Goal: Information Seeking & Learning: Find contact information

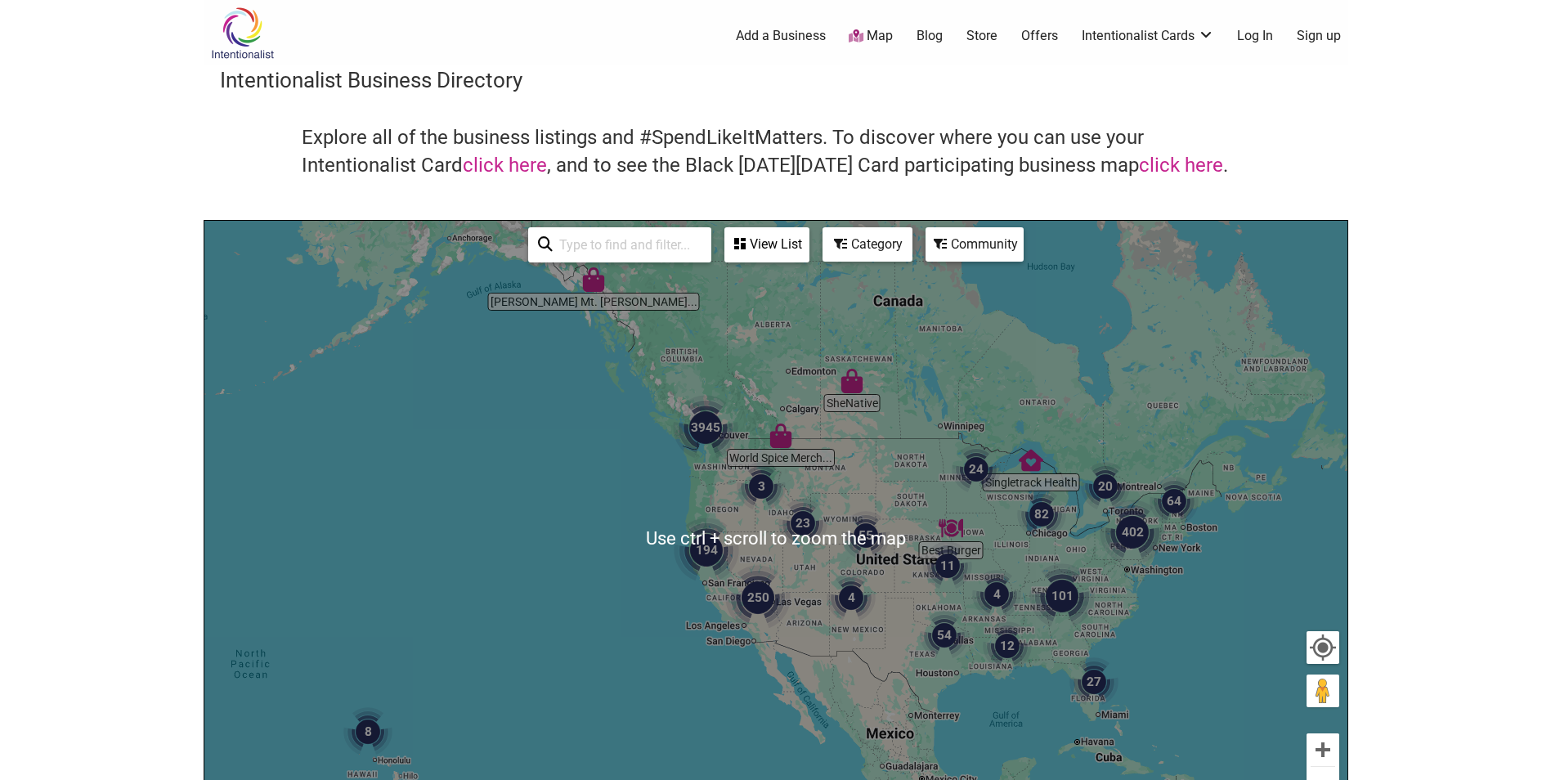
scroll to position [245, 0]
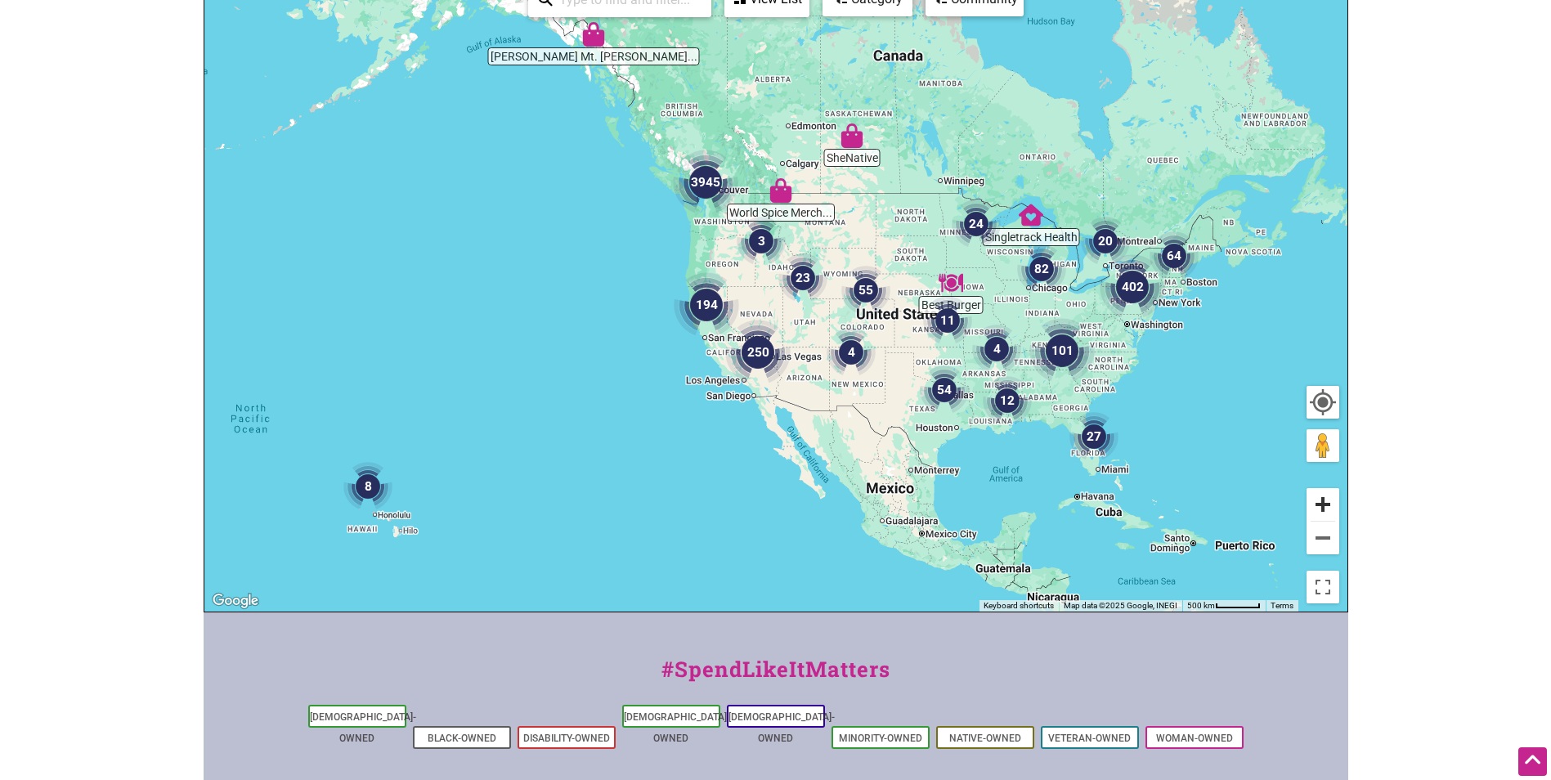
click at [1326, 500] on button "Zoom in" at bounding box center [1323, 504] width 33 height 33
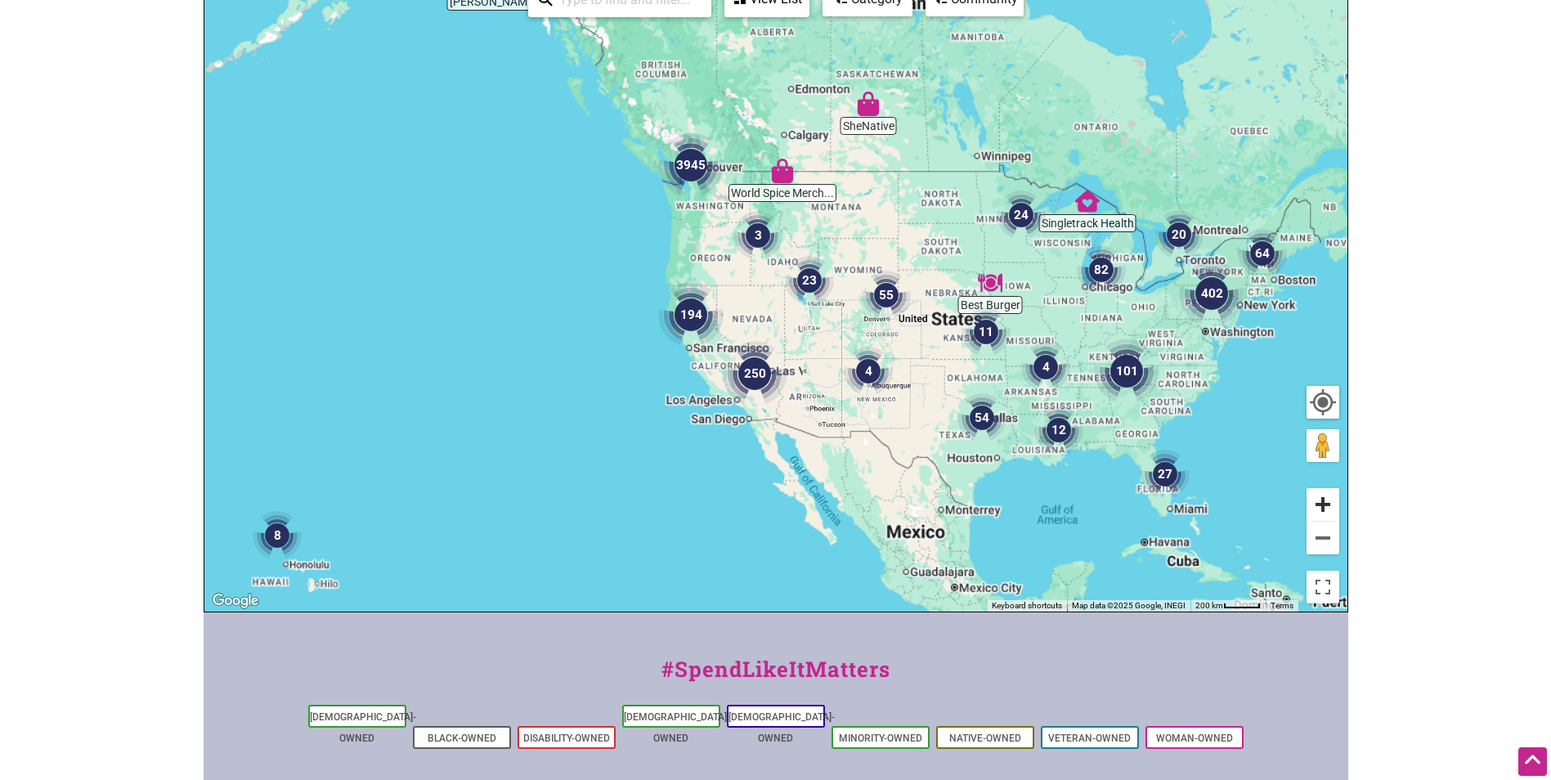
click at [1326, 499] on button "Zoom in" at bounding box center [1323, 504] width 33 height 33
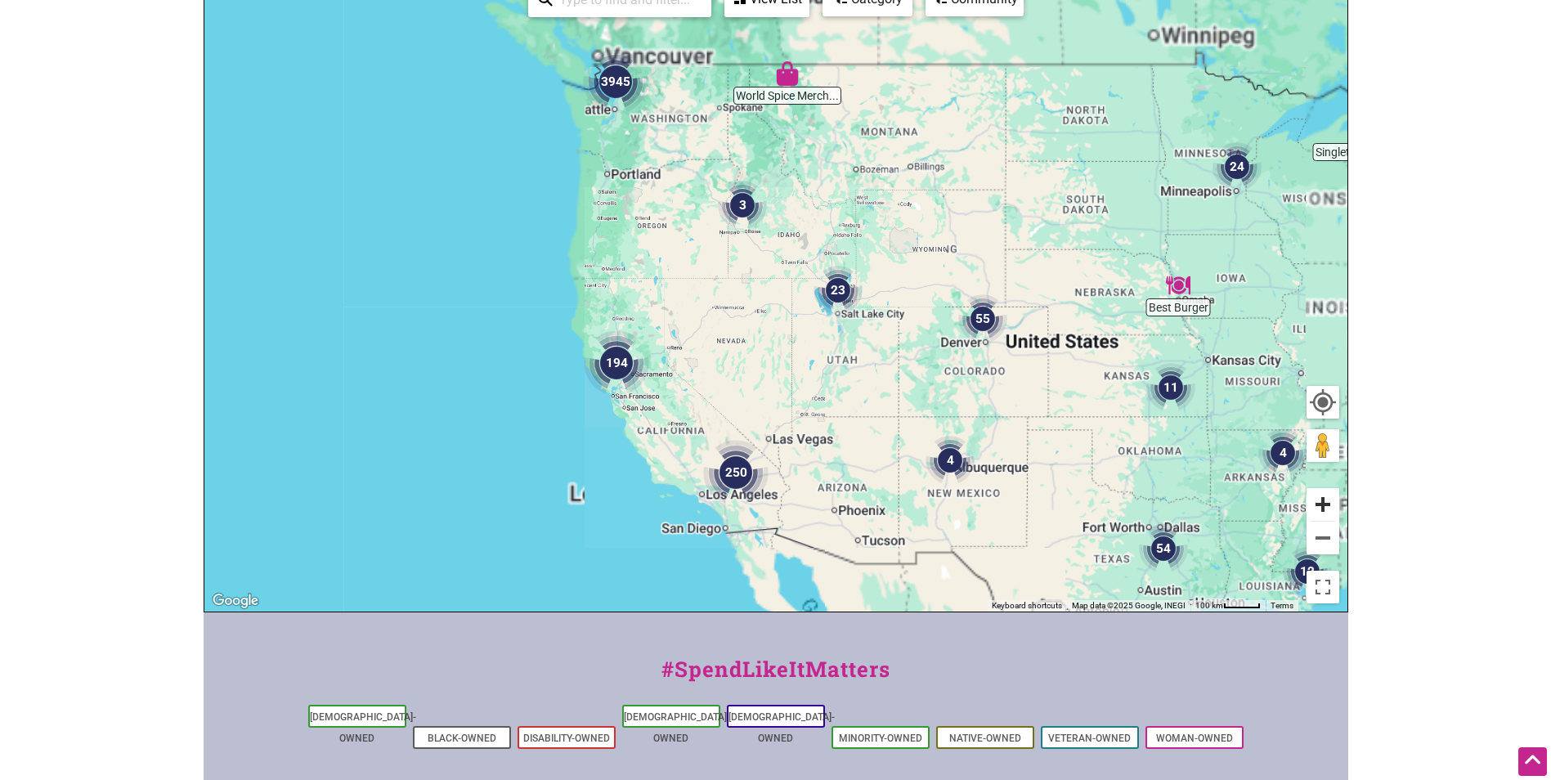
click at [1326, 499] on button "Zoom in" at bounding box center [1323, 504] width 33 height 33
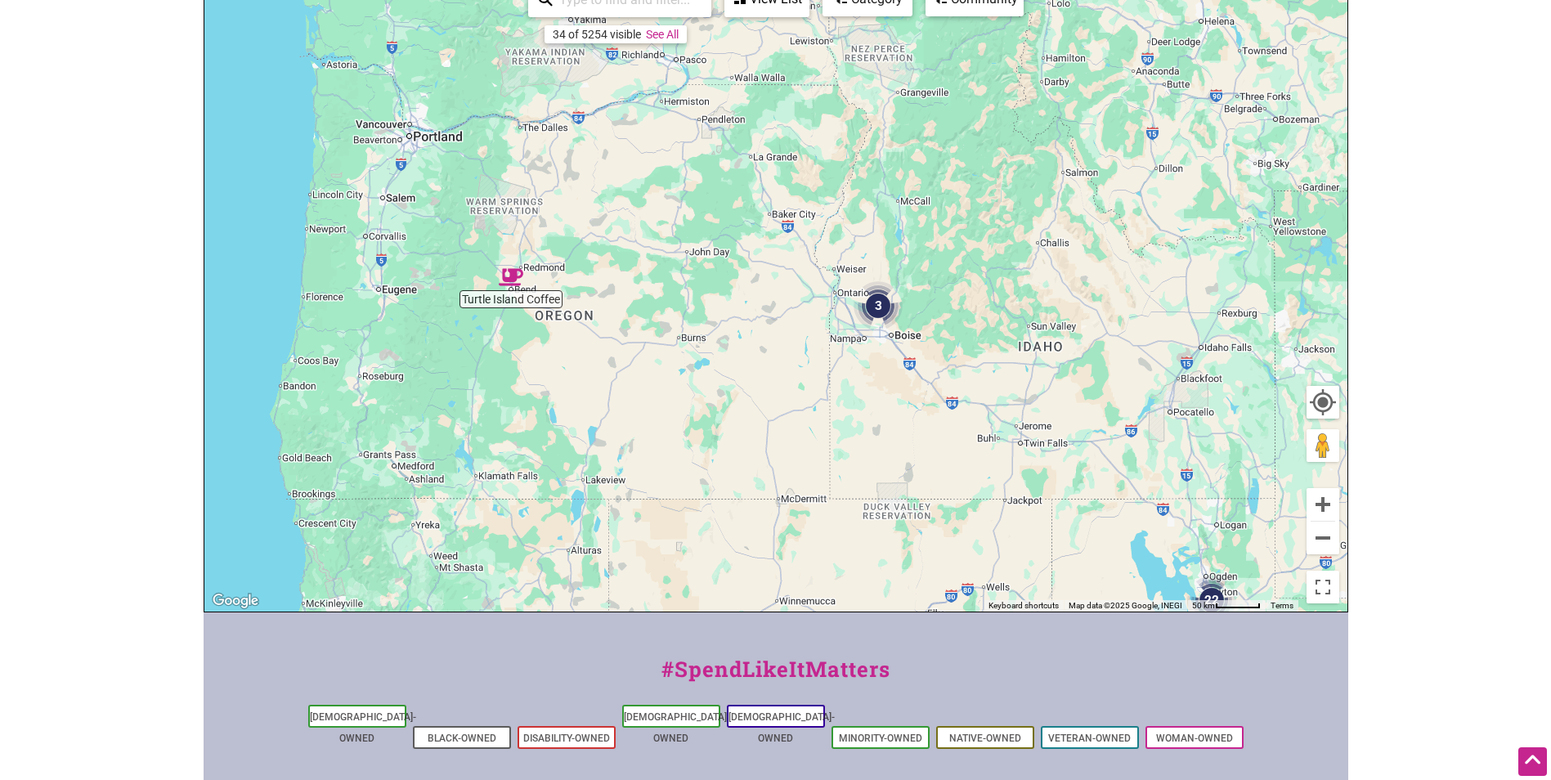
drag, startPoint x: 447, startPoint y: 129, endPoint x: 728, endPoint y: 480, distance: 449.7
click at [728, 480] on div "To navigate, press the arrow keys." at bounding box center [775, 293] width 1143 height 636
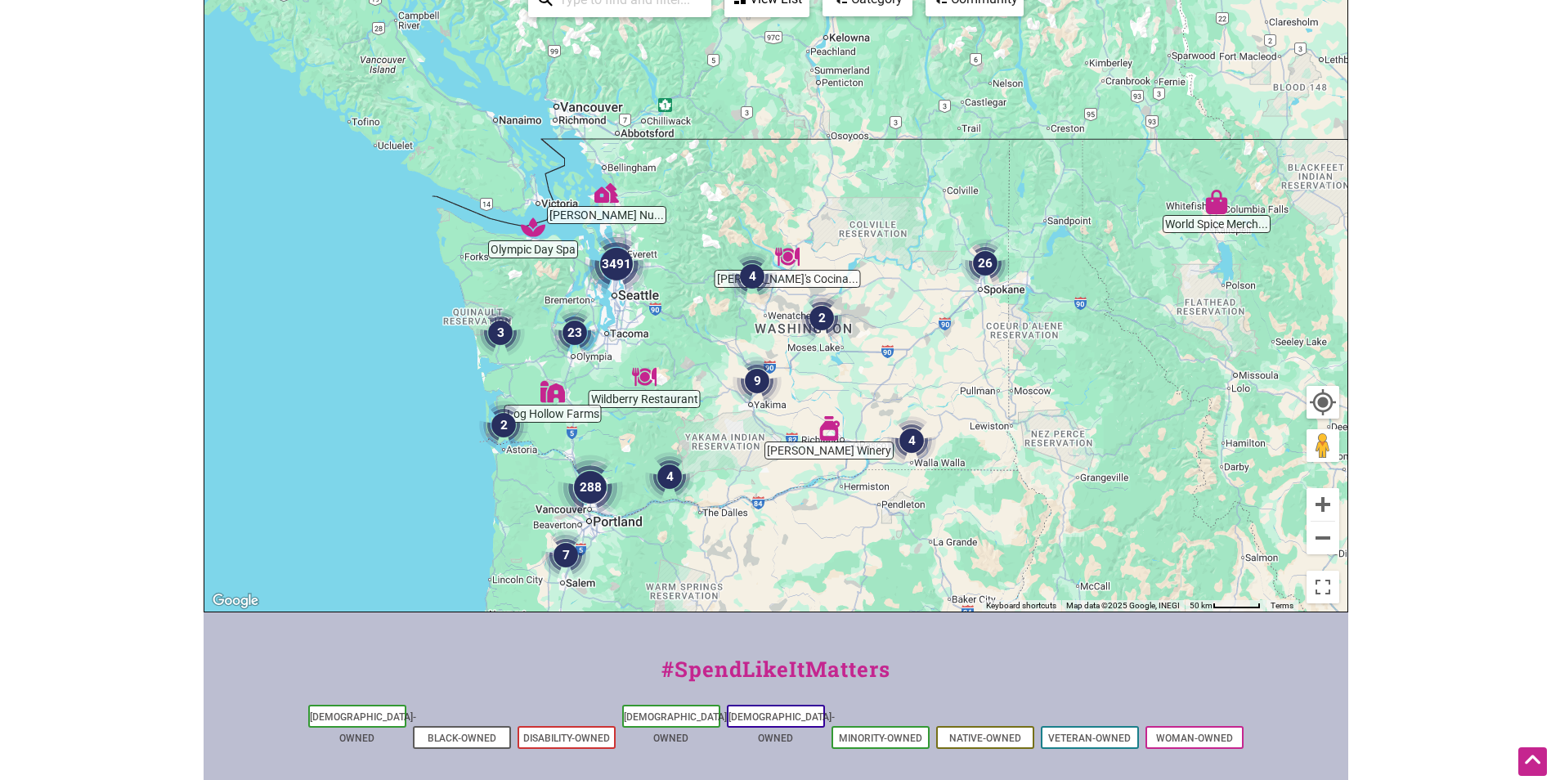
drag, startPoint x: 670, startPoint y: 222, endPoint x: 745, endPoint y: 451, distance: 241.0
click at [745, 451] on div "To navigate, press the arrow keys." at bounding box center [775, 293] width 1143 height 636
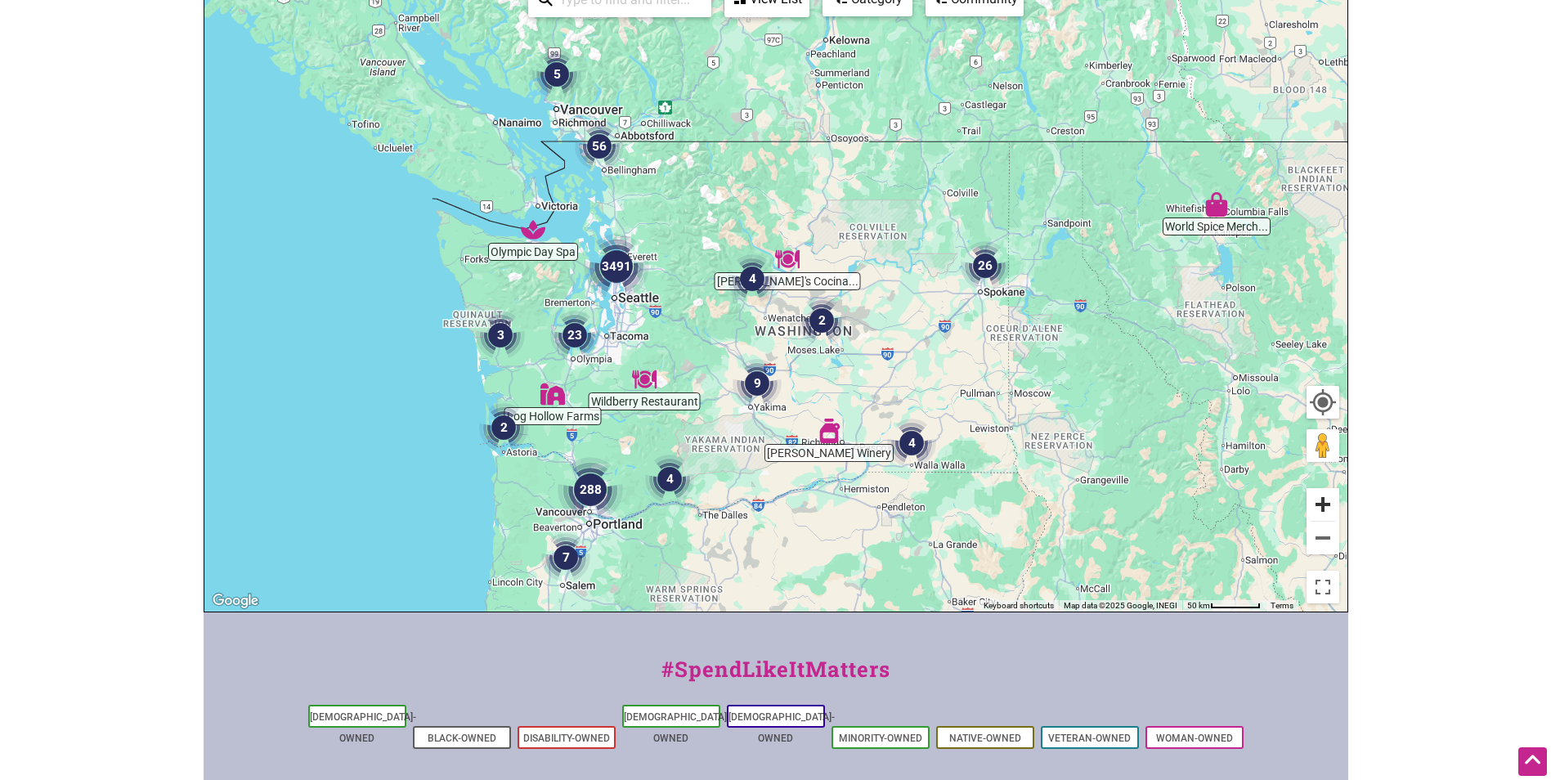
click at [1329, 500] on button "Zoom in" at bounding box center [1323, 504] width 33 height 33
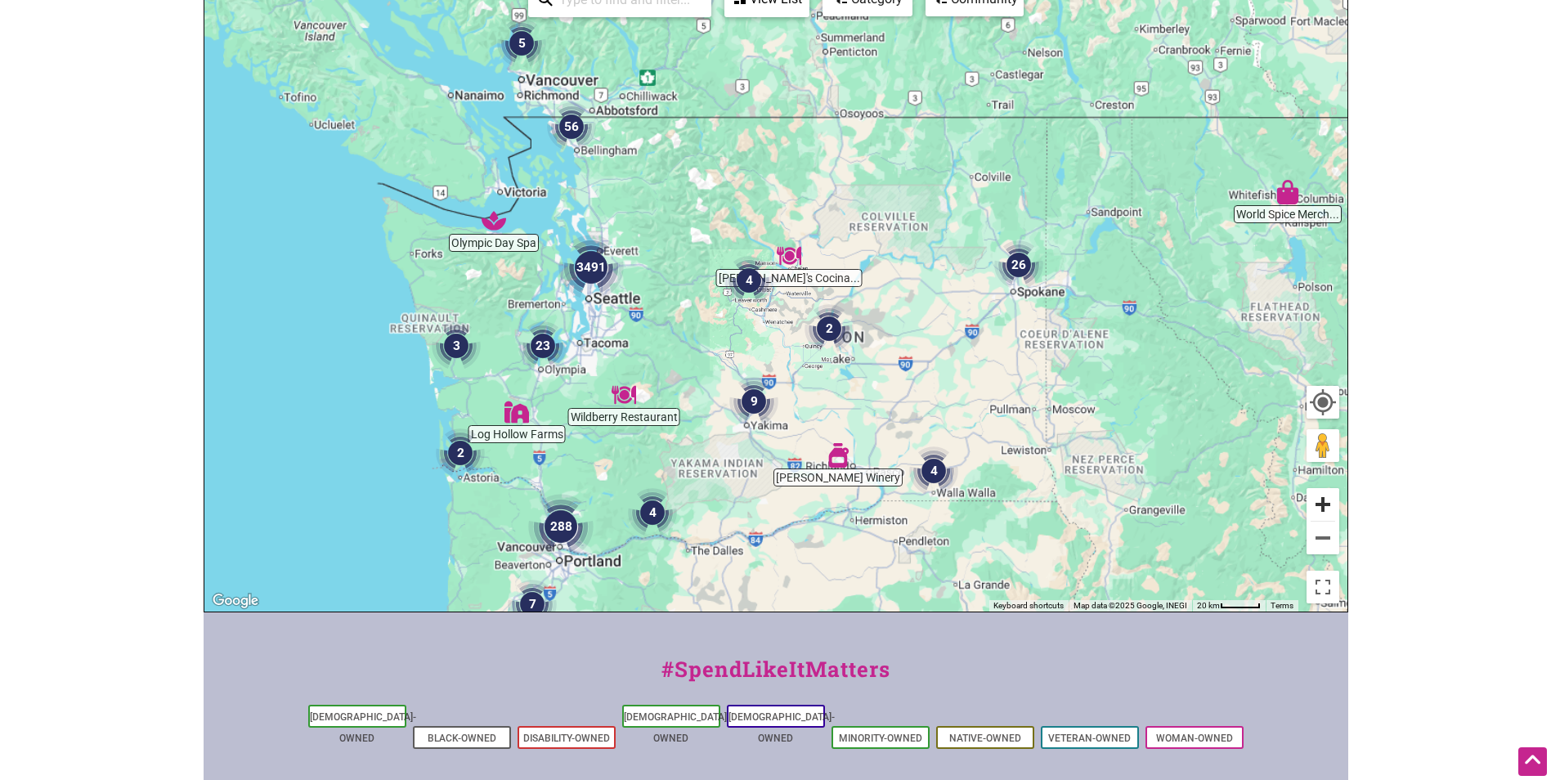
click at [1329, 500] on button "Zoom in" at bounding box center [1323, 504] width 33 height 33
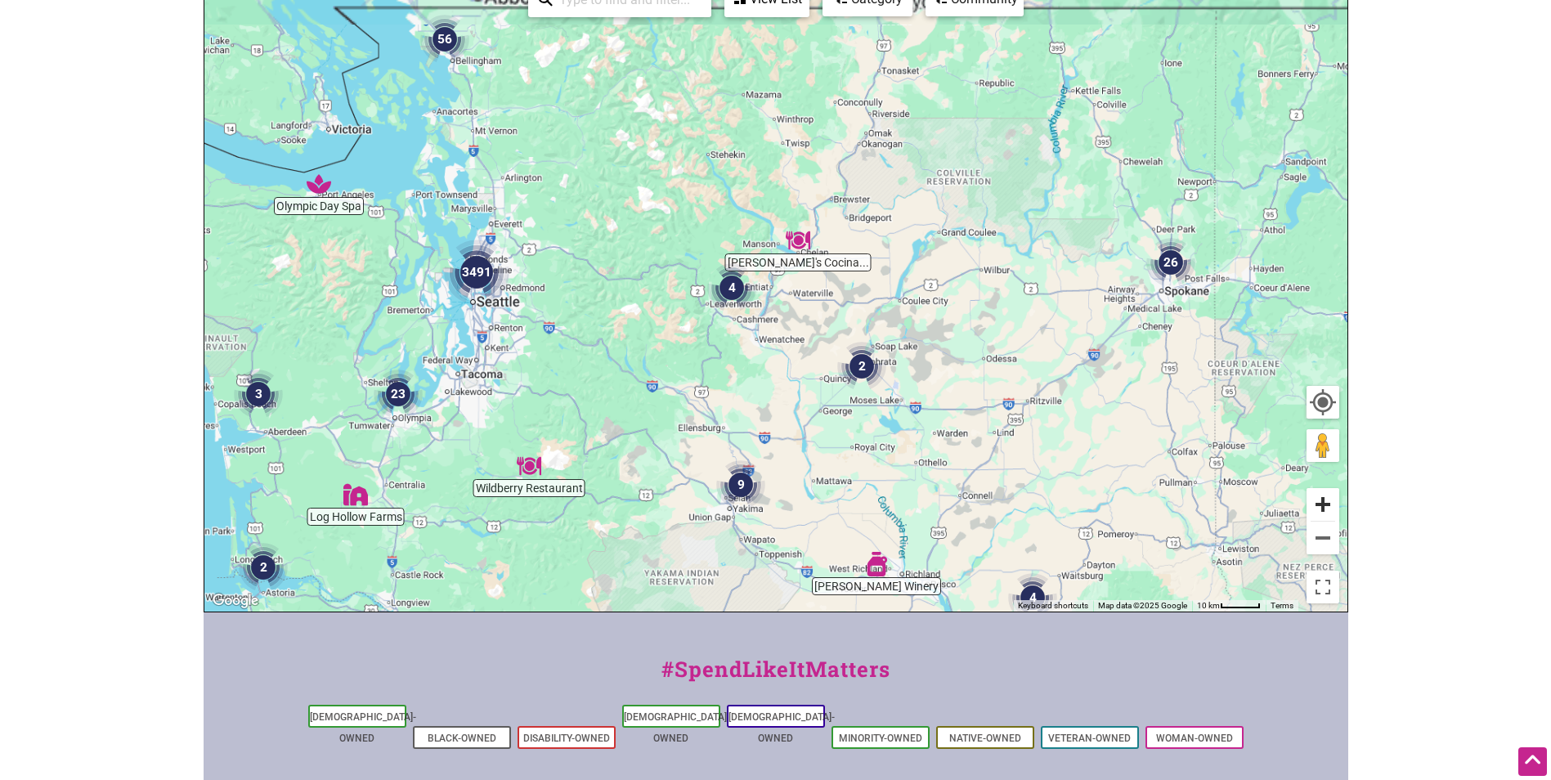
click at [1329, 500] on button "Zoom in" at bounding box center [1323, 504] width 33 height 33
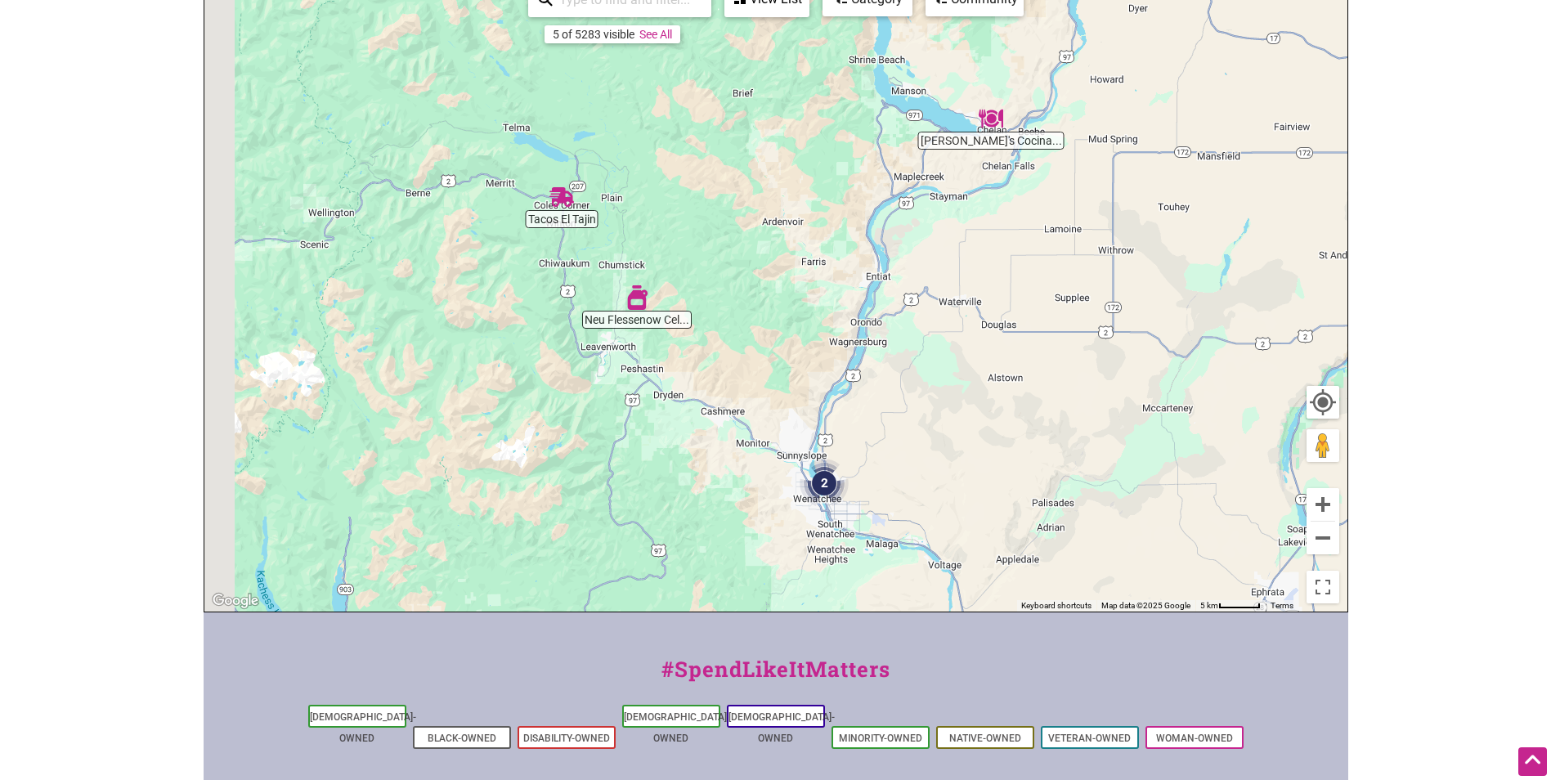
drag, startPoint x: 474, startPoint y: 414, endPoint x: 957, endPoint y: 424, distance: 482.6
click at [970, 431] on div "To navigate, press the arrow keys." at bounding box center [775, 293] width 1143 height 636
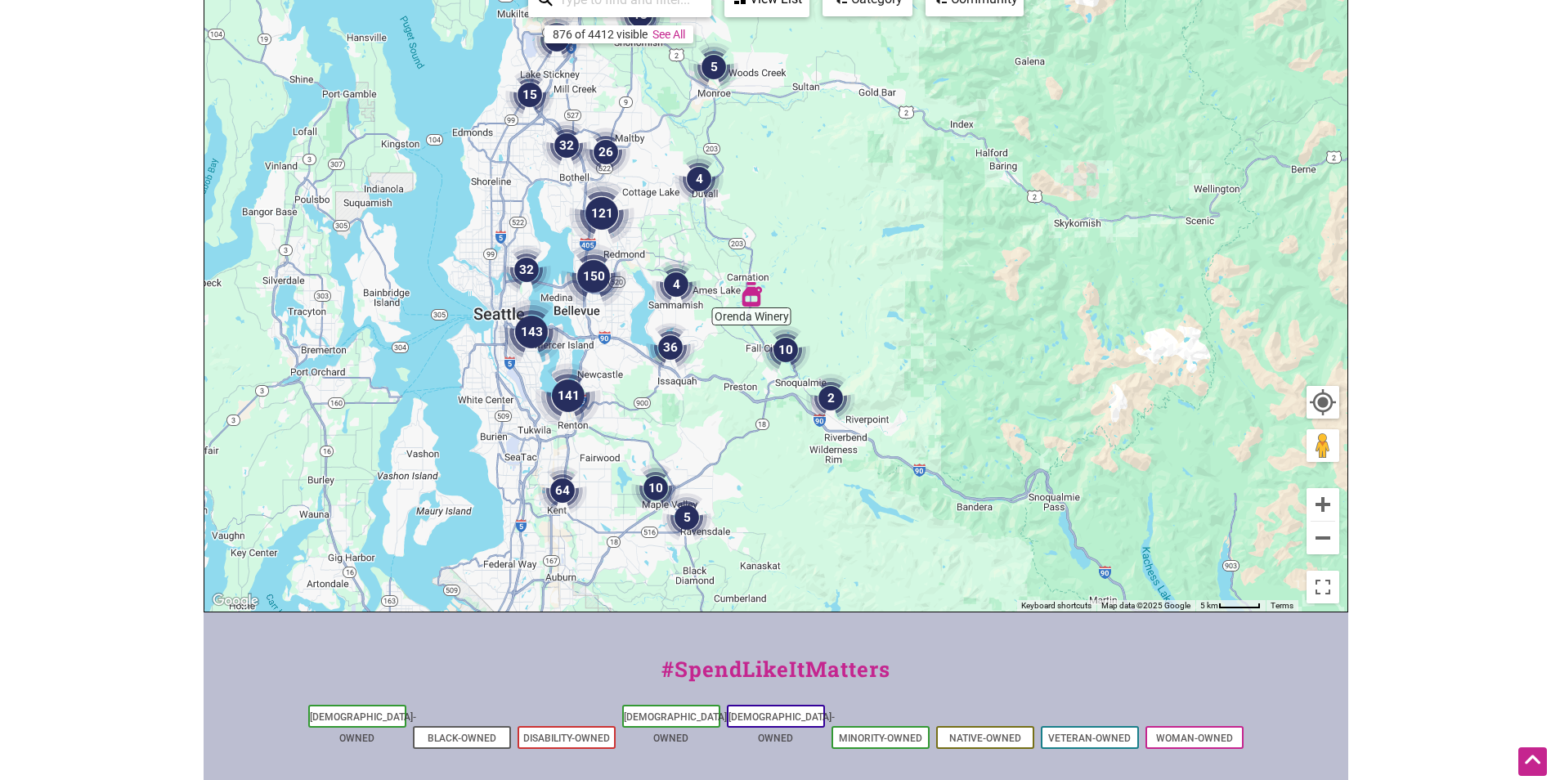
drag, startPoint x: 640, startPoint y: 371, endPoint x: 965, endPoint y: 334, distance: 326.8
click at [965, 334] on div "To navigate, press the arrow keys." at bounding box center [775, 293] width 1143 height 636
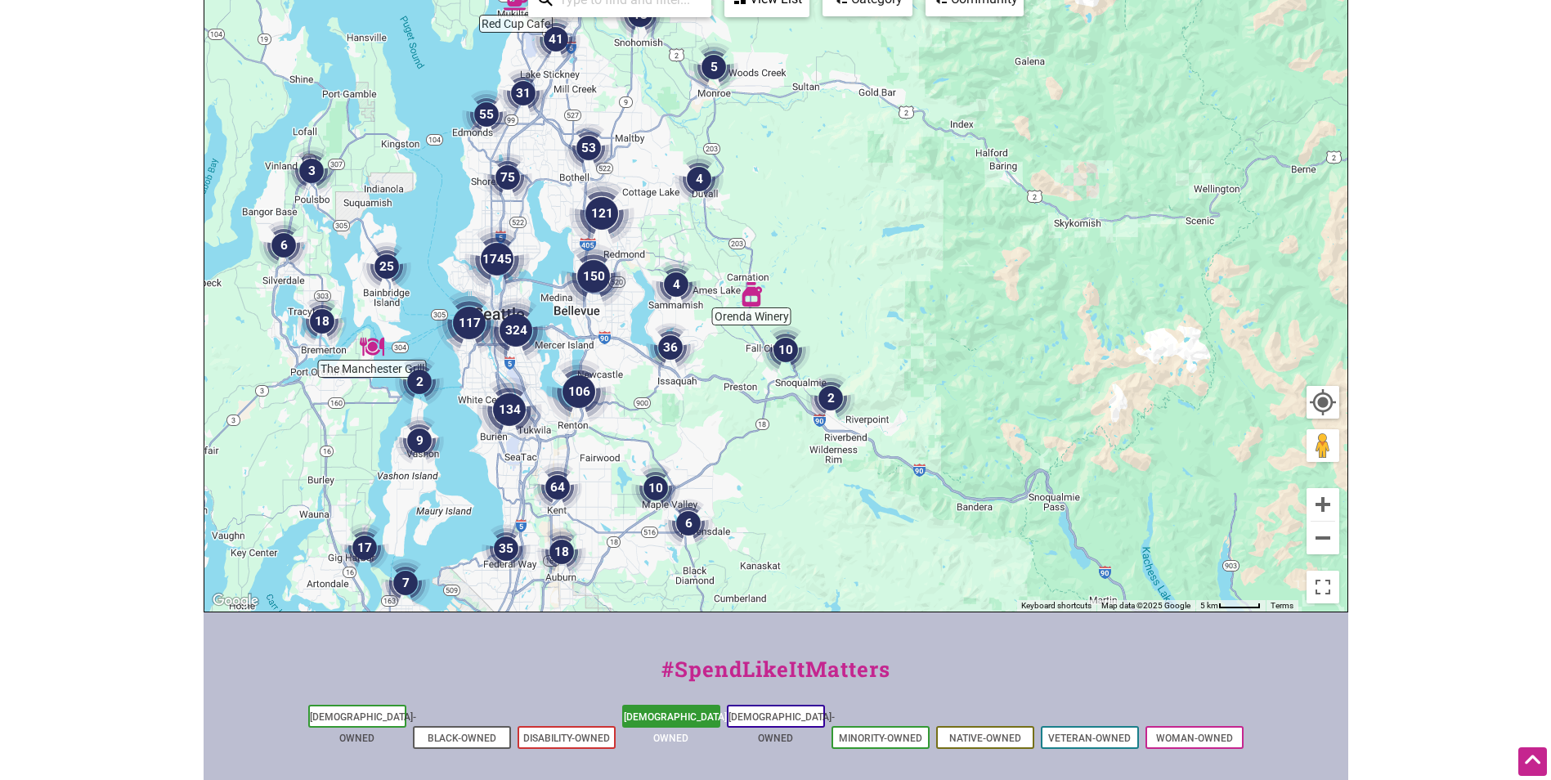
click at [680, 715] on link "[DEMOGRAPHIC_DATA]-Owned" at bounding box center [677, 728] width 106 height 33
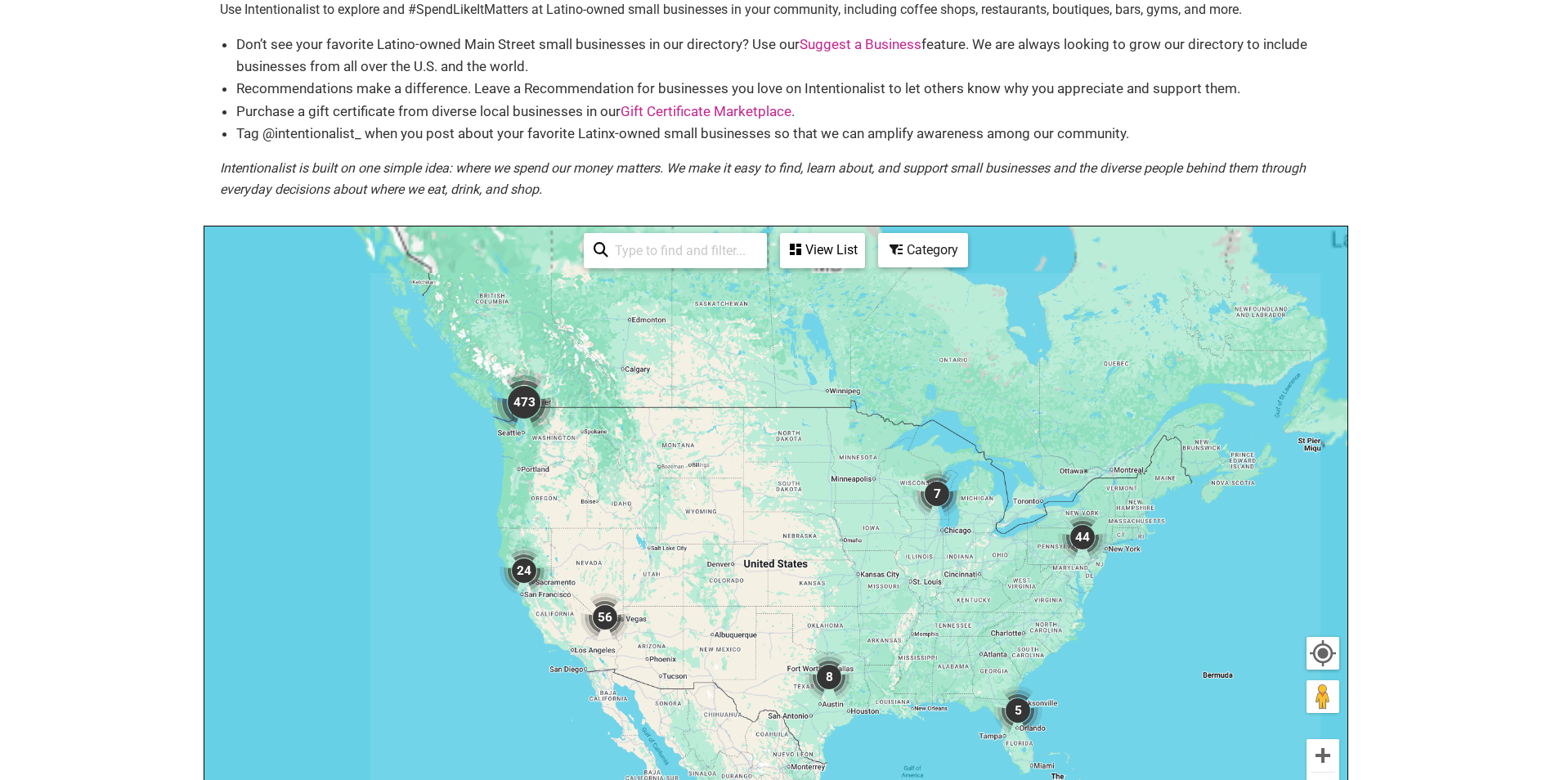
scroll to position [164, 0]
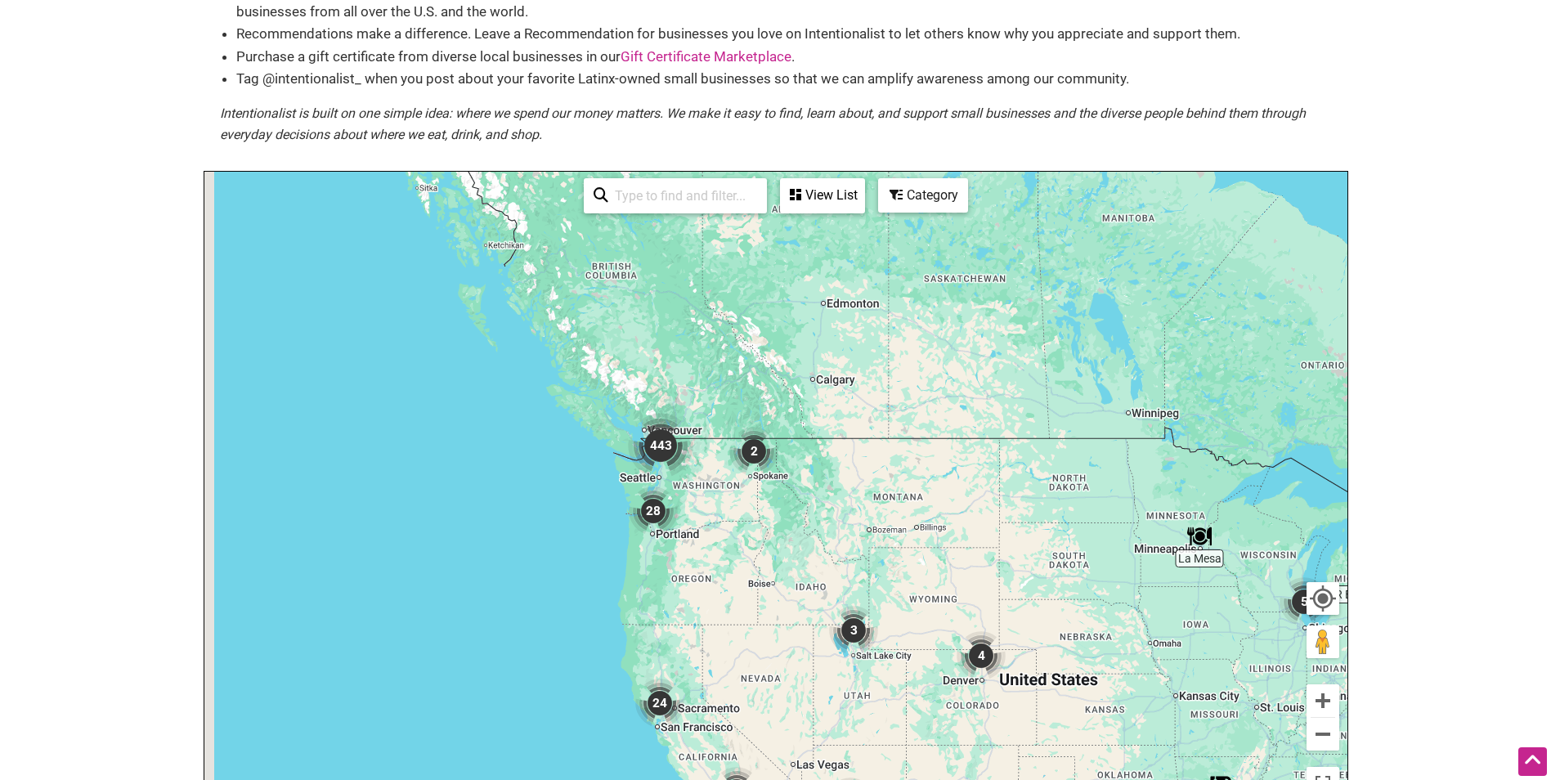
drag, startPoint x: 568, startPoint y: 368, endPoint x: 858, endPoint y: 563, distance: 348.9
click at [858, 563] on div "To navigate, press the arrow keys." at bounding box center [775, 490] width 1143 height 636
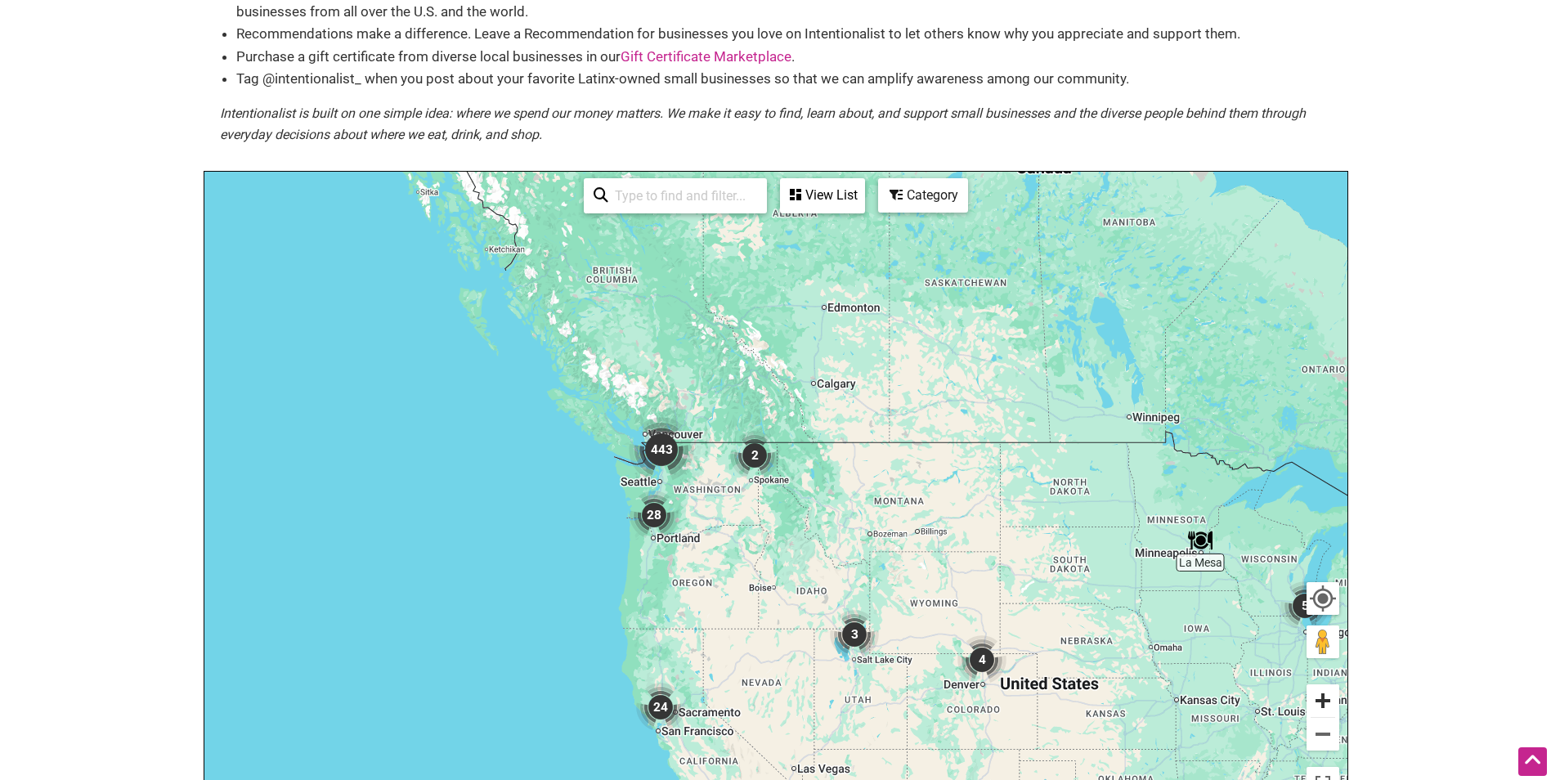
click at [1320, 703] on button "Zoom in" at bounding box center [1323, 701] width 33 height 33
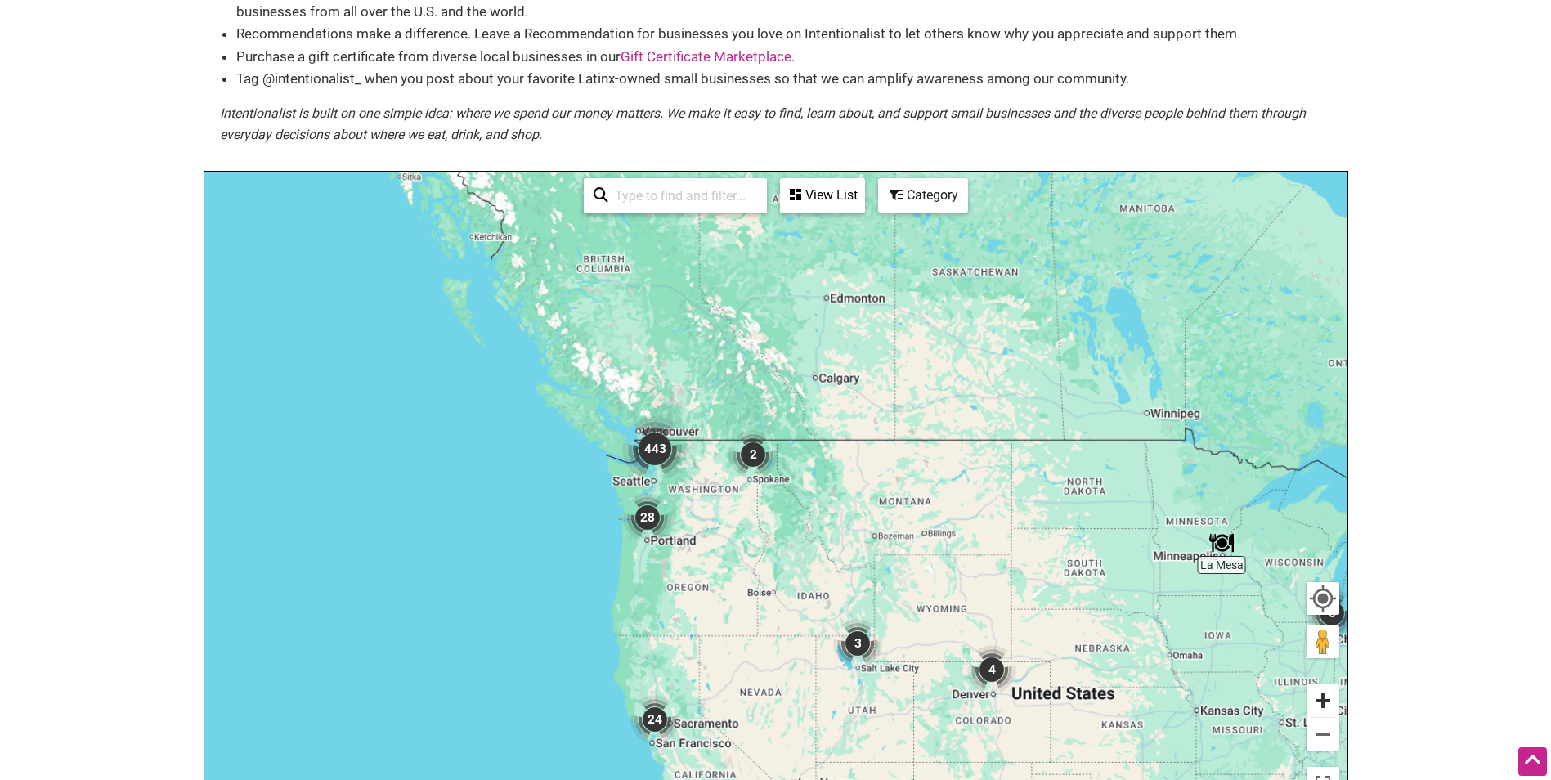
click at [1320, 703] on button "Zoom in" at bounding box center [1323, 701] width 33 height 33
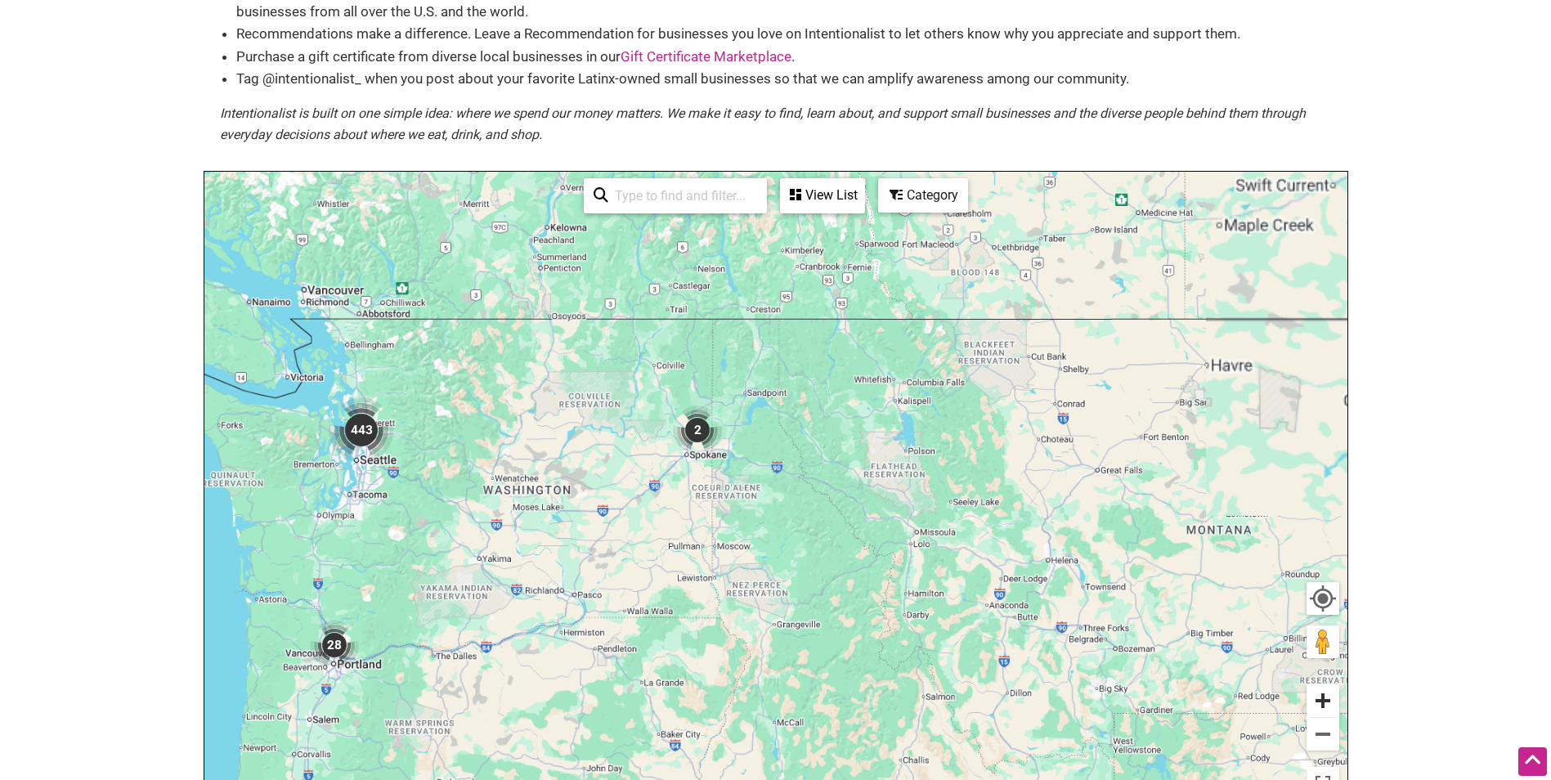
click at [1320, 703] on button "Zoom in" at bounding box center [1323, 701] width 33 height 33
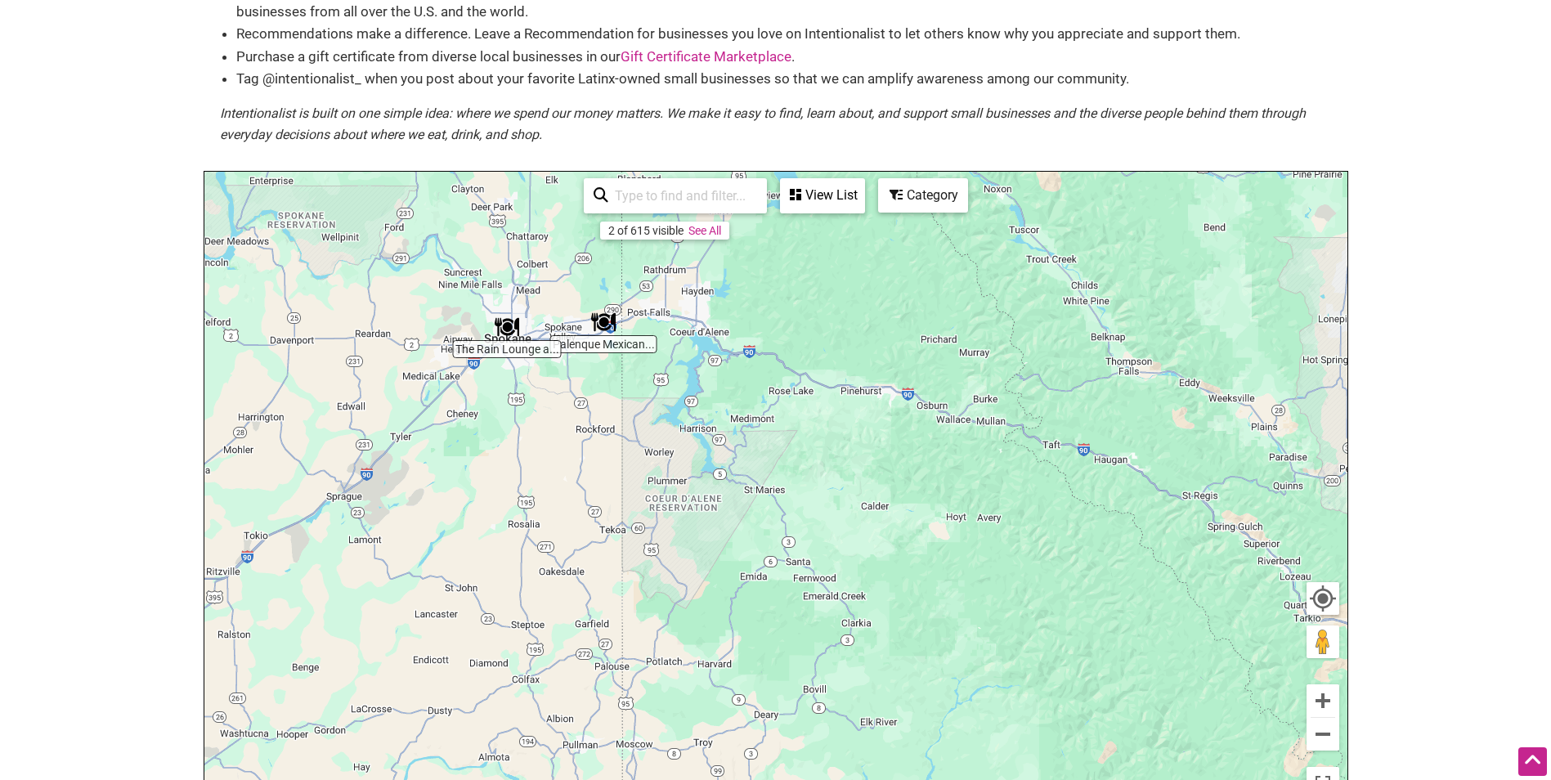
drag, startPoint x: 427, startPoint y: 483, endPoint x: 923, endPoint y: 489, distance: 495.7
click at [923, 489] on div "To navigate, press the arrow keys." at bounding box center [775, 490] width 1143 height 636
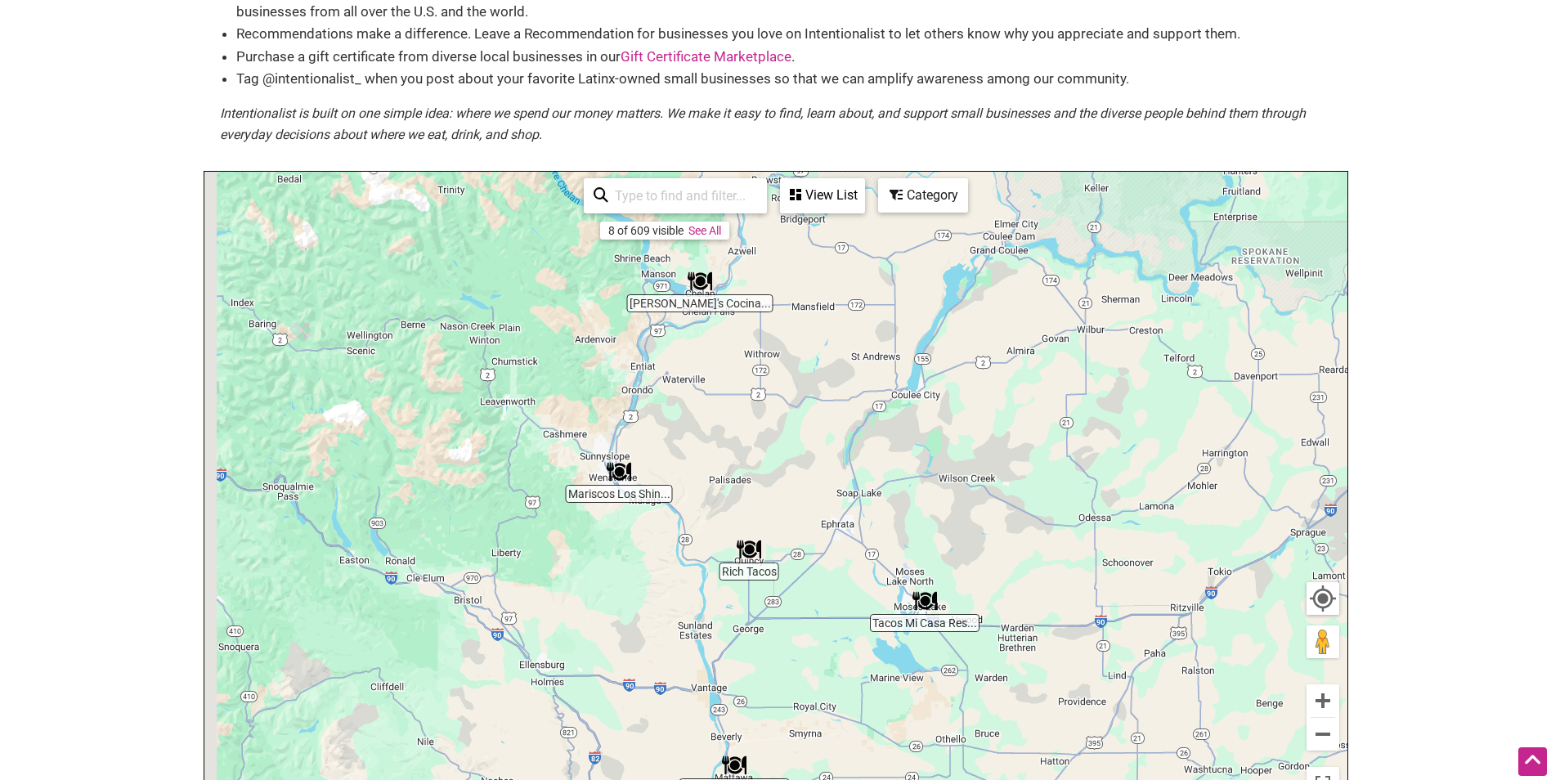
drag, startPoint x: 635, startPoint y: 465, endPoint x: 970, endPoint y: 485, distance: 335.1
click at [970, 485] on div "To navigate, press the arrow keys." at bounding box center [775, 490] width 1143 height 636
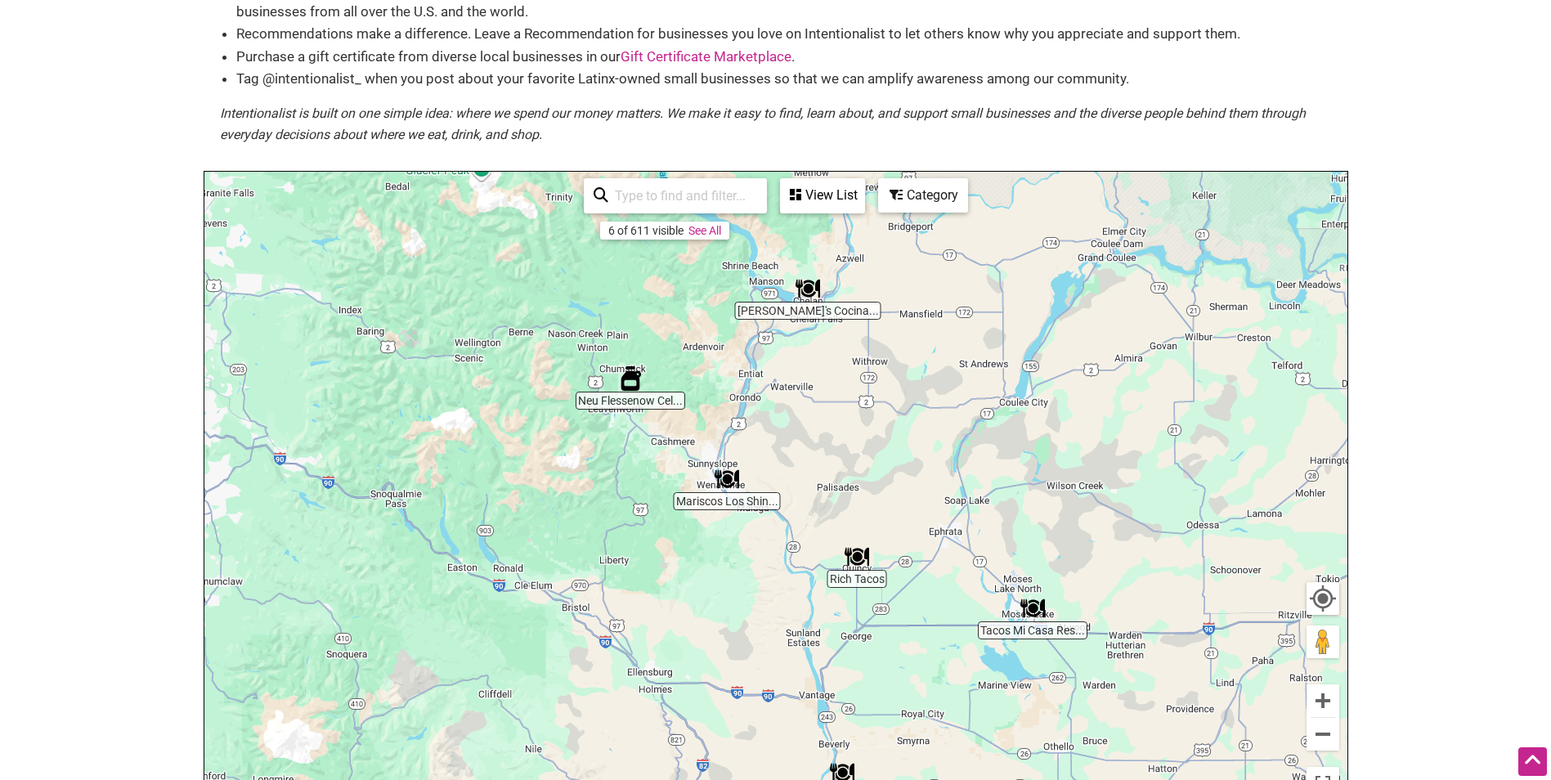
drag, startPoint x: 690, startPoint y: 452, endPoint x: 1029, endPoint y: 460, distance: 338.7
click at [1046, 460] on div "To navigate, press the arrow keys." at bounding box center [775, 490] width 1143 height 636
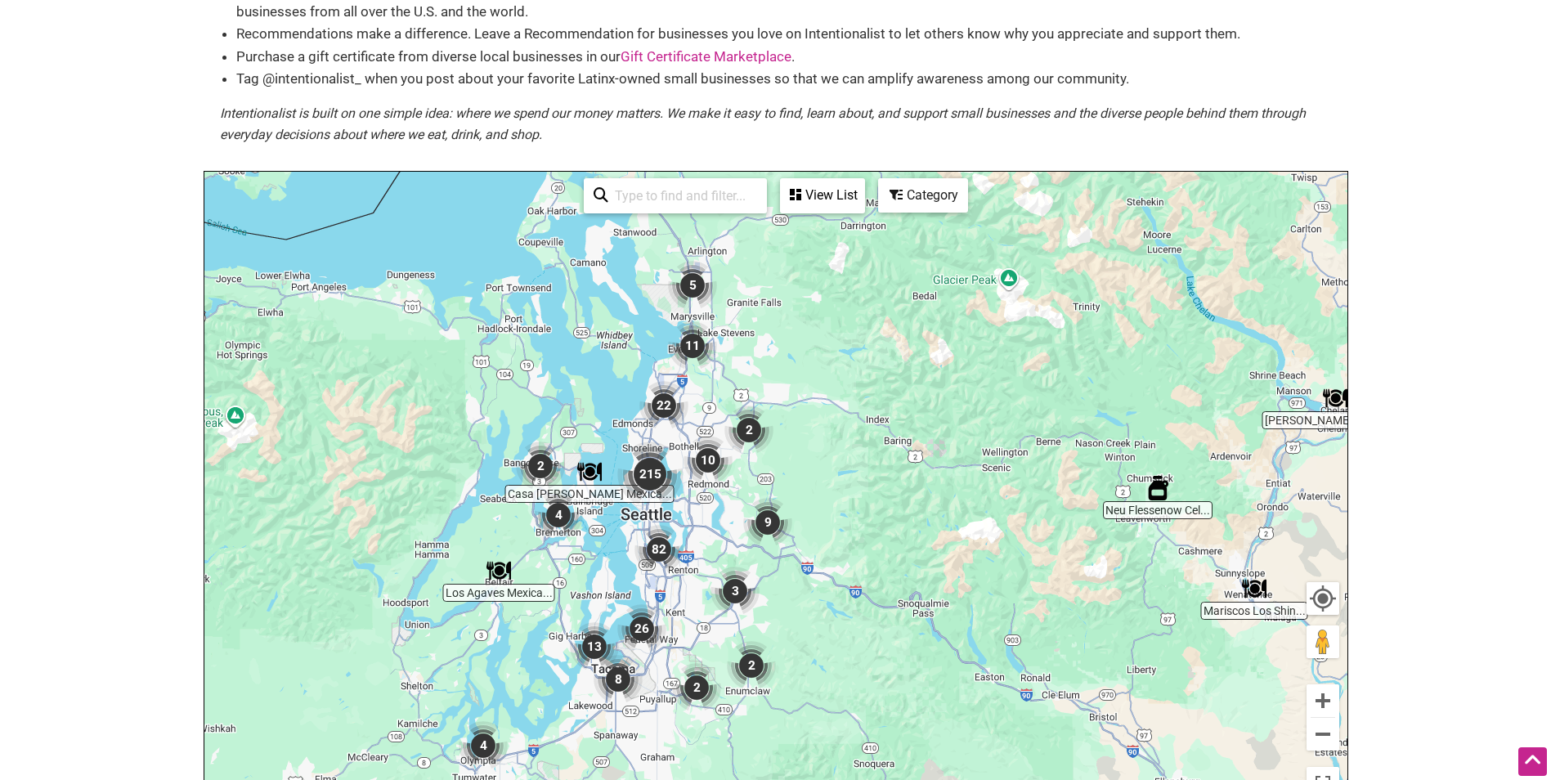
drag, startPoint x: 896, startPoint y: 431, endPoint x: 943, endPoint y: 541, distance: 119.1
click at [943, 541] on div "To navigate, press the arrow keys." at bounding box center [775, 490] width 1143 height 636
click at [1326, 694] on button "Zoom in" at bounding box center [1323, 701] width 33 height 33
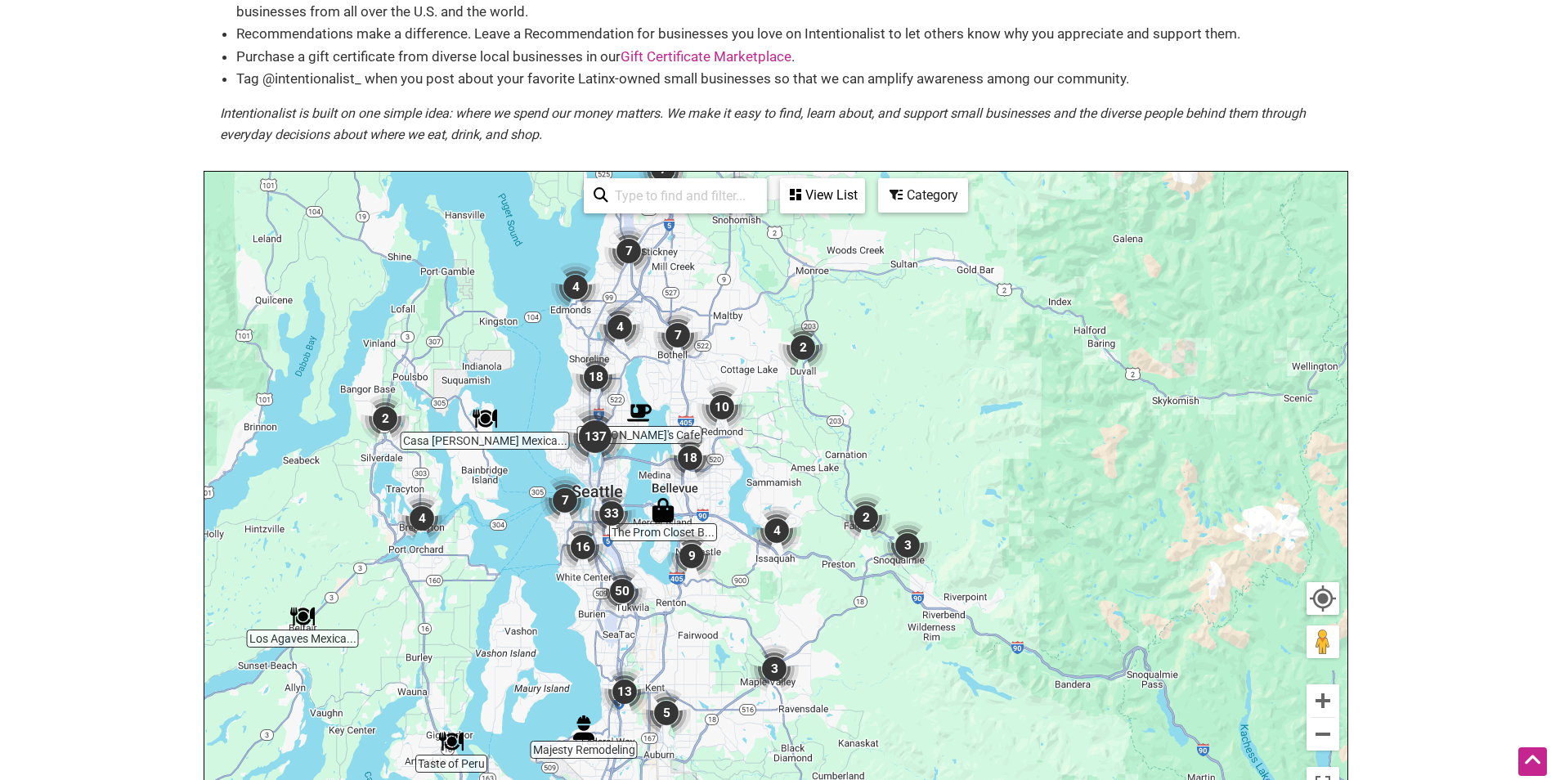
drag, startPoint x: 721, startPoint y: 512, endPoint x: 784, endPoint y: 476, distance: 73.2
click at [784, 476] on div "To navigate, press the arrow keys." at bounding box center [775, 490] width 1143 height 636
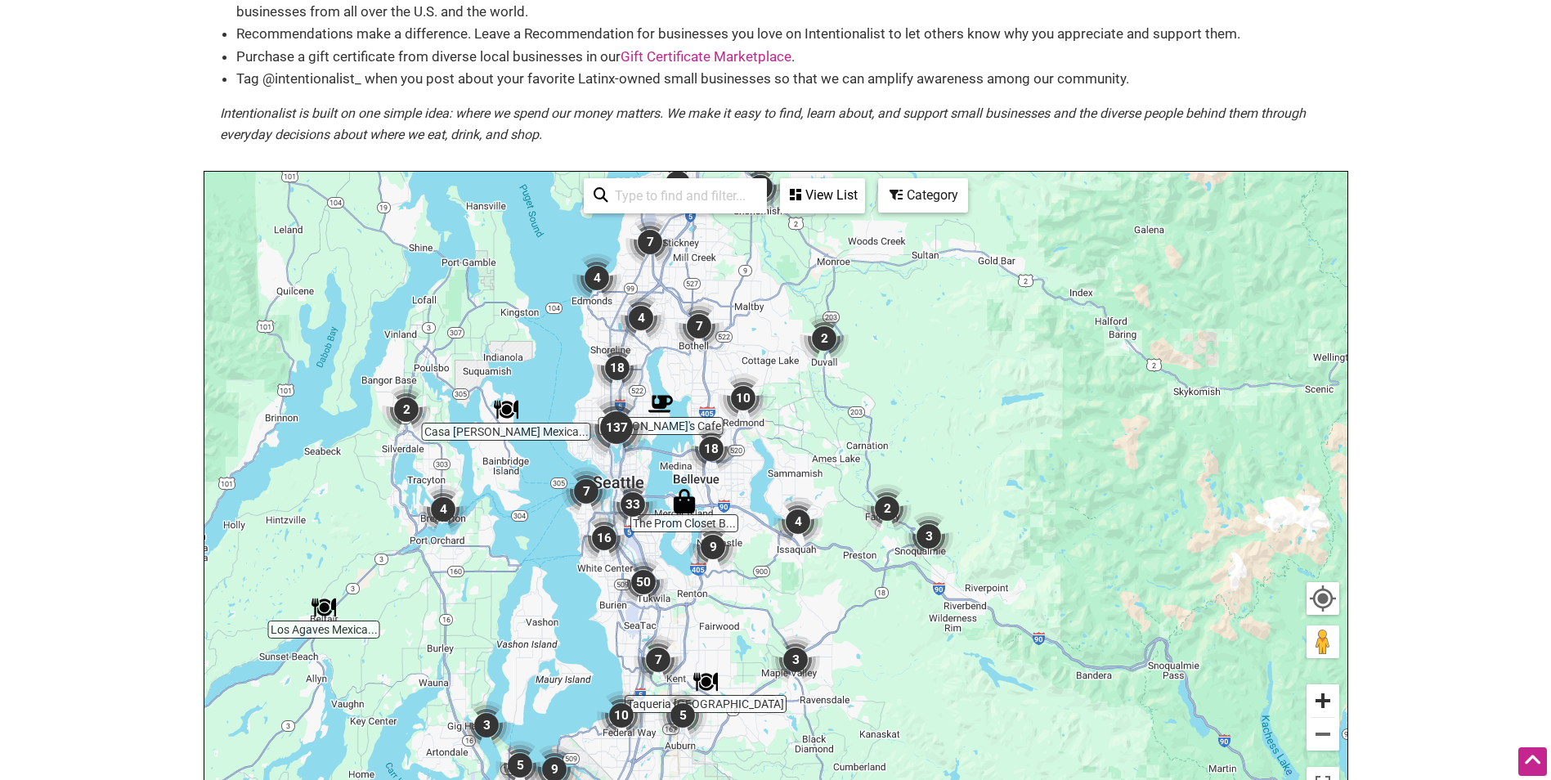
click at [1313, 704] on button "Zoom in" at bounding box center [1323, 701] width 33 height 33
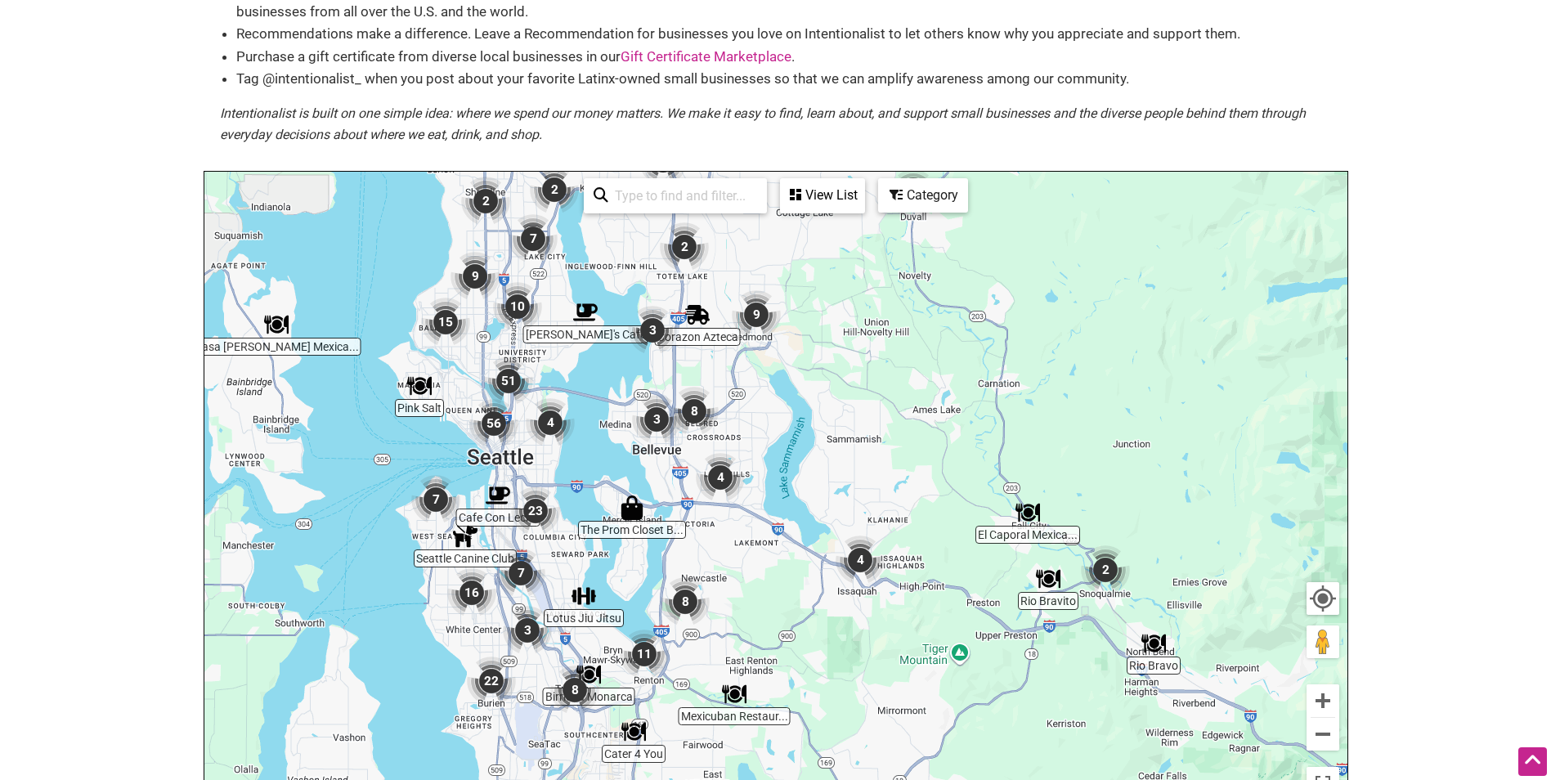
drag, startPoint x: 550, startPoint y: 398, endPoint x: 591, endPoint y: 379, distance: 45.8
click at [591, 379] on div "To navigate, press the arrow keys." at bounding box center [775, 490] width 1143 height 636
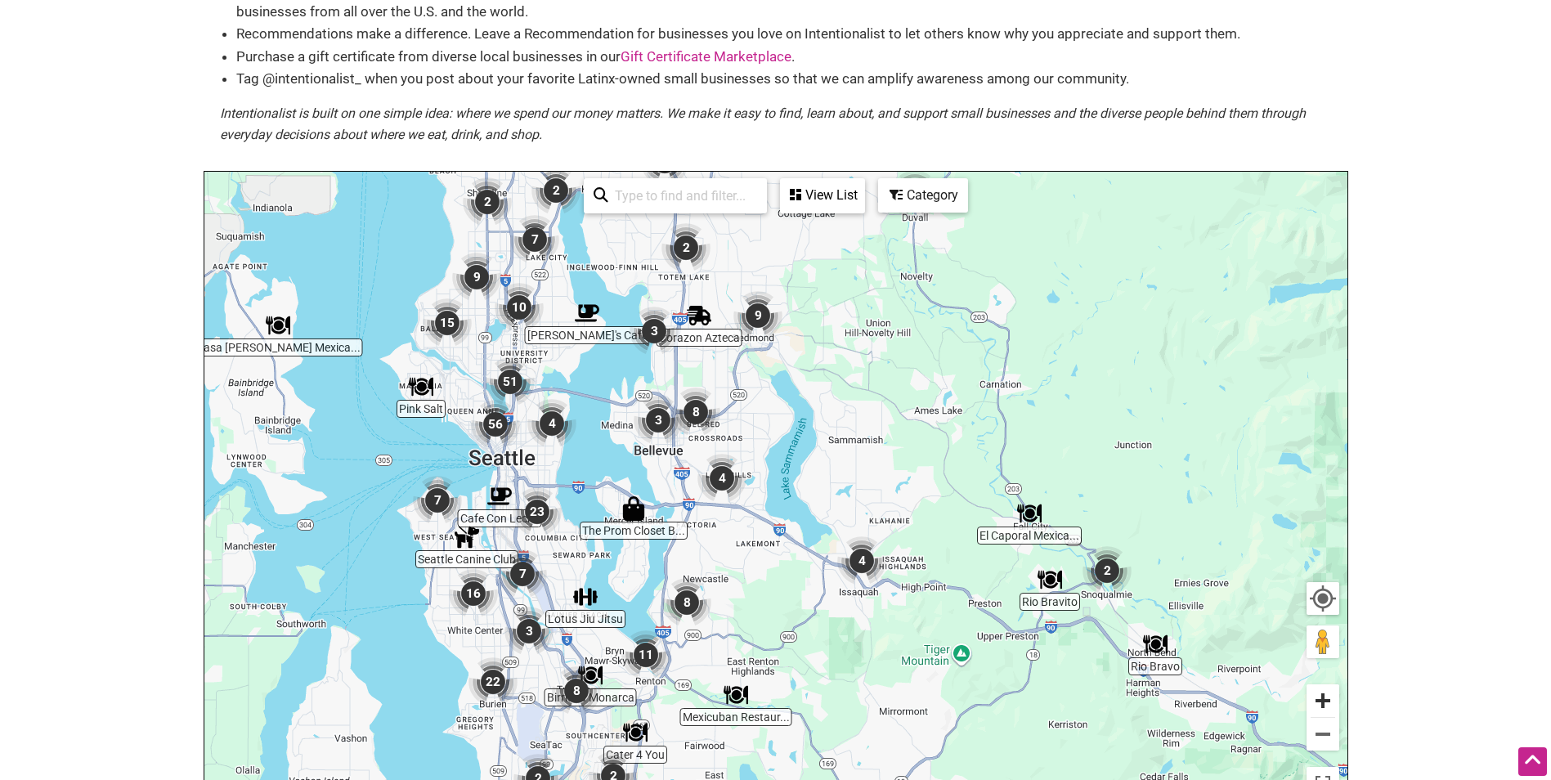
click at [1327, 698] on button "Zoom in" at bounding box center [1323, 701] width 33 height 33
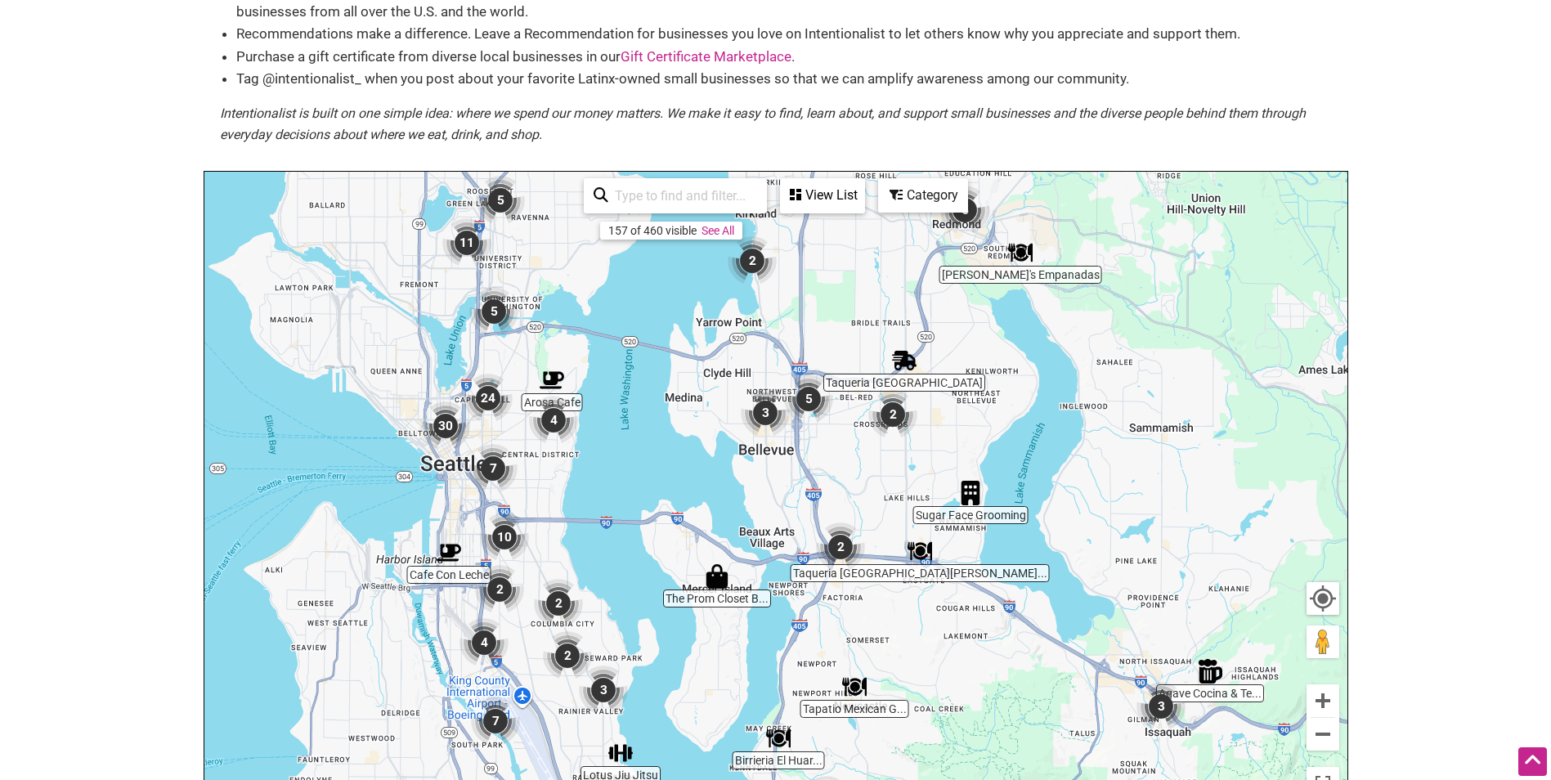
drag, startPoint x: 458, startPoint y: 438, endPoint x: 628, endPoint y: 451, distance: 170.6
click at [628, 451] on div "To navigate, press the arrow keys." at bounding box center [775, 490] width 1143 height 636
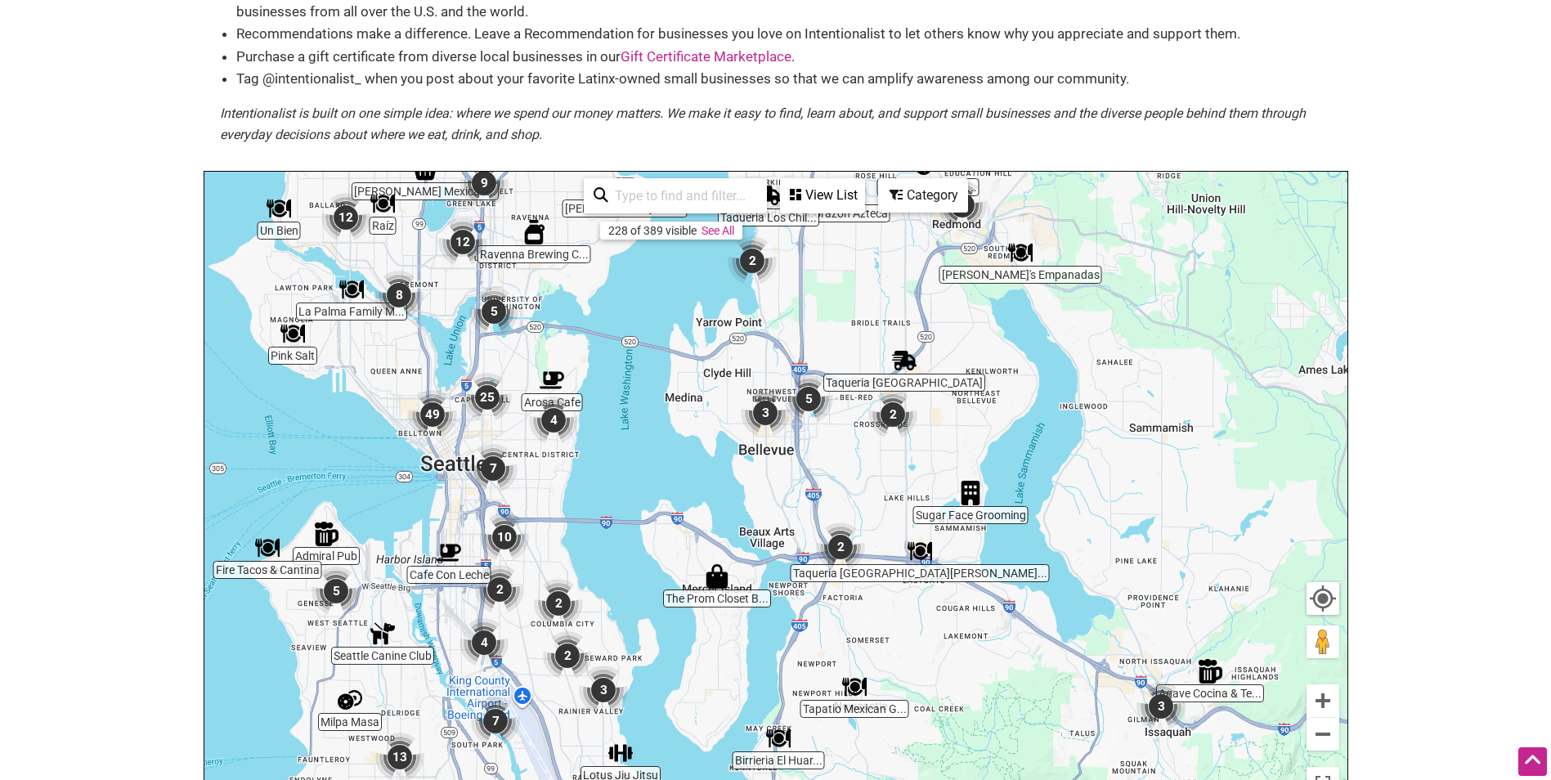
click at [796, 191] on icon at bounding box center [795, 194] width 11 height 13
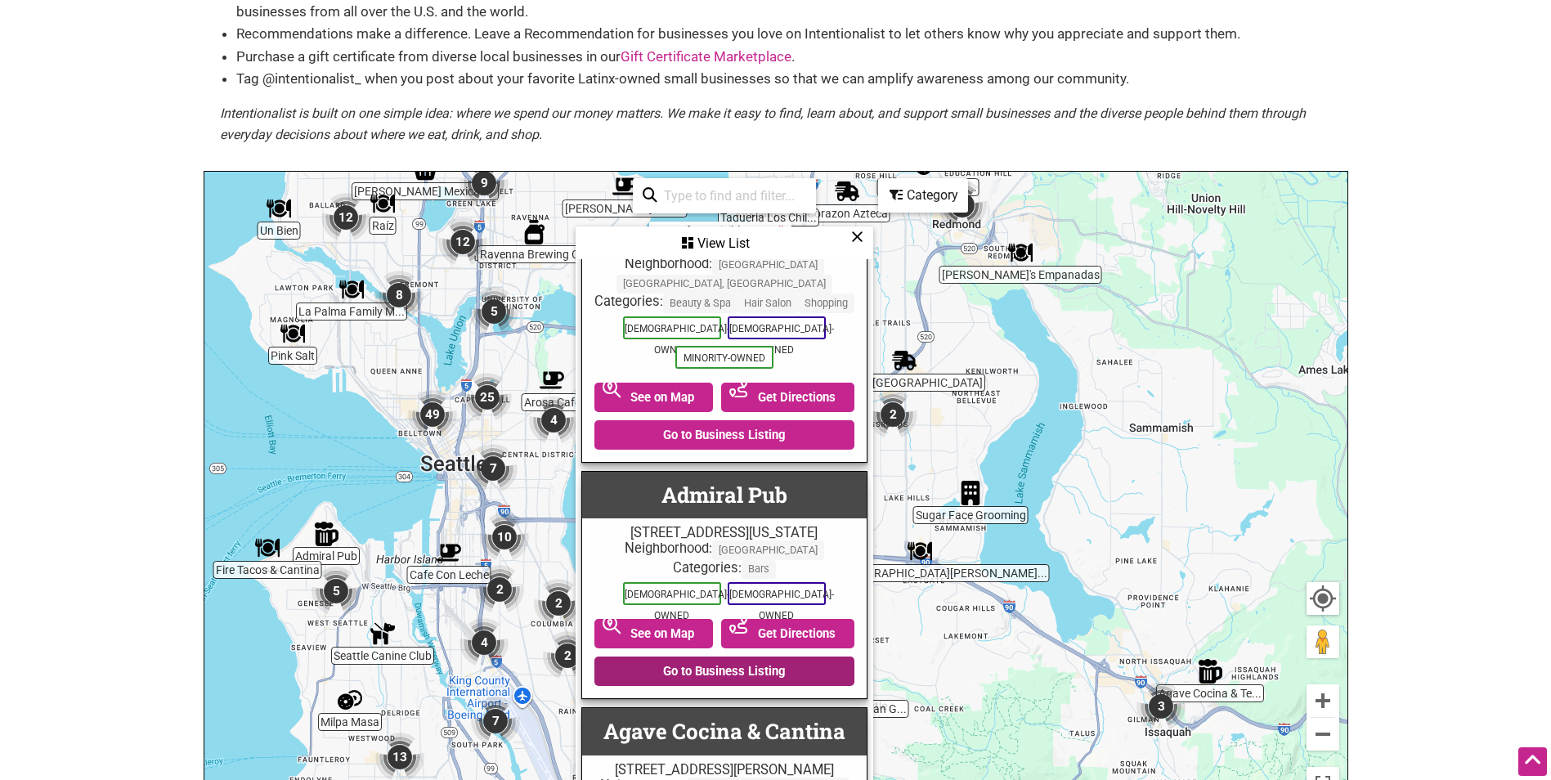
scroll to position [0, 0]
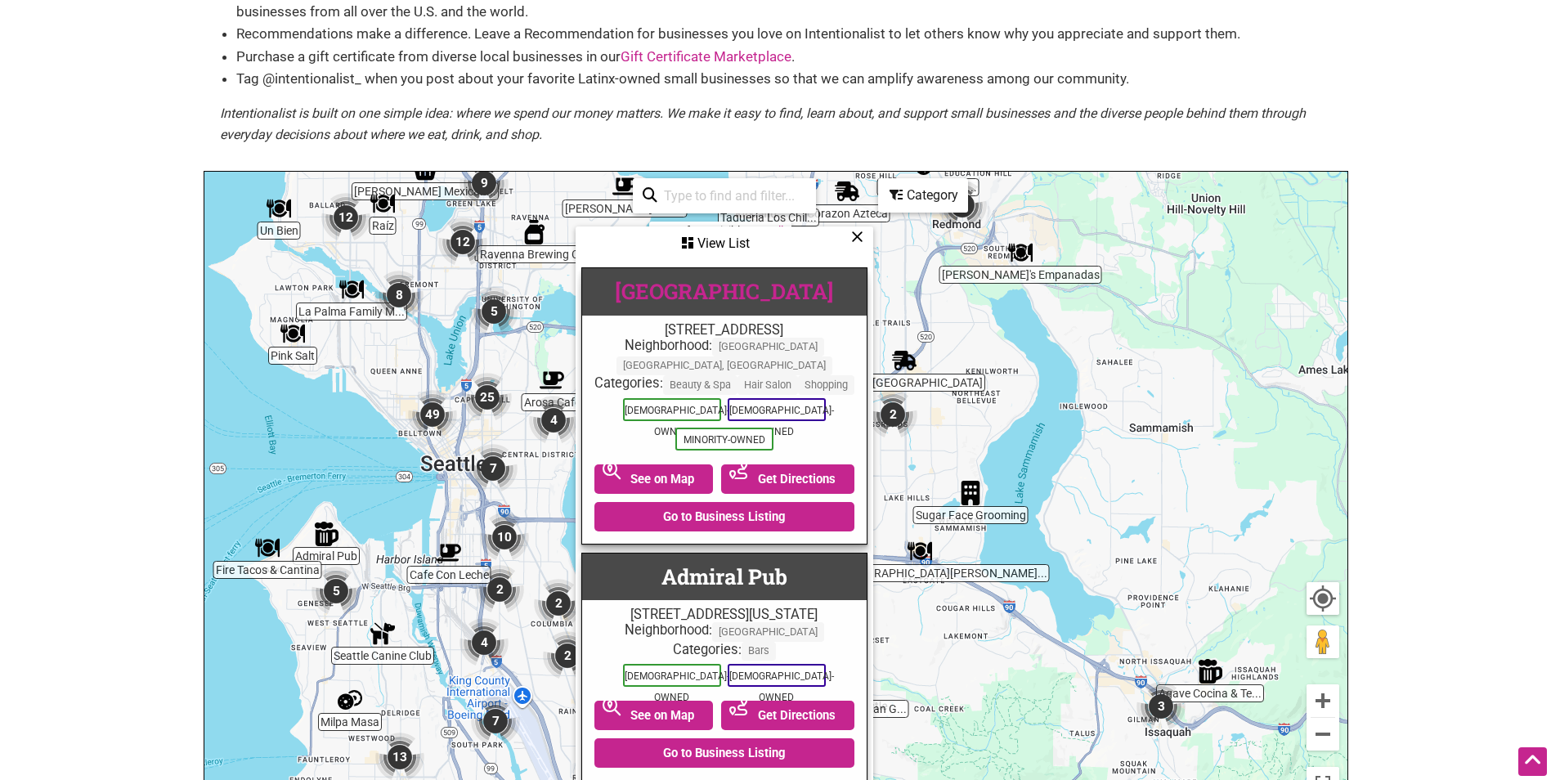
click at [710, 289] on link "19th Avenue Salon" at bounding box center [724, 291] width 218 height 28
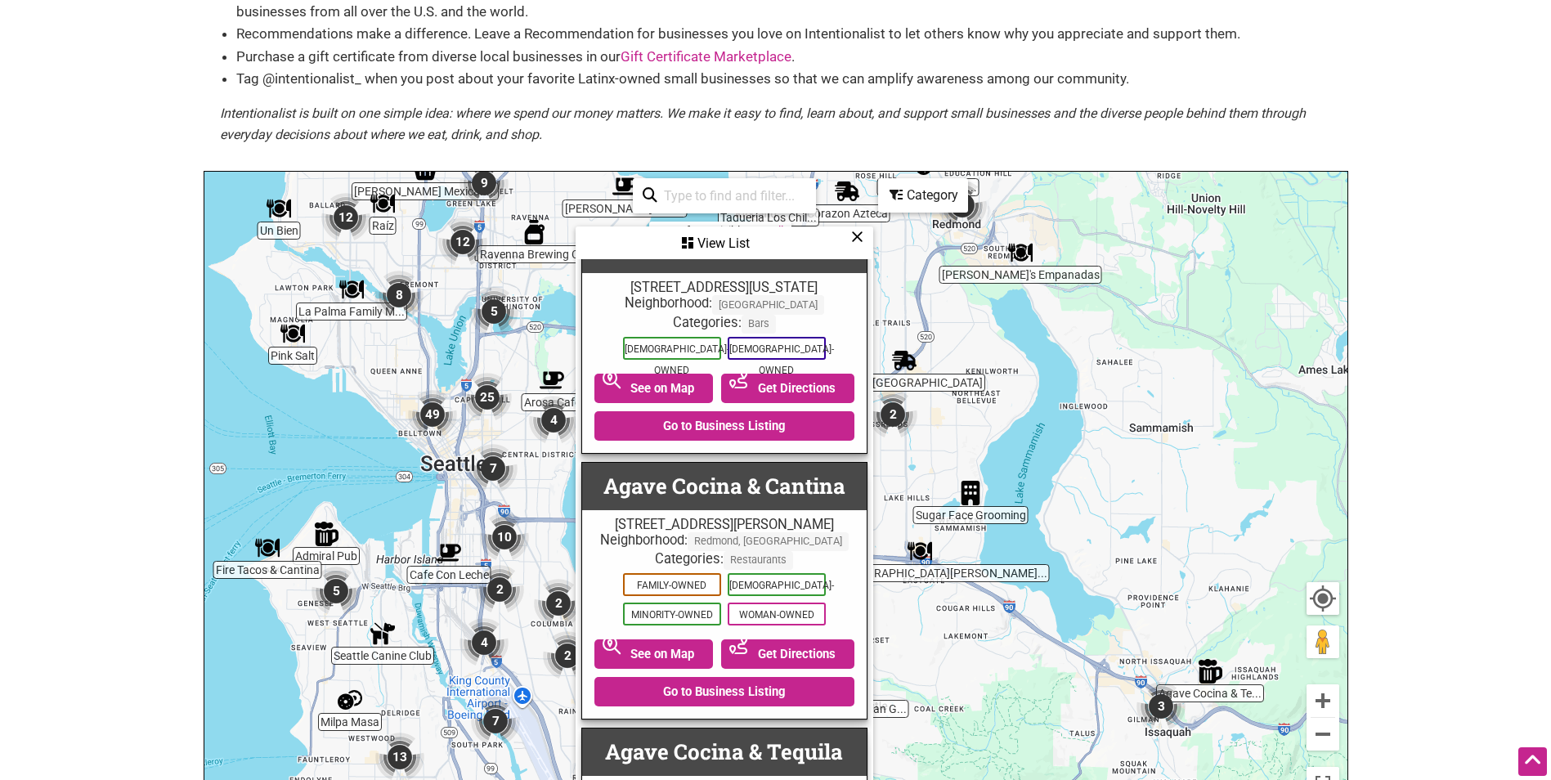
scroll to position [409, 0]
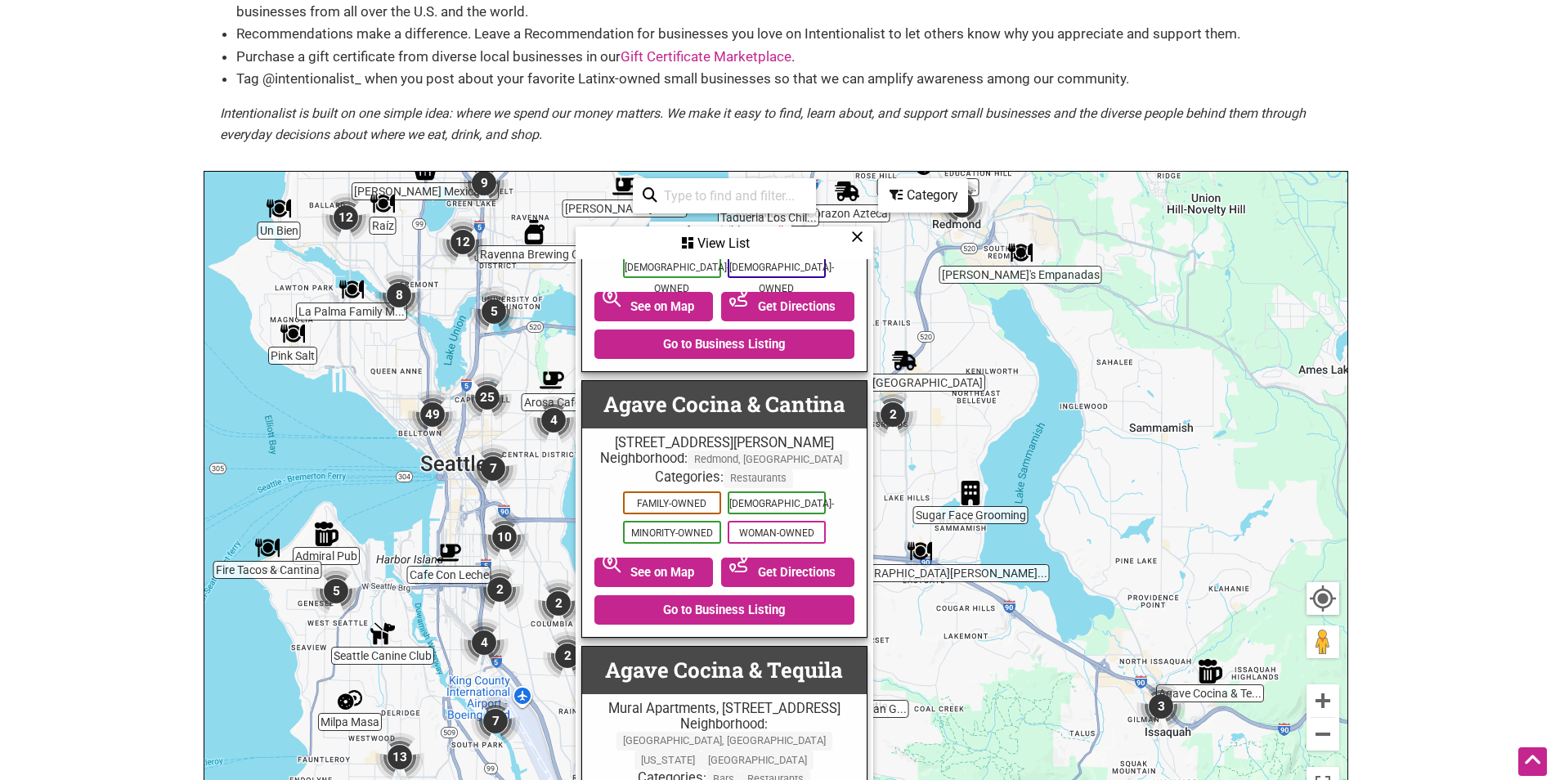
click at [535, 496] on div "To navigate, press the arrow keys." at bounding box center [775, 490] width 1143 height 636
click at [862, 236] on icon at bounding box center [857, 236] width 12 height 1
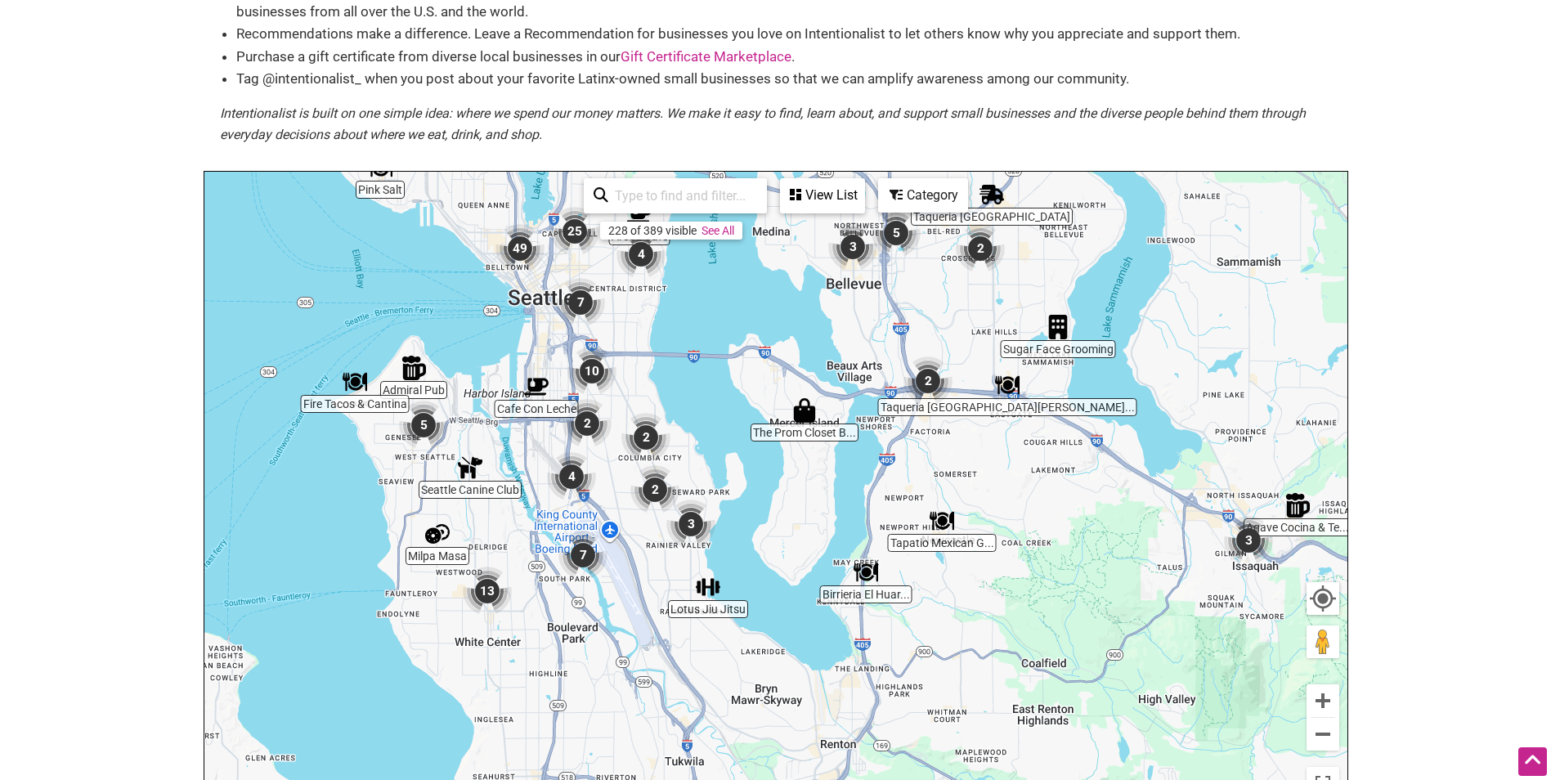
drag, startPoint x: 603, startPoint y: 559, endPoint x: 691, endPoint y: 392, distance: 189.5
click at [691, 392] on div "To navigate, press the arrow keys." at bounding box center [775, 490] width 1143 height 636
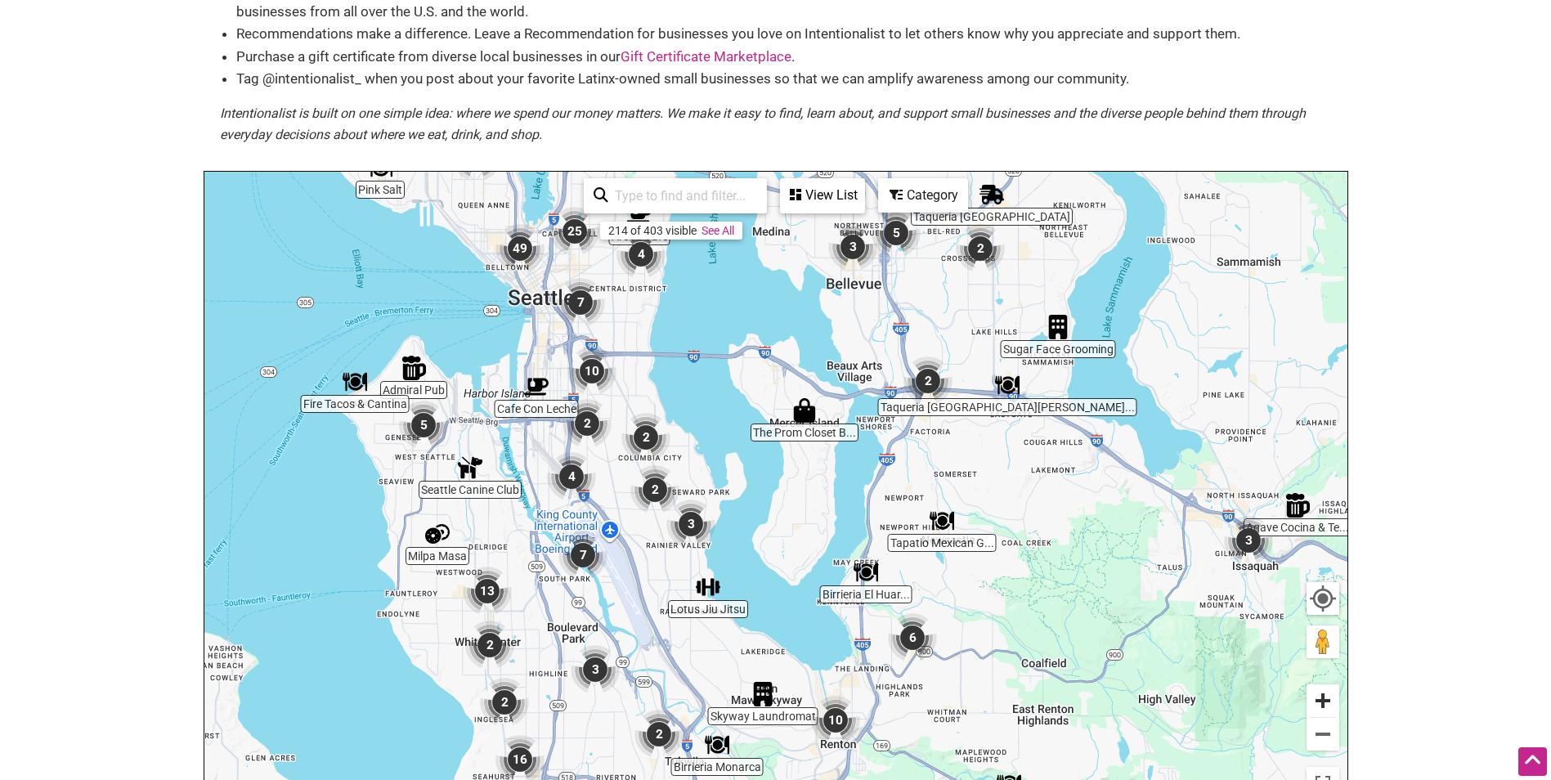
click at [1331, 699] on button "Zoom in" at bounding box center [1323, 701] width 33 height 33
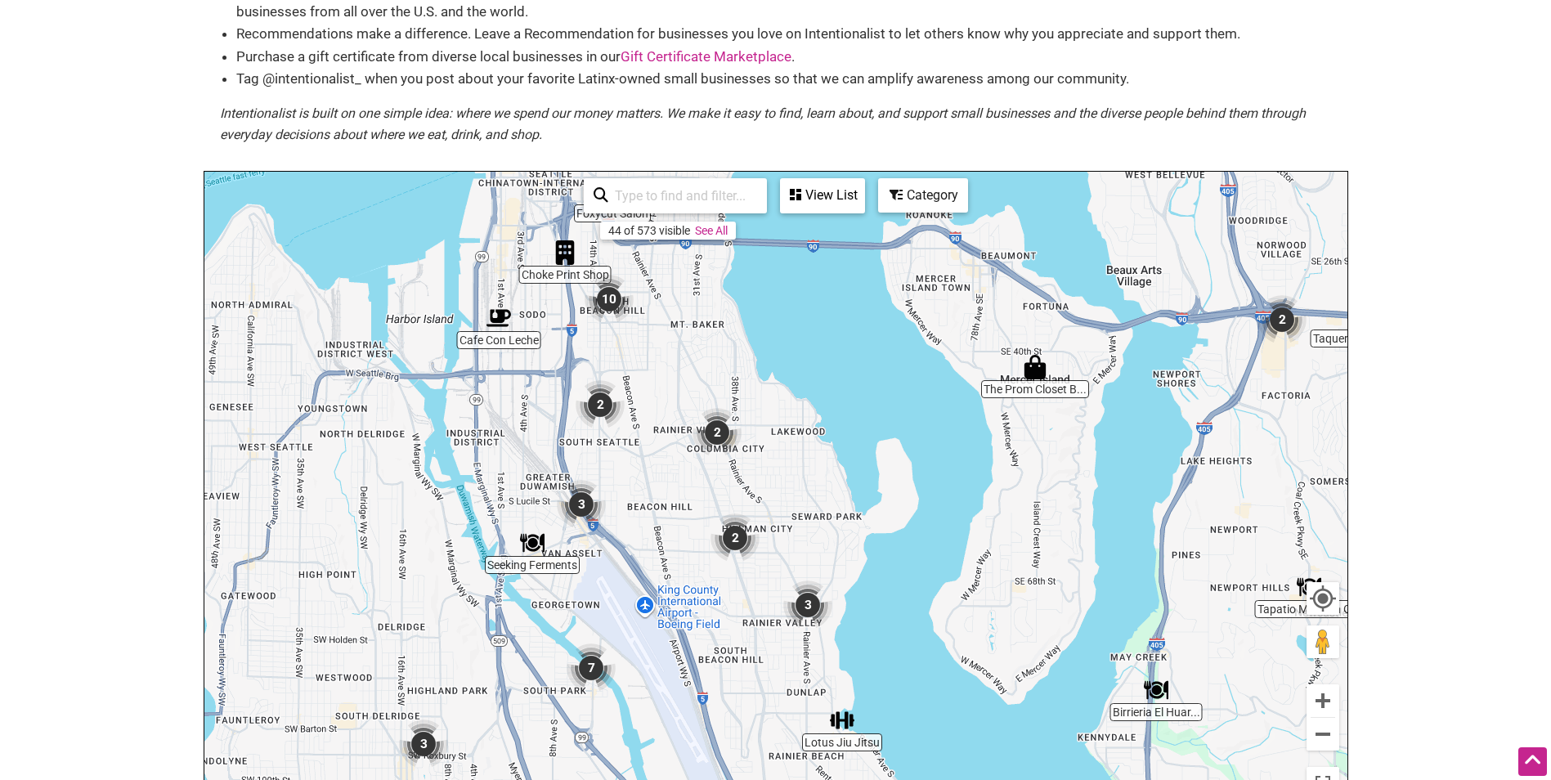
drag, startPoint x: 622, startPoint y: 465, endPoint x: 826, endPoint y: 491, distance: 206.0
click at [826, 491] on div "To navigate, press the arrow keys." at bounding box center [775, 490] width 1143 height 636
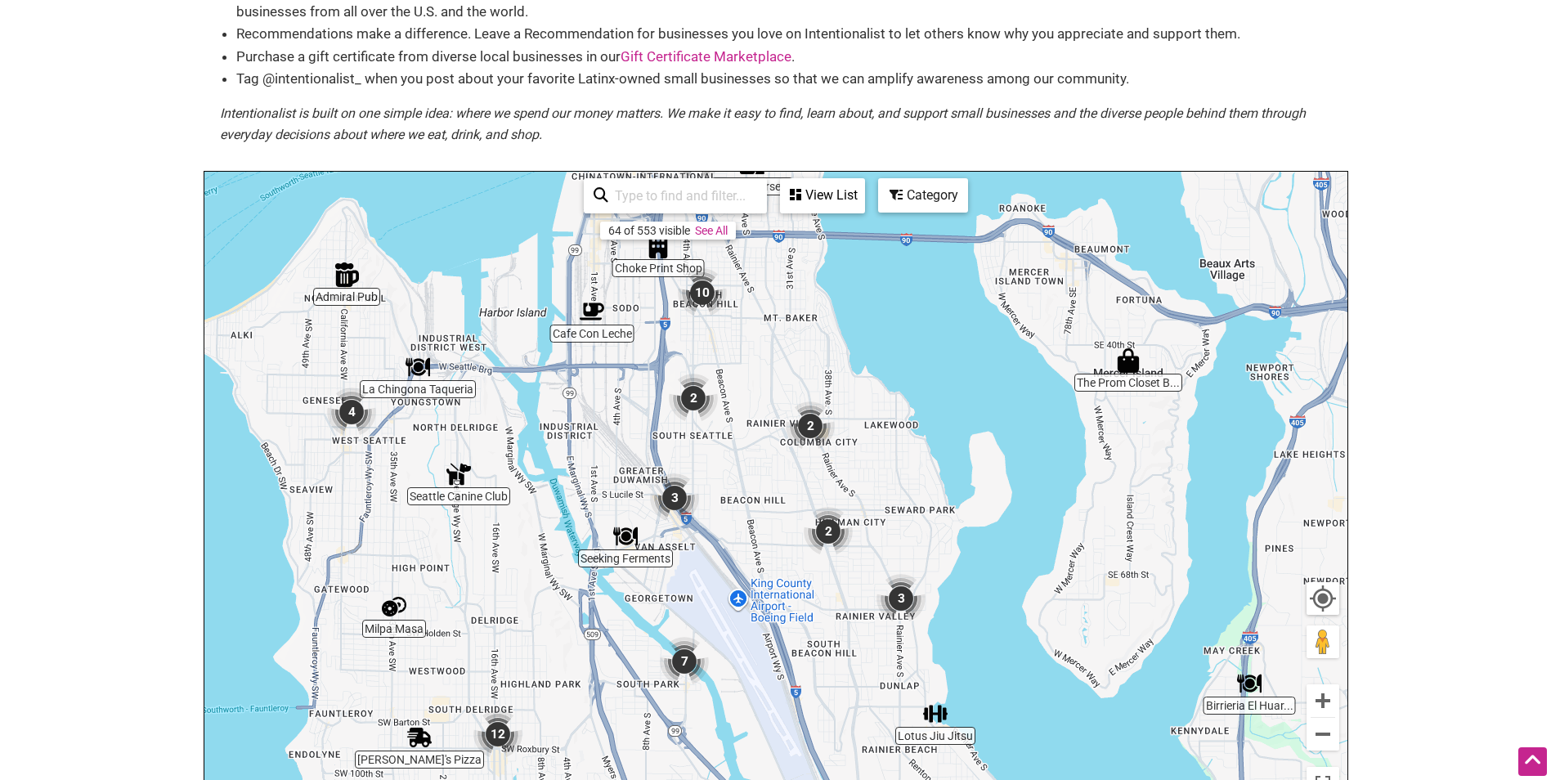
drag, startPoint x: 752, startPoint y: 491, endPoint x: 847, endPoint y: 484, distance: 95.1
click at [847, 484] on div "To navigate, press the arrow keys." at bounding box center [775, 490] width 1143 height 636
click at [829, 533] on img "2" at bounding box center [828, 532] width 62 height 62
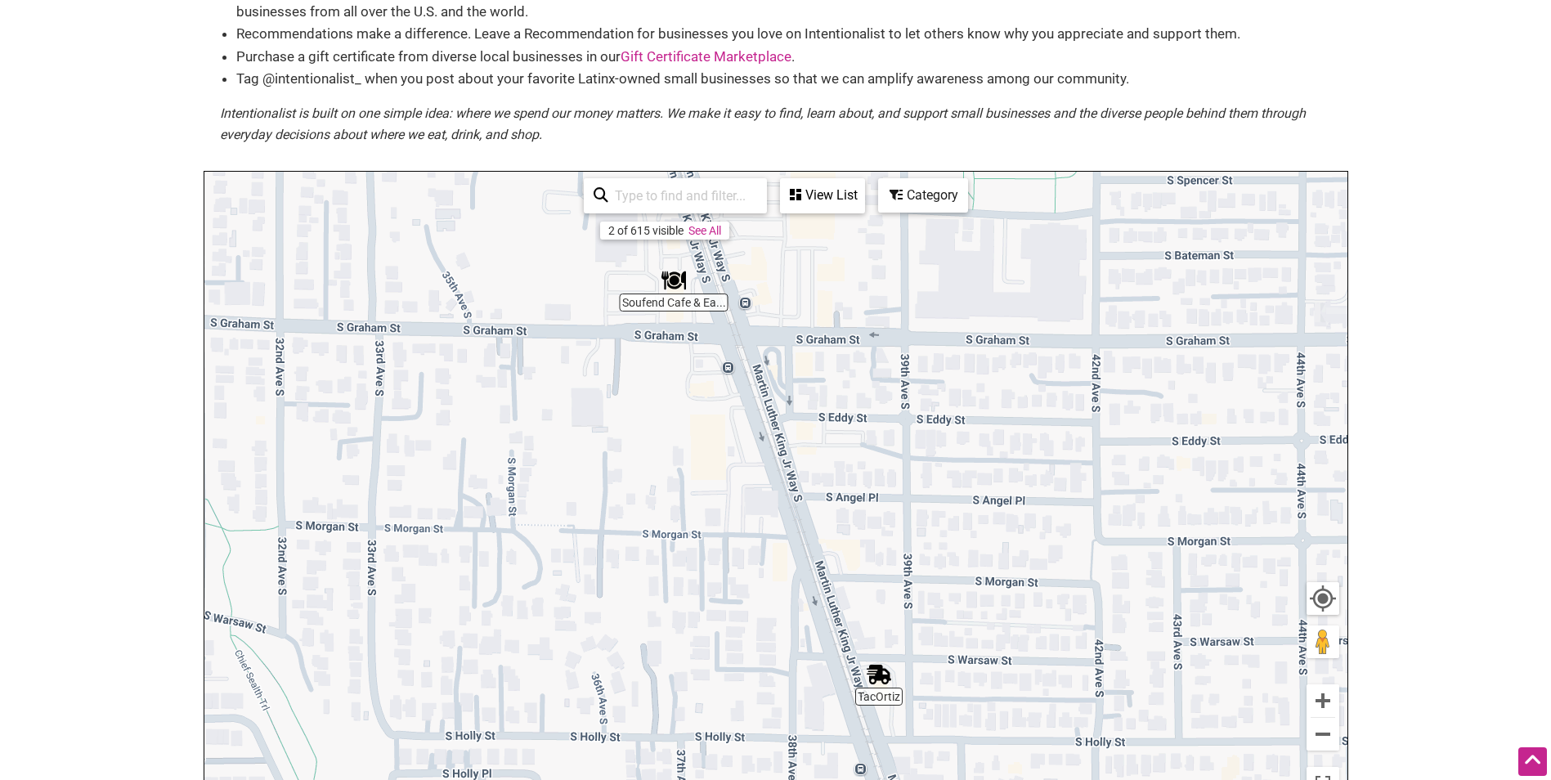
click at [886, 694] on div "To navigate, press the arrow keys." at bounding box center [775, 490] width 1143 height 636
click at [881, 671] on img "TacOrtiz" at bounding box center [879, 675] width 38 height 38
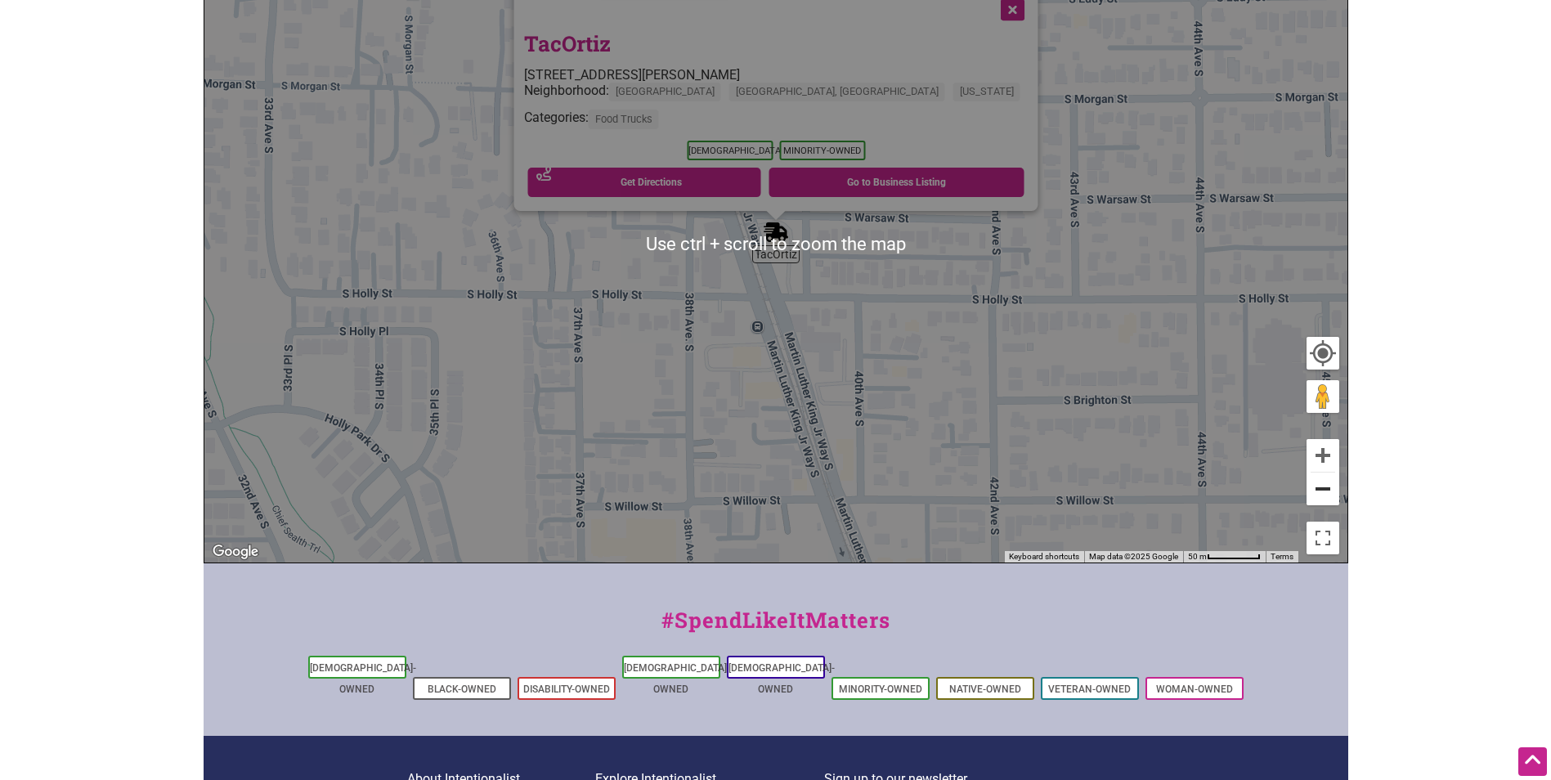
click at [1315, 500] on button "Zoom out" at bounding box center [1323, 489] width 33 height 33
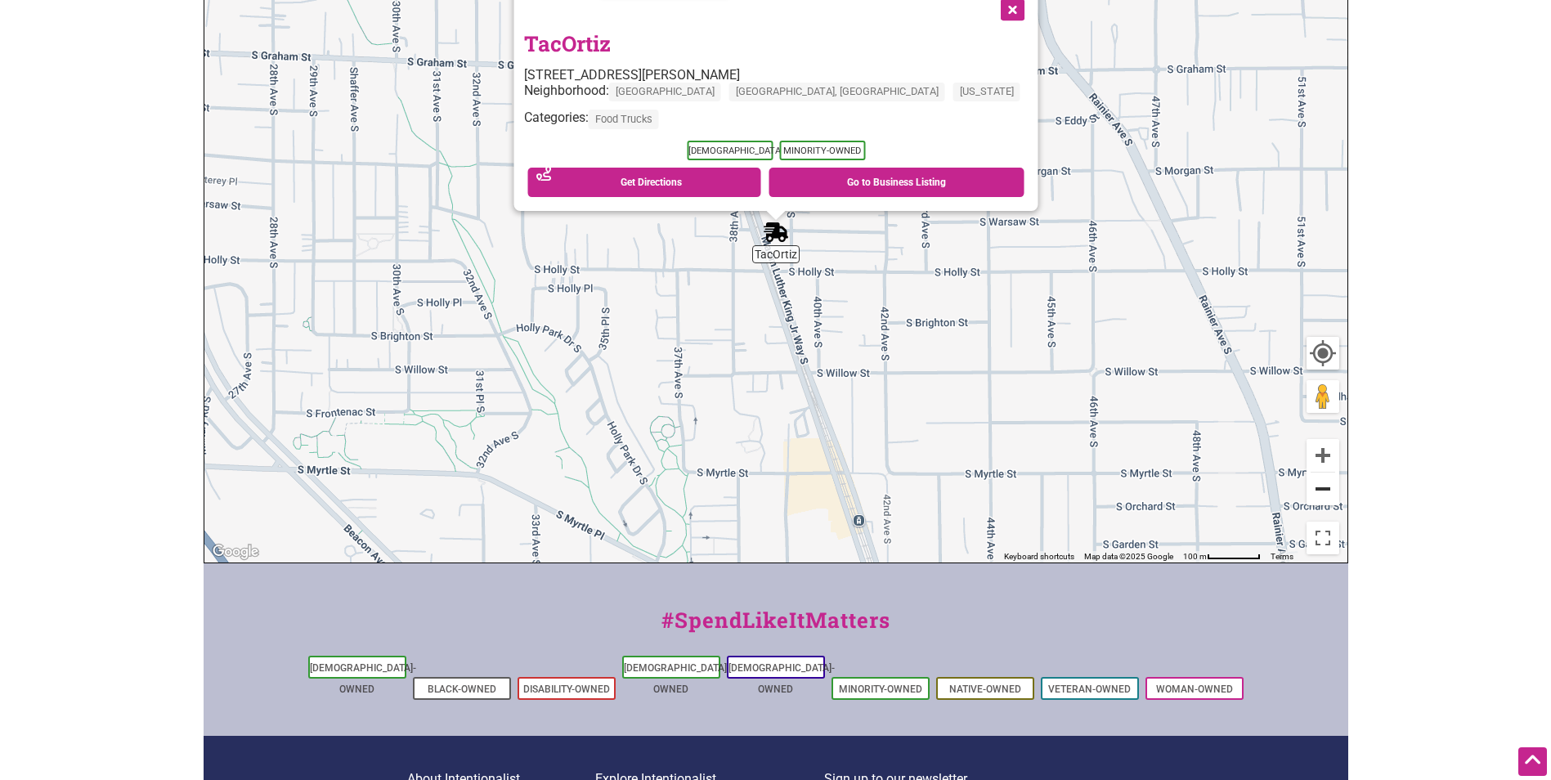
click at [1315, 500] on button "Zoom out" at bounding box center [1323, 489] width 33 height 33
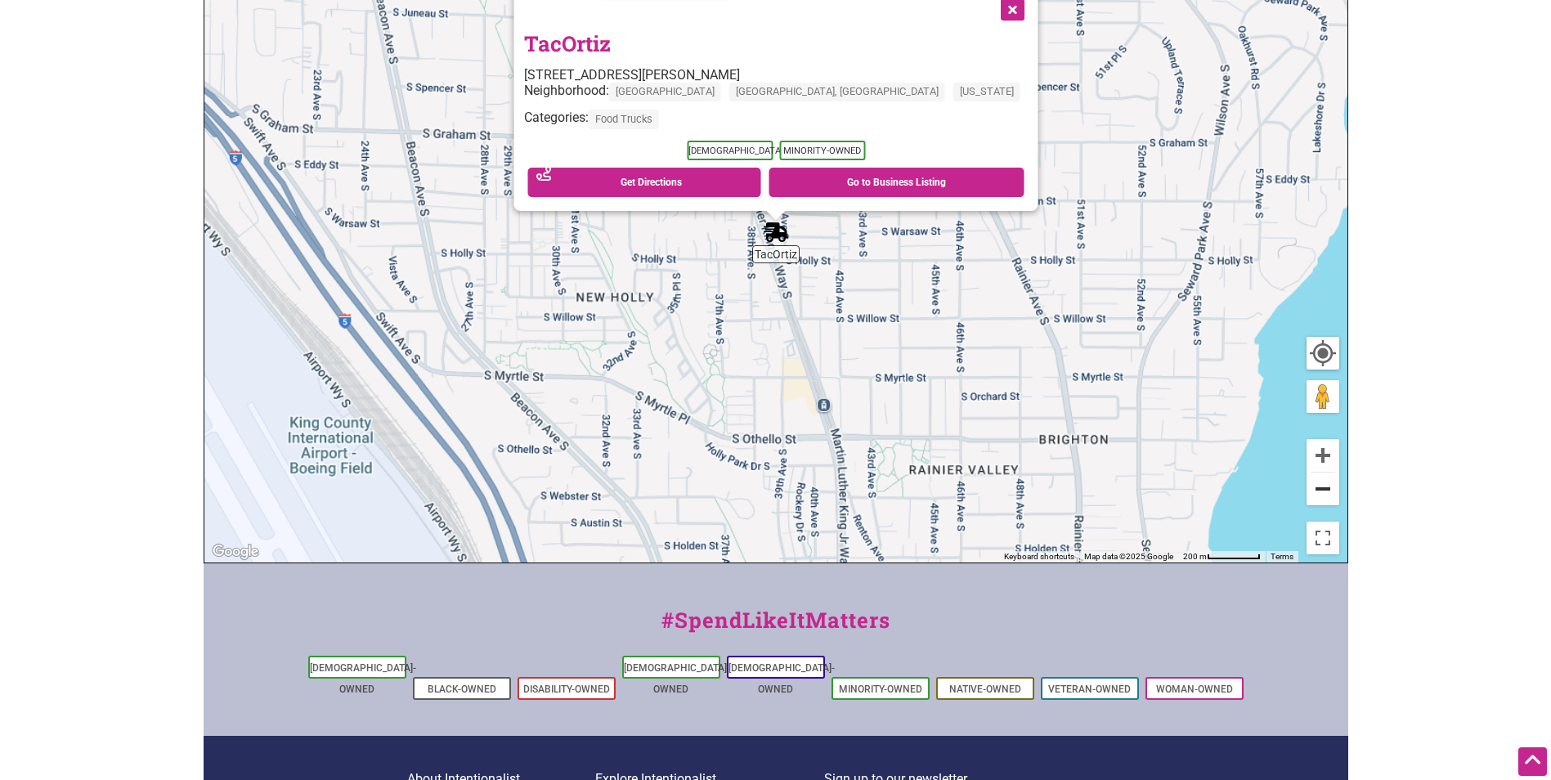
click at [1315, 500] on button "Zoom out" at bounding box center [1323, 489] width 33 height 33
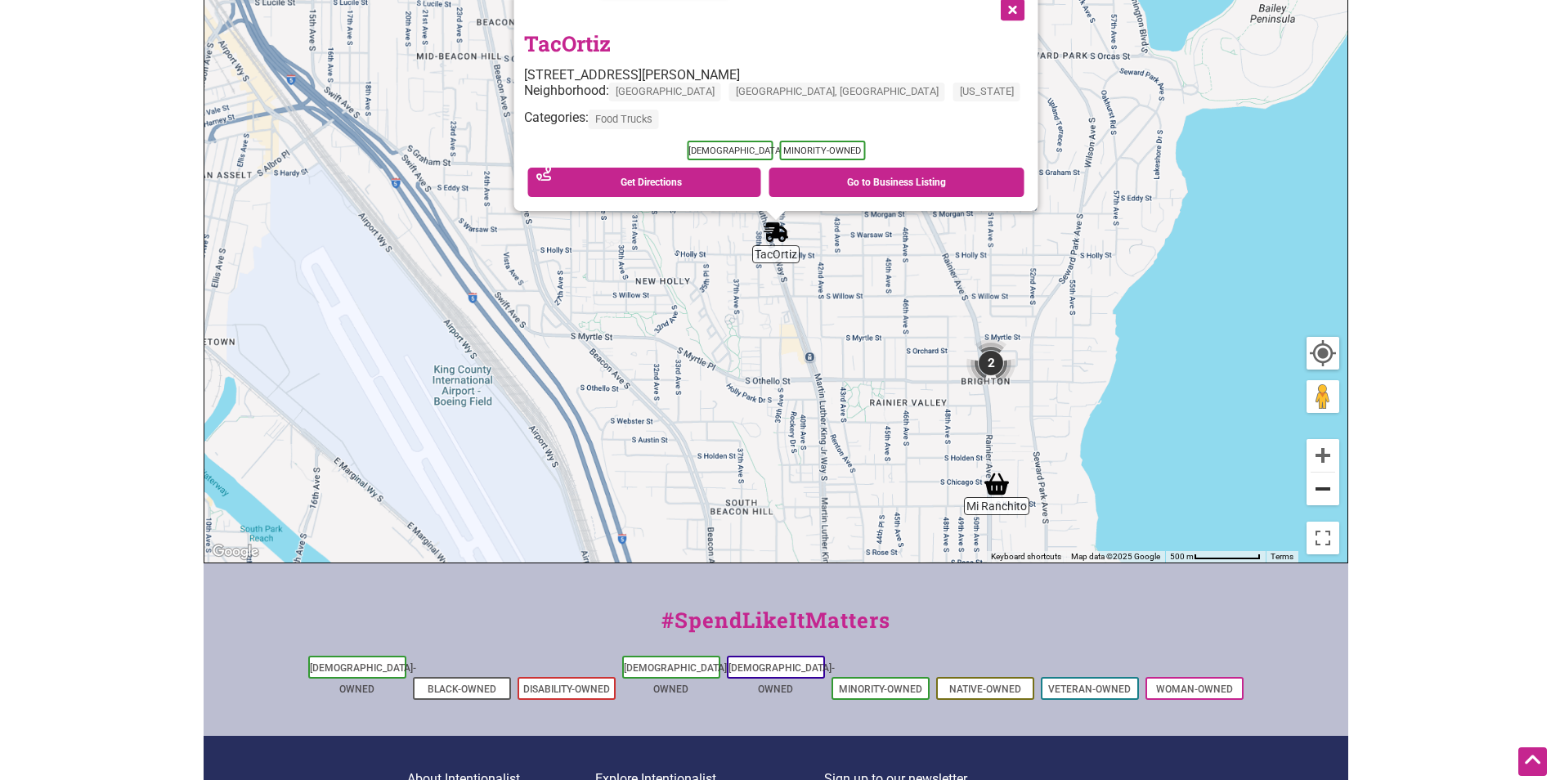
click at [1315, 500] on button "Zoom out" at bounding box center [1323, 489] width 33 height 33
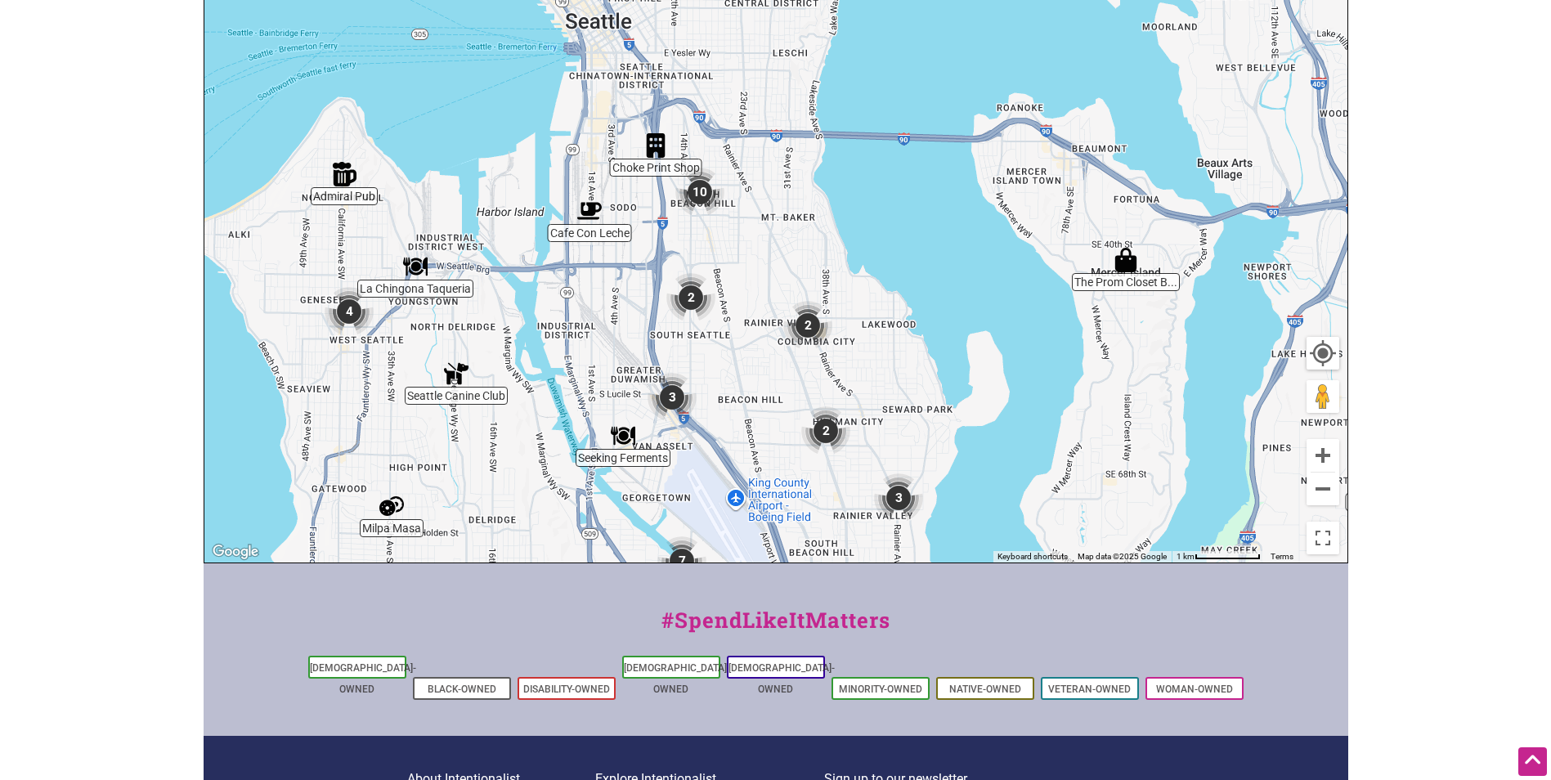
drag, startPoint x: 692, startPoint y: 308, endPoint x: 757, endPoint y: 539, distance: 240.5
click at [757, 539] on div "To navigate, press the arrow keys." at bounding box center [775, 244] width 1143 height 636
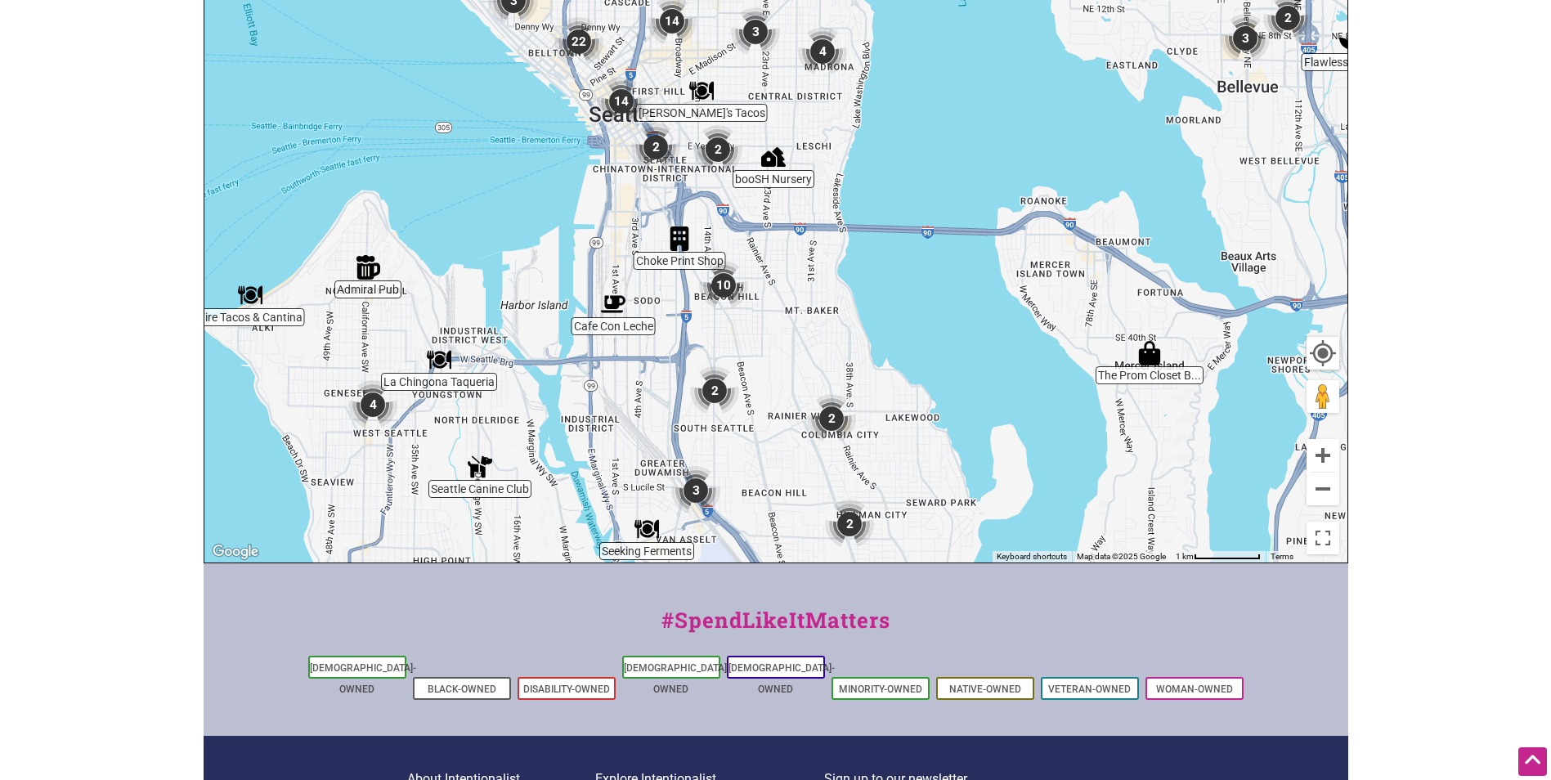
drag, startPoint x: 923, startPoint y: 357, endPoint x: 934, endPoint y: 434, distance: 78.5
click at [934, 434] on div "To navigate, press the arrow keys." at bounding box center [775, 244] width 1143 height 636
click at [832, 414] on img "2" at bounding box center [832, 419] width 62 height 62
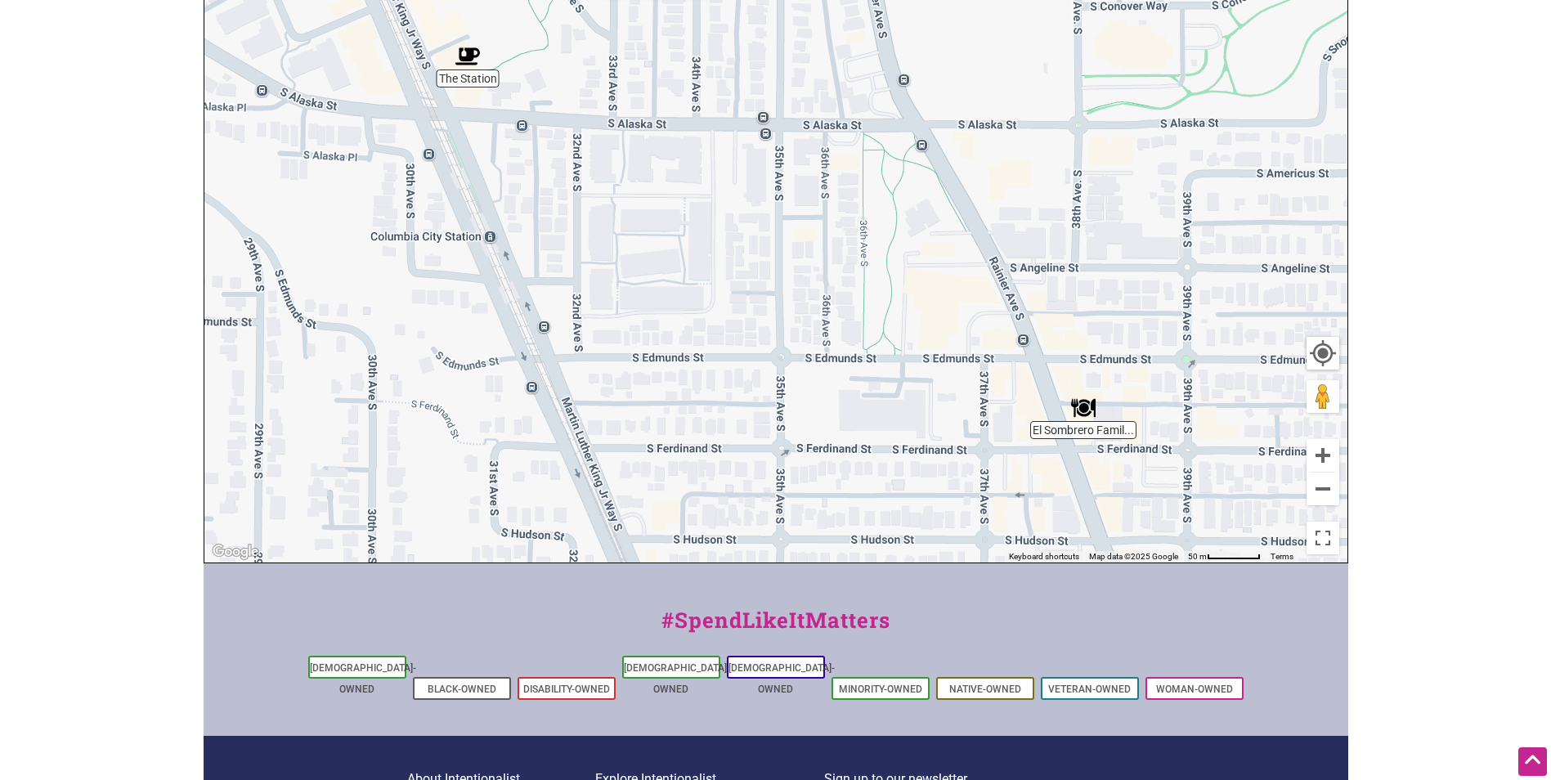
click at [1085, 405] on img "El Sombrero Family Mexican Restaurant" at bounding box center [1084, 408] width 38 height 38
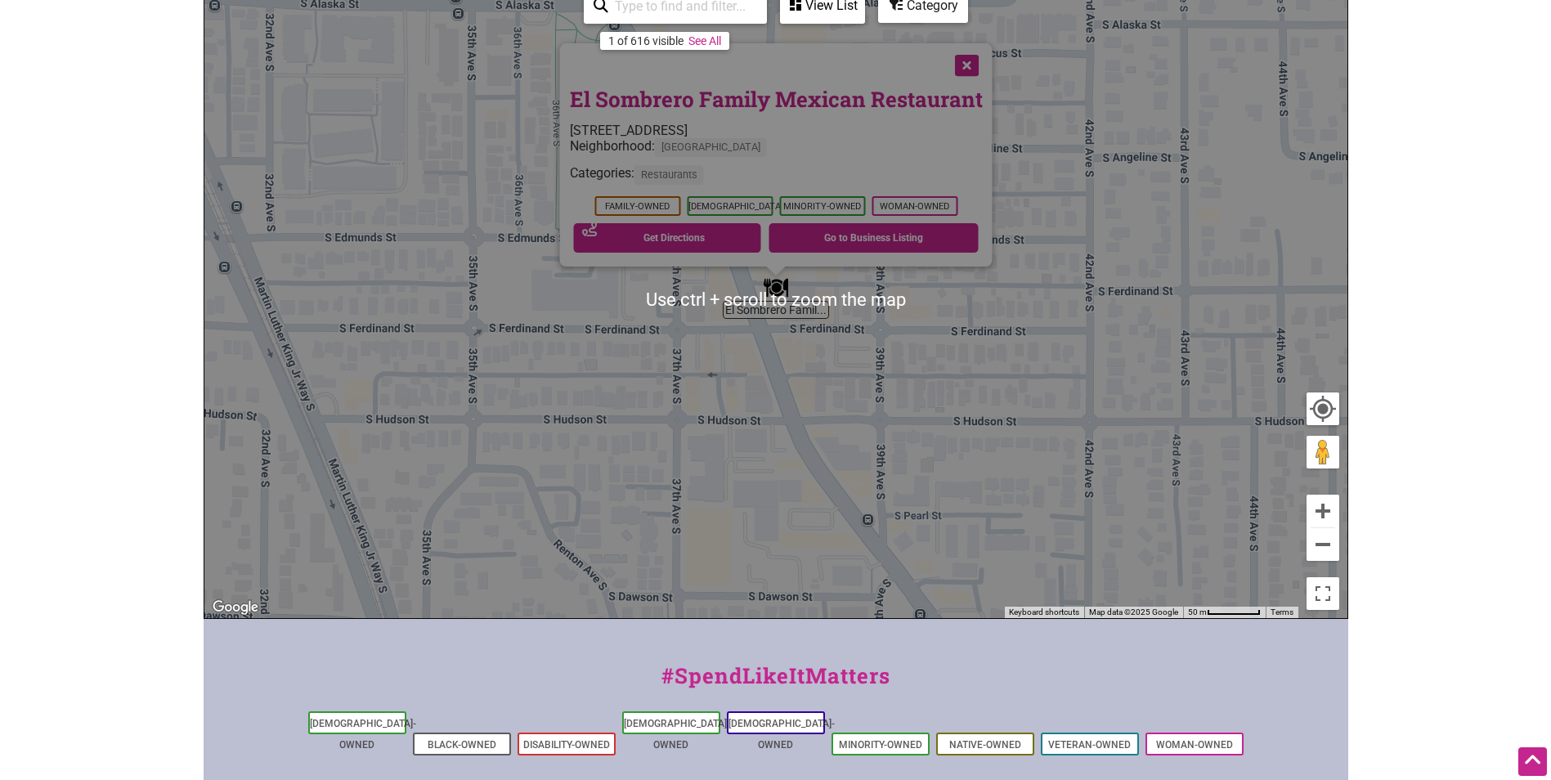
scroll to position [327, 0]
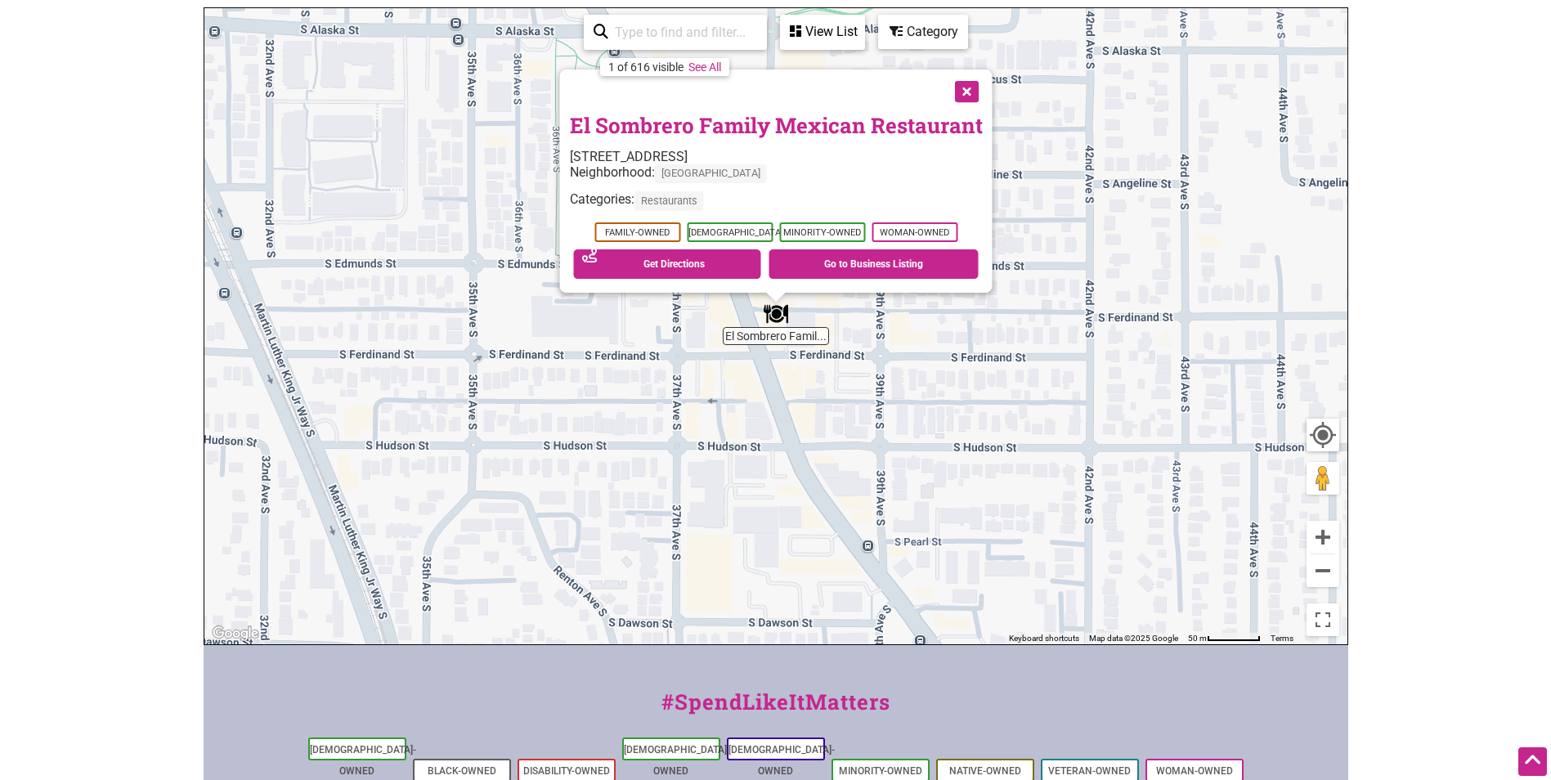
click at [777, 126] on link "El Sombrero Family Mexican Restaurant" at bounding box center [775, 125] width 413 height 28
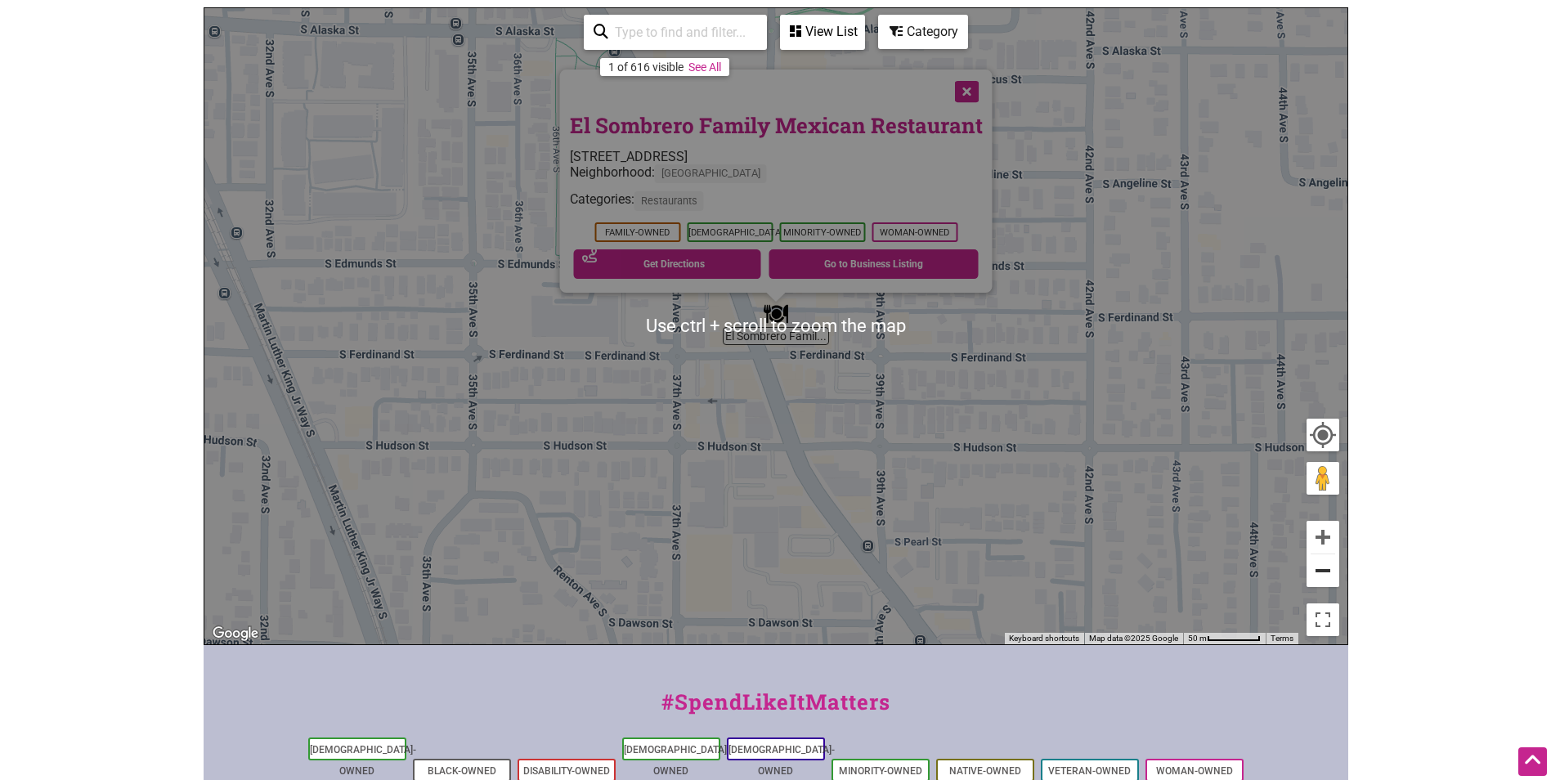
click at [1331, 572] on button "Zoom out" at bounding box center [1323, 570] width 33 height 33
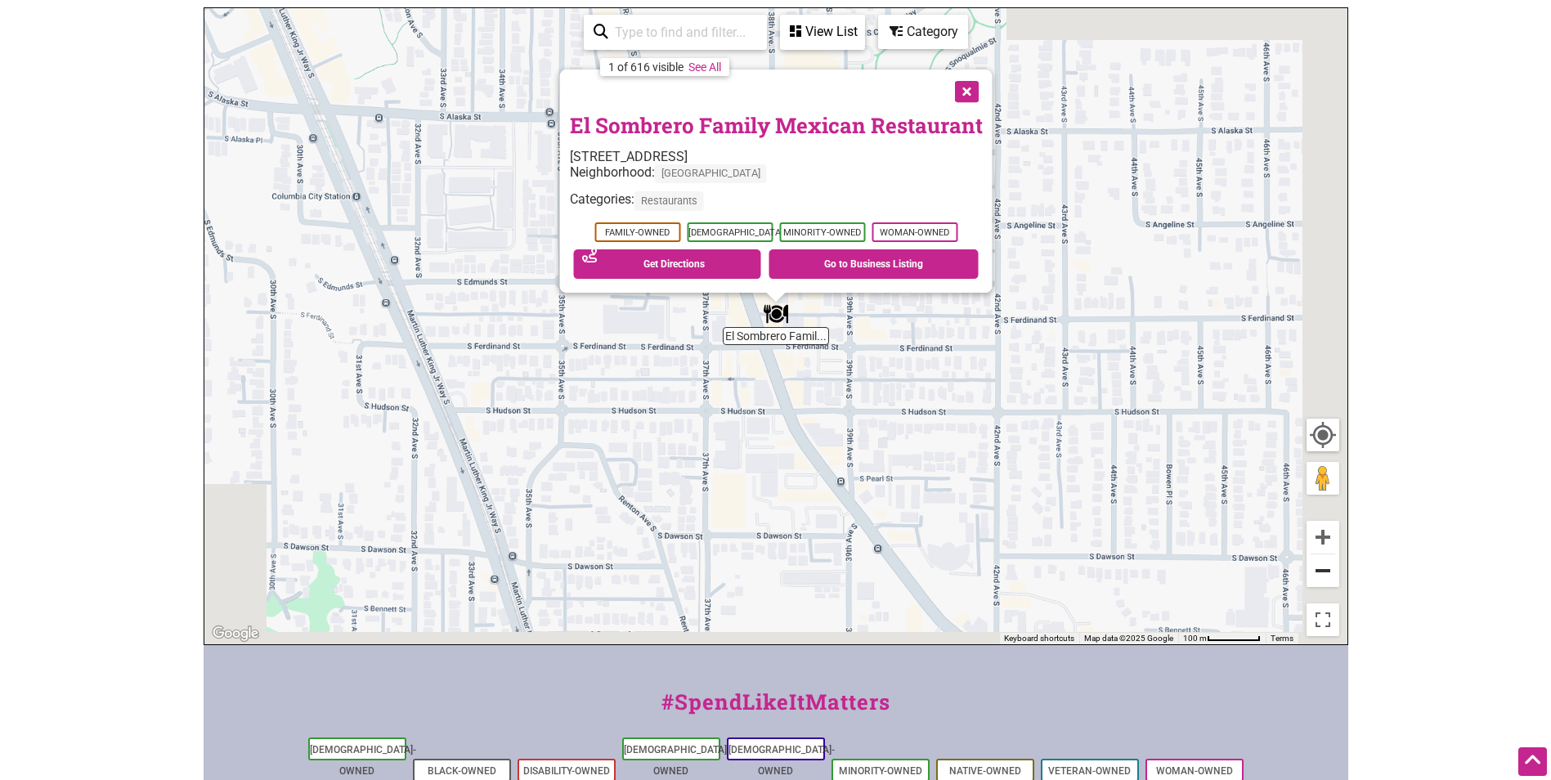
click at [1331, 572] on button "Zoom out" at bounding box center [1323, 570] width 33 height 33
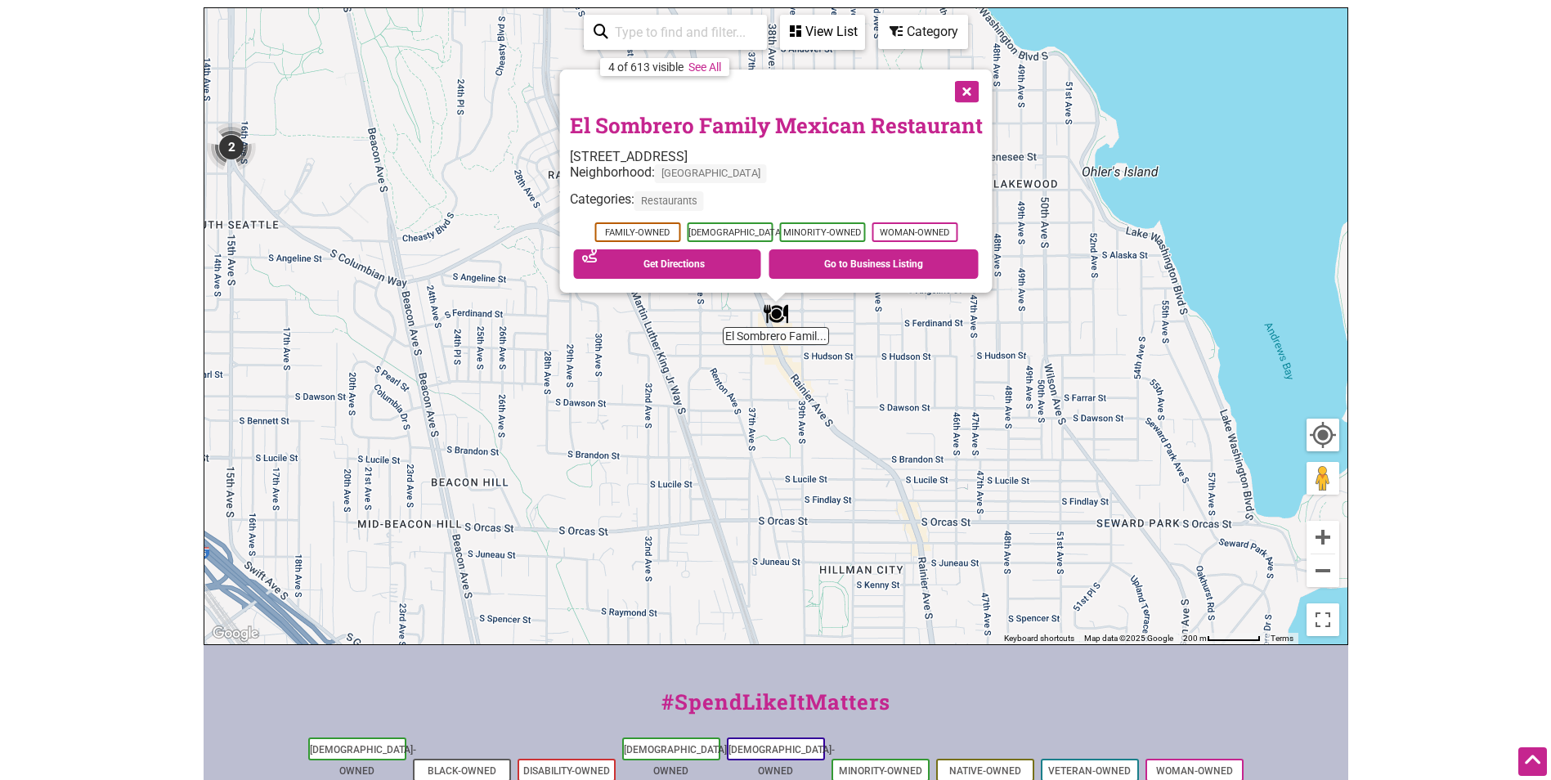
click at [962, 85] on button "Close" at bounding box center [965, 90] width 41 height 41
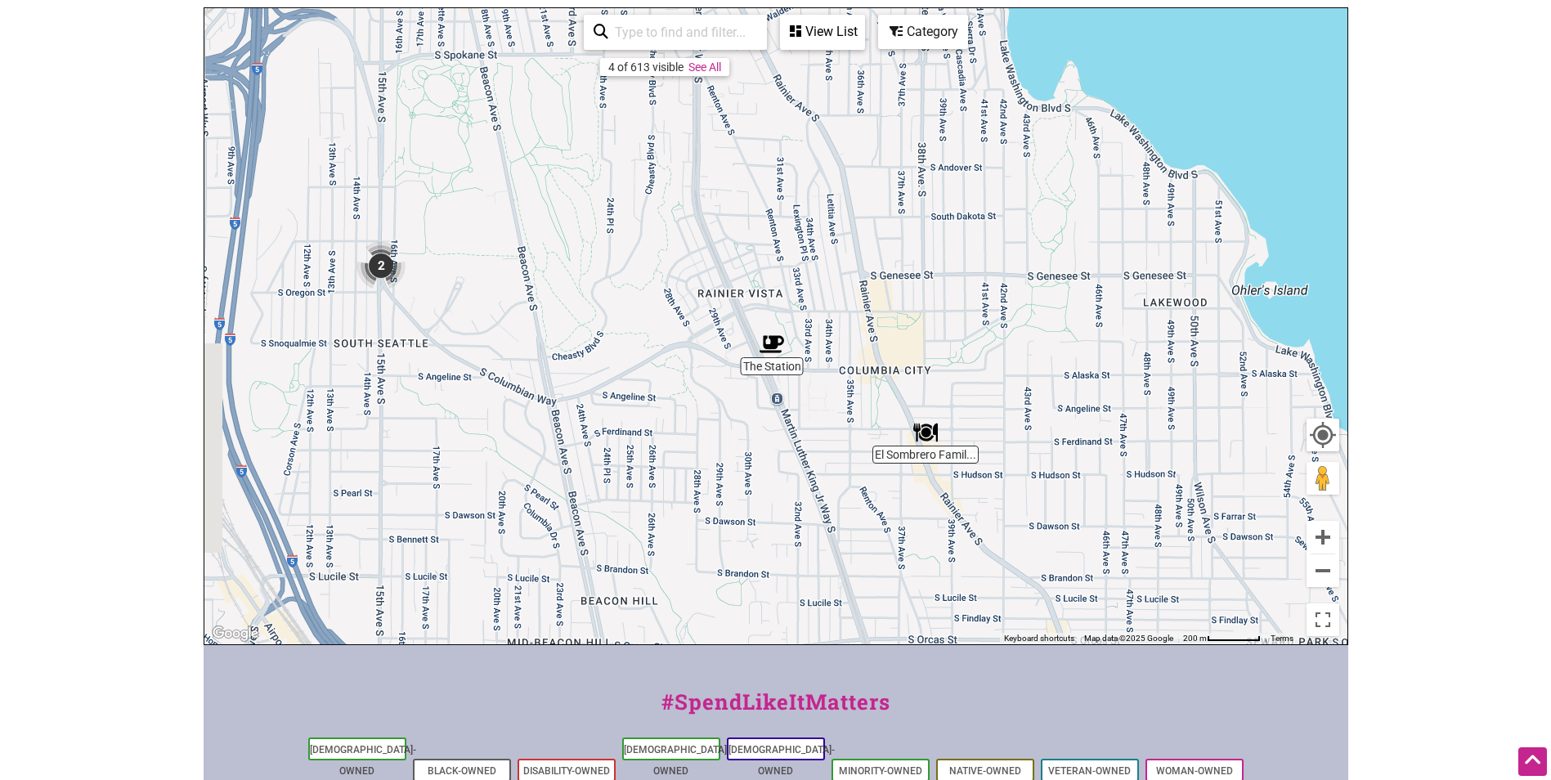
drag, startPoint x: 759, startPoint y: 269, endPoint x: 945, endPoint y: 375, distance: 213.9
click at [945, 375] on div "To navigate, press the arrow keys." at bounding box center [775, 326] width 1143 height 636
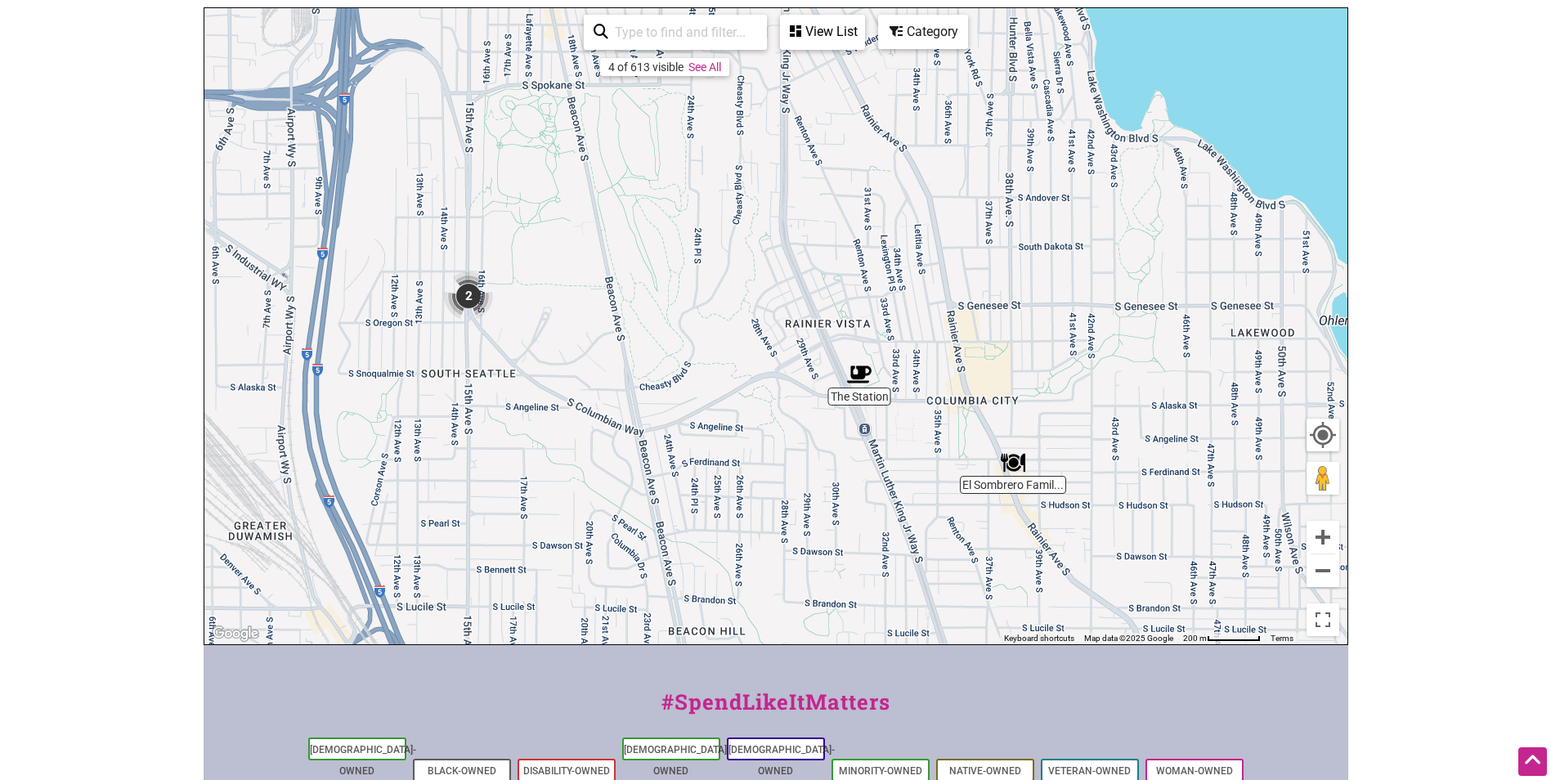
click at [456, 292] on img "2" at bounding box center [469, 296] width 62 height 62
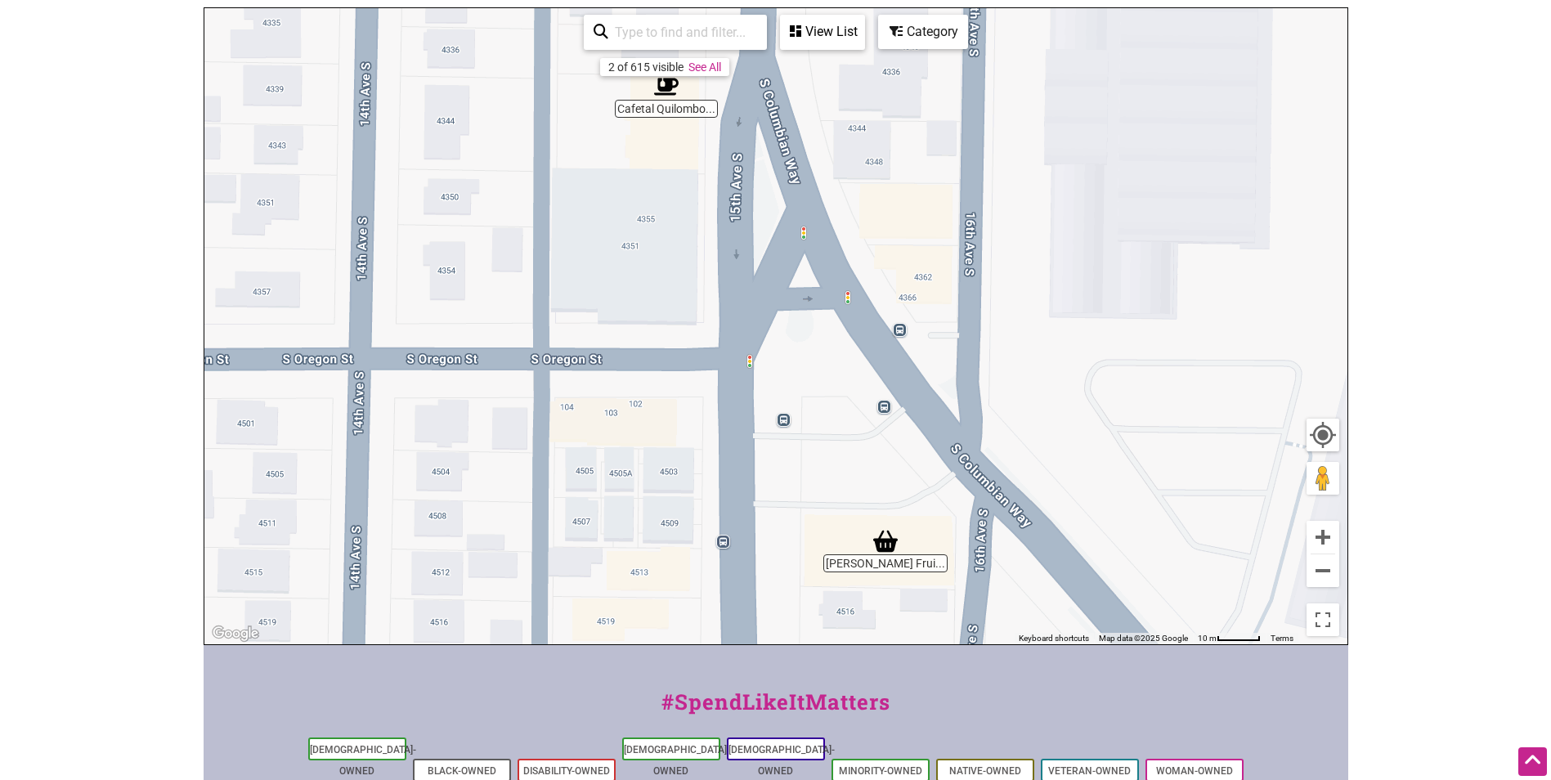
click at [888, 566] on div "To navigate, press the arrow keys." at bounding box center [775, 326] width 1143 height 636
click at [882, 542] on img "MacPherson's Fruit & Produce" at bounding box center [886, 542] width 38 height 38
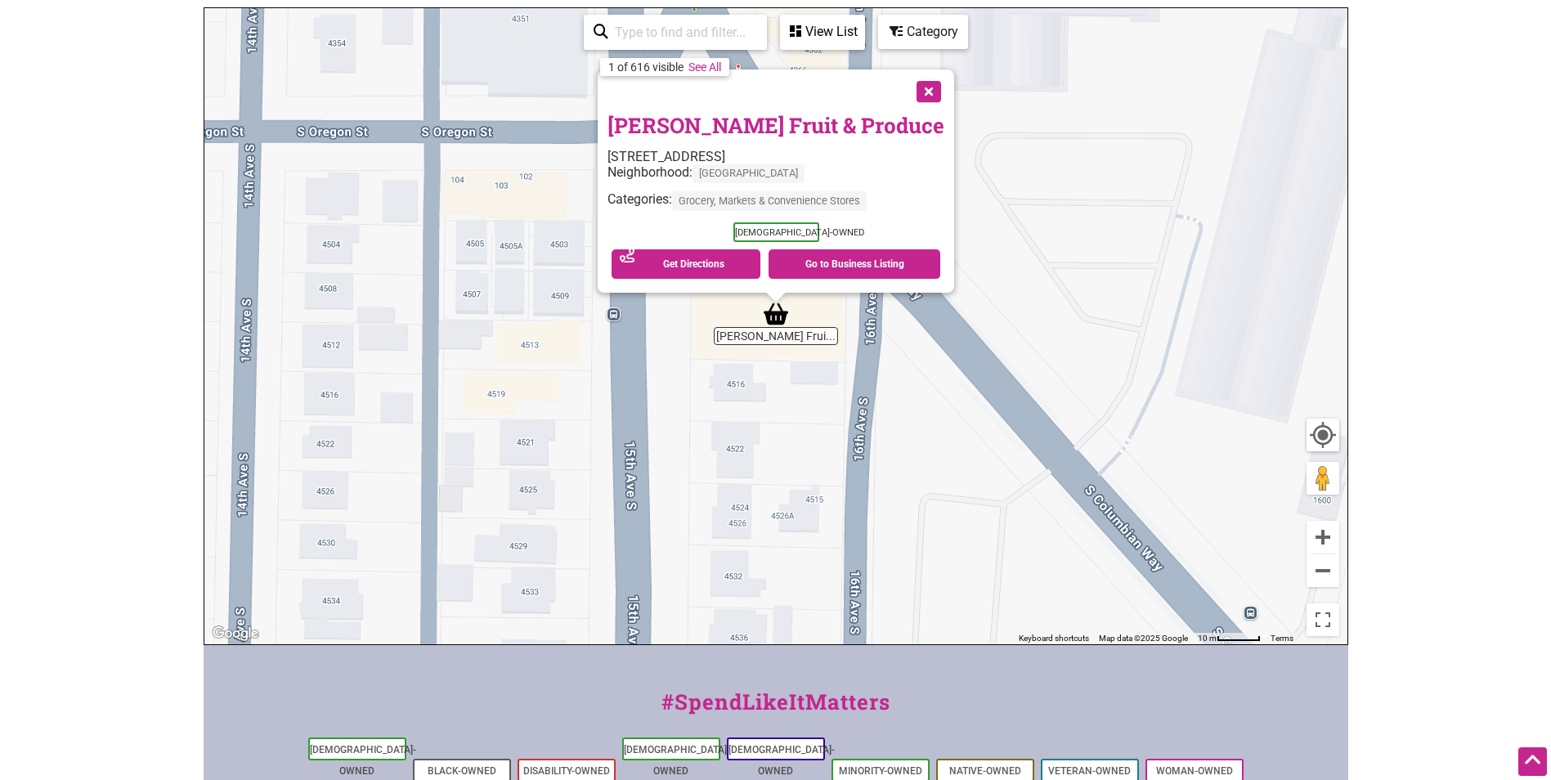
click at [698, 122] on link "MacPherson's Fruit & Produce" at bounding box center [776, 125] width 337 height 28
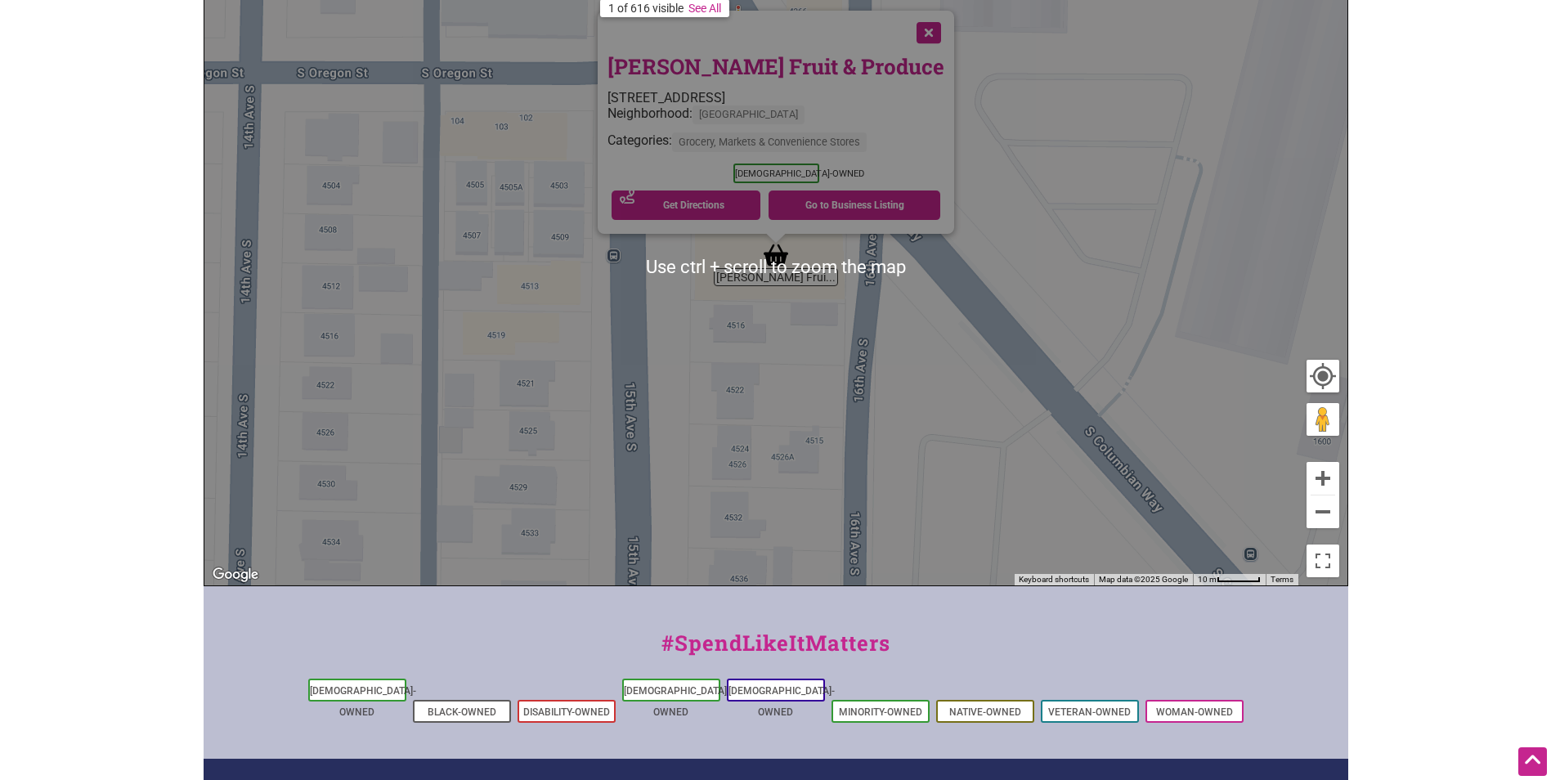
scroll to position [409, 0]
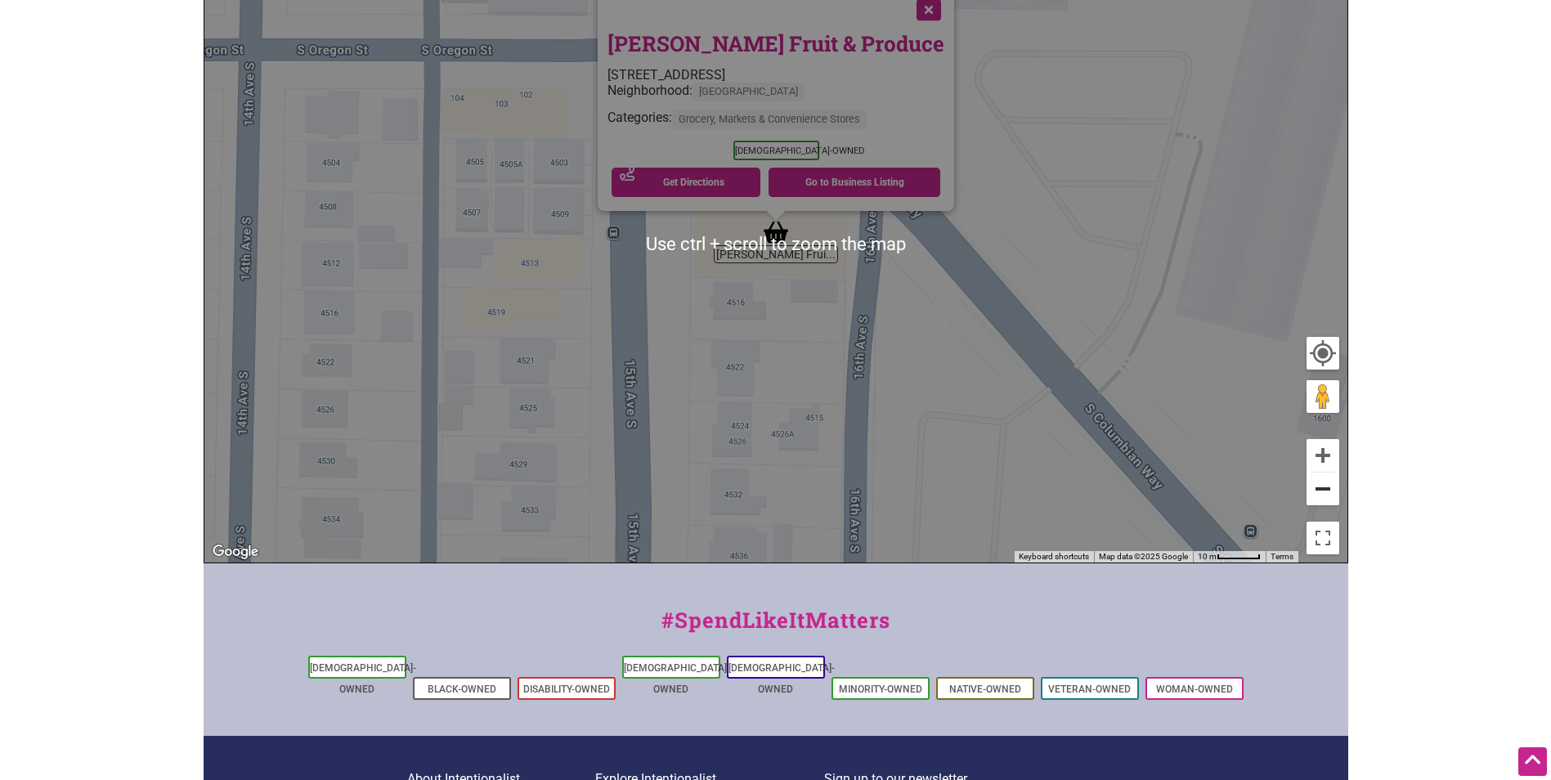
click at [1326, 492] on button "Zoom out" at bounding box center [1323, 489] width 33 height 33
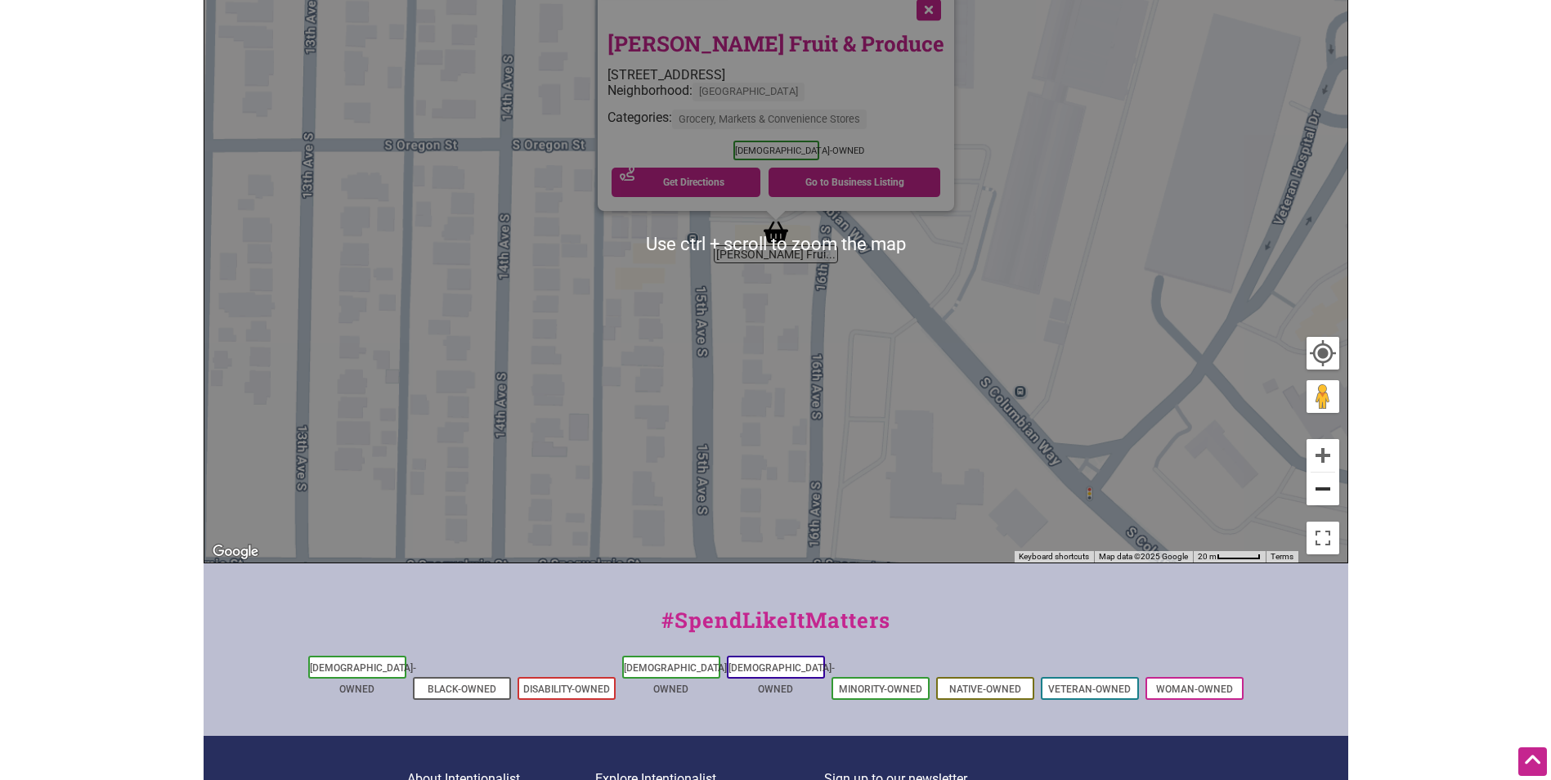
click at [1326, 492] on button "Zoom out" at bounding box center [1323, 489] width 33 height 33
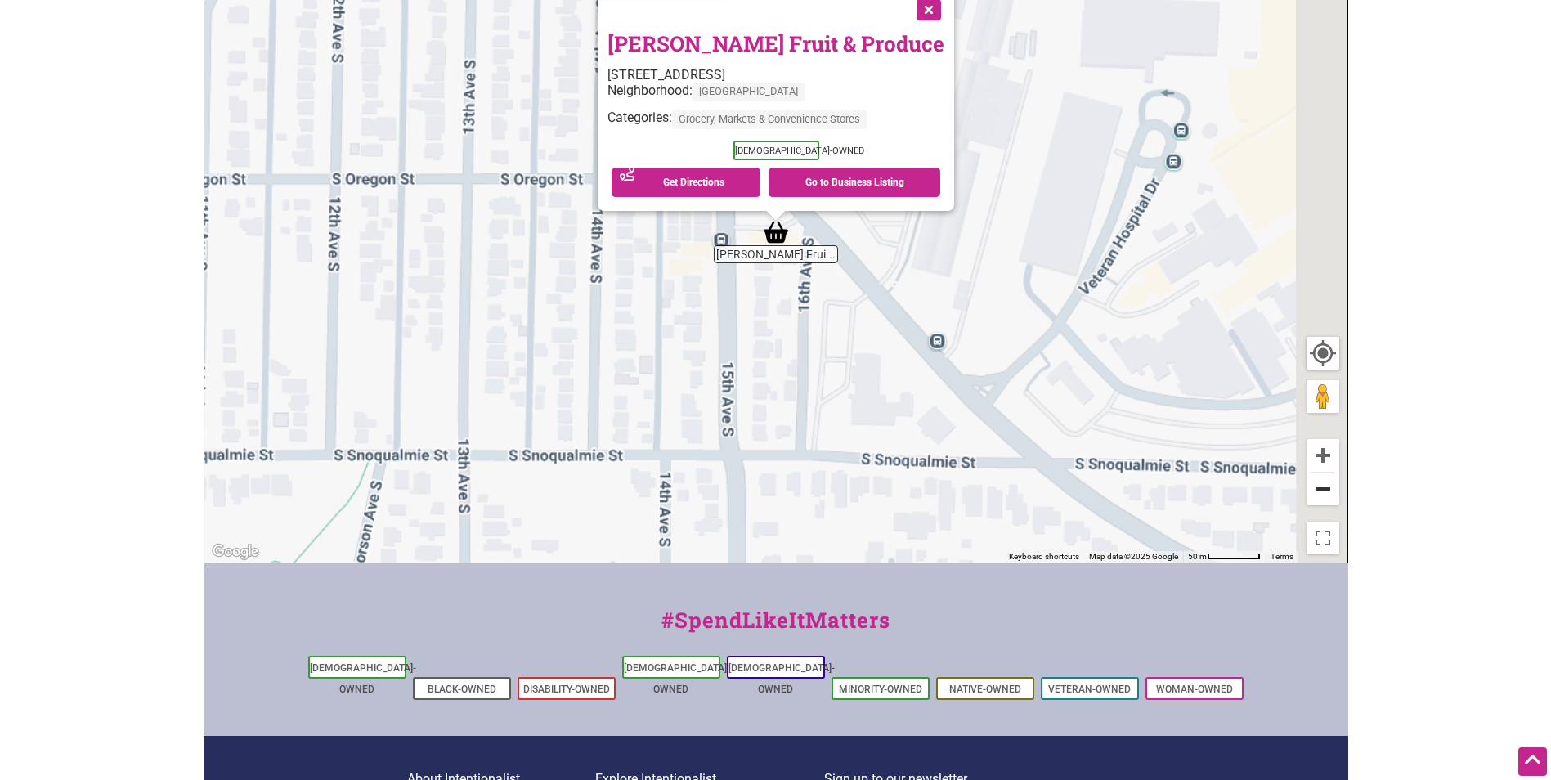
click at [1326, 492] on button "Zoom out" at bounding box center [1323, 489] width 33 height 33
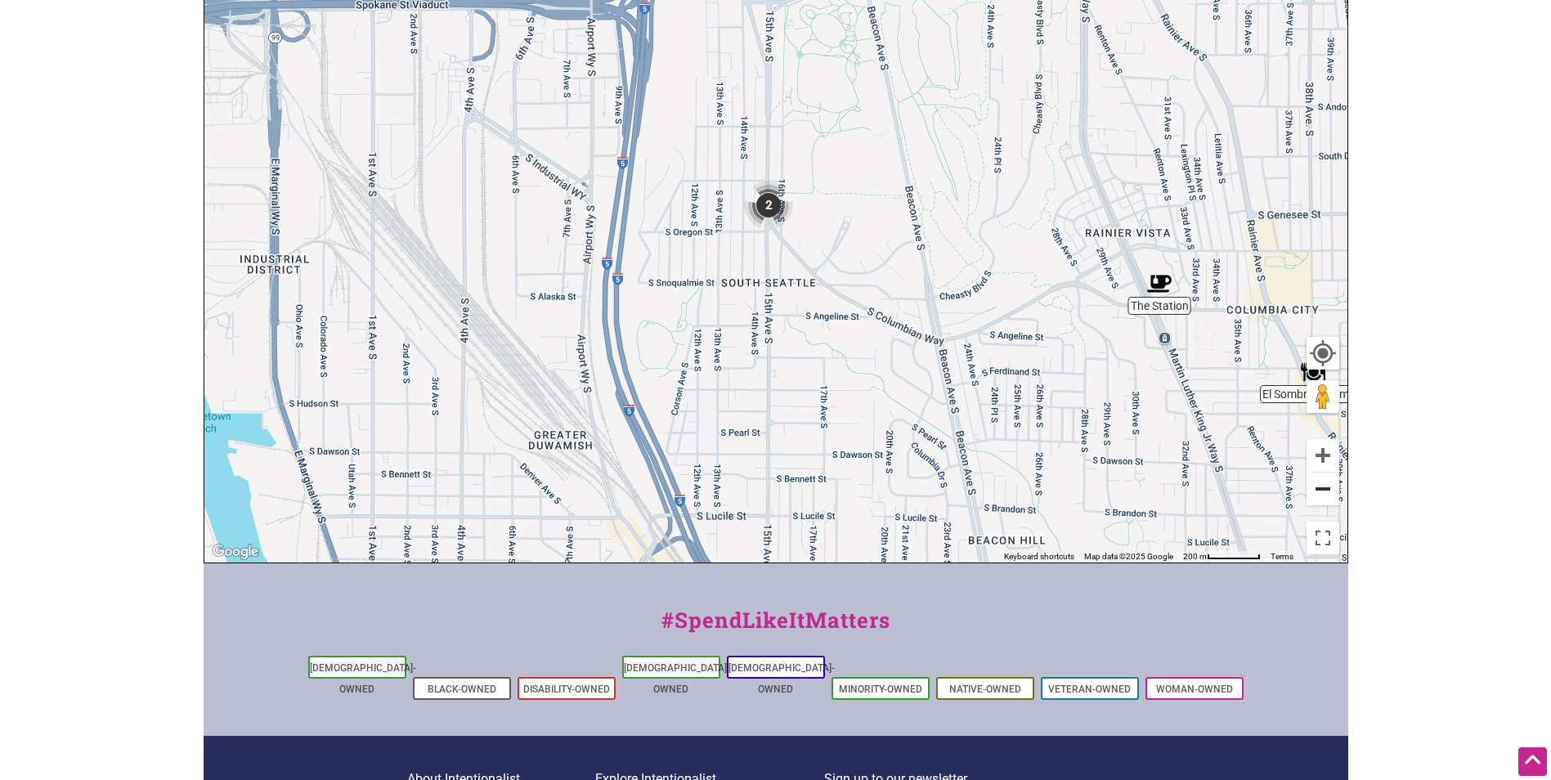
click at [1326, 492] on button "Zoom out" at bounding box center [1323, 489] width 33 height 33
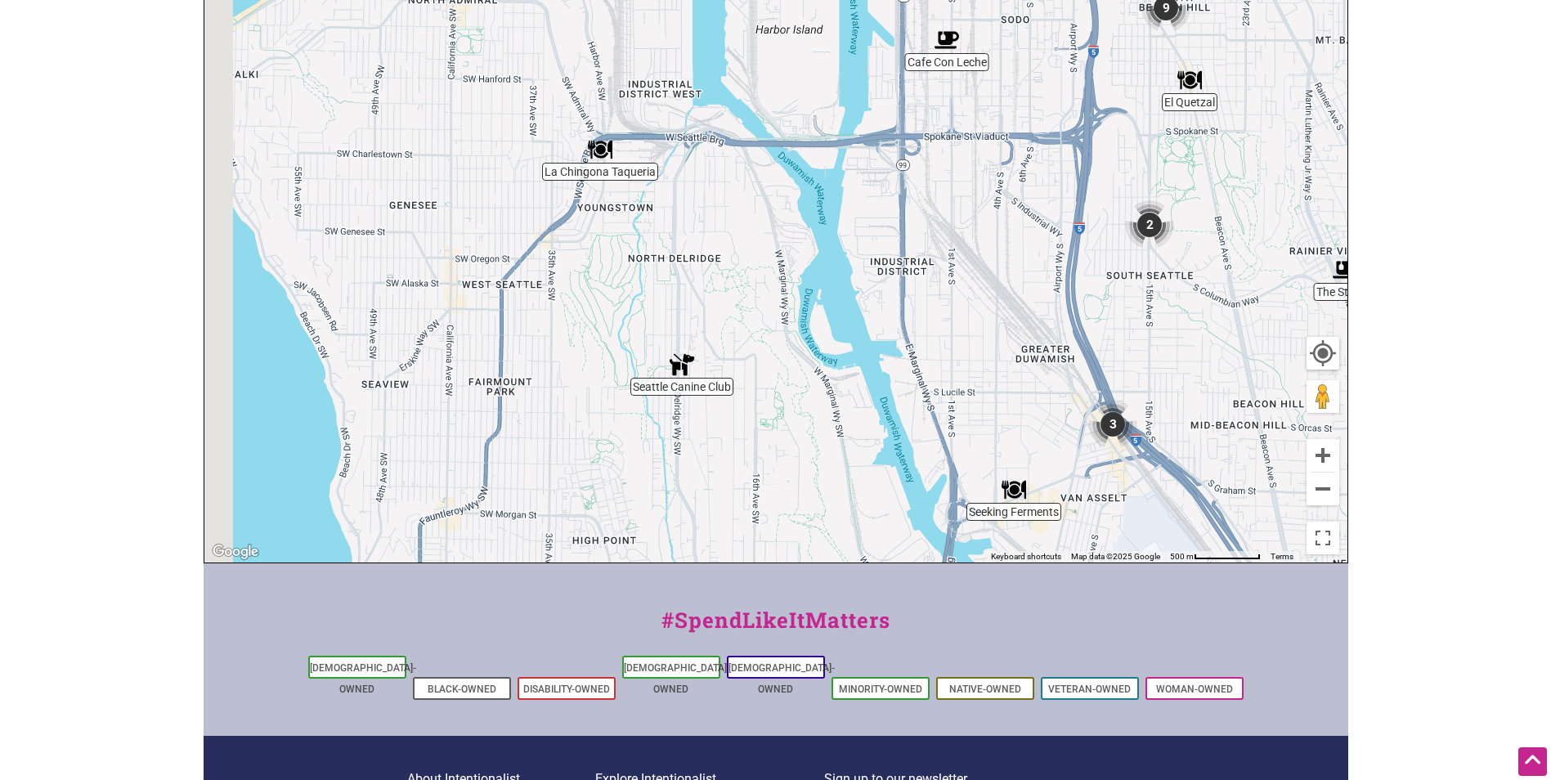
drag, startPoint x: 583, startPoint y: 319, endPoint x: 997, endPoint y: 330, distance: 414.0
click at [997, 330] on div "To navigate, press the arrow keys." at bounding box center [775, 244] width 1143 height 636
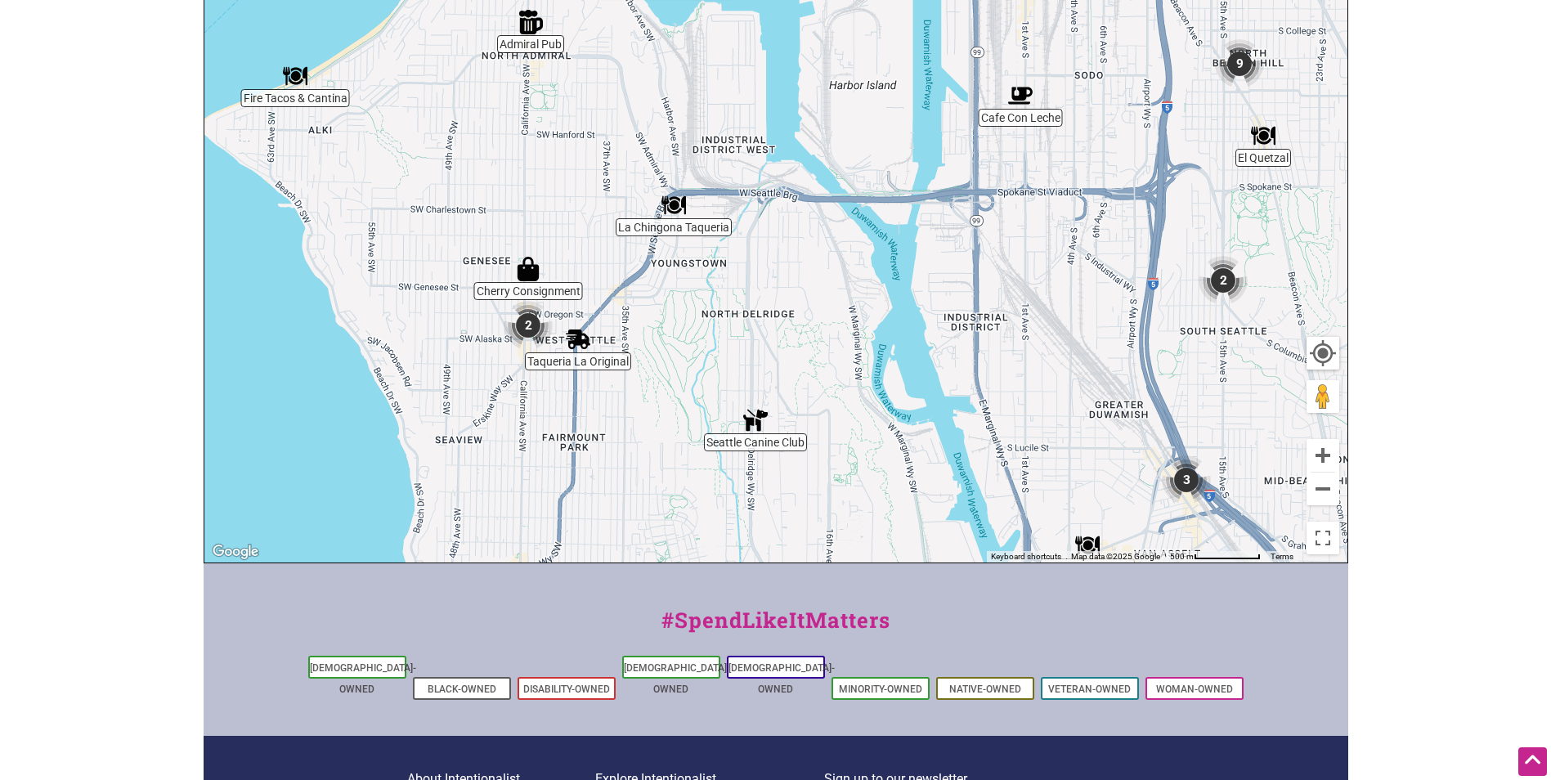
drag, startPoint x: 765, startPoint y: 280, endPoint x: 804, endPoint y: 337, distance: 69.4
click at [804, 337] on div "To navigate, press the arrow keys." at bounding box center [775, 244] width 1143 height 636
click at [751, 448] on div "To navigate, press the arrow keys." at bounding box center [775, 244] width 1143 height 636
click at [753, 422] on img "Seattle Canine Club" at bounding box center [756, 421] width 38 height 38
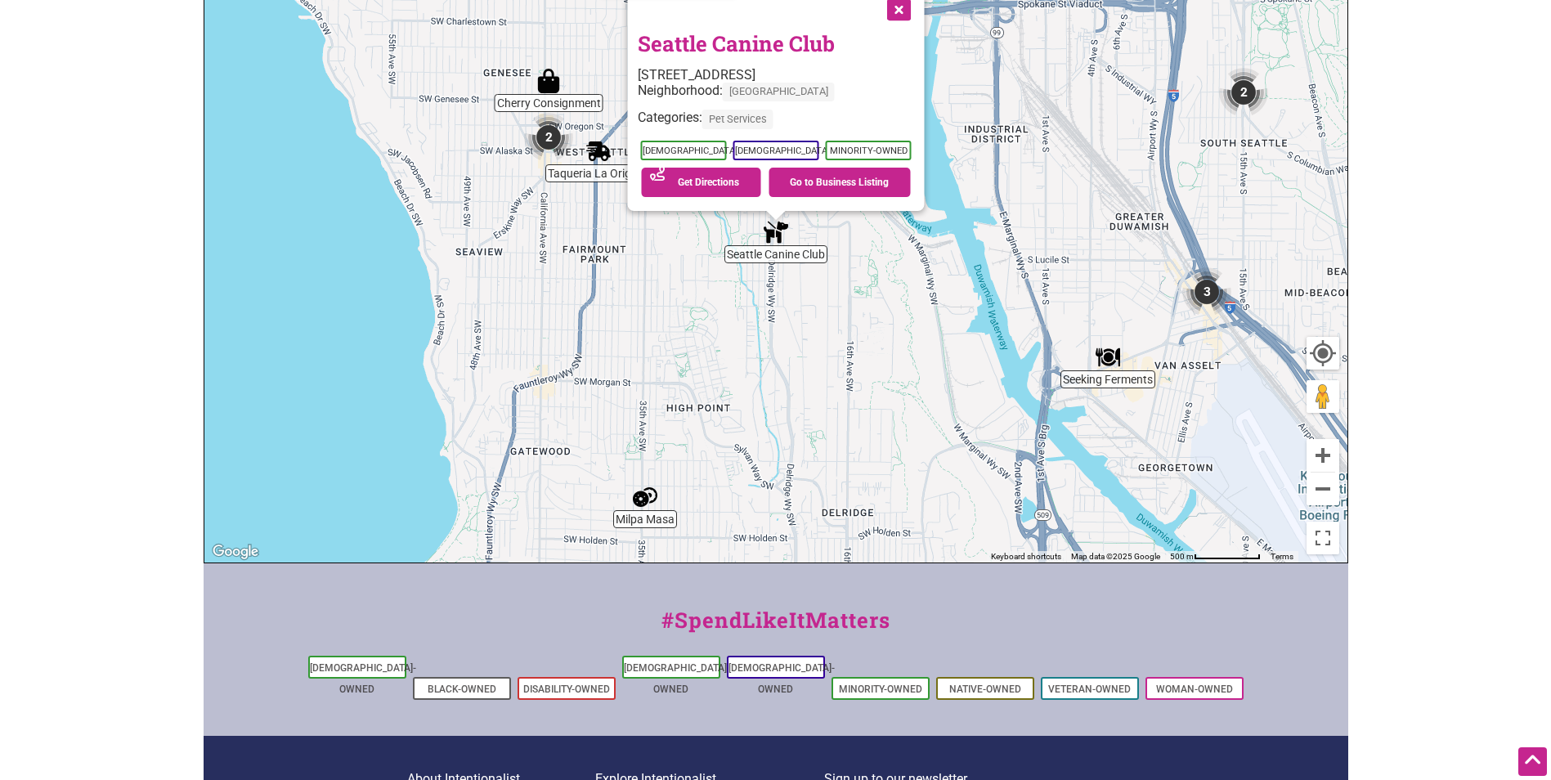
click at [746, 42] on link "Seattle Canine Club" at bounding box center [735, 43] width 197 height 28
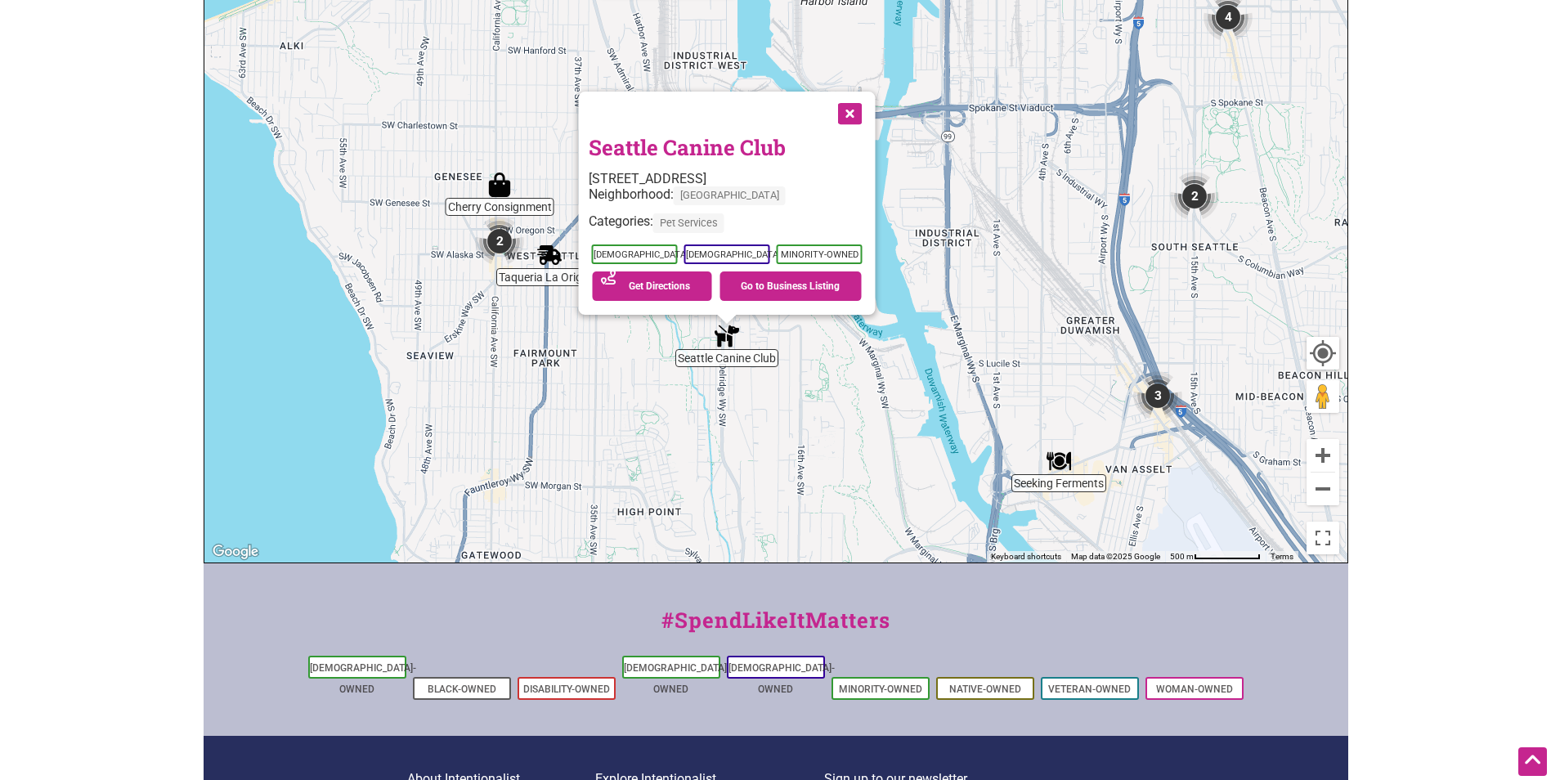
drag, startPoint x: 949, startPoint y: 269, endPoint x: 898, endPoint y: 377, distance: 119.3
click at [898, 377] on div "To navigate, press the arrow keys. Seattle Canine Club 5214 Delridge Way SW, Se…" at bounding box center [775, 244] width 1143 height 636
click at [855, 112] on button "Close" at bounding box center [848, 112] width 41 height 41
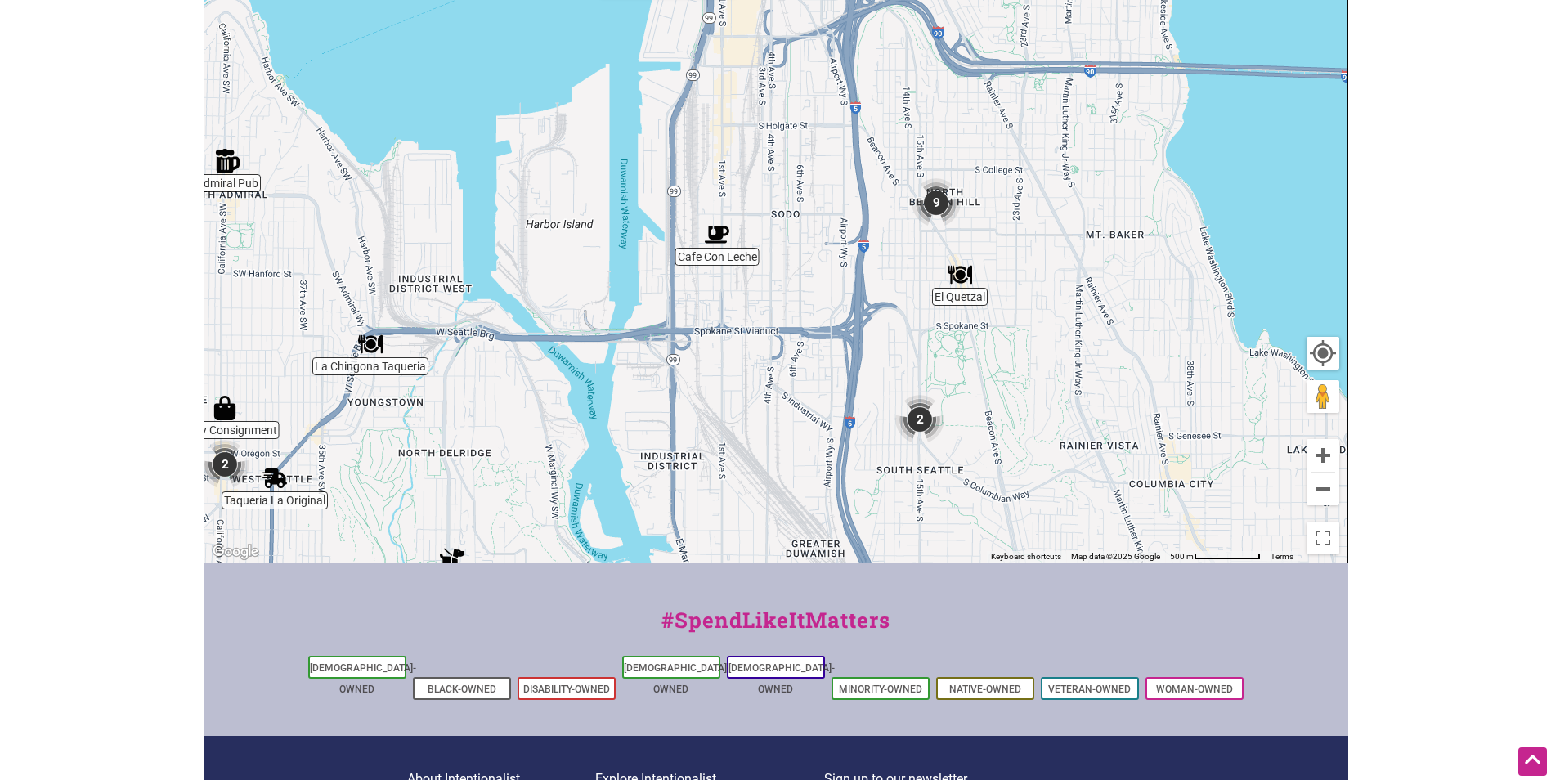
drag, startPoint x: 869, startPoint y: 234, endPoint x: 563, endPoint y: 335, distance: 322.2
click at [563, 335] on div "To navigate, press the arrow keys." at bounding box center [775, 244] width 1143 height 636
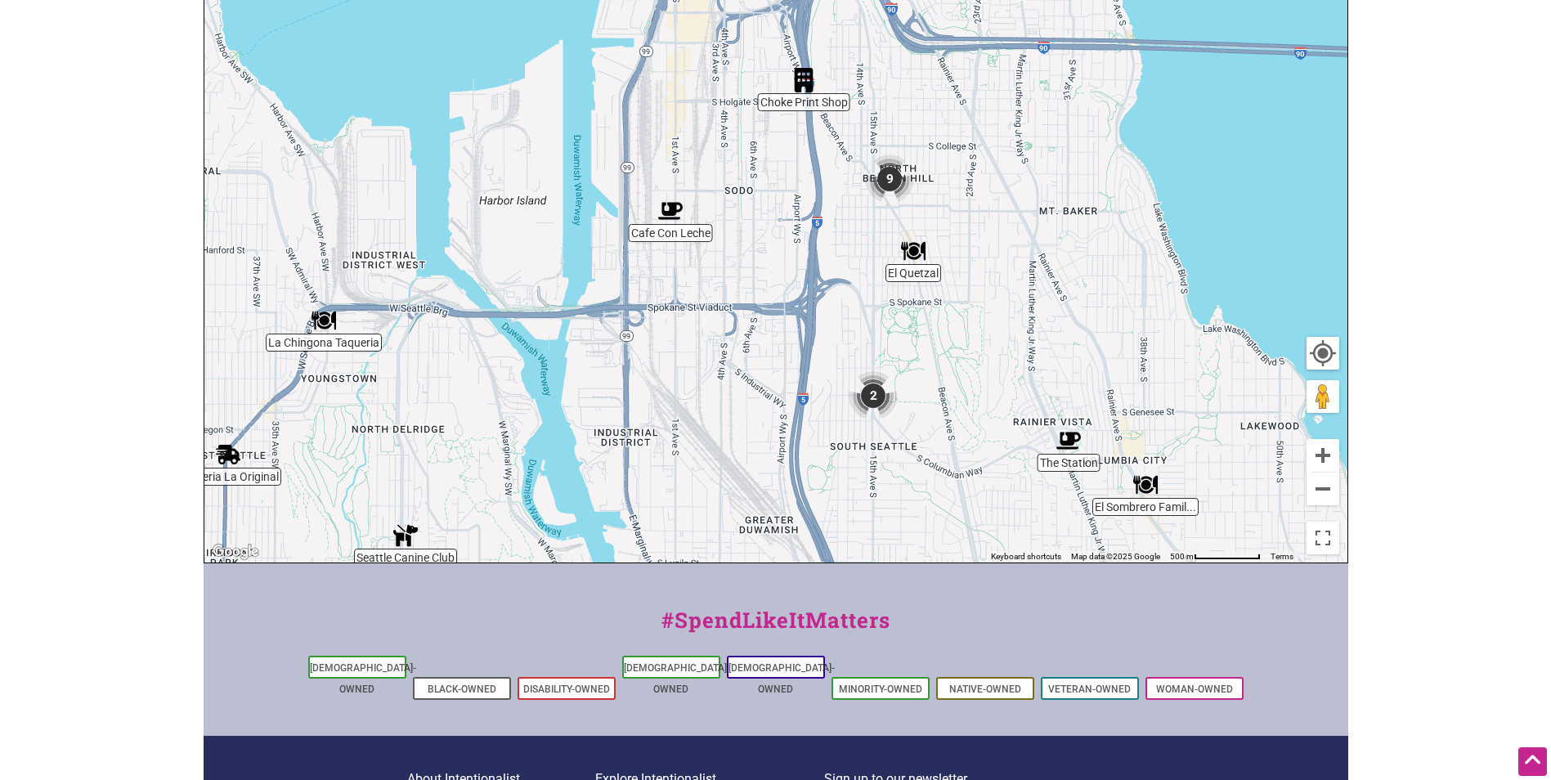
click at [888, 177] on img "9" at bounding box center [890, 179] width 62 height 62
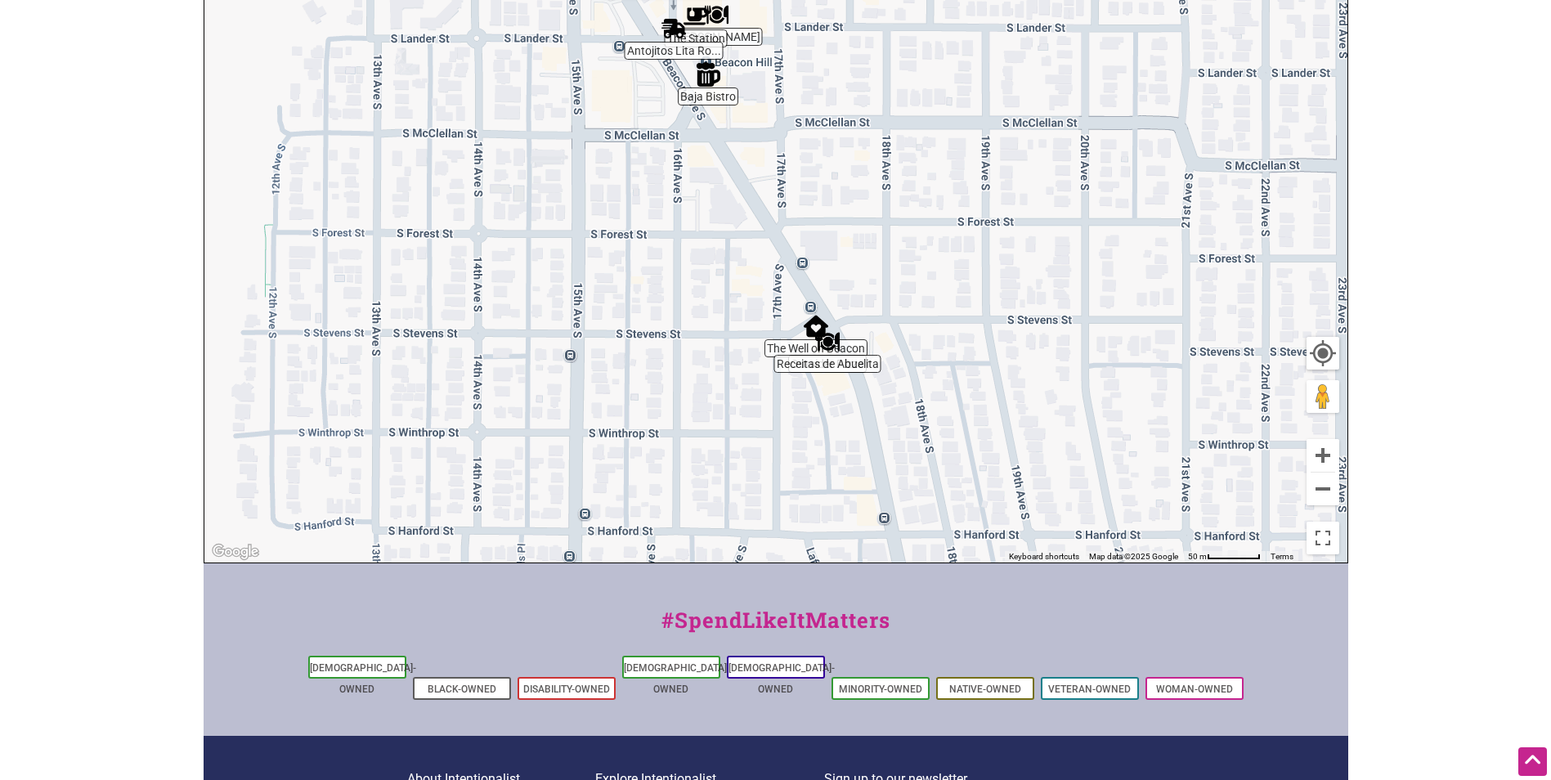
drag, startPoint x: 994, startPoint y: 391, endPoint x: 891, endPoint y: 219, distance: 199.9
click at [891, 219] on div "To navigate, press the arrow keys." at bounding box center [775, 244] width 1143 height 636
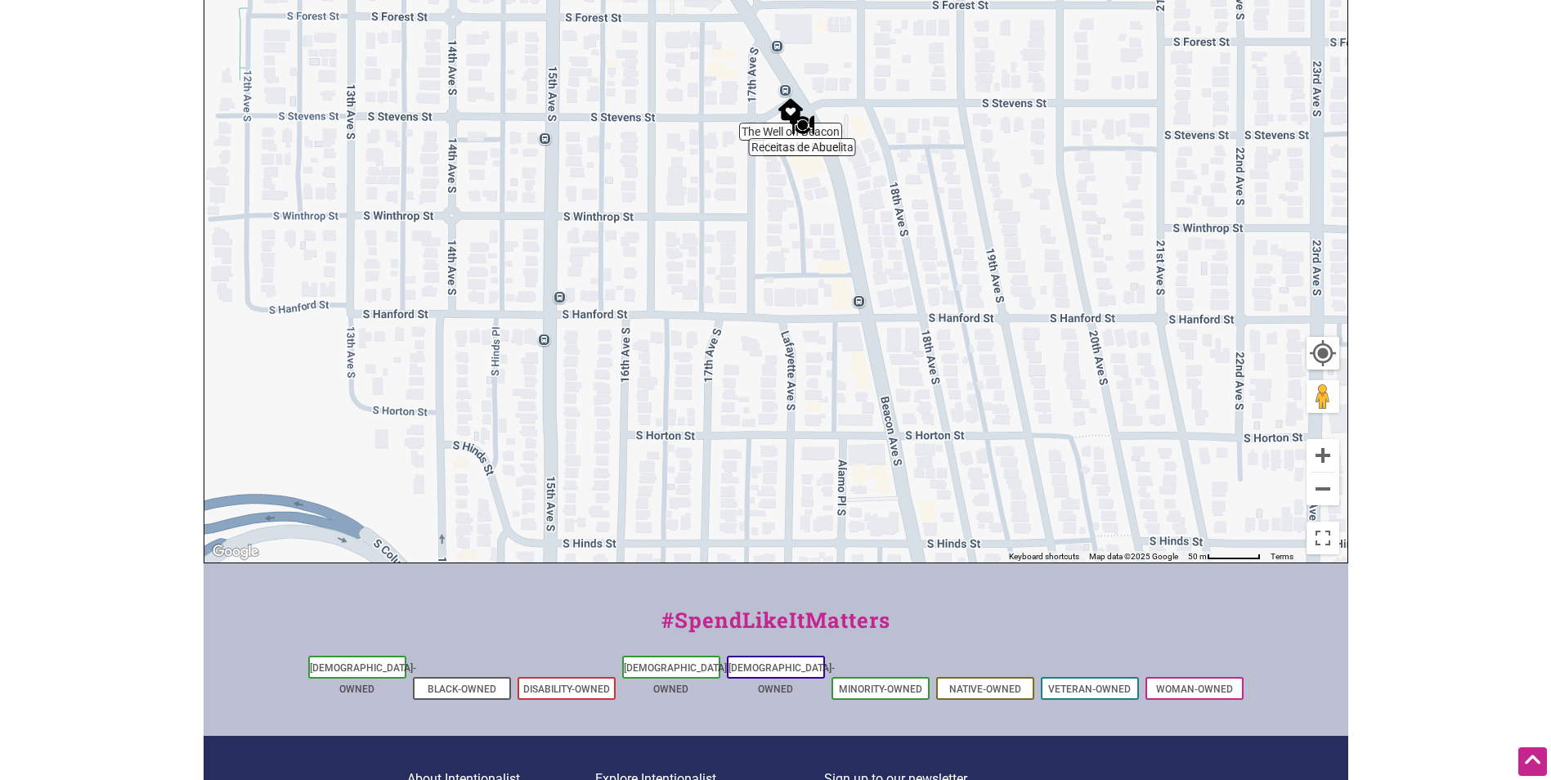
drag, startPoint x: 954, startPoint y: 417, endPoint x: 928, endPoint y: 203, distance: 215.9
click at [928, 203] on div "To navigate, press the arrow keys." at bounding box center [775, 244] width 1143 height 636
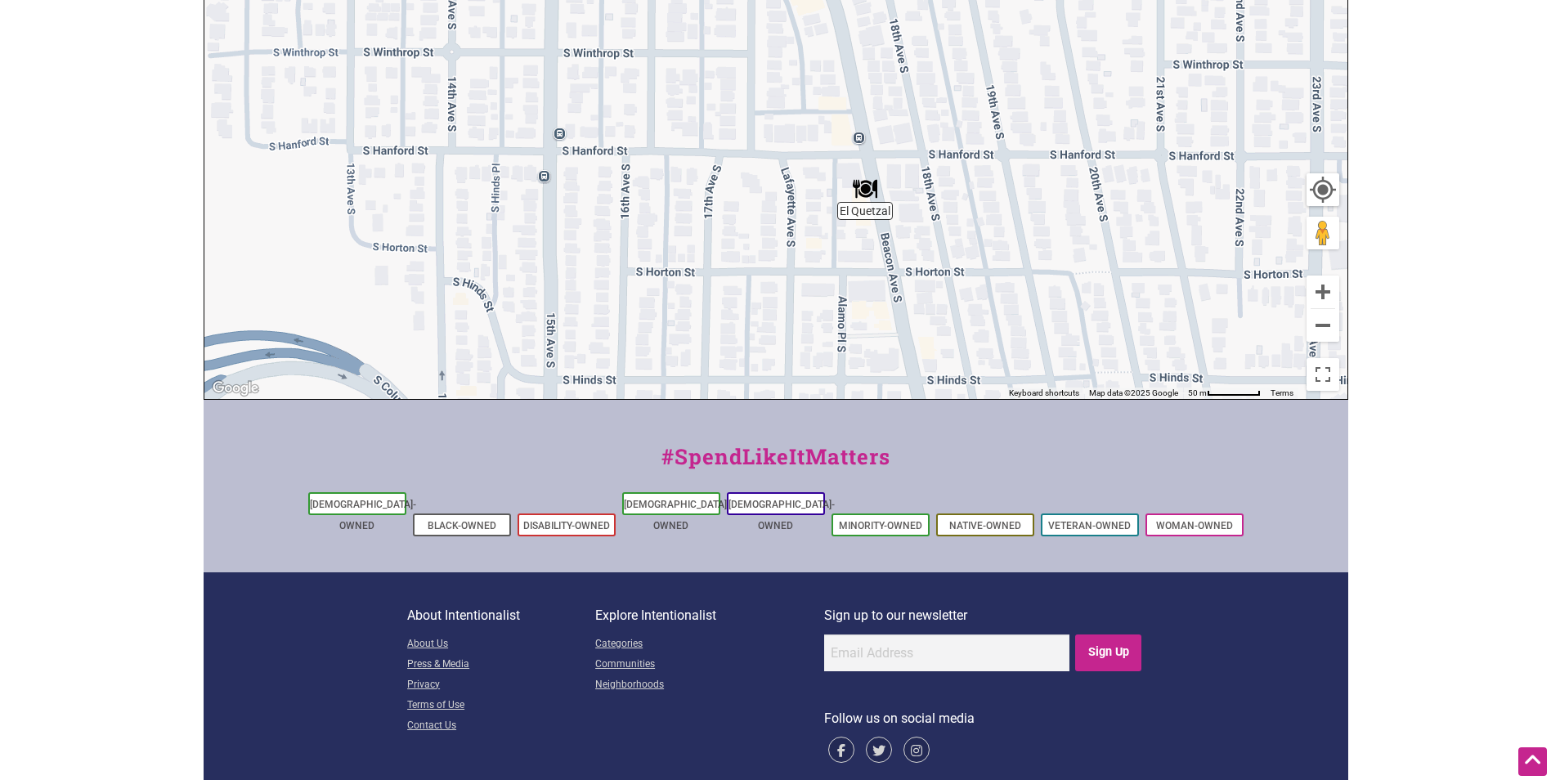
scroll to position [82, 0]
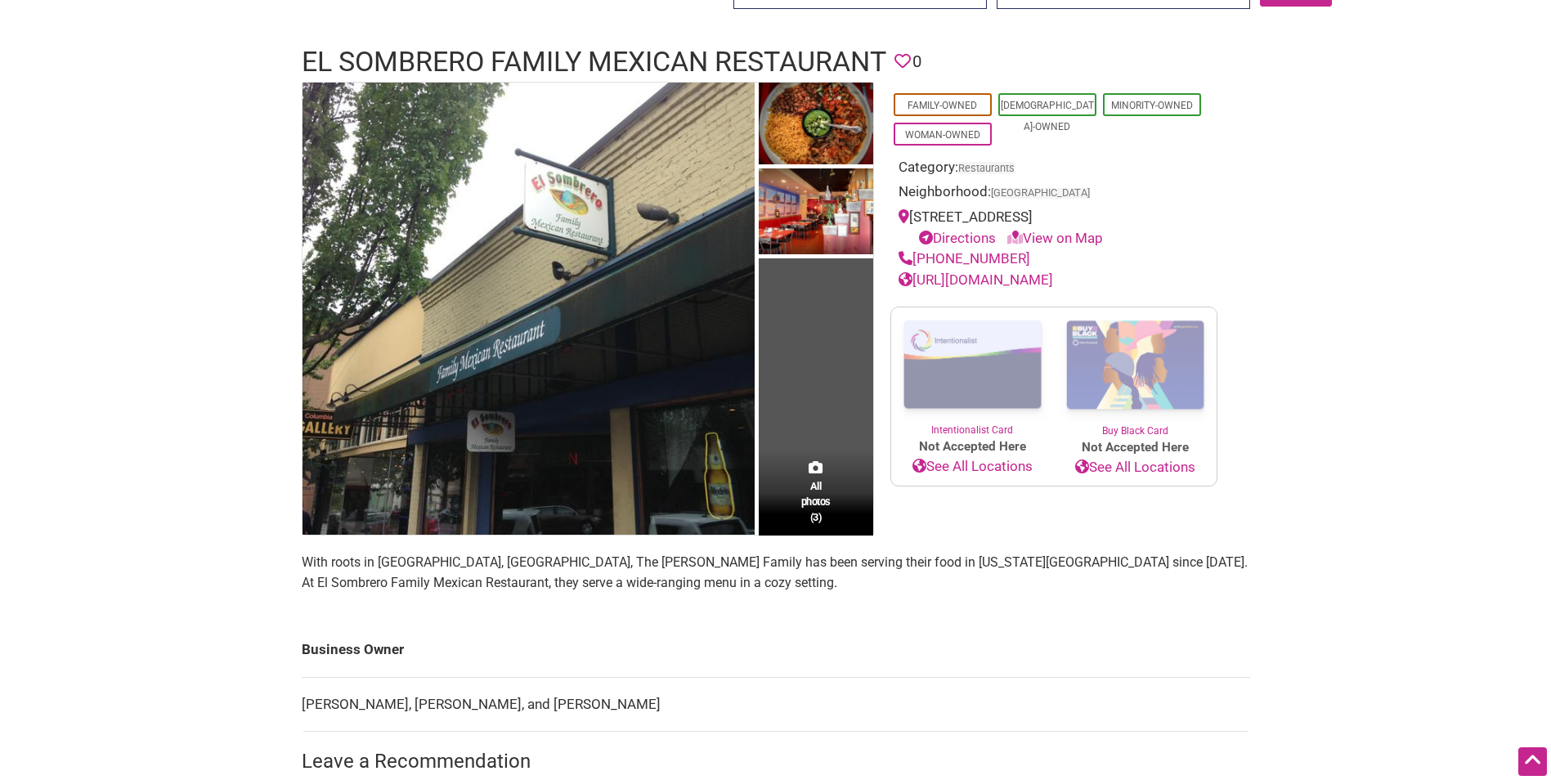
scroll to position [82, 0]
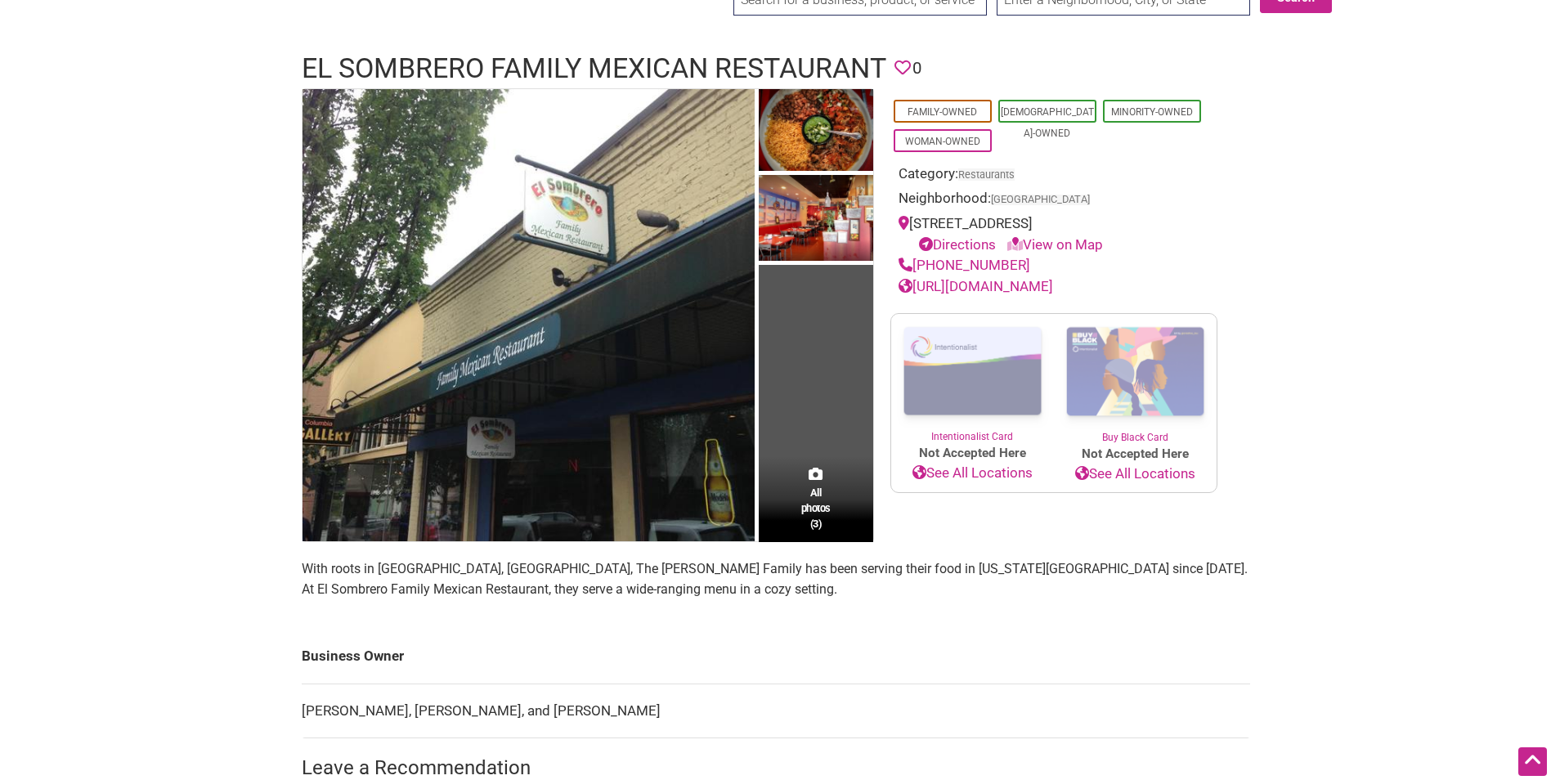
drag, startPoint x: 1030, startPoint y: 267, endPoint x: 916, endPoint y: 273, distance: 113.8
click at [916, 273] on div "(206) 722-1717" at bounding box center [1054, 265] width 311 height 21
copy link "(206) 722-1717"
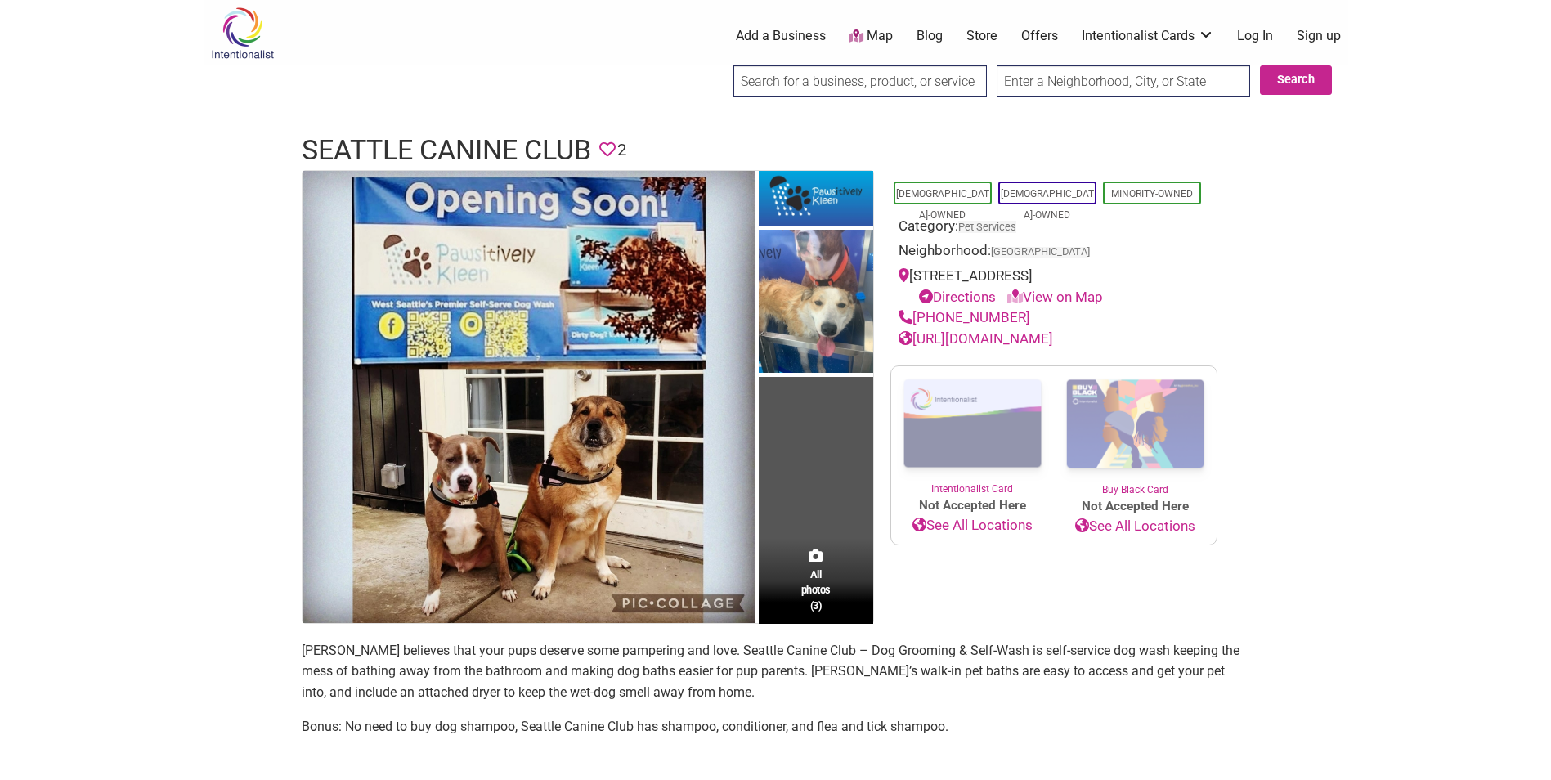
drag, startPoint x: 1030, startPoint y: 321, endPoint x: 914, endPoint y: 315, distance: 117.1
click at [914, 315] on div "[PHONE_NUMBER]" at bounding box center [1054, 318] width 311 height 21
copy link "[PHONE_NUMBER]"
click at [1061, 315] on div "[PHONE_NUMBER]" at bounding box center [1054, 318] width 311 height 21
drag, startPoint x: 1035, startPoint y: 317, endPoint x: 916, endPoint y: 323, distance: 119.6
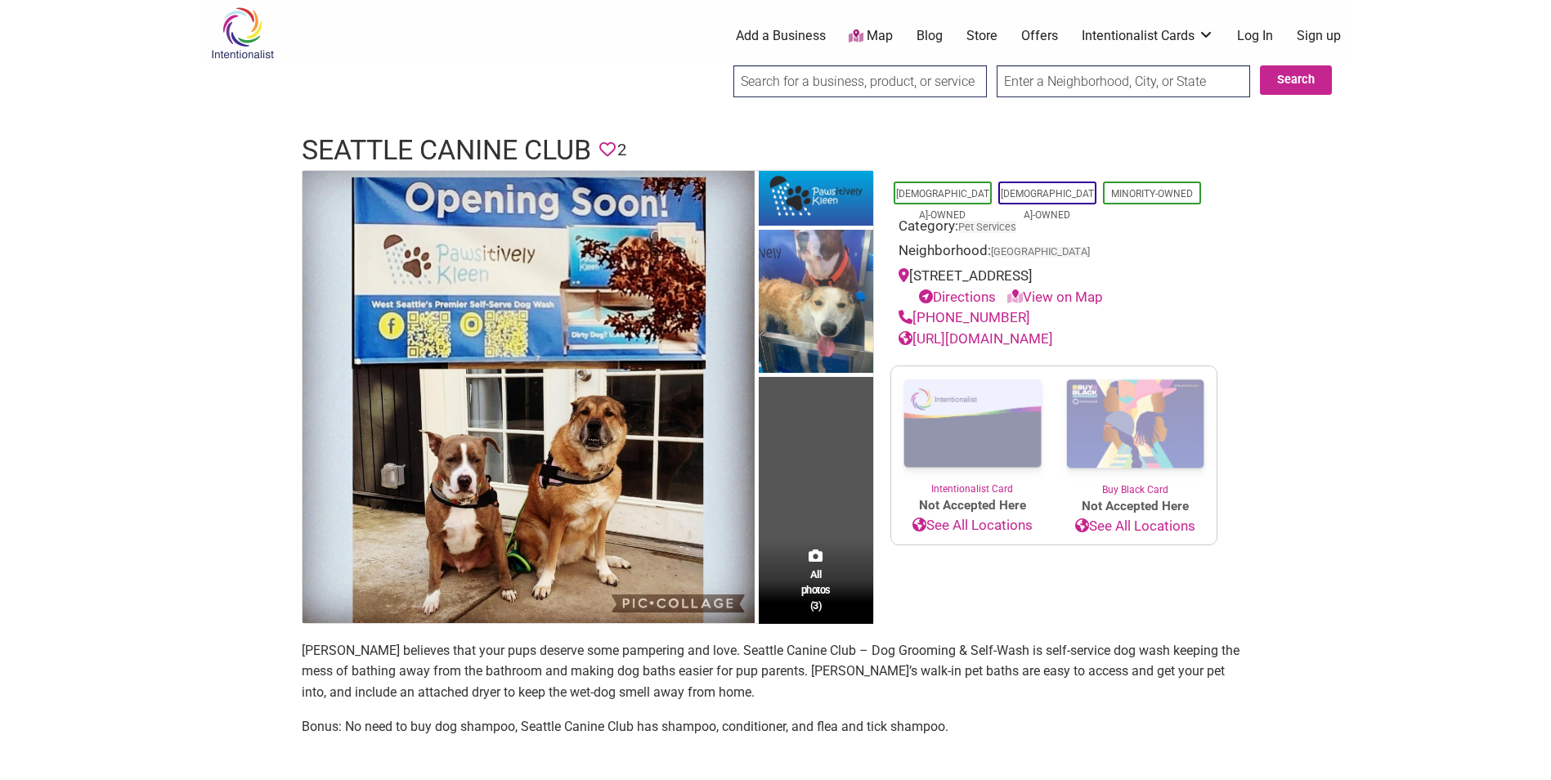
click at [916, 323] on div "[PHONE_NUMBER]" at bounding box center [1054, 318] width 311 height 21
copy link "[PHONE_NUMBER]"
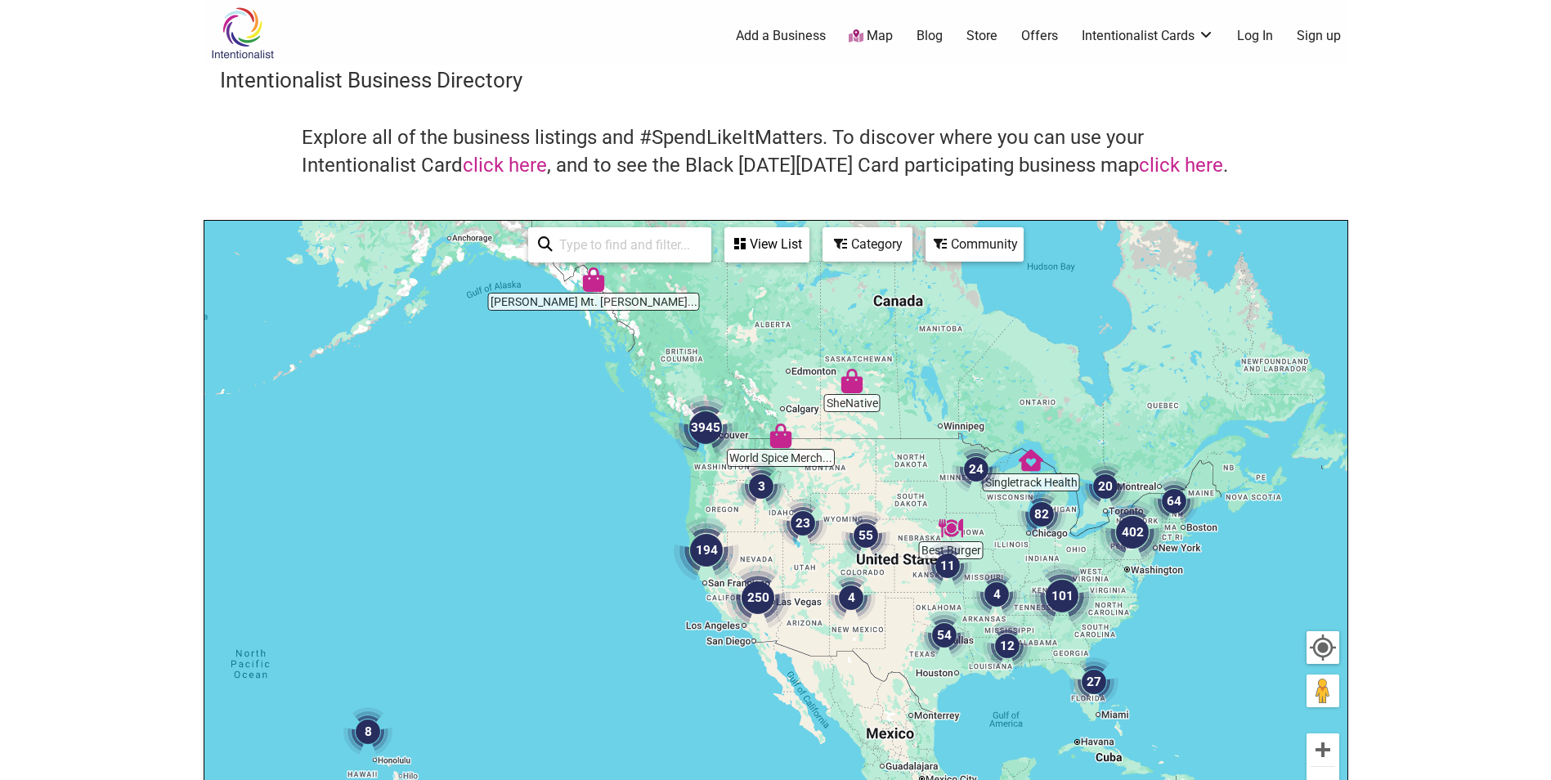
click at [231, 18] on img at bounding box center [243, 33] width 78 height 53
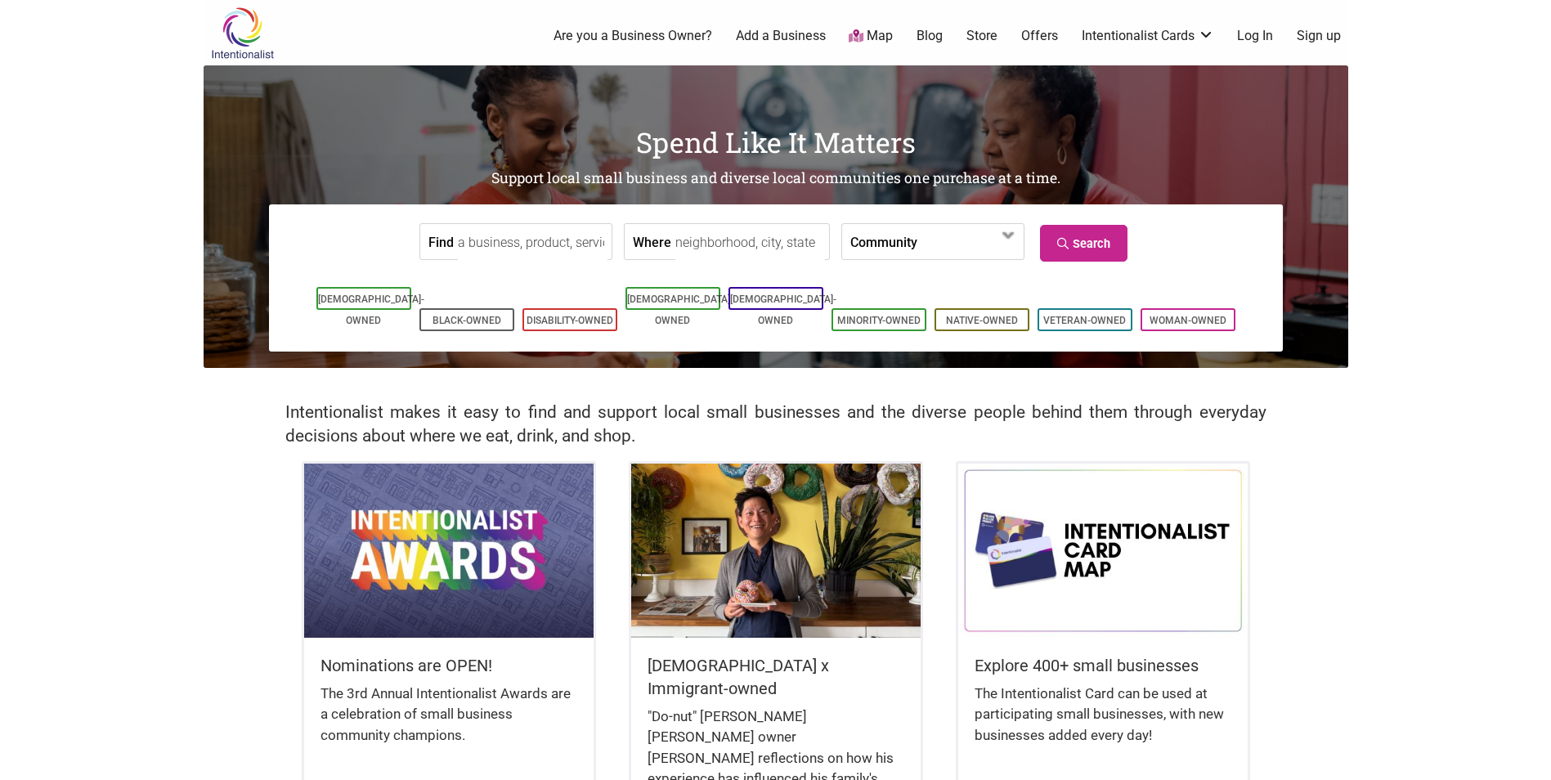
click at [873, 42] on link "Map" at bounding box center [871, 36] width 44 height 19
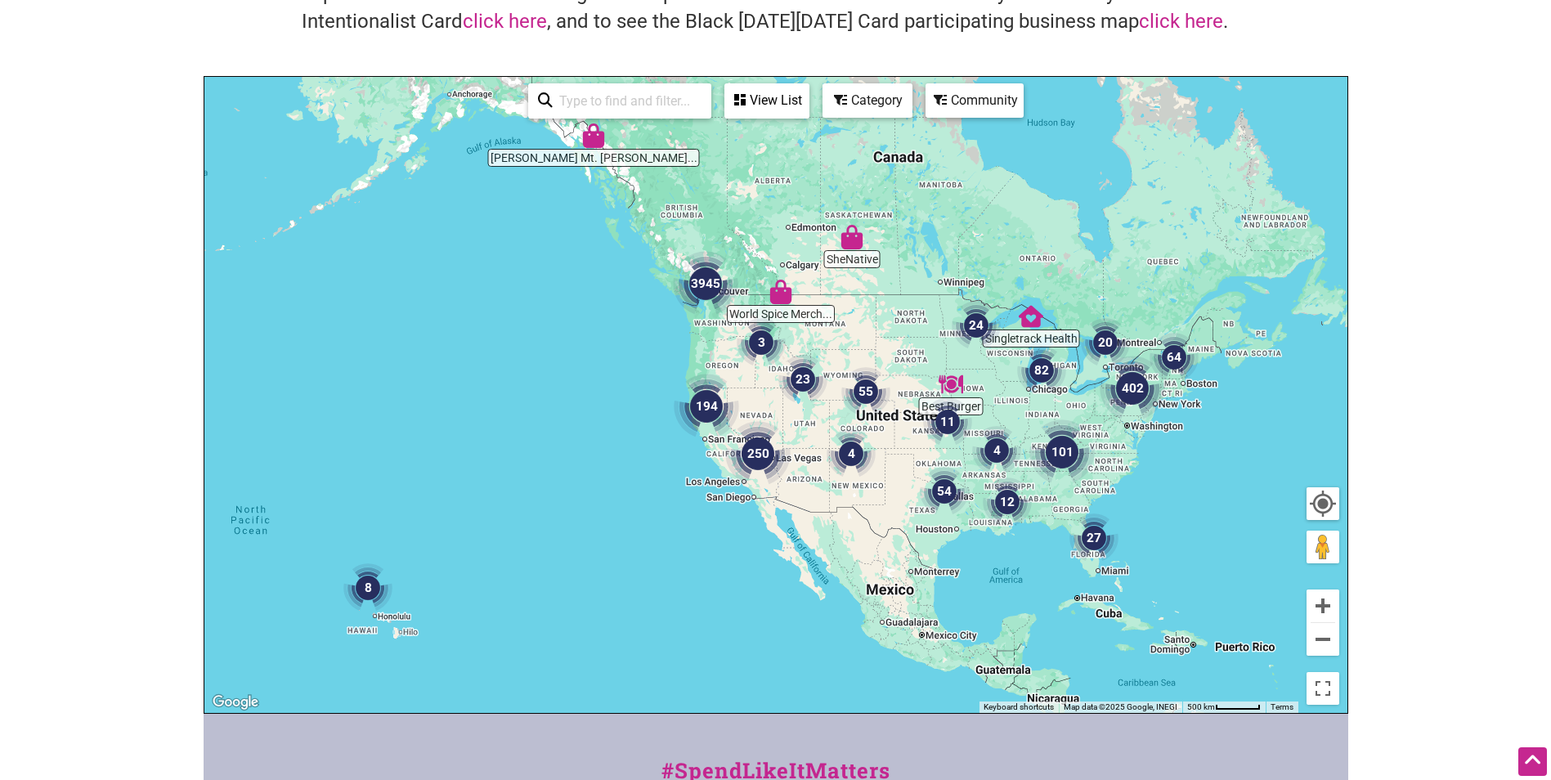
scroll to position [327, 0]
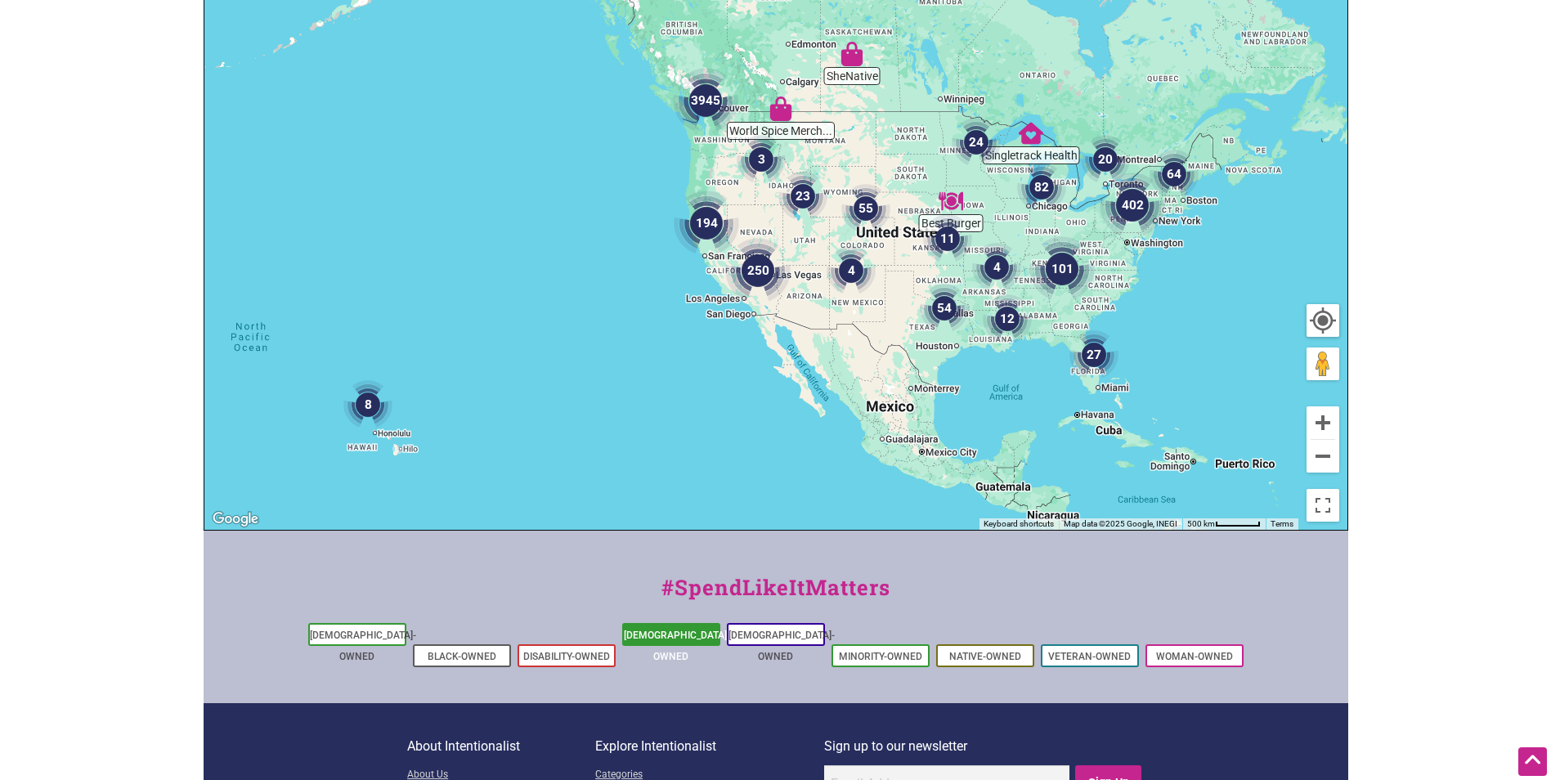
click at [688, 631] on link "[DEMOGRAPHIC_DATA]-Owned" at bounding box center [677, 646] width 106 height 33
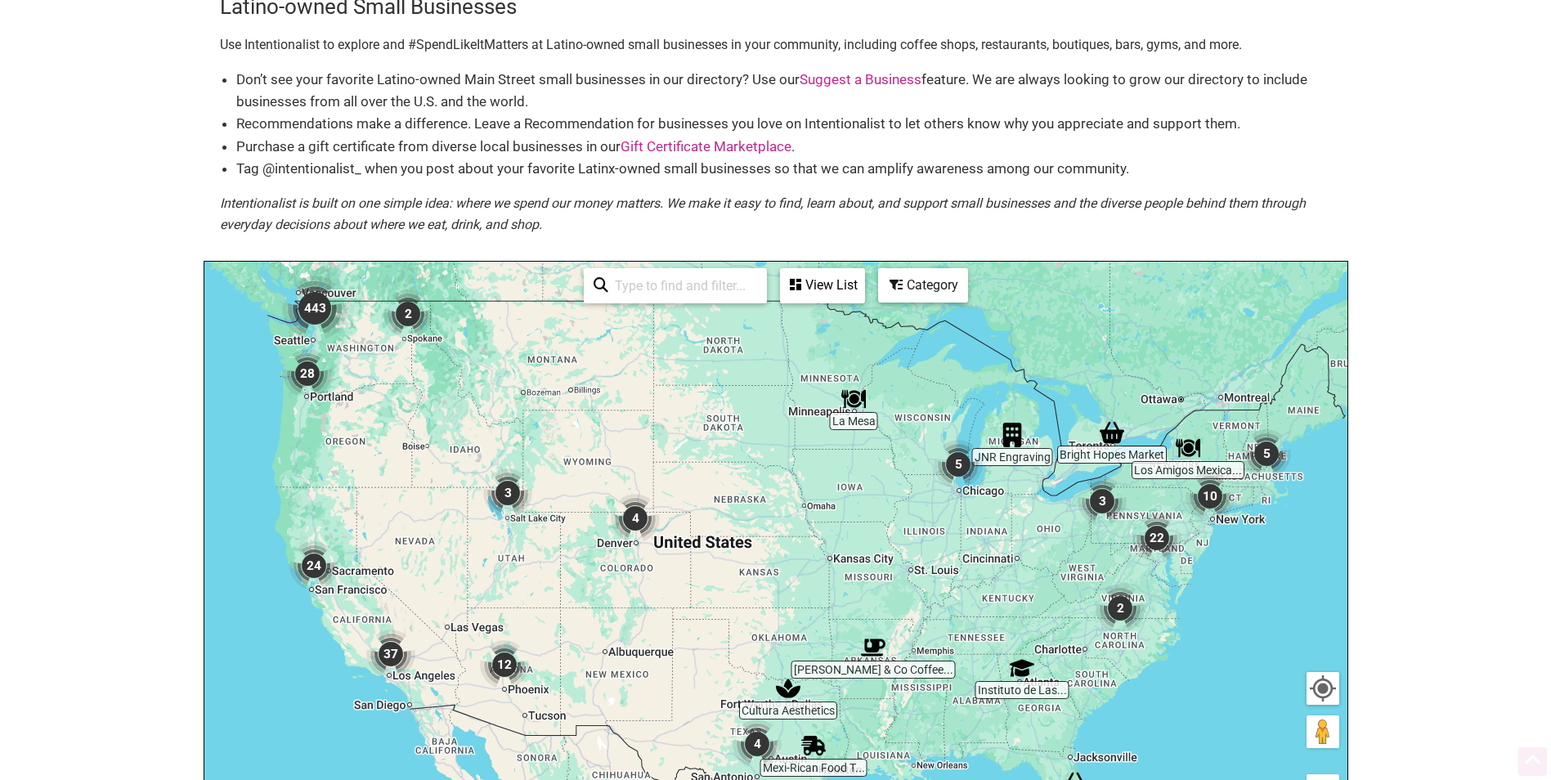
scroll to position [245, 0]
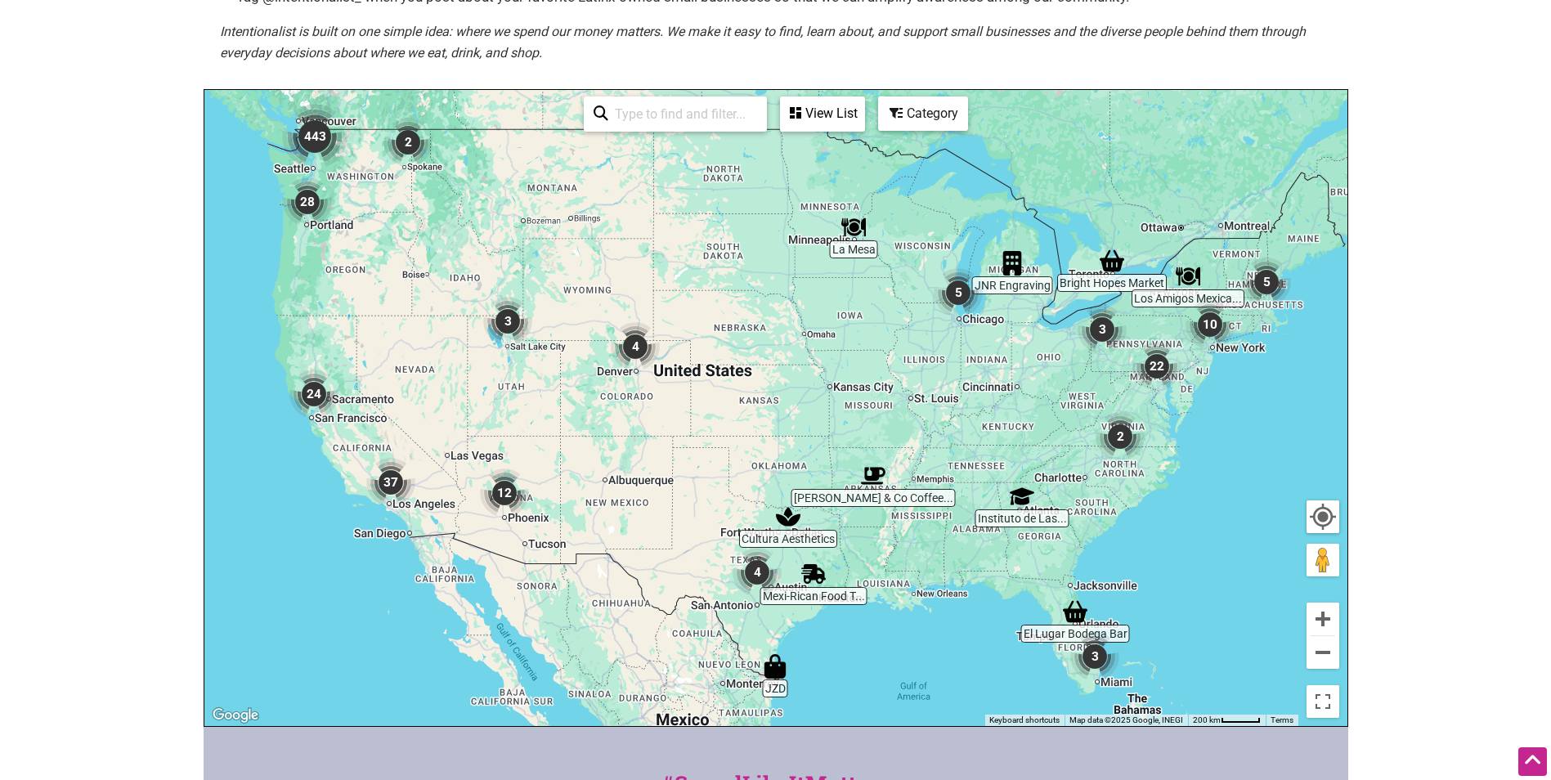
click at [669, 115] on input "search" at bounding box center [682, 114] width 149 height 32
click at [1421, 230] on body "× Menu 0 Add a Business Map Blog Store Offers Intentionalist Cards Buy Black Ca…" at bounding box center [775, 145] width 1551 height 780
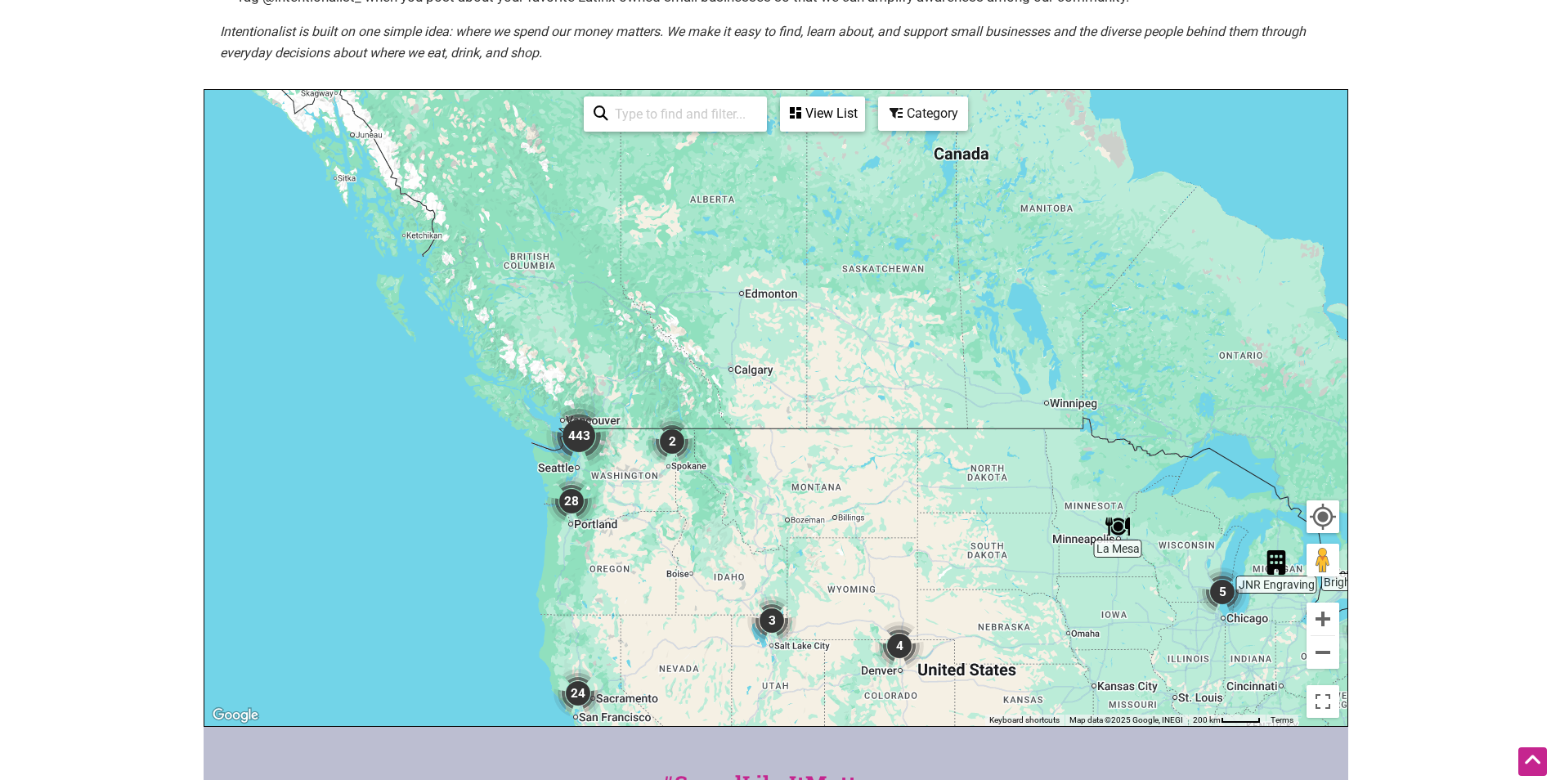
drag, startPoint x: 381, startPoint y: 210, endPoint x: 638, endPoint y: 499, distance: 386.4
click at [638, 499] on div "To navigate, press the arrow keys." at bounding box center [775, 408] width 1143 height 636
click at [1327, 615] on button "Zoom in" at bounding box center [1323, 619] width 33 height 33
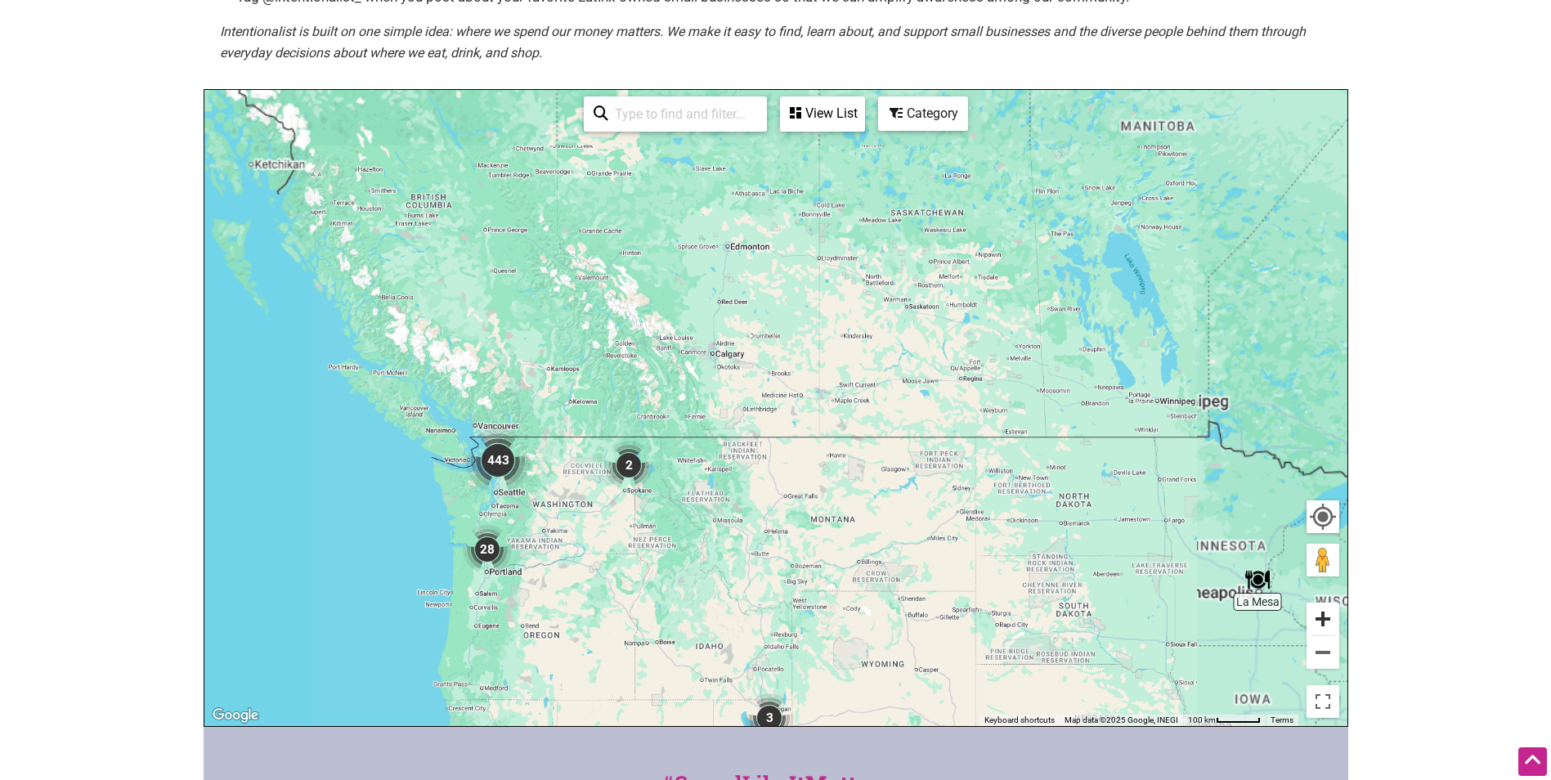
click at [1327, 615] on button "Zoom in" at bounding box center [1323, 619] width 33 height 33
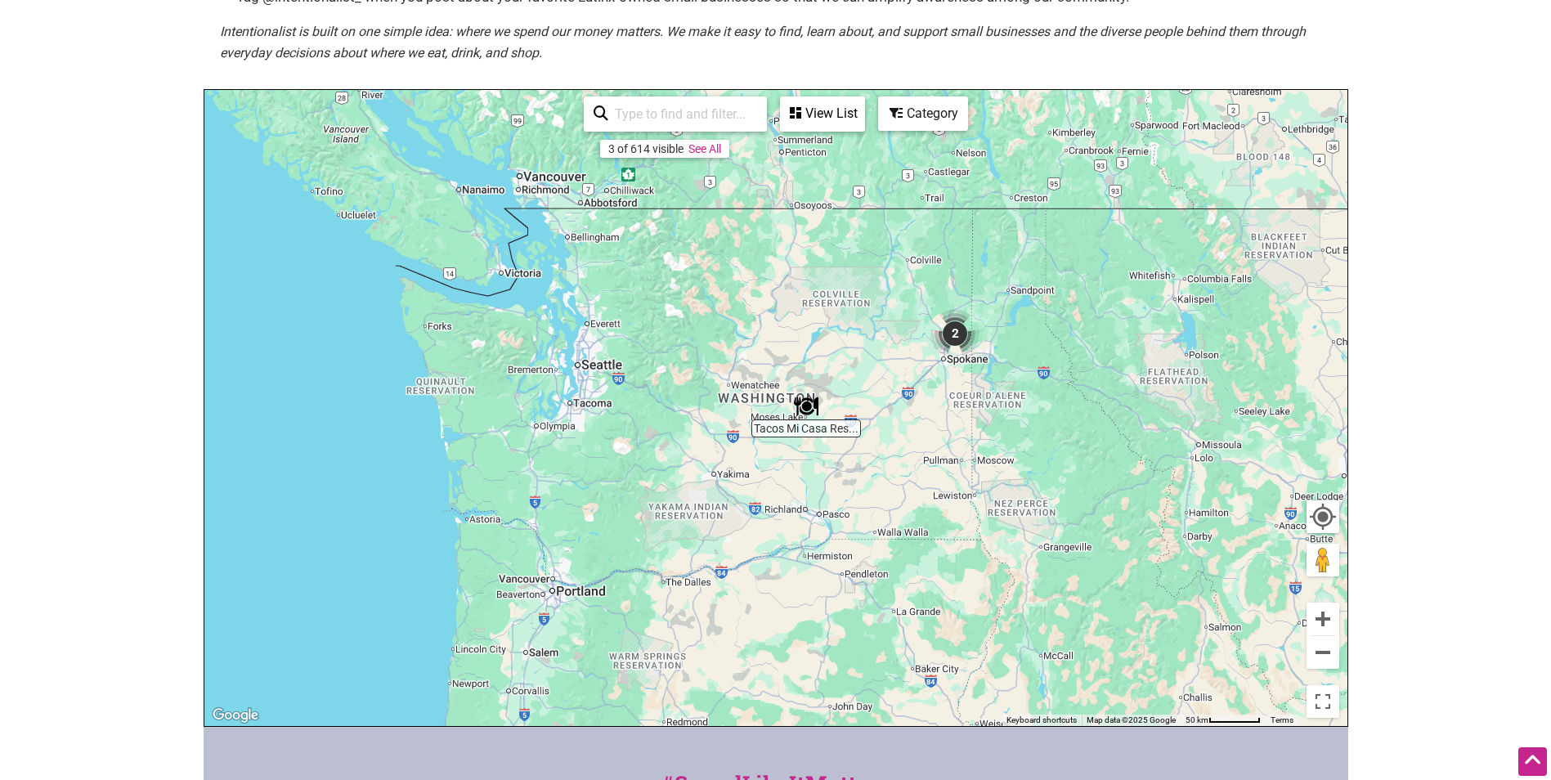
drag, startPoint x: 455, startPoint y: 550, endPoint x: 1117, endPoint y: 240, distance: 731.7
click at [1117, 240] on div "To navigate, press the arrow keys." at bounding box center [775, 408] width 1143 height 636
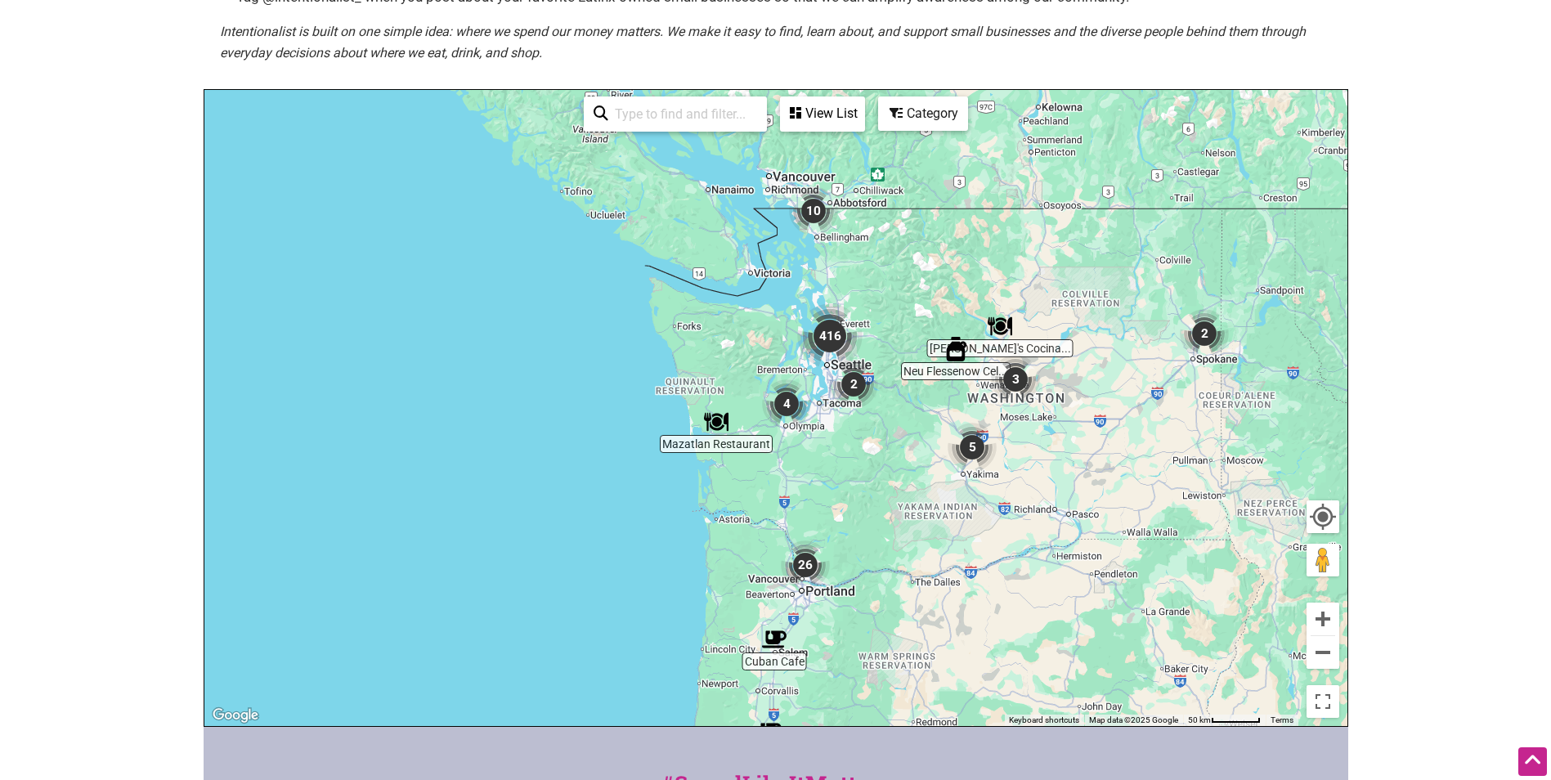
drag, startPoint x: 829, startPoint y: 456, endPoint x: 1062, endPoint y: 515, distance: 239.6
click at [963, 466] on img "5" at bounding box center [972, 447] width 62 height 62
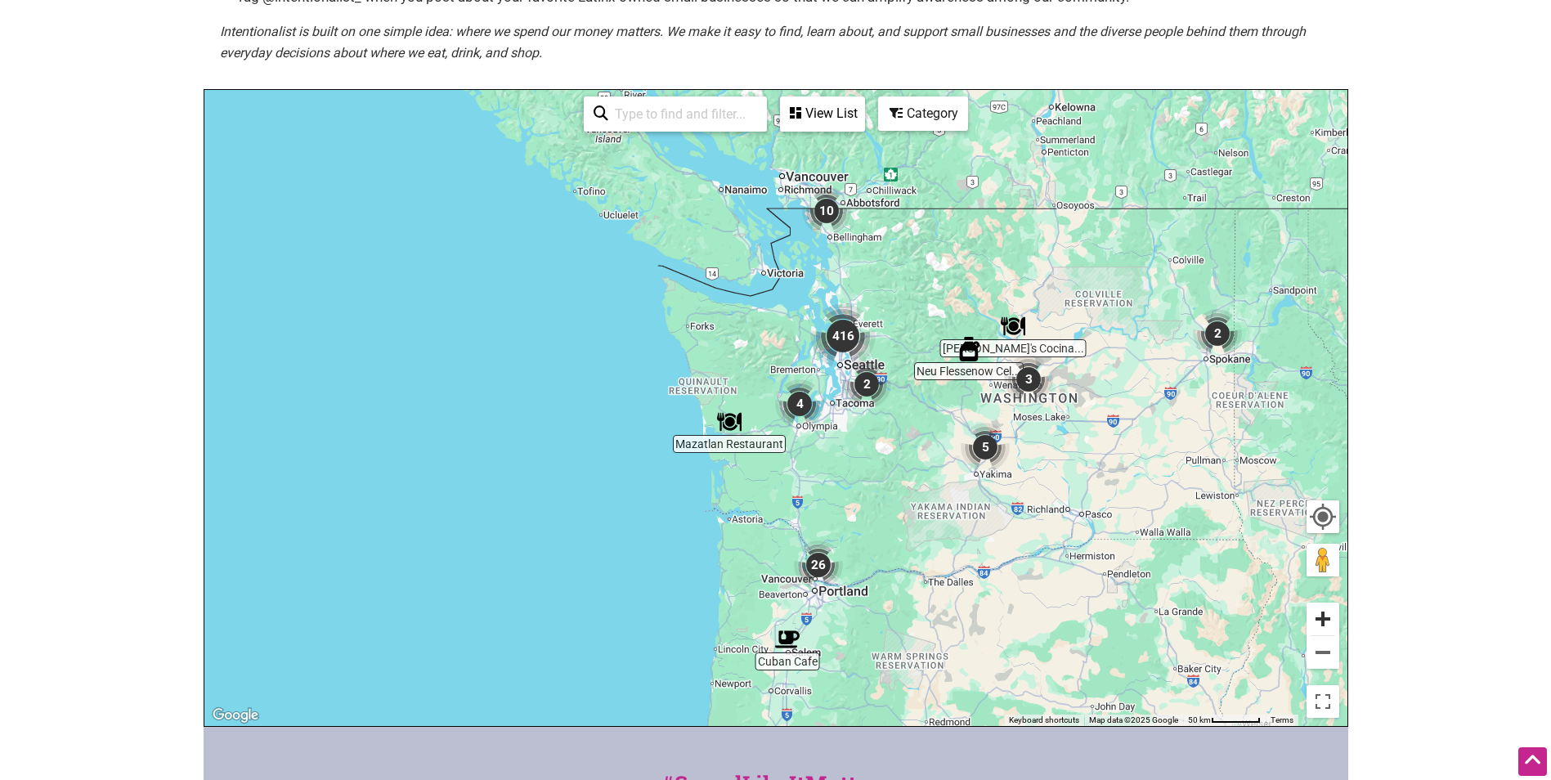
click at [1333, 613] on button "Zoom in" at bounding box center [1323, 619] width 33 height 33
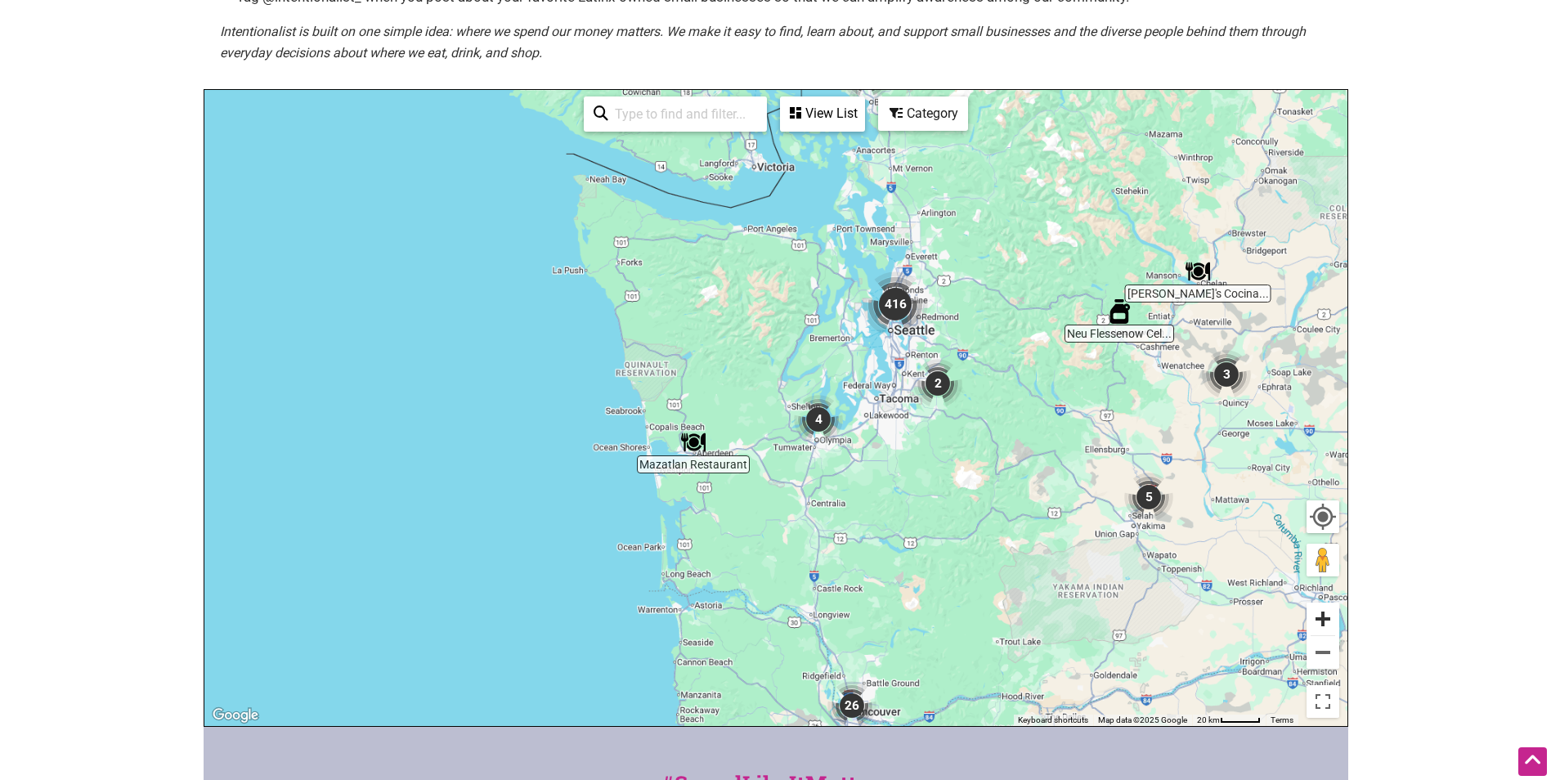
click at [1332, 613] on button "Zoom in" at bounding box center [1323, 619] width 33 height 33
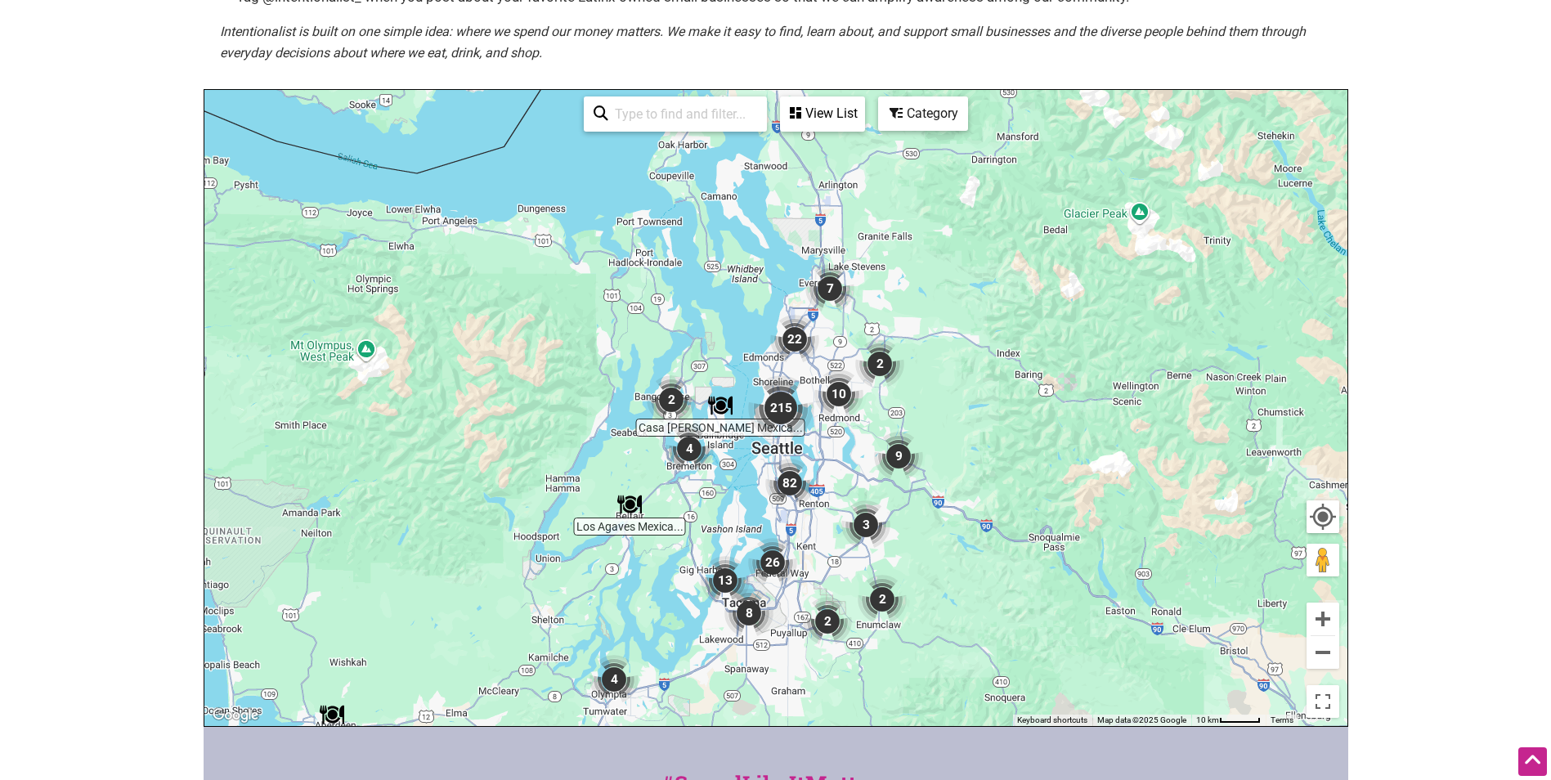
drag, startPoint x: 1195, startPoint y: 326, endPoint x: 938, endPoint y: 536, distance: 331.3
click at [938, 536] on div "To navigate, press the arrow keys." at bounding box center [775, 408] width 1143 height 636
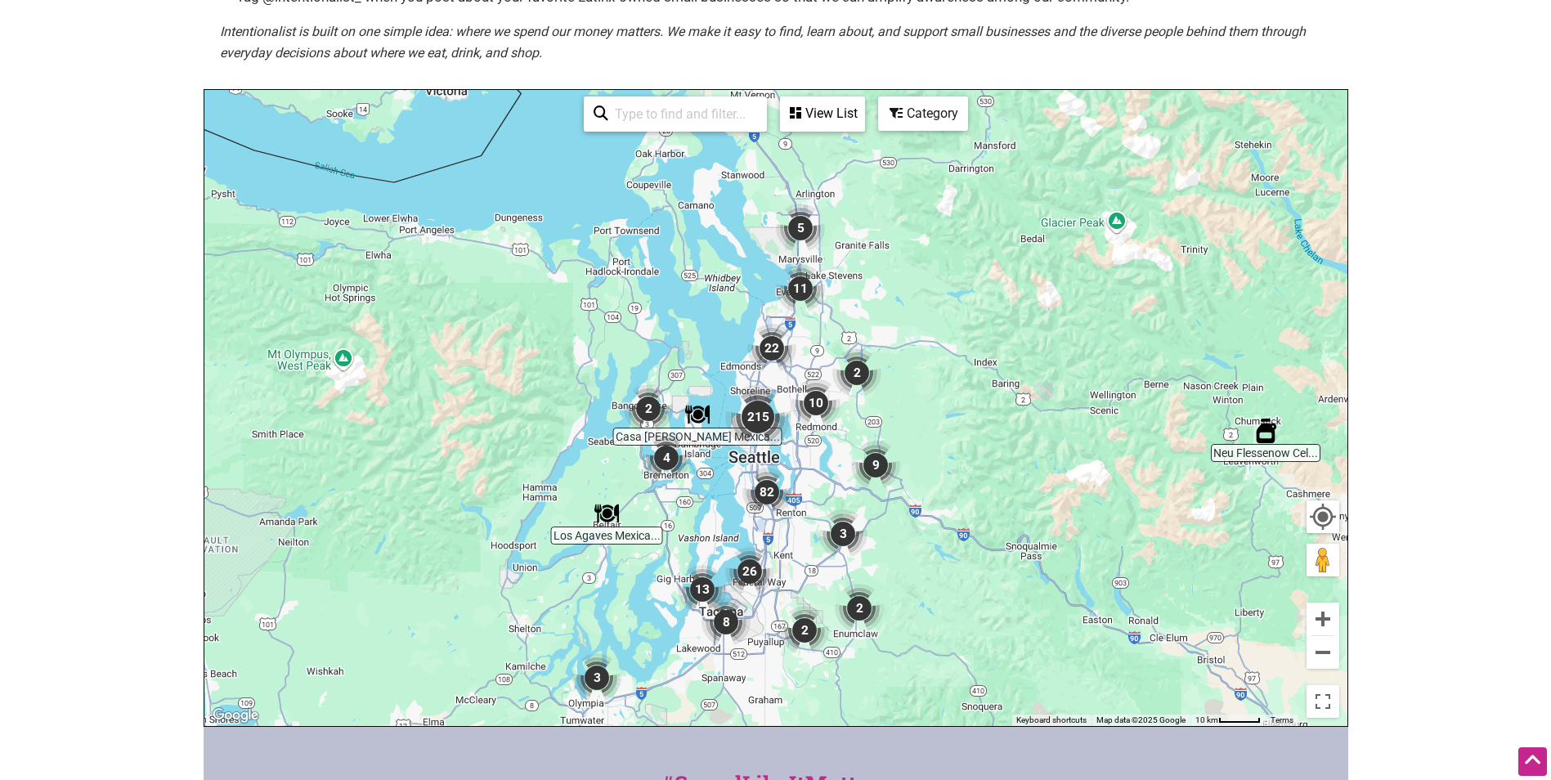
click at [757, 415] on img "215" at bounding box center [758, 417] width 79 height 79
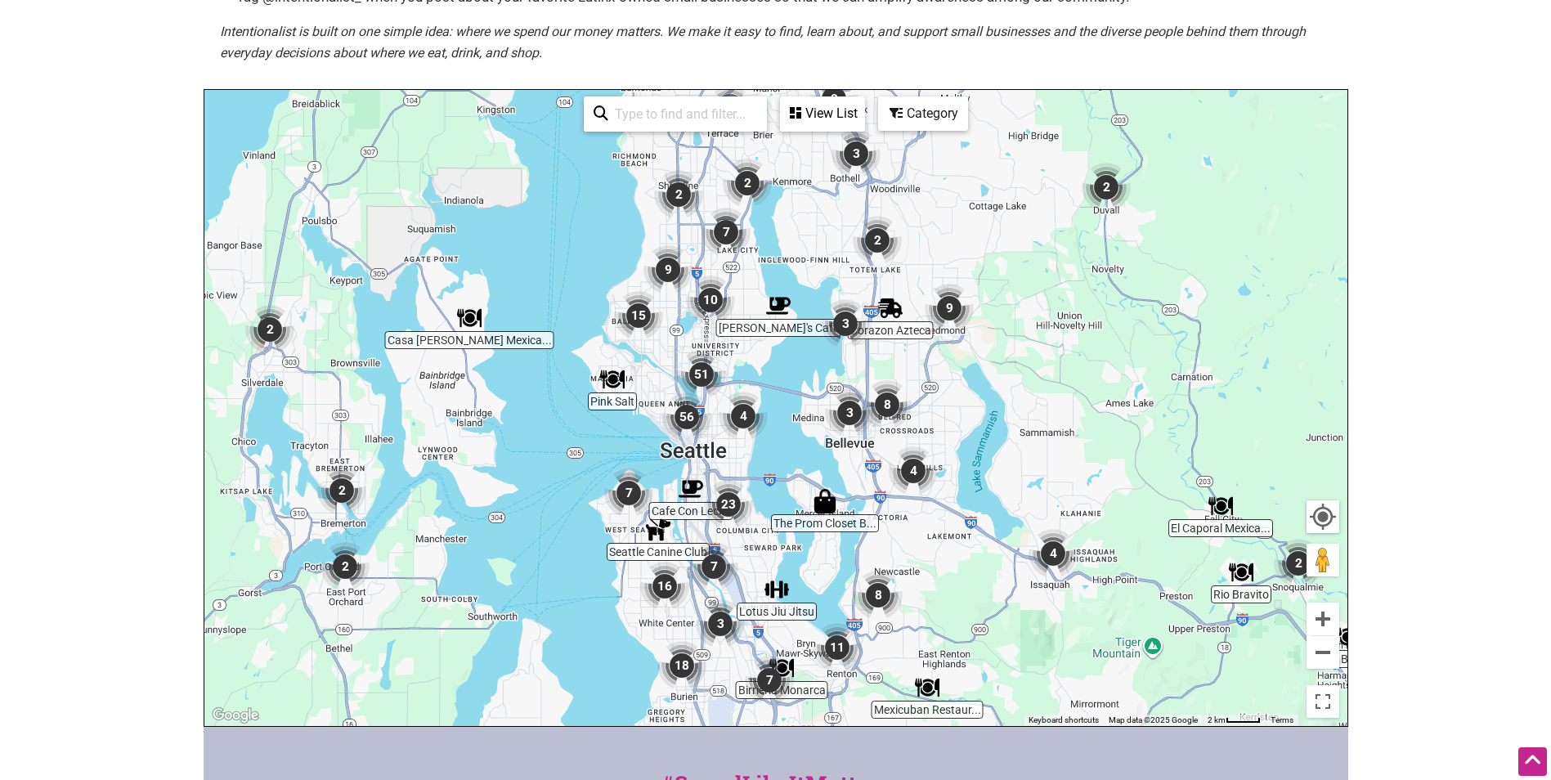
click at [688, 419] on img "56" at bounding box center [687, 417] width 62 height 62
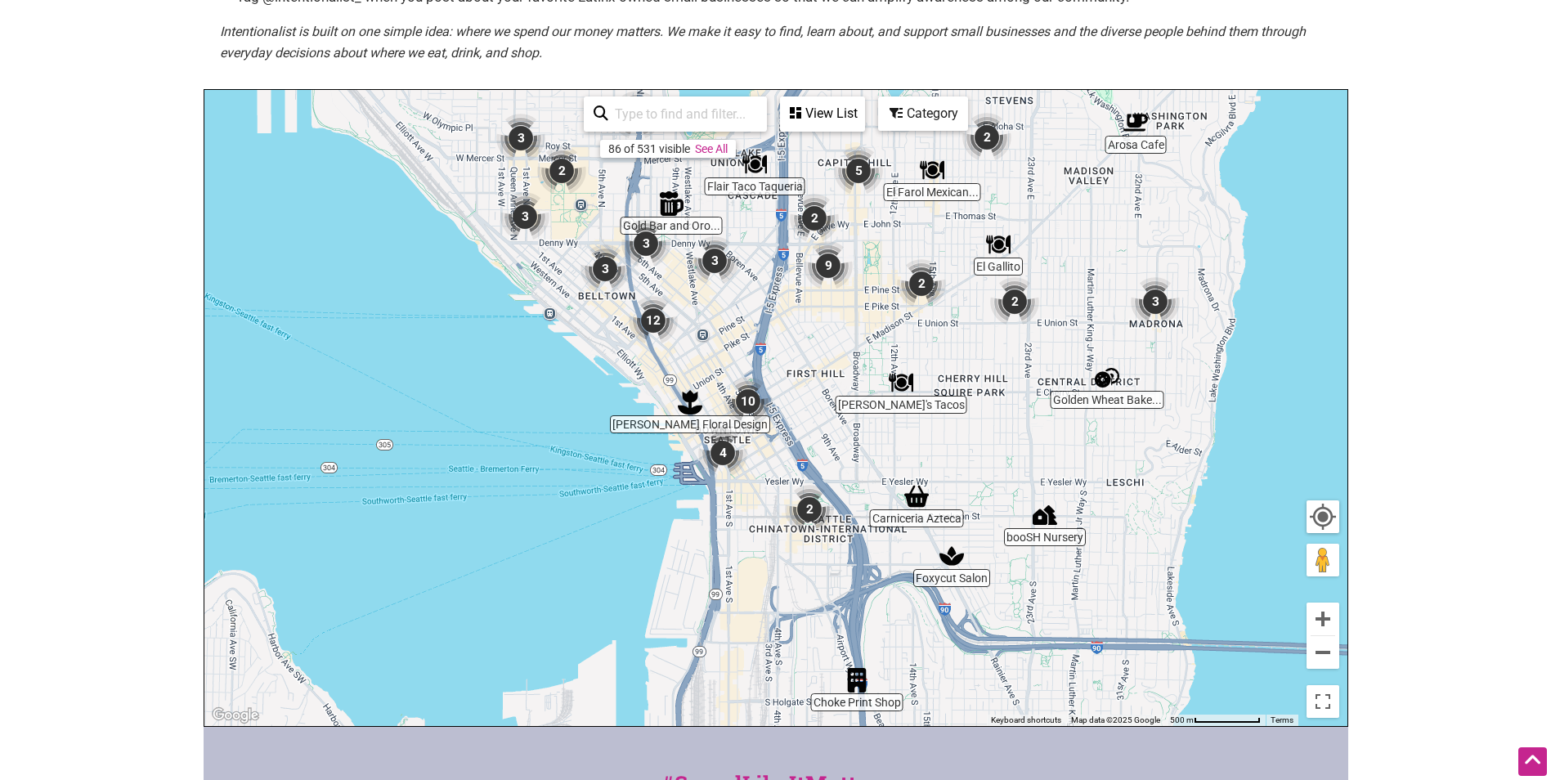
click at [649, 308] on img "12" at bounding box center [653, 321] width 62 height 62
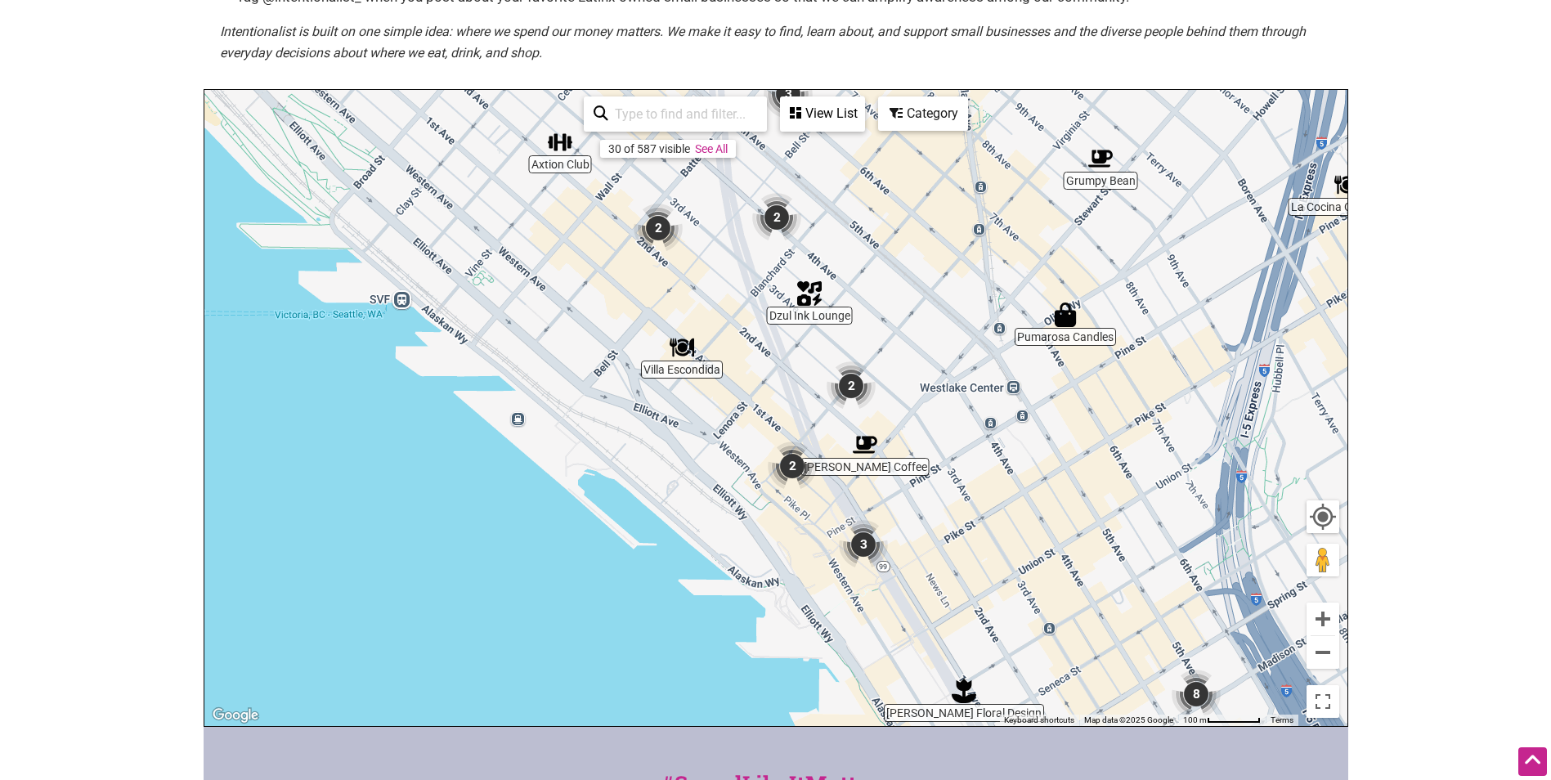
click at [1065, 329] on img "Pumarosa Candles" at bounding box center [1066, 315] width 38 height 38
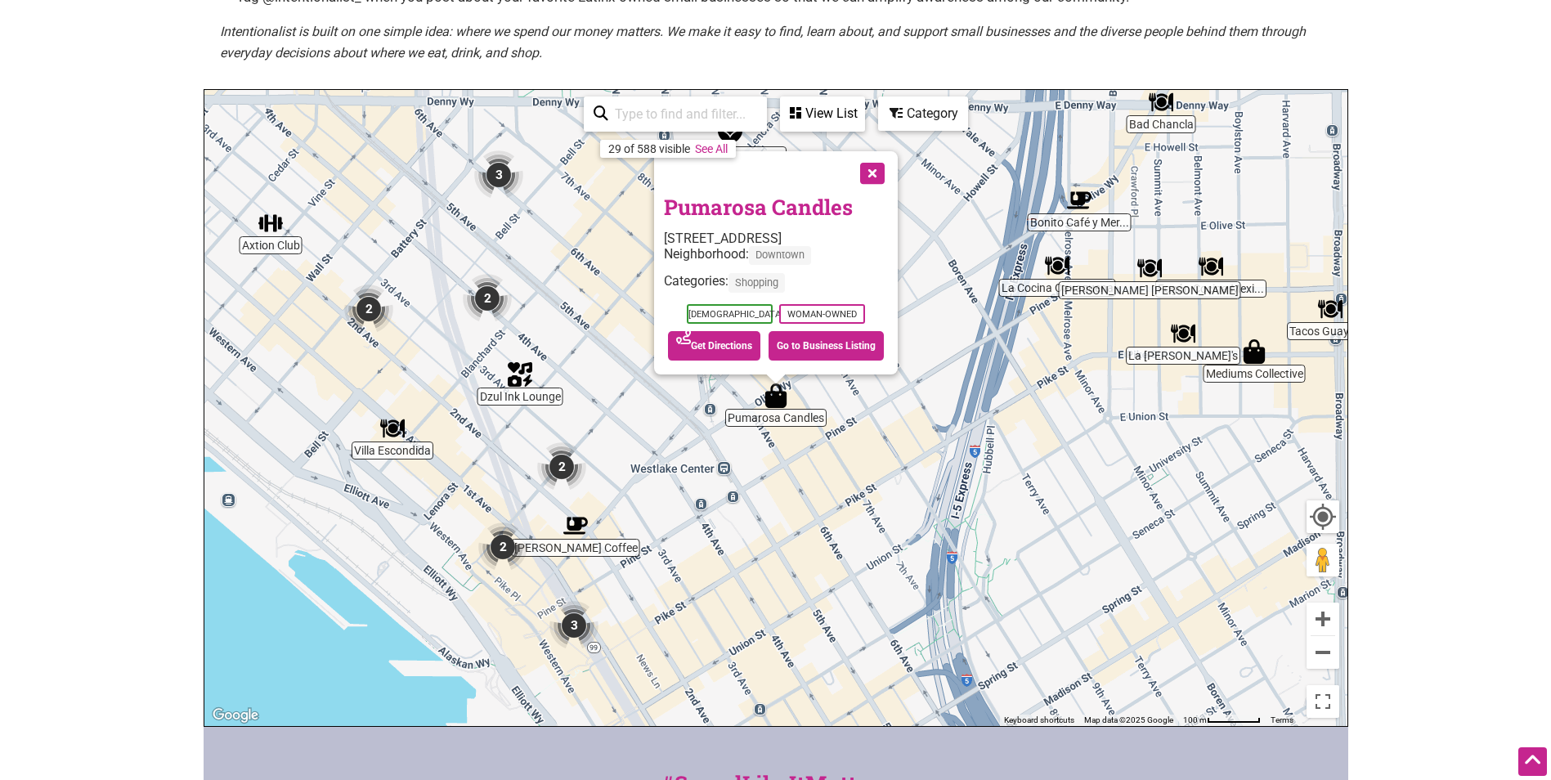
click at [756, 208] on link "Pumarosa Candles" at bounding box center [758, 207] width 189 height 28
click at [496, 169] on img "3" at bounding box center [499, 175] width 62 height 62
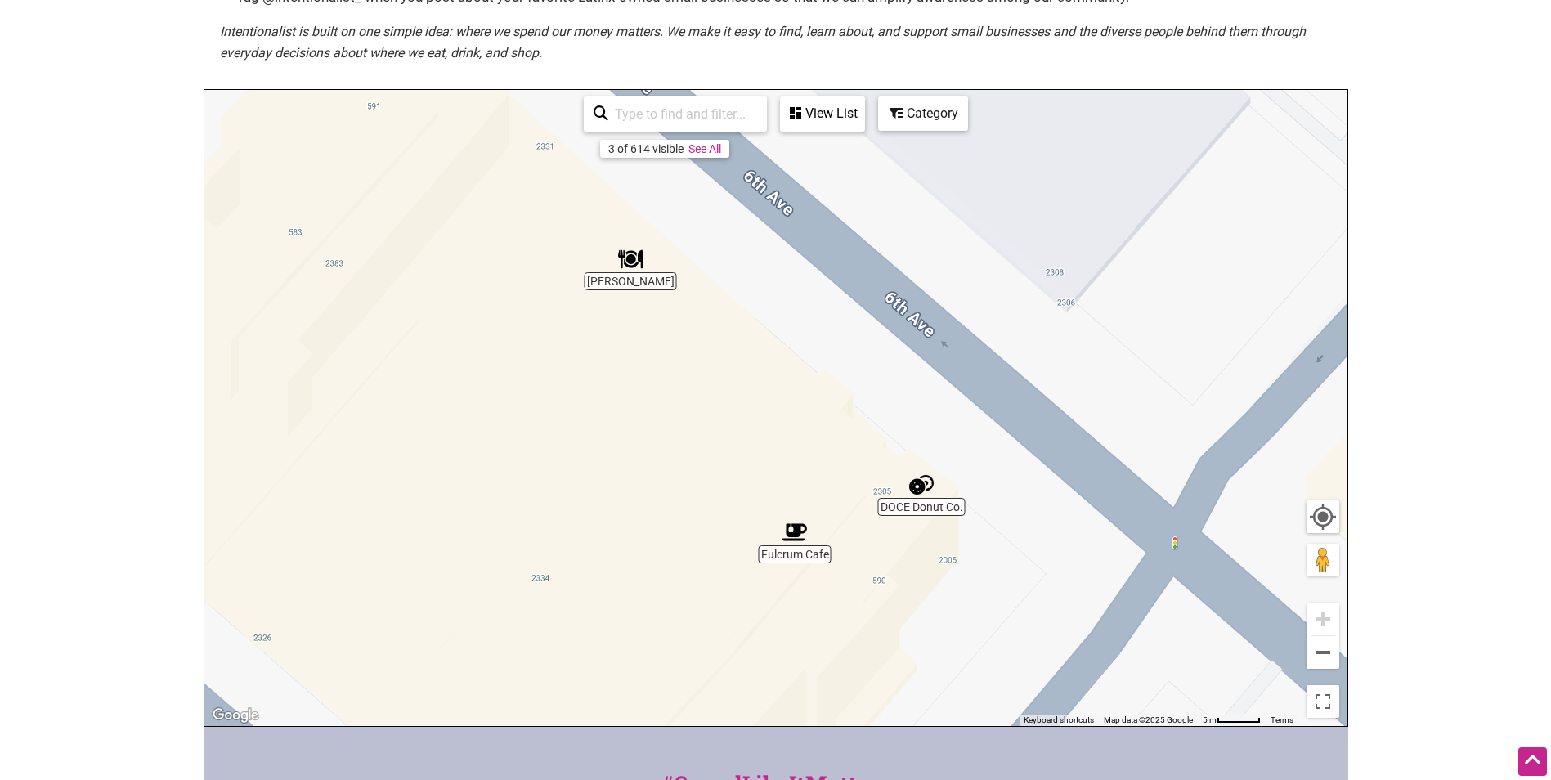
click at [634, 261] on img "Maiz Molino" at bounding box center [631, 259] width 38 height 38
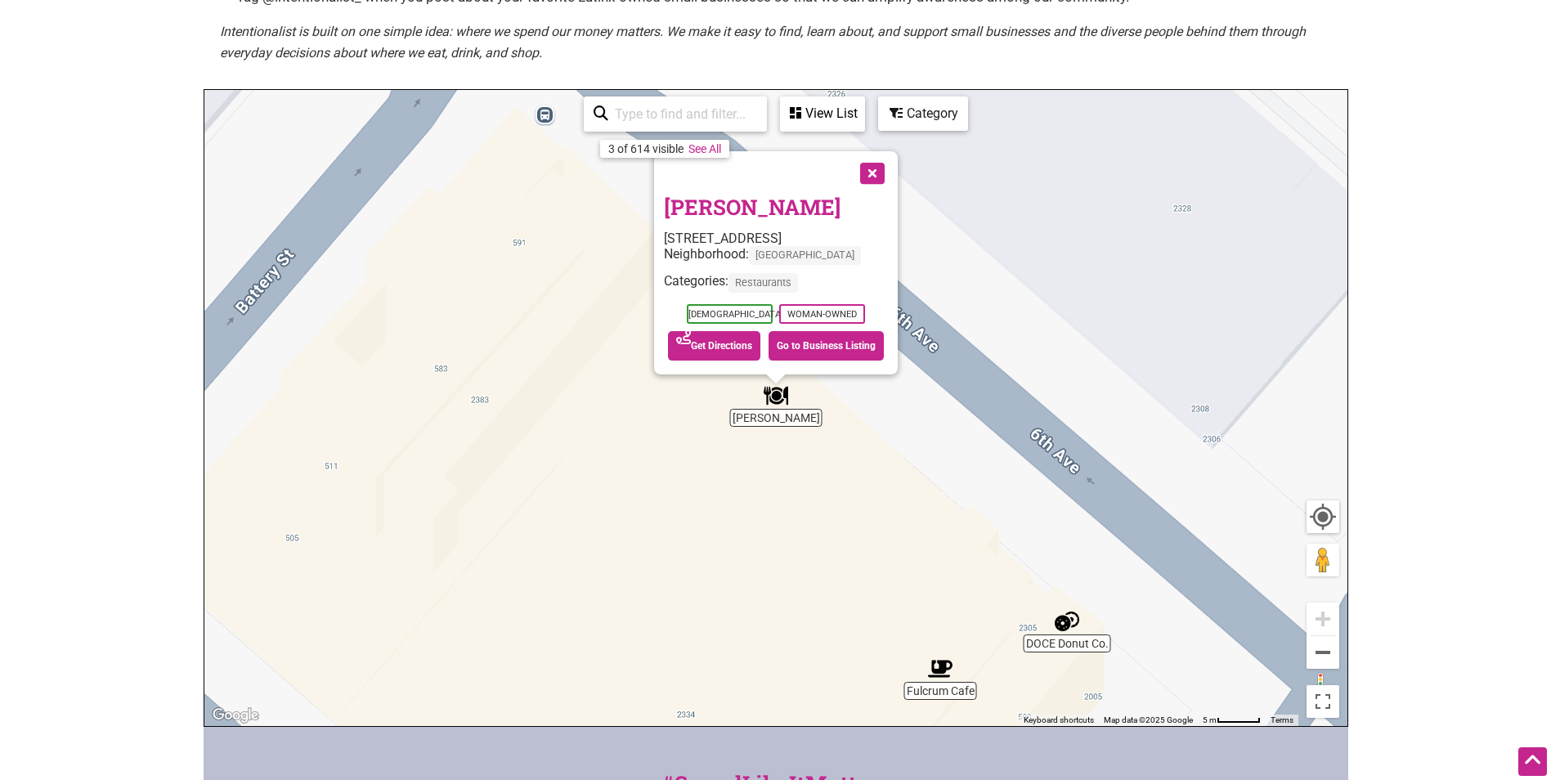
click at [735, 203] on link "Maiz Molino" at bounding box center [752, 207] width 177 height 28
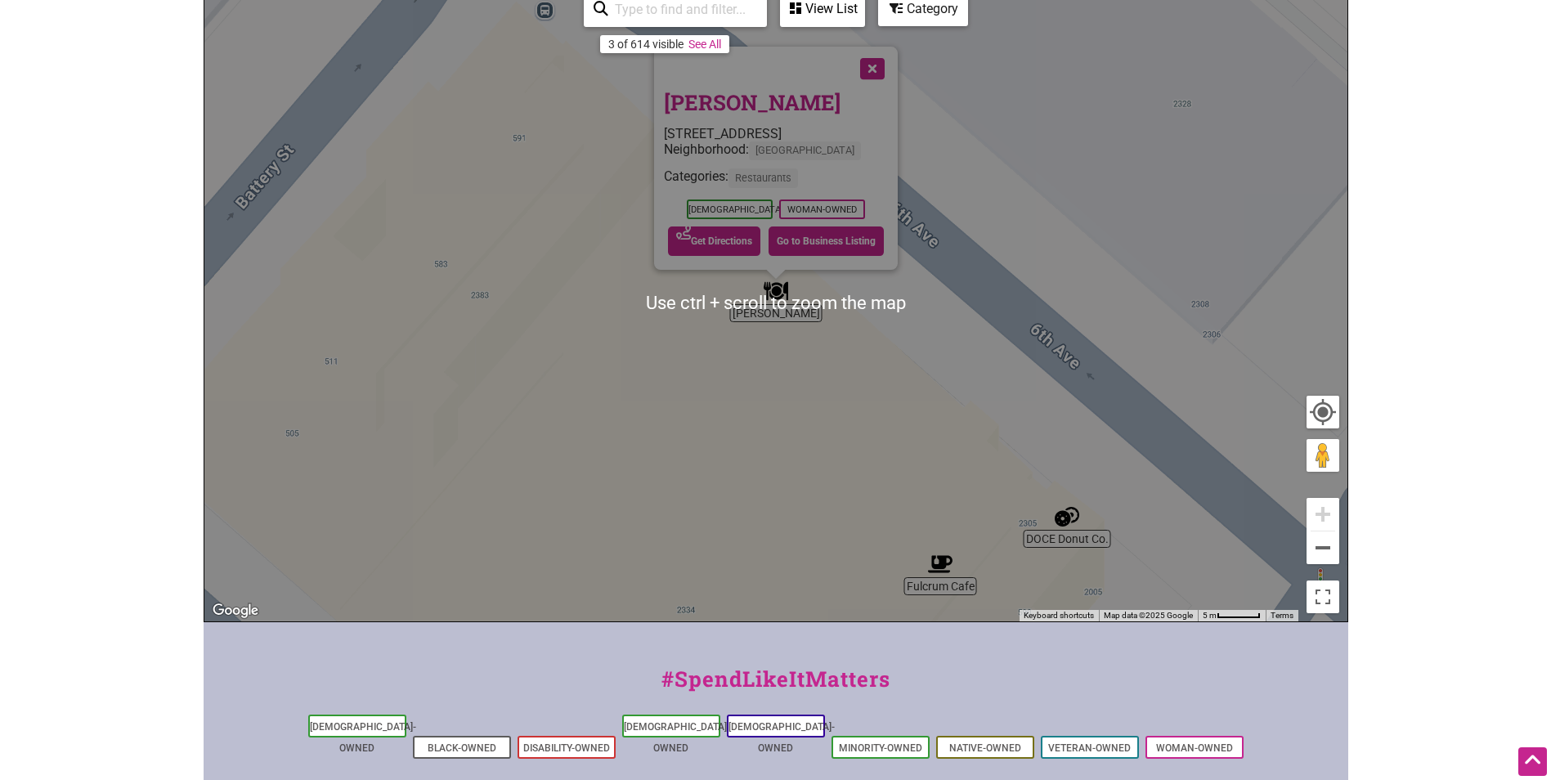
scroll to position [327, 0]
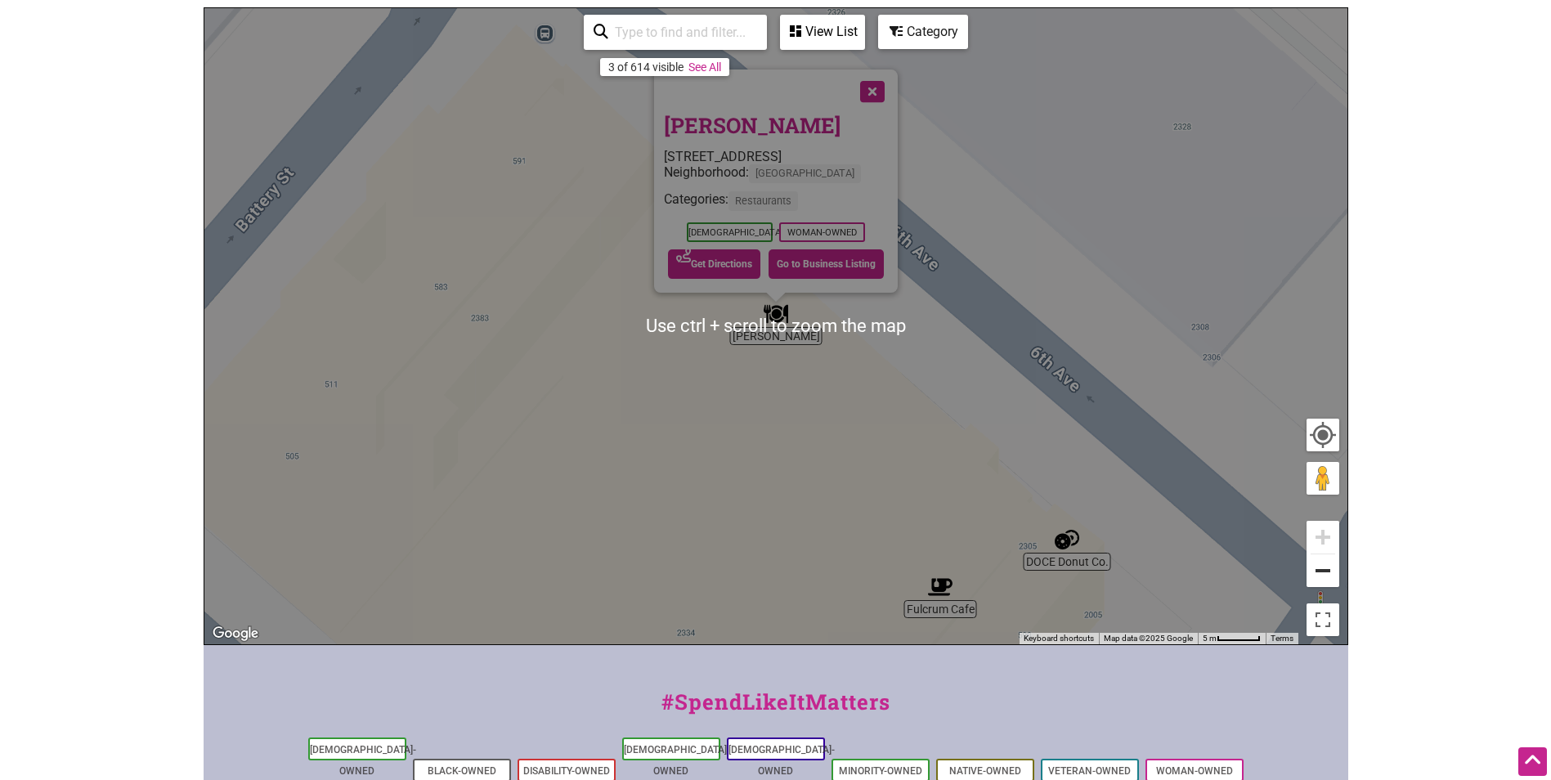
click at [1322, 568] on button "Zoom out" at bounding box center [1323, 570] width 33 height 33
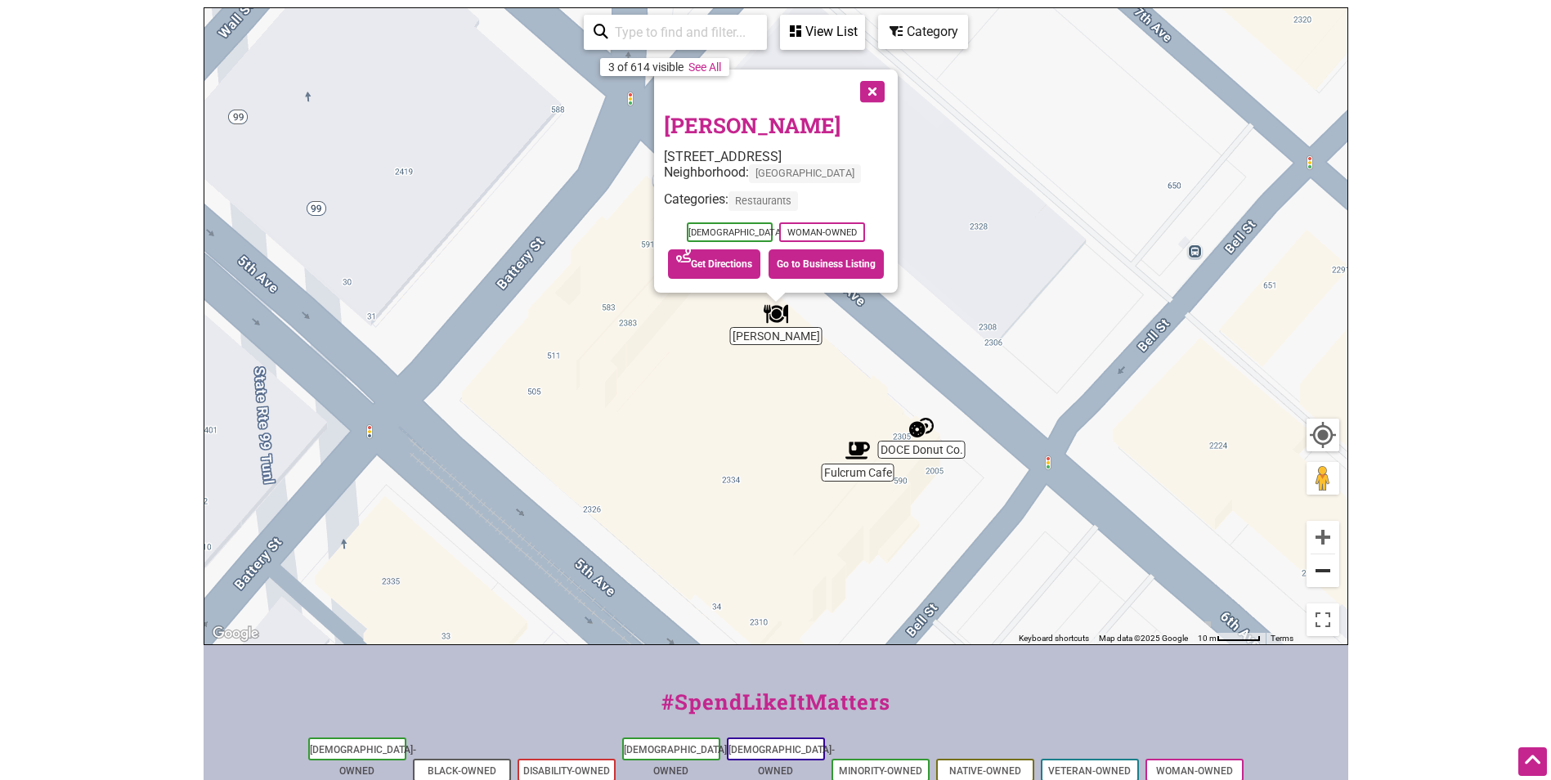
click at [1322, 568] on button "Zoom out" at bounding box center [1323, 570] width 33 height 33
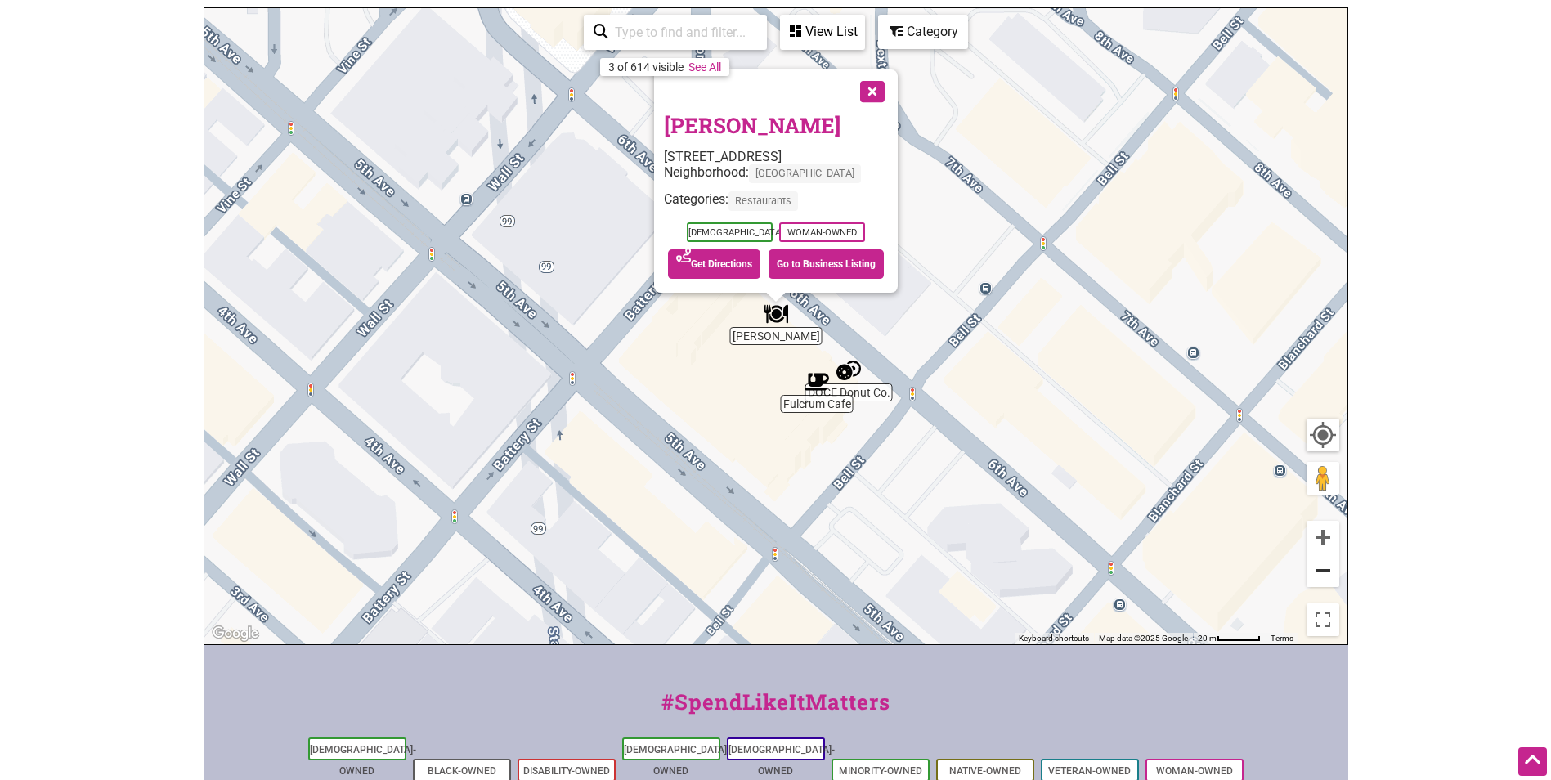
click at [1322, 568] on button "Zoom out" at bounding box center [1323, 570] width 33 height 33
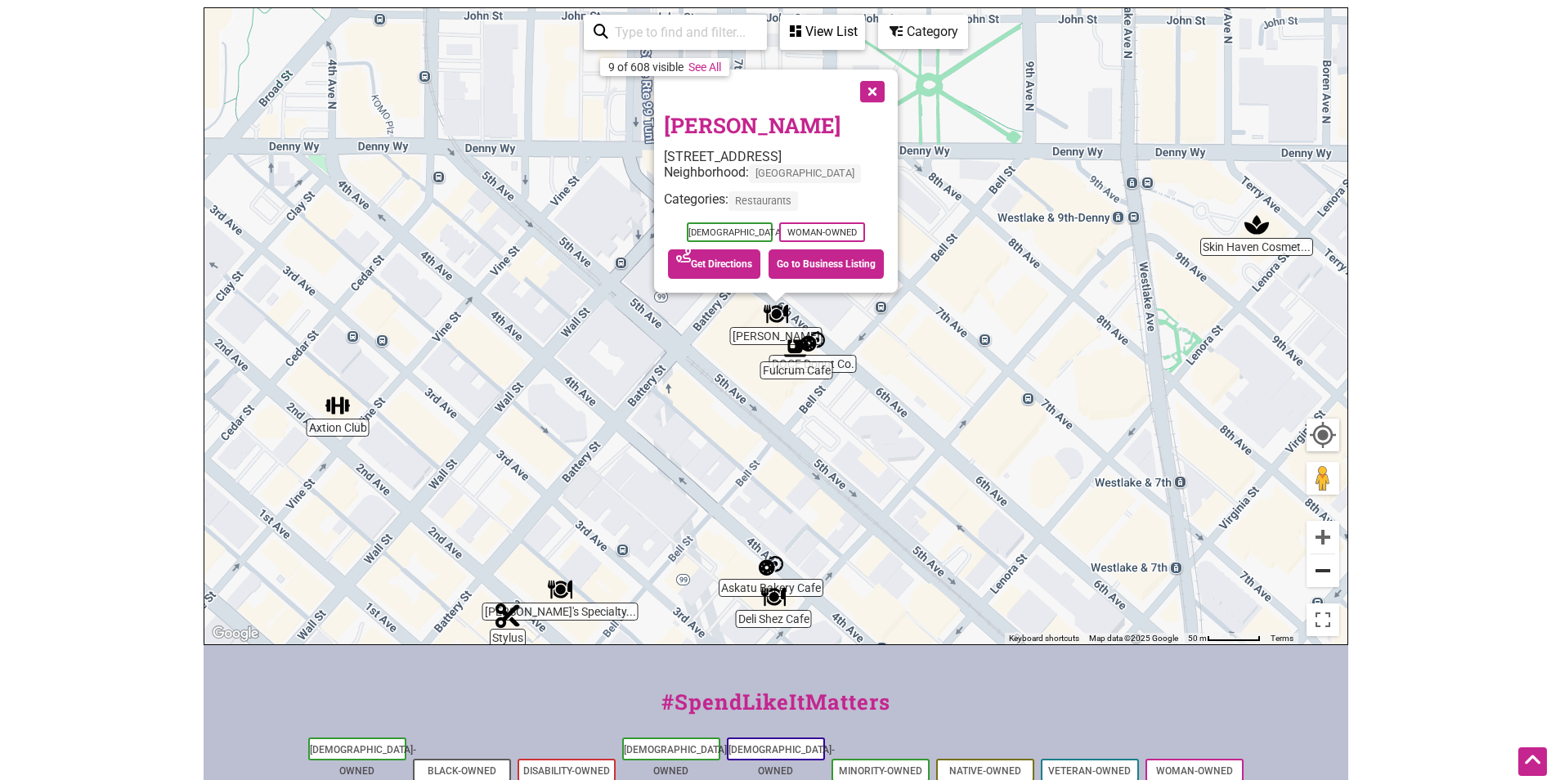
click at [1322, 568] on button "Zoom out" at bounding box center [1323, 570] width 33 height 33
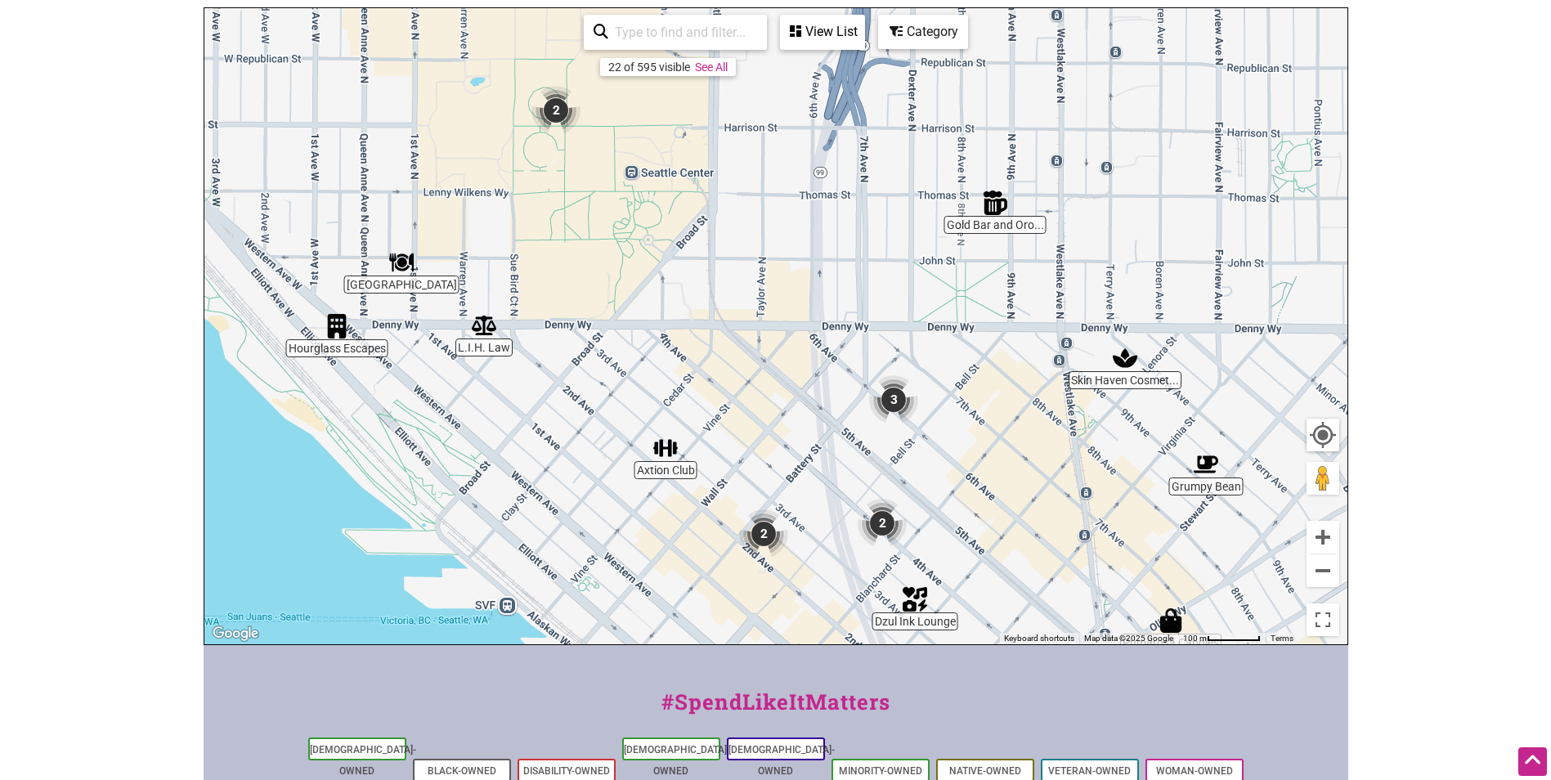
drag, startPoint x: 624, startPoint y: 195, endPoint x: 734, endPoint y: 285, distance: 141.3
click at [734, 285] on div "To navigate, press the arrow keys." at bounding box center [775, 326] width 1143 height 636
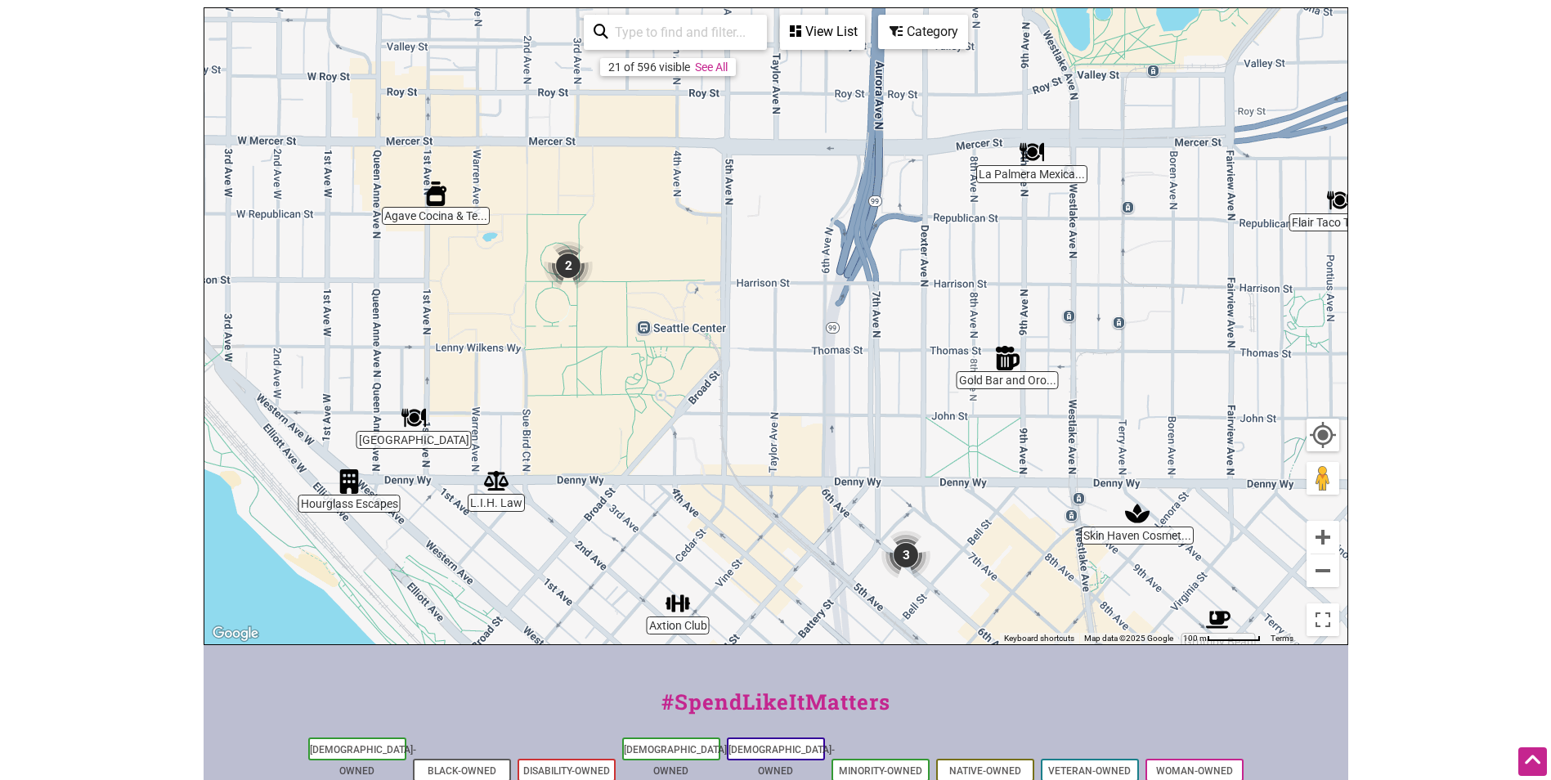
drag, startPoint x: 680, startPoint y: 249, endPoint x: 694, endPoint y: 404, distance: 156.0
click at [694, 404] on div "To navigate, press the arrow keys." at bounding box center [775, 326] width 1143 height 636
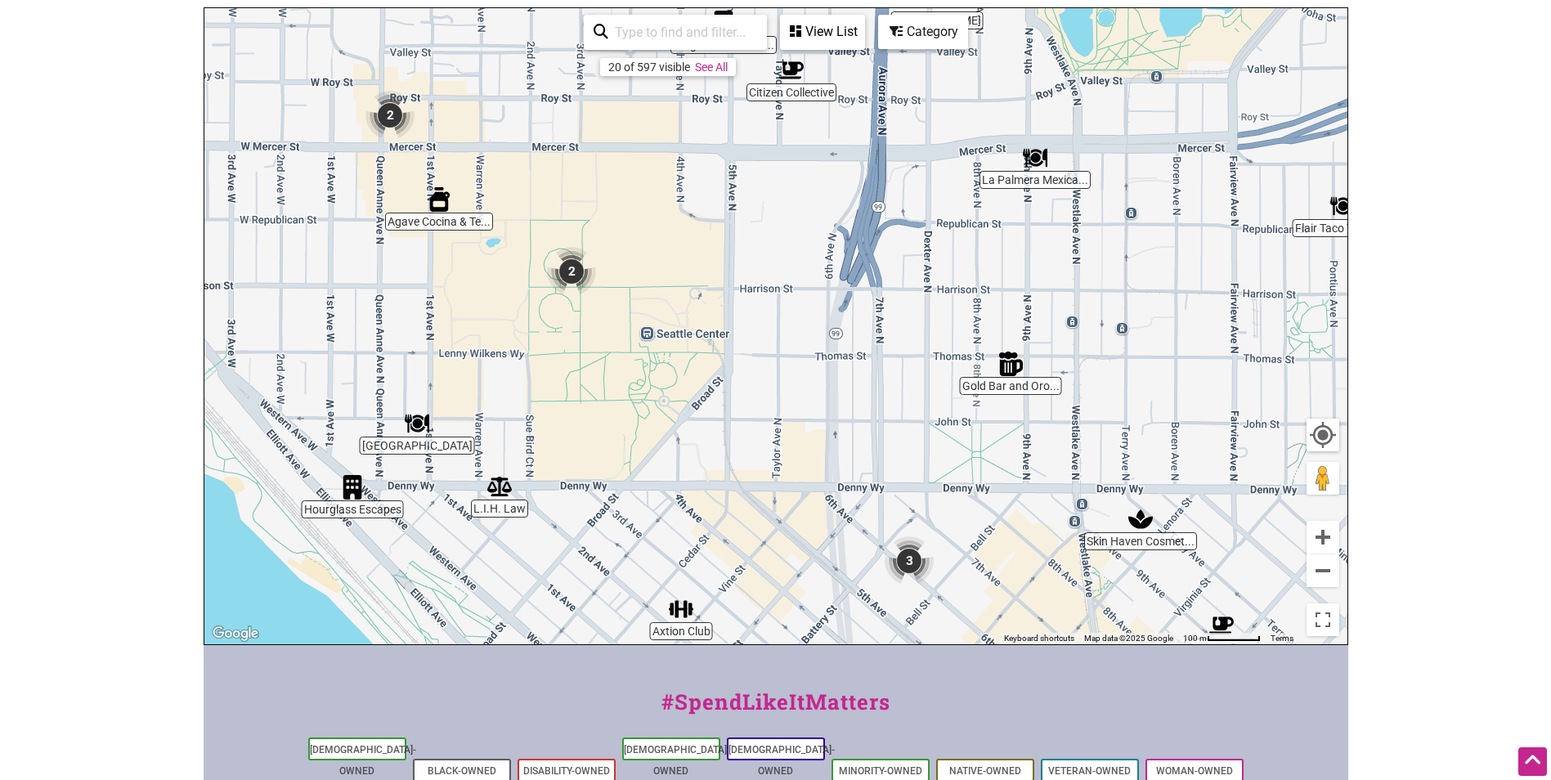
click at [564, 261] on img "2" at bounding box center [572, 271] width 62 height 62
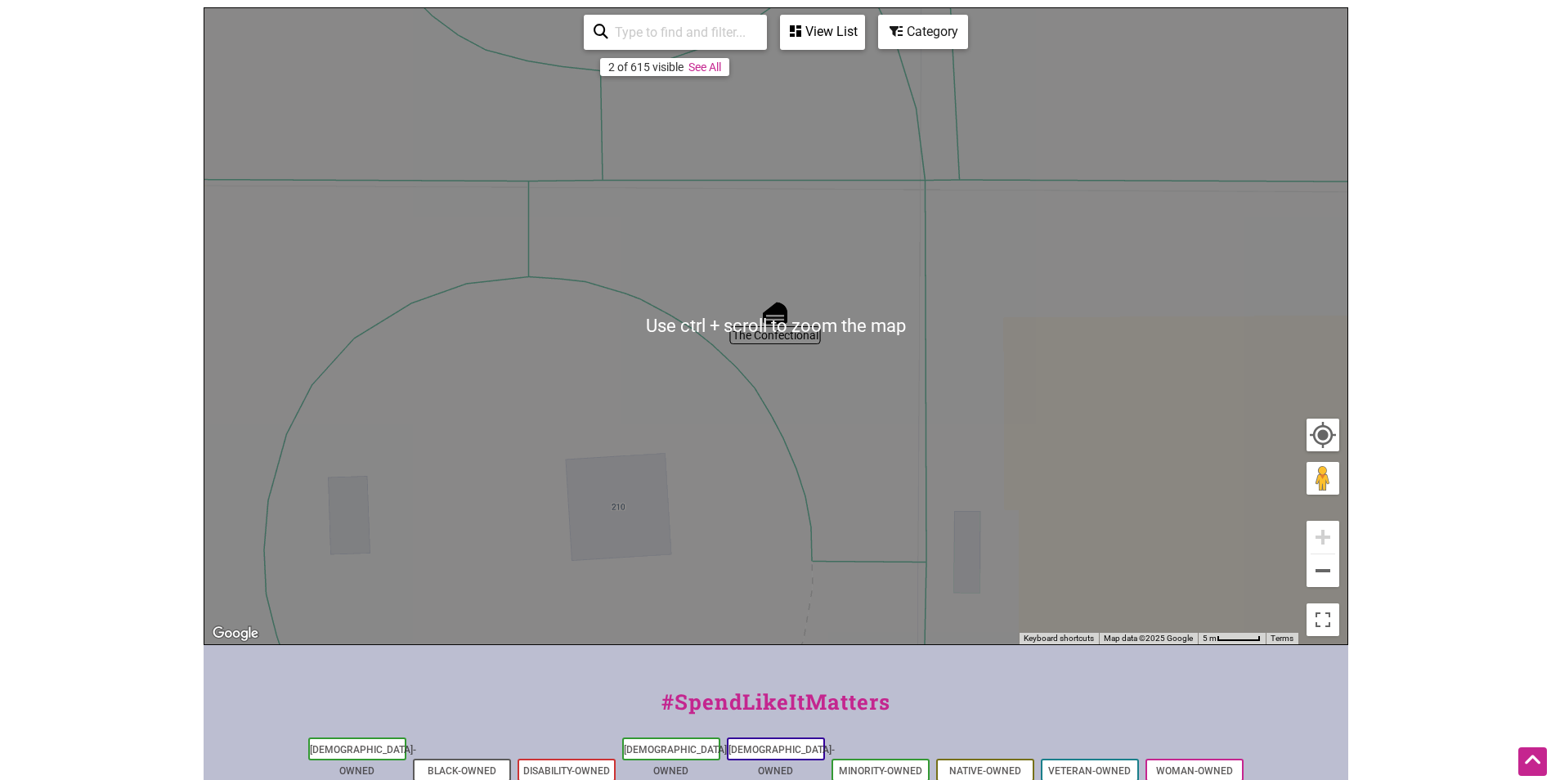
scroll to position [409, 0]
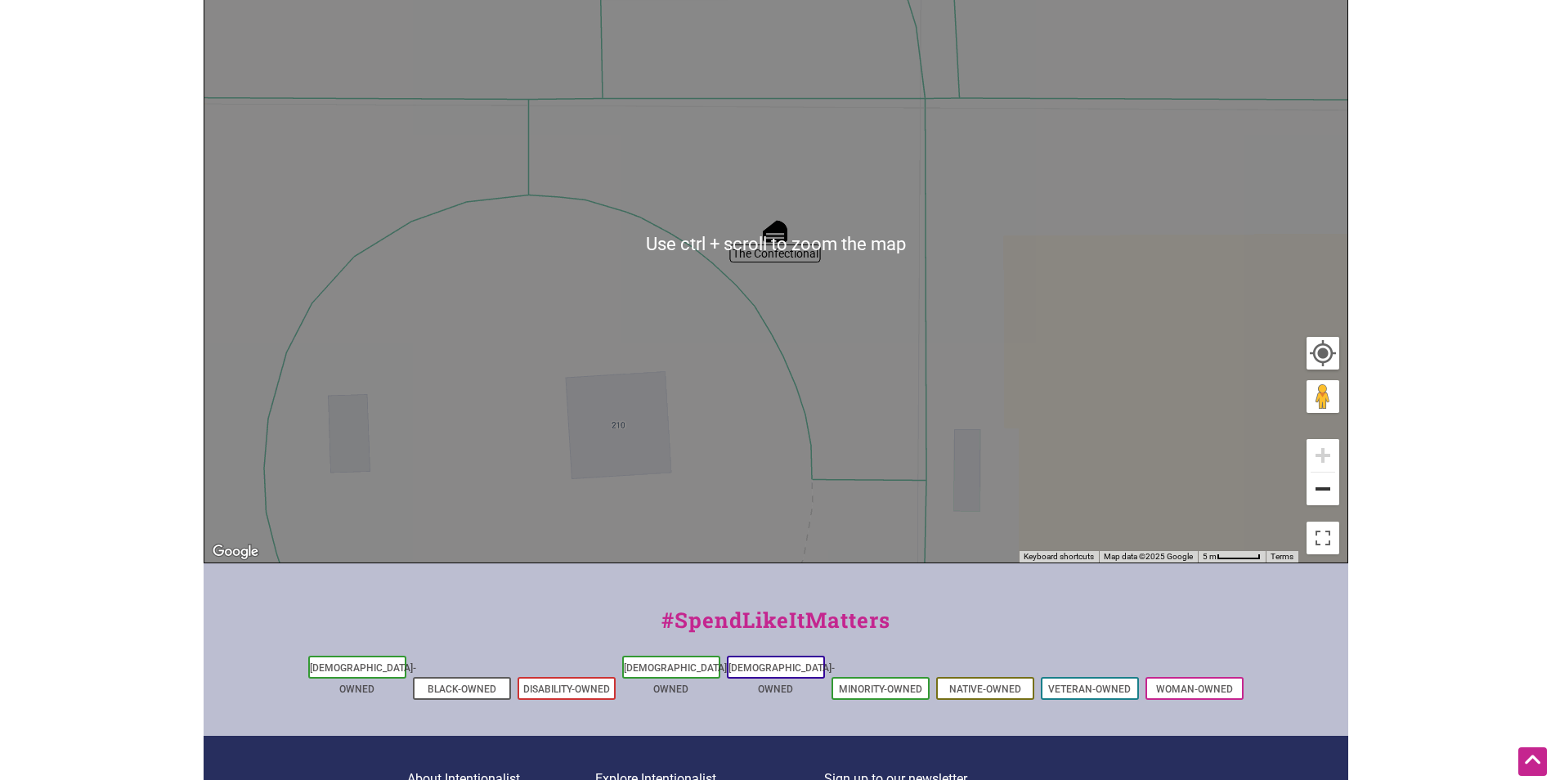
click at [1326, 493] on button "Zoom out" at bounding box center [1323, 489] width 33 height 33
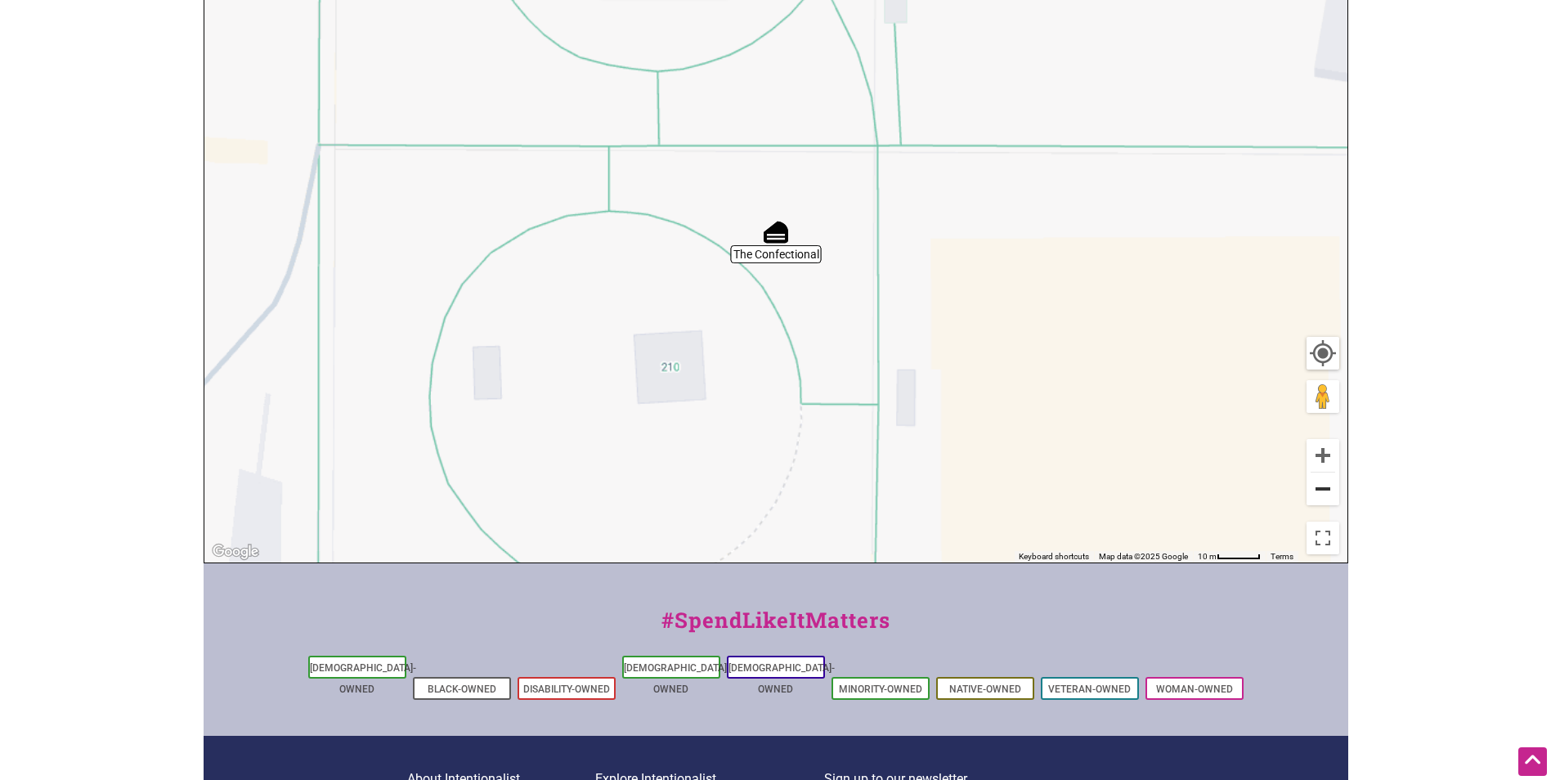
click at [1326, 493] on button "Zoom out" at bounding box center [1323, 489] width 33 height 33
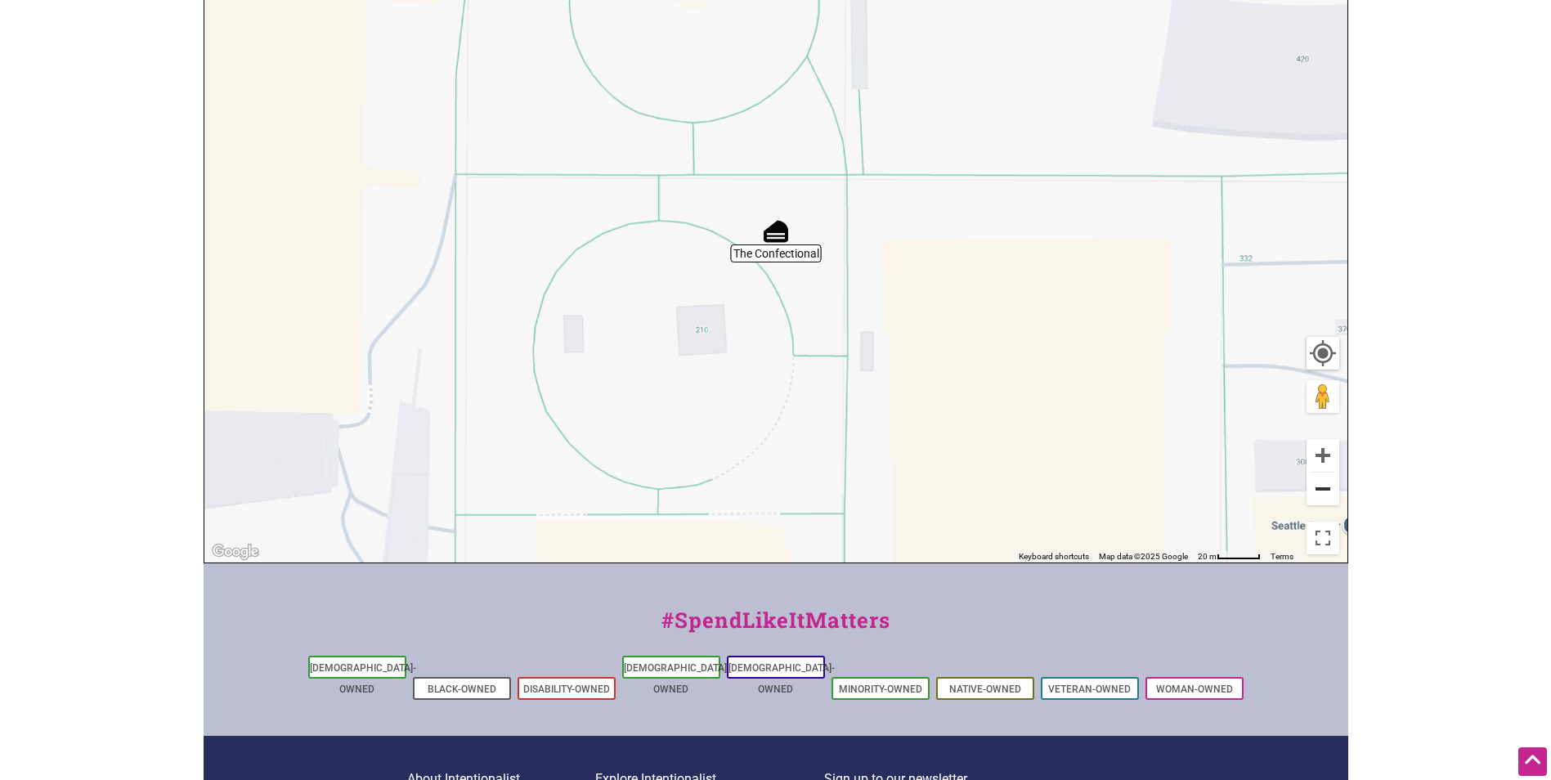
click at [1326, 493] on button "Zoom out" at bounding box center [1323, 489] width 33 height 33
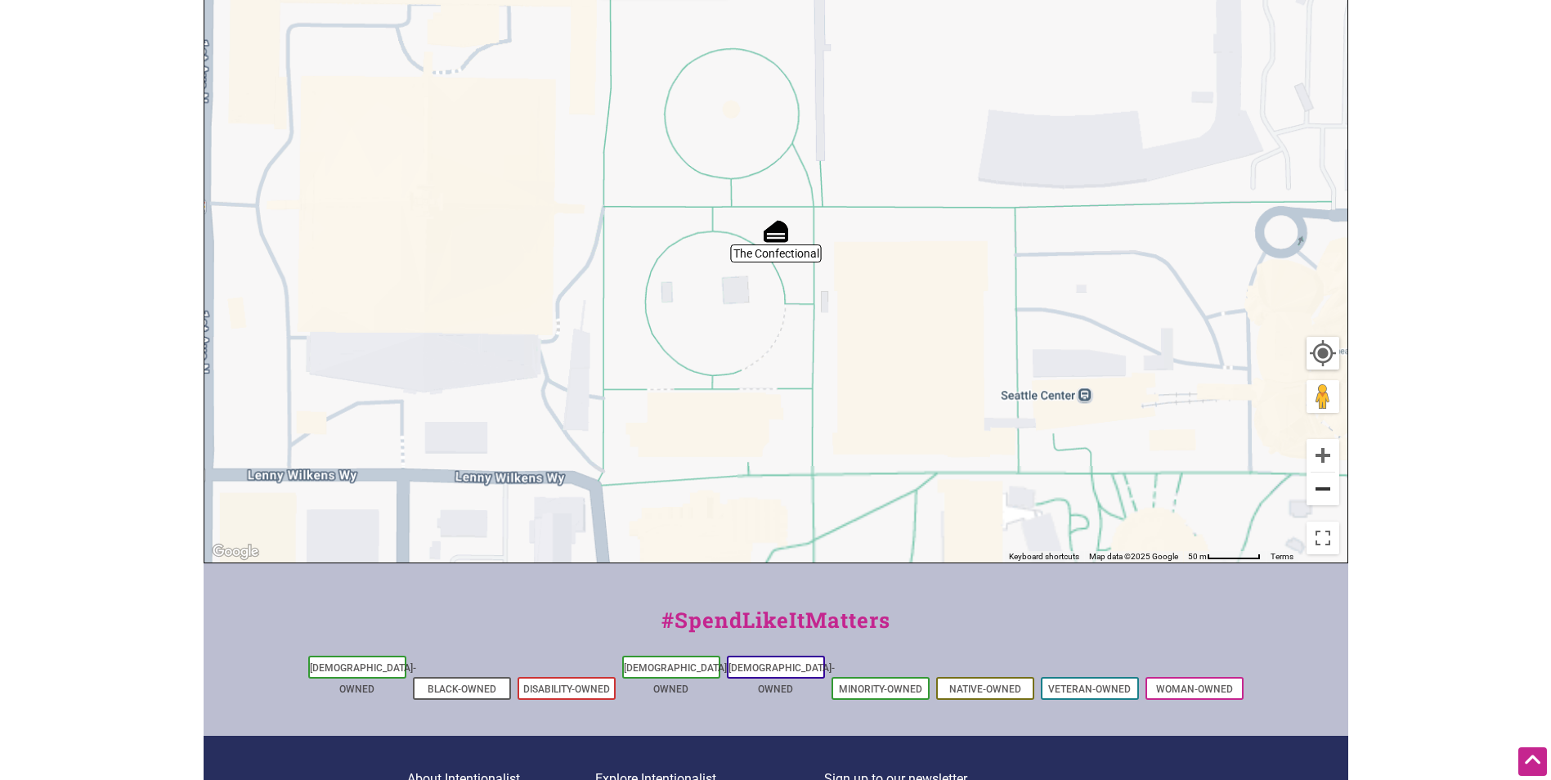
click at [1326, 493] on button "Zoom out" at bounding box center [1323, 489] width 33 height 33
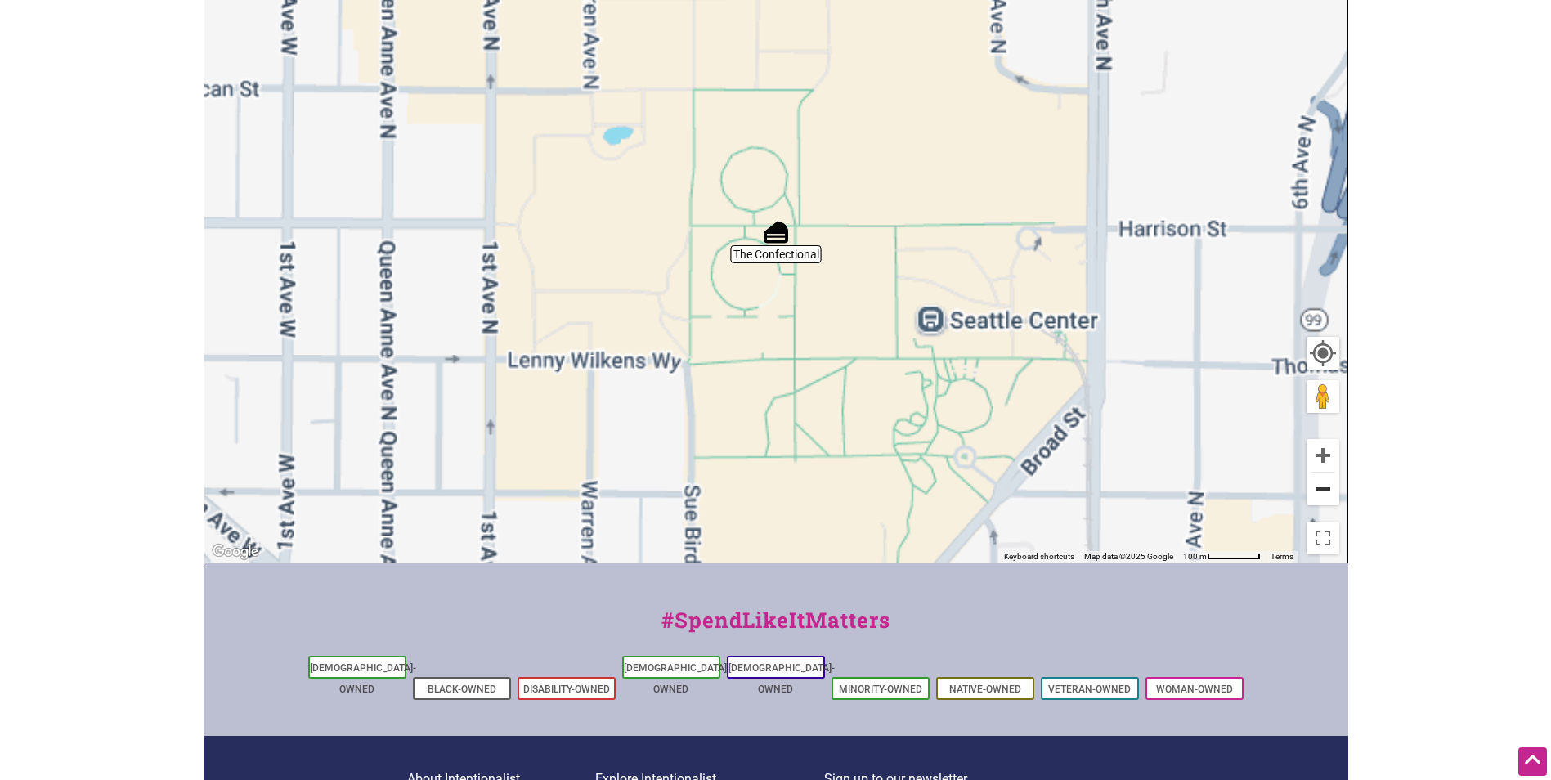
click at [1326, 493] on button "Zoom out" at bounding box center [1323, 489] width 33 height 33
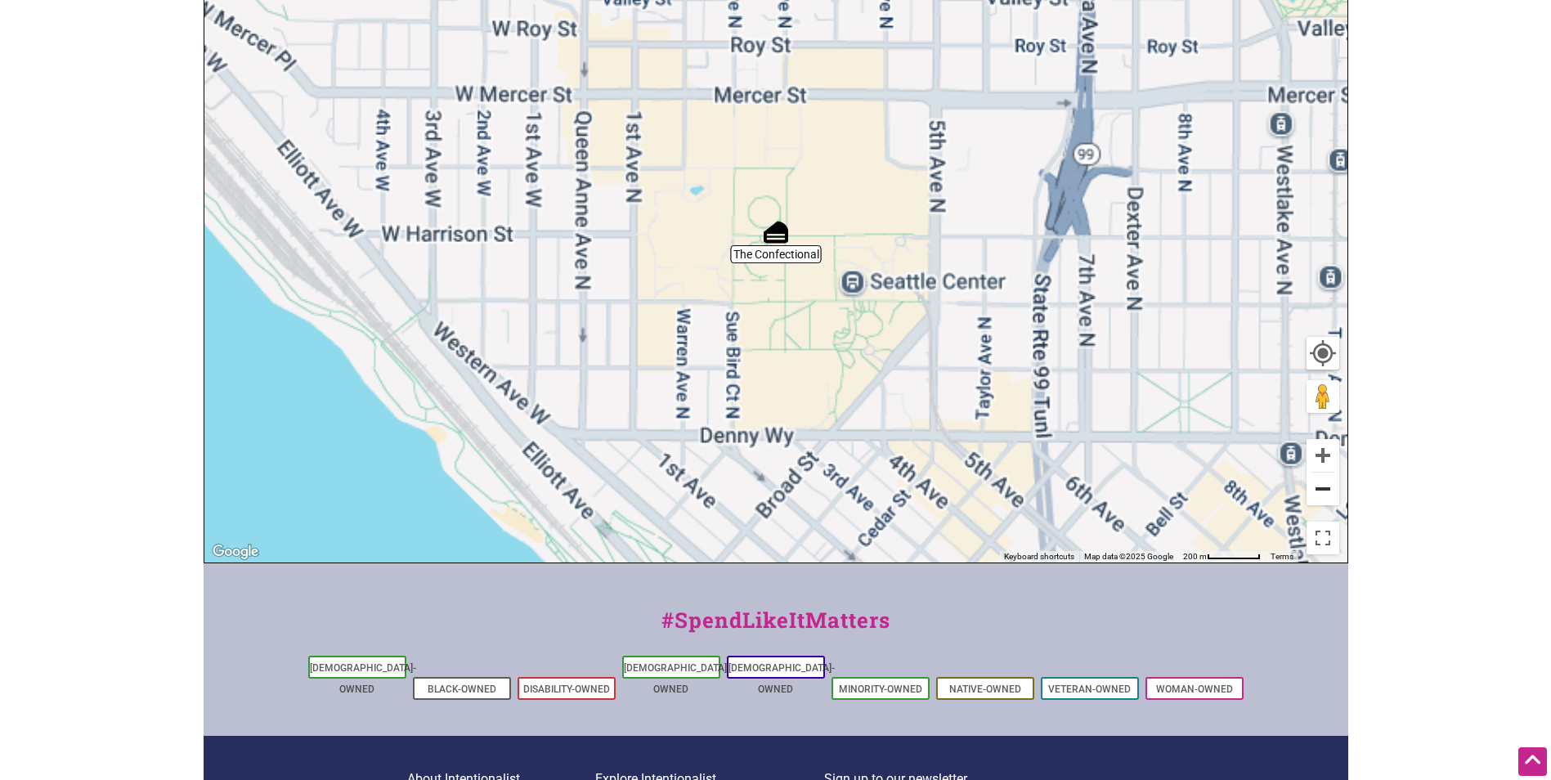
click at [1326, 492] on button "Zoom out" at bounding box center [1323, 489] width 33 height 33
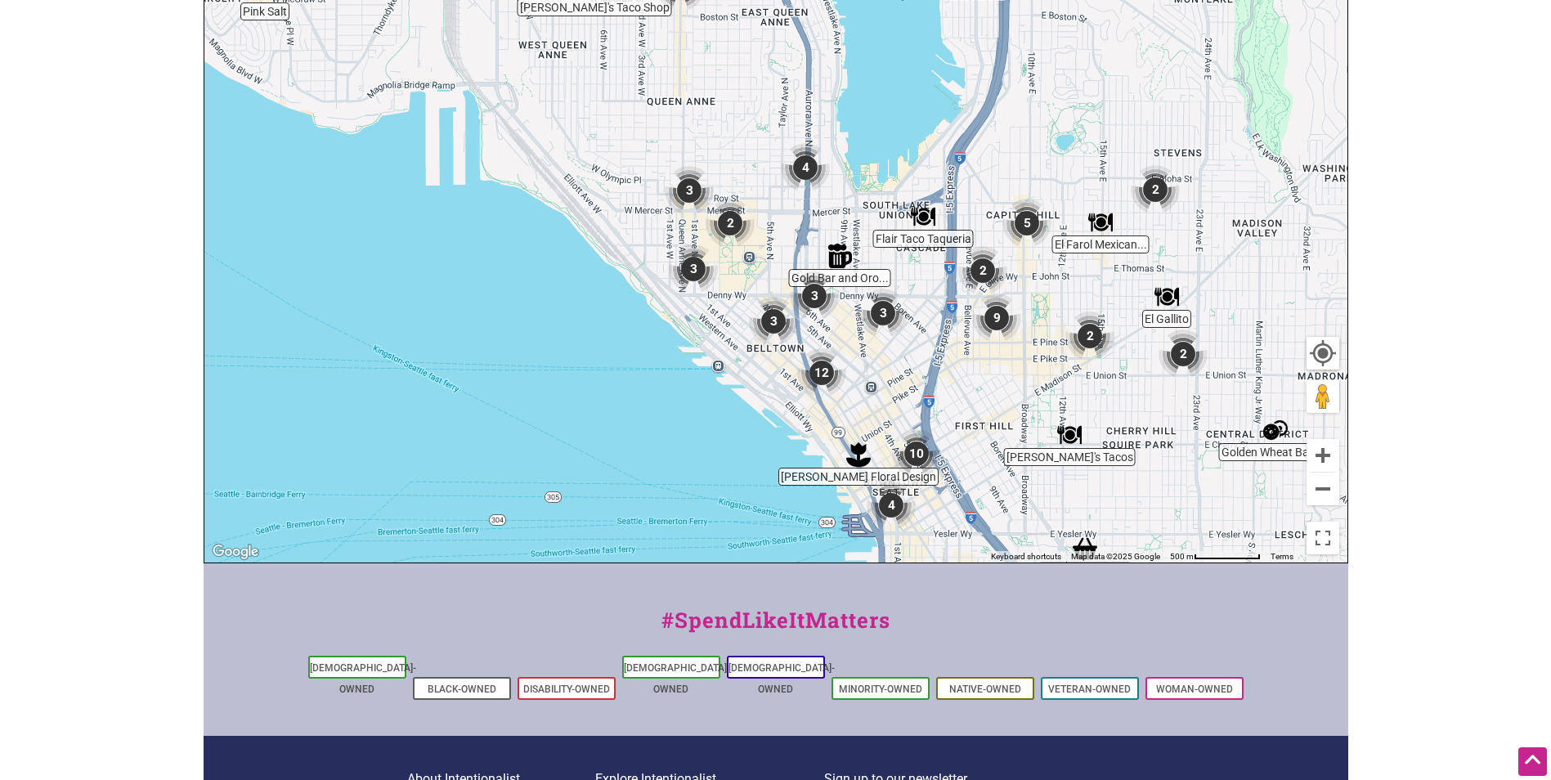
drag, startPoint x: 980, startPoint y: 299, endPoint x: 932, endPoint y: 303, distance: 47.7
click at [932, 303] on div "To navigate, press the arrow keys." at bounding box center [775, 244] width 1143 height 636
click at [1065, 430] on img "Carmelo's Tacos" at bounding box center [1070, 435] width 38 height 38
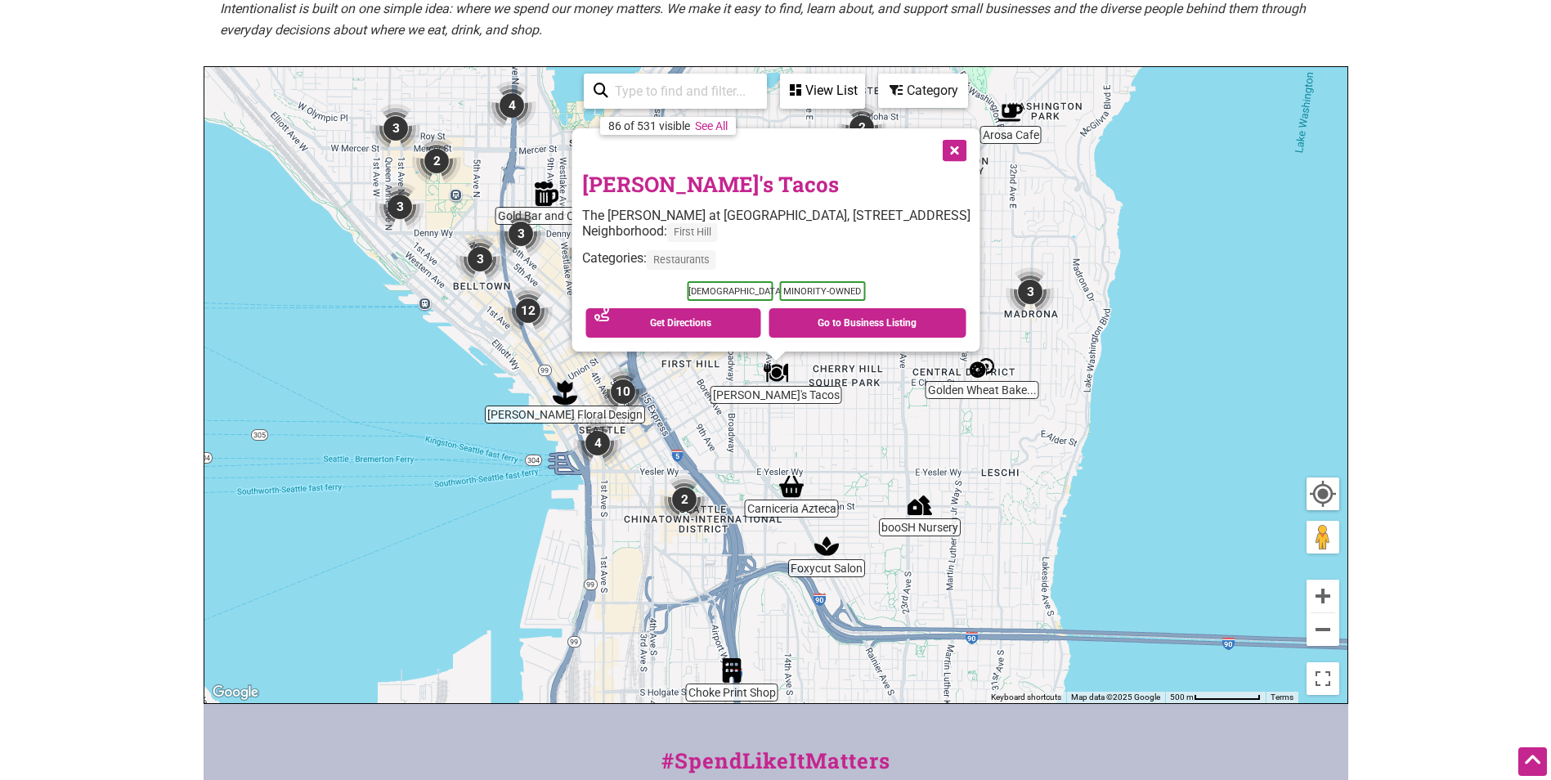
scroll to position [245, 0]
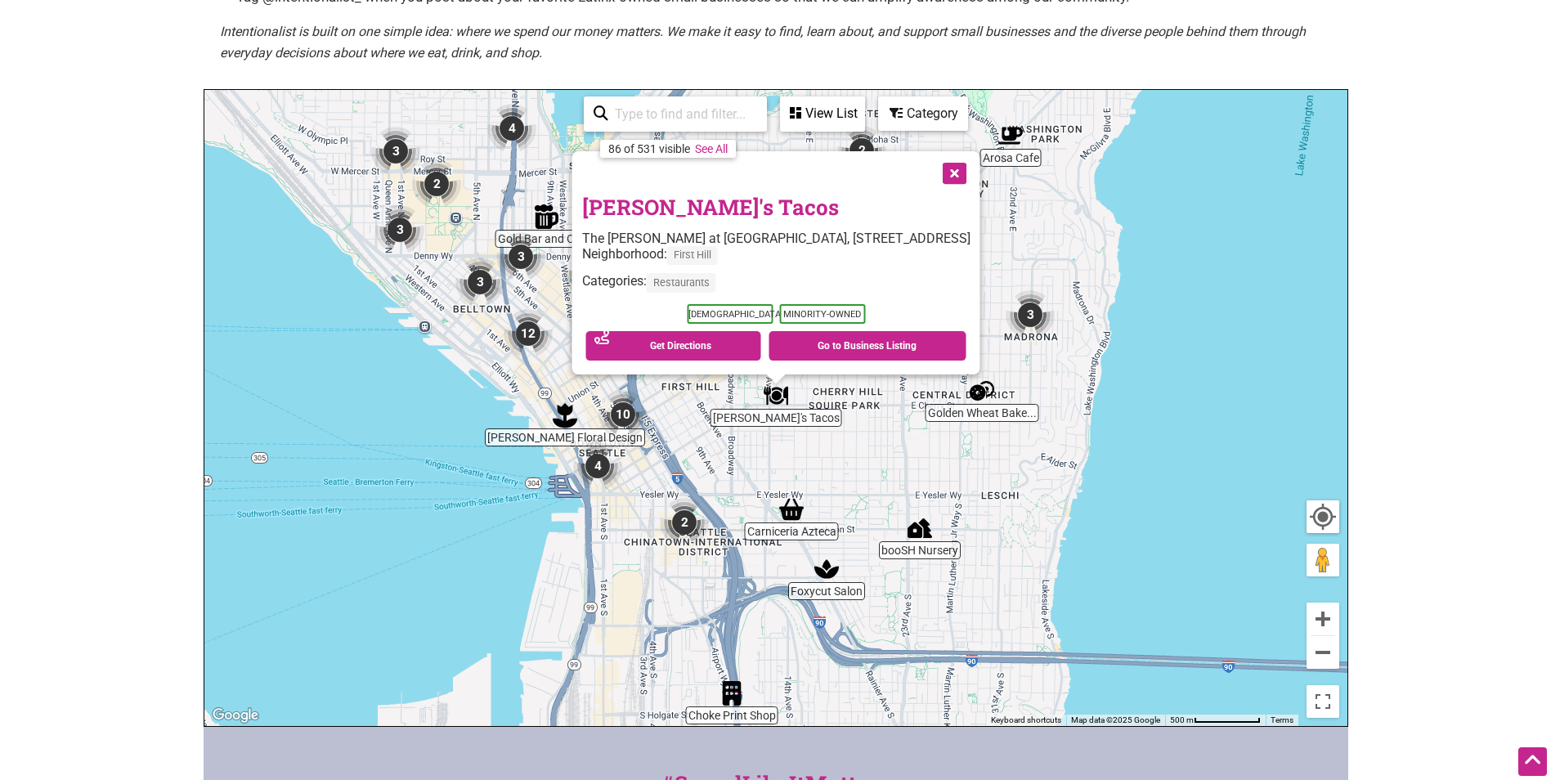
click at [662, 207] on link "Carmelo's Tacos" at bounding box center [709, 207] width 257 height 28
click at [882, 455] on div "To navigate, press the arrow keys. Carmelo's Tacos The Douglas at Seattle Unive…" at bounding box center [775, 408] width 1143 height 636
click at [968, 172] on button "Close" at bounding box center [952, 171] width 41 height 41
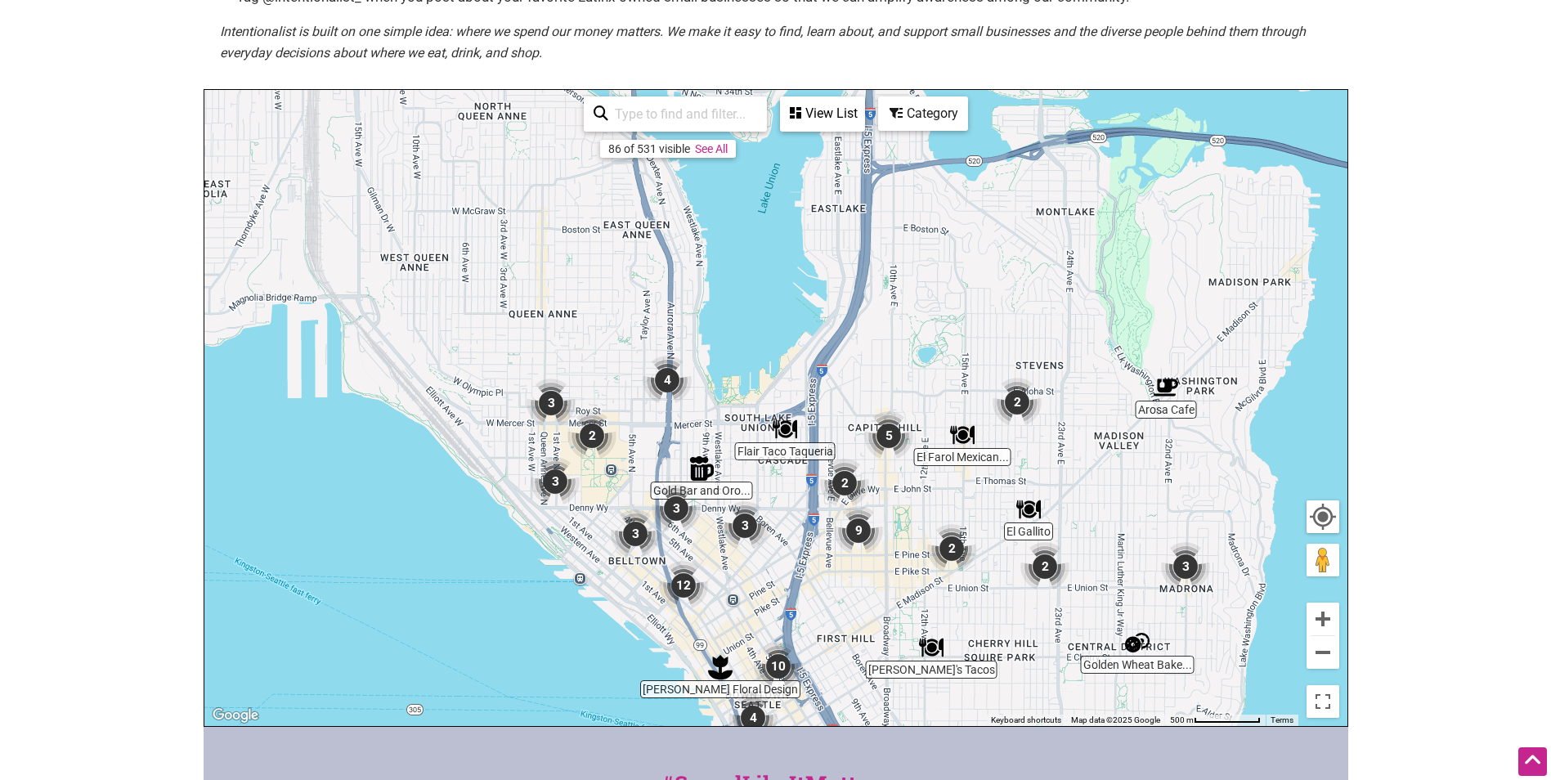
drag, startPoint x: 780, startPoint y: 339, endPoint x: 948, endPoint y: 610, distance: 318.4
click at [948, 610] on div "To navigate, press the arrow keys." at bounding box center [775, 408] width 1143 height 636
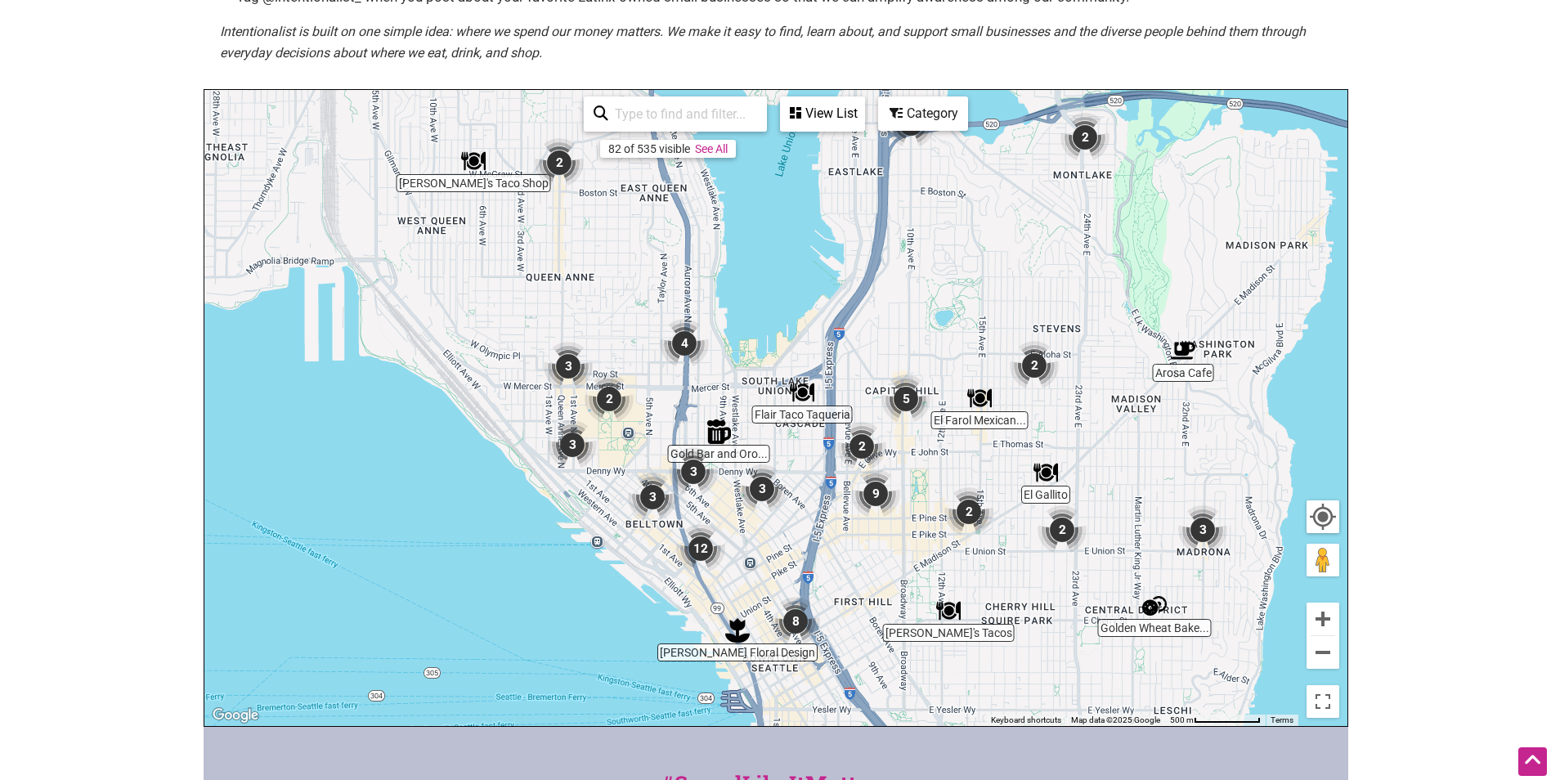
drag, startPoint x: 984, startPoint y: 298, endPoint x: 965, endPoint y: 180, distance: 119.3
click at [965, 179] on div "To navigate, press the arrow keys." at bounding box center [775, 408] width 1143 height 636
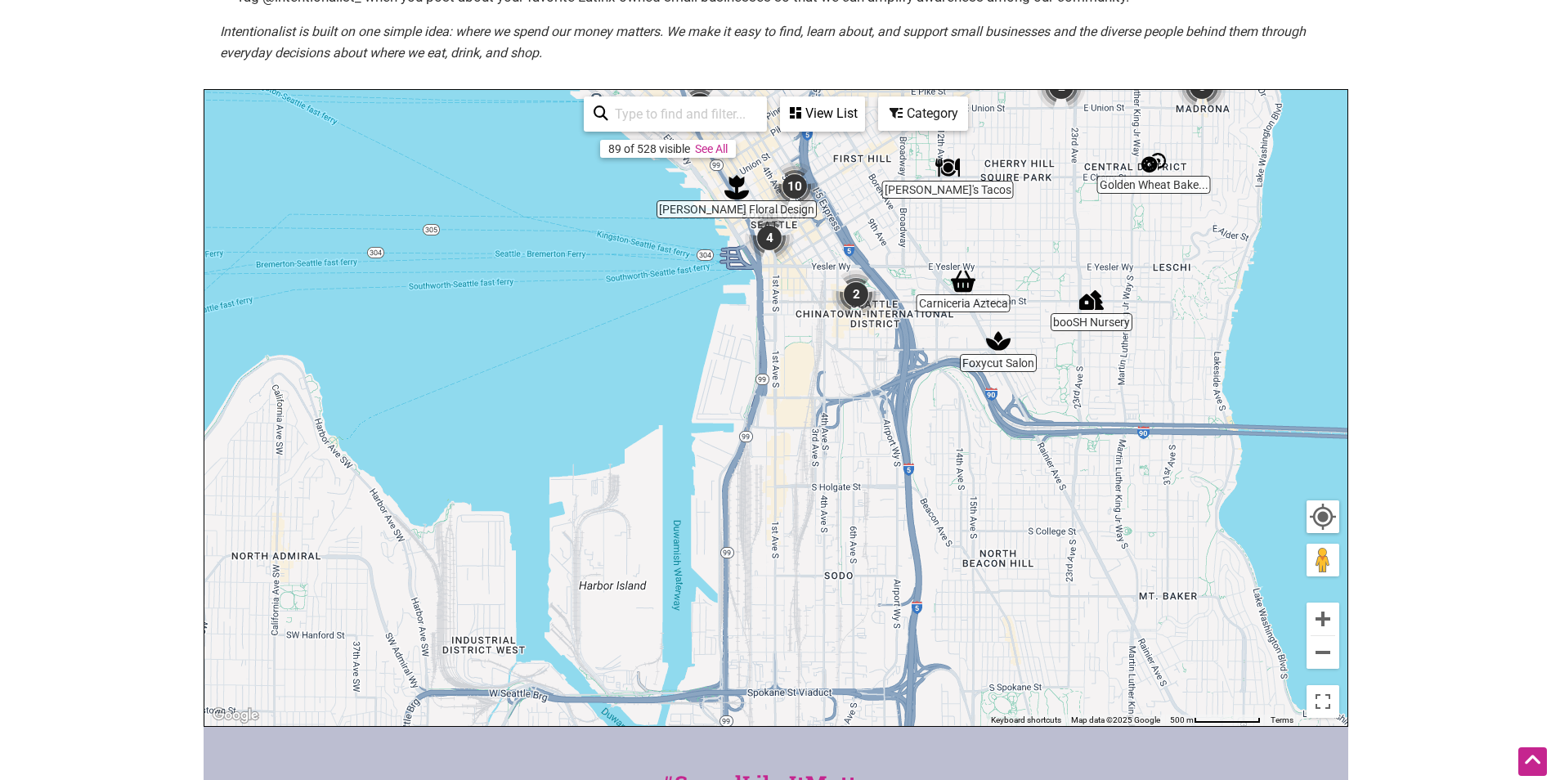
drag, startPoint x: 910, startPoint y: 614, endPoint x: 936, endPoint y: 240, distance: 375.4
click at [936, 240] on div "To navigate, press the arrow keys." at bounding box center [775, 408] width 1143 height 636
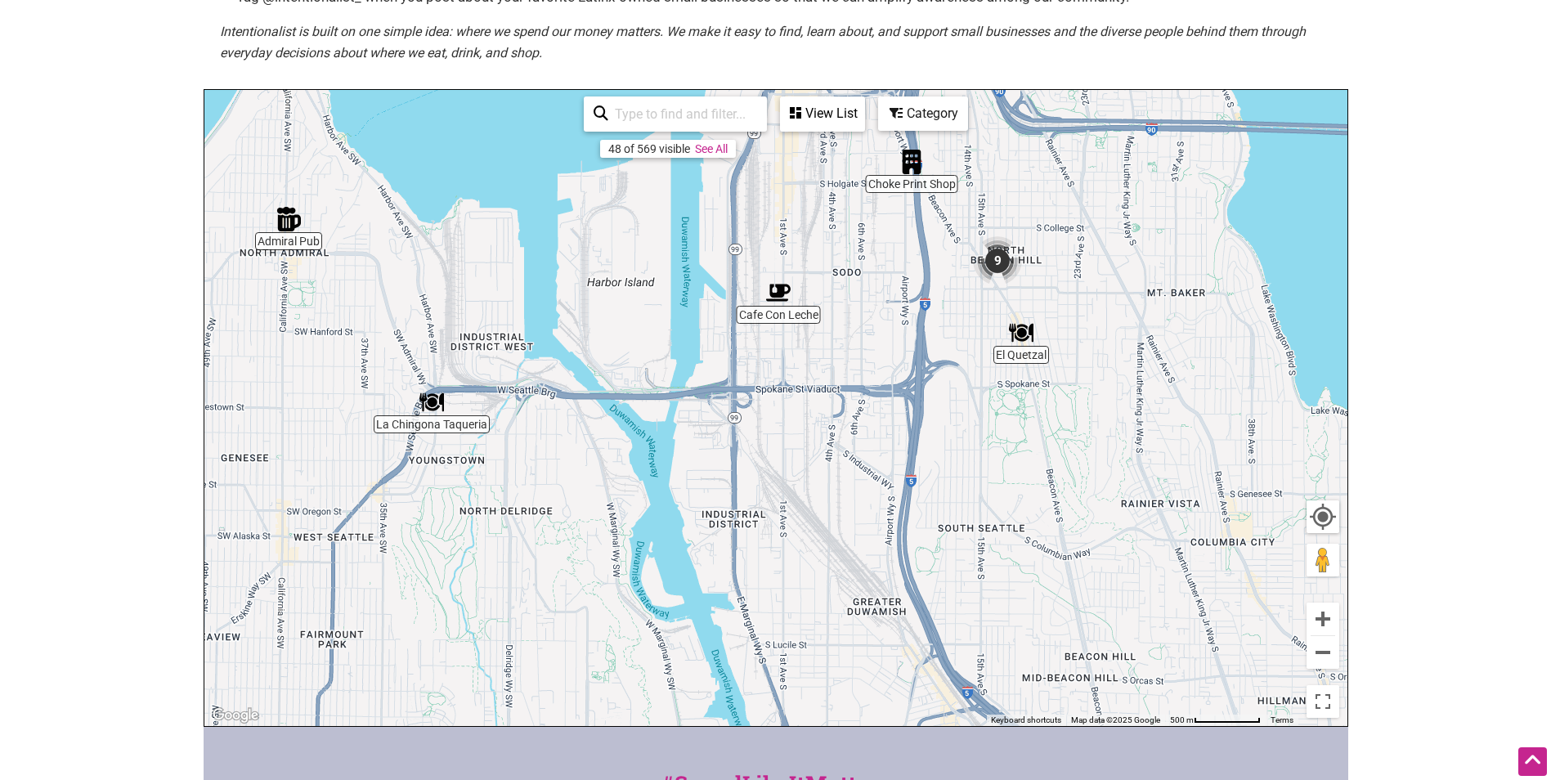
drag, startPoint x: 927, startPoint y: 579, endPoint x: 941, endPoint y: 291, distance: 288.3
click at [941, 291] on div "To navigate, press the arrow keys." at bounding box center [775, 408] width 1143 height 636
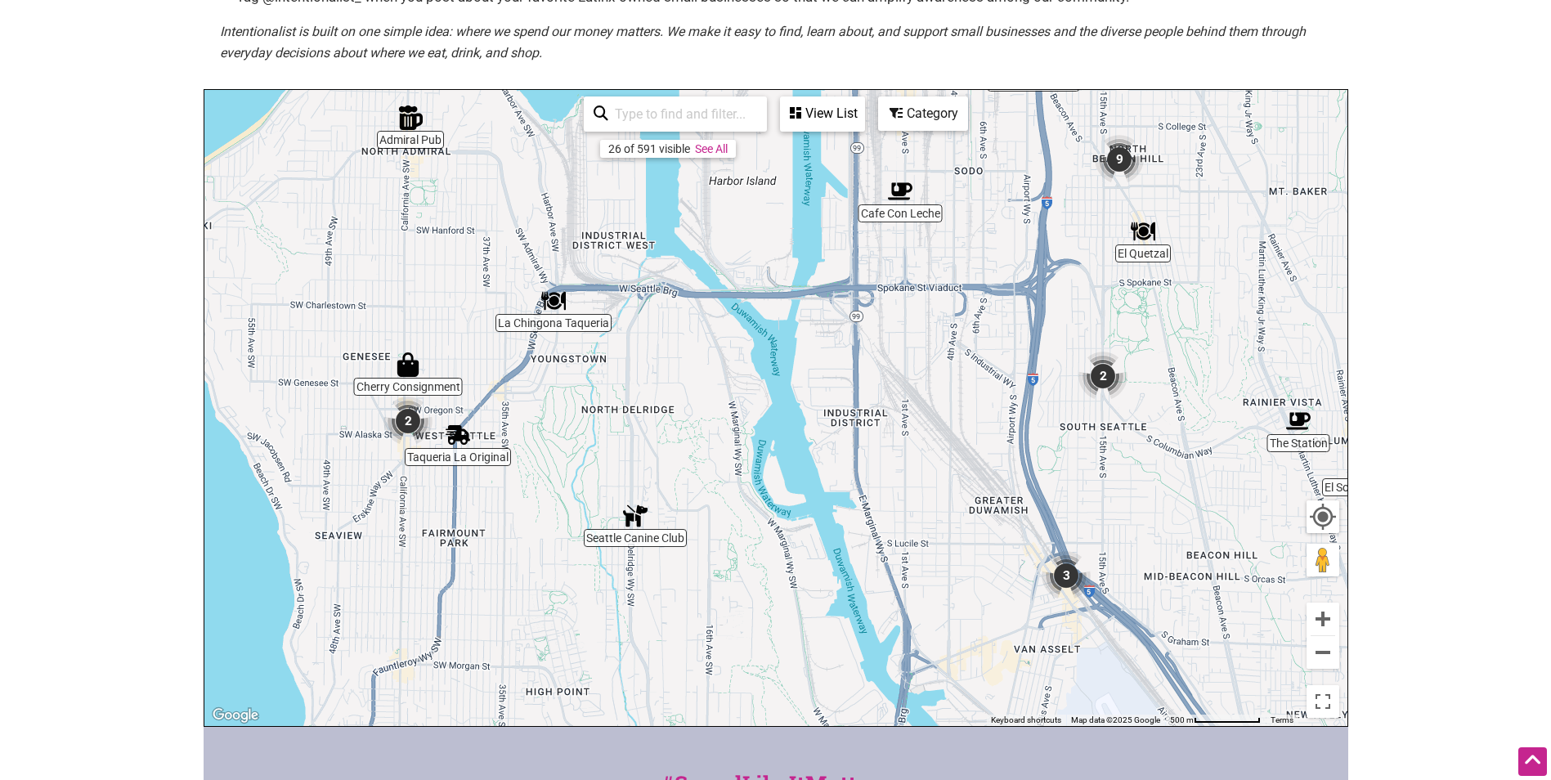
drag, startPoint x: 936, startPoint y: 569, endPoint x: 1098, endPoint y: 475, distance: 187.3
click at [1098, 475] on div "To navigate, press the arrow keys." at bounding box center [775, 408] width 1143 height 636
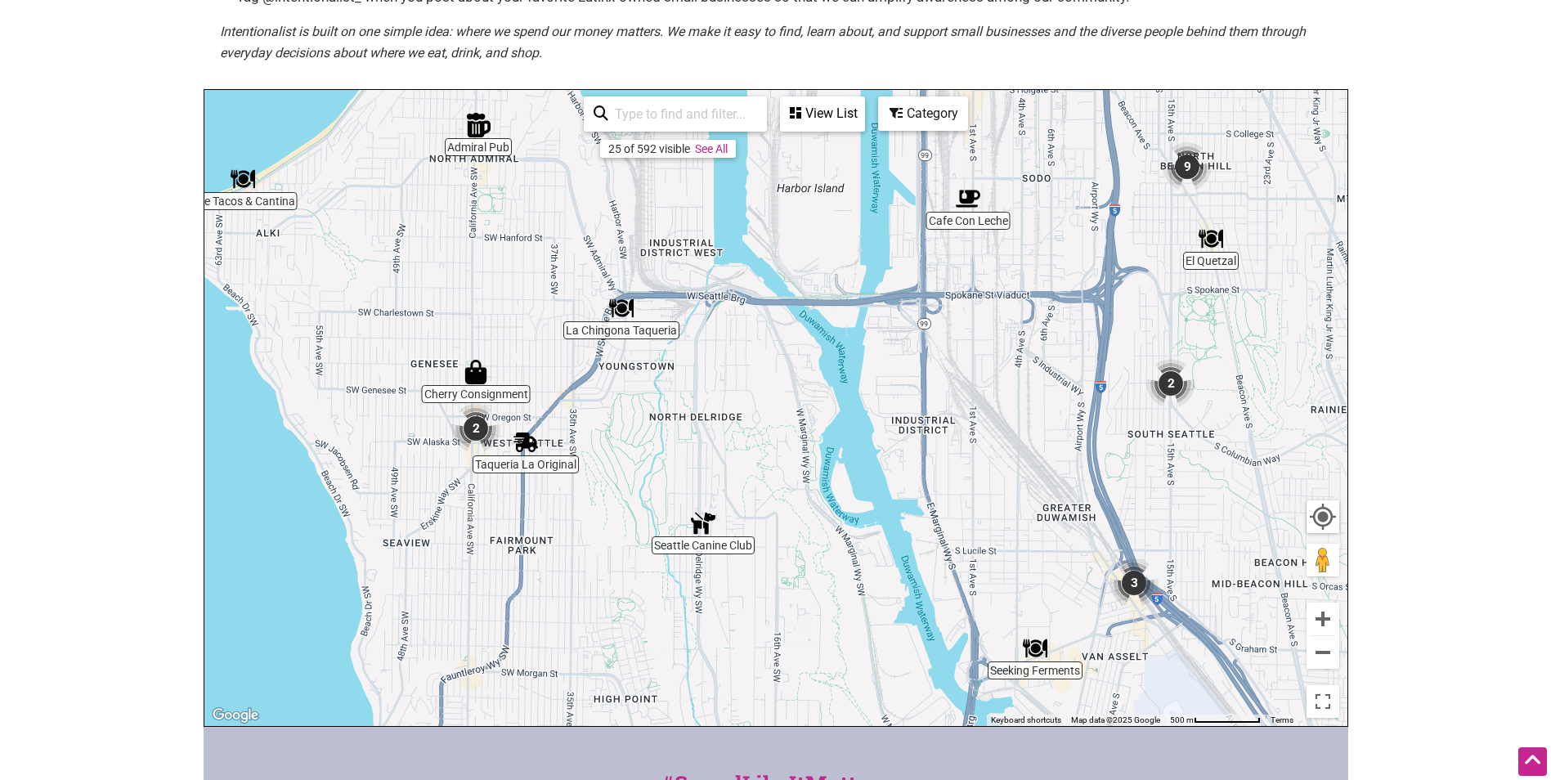
click at [466, 375] on img "Cherry Consignment" at bounding box center [476, 372] width 38 height 38
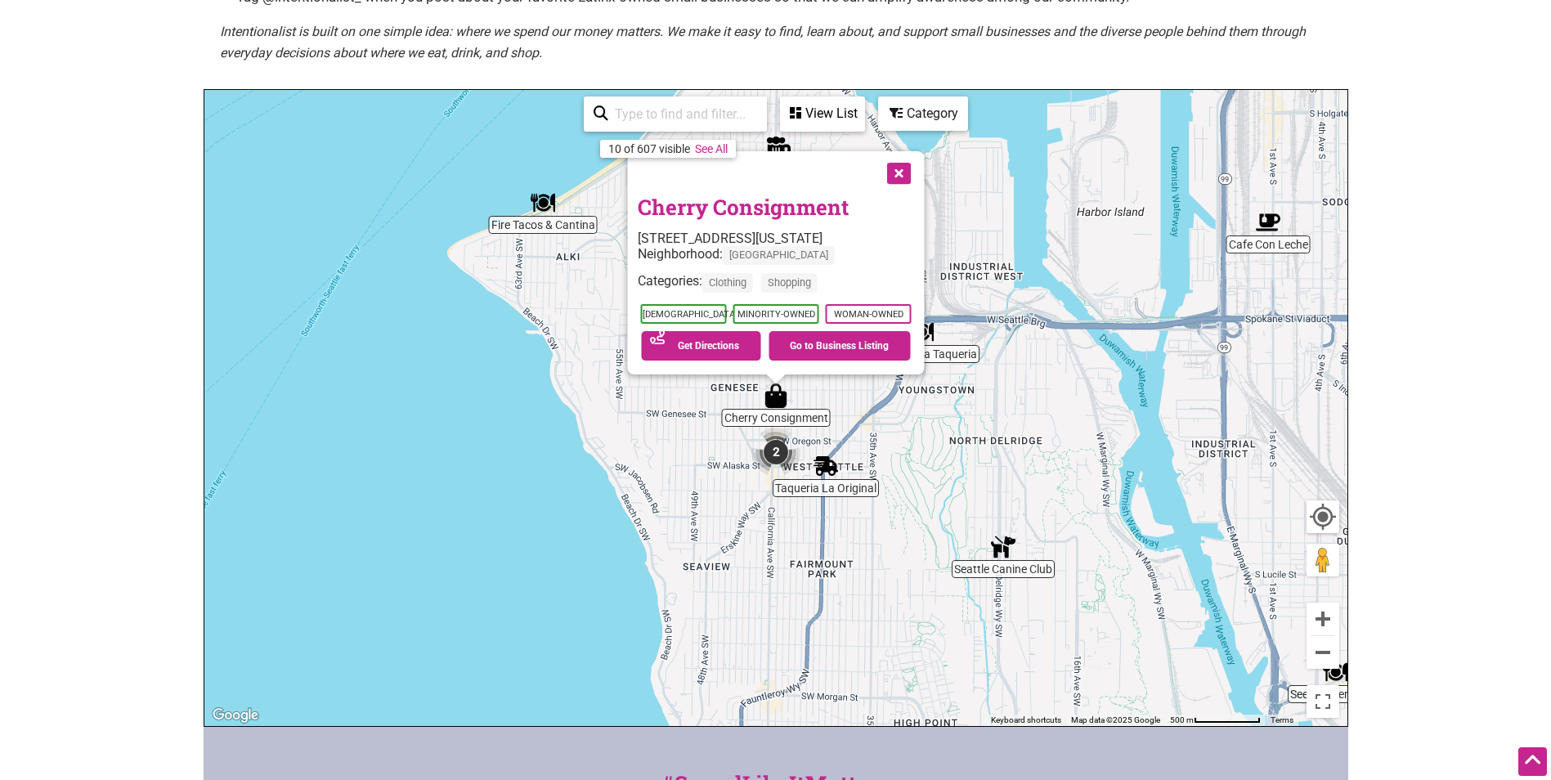
click at [745, 209] on link "Cherry Consignment" at bounding box center [742, 207] width 211 height 28
click at [1081, 369] on div "To navigate, press the arrow keys. Cherry Consignment 4142 California Ave SW, S…" at bounding box center [775, 408] width 1143 height 636
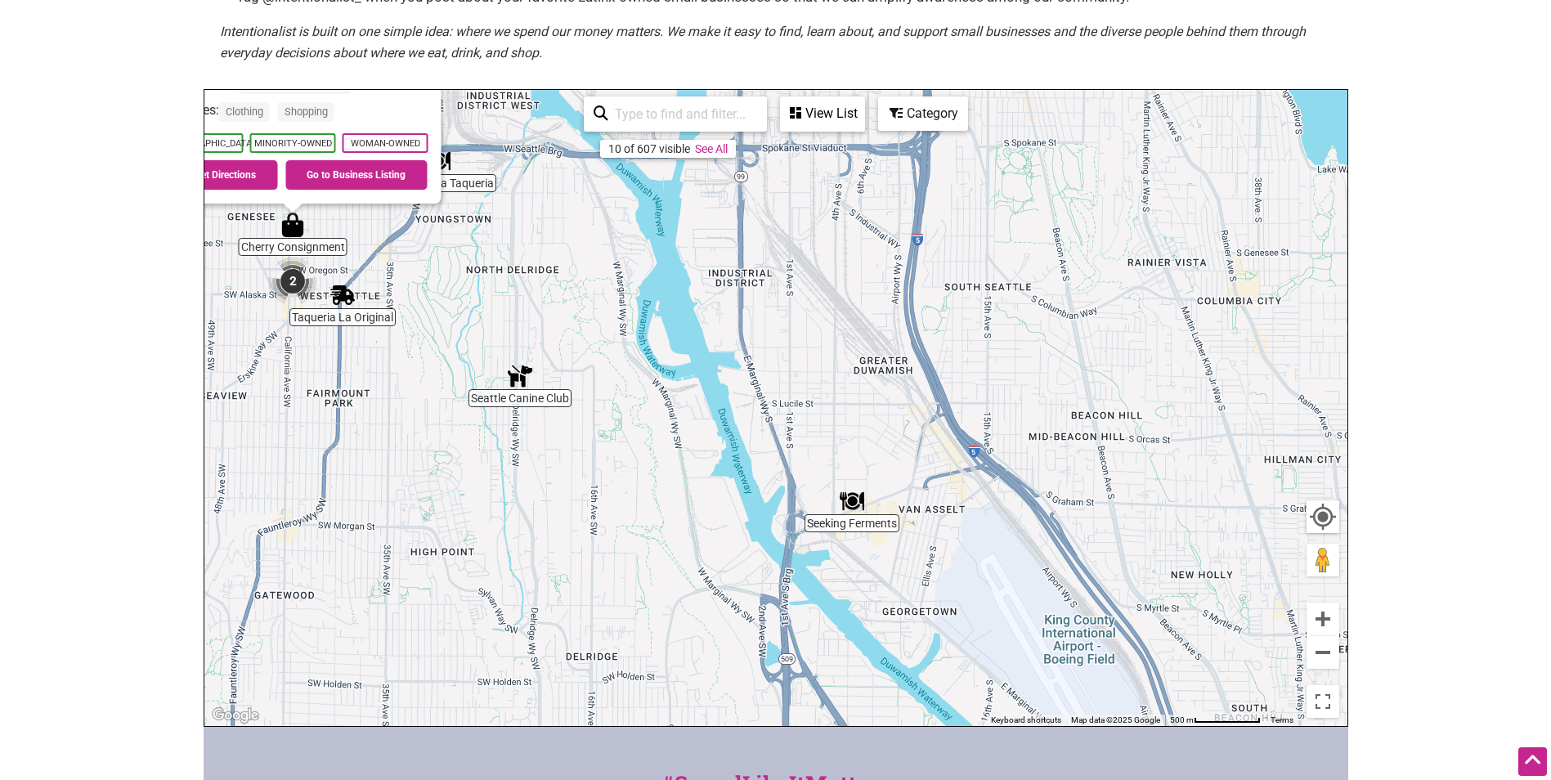
drag, startPoint x: 1079, startPoint y: 385, endPoint x: 617, endPoint y: 150, distance: 517.5
click at [617, 150] on div "Cafe Con Leche Admiral Pub Taqueria La Original Seeking Ferments Seattle Canine…" at bounding box center [775, 408] width 1143 height 636
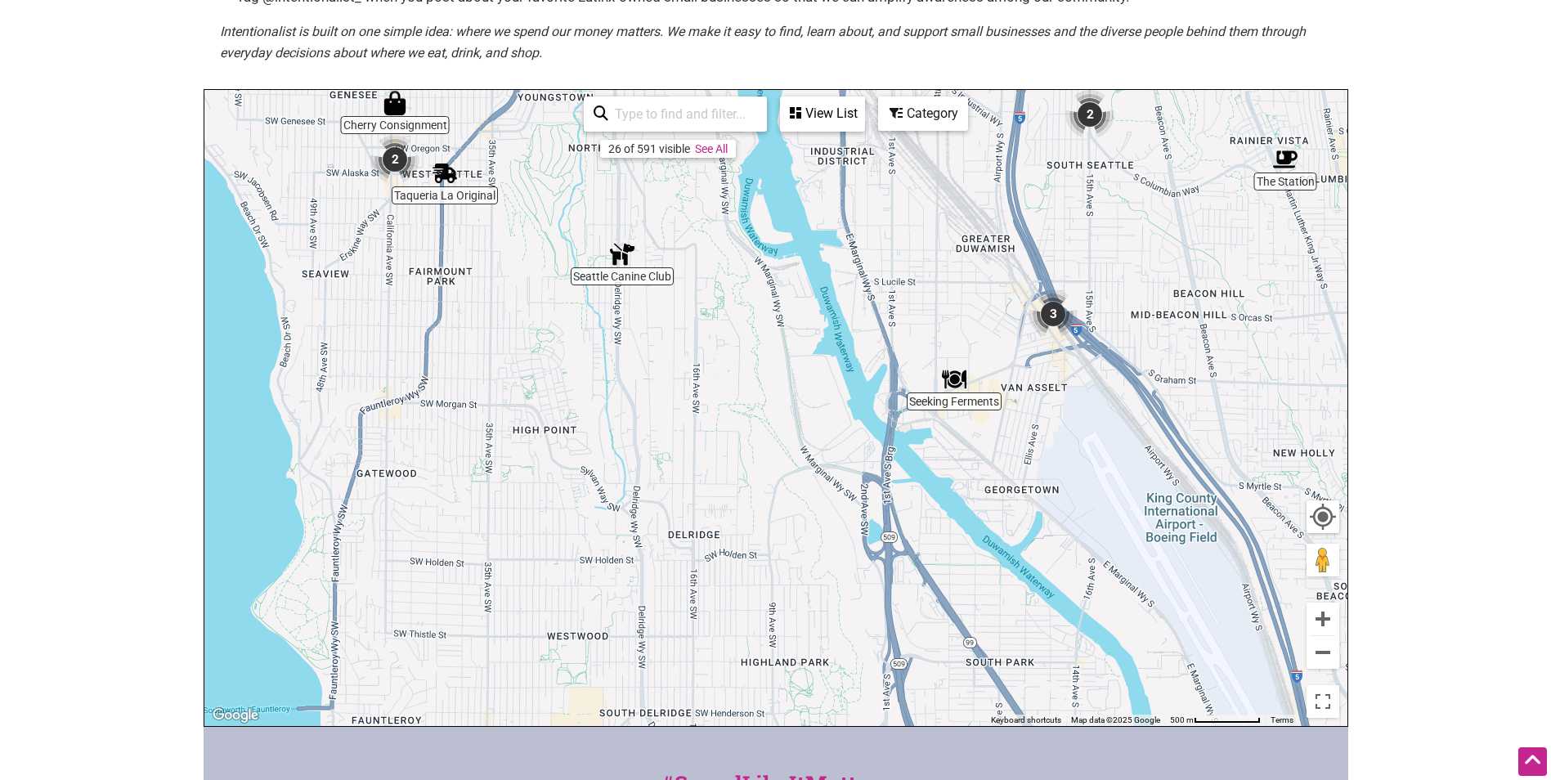
drag, startPoint x: 811, startPoint y: 504, endPoint x: 737, endPoint y: 235, distance: 279.2
click at [737, 235] on div "To navigate, press the arrow keys. Cherry Consignment 4142 California Ave SW, S…" at bounding box center [775, 408] width 1143 height 636
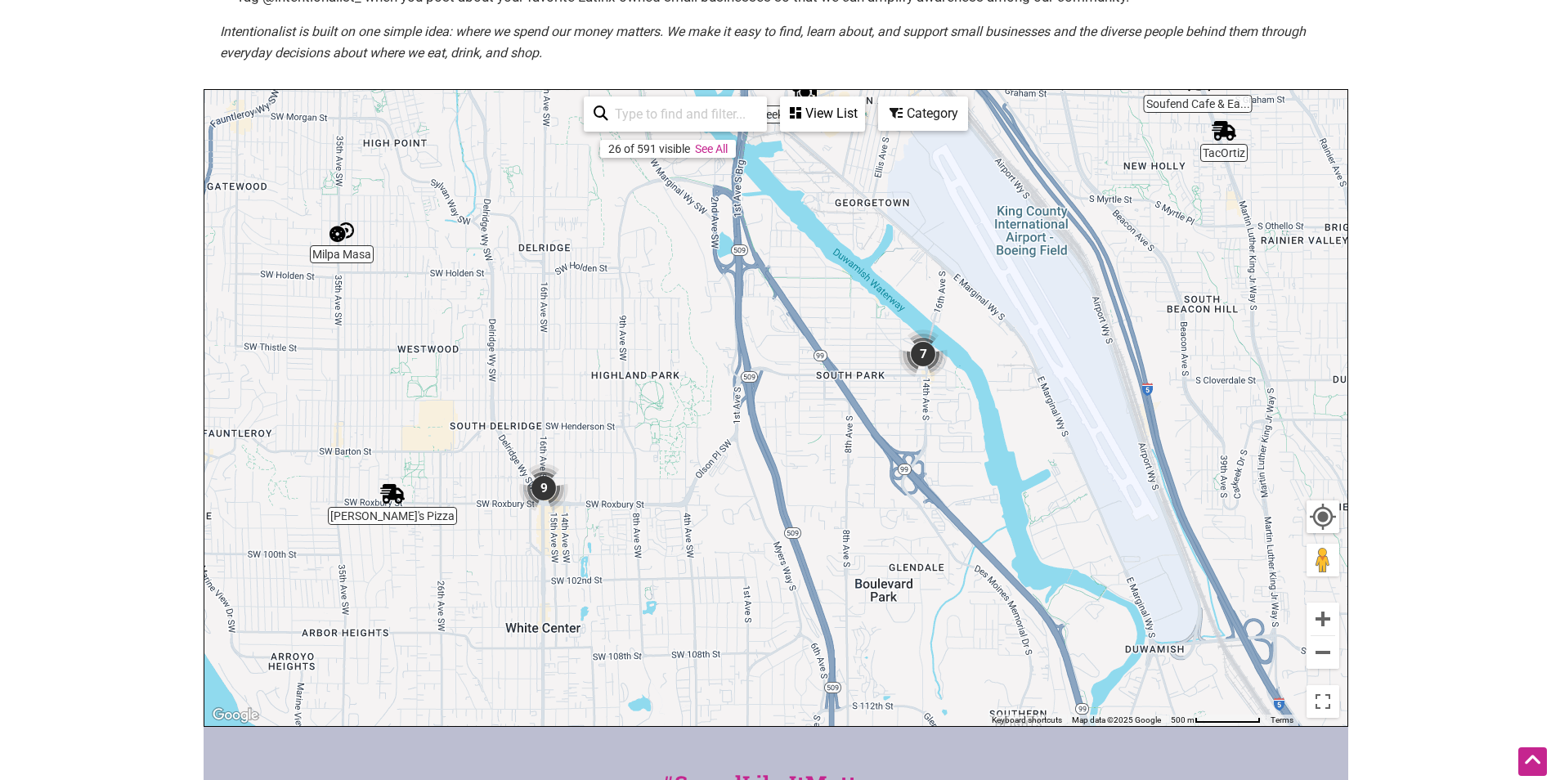
drag, startPoint x: 731, startPoint y: 451, endPoint x: 637, endPoint y: 272, distance: 201.6
click at [637, 272] on div "To navigate, press the arrow keys." at bounding box center [775, 408] width 1143 height 636
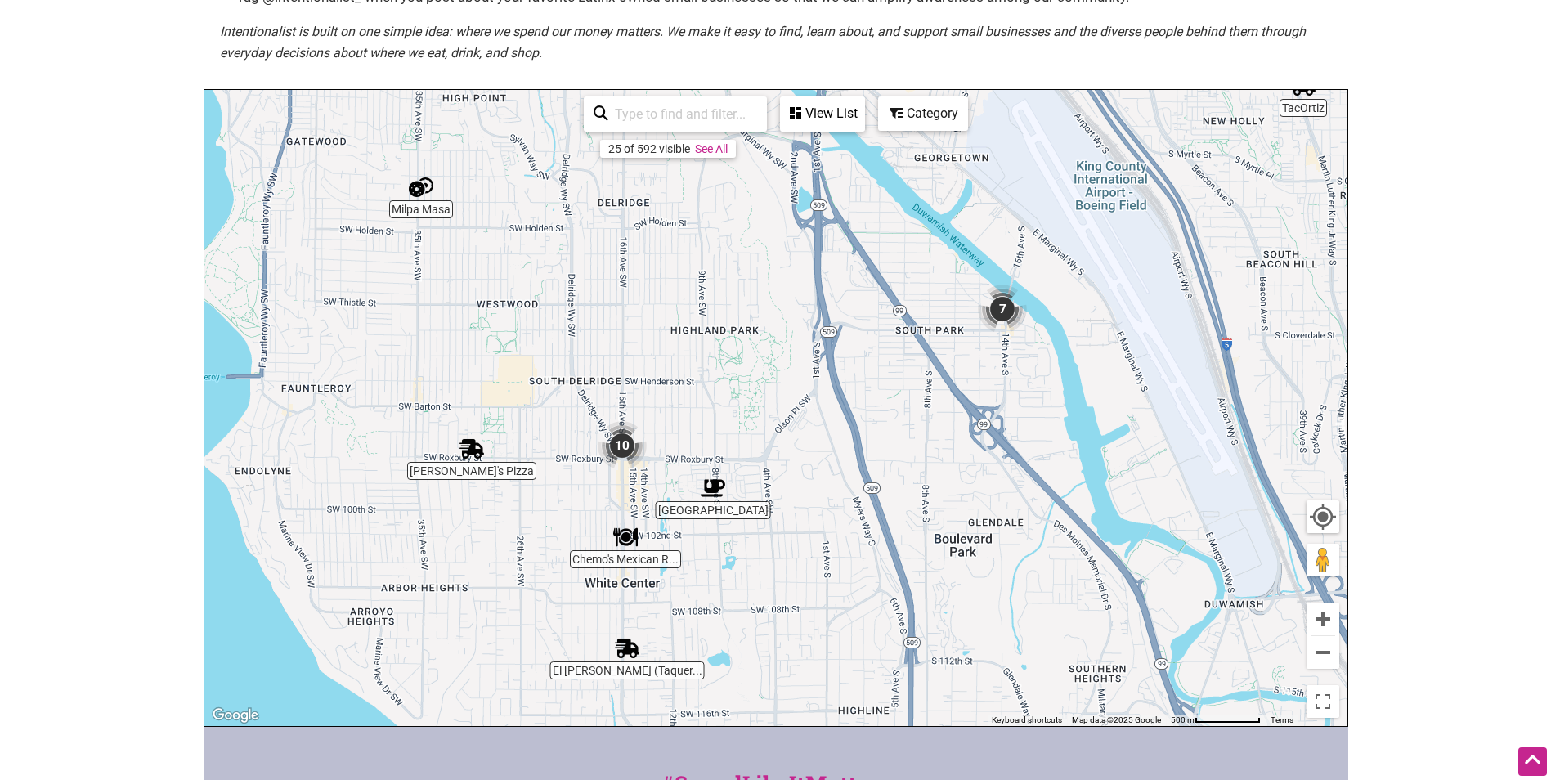
drag, startPoint x: 626, startPoint y: 455, endPoint x: 707, endPoint y: 408, distance: 93.4
click at [707, 408] on div "To navigate, press the arrow keys." at bounding box center [775, 408] width 1143 height 636
click at [415, 186] on img "Milpa Masa" at bounding box center [421, 187] width 38 height 38
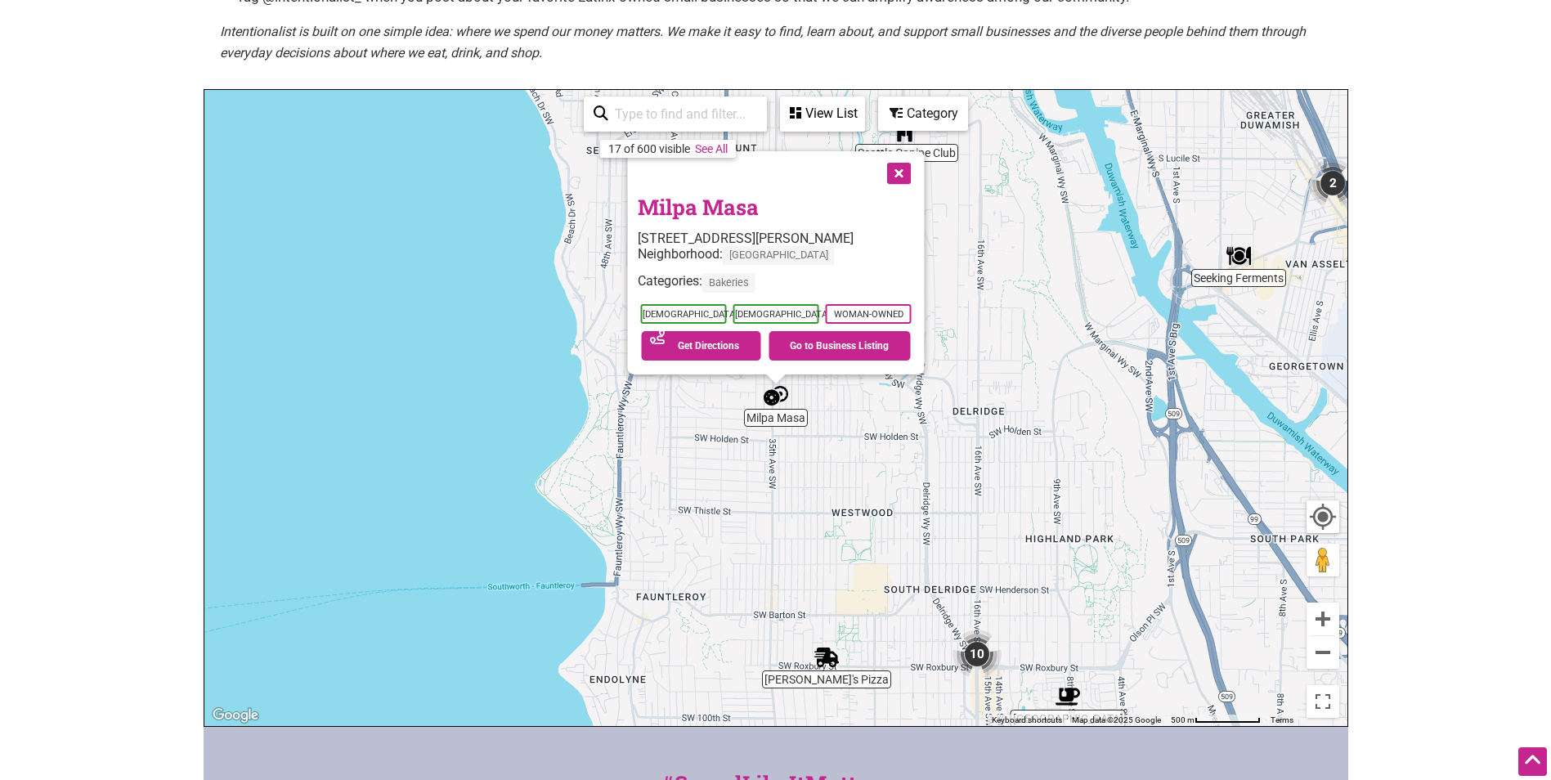
click at [692, 206] on link "Milpa Masa" at bounding box center [697, 207] width 121 height 28
click at [1023, 308] on div "To navigate, press the arrow keys. Milpa Masa 3416 SW Webster St, Seattle, WA 9…" at bounding box center [775, 408] width 1143 height 636
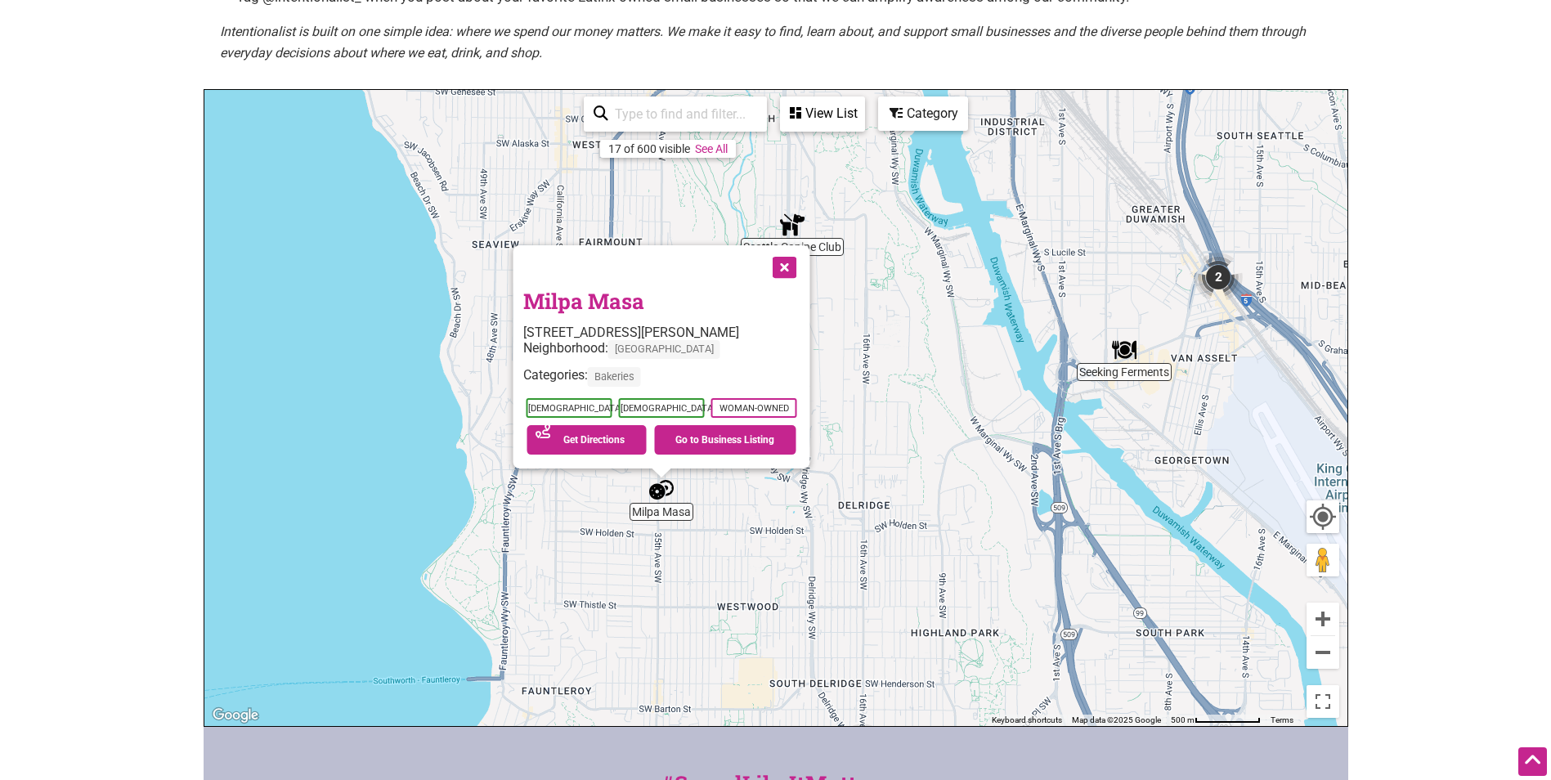
drag, startPoint x: 1035, startPoint y: 303, endPoint x: 860, endPoint y: 379, distance: 190.5
click at [907, 403] on div "To navigate, press the arrow keys. Milpa Masa 3416 SW Webster St, Seattle, WA 9…" at bounding box center [775, 408] width 1143 height 636
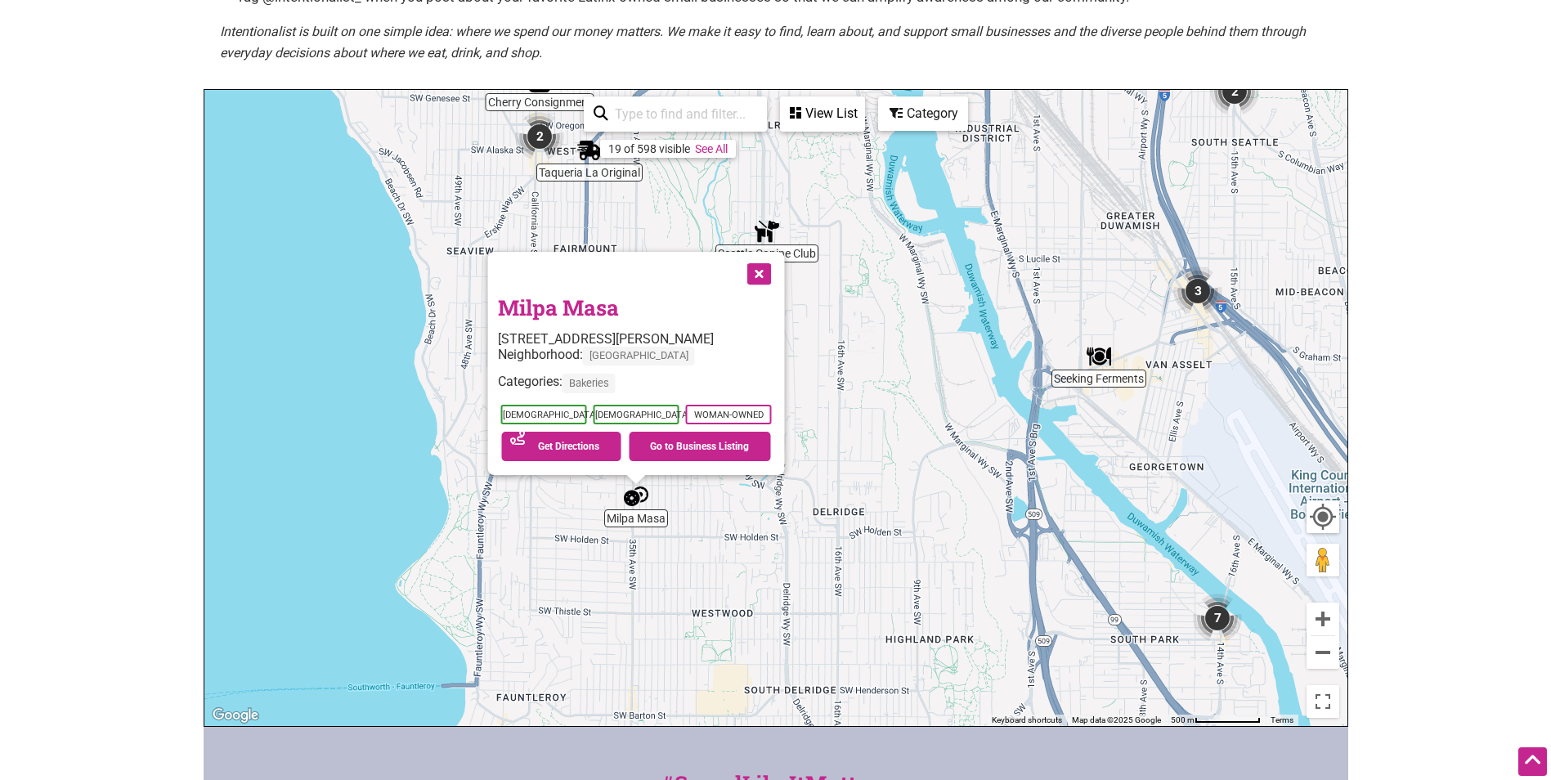
click at [764, 272] on button "Close" at bounding box center [757, 272] width 41 height 41
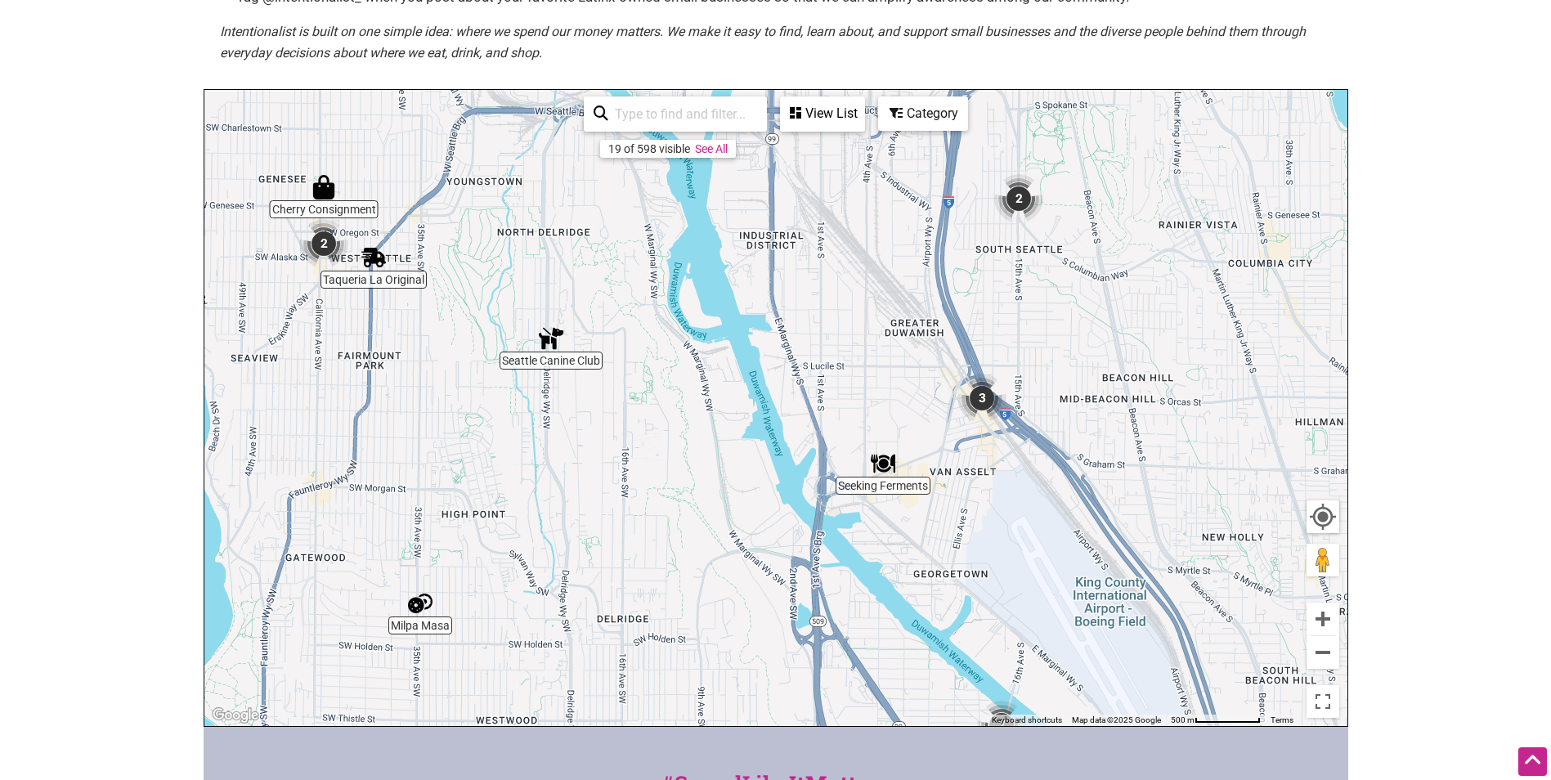
drag, startPoint x: 871, startPoint y: 276, endPoint x: 642, endPoint y: 334, distance: 236.4
click at [642, 334] on div "To navigate, press the arrow keys." at bounding box center [775, 408] width 1143 height 636
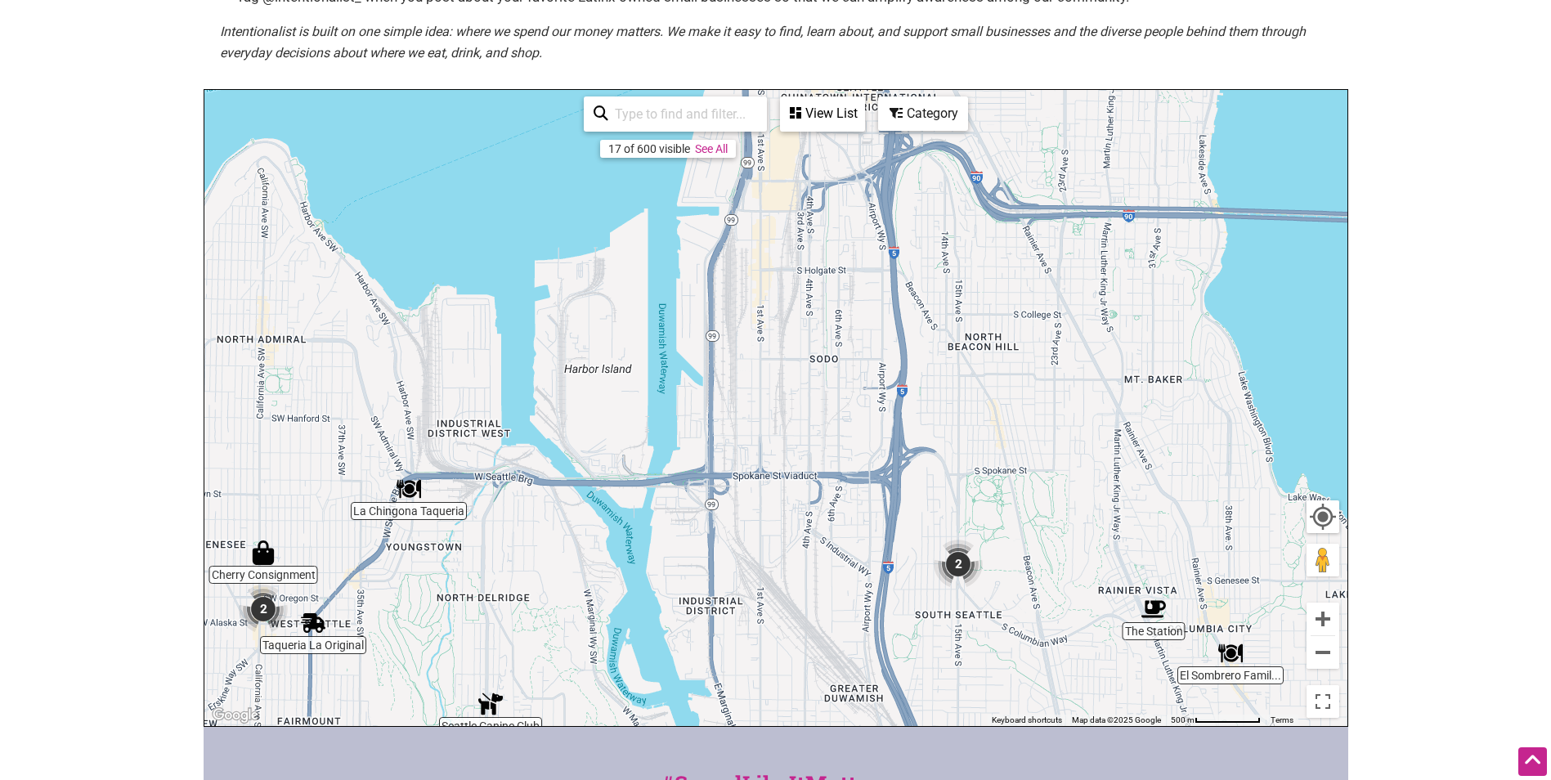
drag, startPoint x: 1017, startPoint y: 332, endPoint x: 1002, endPoint y: 697, distance: 365.1
click at [1002, 697] on div "To navigate, press the arrow keys." at bounding box center [775, 408] width 1143 height 636
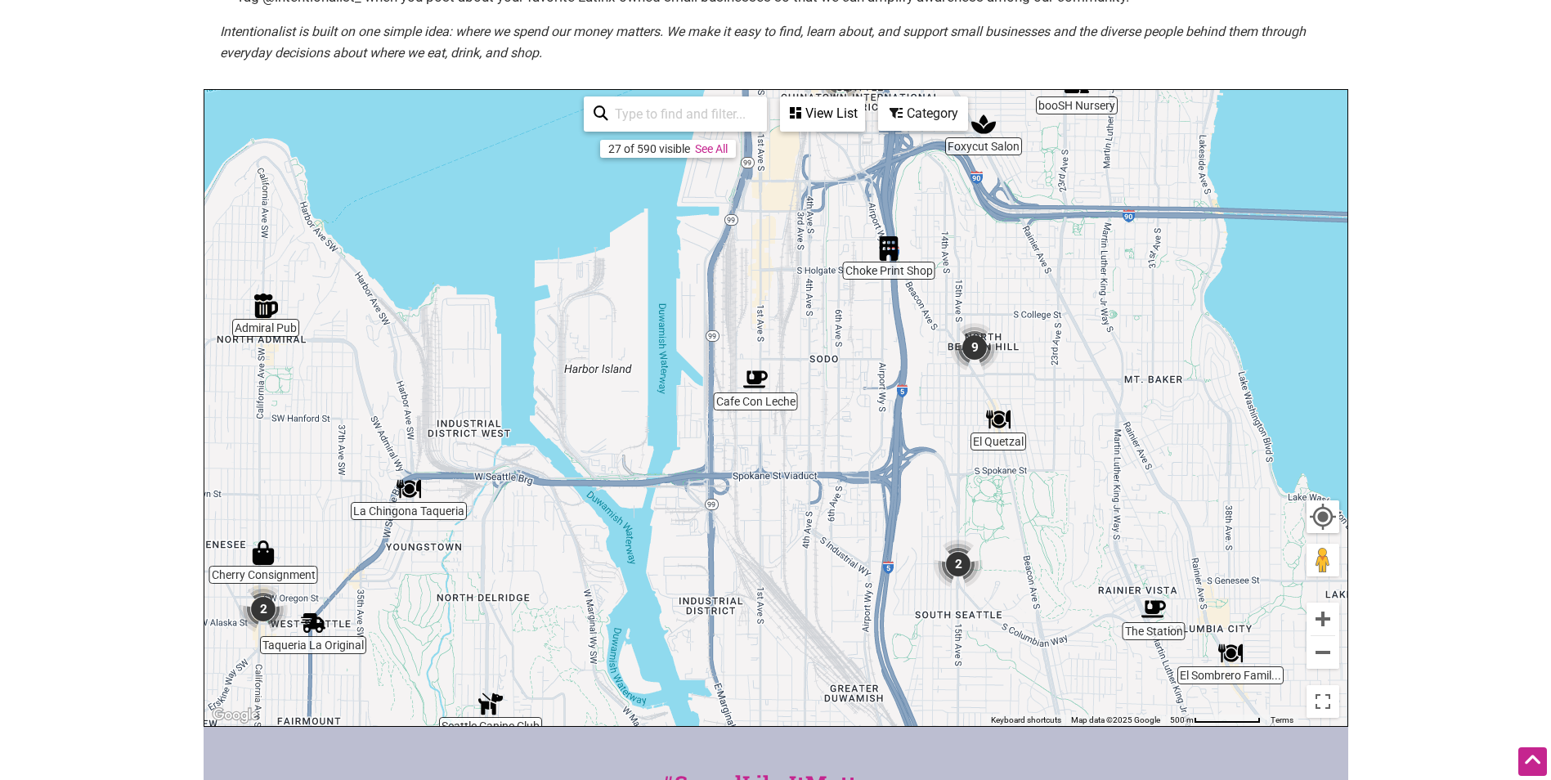
click at [976, 352] on img "9" at bounding box center [975, 348] width 62 height 62
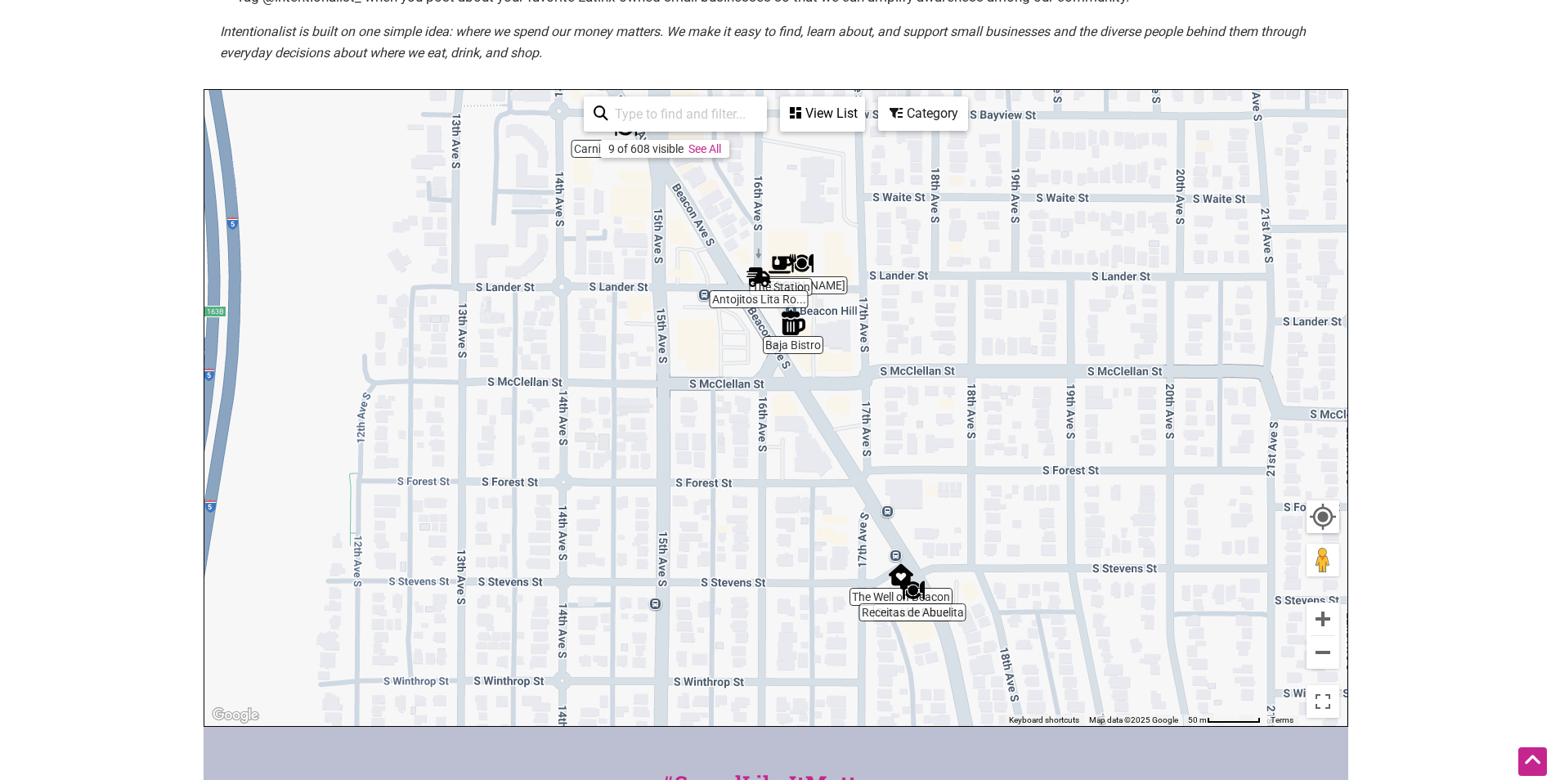
drag, startPoint x: 1026, startPoint y: 473, endPoint x: 1009, endPoint y: 386, distance: 88.2
click at [1009, 386] on div "To navigate, press the arrow keys." at bounding box center [775, 408] width 1143 height 636
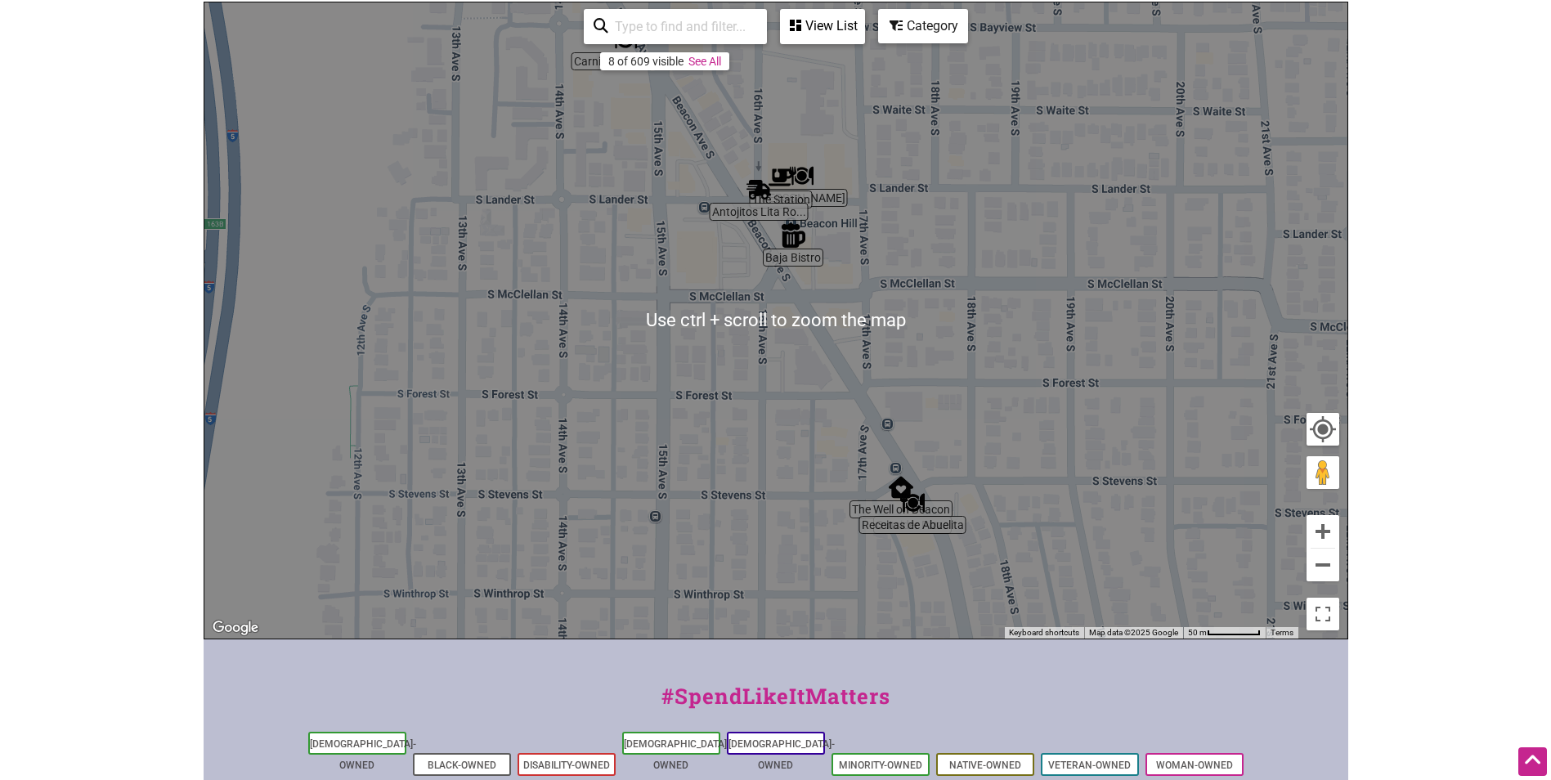
scroll to position [409, 0]
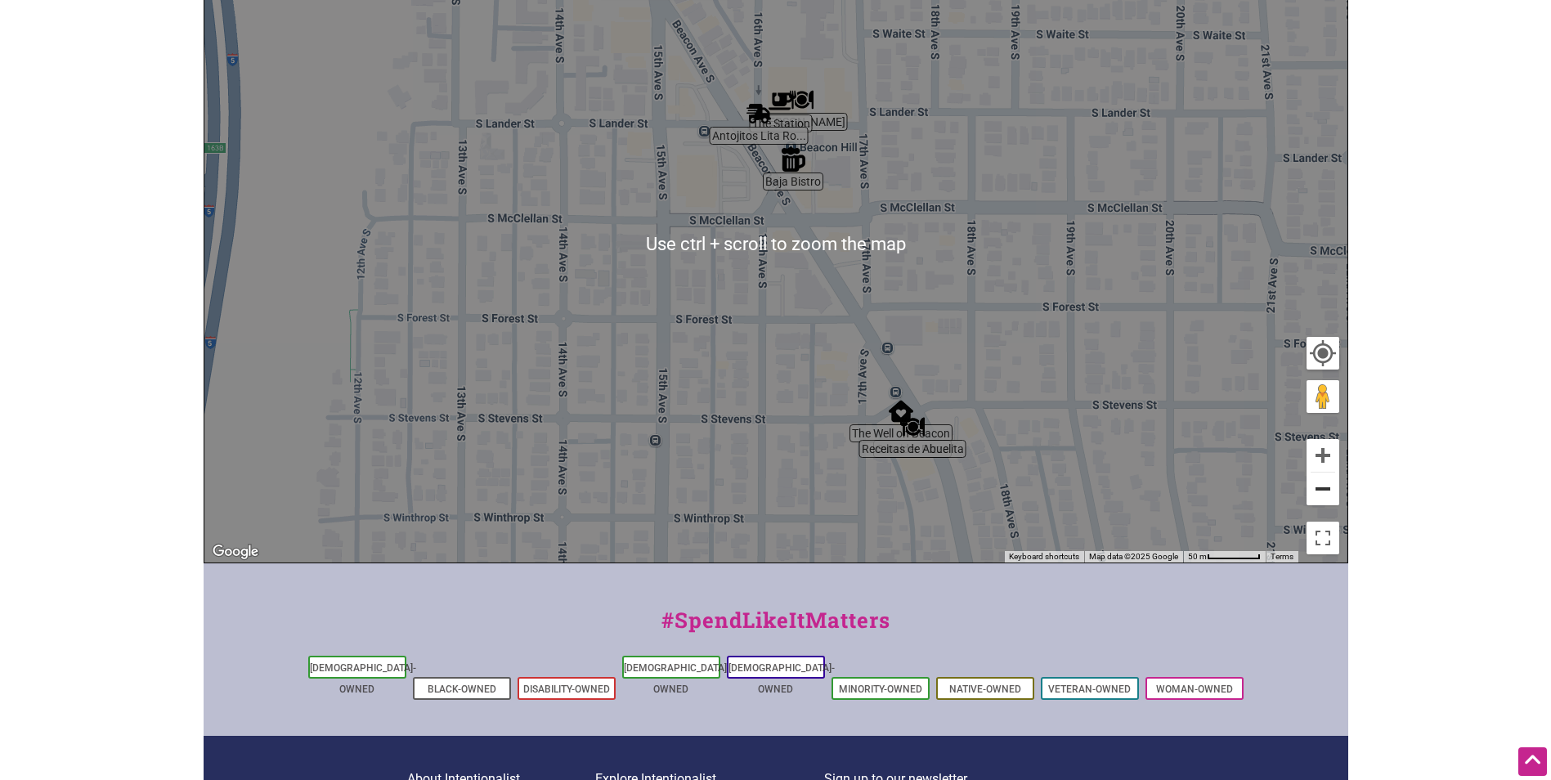
click at [1318, 494] on button "Zoom out" at bounding box center [1323, 489] width 33 height 33
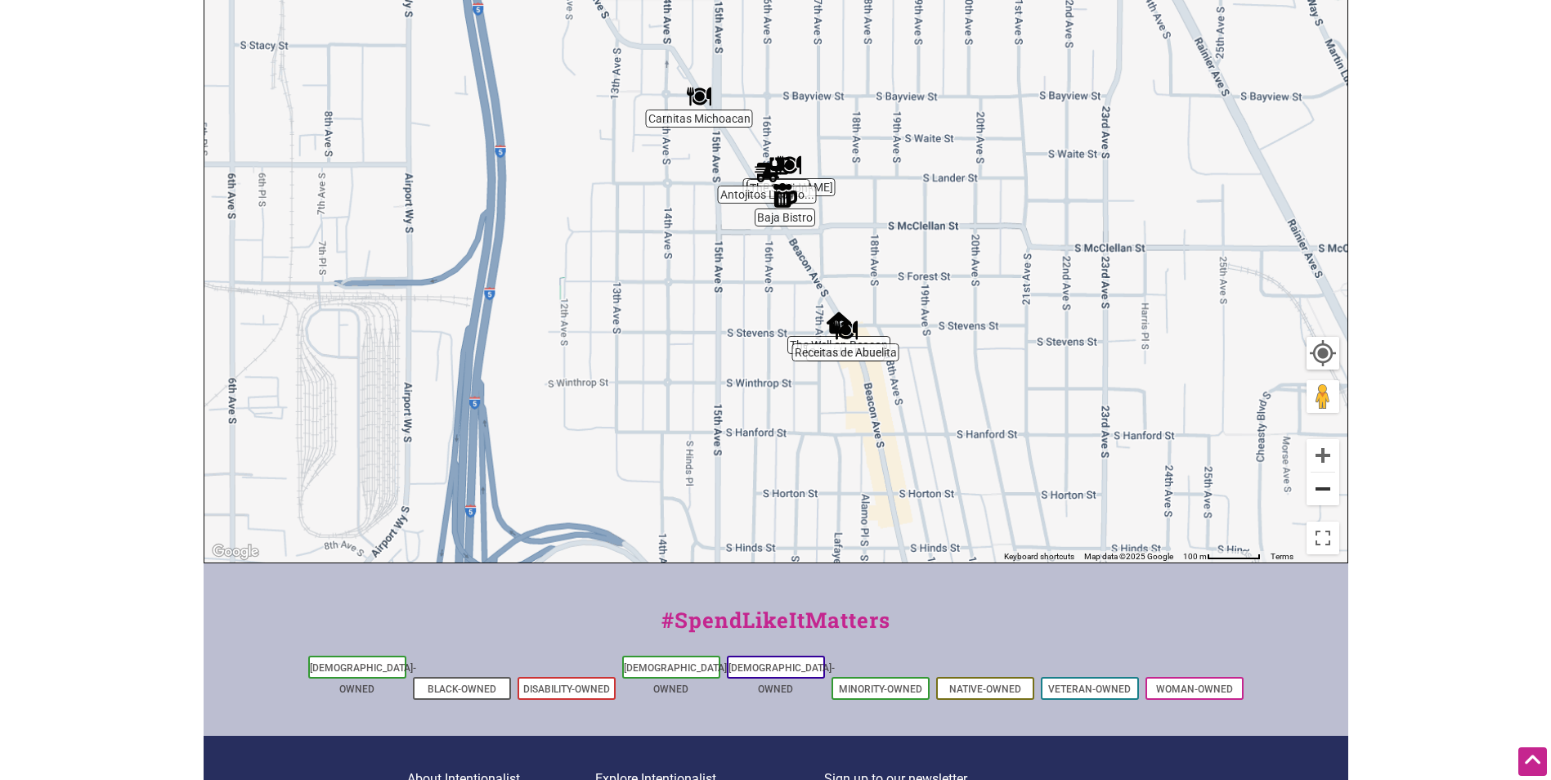
click at [1318, 494] on button "Zoom out" at bounding box center [1323, 489] width 33 height 33
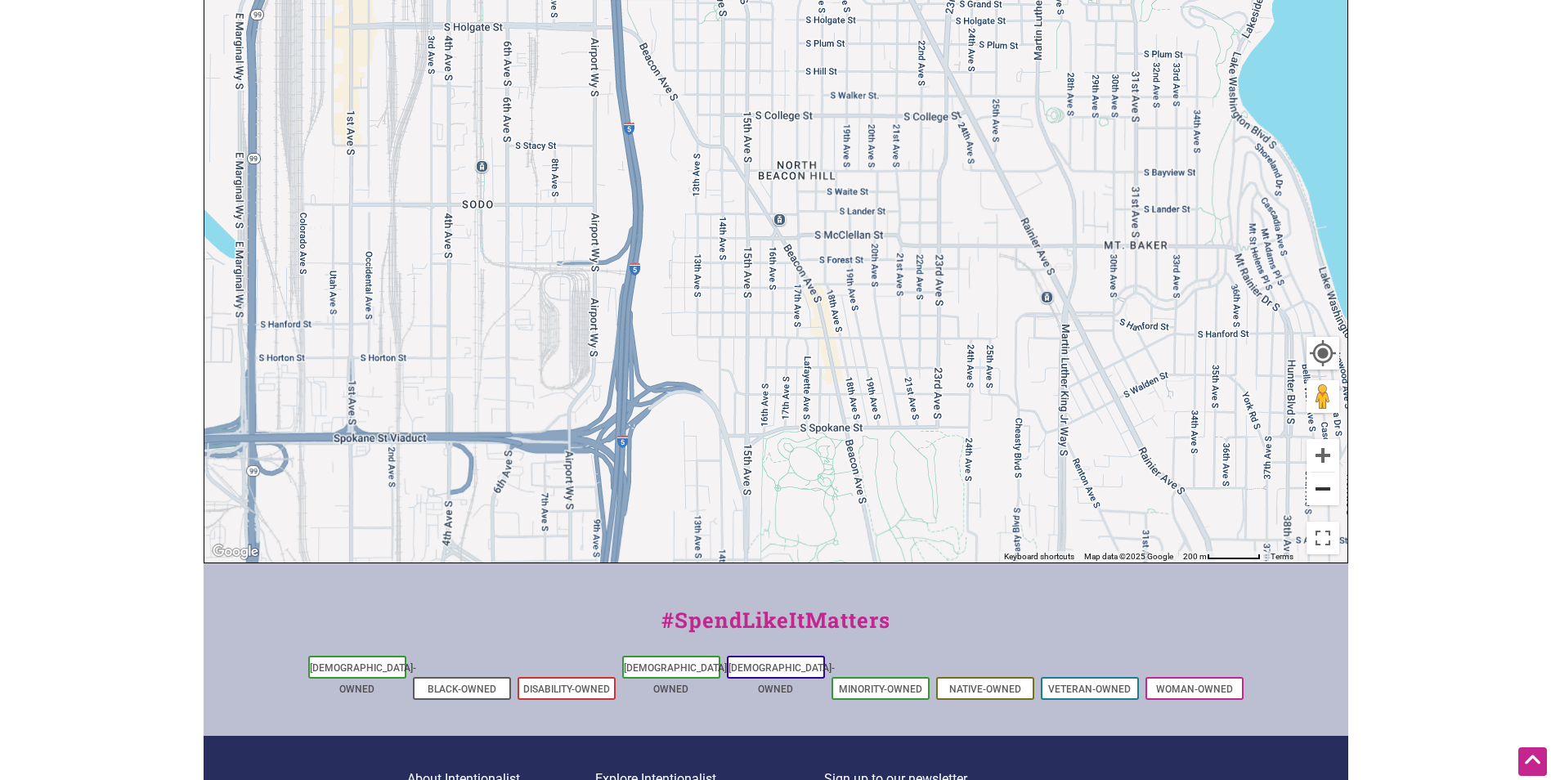
click at [1317, 493] on button "Zoom out" at bounding box center [1323, 489] width 33 height 33
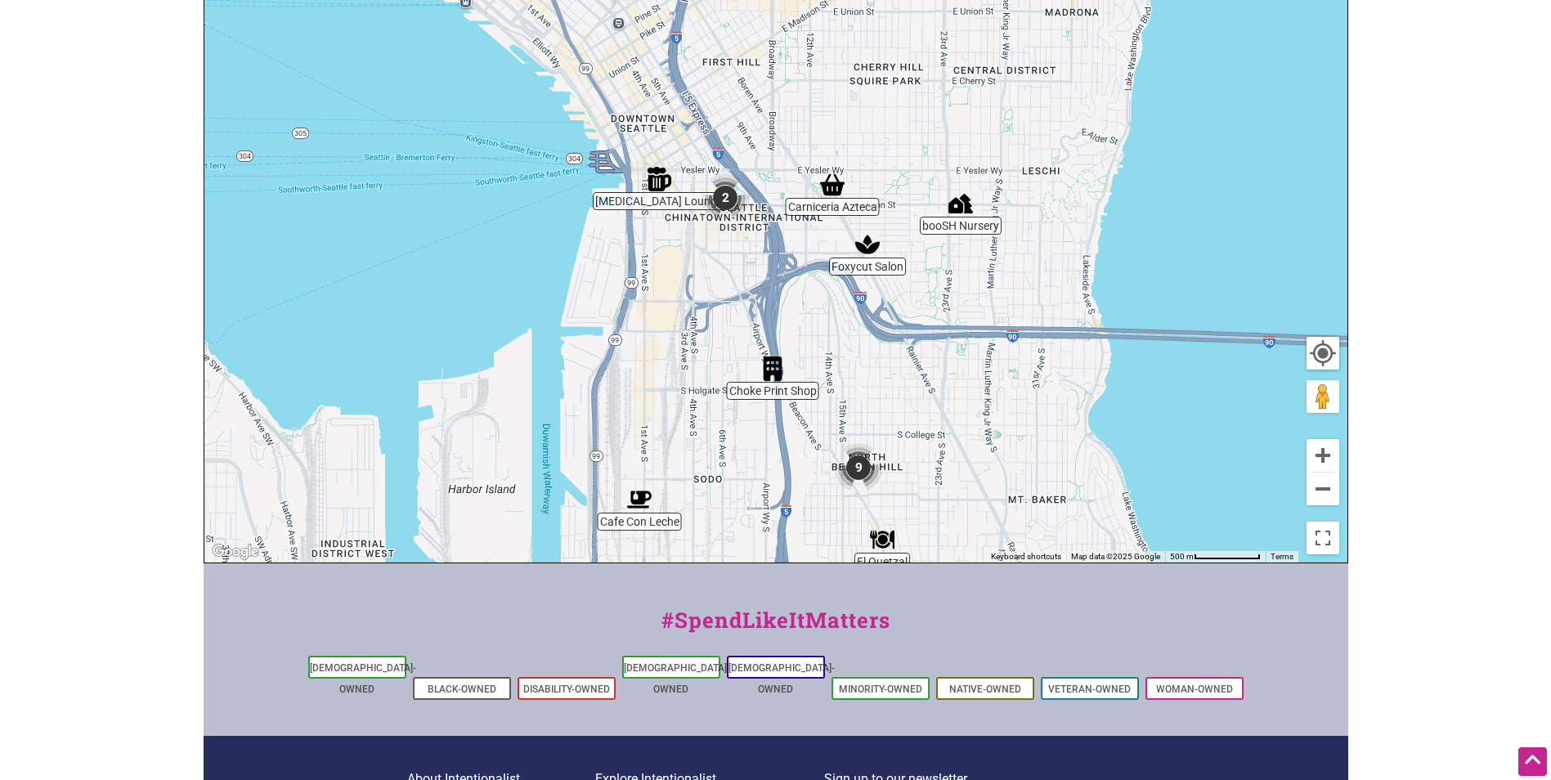
drag, startPoint x: 919, startPoint y: 196, endPoint x: 1003, endPoint y: 456, distance: 273.1
click at [1003, 456] on div "To navigate, press the arrow keys." at bounding box center [775, 244] width 1143 height 636
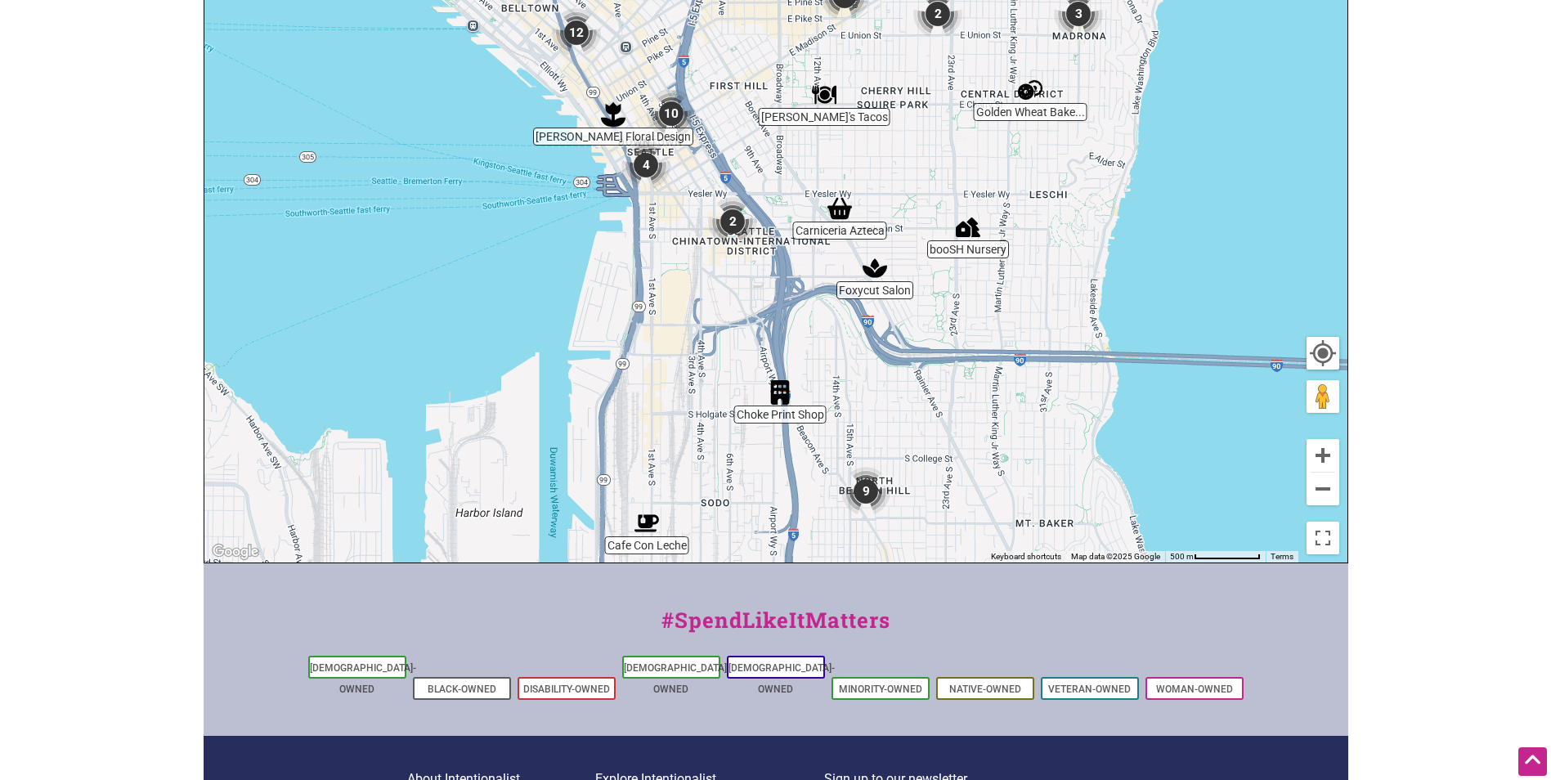
click at [877, 267] on img "Foxycut Salon" at bounding box center [875, 268] width 38 height 38
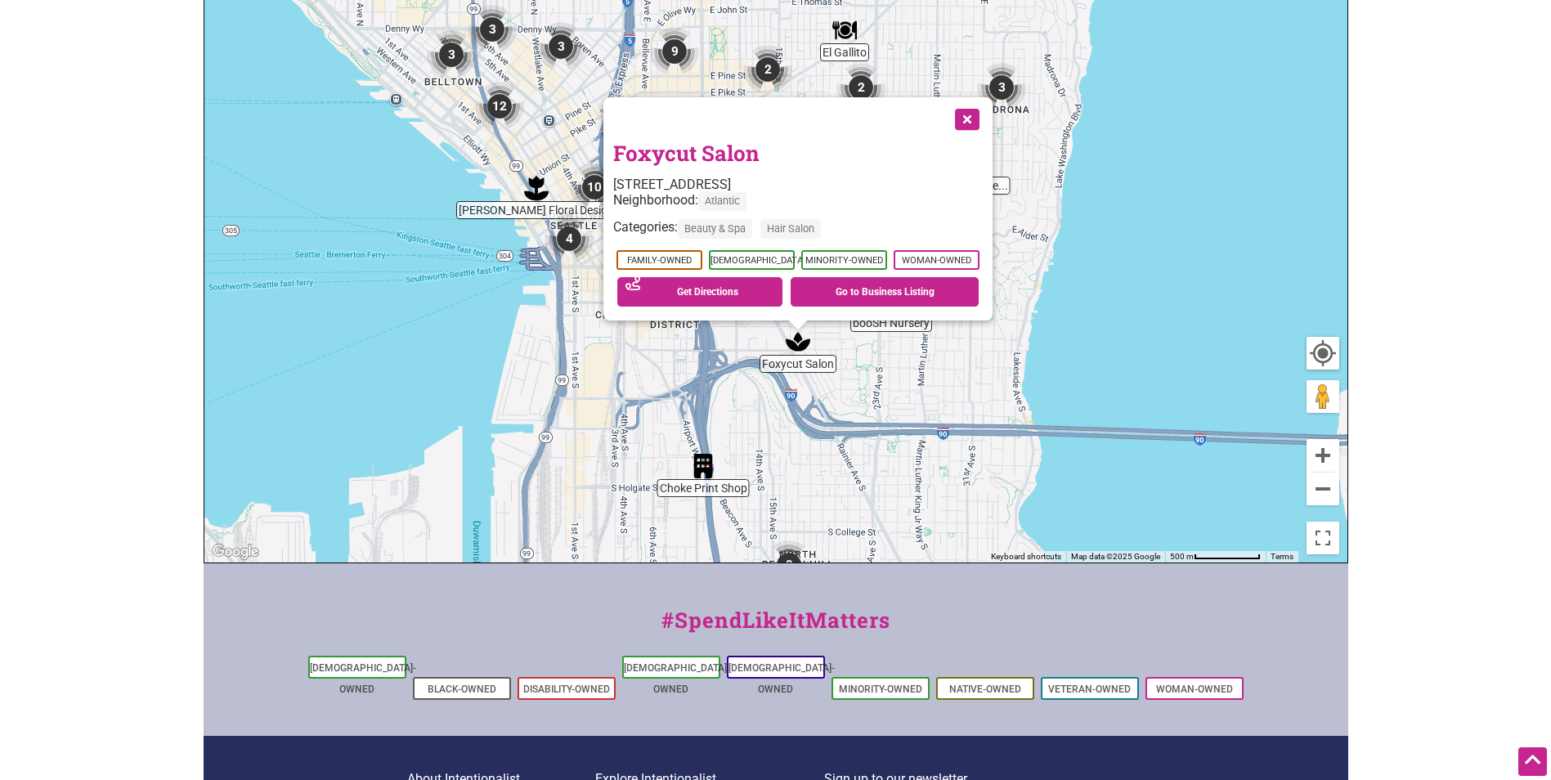
drag, startPoint x: 914, startPoint y: 287, endPoint x: 922, endPoint y: 370, distance: 83.7
click at [935, 393] on div "To navigate, press the arrow keys. Foxycut Salon 808 Rainier Ave S, Seattle, WA…" at bounding box center [775, 244] width 1143 height 636
click at [727, 147] on link "Foxycut Salon" at bounding box center [686, 154] width 146 height 28
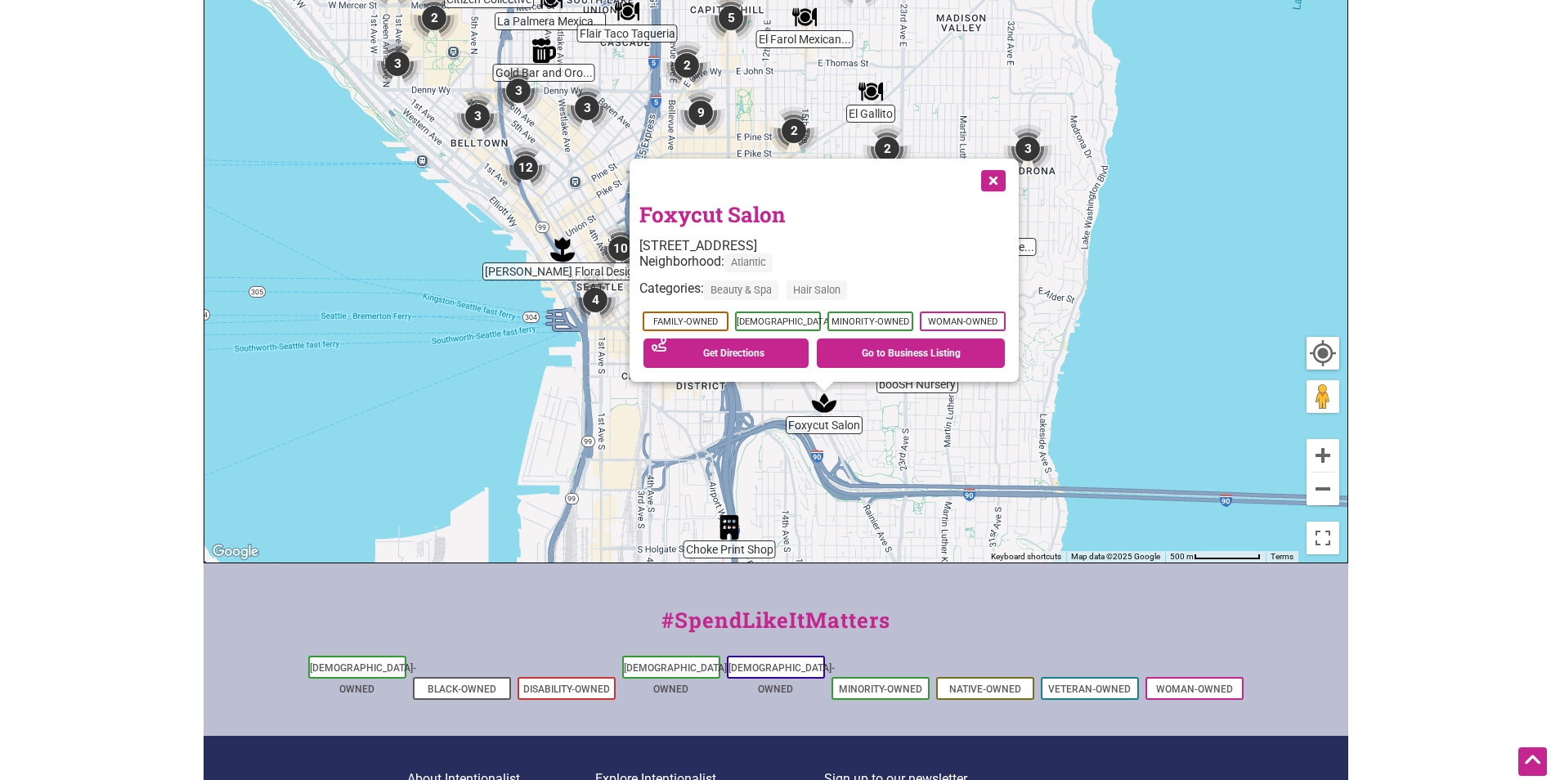
drag, startPoint x: 1063, startPoint y: 286, endPoint x: 1086, endPoint y: 349, distance: 67.0
click at [1095, 369] on div "To navigate, press the arrow keys. Foxycut Salon 808 Rainier Ave S, Seattle, WA…" at bounding box center [775, 244] width 1143 height 636
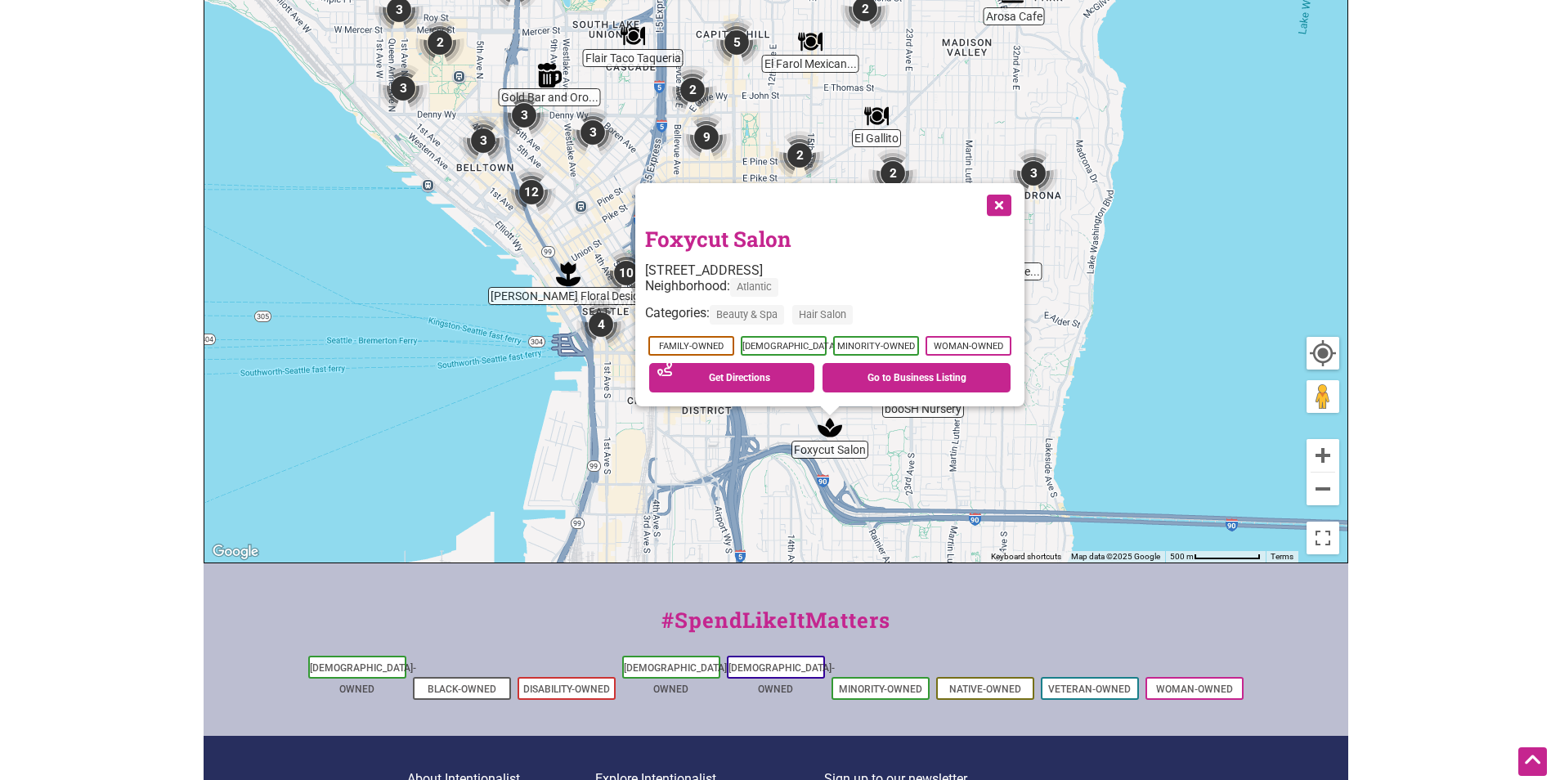
click at [1003, 200] on button "Close" at bounding box center [997, 203] width 41 height 41
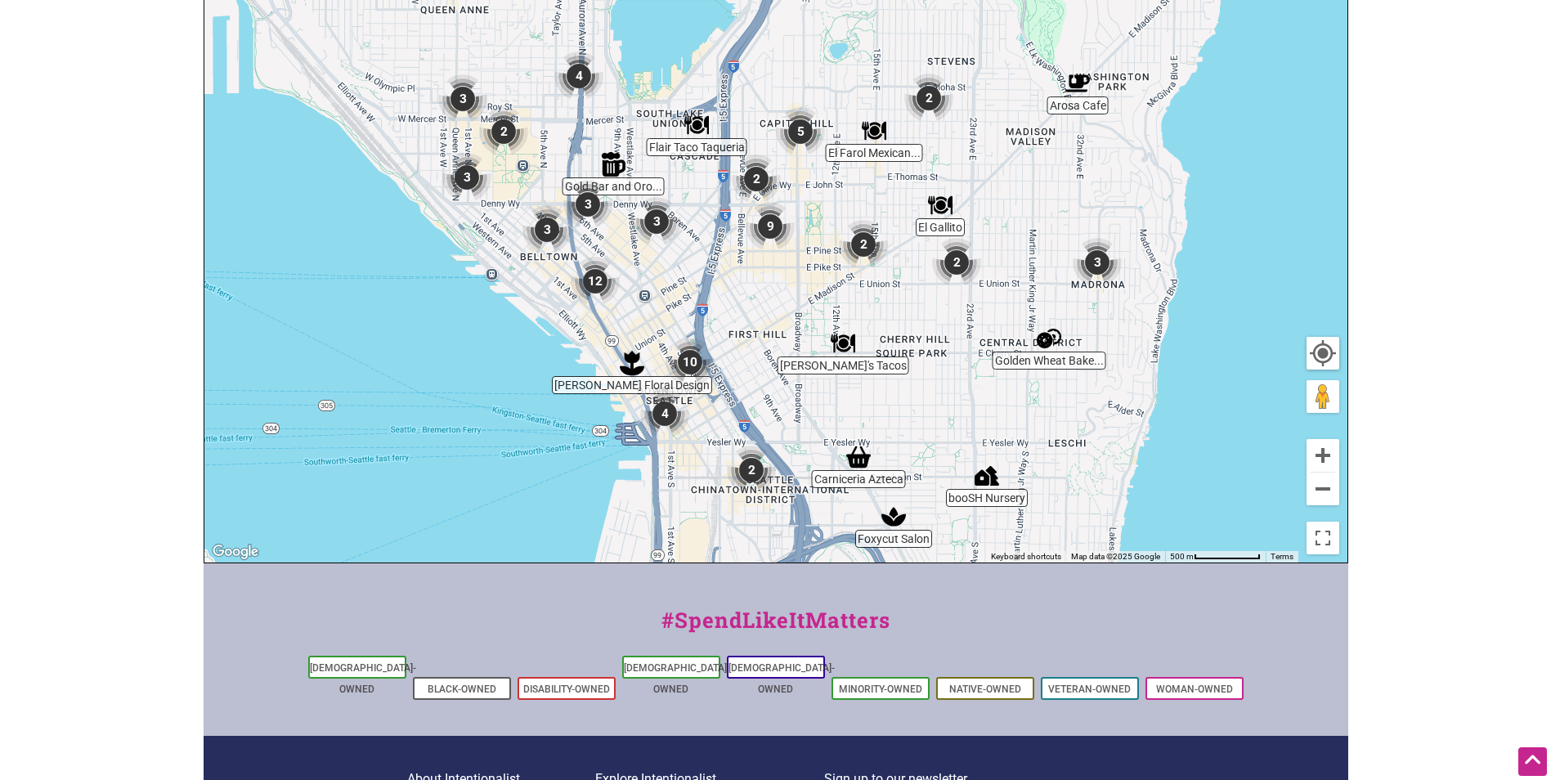
drag, startPoint x: 854, startPoint y: 238, endPoint x: 920, endPoint y: 330, distance: 113.0
click at [920, 330] on div "To navigate, press the arrow keys." at bounding box center [775, 244] width 1143 height 636
click at [770, 227] on img "9" at bounding box center [770, 226] width 62 height 62
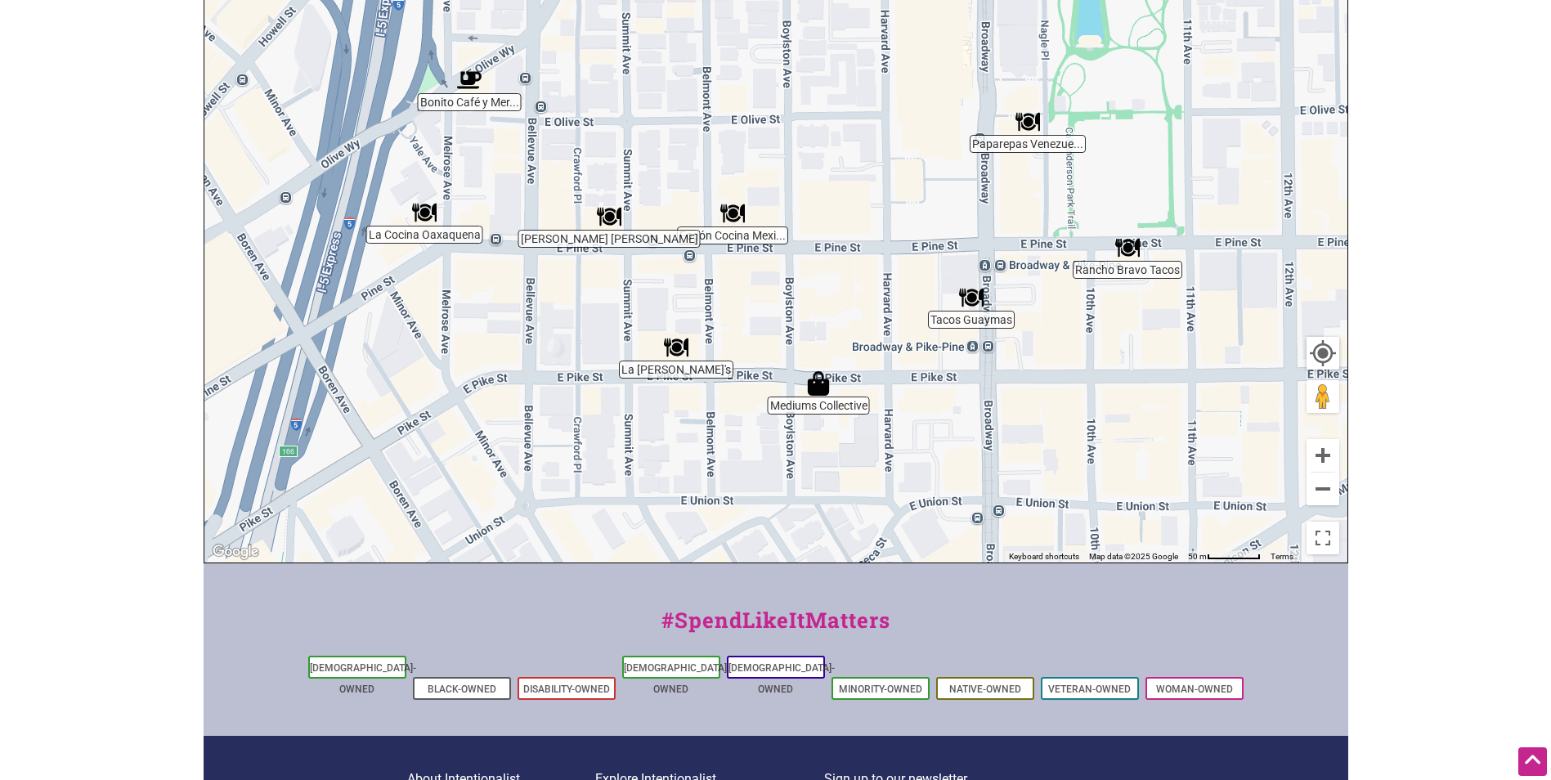
click at [1030, 120] on img "Paparepas Venezuelan Food" at bounding box center [1028, 122] width 38 height 38
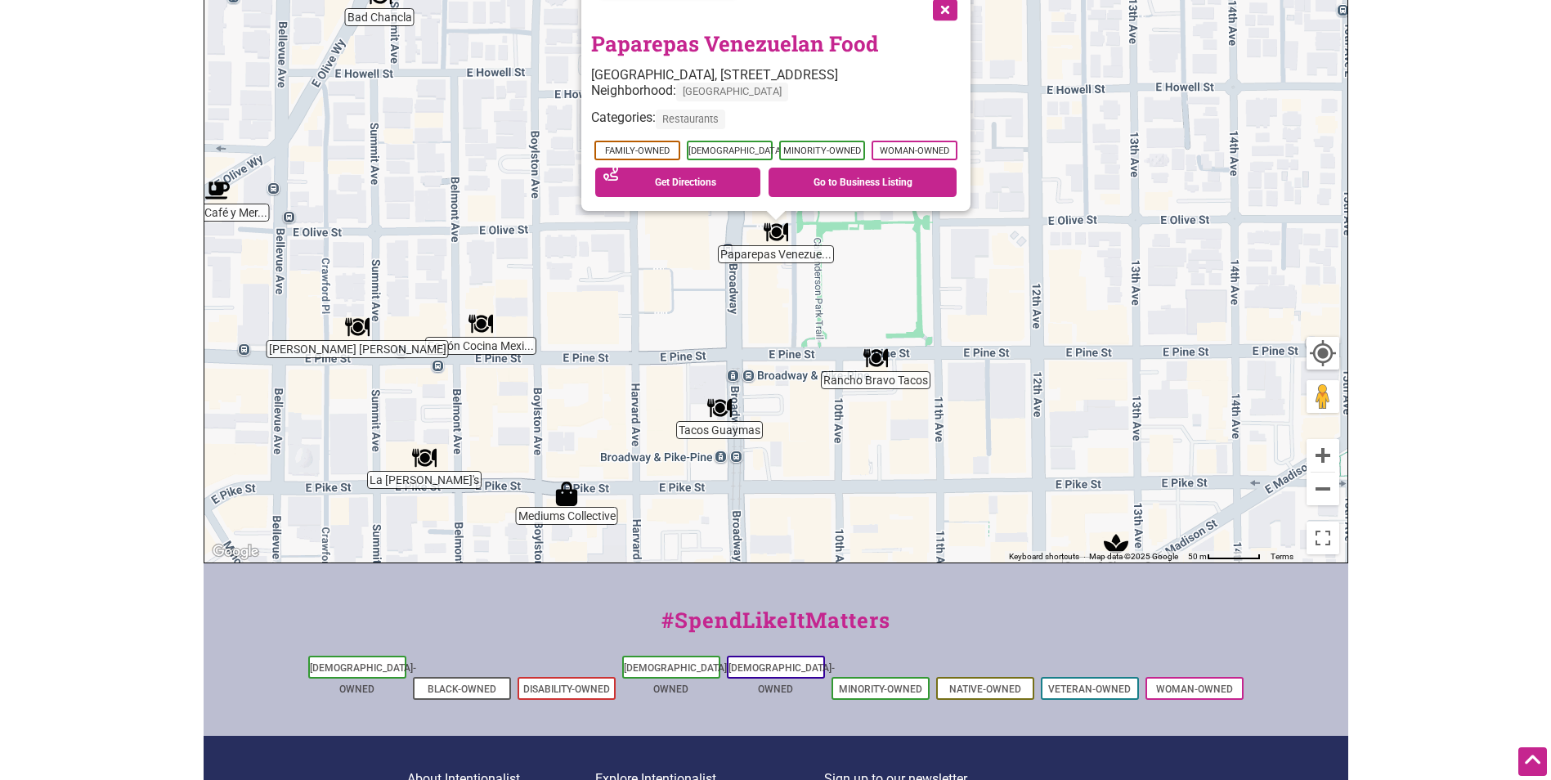
click at [742, 37] on link "Paparepas Venezuelan Food" at bounding box center [734, 43] width 287 height 28
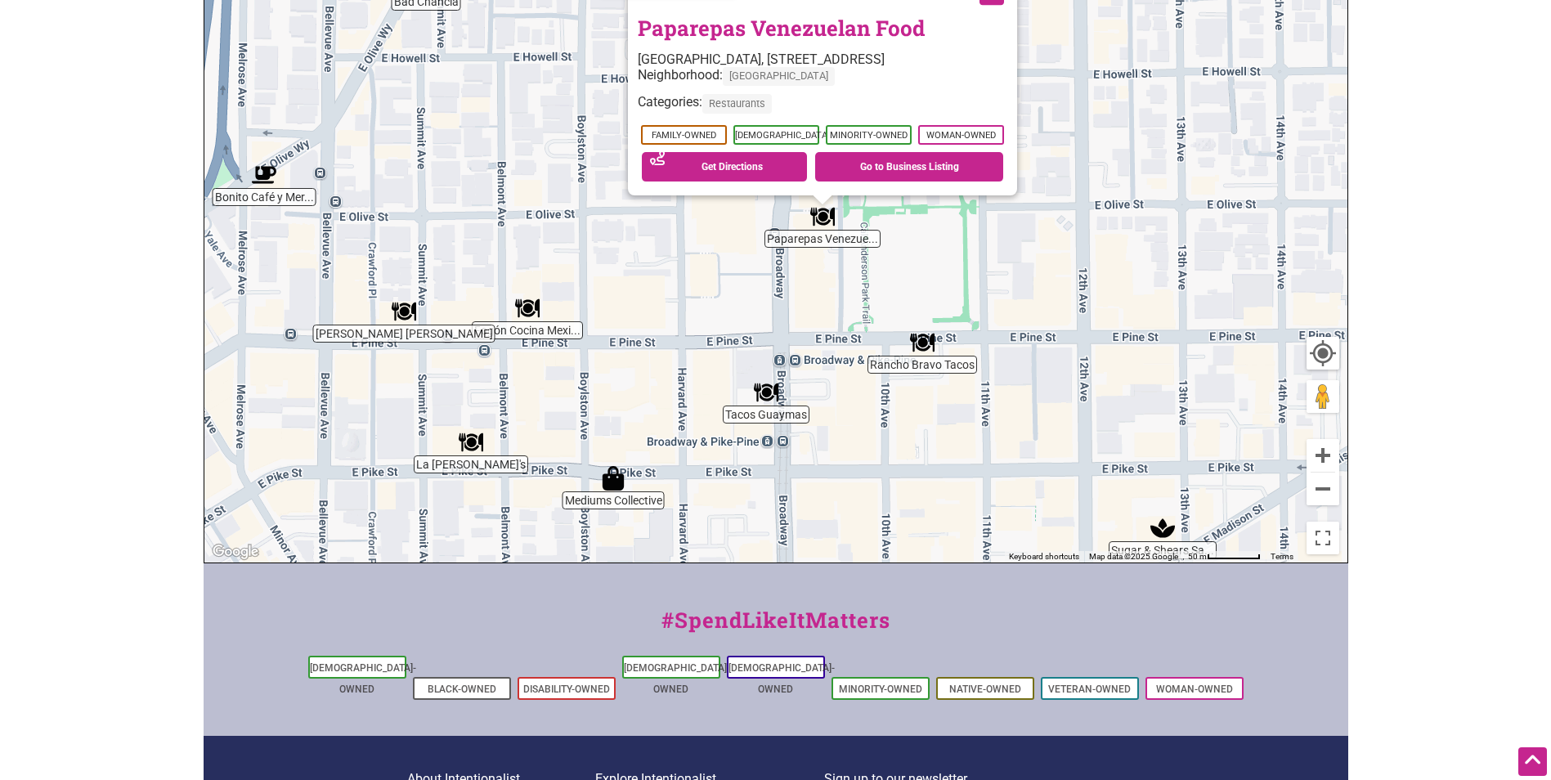
drag, startPoint x: 532, startPoint y: 272, endPoint x: 582, endPoint y: 254, distance: 52.8
click at [582, 254] on div "To navigate, press the arrow keys. Paparepas Venezuelan Food The Broadway Build…" at bounding box center [775, 244] width 1143 height 636
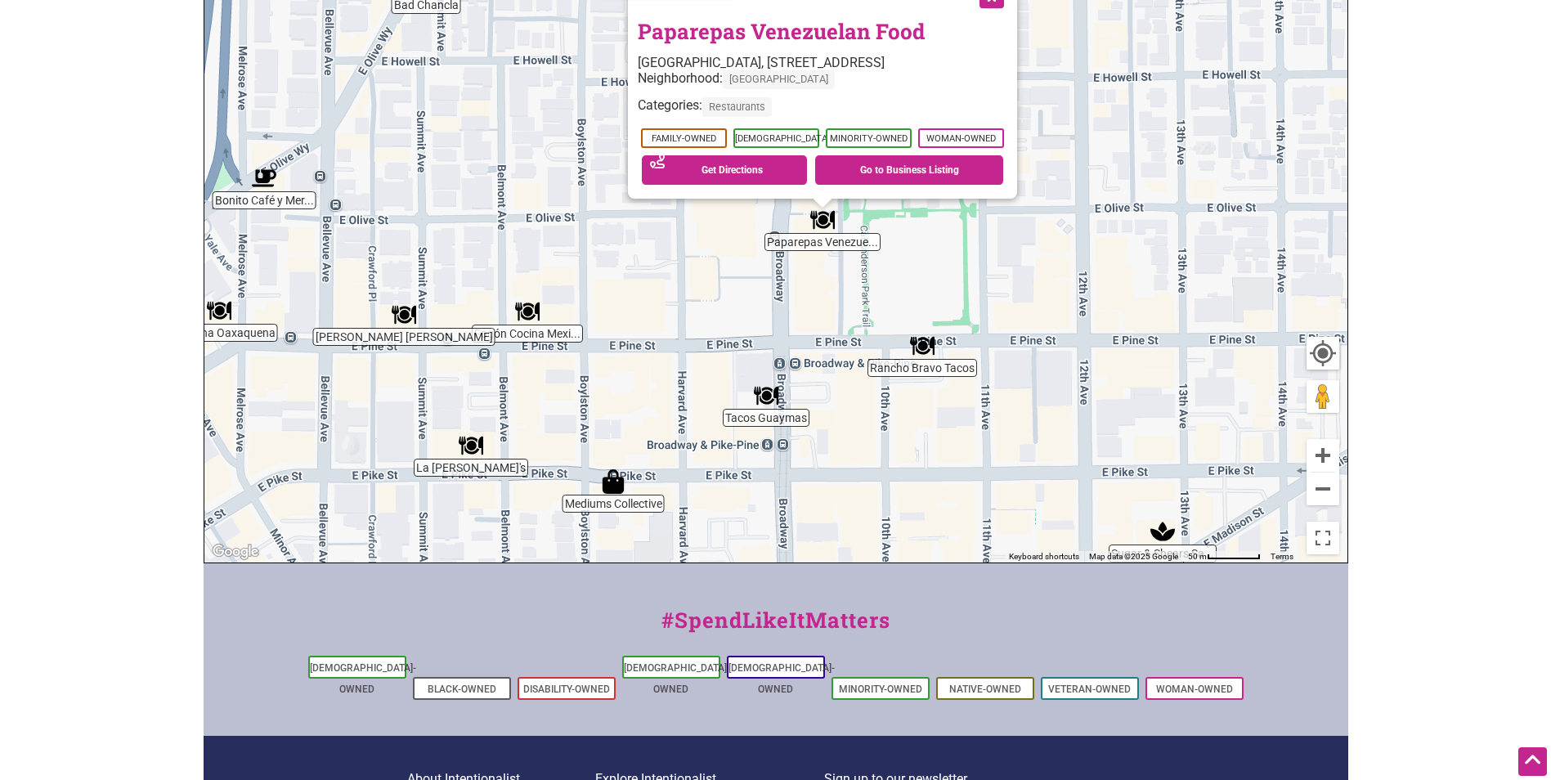
click at [527, 307] on img "Fogón Cocina Mexicana" at bounding box center [528, 312] width 38 height 38
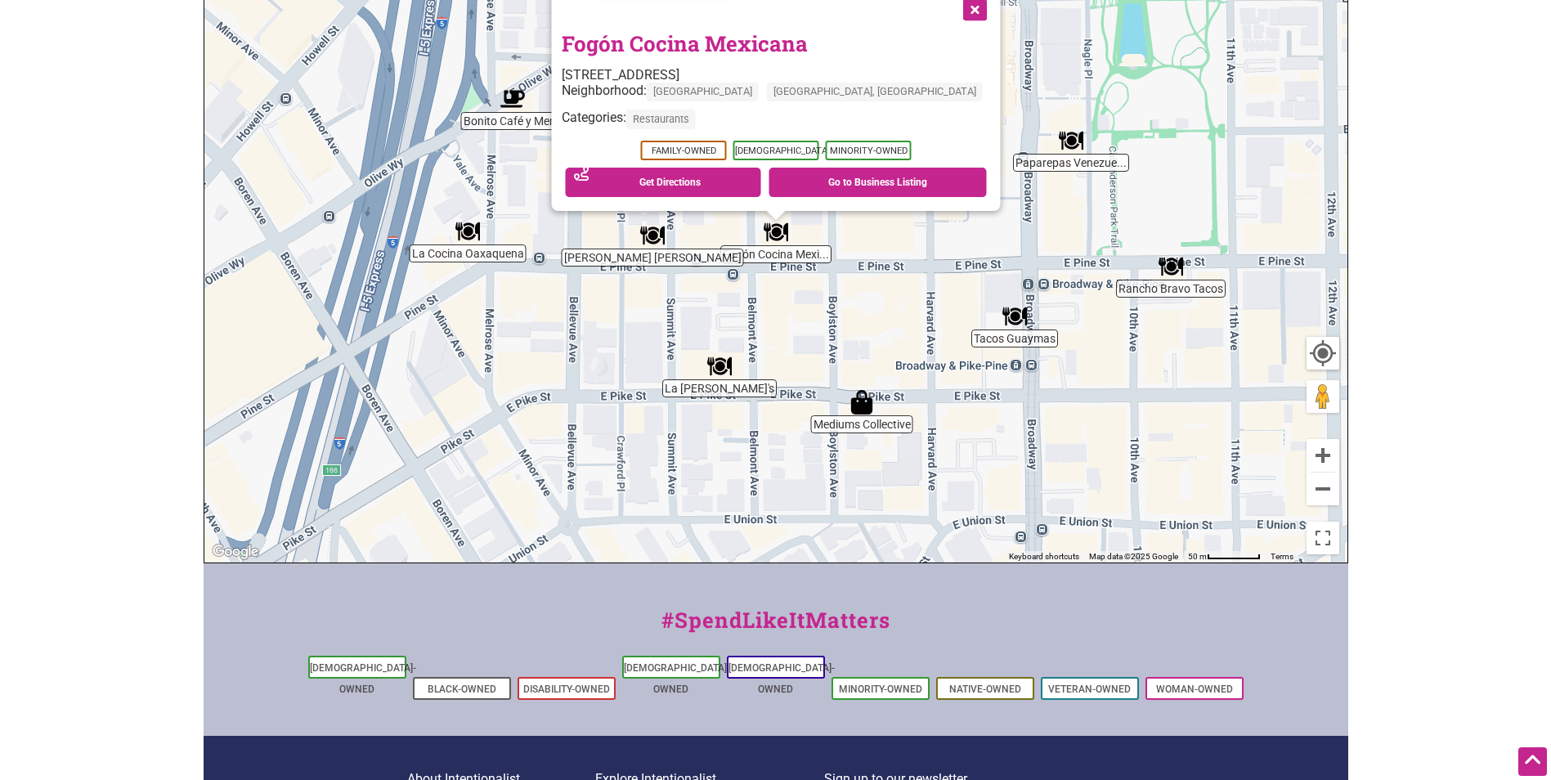
click at [737, 34] on link "Fogón Cocina Mexicana" at bounding box center [684, 43] width 246 height 28
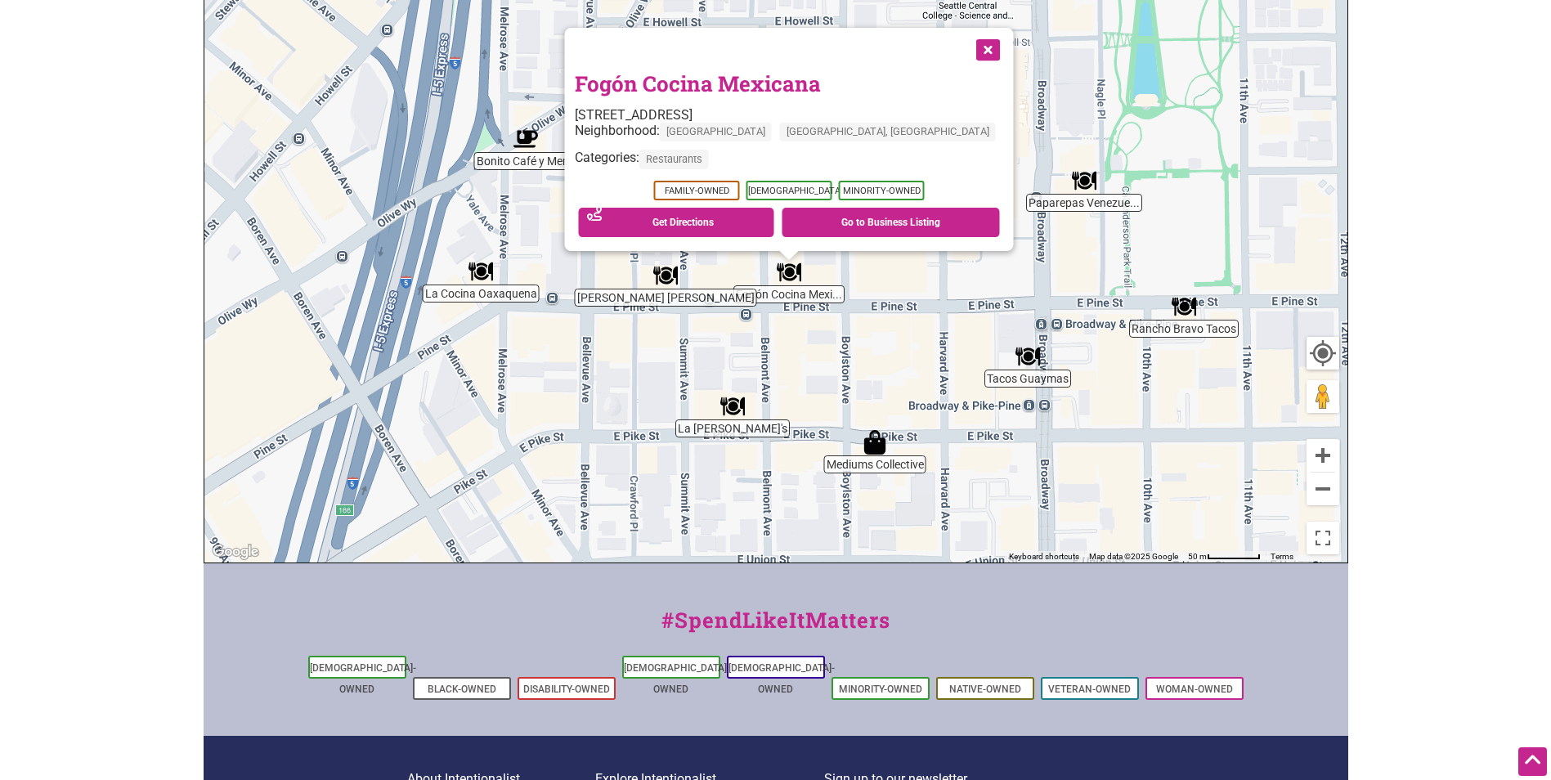
drag, startPoint x: 877, startPoint y: 282, endPoint x: 918, endPoint y: 401, distance: 125.7
click at [918, 401] on div "To navigate, press the arrow keys. Fogón Cocina Mexicana 600 E Pine St, Seattle…" at bounding box center [775, 244] width 1143 height 636
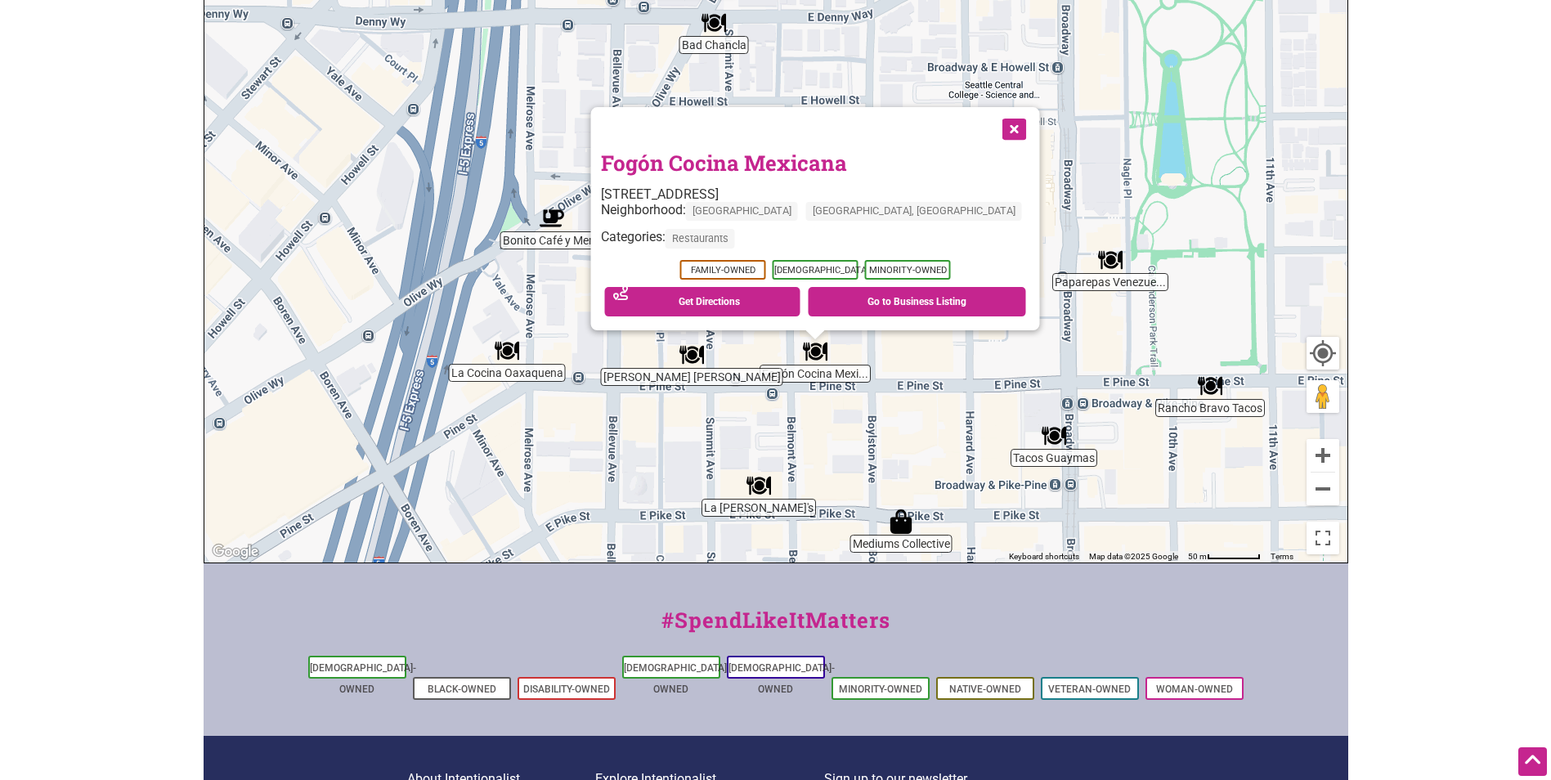
click at [558, 229] on img "Bonito Café y Mercadito" at bounding box center [552, 219] width 38 height 38
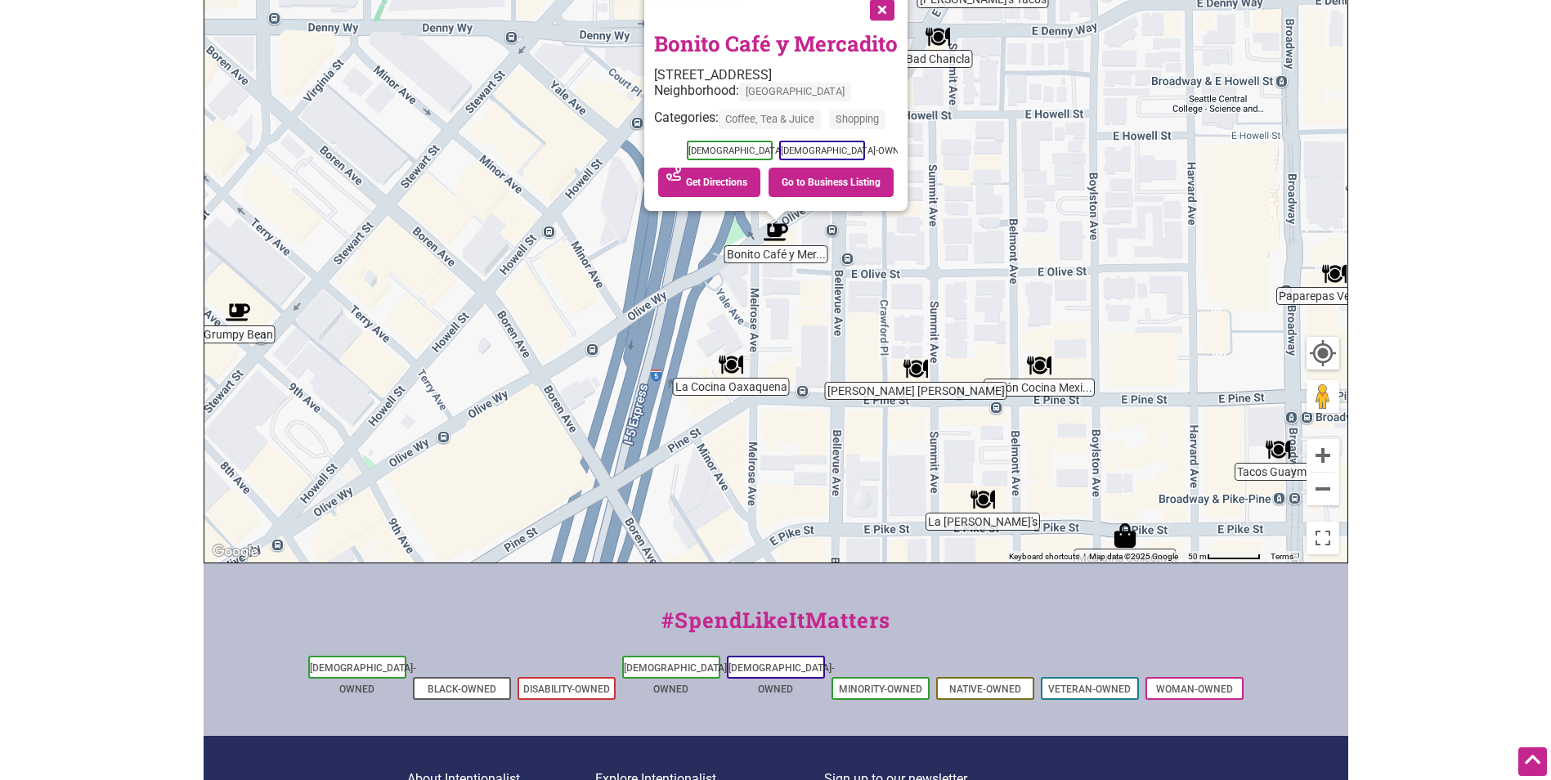
click at [756, 37] on link "Bonito Café y Mercadito" at bounding box center [776, 43] width 244 height 28
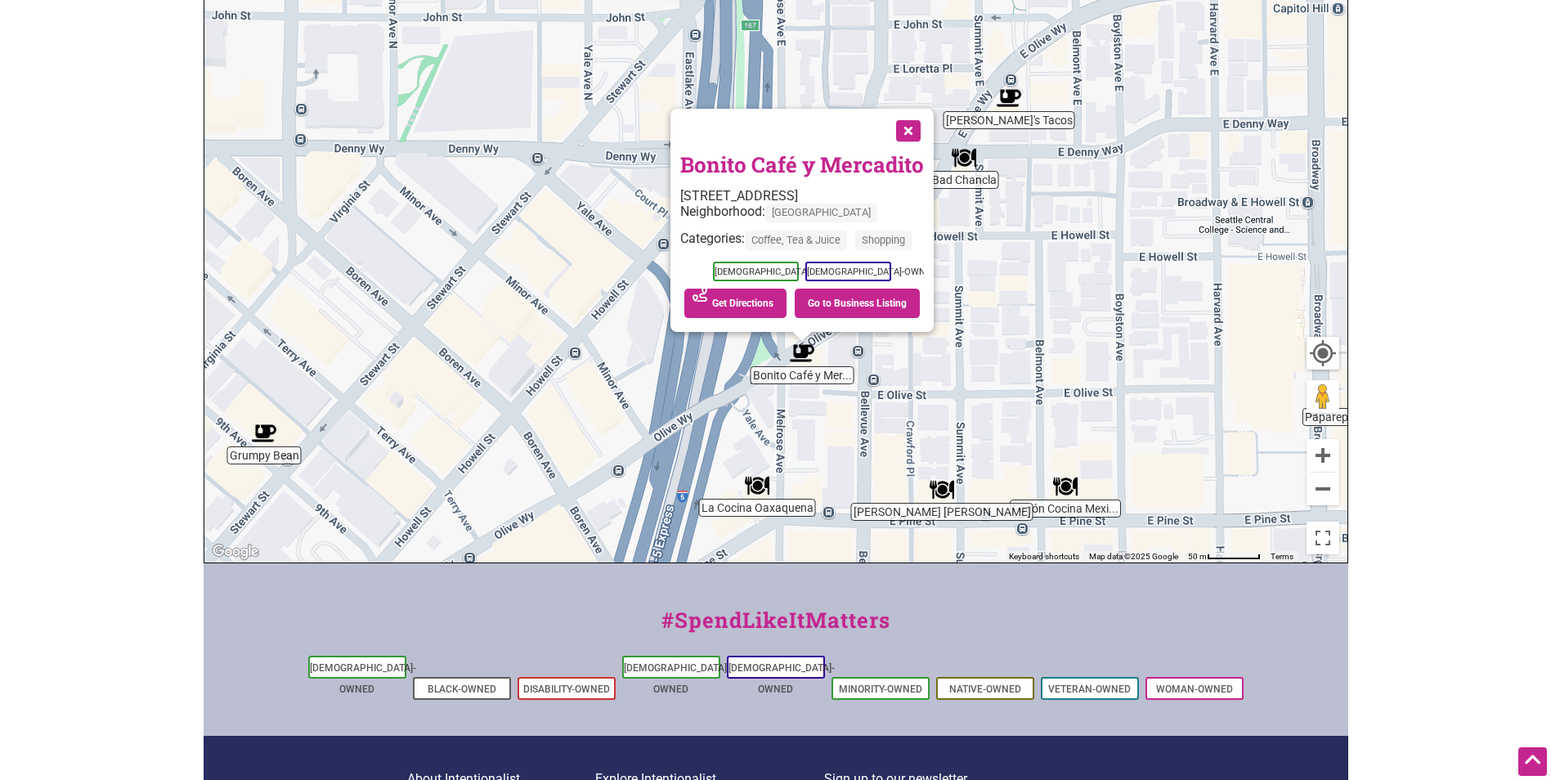
drag, startPoint x: 526, startPoint y: 267, endPoint x: 554, endPoint y: 390, distance: 126.6
click at [554, 390] on div "To navigate, press the arrow keys. Bonito Café y Mercadito 1351 E Olive Wy, Sea…" at bounding box center [775, 244] width 1143 height 636
click at [1030, 315] on div "To navigate, press the arrow keys. Bonito Café y Mercadito 1351 E Olive Wy, Sea…" at bounding box center [775, 244] width 1143 height 636
click at [1007, 95] on img "Carmelo's Tacos" at bounding box center [1009, 98] width 38 height 38
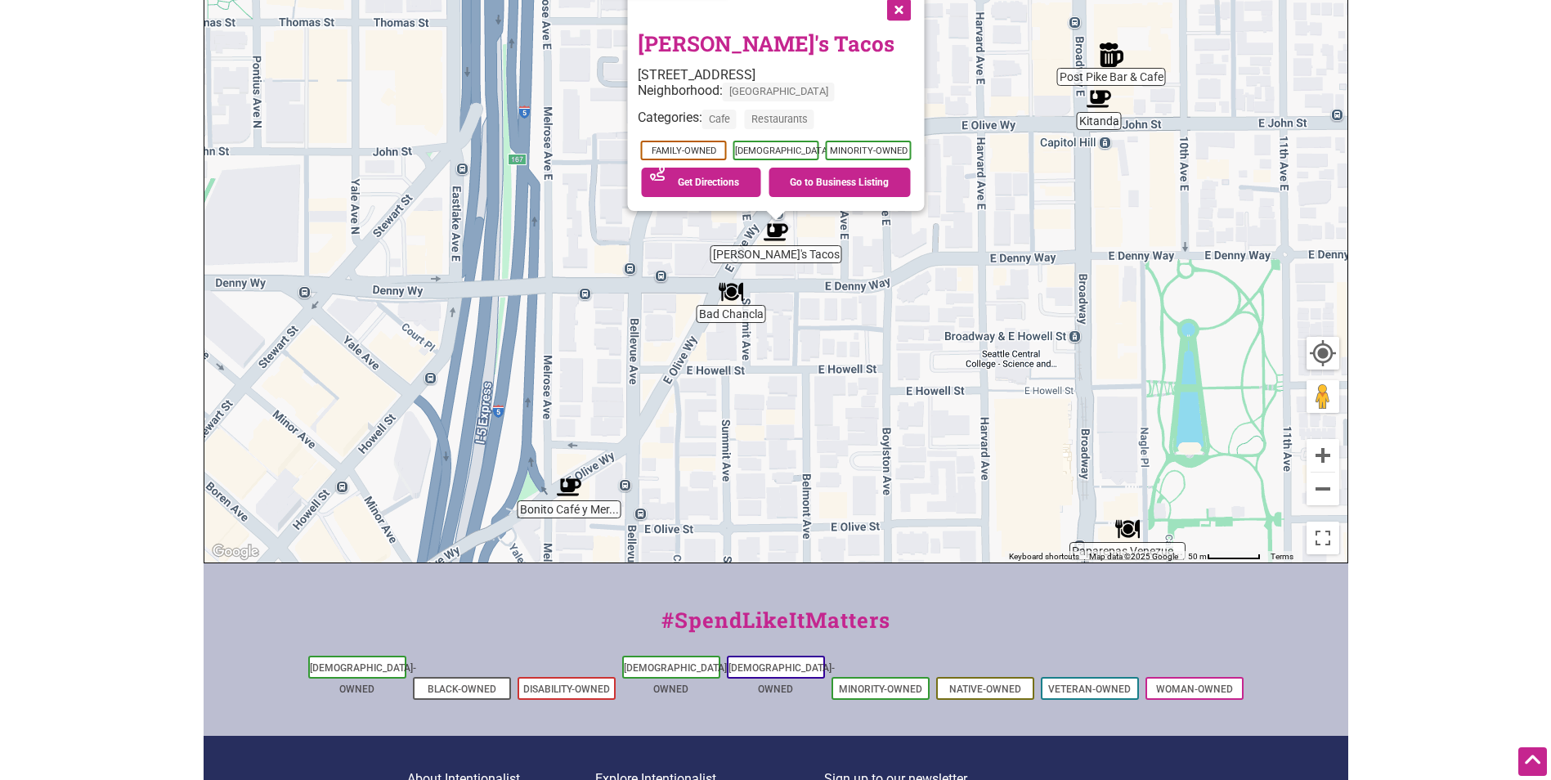
click at [732, 47] on link "Carmelo's Tacos" at bounding box center [765, 43] width 257 height 28
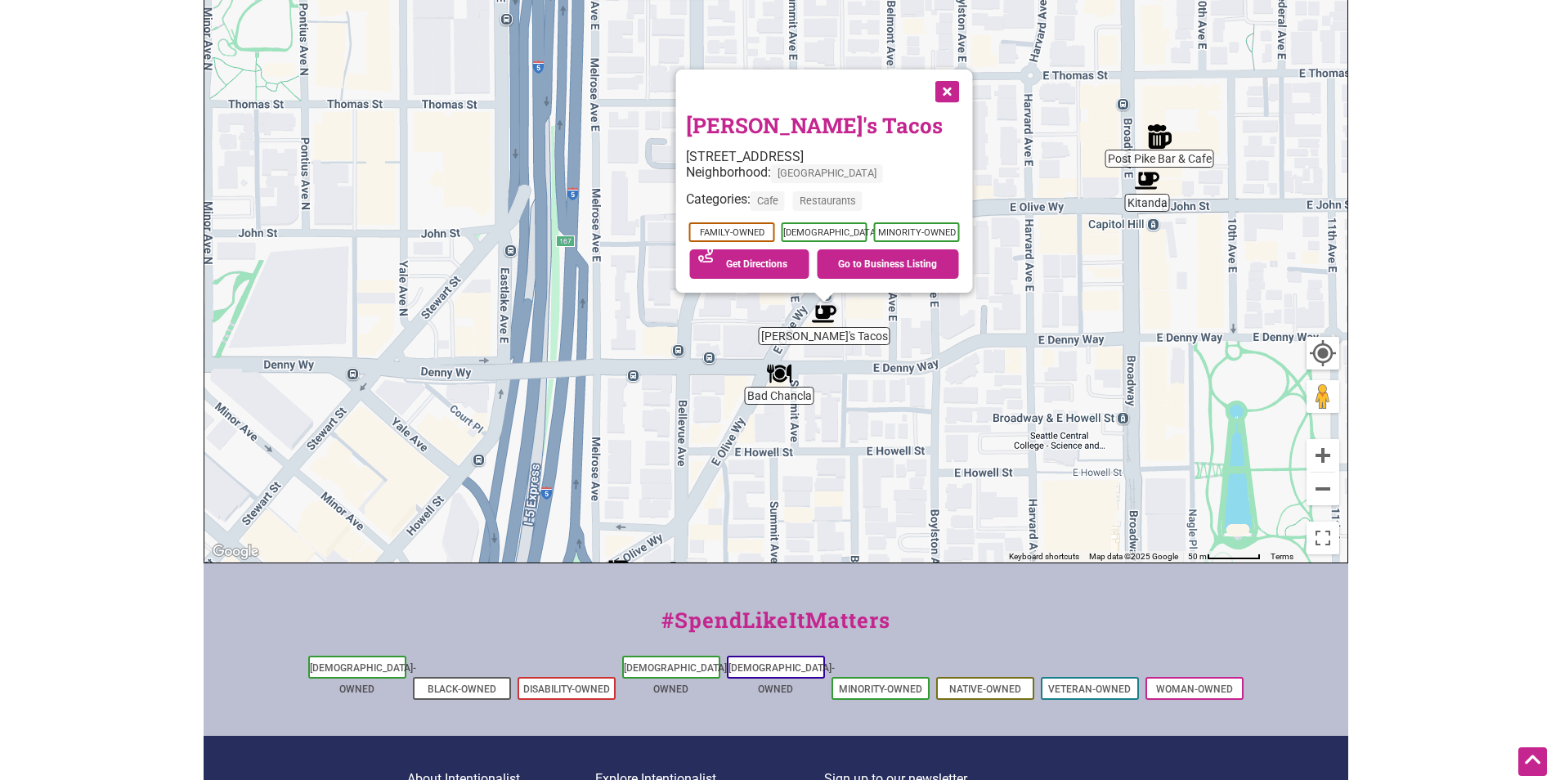
drag, startPoint x: 503, startPoint y: 269, endPoint x: 554, endPoint y: 354, distance: 99.0
click at [554, 354] on div "To navigate, press the arrow keys. Carmelo's Tacos 110 Summit Ave E, Seattle, W…" at bounding box center [775, 244] width 1143 height 636
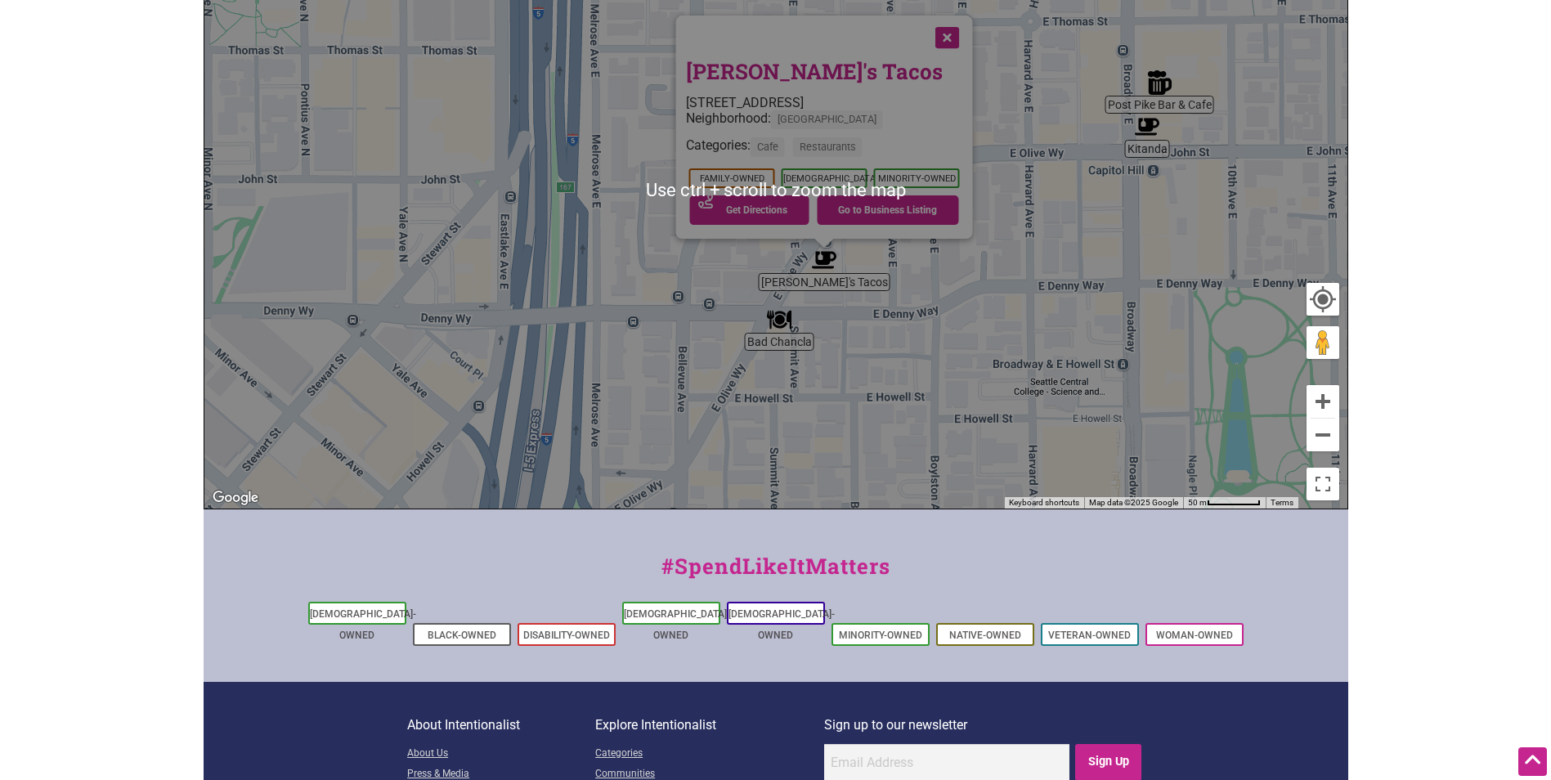
scroll to position [491, 0]
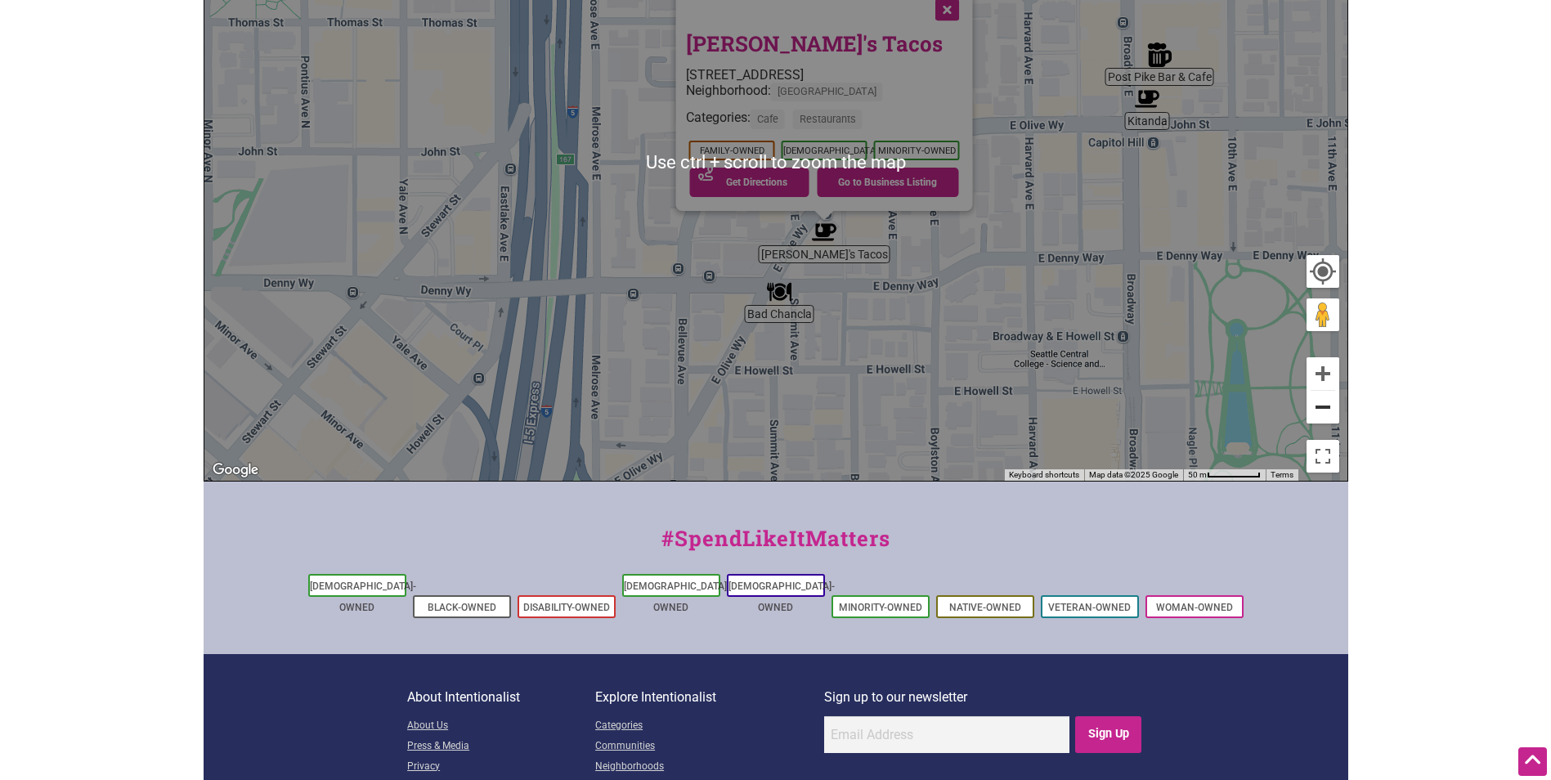
click at [1334, 413] on button "Zoom out" at bounding box center [1323, 407] width 33 height 33
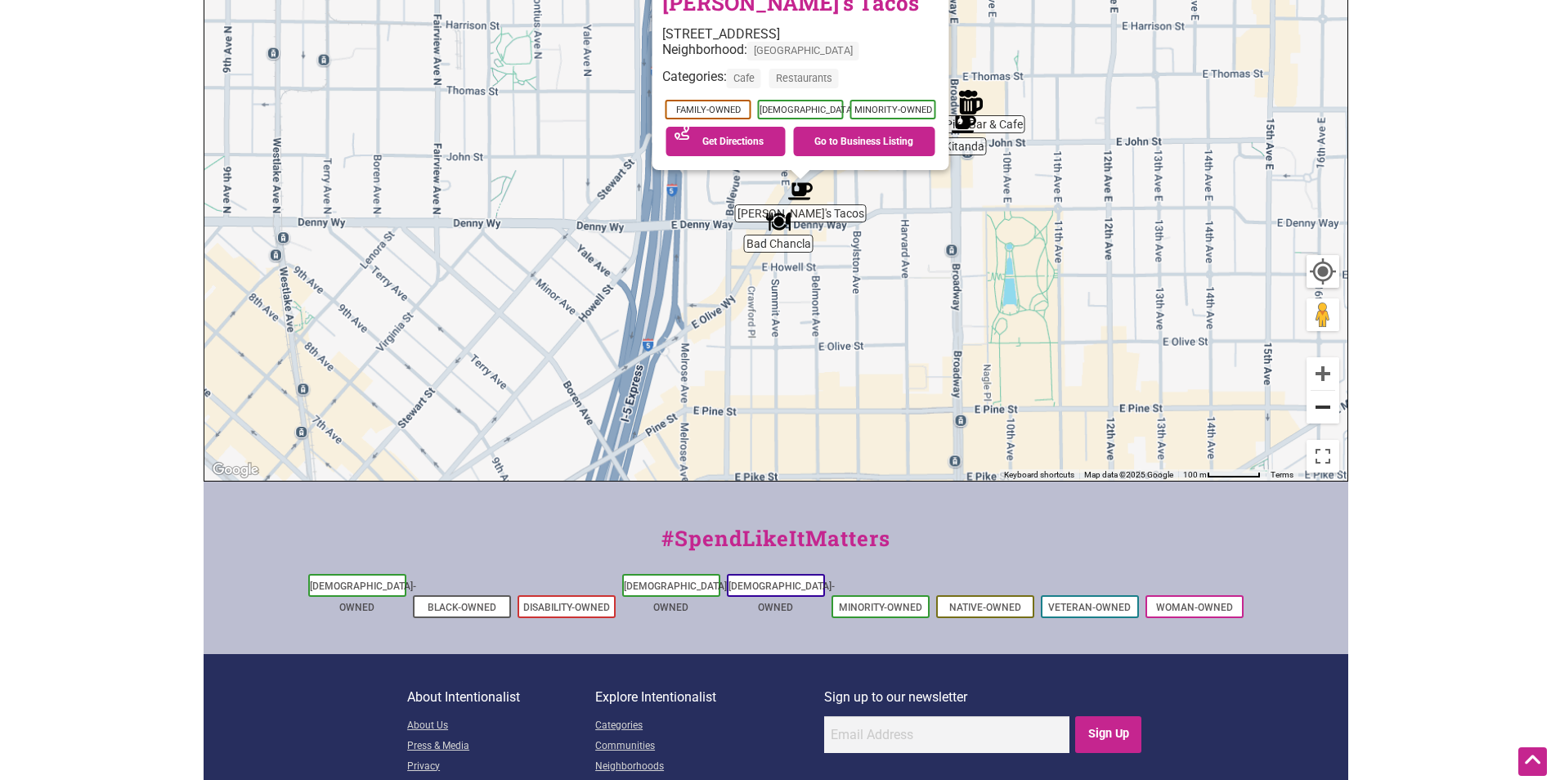
click at [1334, 413] on button "Zoom out" at bounding box center [1323, 407] width 33 height 33
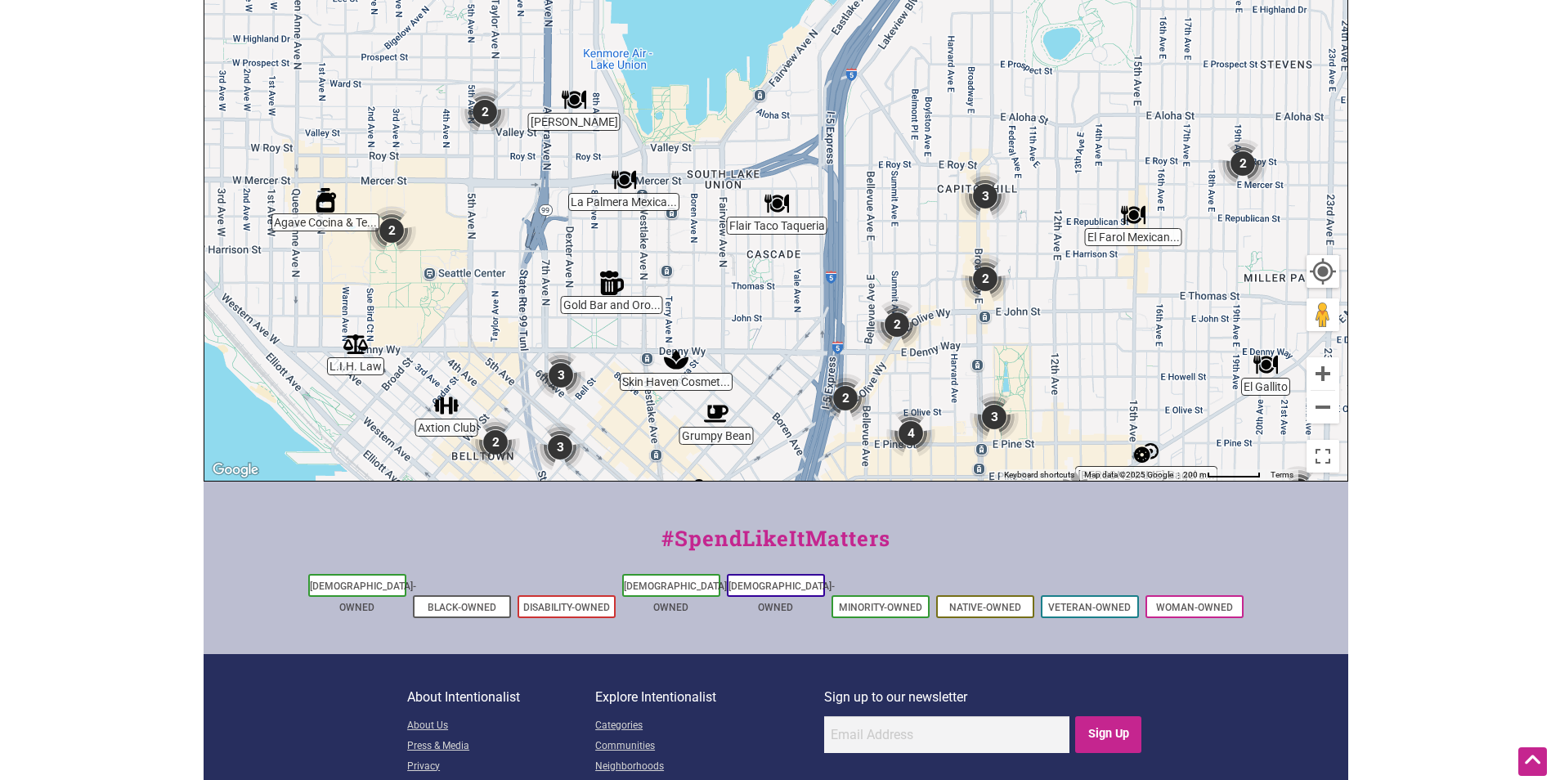
drag, startPoint x: 974, startPoint y: 176, endPoint x: 1089, endPoint y: 337, distance: 198.1
click at [1089, 337] on div "To navigate, press the arrow keys." at bounding box center [775, 163] width 1143 height 636
click at [586, 98] on img "Tacos Chukis" at bounding box center [574, 100] width 38 height 38
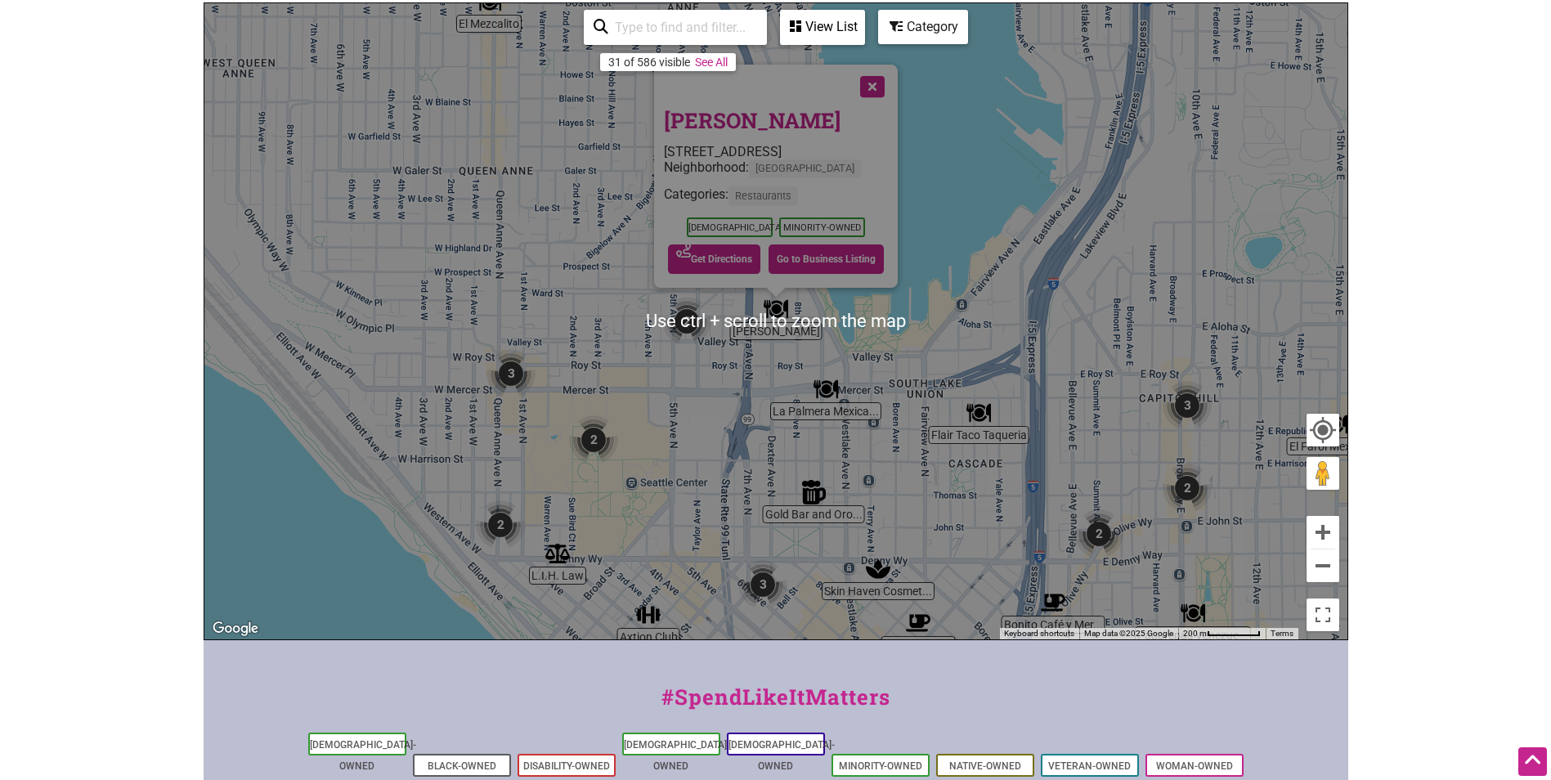
scroll to position [327, 0]
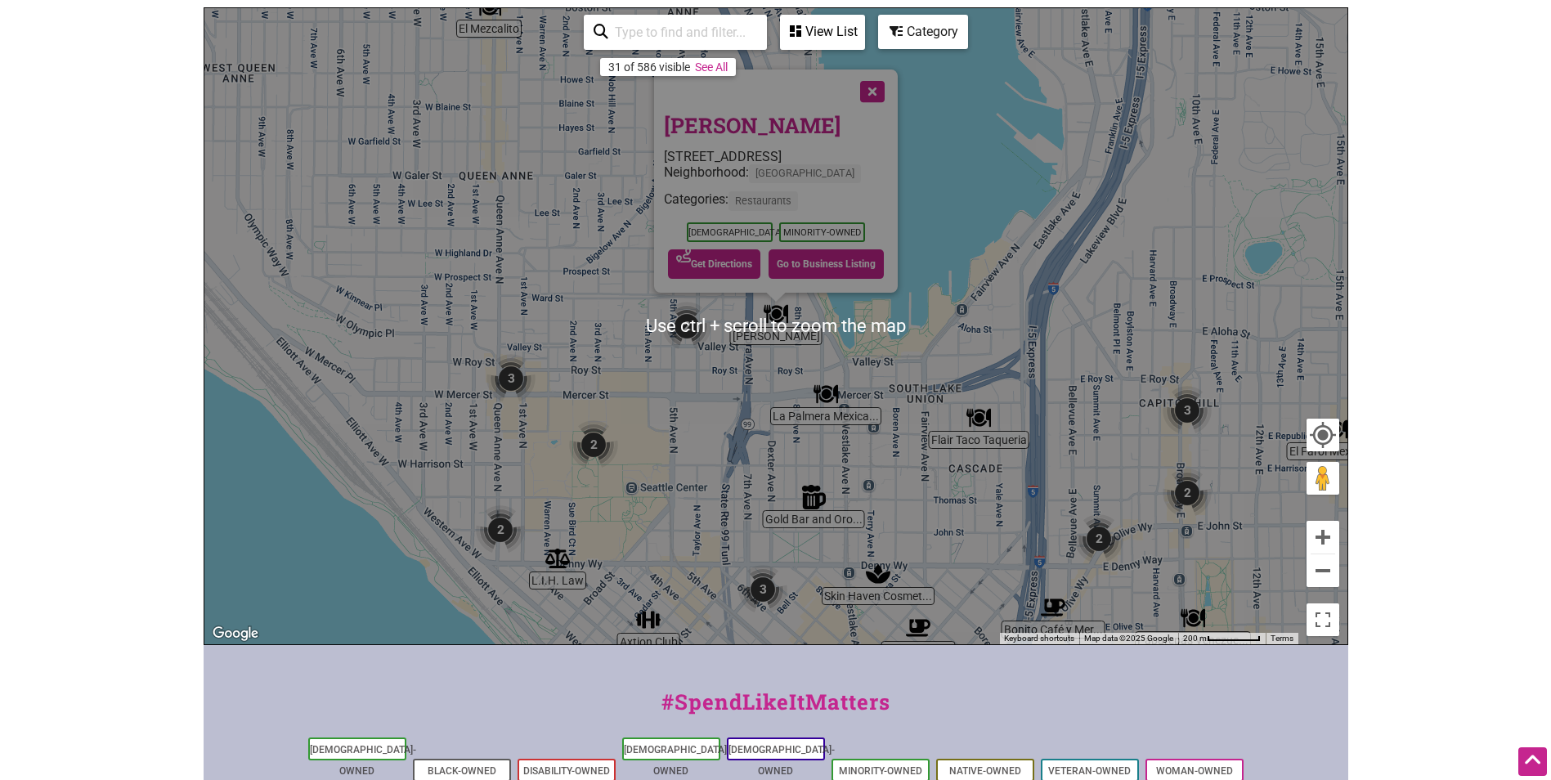
click at [770, 122] on link "Tacos Chukis" at bounding box center [752, 125] width 177 height 28
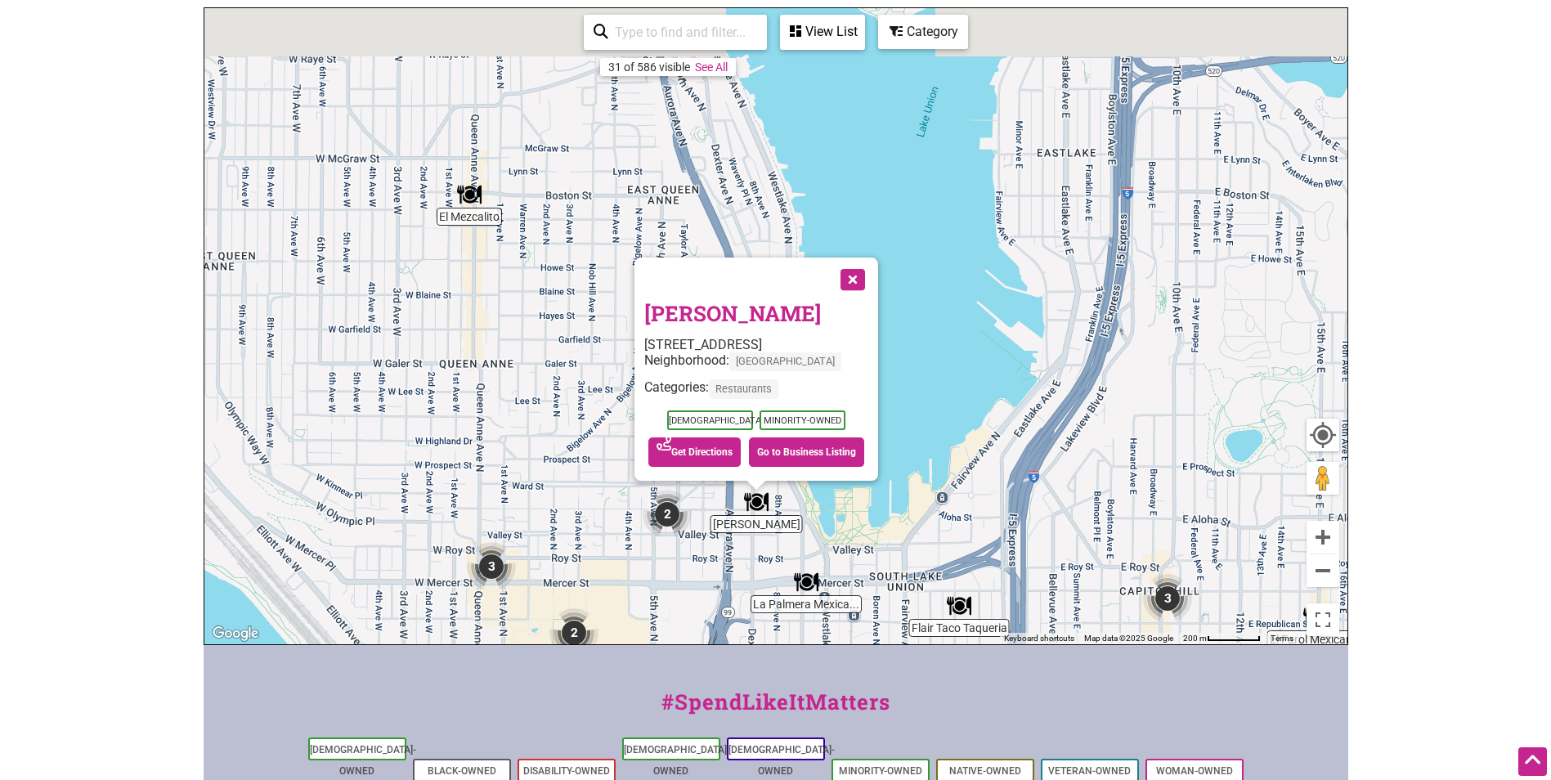
drag, startPoint x: 1143, startPoint y: 277, endPoint x: 1133, endPoint y: 486, distance: 208.8
click at [1133, 486] on div "To navigate, press the arrow keys. Tacos Chukis 832 Dexter Ave N, Seattle, WA 9…" at bounding box center [775, 326] width 1143 height 636
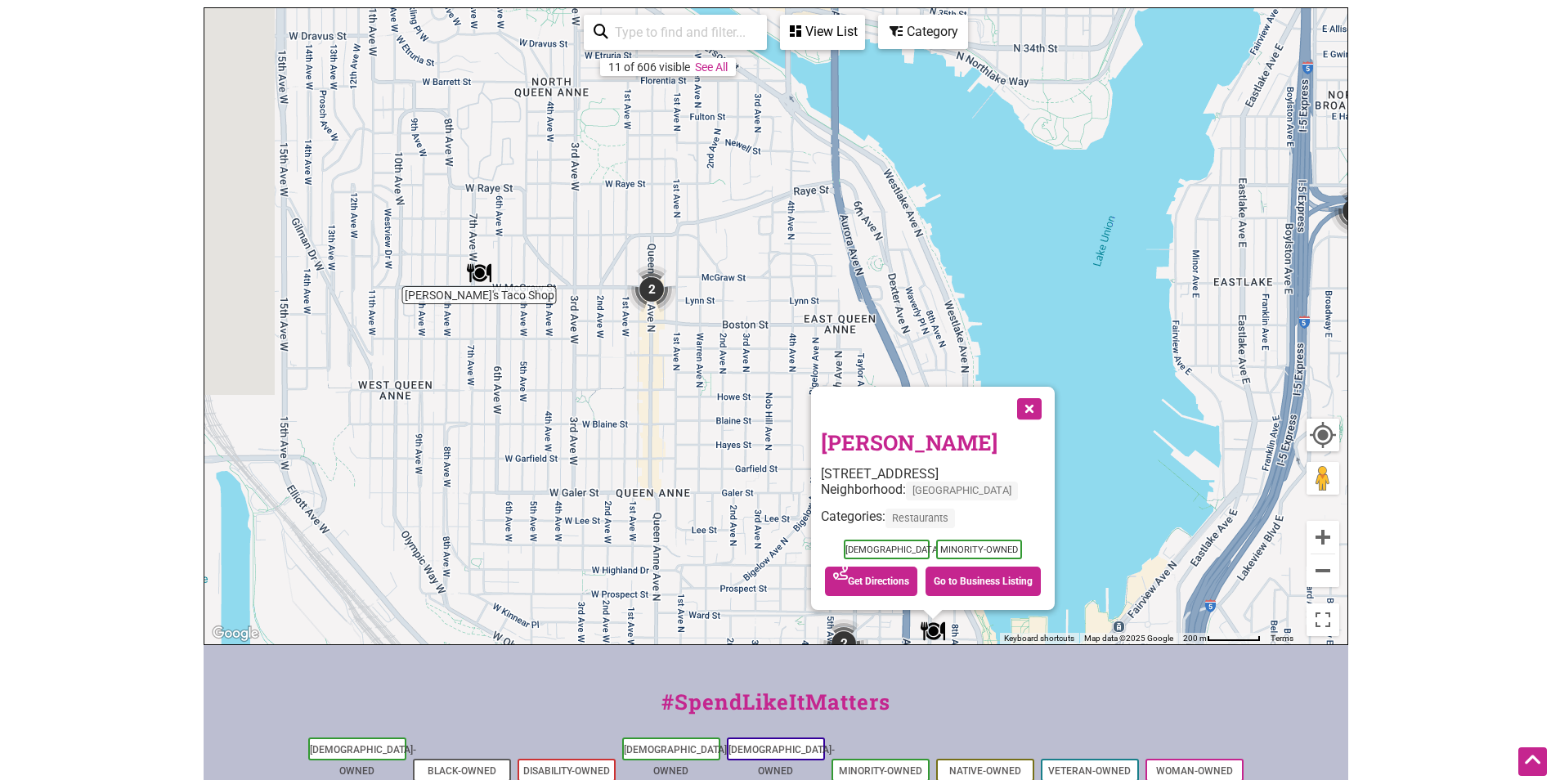
drag, startPoint x: 649, startPoint y: 216, endPoint x: 818, endPoint y: 319, distance: 198.2
click at [818, 319] on div "To navigate, press the arrow keys. Tacos Chukis 832 Dexter Ave N, Seattle, WA 9…" at bounding box center [775, 326] width 1143 height 636
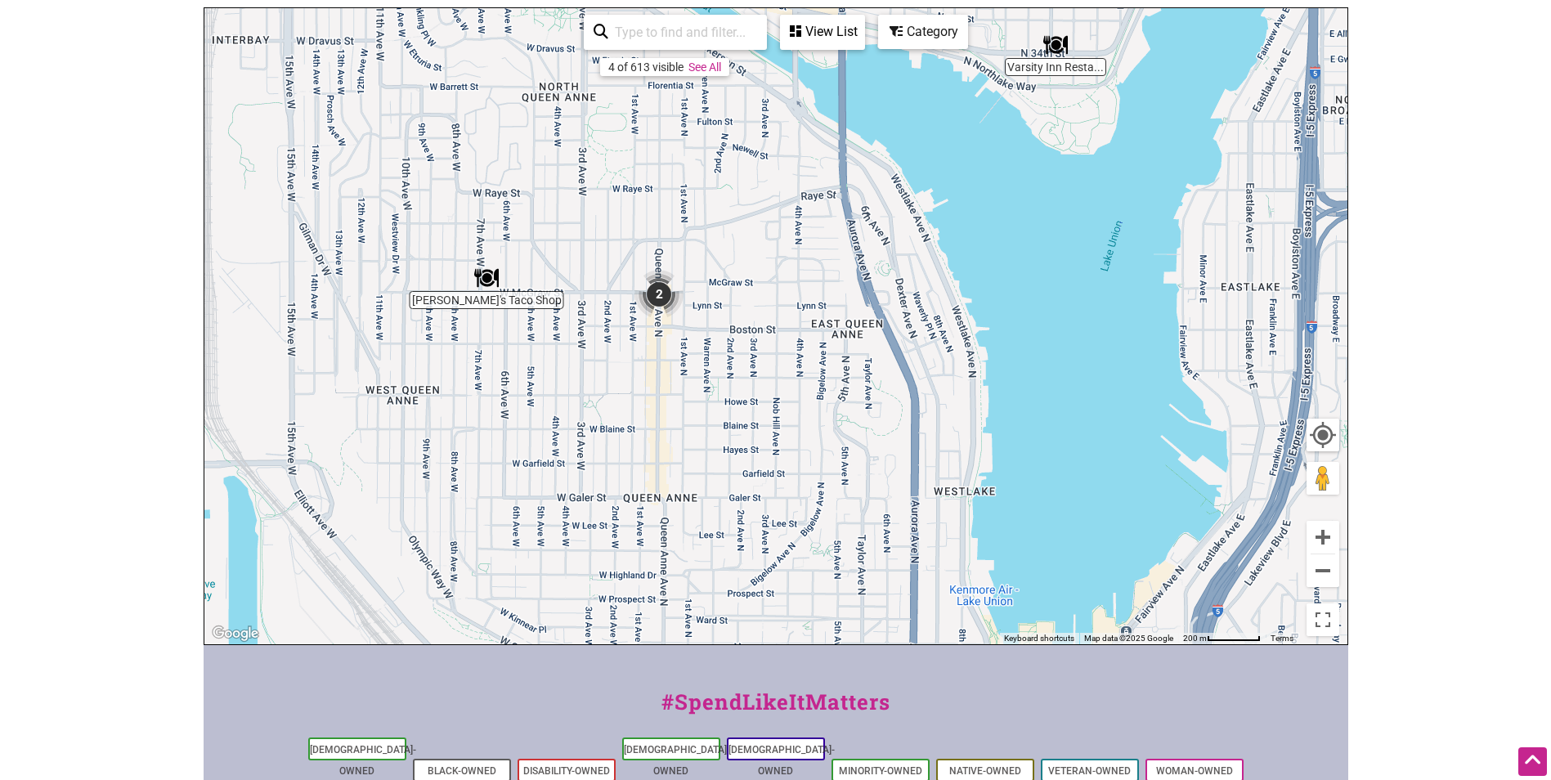
click at [653, 296] on img "2" at bounding box center [659, 294] width 62 height 62
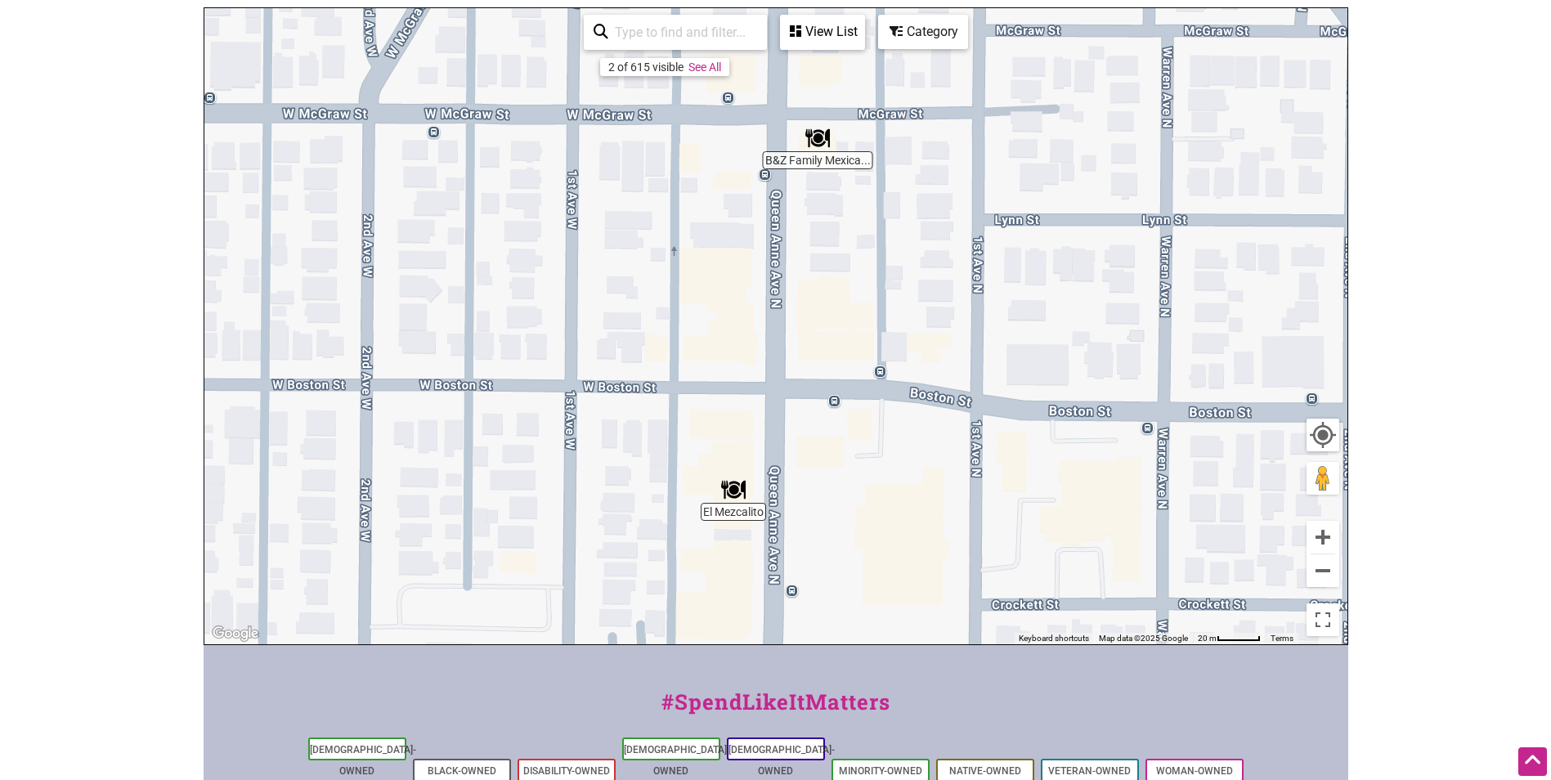
click at [739, 488] on img "El Mezcalito" at bounding box center [734, 490] width 38 height 38
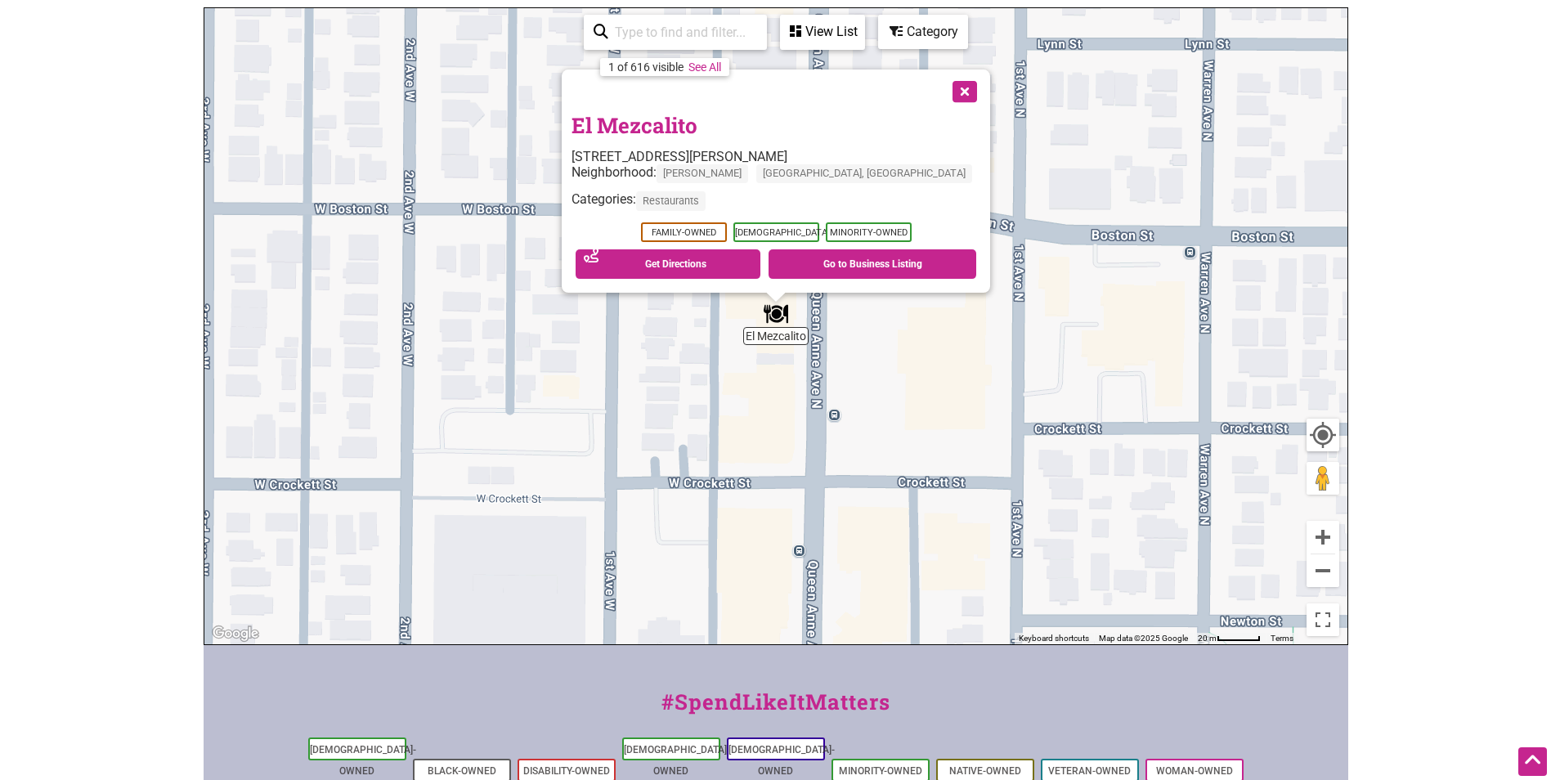
click at [698, 127] on link "El Mezcalito" at bounding box center [635, 125] width 126 height 28
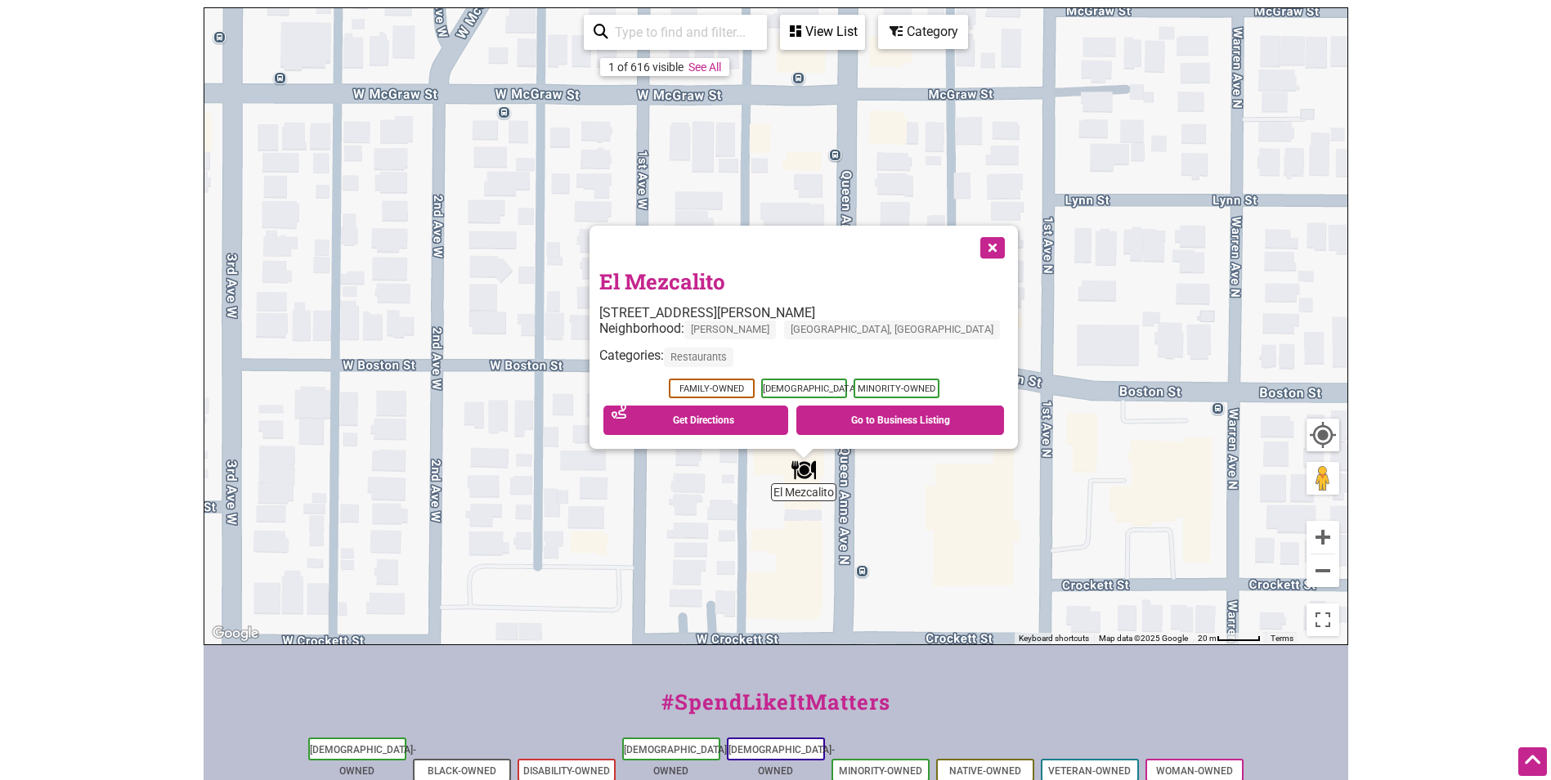
drag, startPoint x: 493, startPoint y: 231, endPoint x: 523, endPoint y: 398, distance: 170.2
click at [523, 398] on div "To navigate, press the arrow keys. El Mezcalito 2123 Queen Anne Ave N, Seattle,…" at bounding box center [775, 326] width 1143 height 636
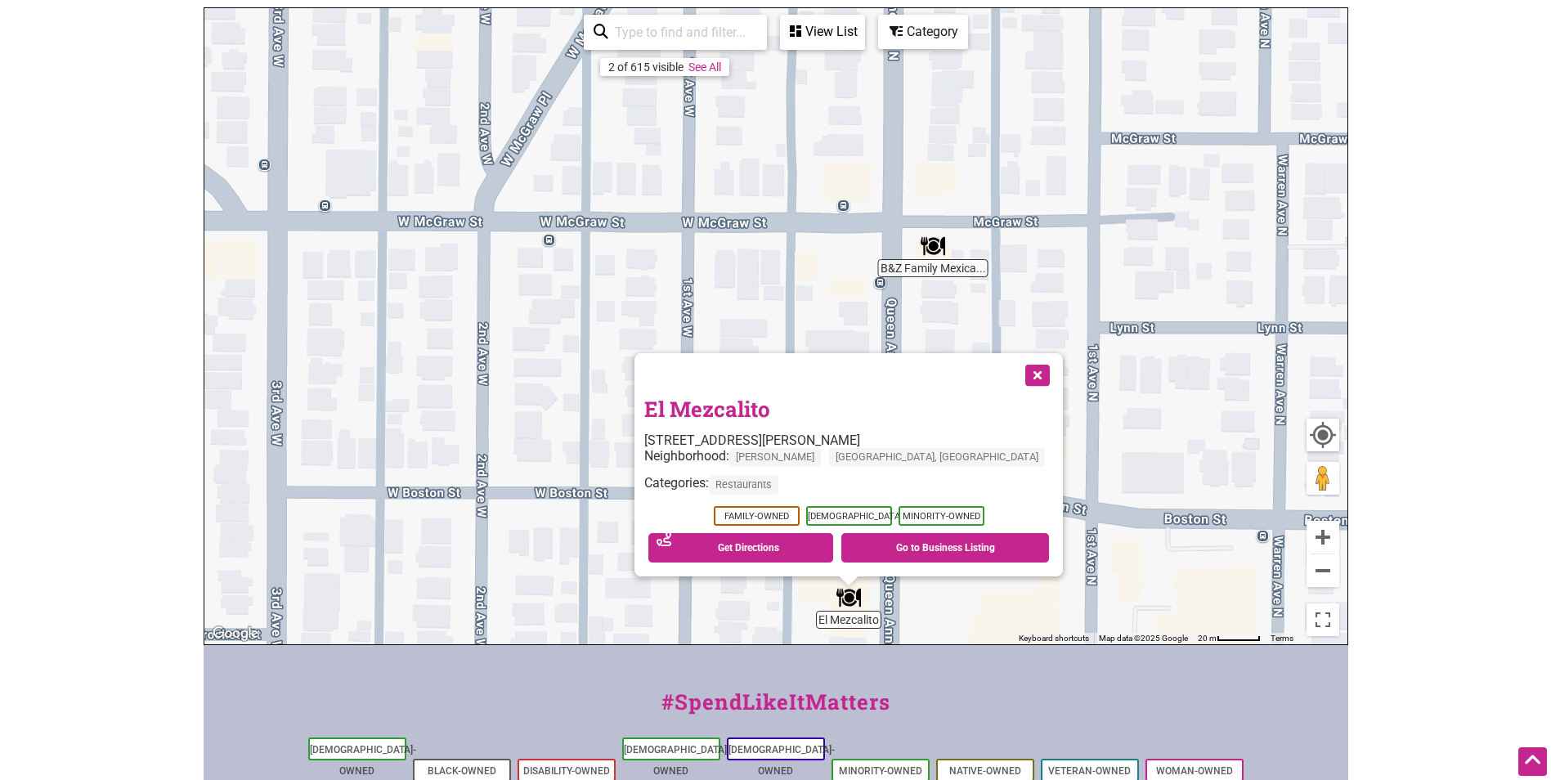
drag, startPoint x: 504, startPoint y: 287, endPoint x: 552, endPoint y: 412, distance: 134.1
click at [552, 412] on div "To navigate, press the arrow keys. El Mezcalito 2123 Queen Anne Ave N, Seattle,…" at bounding box center [775, 326] width 1143 height 636
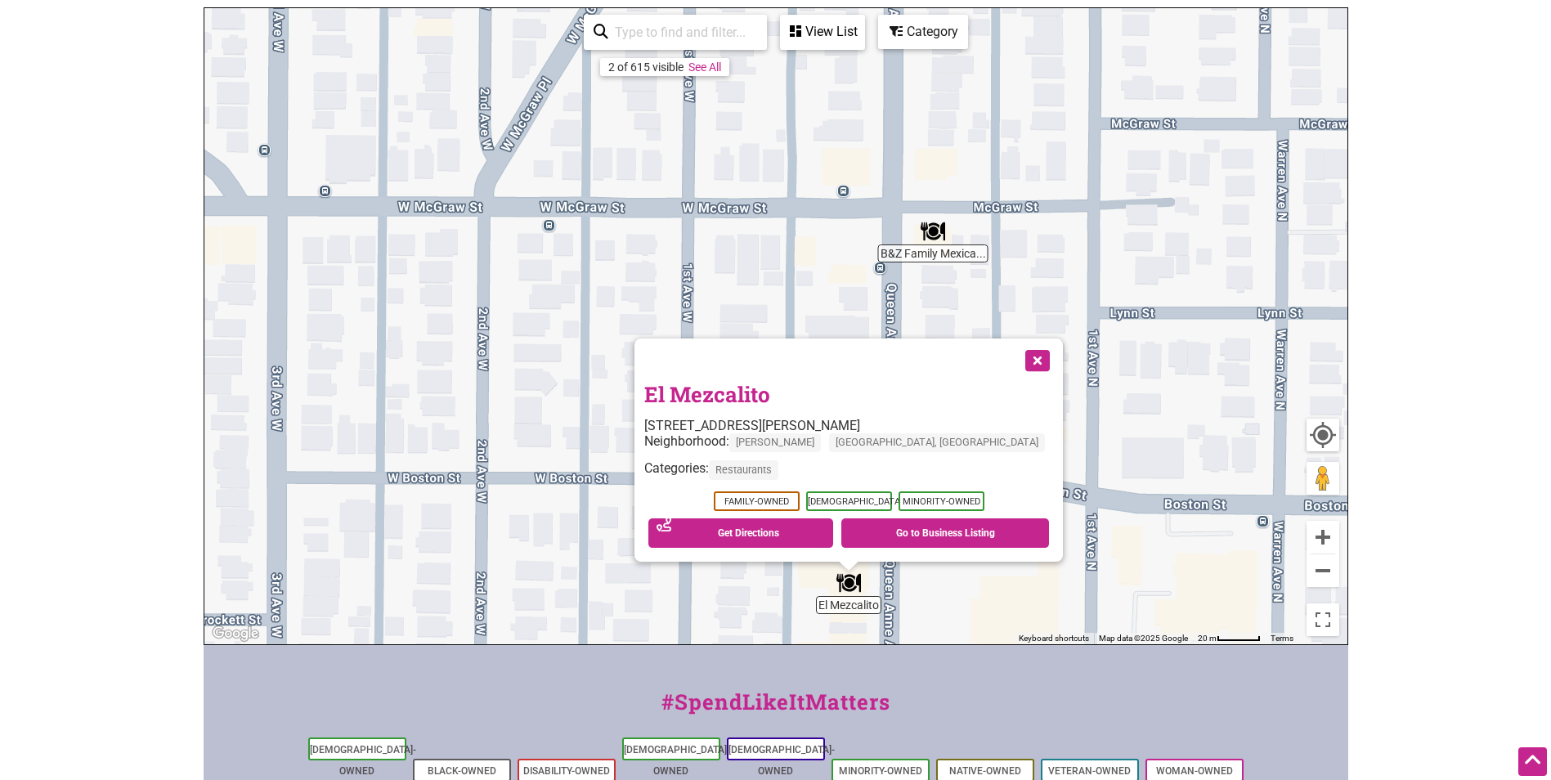
click at [935, 230] on img "B&Z Family Mexican Restaurant" at bounding box center [933, 232] width 38 height 38
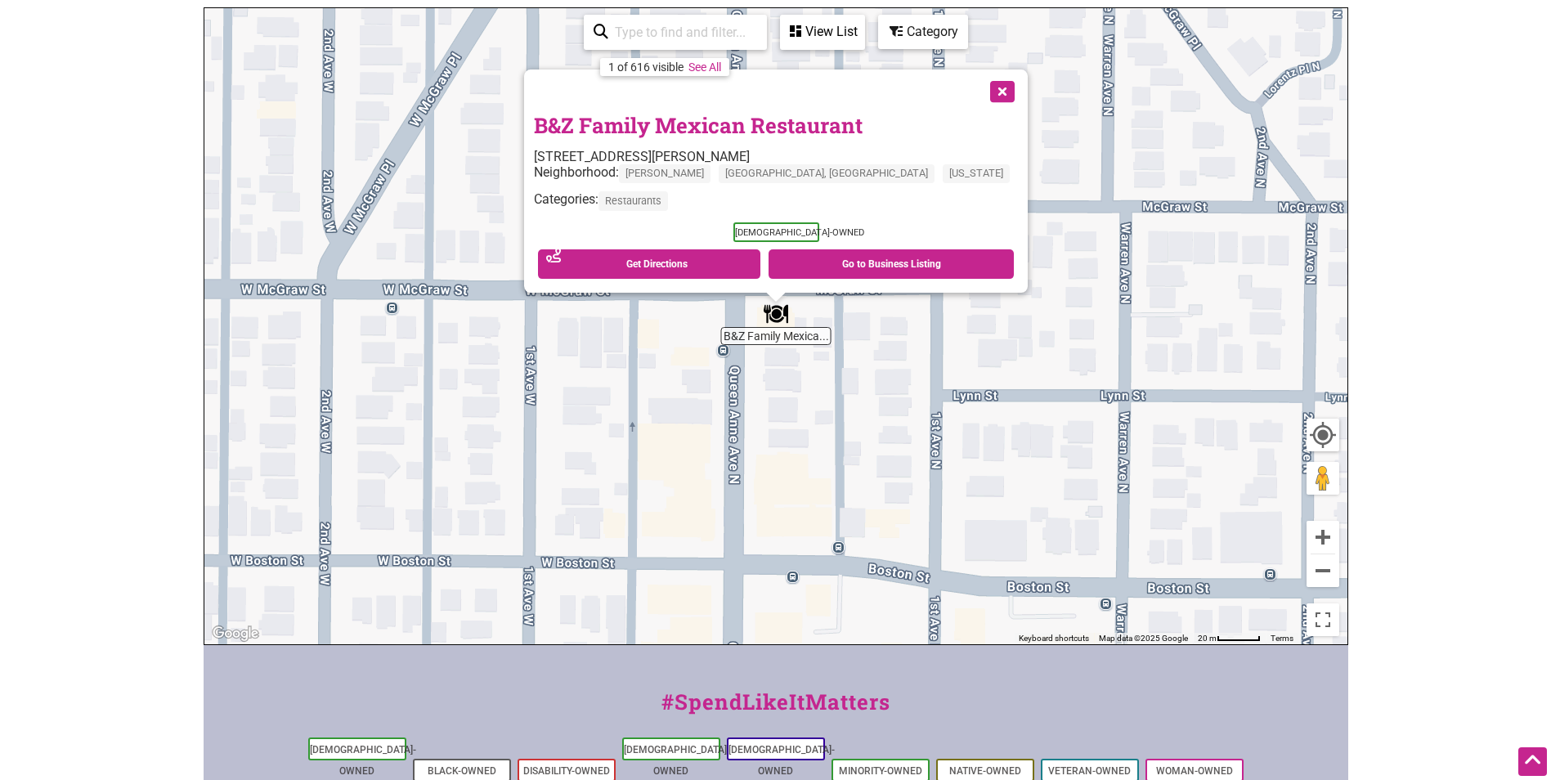
click at [825, 125] on link "B&Z Family Mexican Restaurant" at bounding box center [698, 125] width 329 height 28
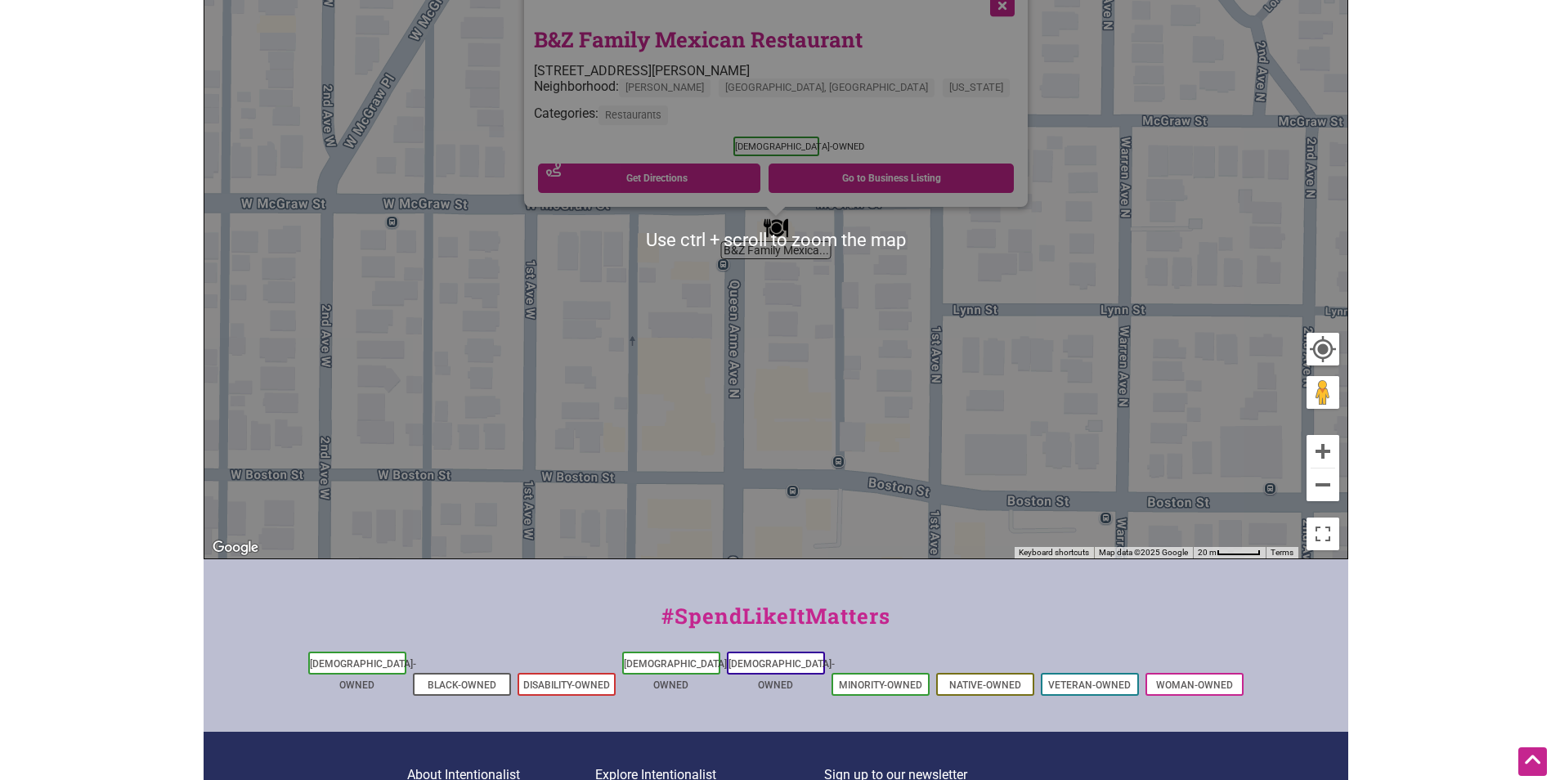
scroll to position [491, 0]
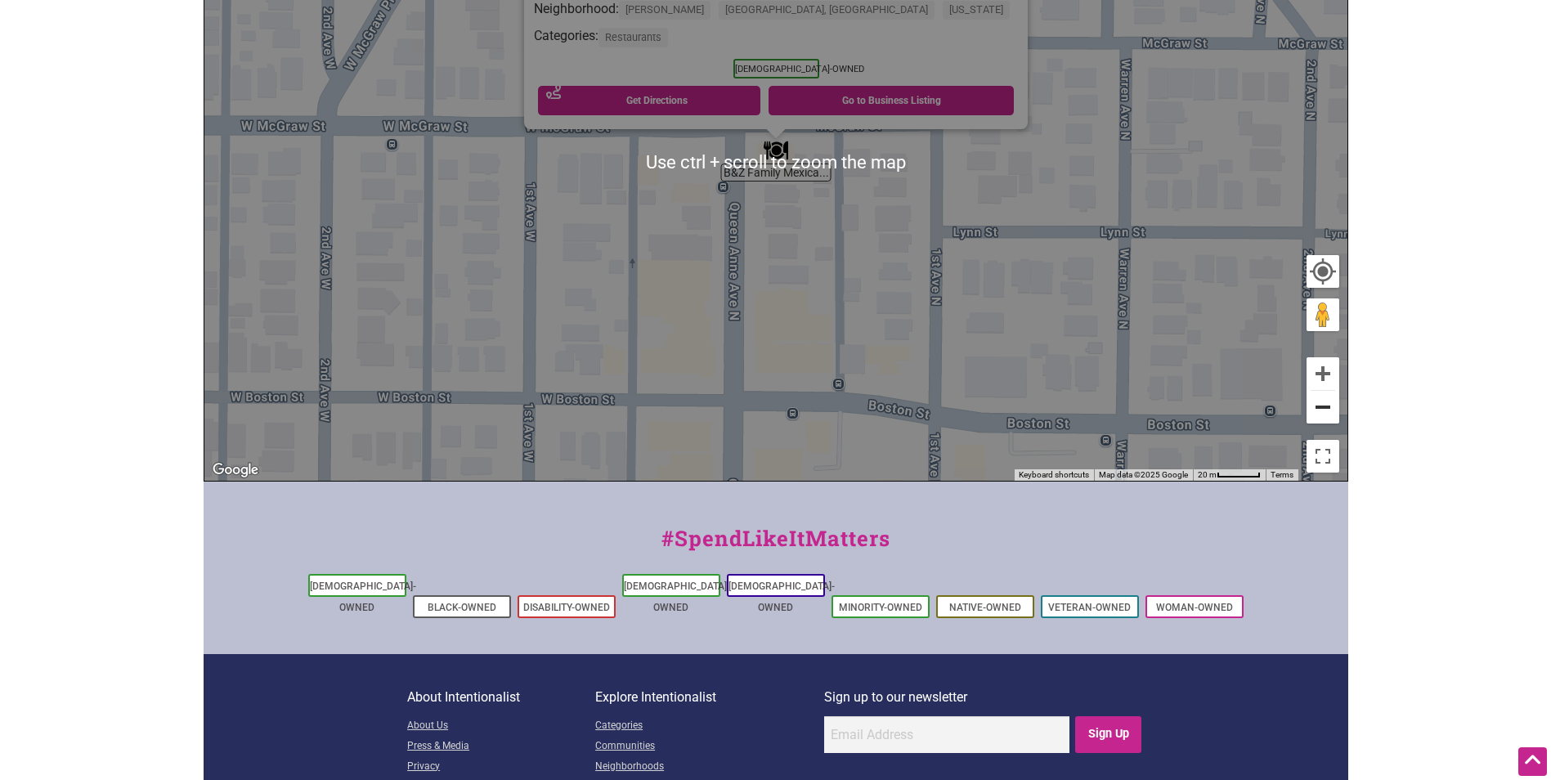
click at [1328, 415] on button "Zoom out" at bounding box center [1323, 407] width 33 height 33
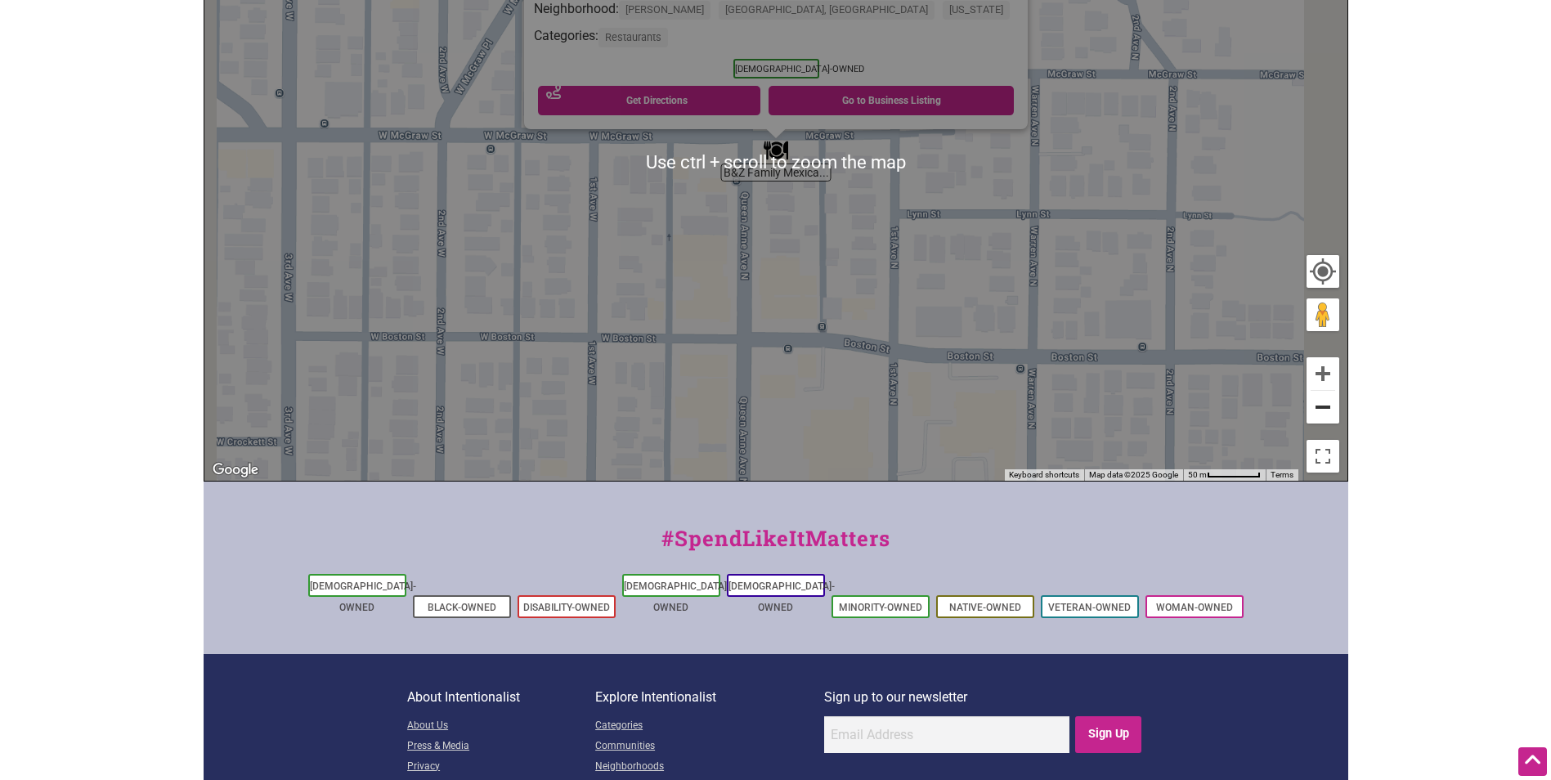
click at [1328, 415] on button "Zoom out" at bounding box center [1323, 407] width 33 height 33
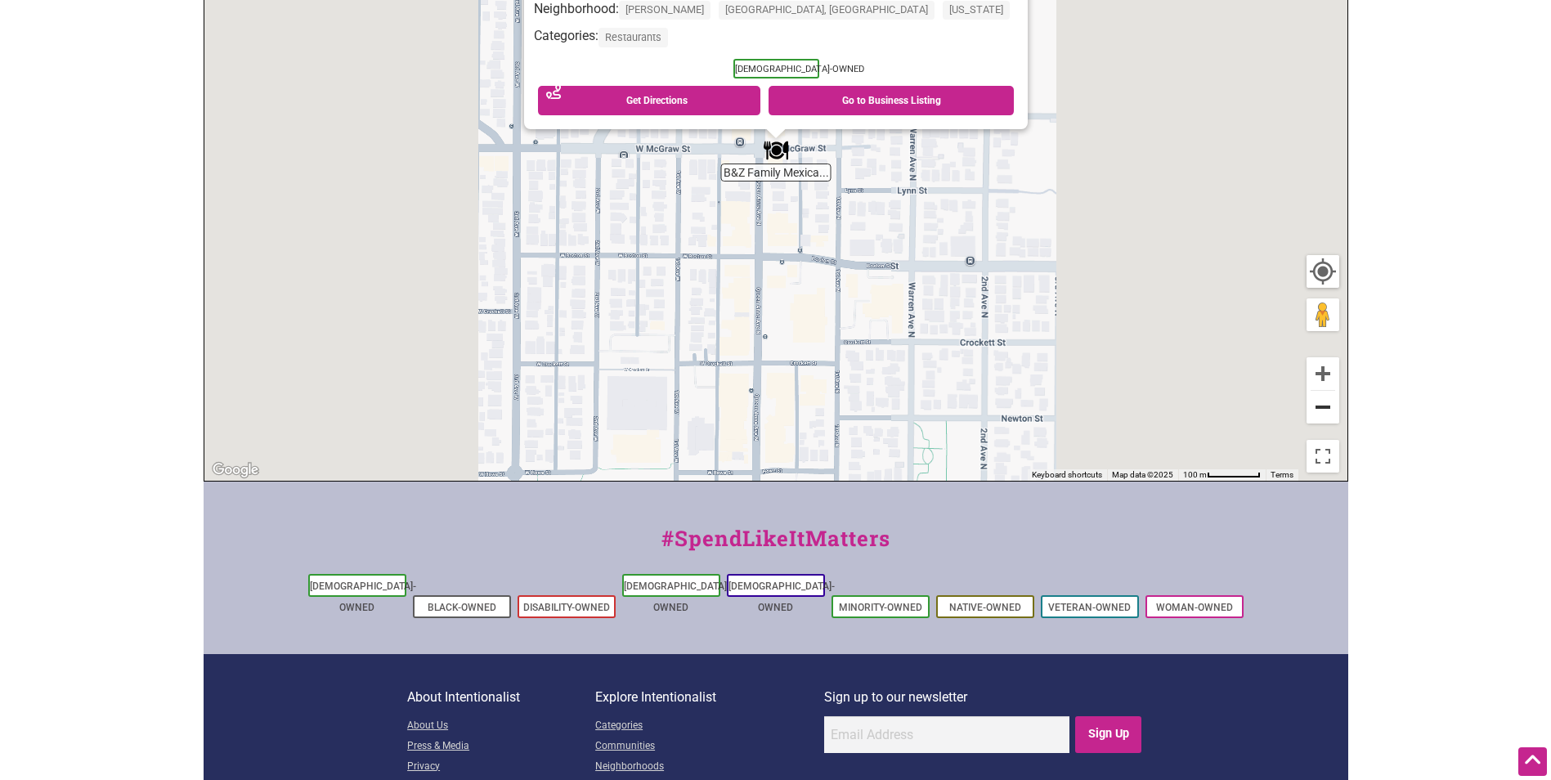
click at [1328, 415] on button "Zoom out" at bounding box center [1323, 407] width 33 height 33
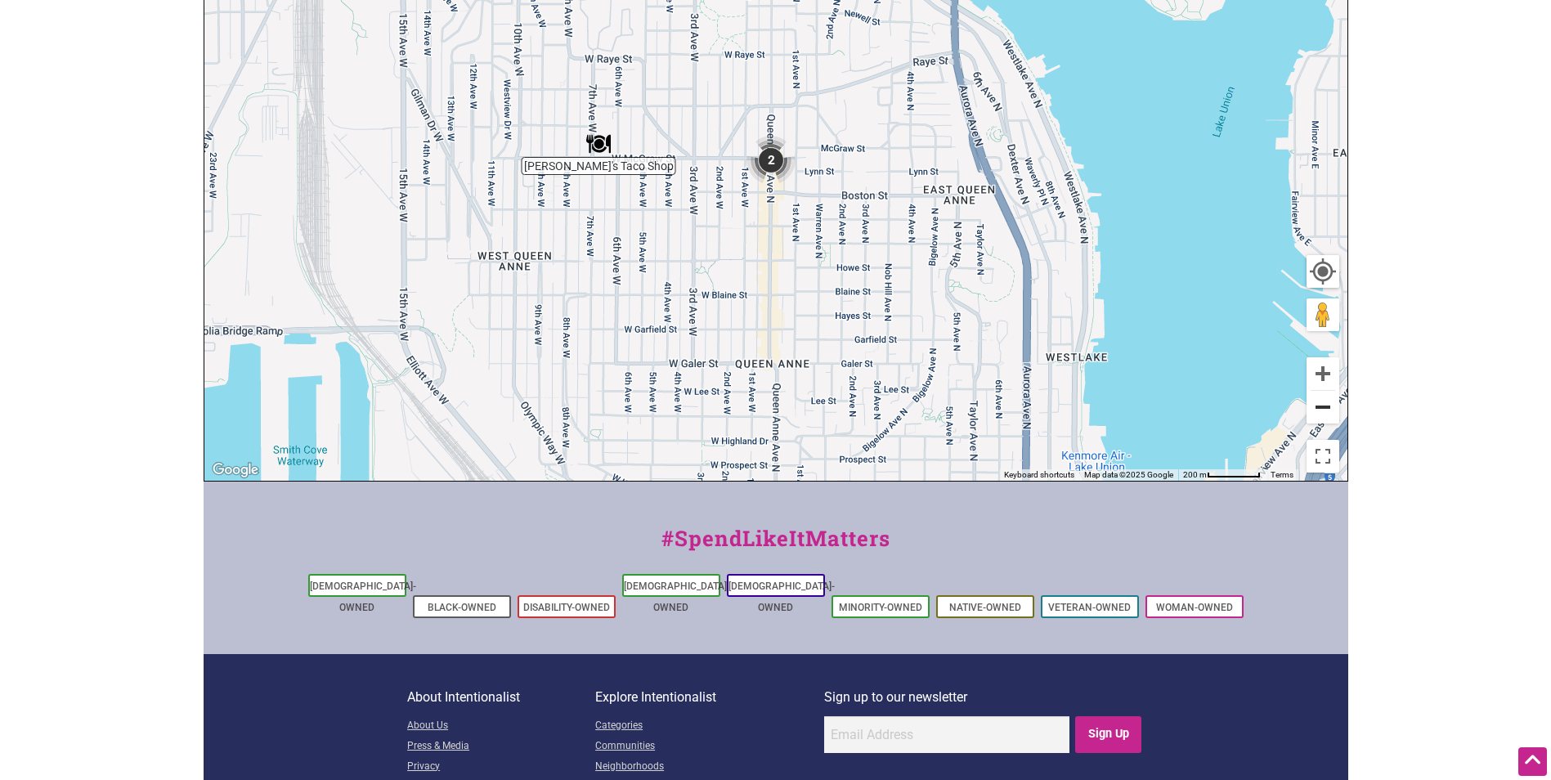
click at [1328, 415] on button "Zoom out" at bounding box center [1323, 407] width 33 height 33
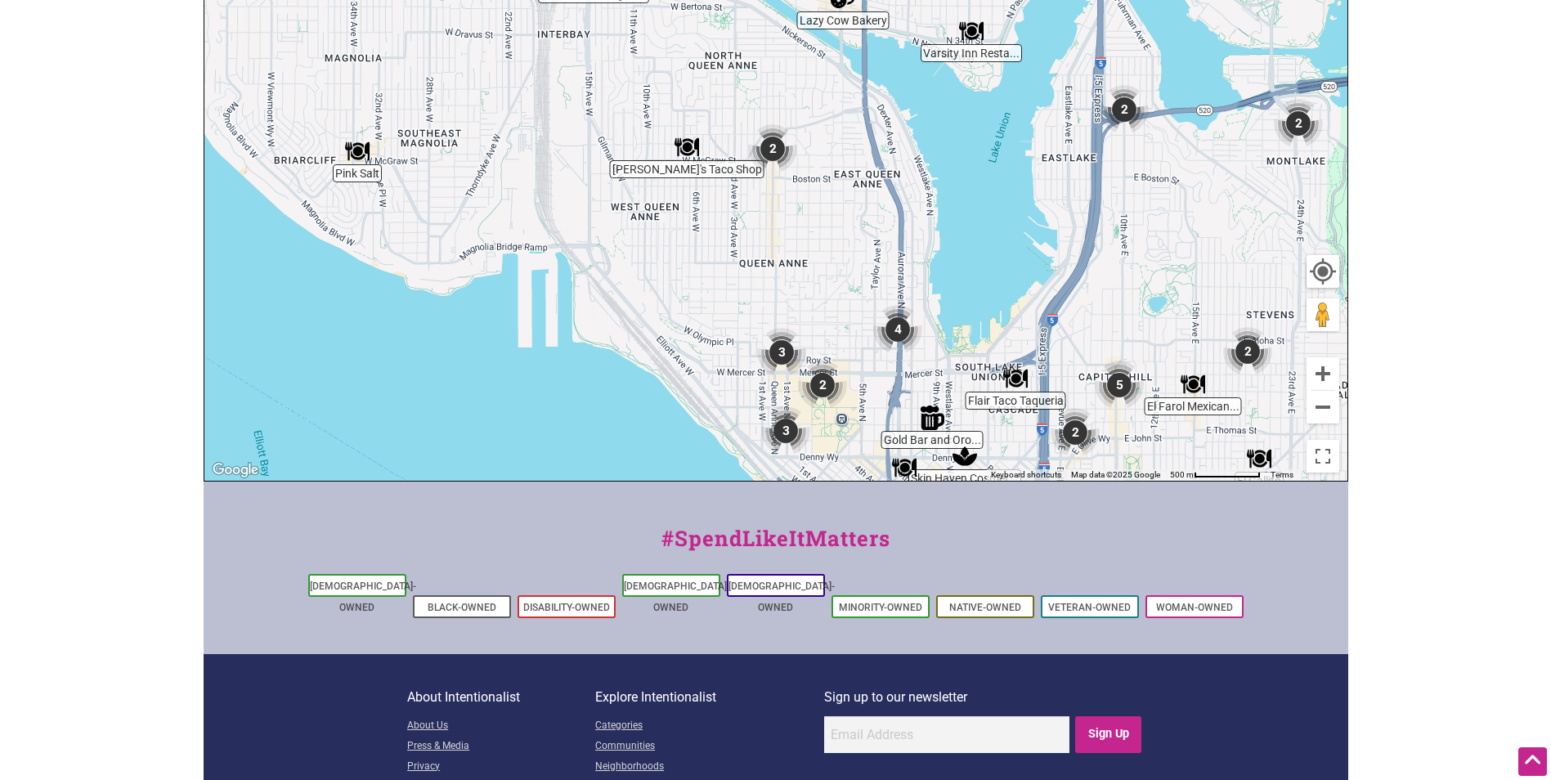
drag, startPoint x: 1439, startPoint y: 232, endPoint x: 1453, endPoint y: 350, distance: 118.6
click at [684, 148] on img "Malena's Taco Shop" at bounding box center [687, 147] width 38 height 38
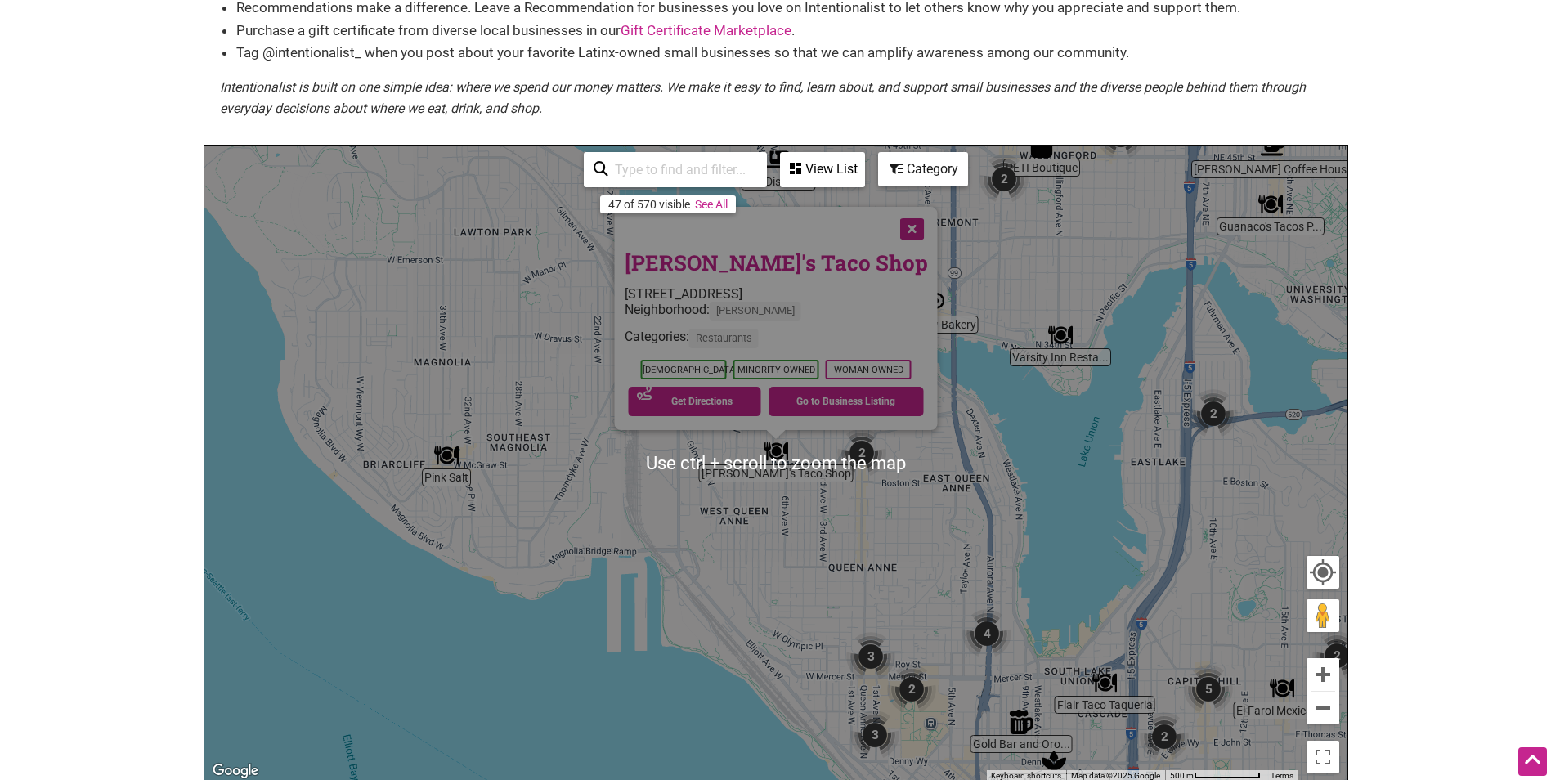
scroll to position [164, 0]
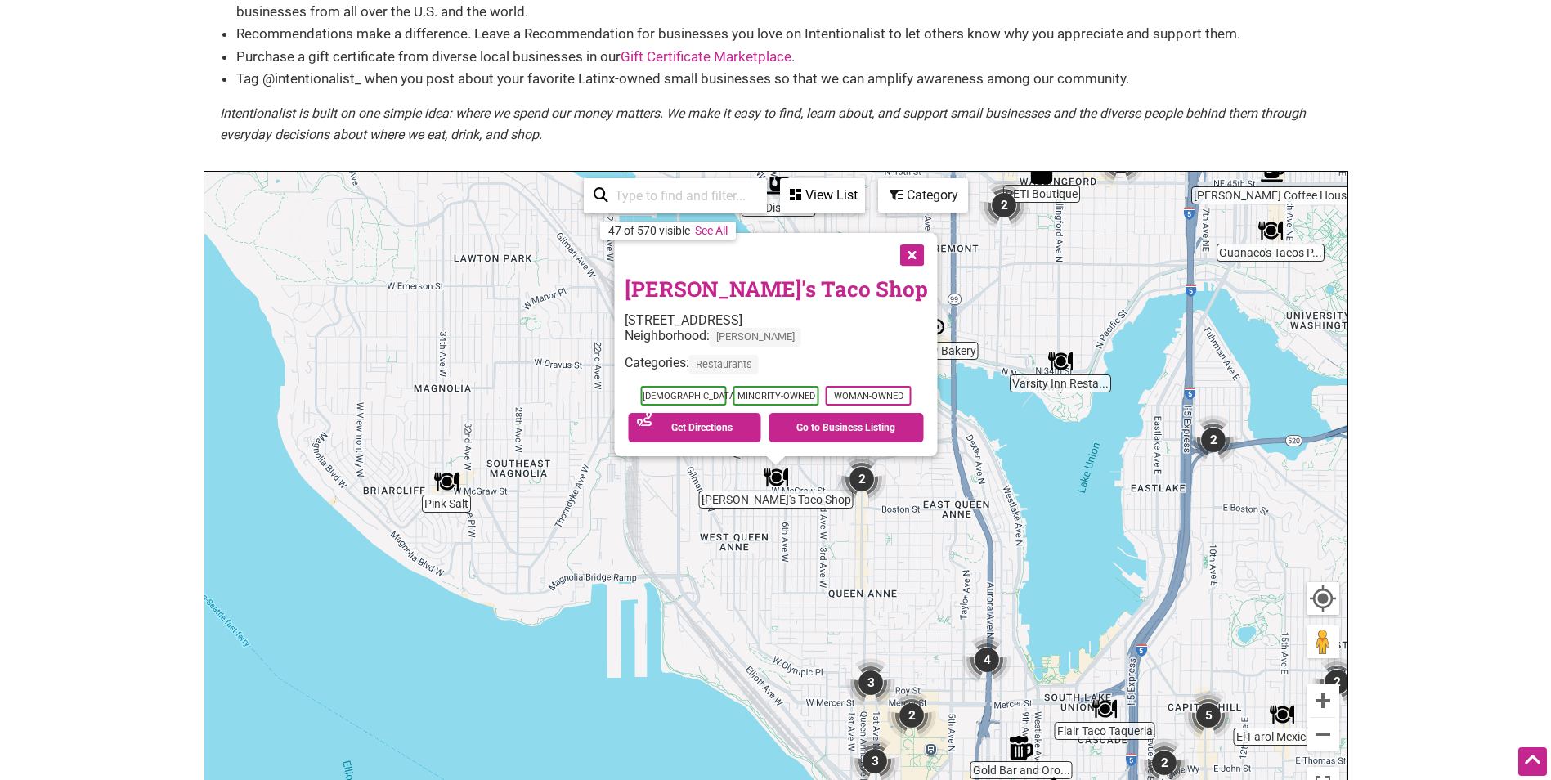
click at [801, 289] on link "Malena's Taco Shop" at bounding box center [775, 289] width 303 height 28
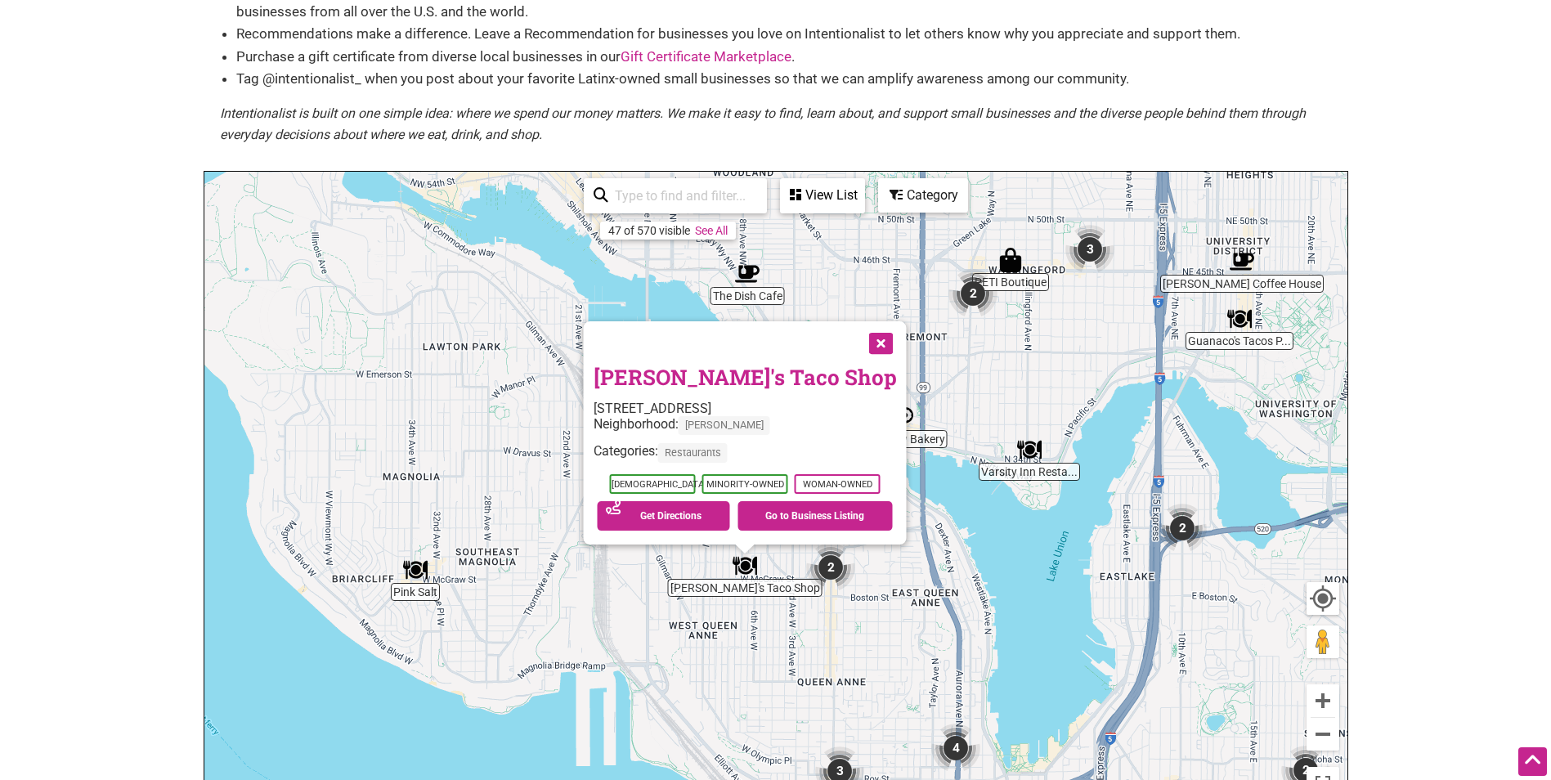
drag, startPoint x: 534, startPoint y: 393, endPoint x: 505, endPoint y: 487, distance: 97.8
click at [505, 487] on div "To navigate, press the arrow keys. Malena's Taco Shop 620 W McGraw St, Seattle,…" at bounding box center [775, 490] width 1143 height 636
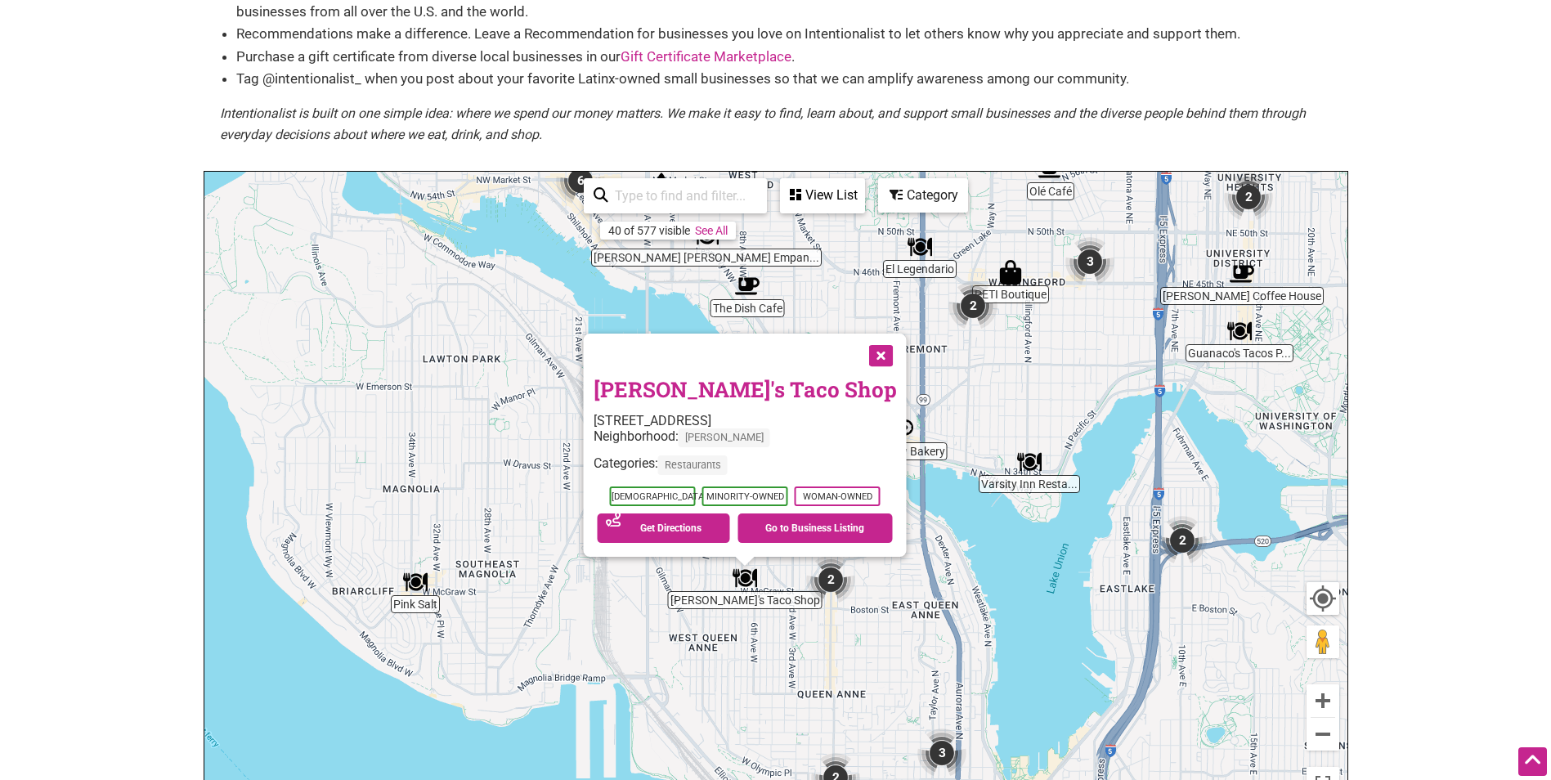
click at [414, 596] on img "Pink Salt" at bounding box center [416, 582] width 38 height 38
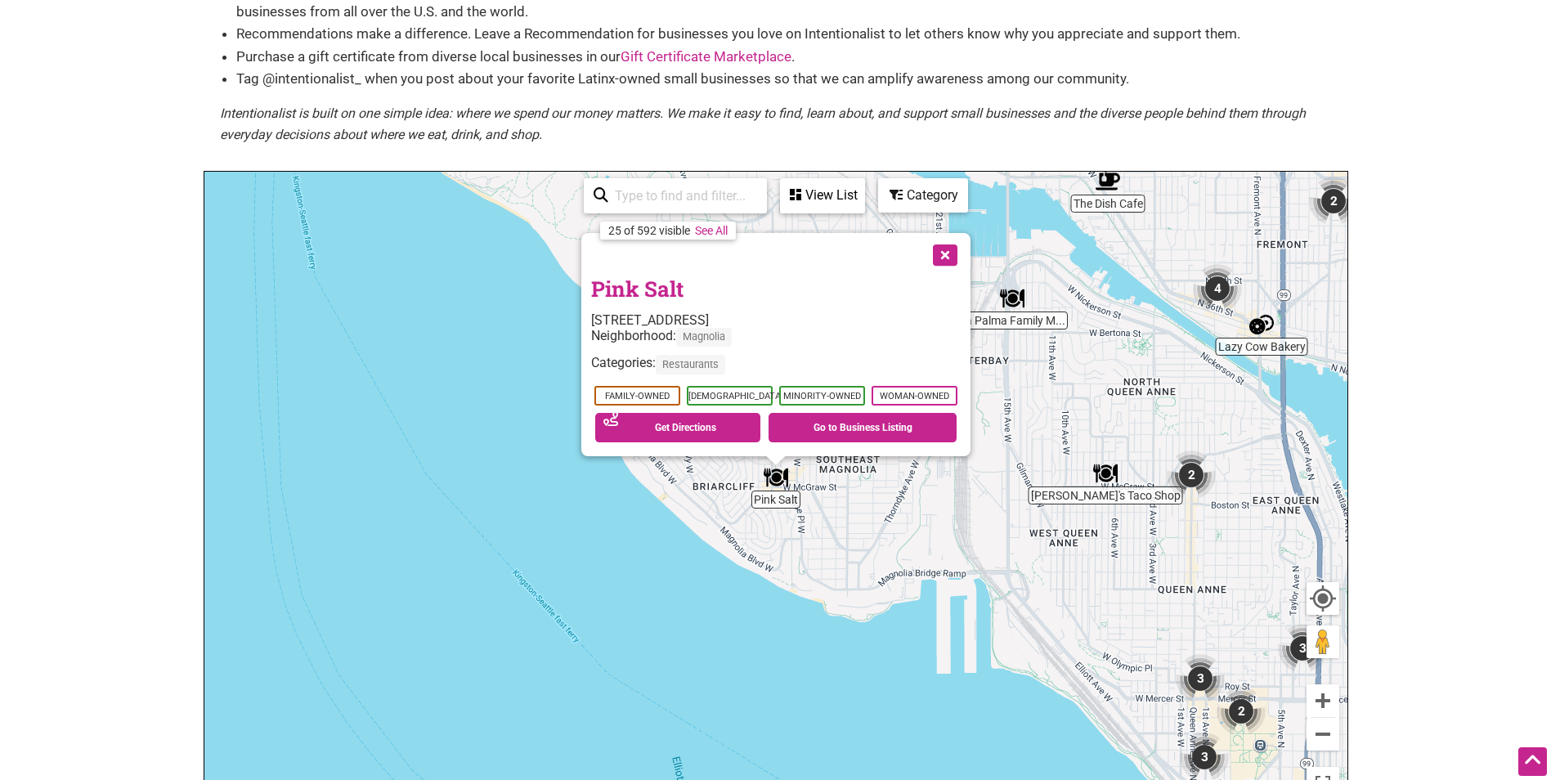
click at [644, 285] on link "Pink Salt" at bounding box center [637, 289] width 92 height 28
click at [1069, 385] on div "To navigate, press the arrow keys. Pink Salt 3321 W McGraw St, Seattle, WA 9819…" at bounding box center [775, 490] width 1143 height 636
click at [1016, 301] on img "La Palma Family Mexican Restaurant" at bounding box center [1013, 299] width 38 height 38
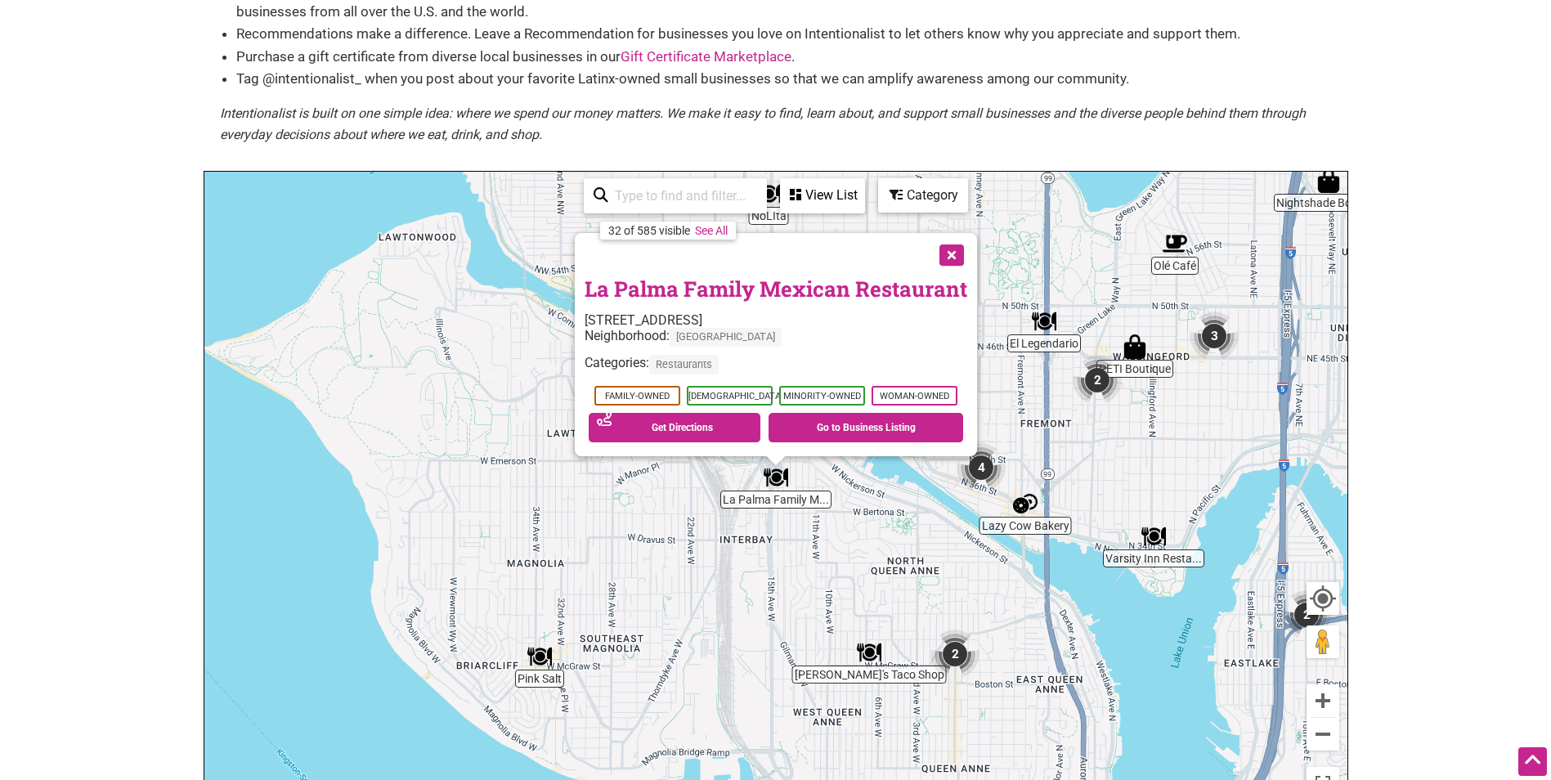
click at [803, 291] on link "La Palma Family Mexican Restaurant" at bounding box center [776, 289] width 383 height 28
click at [1136, 344] on img "PETI Boutique" at bounding box center [1135, 347] width 38 height 38
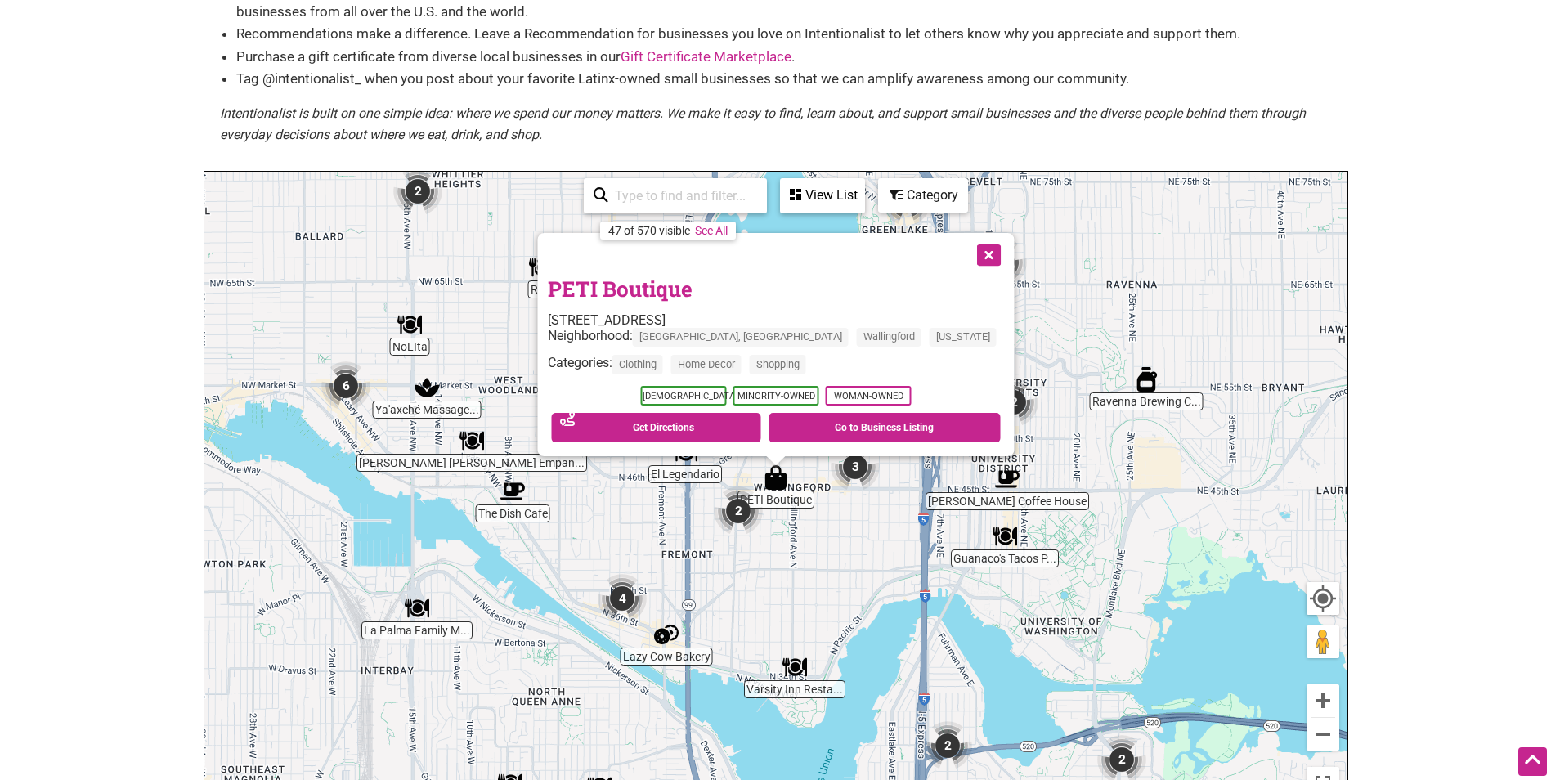
click at [692, 283] on link "PETI Boutique" at bounding box center [619, 289] width 145 height 28
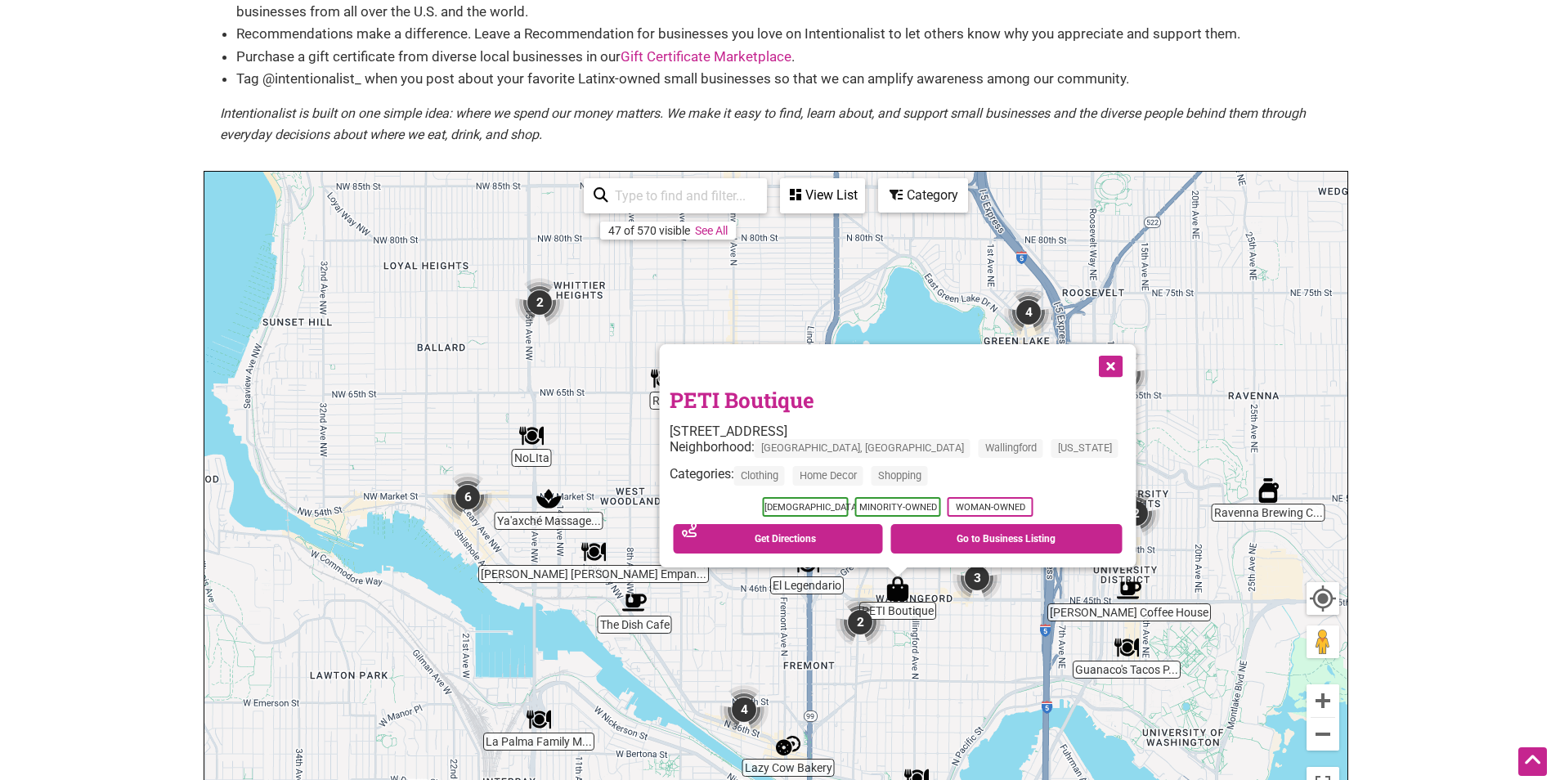
drag, startPoint x: 558, startPoint y: 392, endPoint x: 683, endPoint y: 508, distance: 170.7
click at [683, 508] on div "To navigate, press the arrow keys. PETI Boutique 1621 N 45th St, Seattle, WA 98…" at bounding box center [775, 490] width 1143 height 636
click at [668, 381] on img "Raíz" at bounding box center [663, 379] width 38 height 38
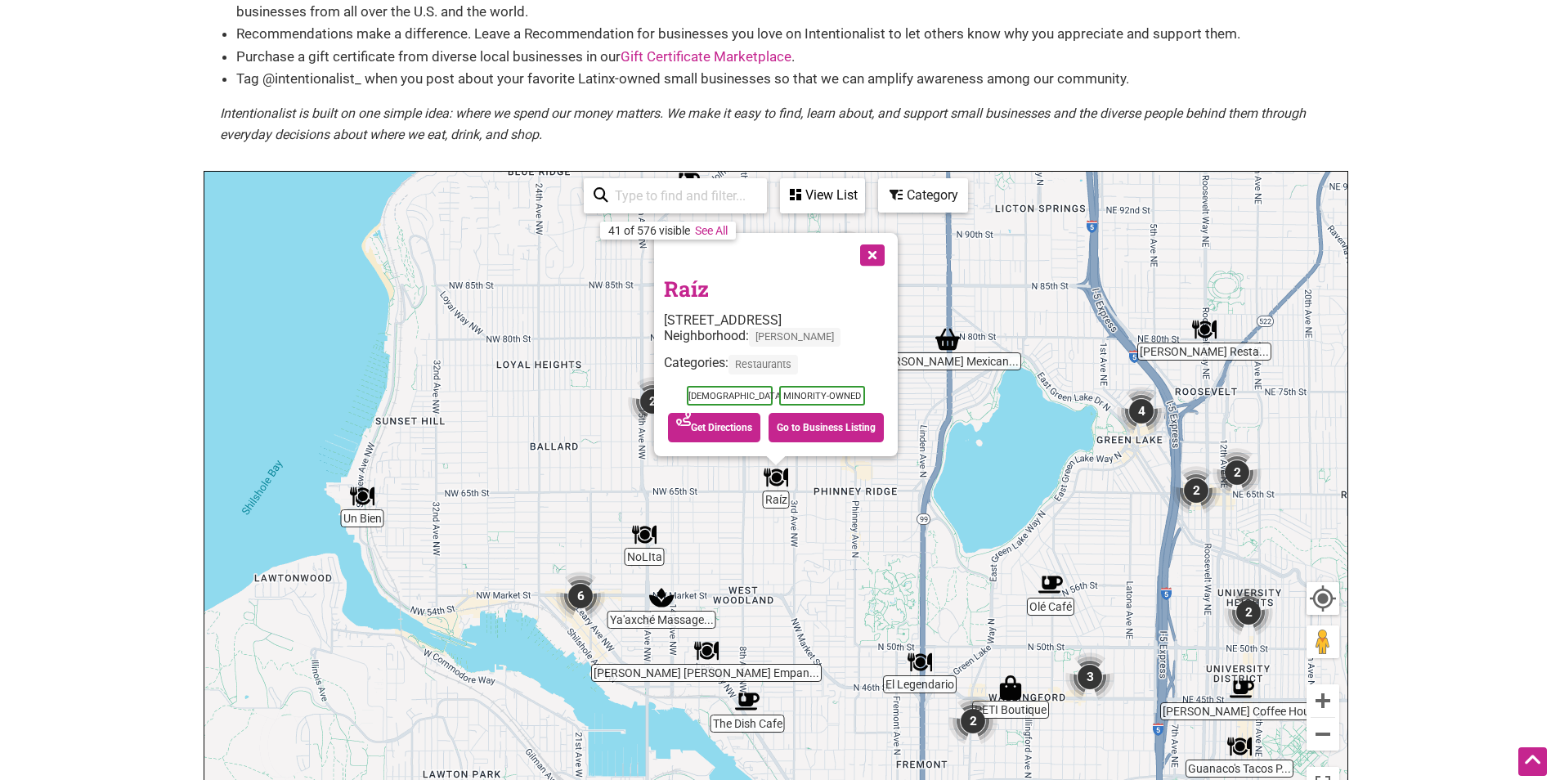
click at [694, 284] on link "Raíz" at bounding box center [686, 289] width 45 height 28
click at [1027, 338] on div "To navigate, press the arrow keys. Raíz 500 NW 65th St, Seattle, WA 98117 Neigh…" at bounding box center [775, 490] width 1143 height 636
click at [945, 339] on img "Mendoza's Mexican Mercado" at bounding box center [948, 340] width 38 height 38
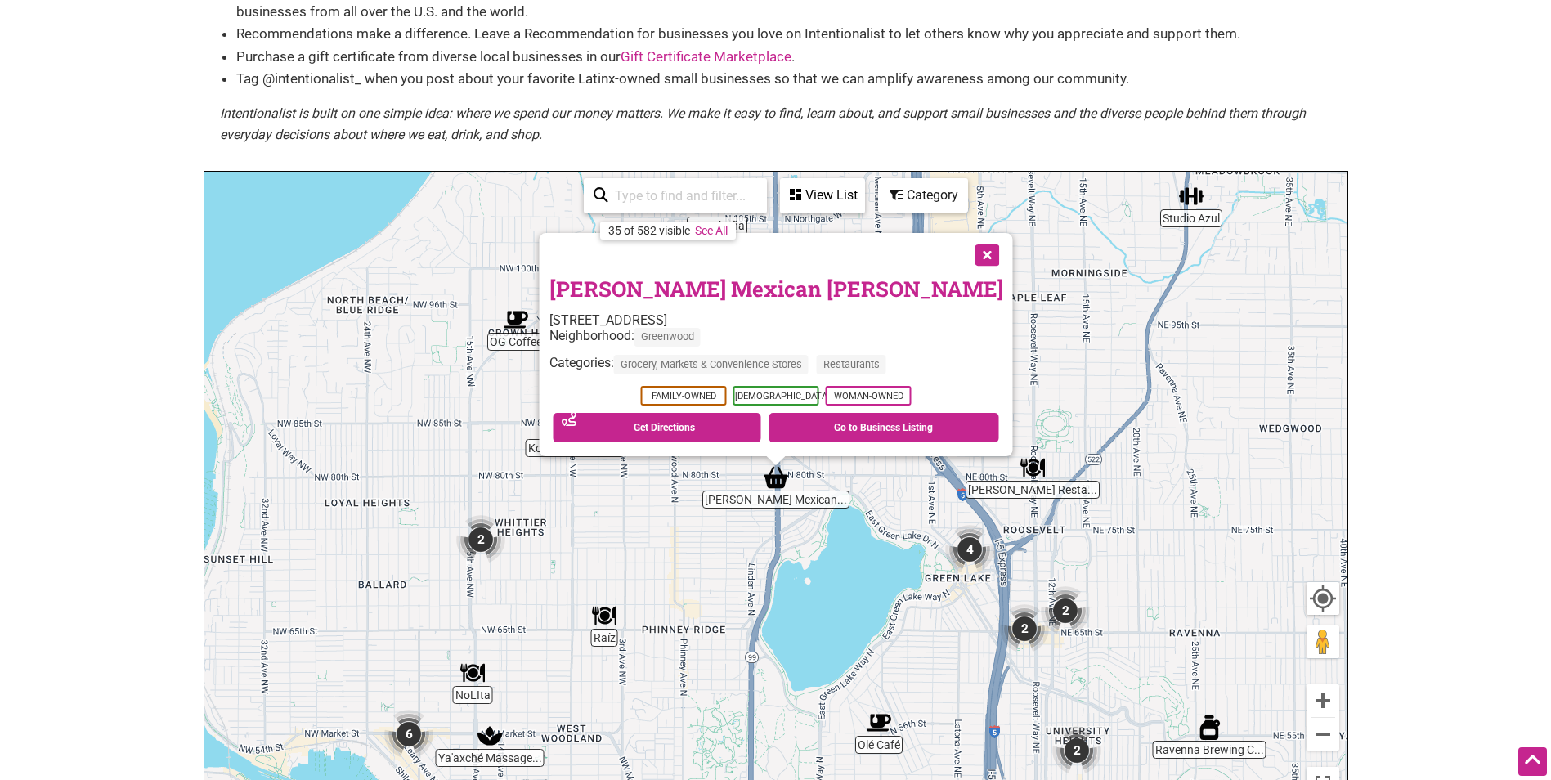
click at [838, 291] on link "Mendoza's Mexican Mercado" at bounding box center [776, 289] width 454 height 28
click at [511, 383] on div "To navigate, press the arrow keys. Mendoza's Mexican Mercado 7811 Aurora Ave N,…" at bounding box center [775, 490] width 1143 height 636
click at [508, 309] on img "OG Coffee" at bounding box center [516, 320] width 38 height 38
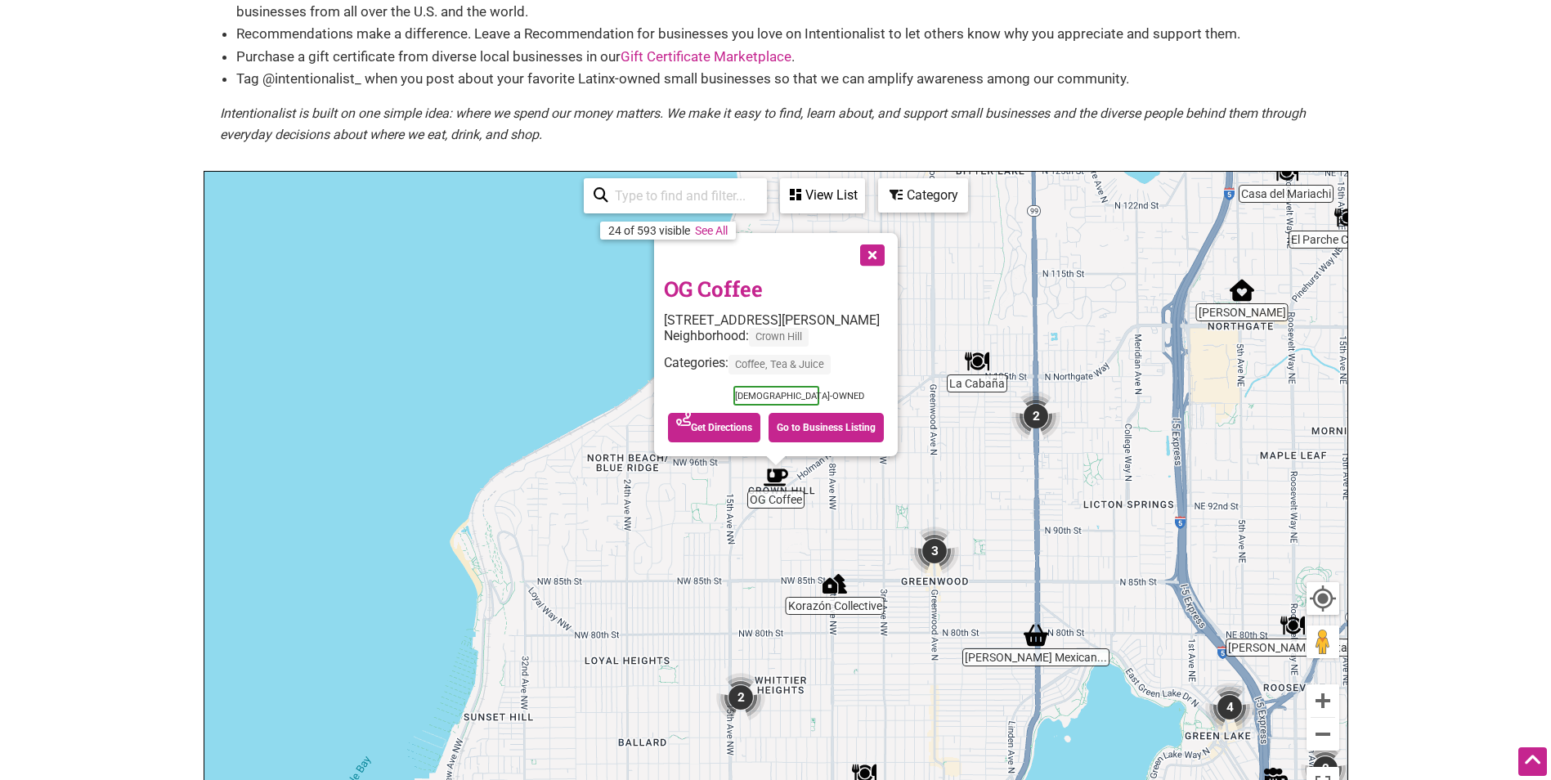
click at [698, 285] on link "OG Coffee" at bounding box center [713, 289] width 99 height 28
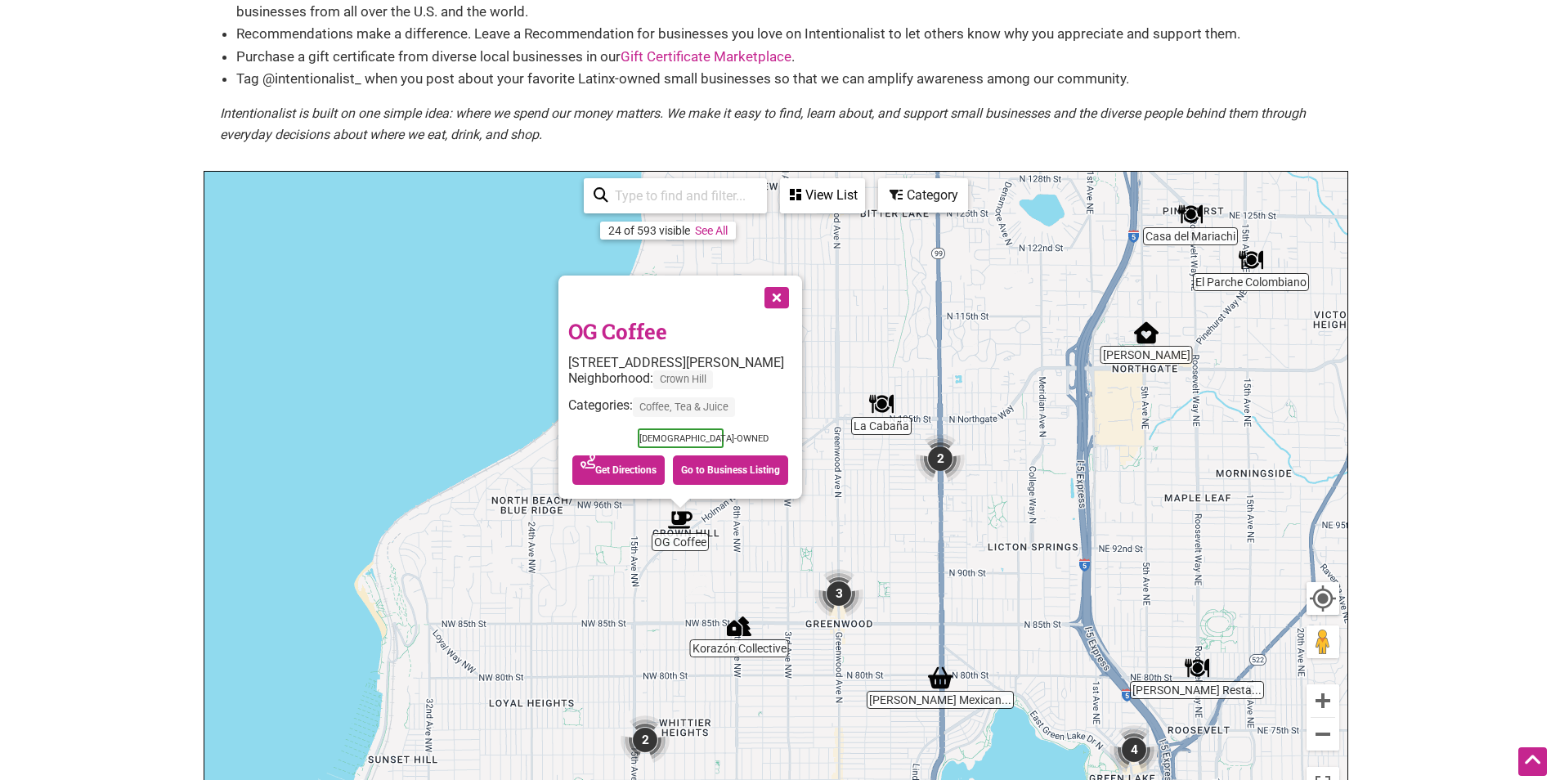
drag, startPoint x: 1117, startPoint y: 368, endPoint x: 989, endPoint y: 415, distance: 136.9
click at [1018, 413] on div "To navigate, press the arrow keys. OG Coffee 9229 Holman Rd NW, Seattle, WA 981…" at bounding box center [775, 490] width 1143 height 636
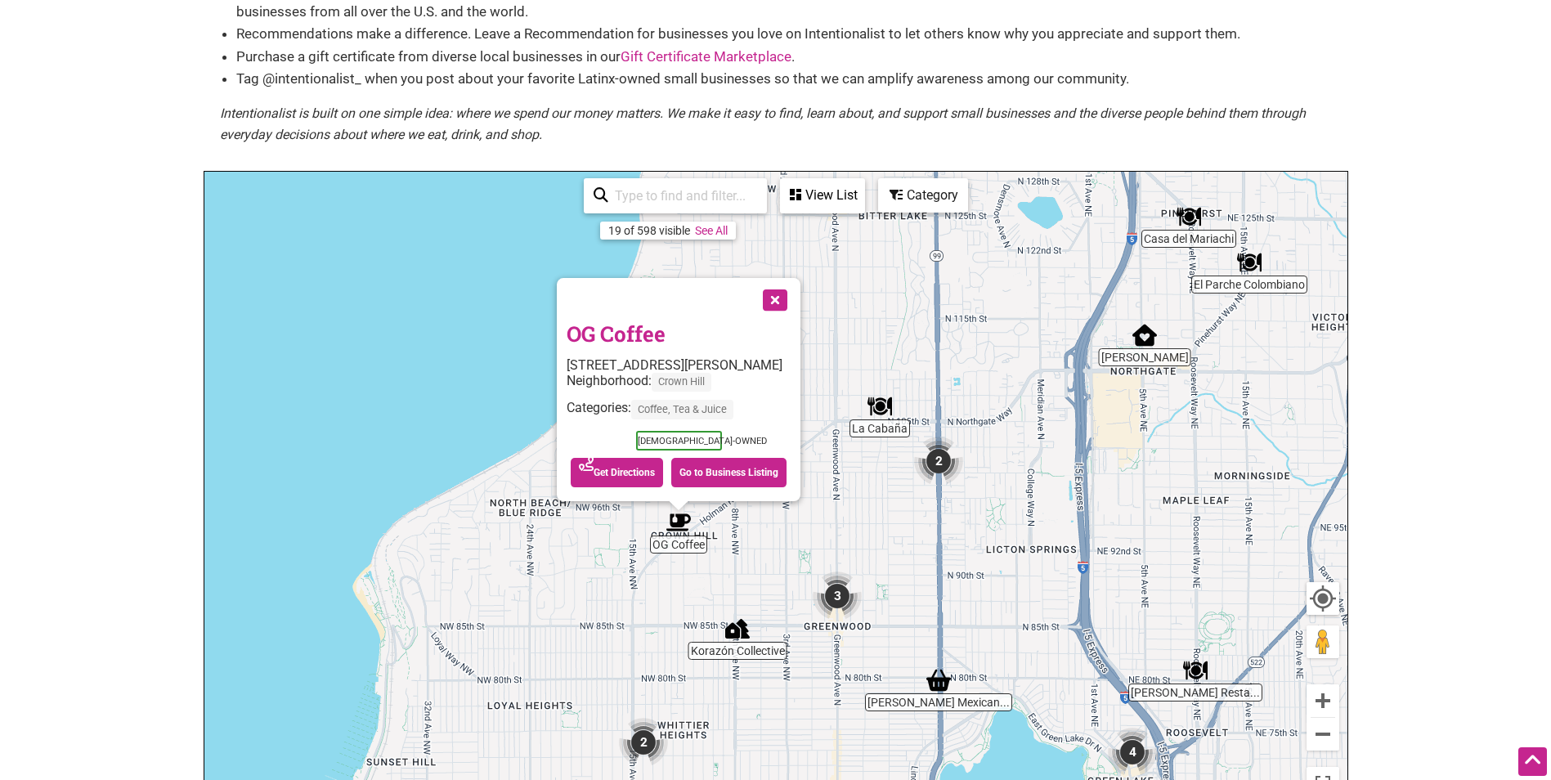
click at [881, 415] on img "La Cabaña" at bounding box center [880, 407] width 38 height 38
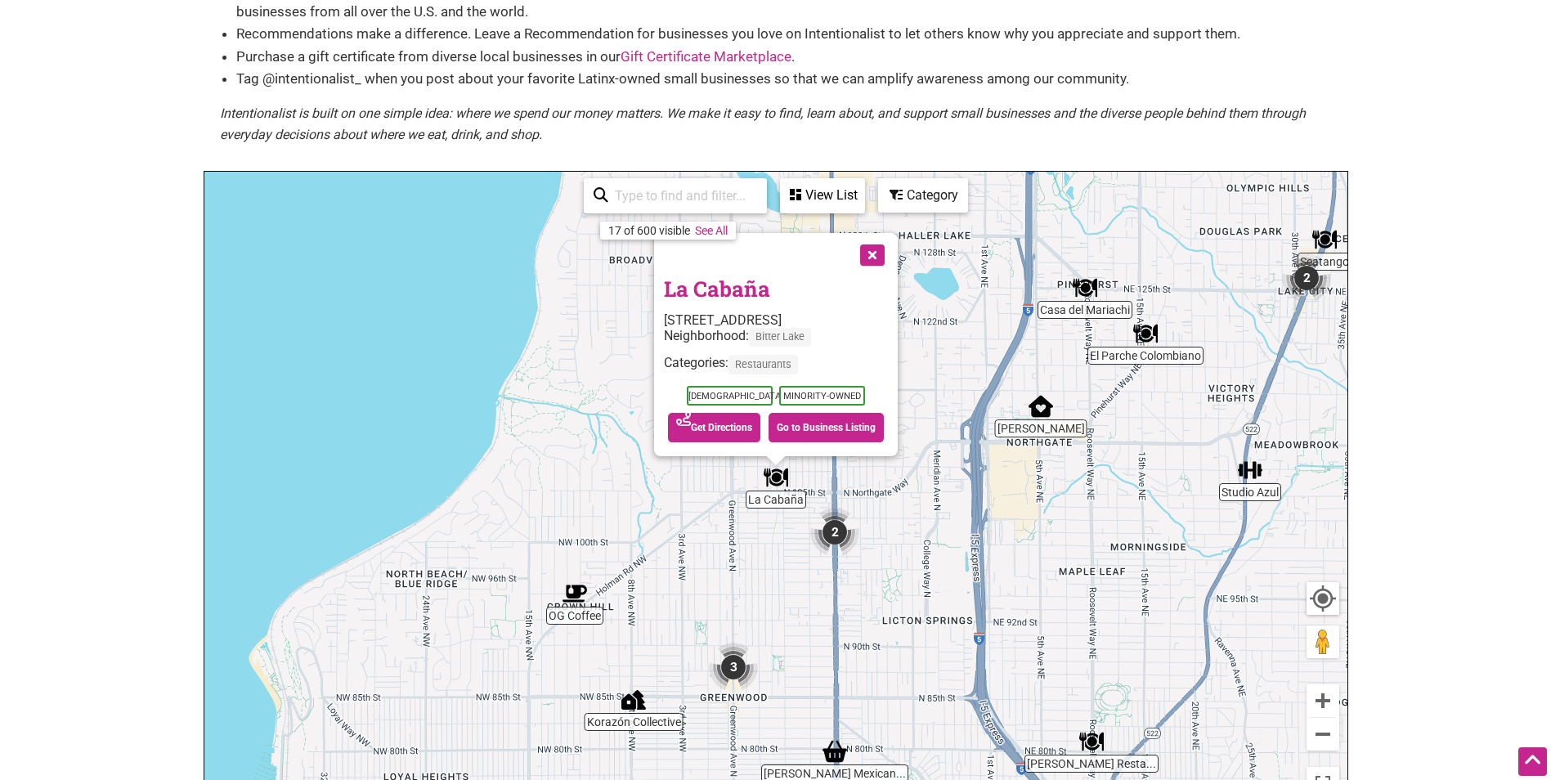
click at [738, 281] on link "La Cabaña" at bounding box center [717, 289] width 106 height 28
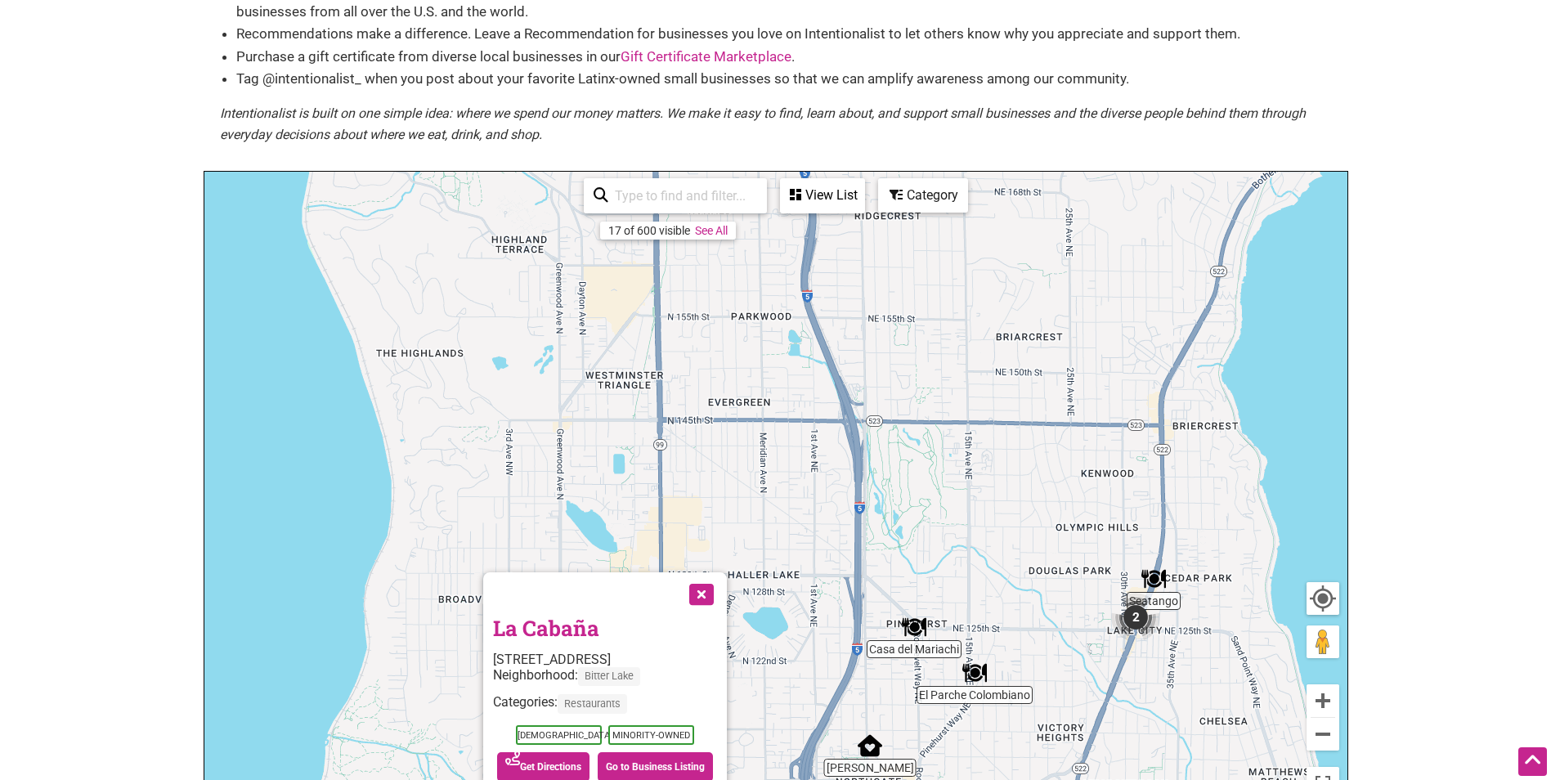
drag, startPoint x: 1137, startPoint y: 433, endPoint x: 966, endPoint y: 774, distance: 381.5
click at [966, 774] on div "To navigate, press the arrow keys. La Cabaña 606 N 105th St, Seattle, WA 98133 …" at bounding box center [775, 490] width 1143 height 636
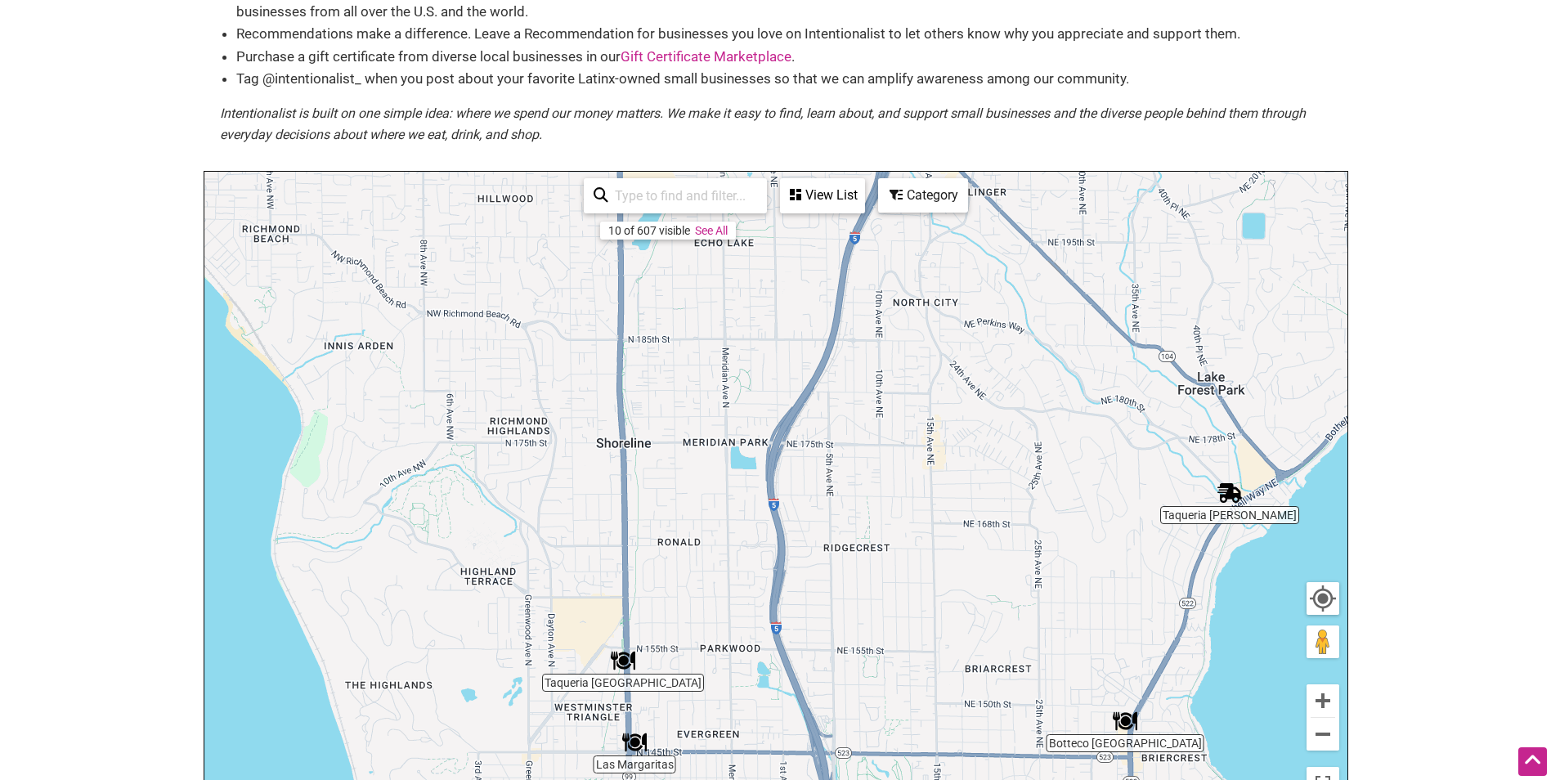
drag, startPoint x: 1003, startPoint y: 469, endPoint x: 984, endPoint y: 712, distance: 244.5
click at [984, 712] on div "To navigate, press the arrow keys." at bounding box center [775, 490] width 1143 height 636
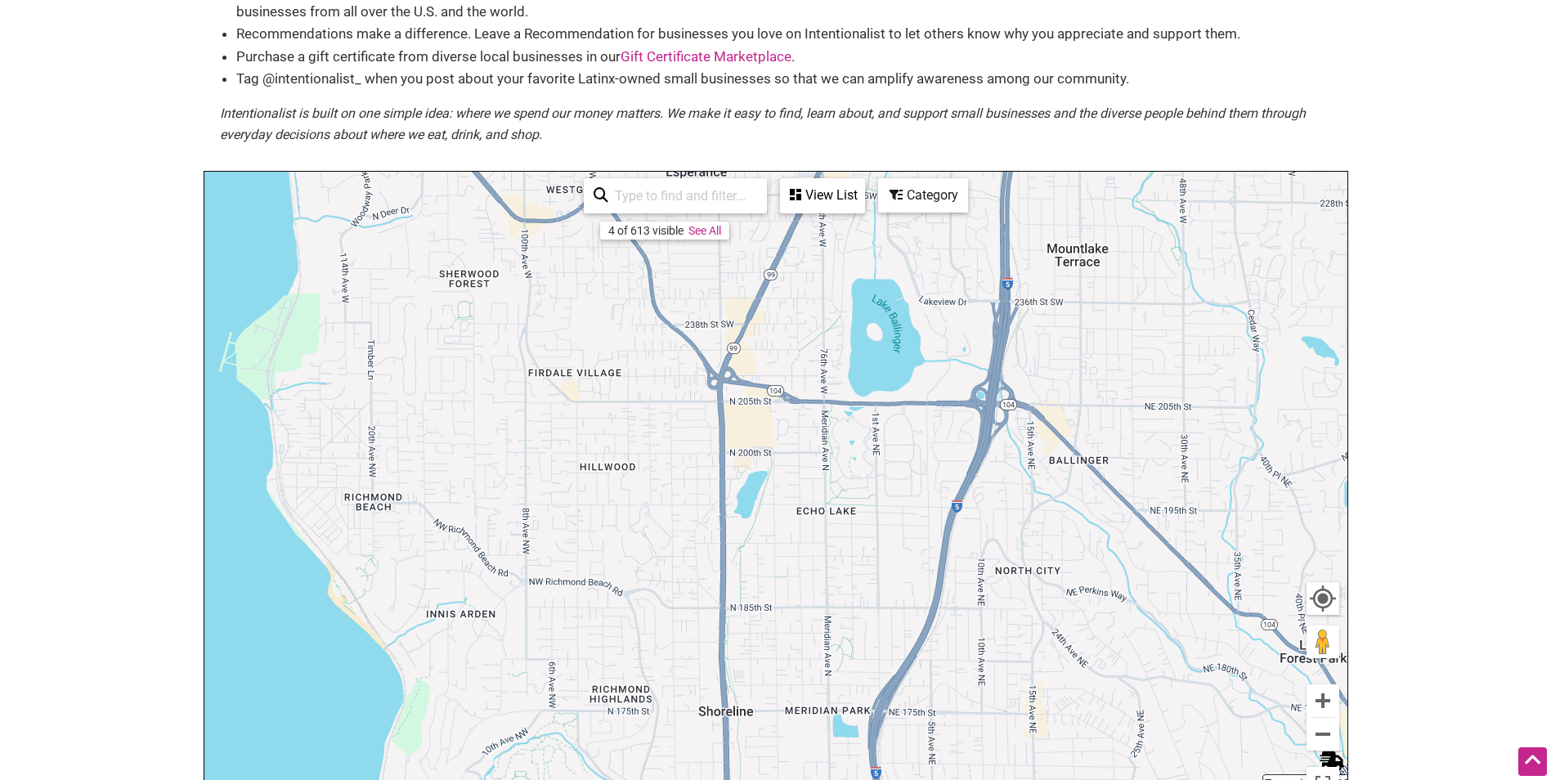
drag, startPoint x: 932, startPoint y: 449, endPoint x: 1035, endPoint y: 718, distance: 288.4
click at [1035, 718] on div "To navigate, press the arrow keys." at bounding box center [775, 490] width 1143 height 636
click at [1323, 736] on button "Zoom out" at bounding box center [1323, 734] width 33 height 33
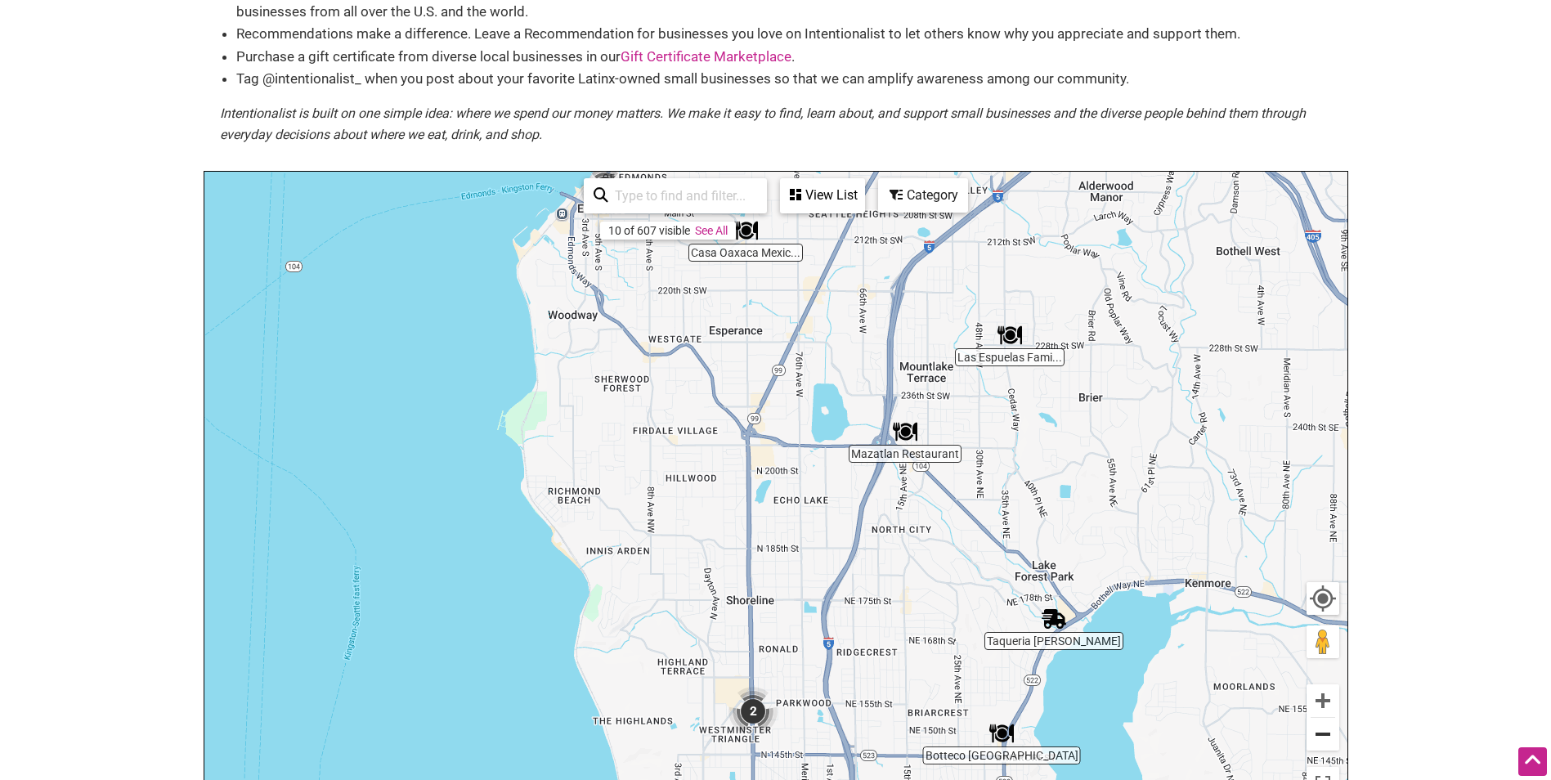
click at [1323, 736] on button "Zoom out" at bounding box center [1323, 734] width 33 height 33
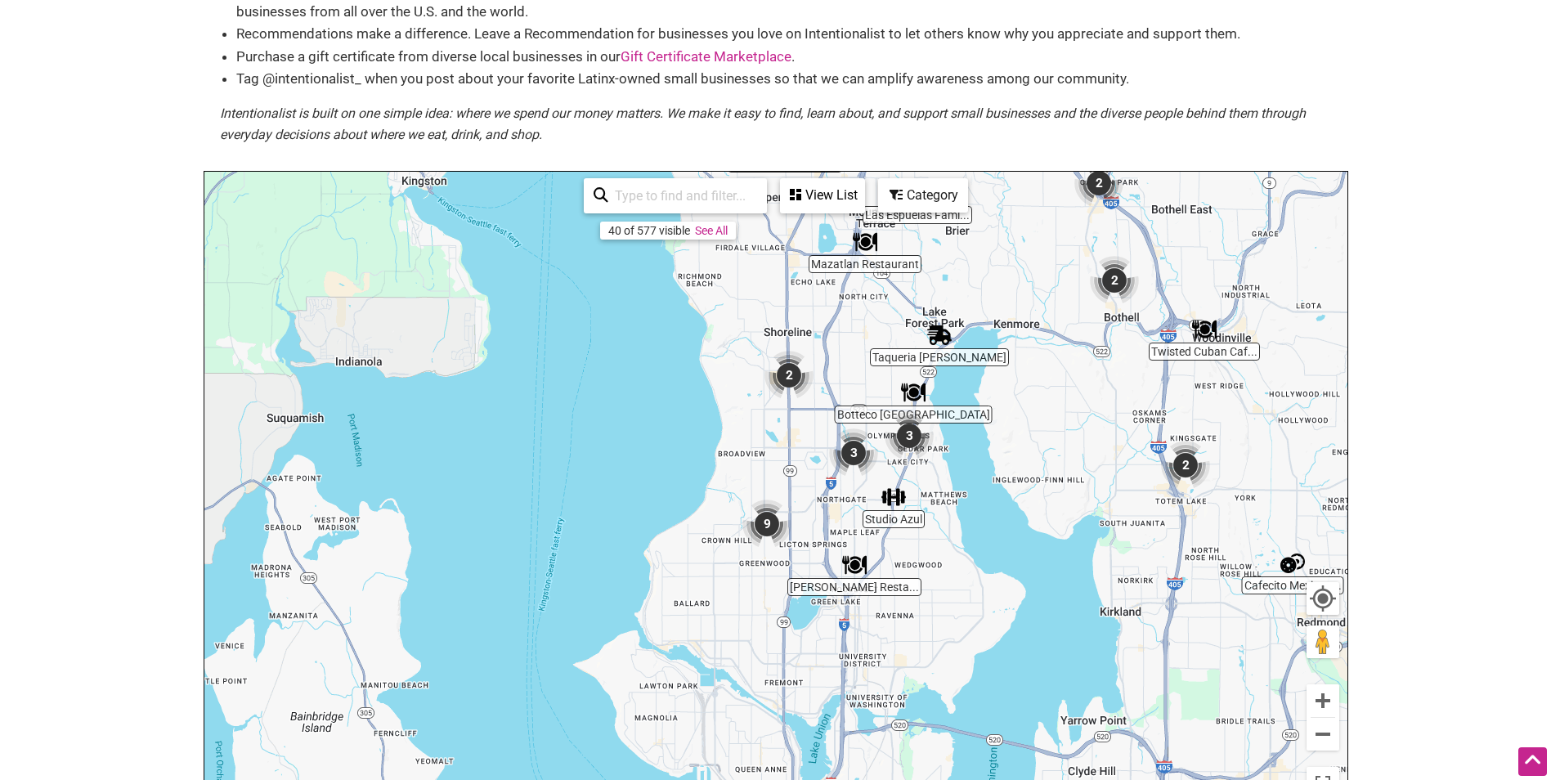
drag, startPoint x: 841, startPoint y: 562, endPoint x: 866, endPoint y: 339, distance: 224.7
click at [866, 339] on div "To navigate, press the arrow keys." at bounding box center [775, 490] width 1143 height 636
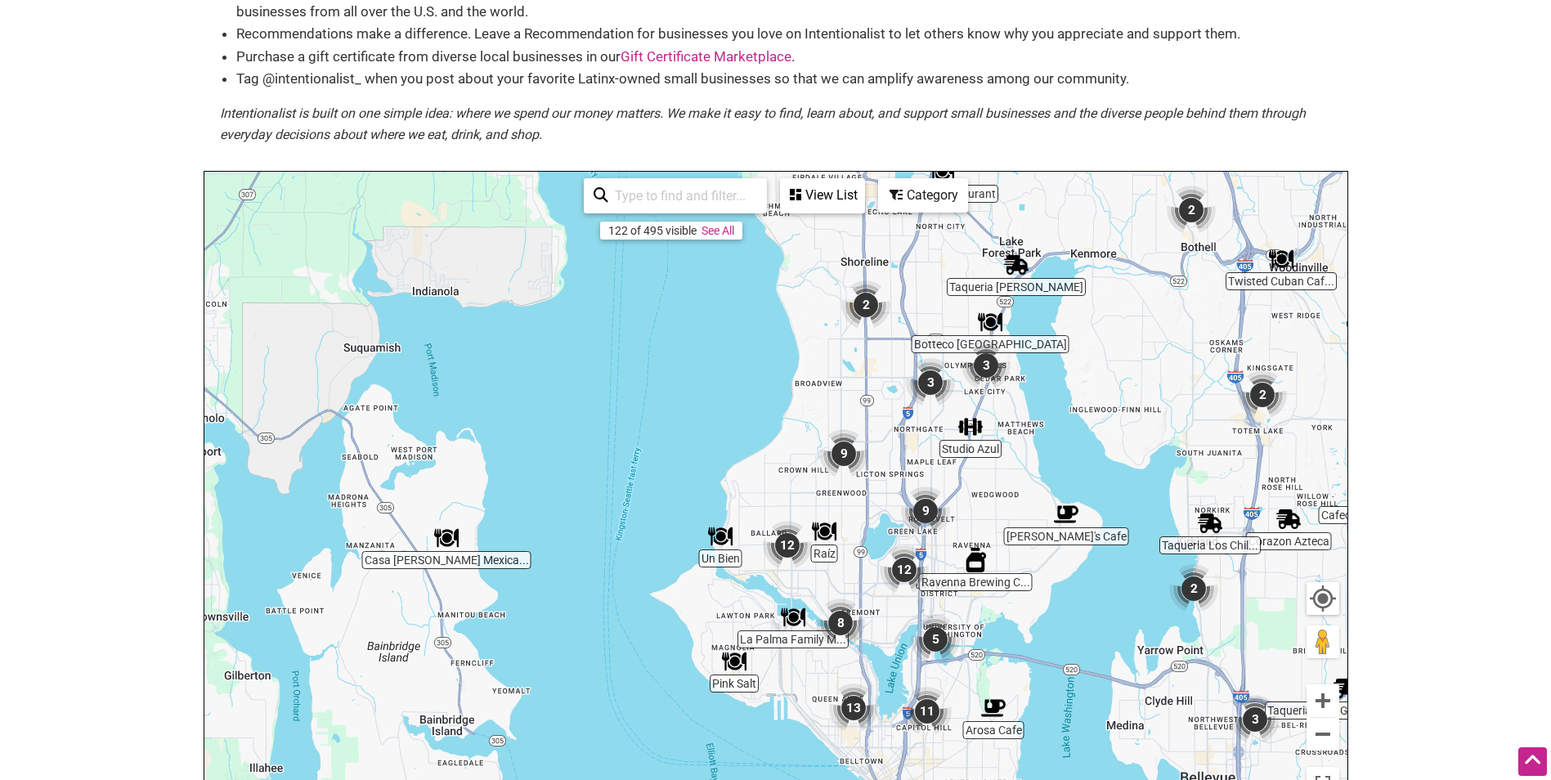
drag, startPoint x: 948, startPoint y: 583, endPoint x: 1025, endPoint y: 521, distance: 98.9
click at [1025, 521] on div "To navigate, press the arrow keys." at bounding box center [775, 490] width 1143 height 636
click at [847, 449] on img "9" at bounding box center [844, 454] width 62 height 62
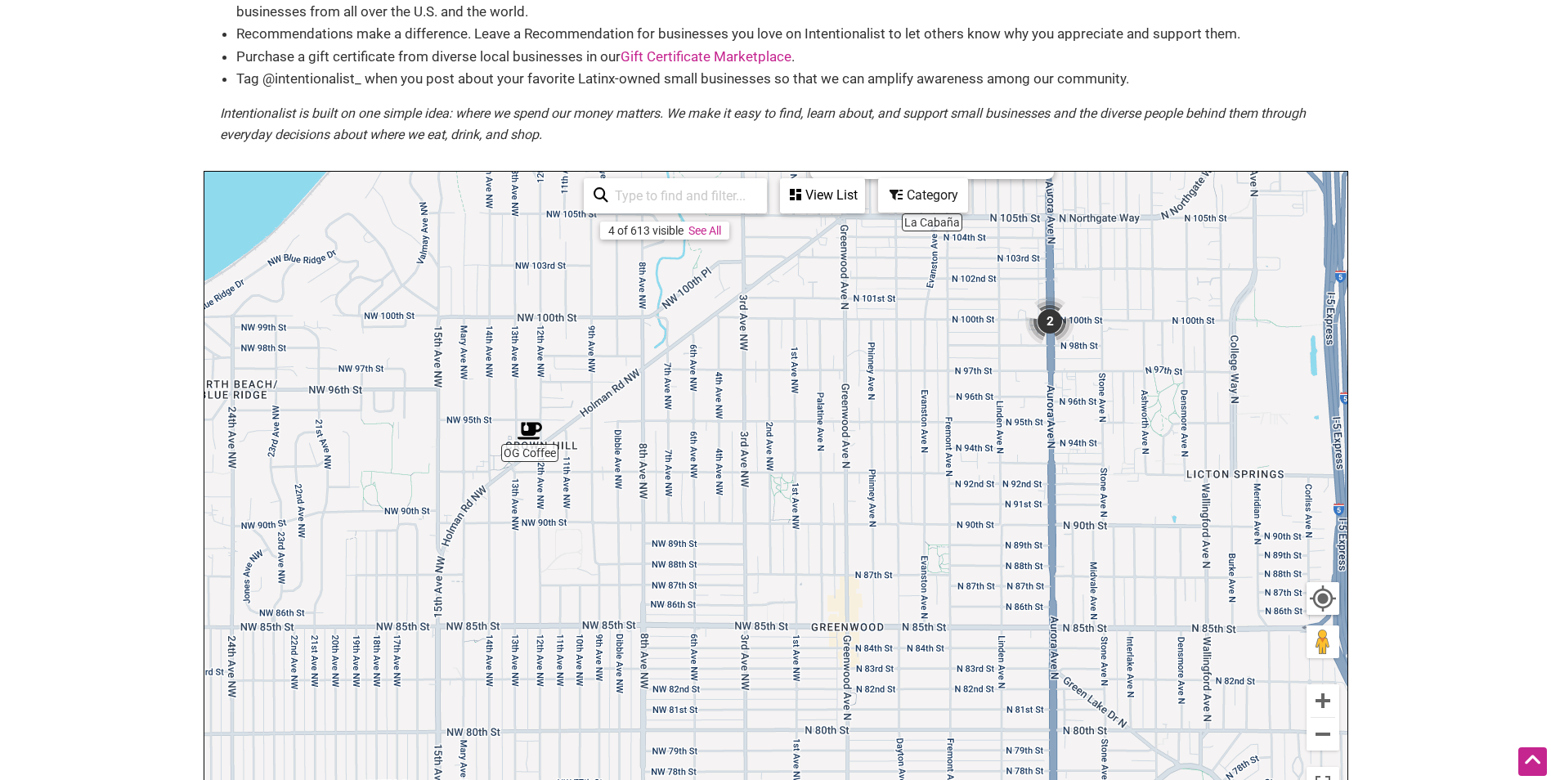
drag, startPoint x: 876, startPoint y: 603, endPoint x: 896, endPoint y: 336, distance: 267.3
click at [896, 336] on div "To navigate, press the arrow keys. La Cabaña 606 N 105th St, Seattle, WA 98133 …" at bounding box center [775, 490] width 1143 height 636
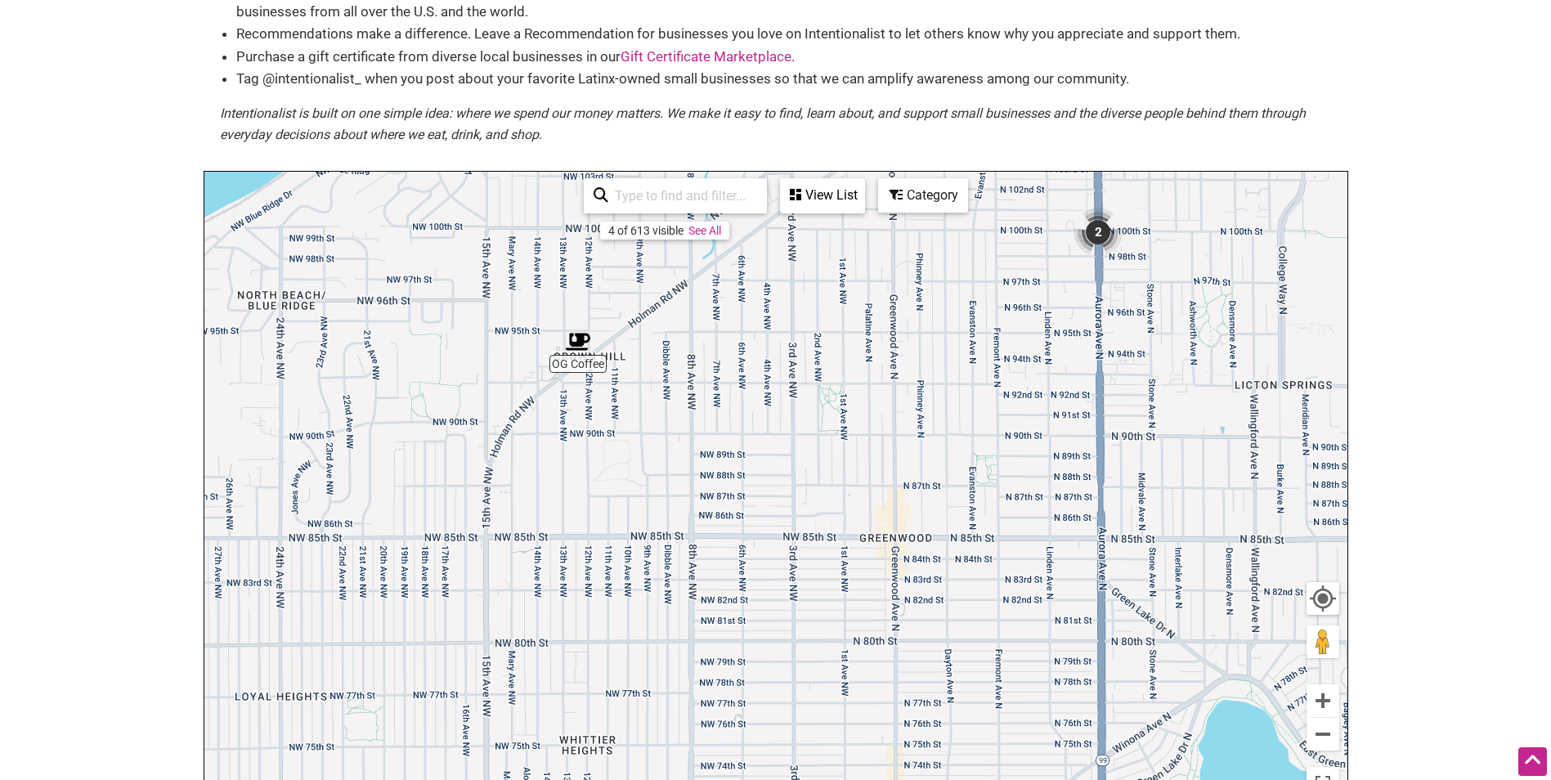
drag, startPoint x: 918, startPoint y: 694, endPoint x: 966, endPoint y: 340, distance: 357.3
click at [966, 340] on div "To navigate, press the arrow keys. La Cabaña 606 N 105th St, Seattle, WA 98133 …" at bounding box center [775, 490] width 1143 height 636
click at [691, 554] on img "Korazón Collective" at bounding box center [696, 556] width 38 height 38
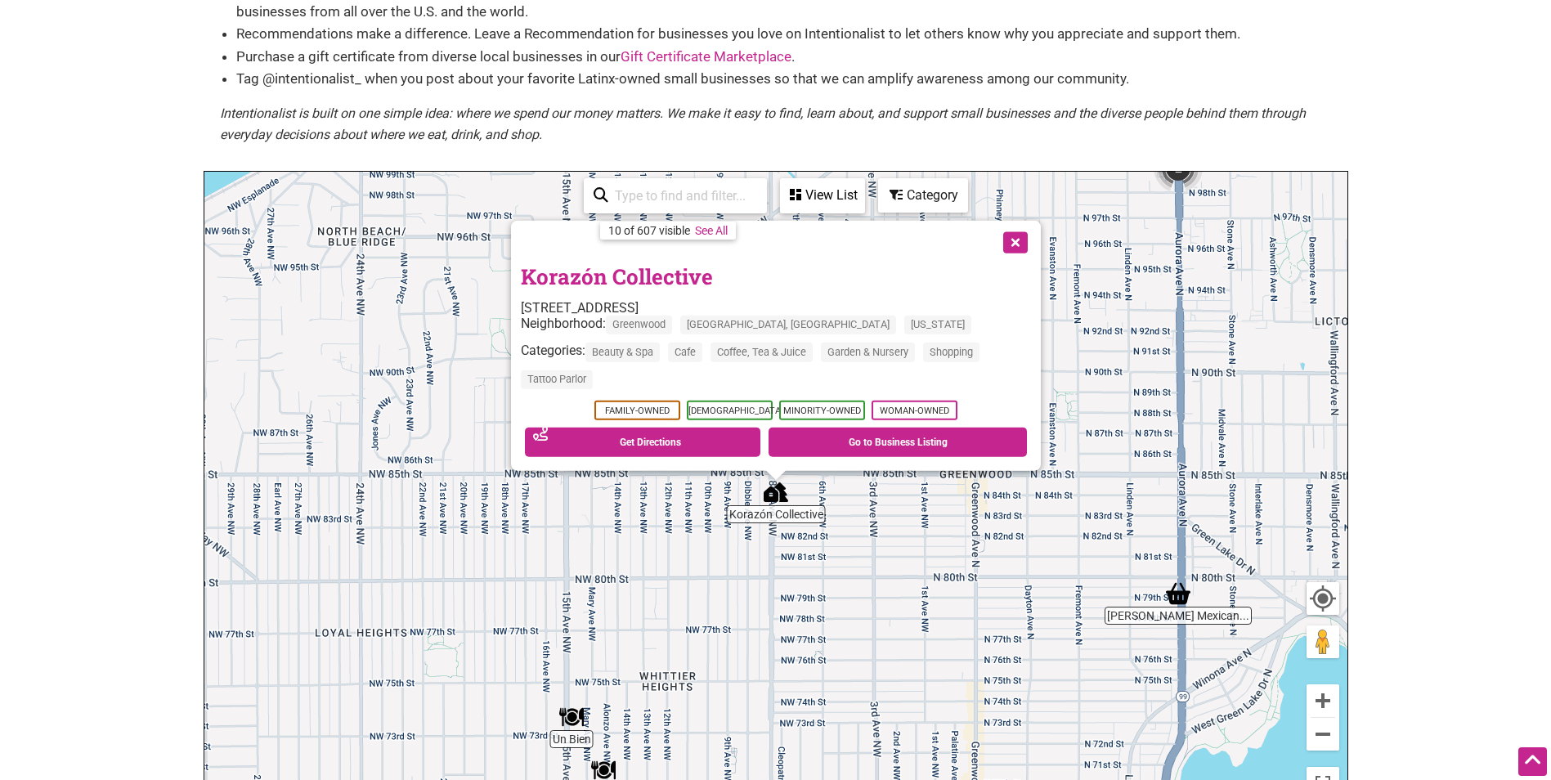
click at [644, 268] on link "Korazón Collective" at bounding box center [617, 277] width 192 height 28
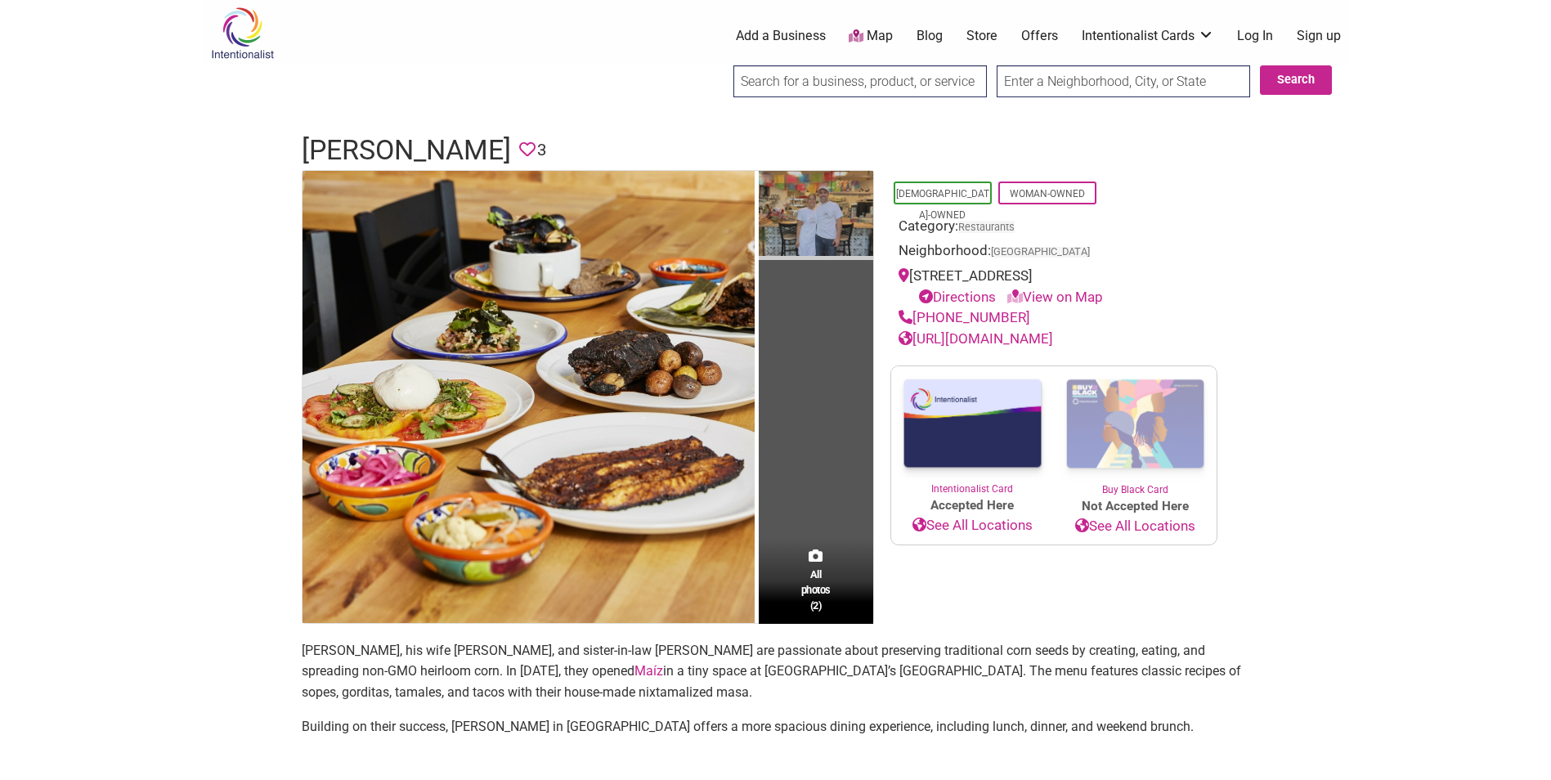
click at [785, 197] on img at bounding box center [816, 216] width 114 height 90
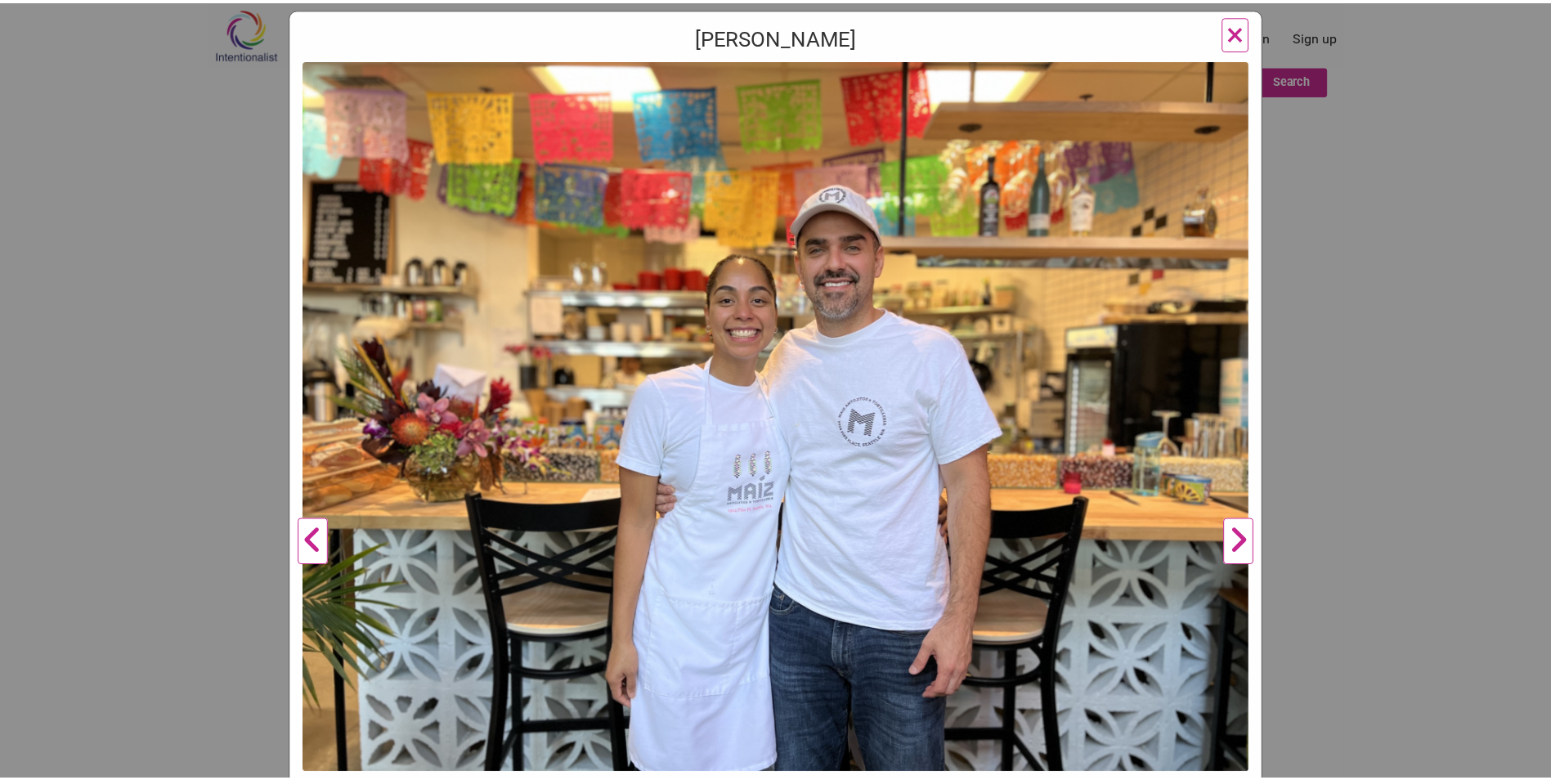
scroll to position [164, 0]
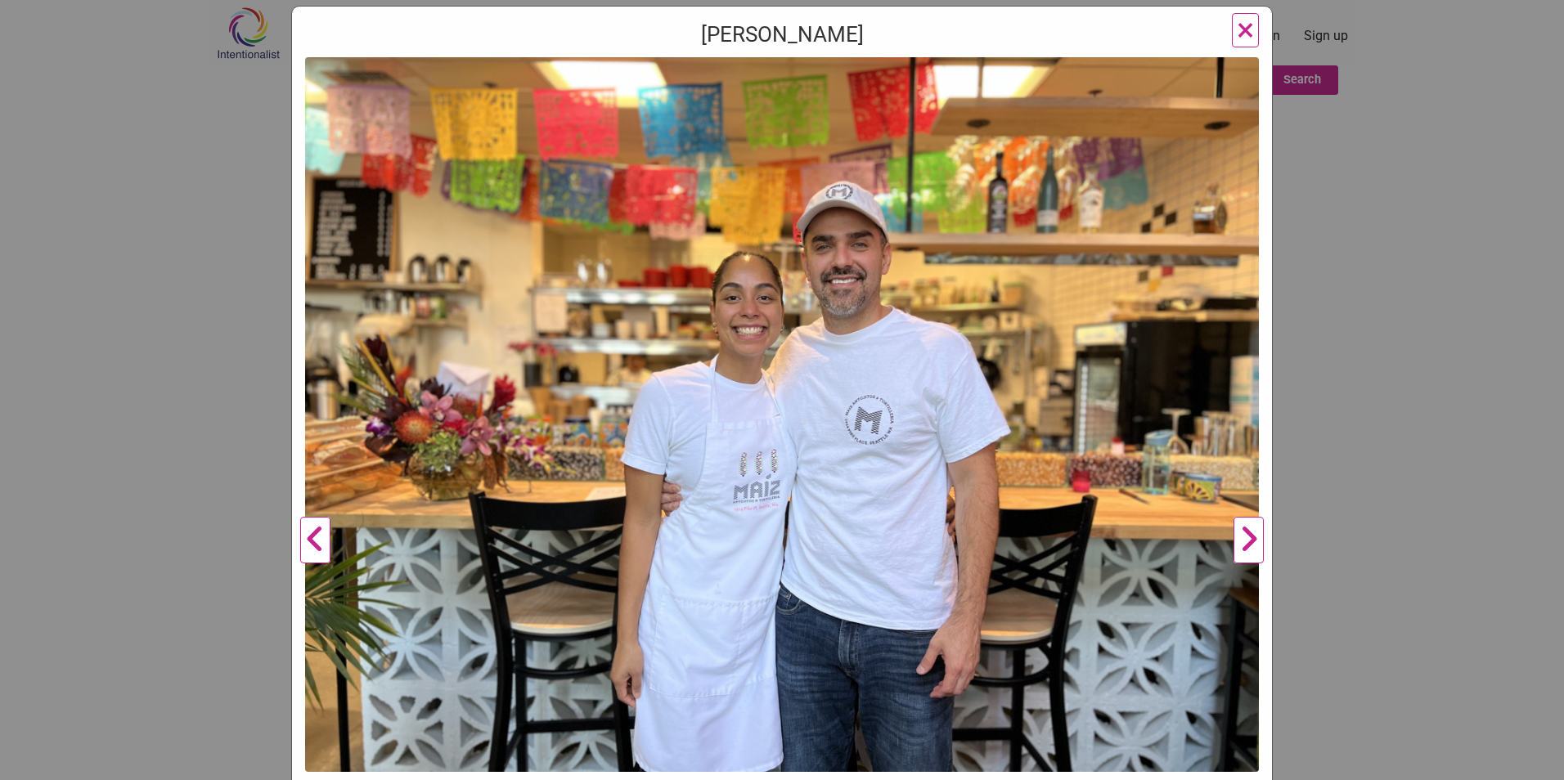
click at [1373, 307] on div "Maiz Molino Previous Next 1 2 ×" at bounding box center [782, 390] width 1564 height 780
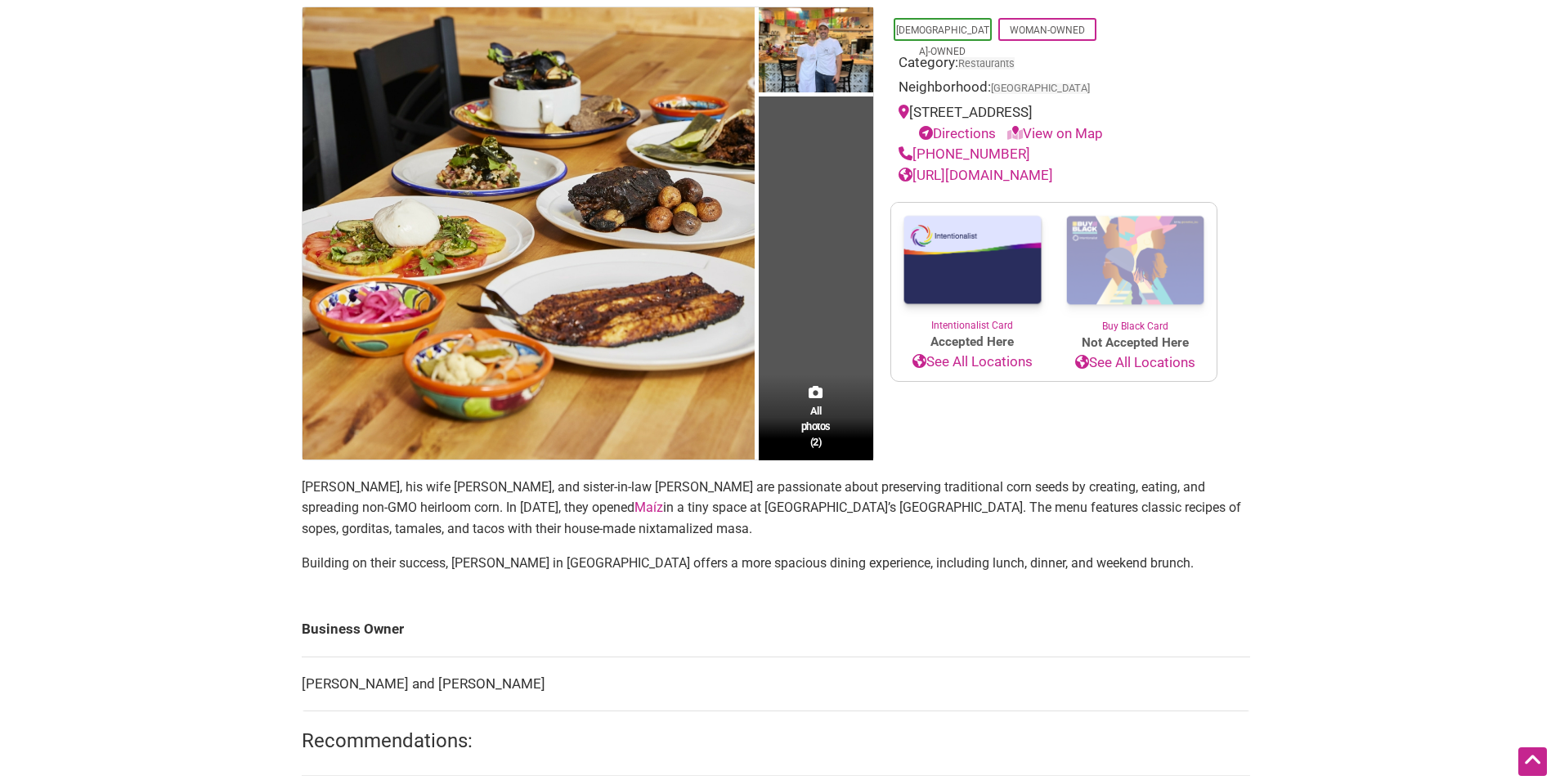
drag, startPoint x: 1024, startPoint y: 155, endPoint x: 916, endPoint y: 158, distance: 108.0
click at [916, 158] on div "(206) 679-4414" at bounding box center [1054, 154] width 311 height 21
copy link "(206) 679-4414"
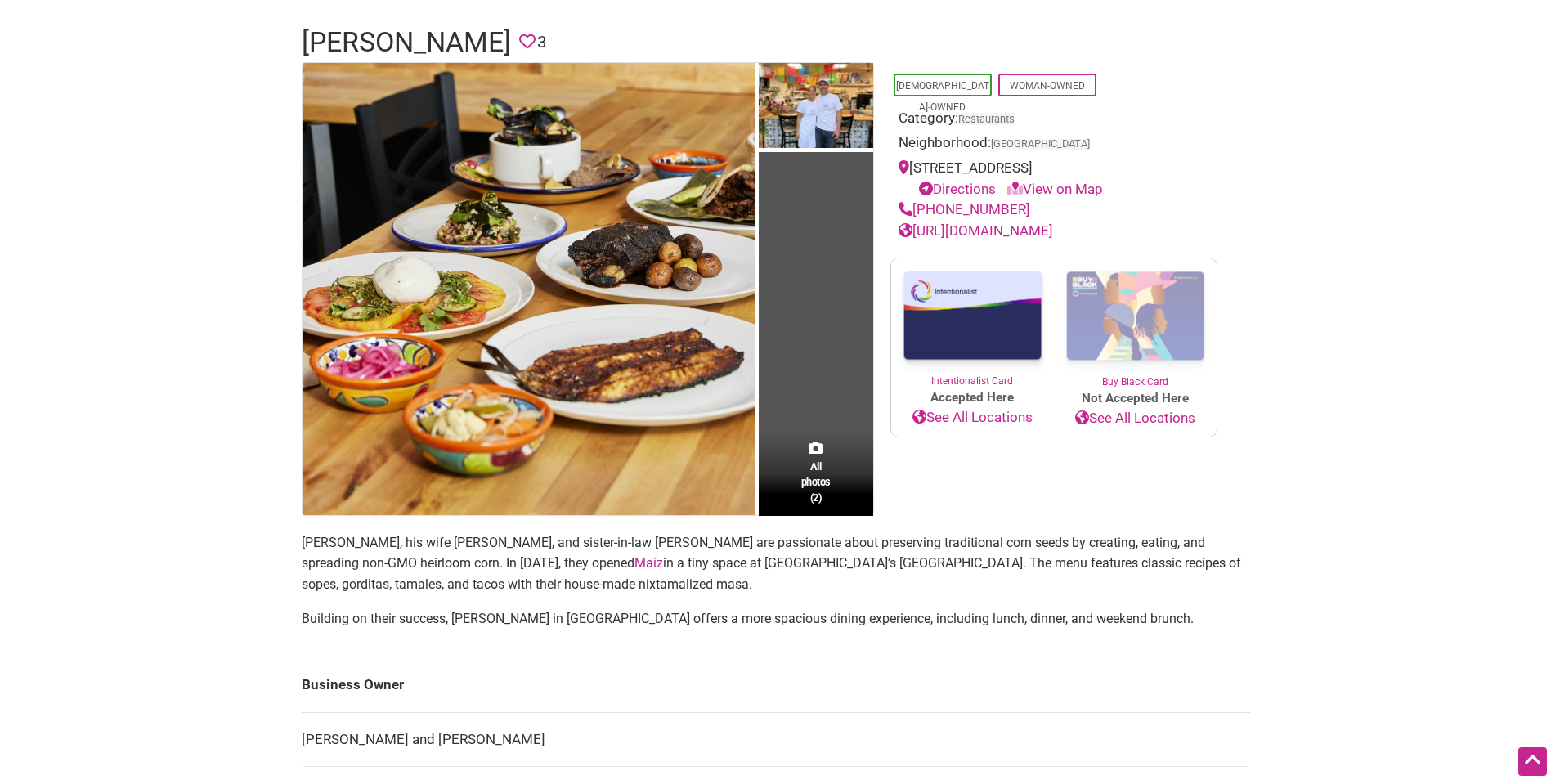
scroll to position [82, 0]
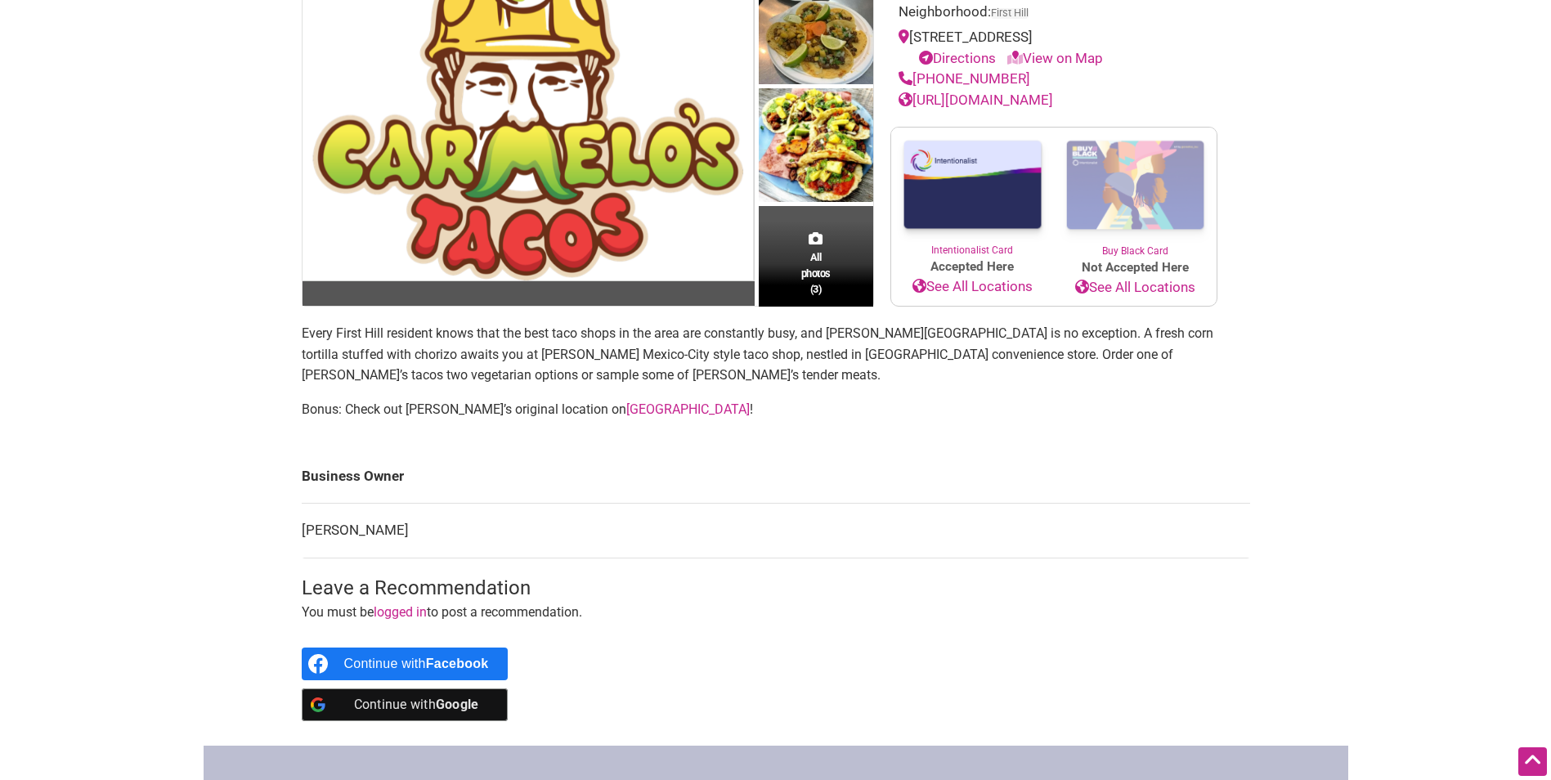
scroll to position [82, 0]
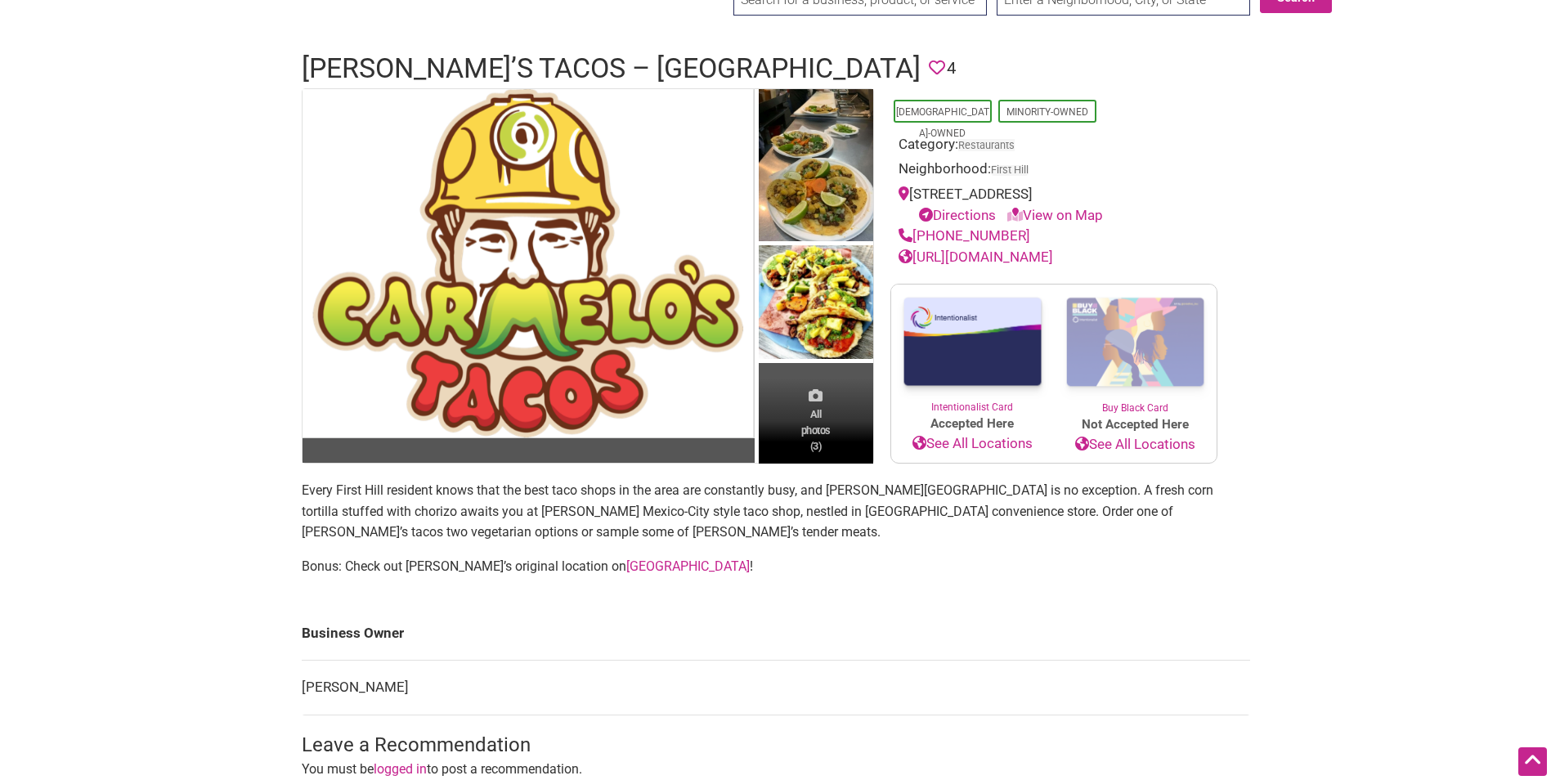
click at [819, 413] on span "All photos (3)" at bounding box center [815, 429] width 29 height 47
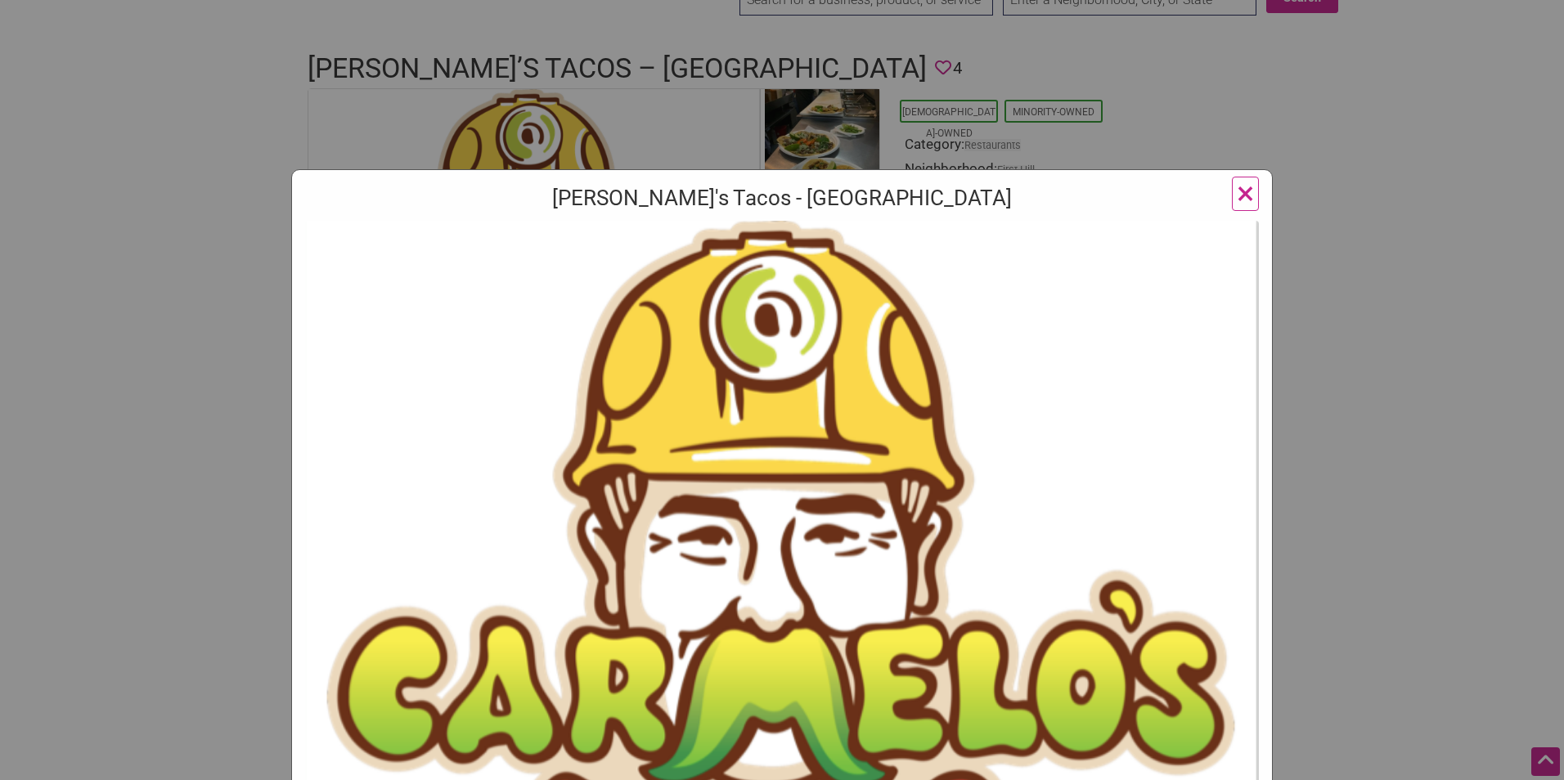
click at [1245, 189] on span "×" at bounding box center [1245, 193] width 17 height 38
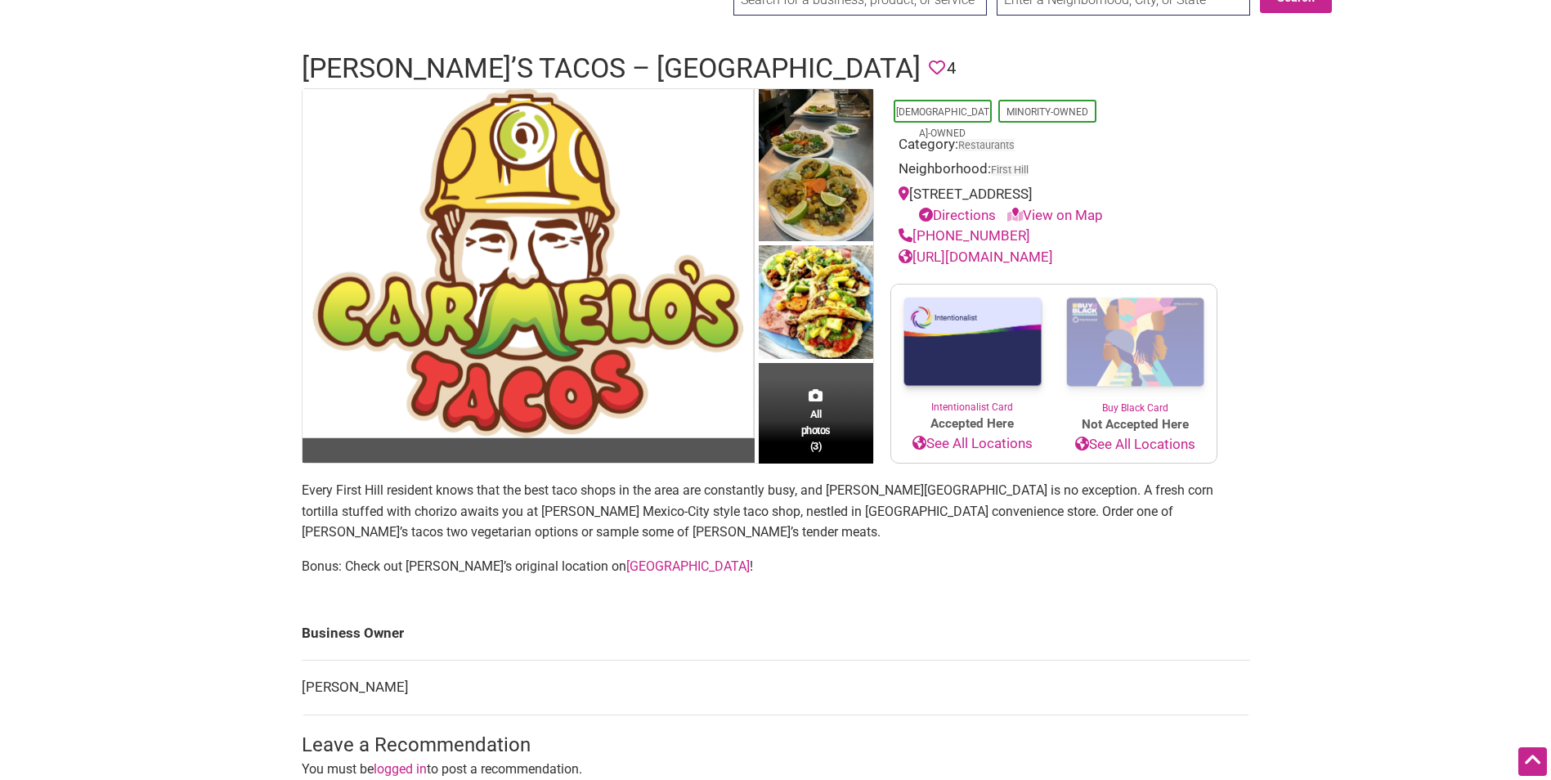
drag, startPoint x: 1029, startPoint y: 239, endPoint x: 915, endPoint y: 240, distance: 113.7
click at [915, 240] on div "[PHONE_NUMBER]" at bounding box center [1054, 236] width 311 height 21
copy link "[PHONE_NUMBER]"
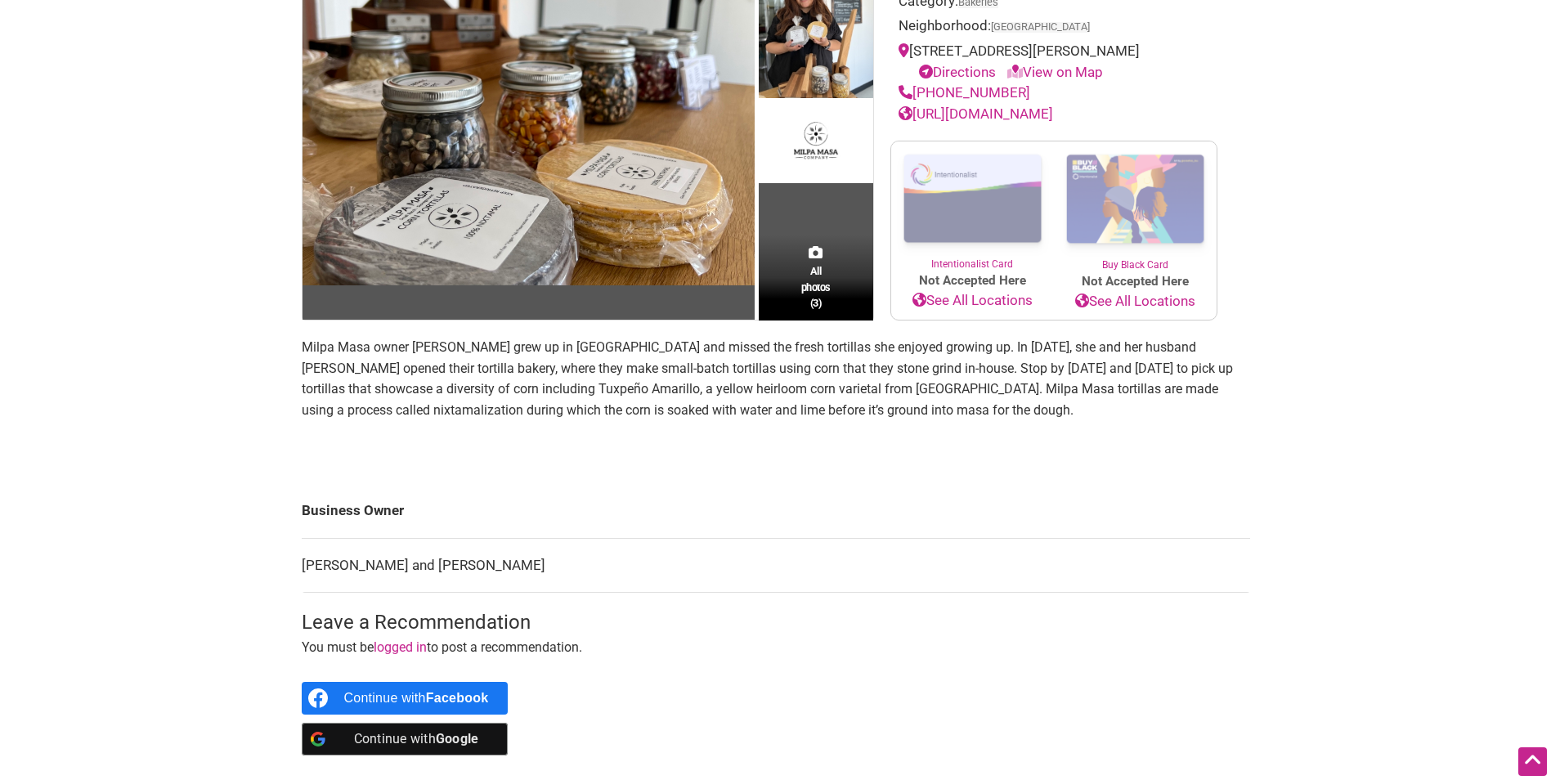
scroll to position [82, 0]
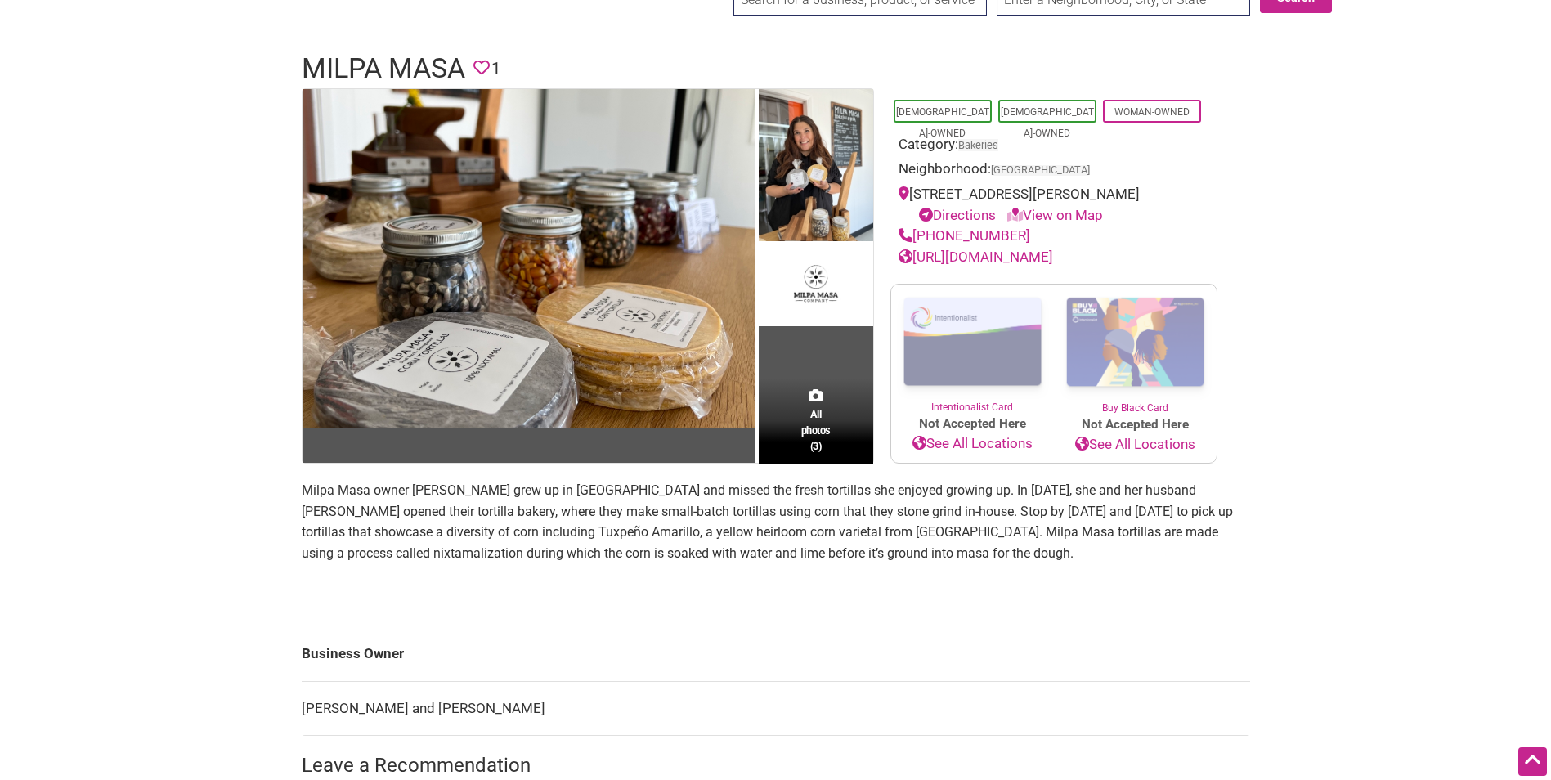
drag, startPoint x: 1028, startPoint y: 240, endPoint x: 916, endPoint y: 242, distance: 112.1
click at [916, 242] on div "[PHONE_NUMBER]" at bounding box center [1054, 236] width 311 height 21
copy link "[PHONE_NUMBER]"
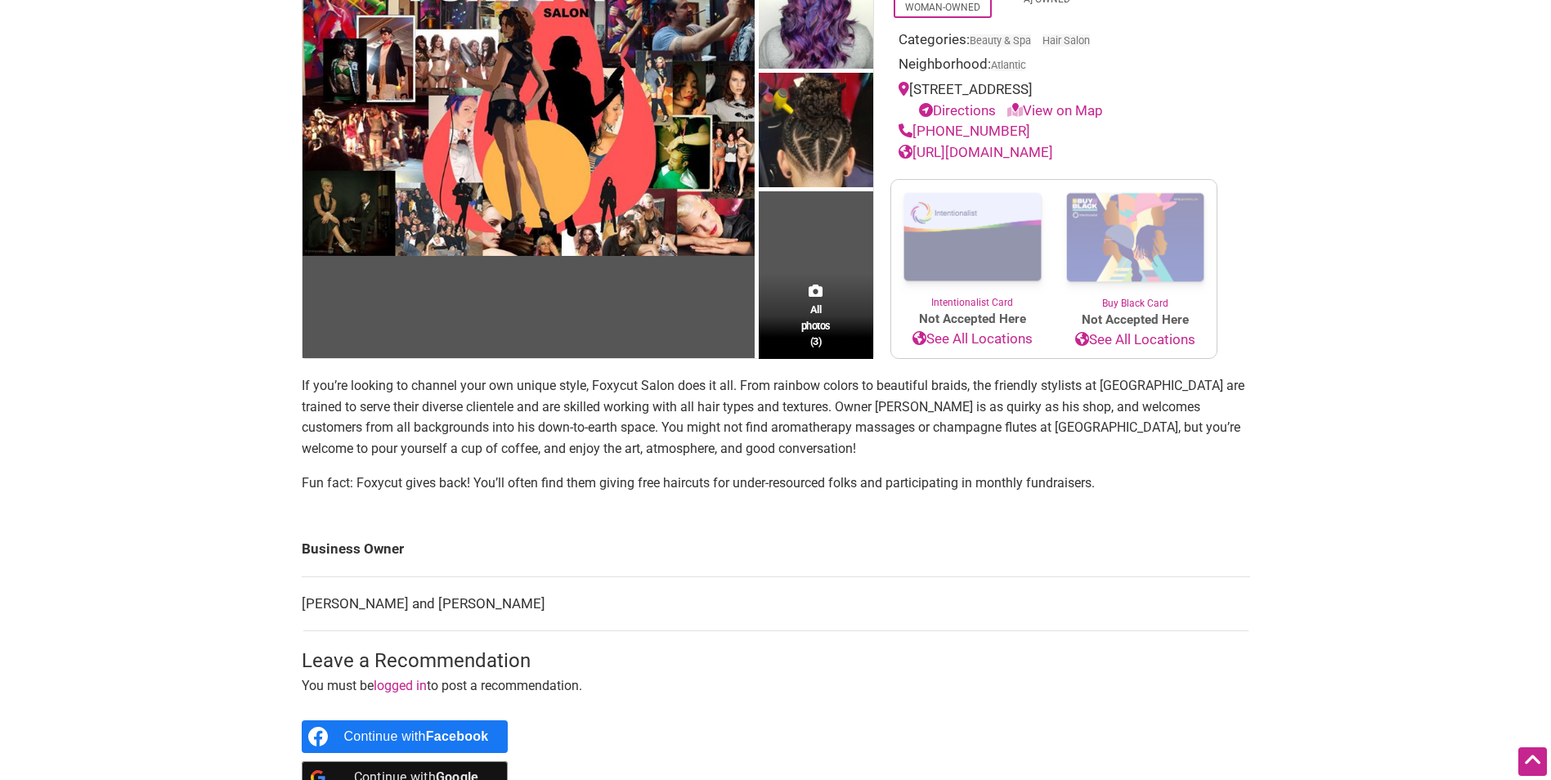
scroll to position [82, 0]
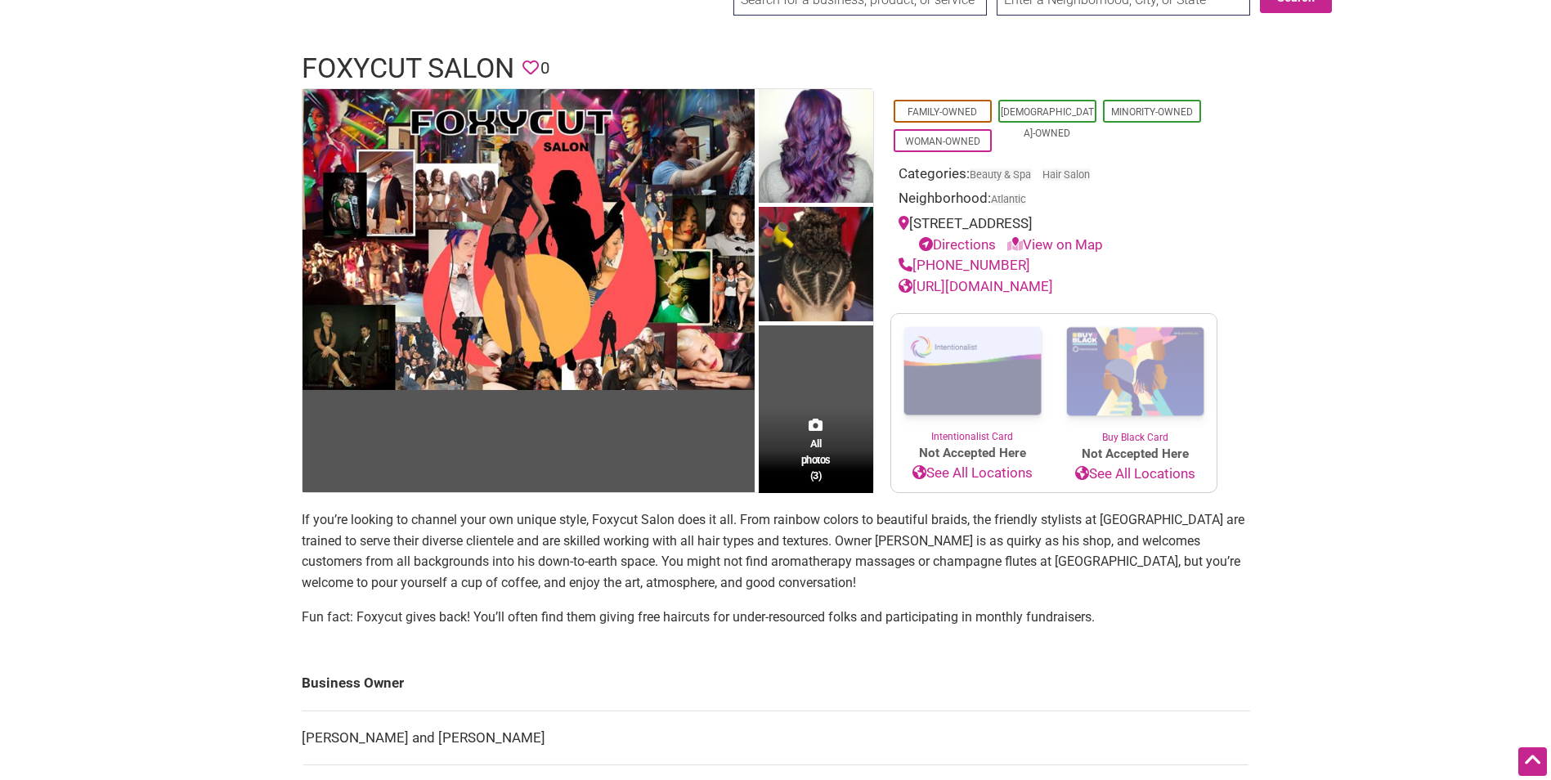
drag, startPoint x: 1026, startPoint y: 261, endPoint x: 916, endPoint y: 266, distance: 109.7
click at [916, 266] on div "[PHONE_NUMBER]" at bounding box center [1054, 265] width 311 height 21
copy link "[PHONE_NUMBER]"
click at [1024, 281] on link "[URL][DOMAIN_NAME]" at bounding box center [976, 286] width 155 height 16
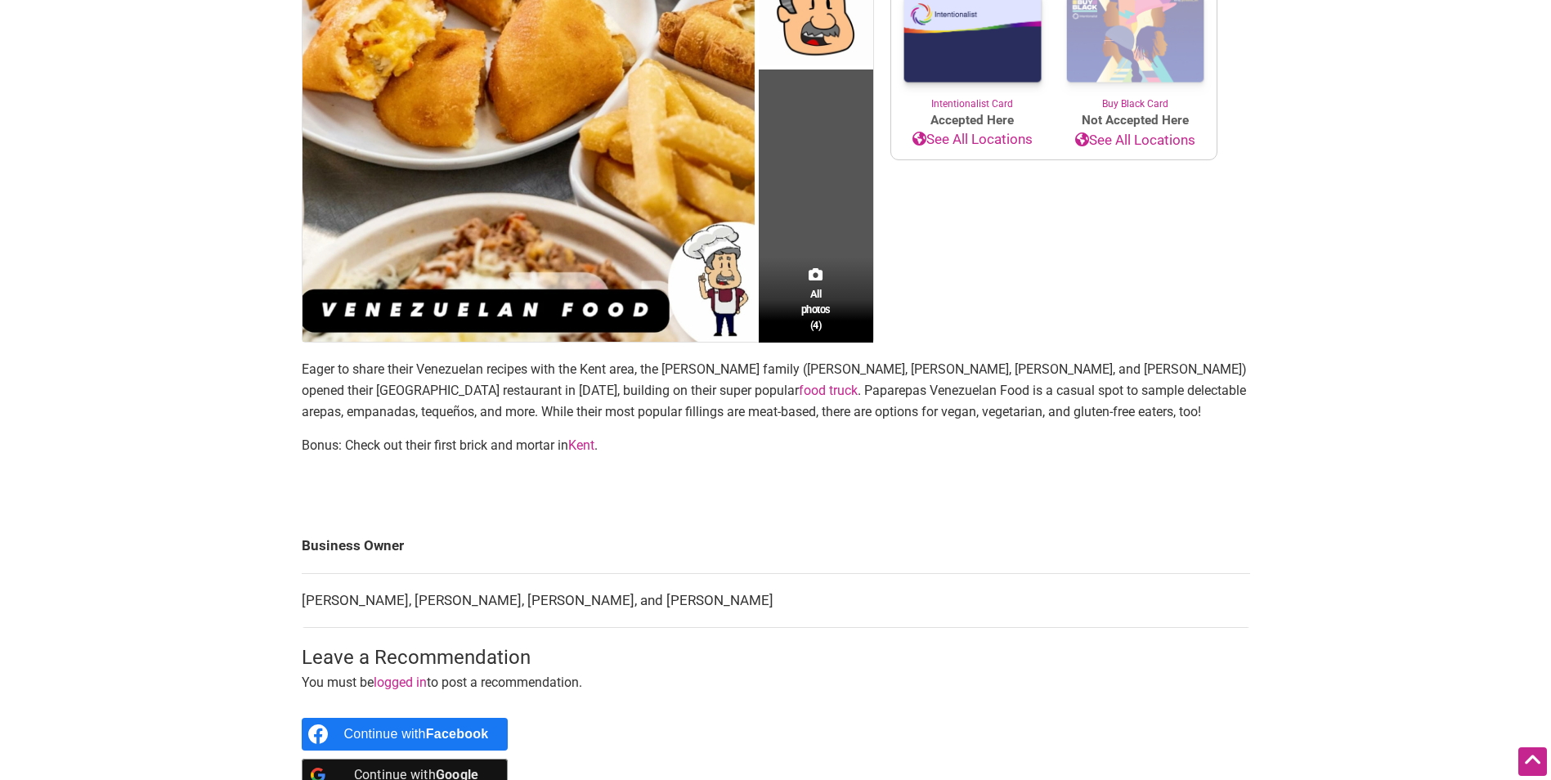
scroll to position [409, 0]
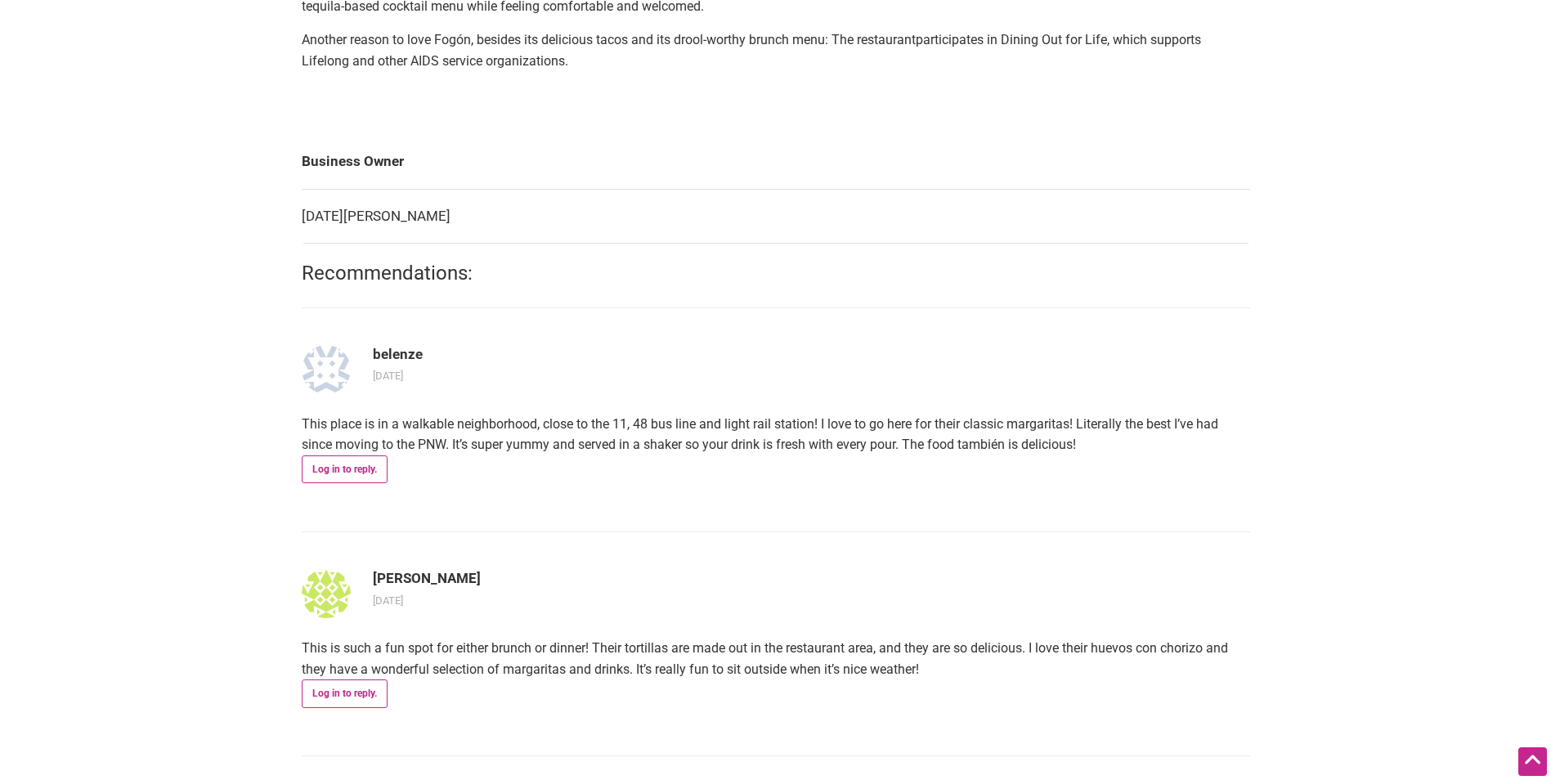
scroll to position [82, 0]
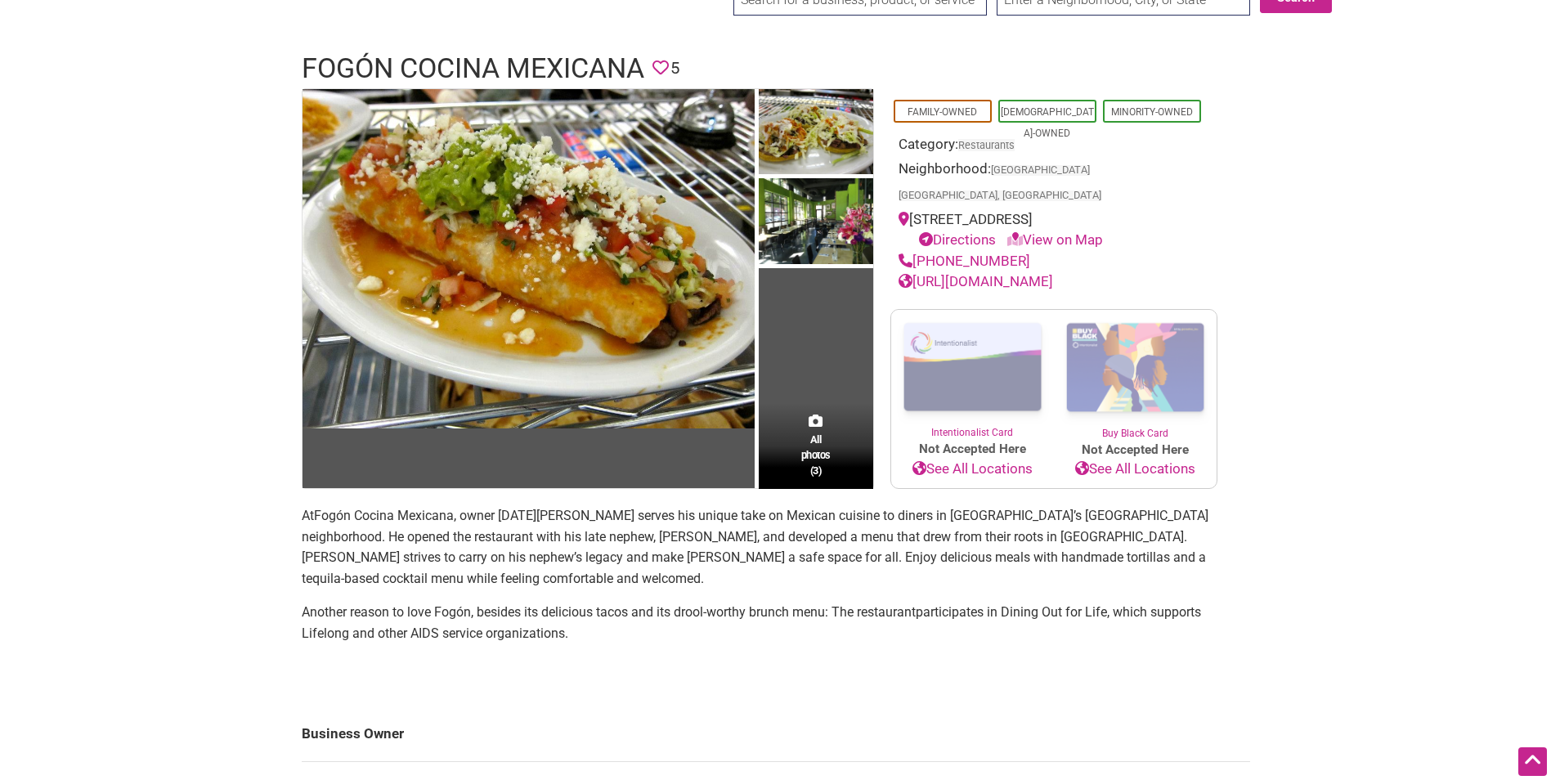
click at [802, 227] on img at bounding box center [816, 223] width 114 height 90
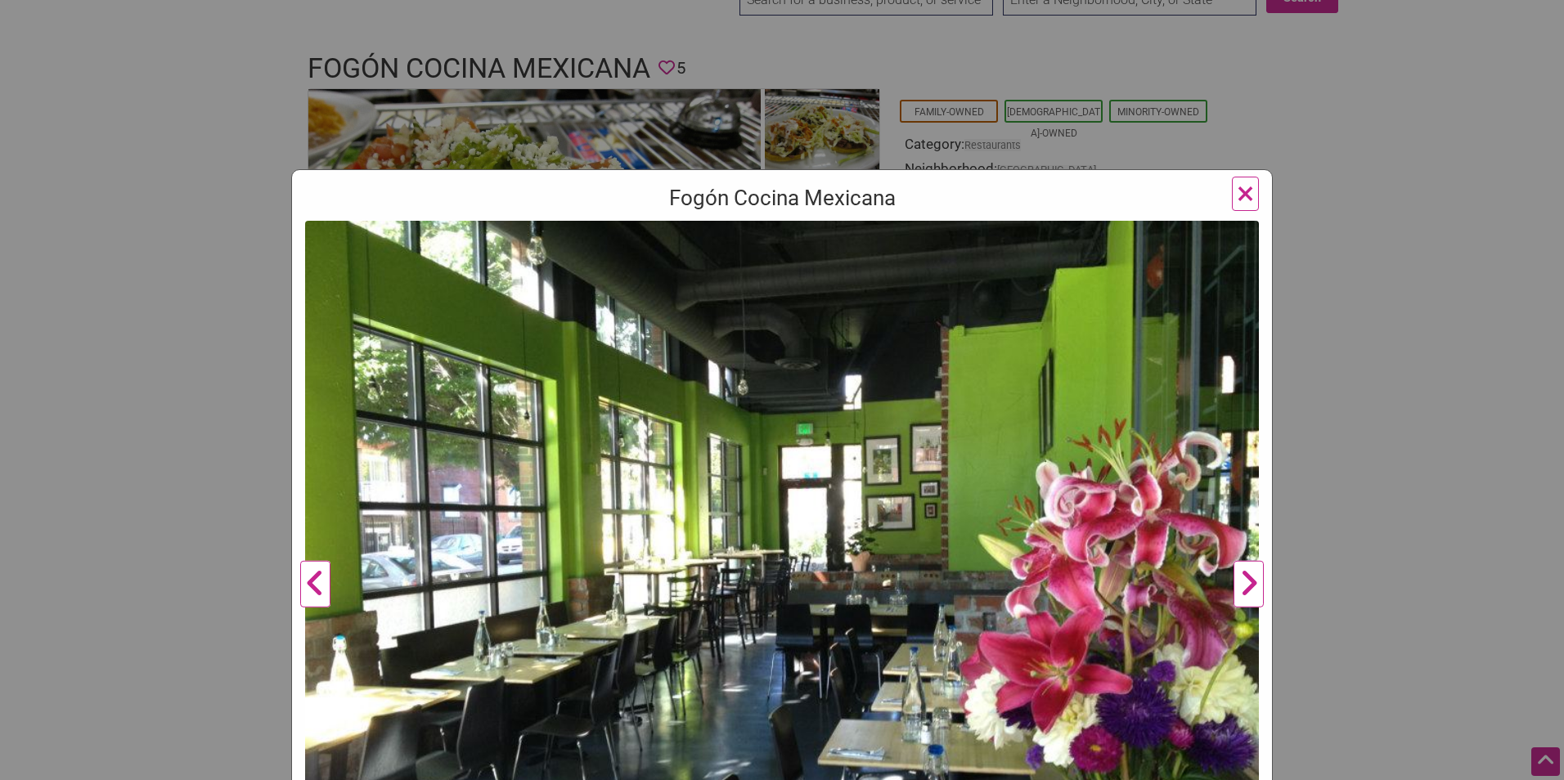
click at [1243, 192] on span "×" at bounding box center [1245, 193] width 17 height 38
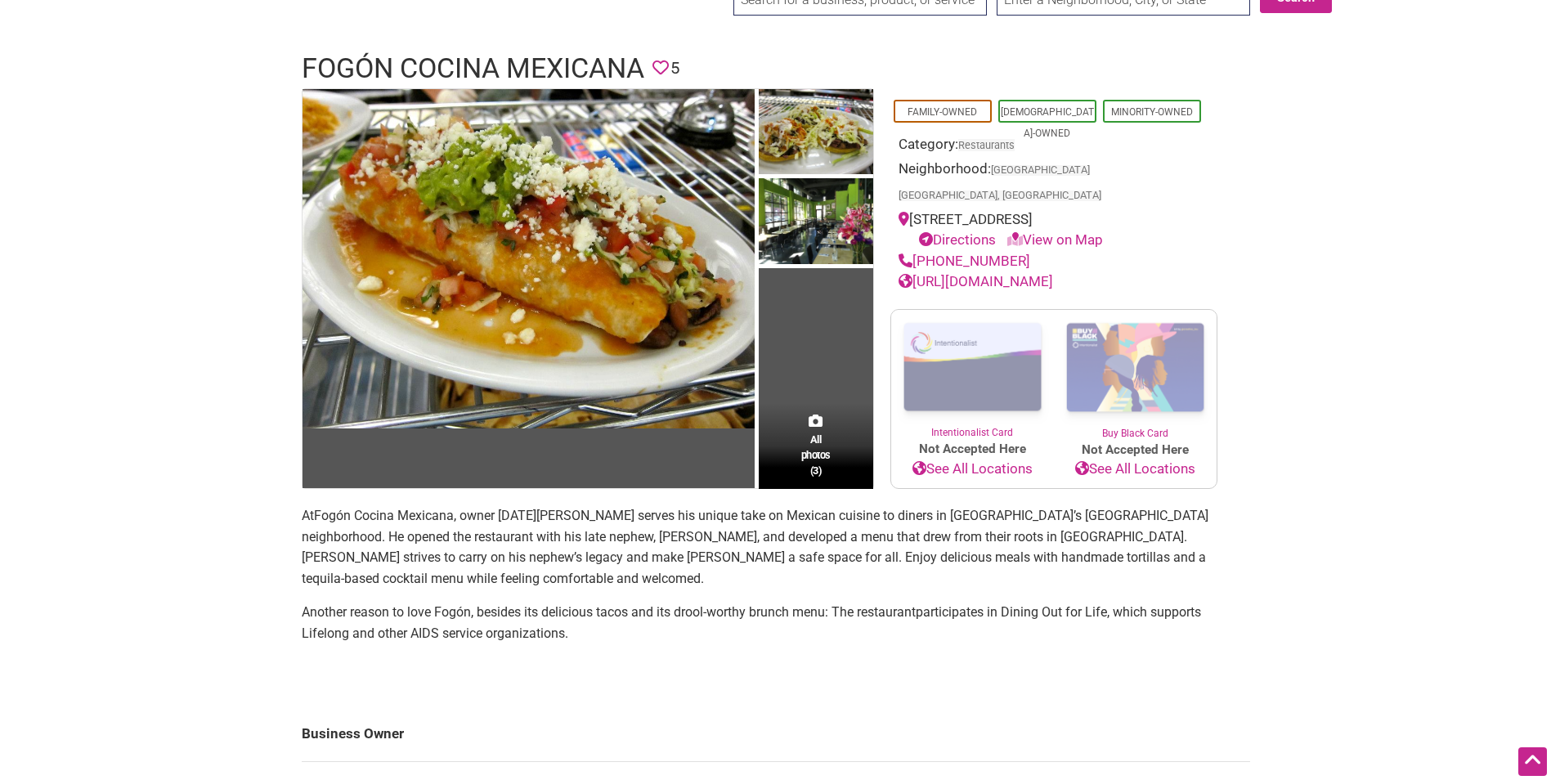
drag, startPoint x: 1029, startPoint y: 235, endPoint x: 916, endPoint y: 234, distance: 112.9
click at [916, 251] on div "(206) 320-7777" at bounding box center [1054, 261] width 311 height 21
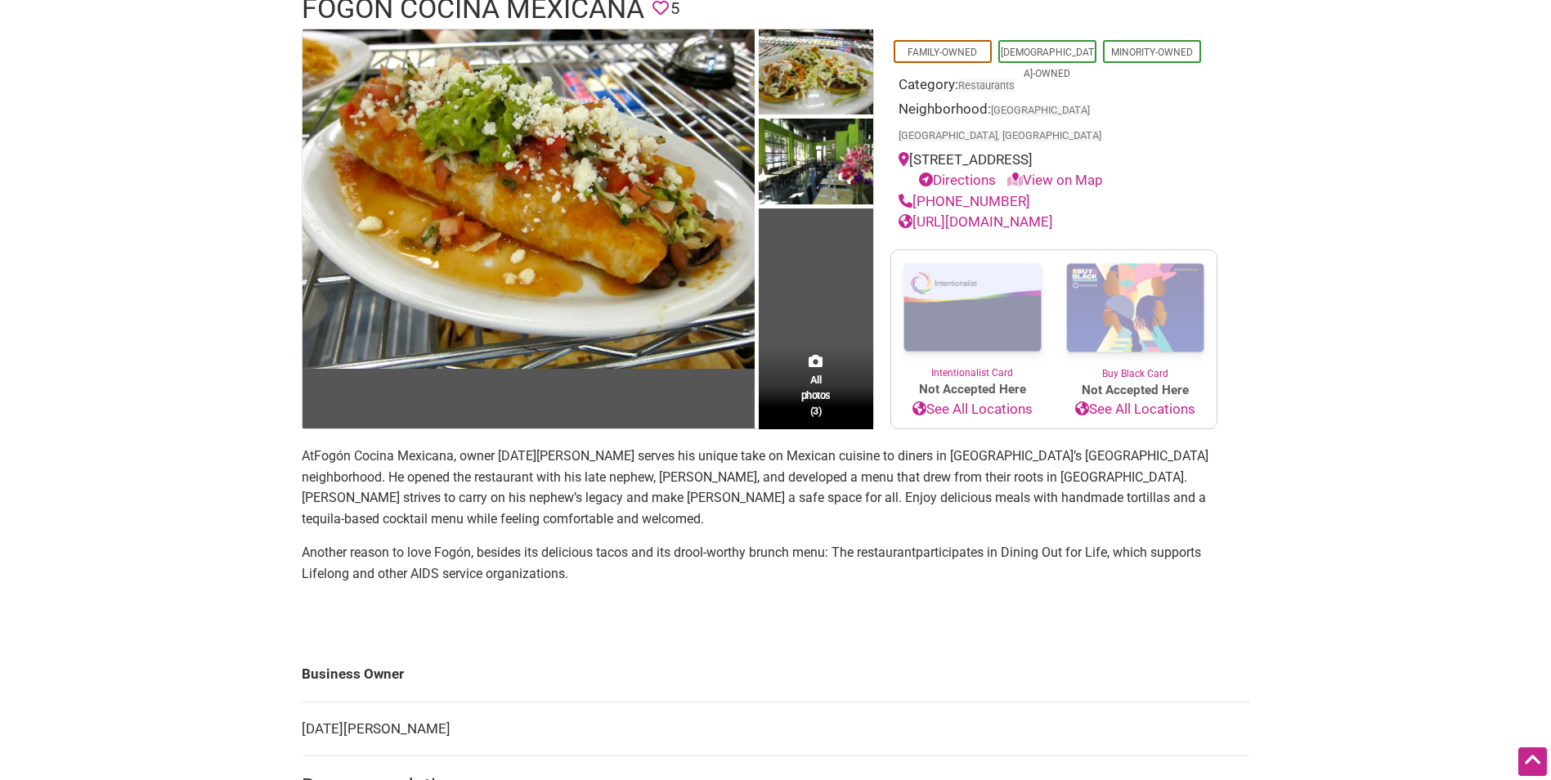
scroll to position [245, 0]
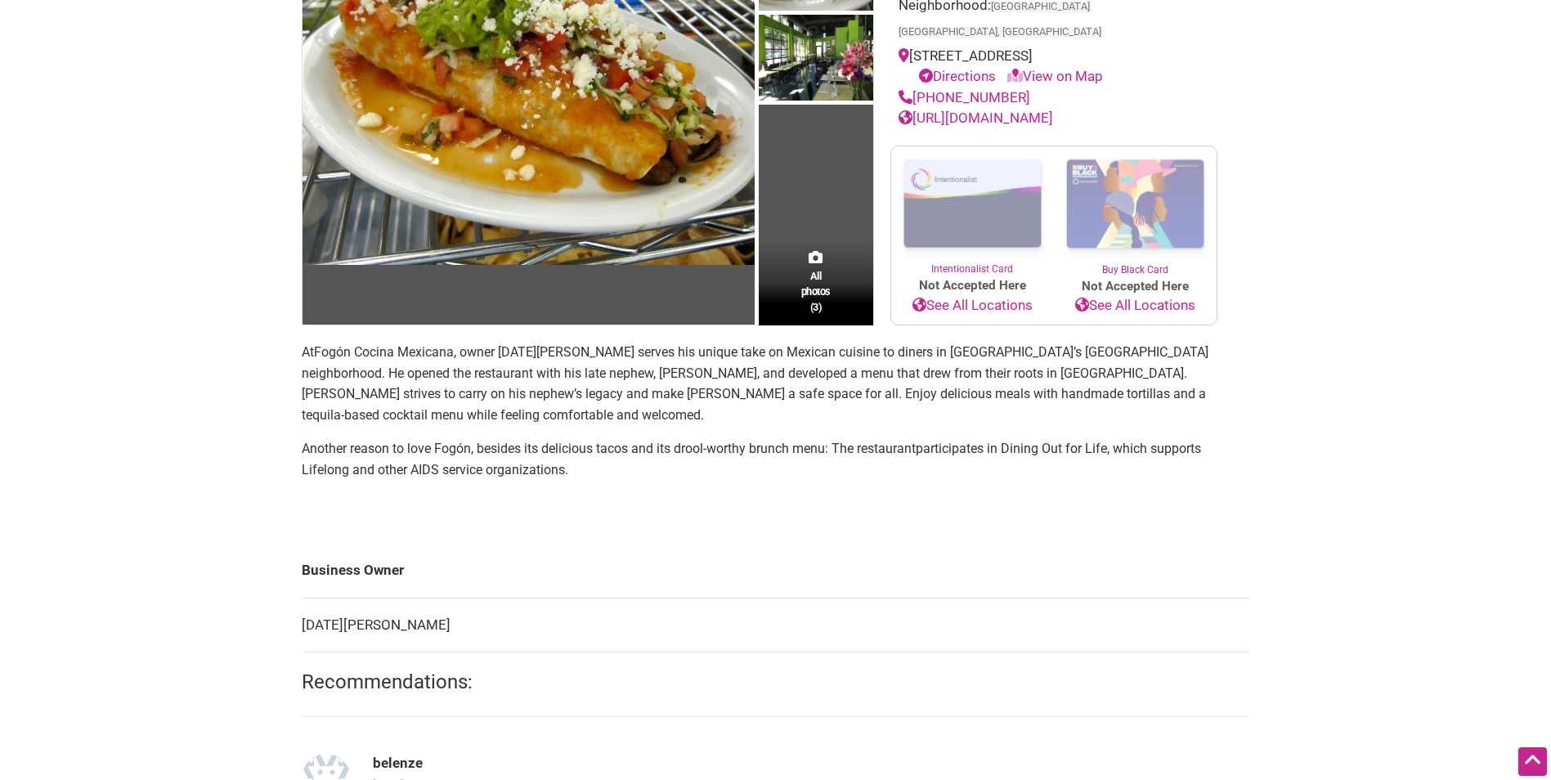
drag, startPoint x: 1047, startPoint y: 72, endPoint x: 1026, endPoint y: 74, distance: 21.4
click at [1047, 88] on div "(206) 320-7777" at bounding box center [1054, 98] width 311 height 21
click at [1028, 88] on div "(206) 320-7777" at bounding box center [1054, 98] width 311 height 21
drag, startPoint x: 1017, startPoint y: 73, endPoint x: 915, endPoint y: 70, distance: 101.4
click at [915, 88] on div "(206) 320-7777" at bounding box center [1054, 98] width 311 height 21
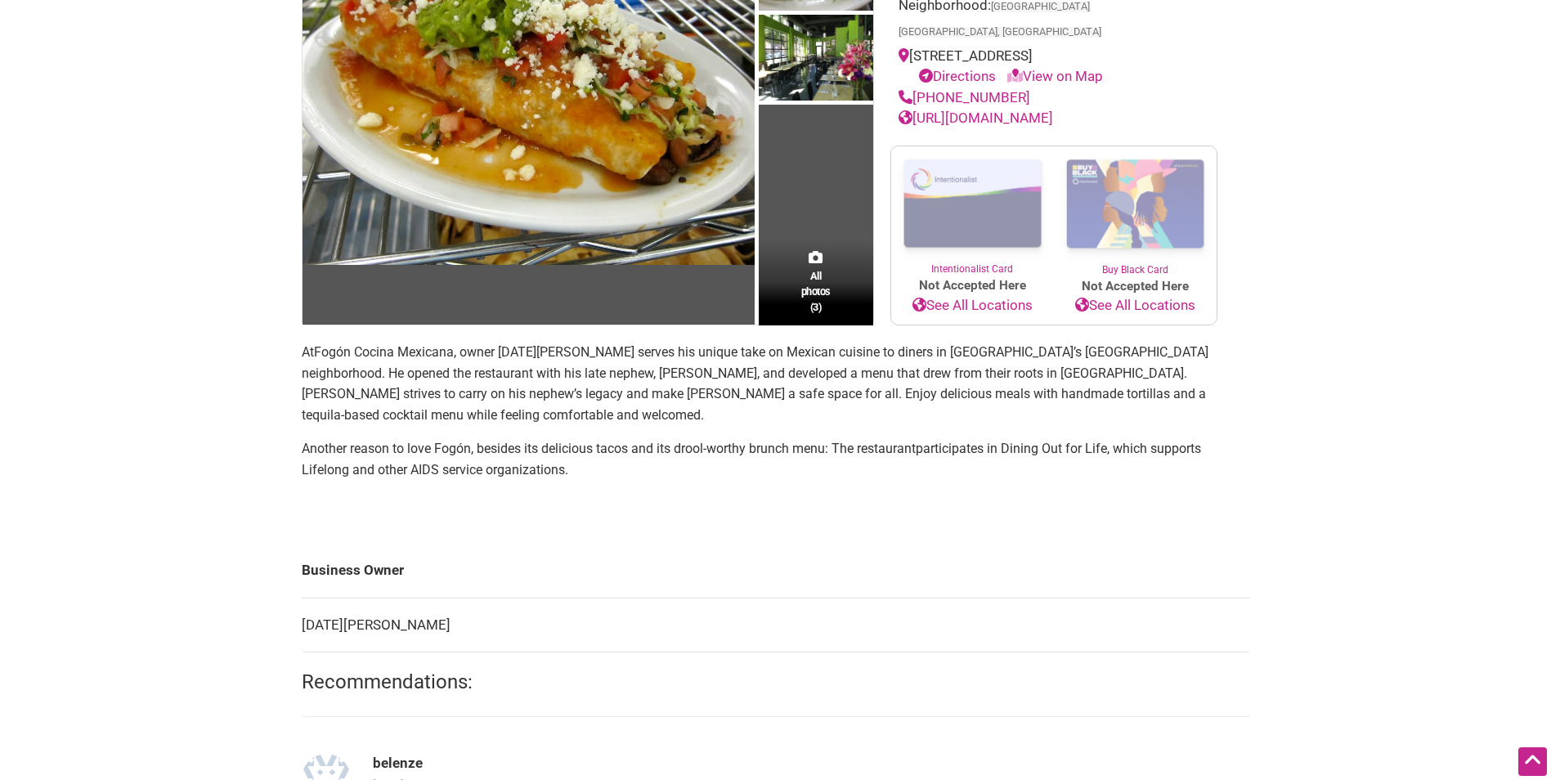
copy link "(206) 320-7777"
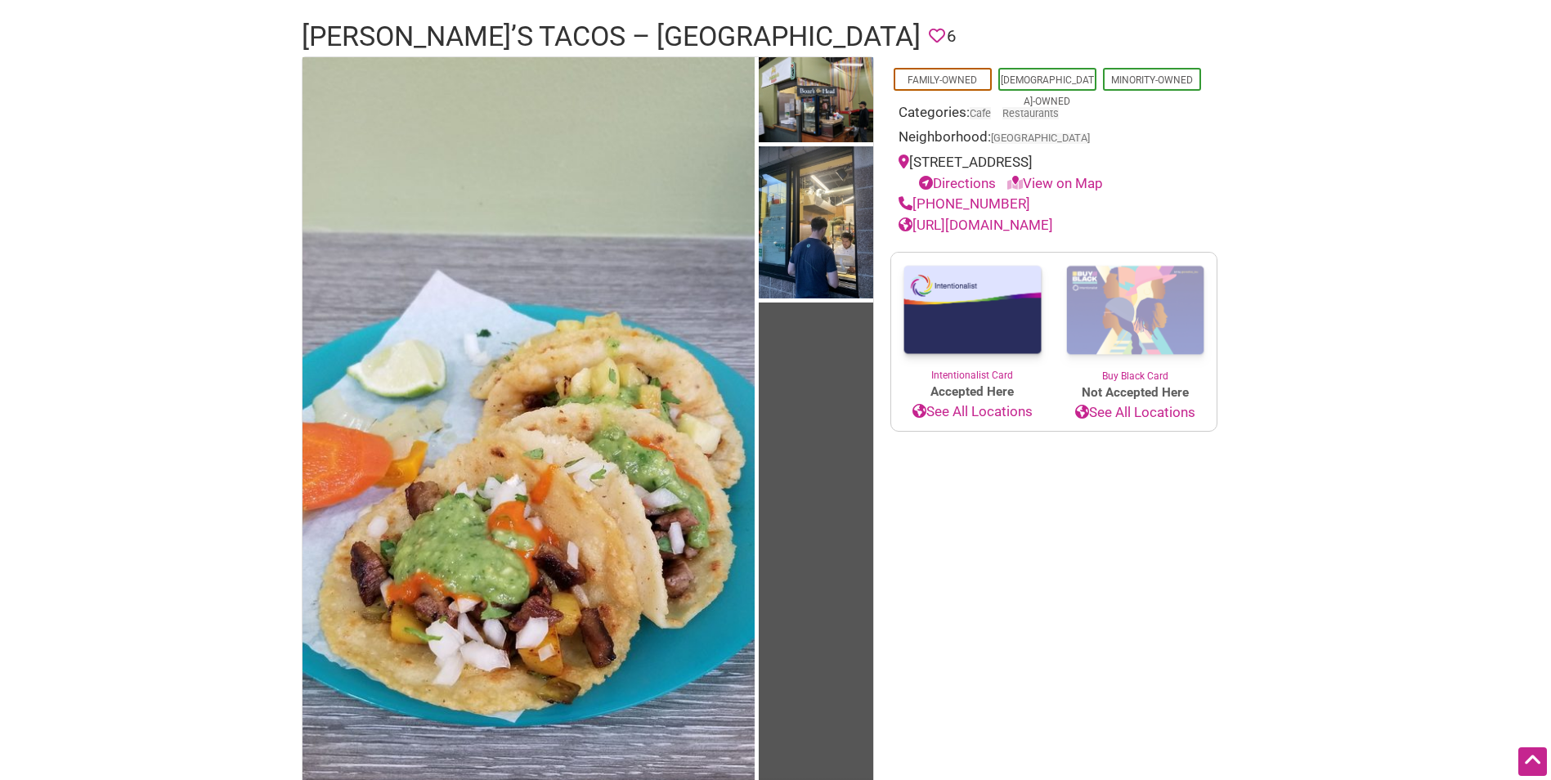
scroll to position [82, 0]
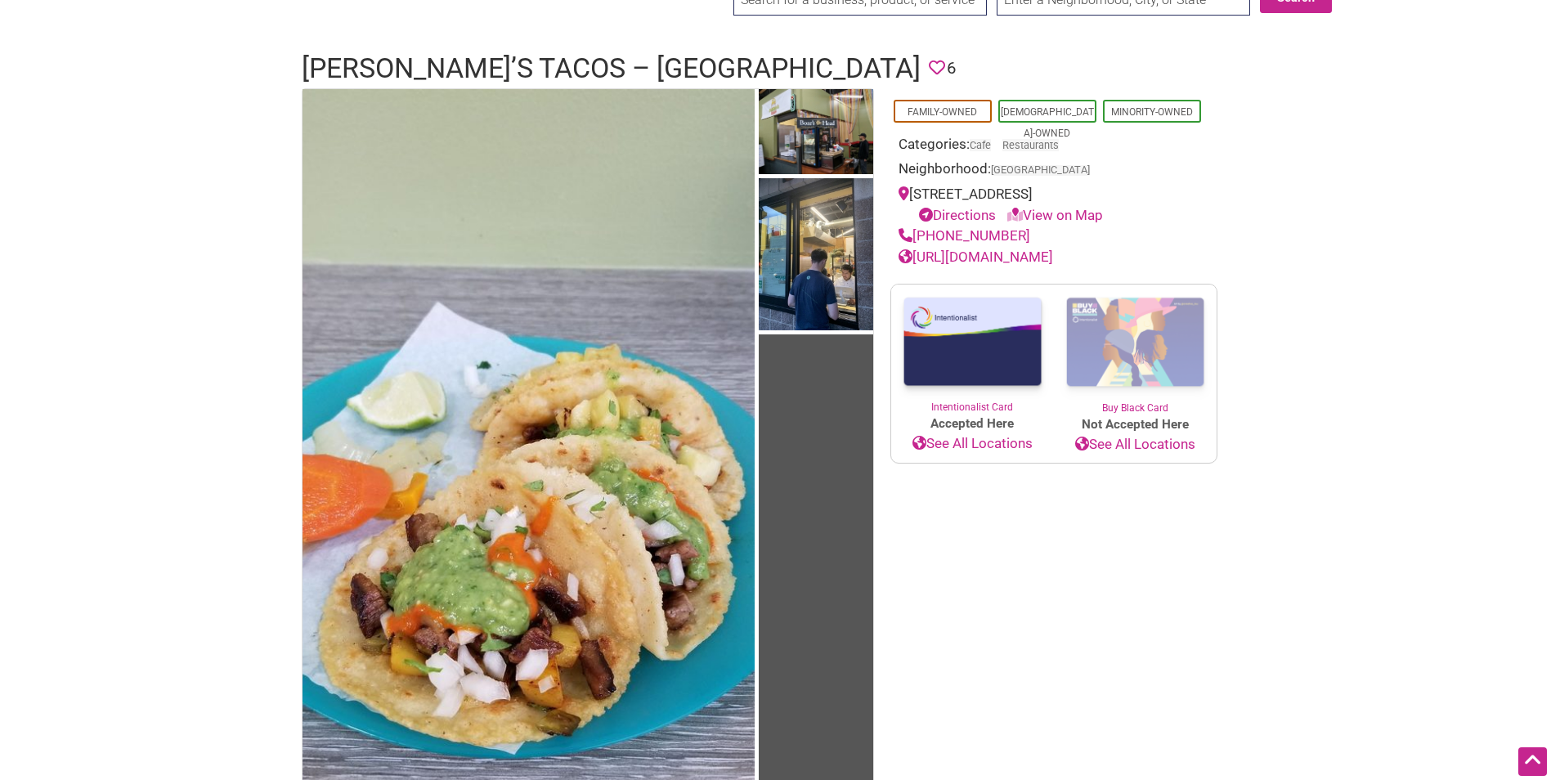
drag, startPoint x: 1022, startPoint y: 236, endPoint x: 916, endPoint y: 241, distance: 106.5
click at [916, 241] on div "[PHONE_NUMBER]" at bounding box center [1054, 236] width 311 height 21
copy link "[PHONE_NUMBER]"
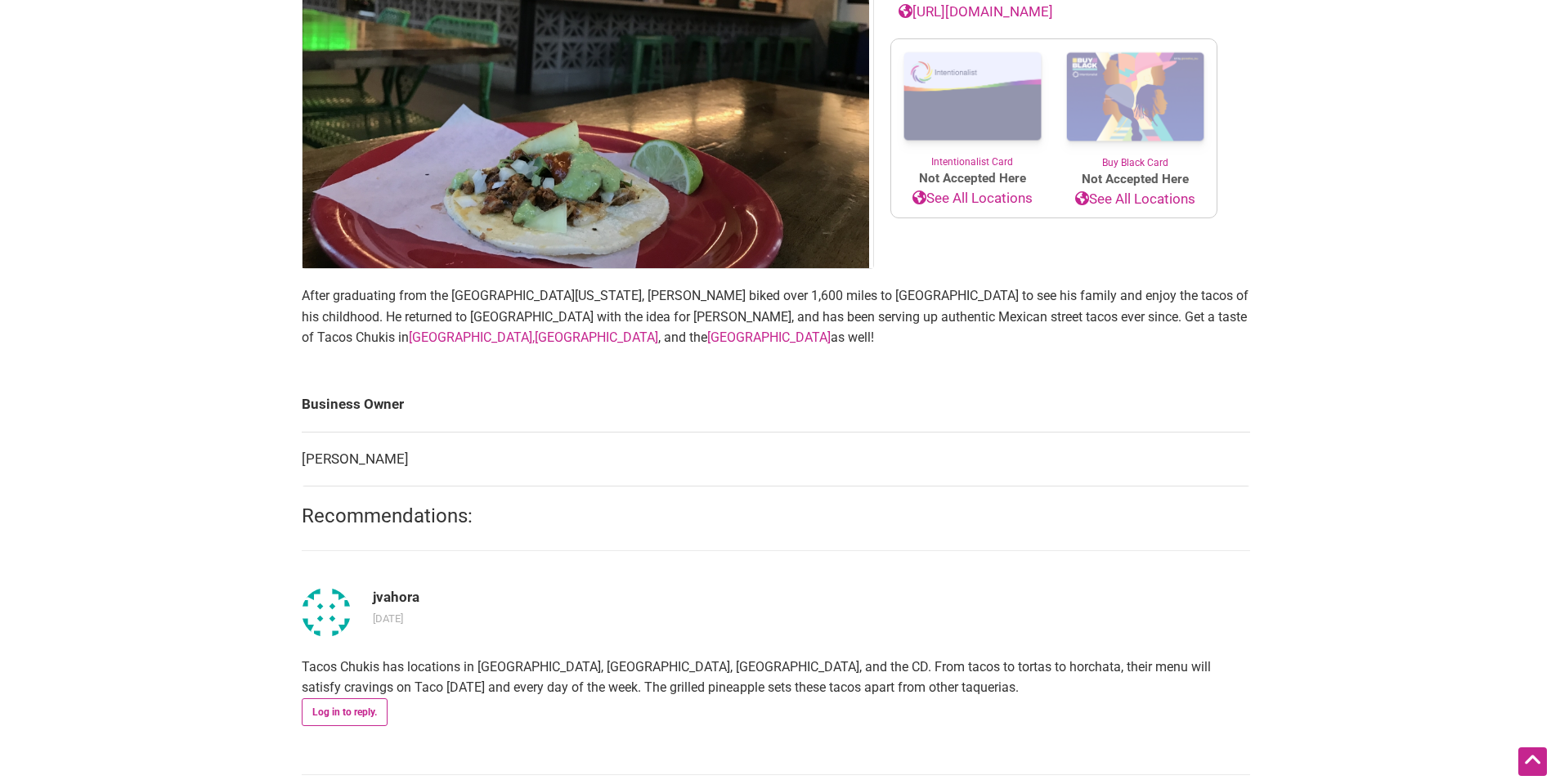
scroll to position [409, 0]
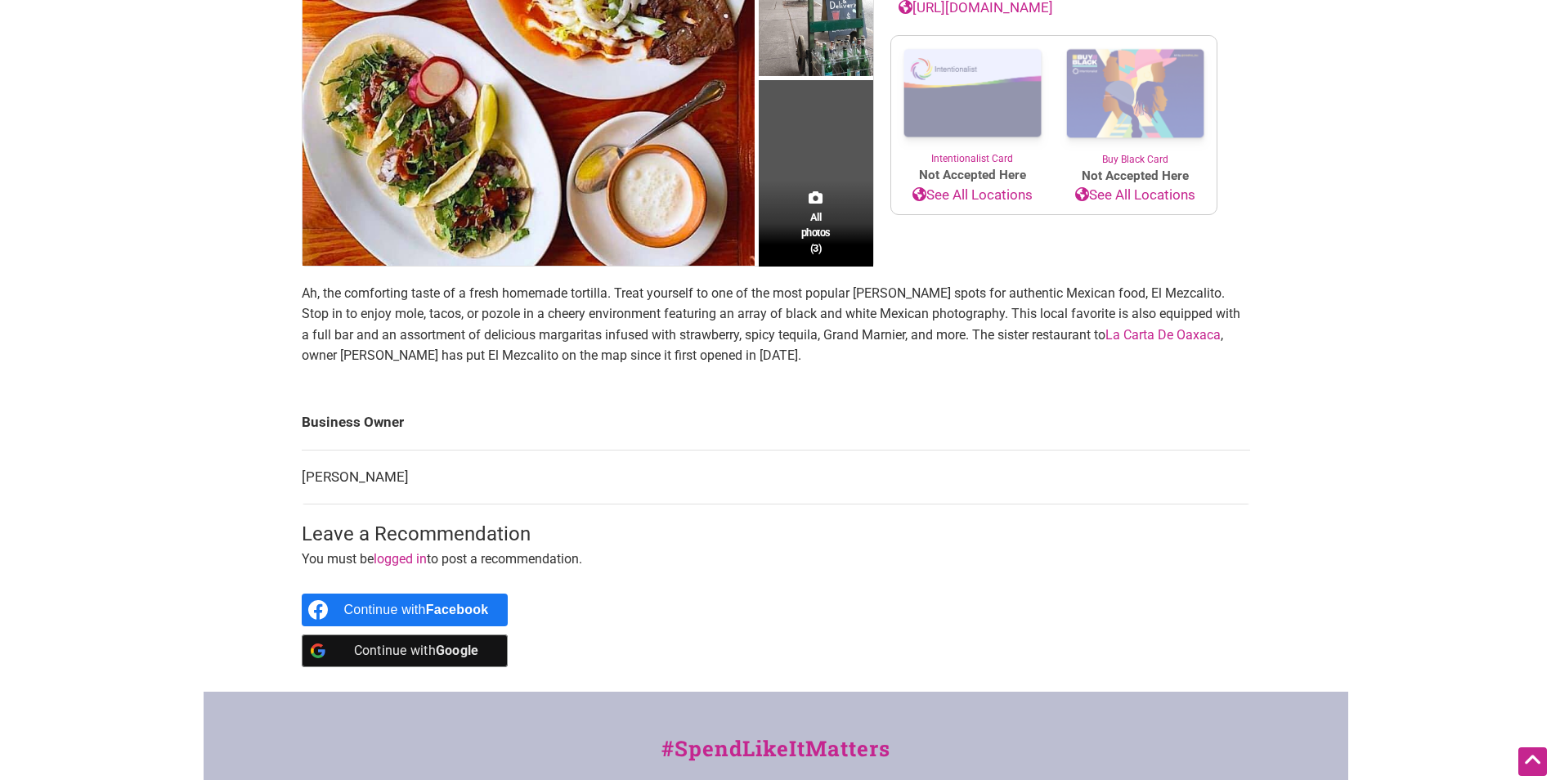
scroll to position [409, 0]
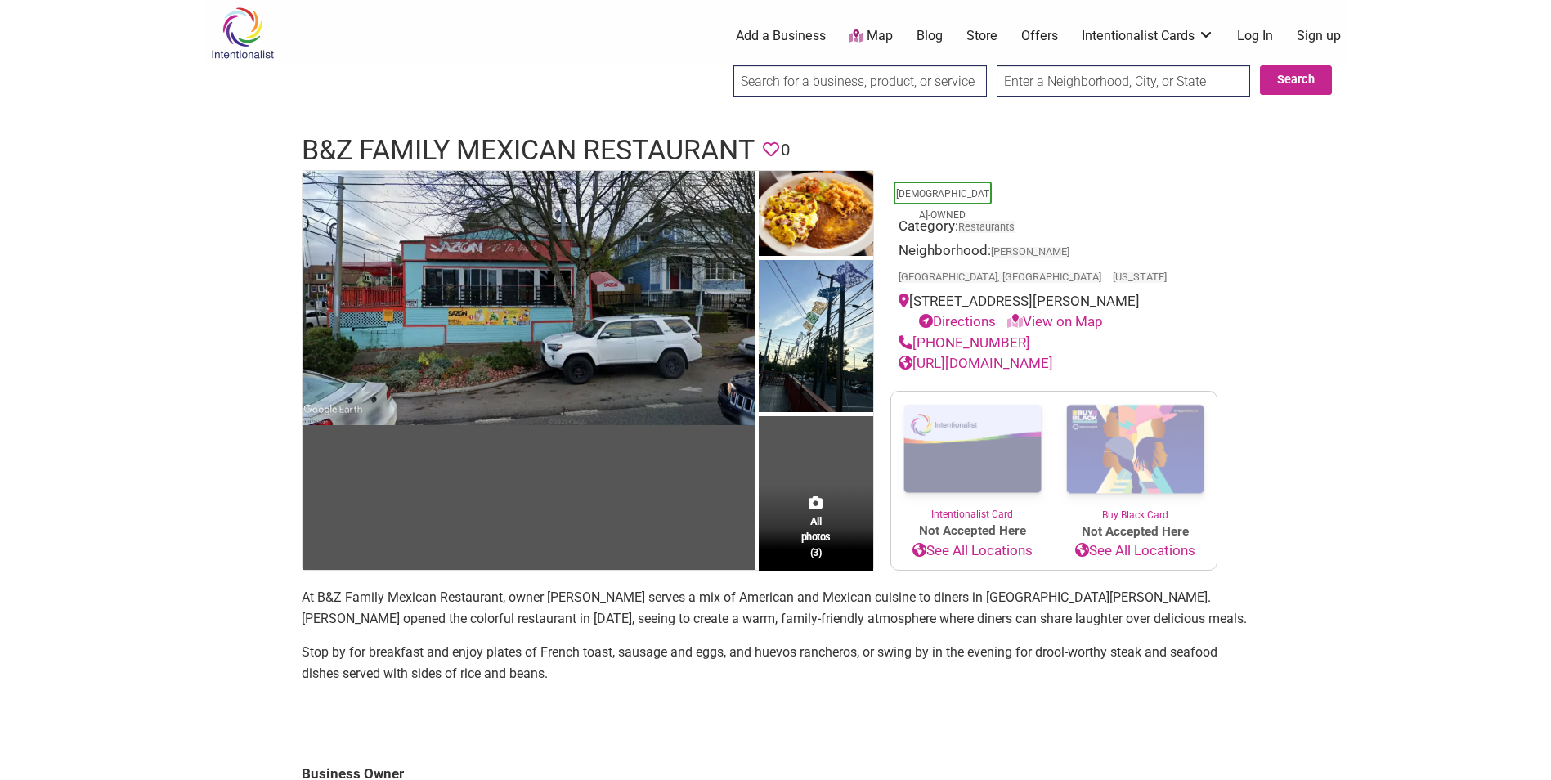
drag, startPoint x: 1034, startPoint y: 321, endPoint x: 916, endPoint y: 316, distance: 117.9
click at [916, 333] on div "(206) 466-1937" at bounding box center [1054, 343] width 311 height 21
drag, startPoint x: 916, startPoint y: 316, endPoint x: 976, endPoint y: 315, distance: 59.7
copy link "(206) 466-1937"
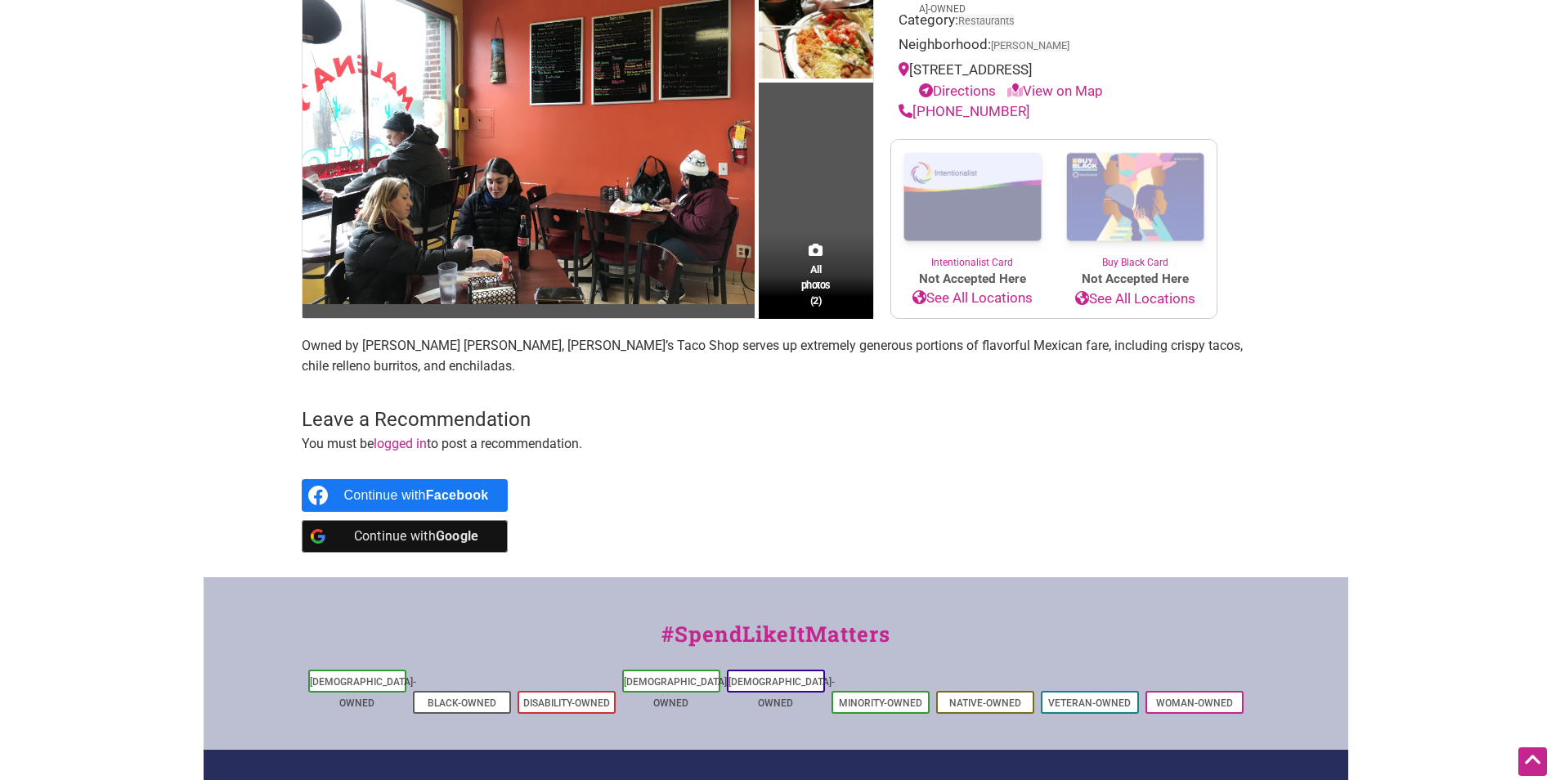
scroll to position [82, 0]
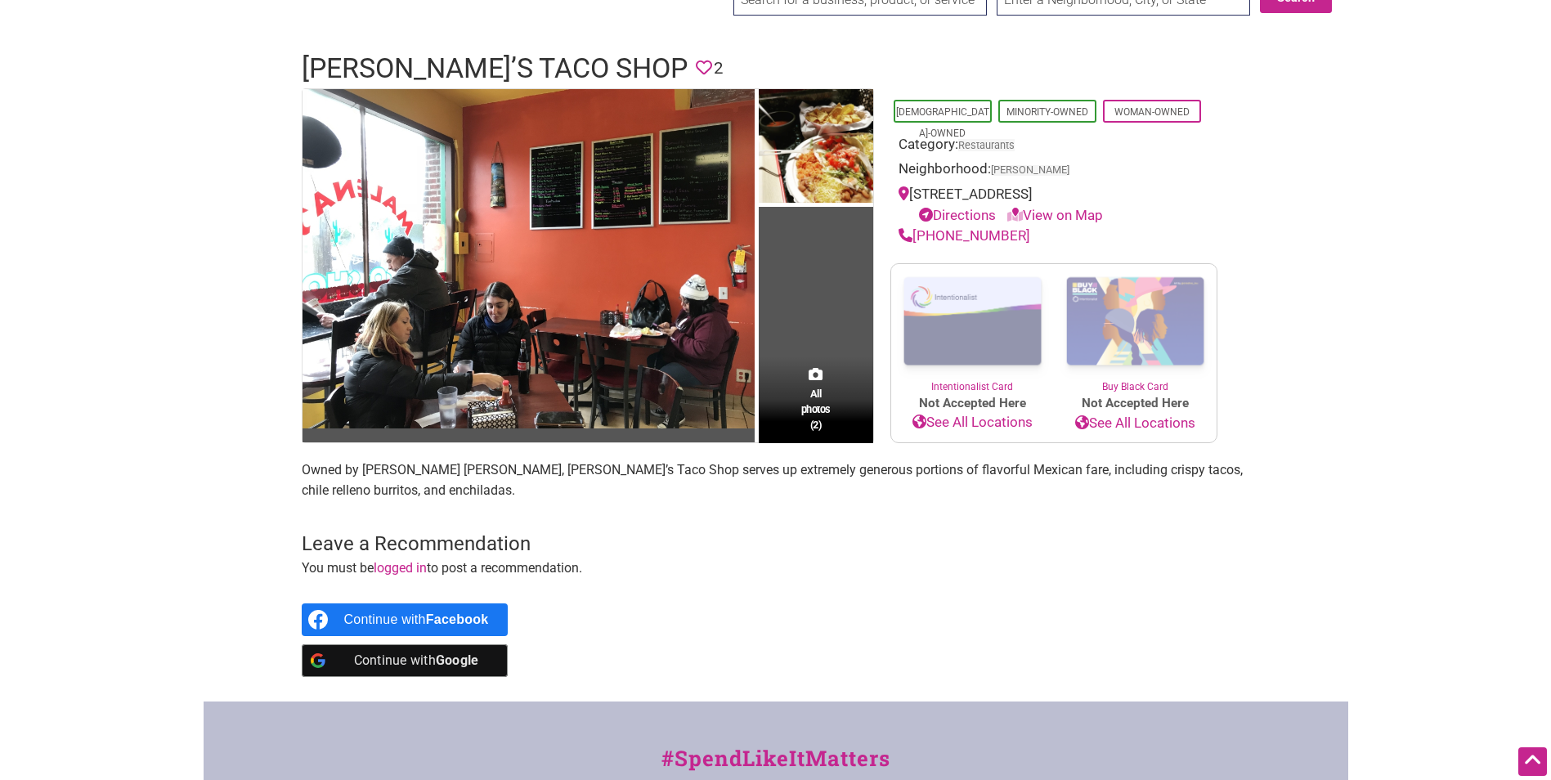
drag, startPoint x: 1029, startPoint y: 242, endPoint x: 916, endPoint y: 245, distance: 112.9
click at [916, 245] on div "[PHONE_NUMBER]" at bounding box center [1054, 236] width 311 height 21
copy link "(206) 284-0304"
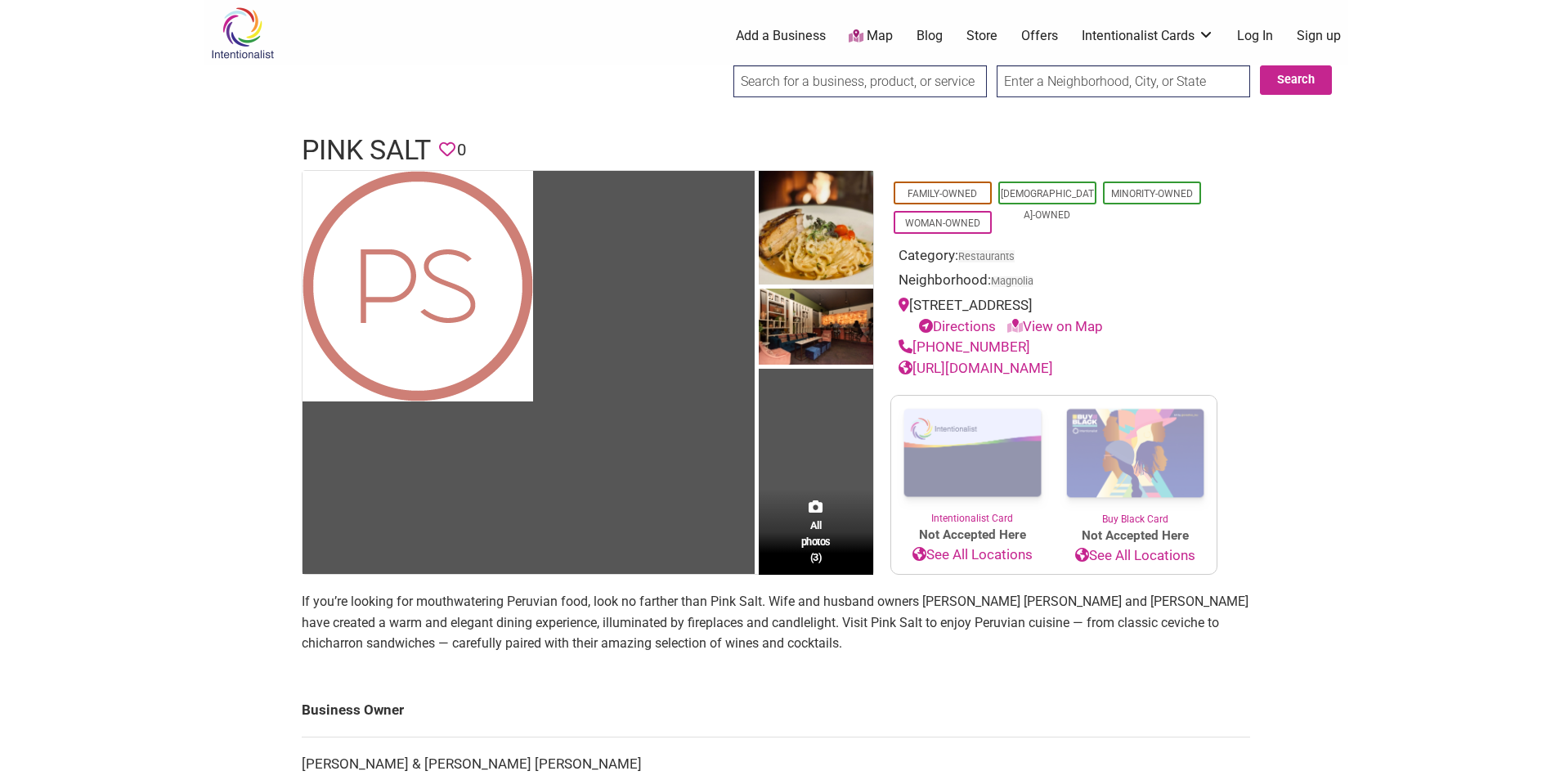
scroll to position [82, 0]
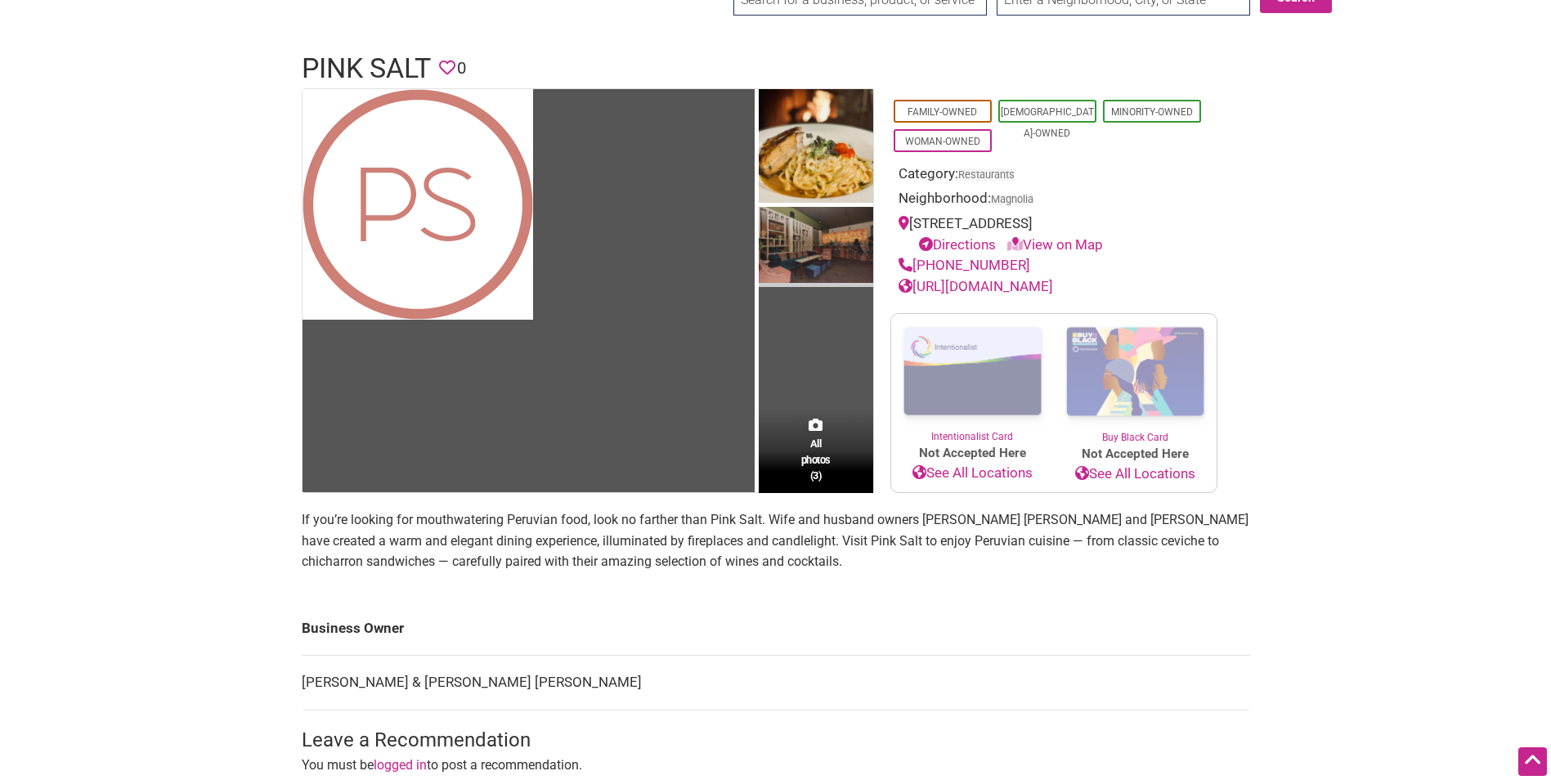
click at [809, 233] on img at bounding box center [816, 247] width 114 height 80
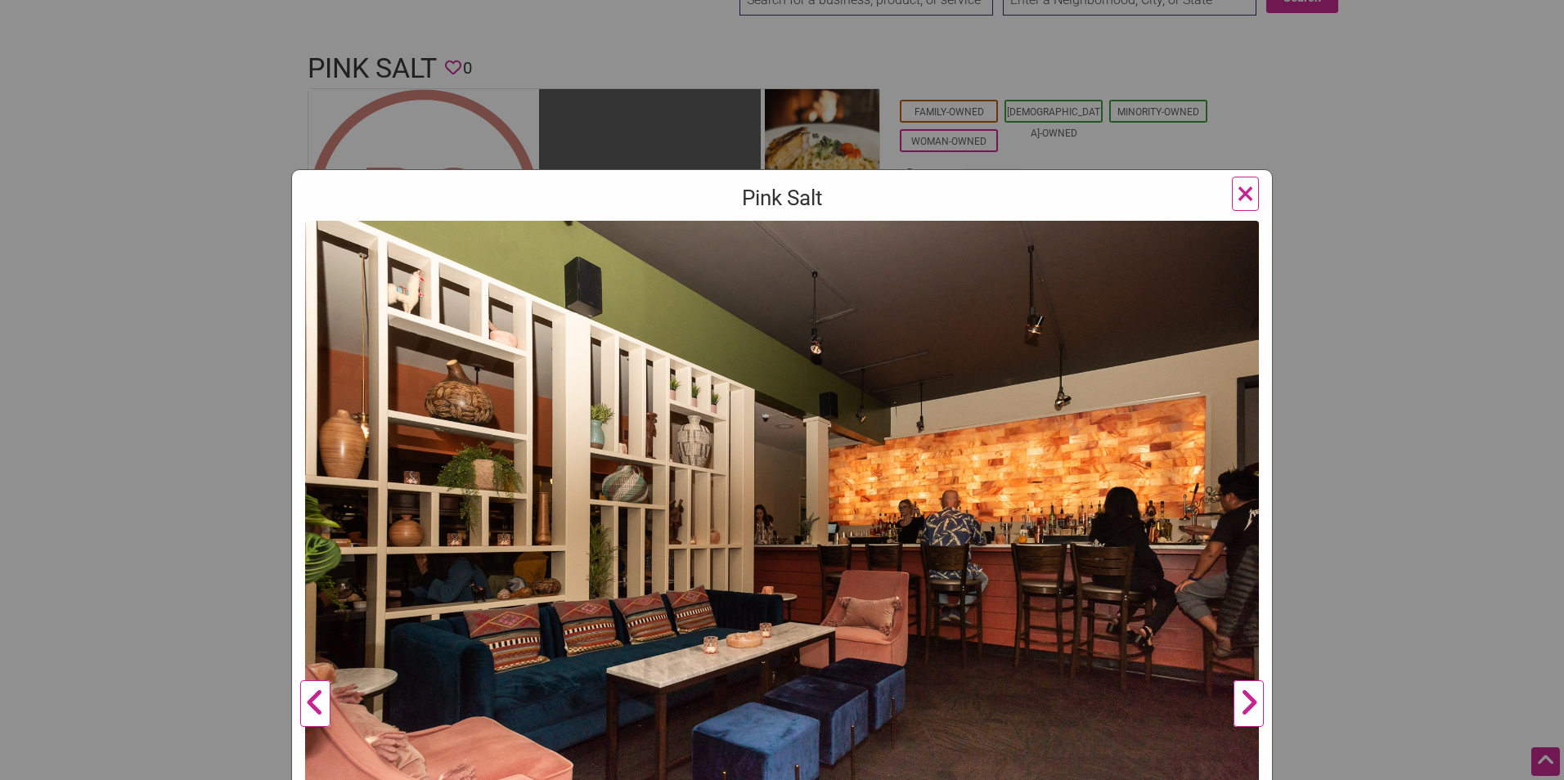
click at [1240, 197] on span "×" at bounding box center [1245, 193] width 17 height 38
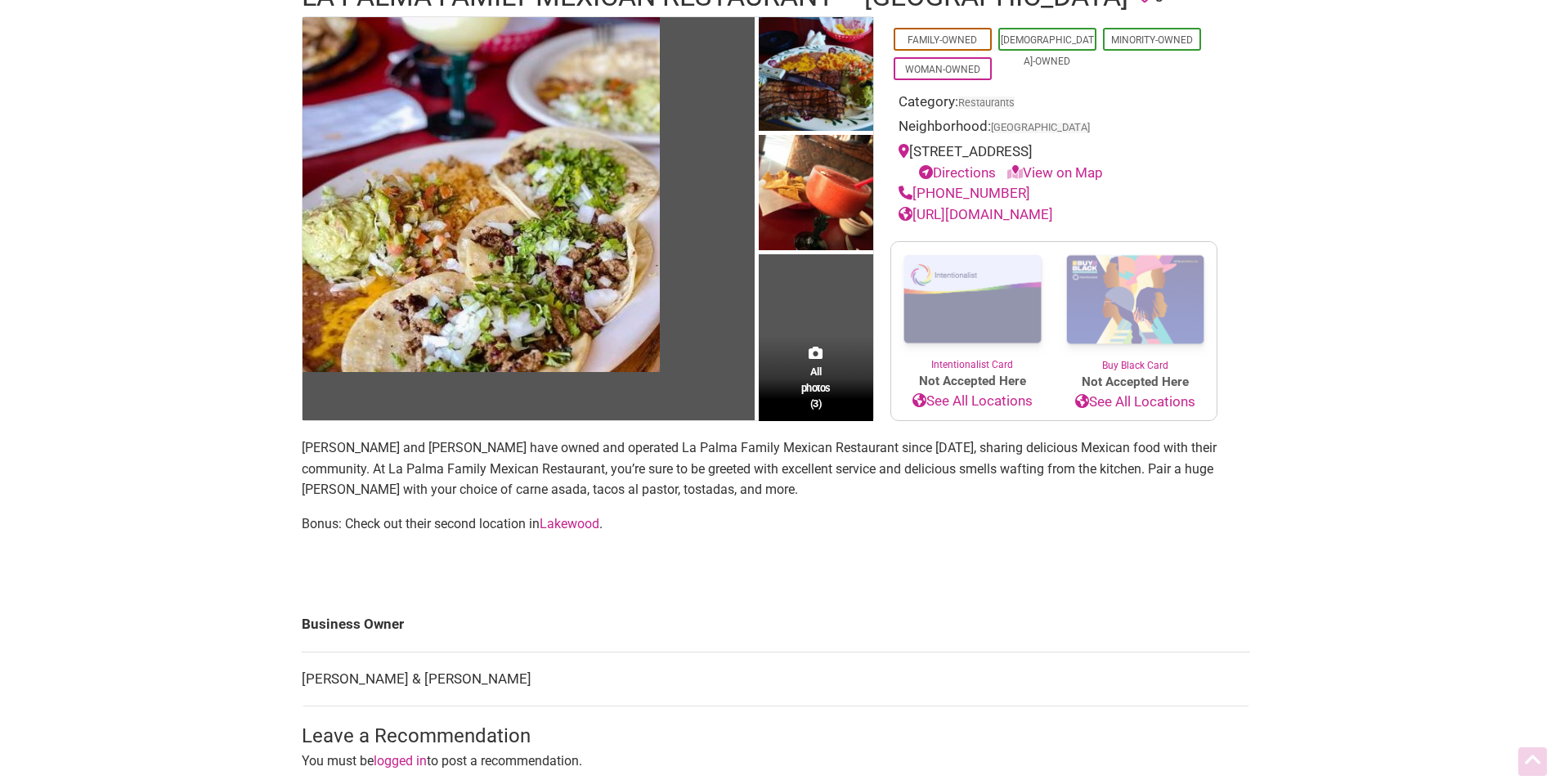
scroll to position [164, 0]
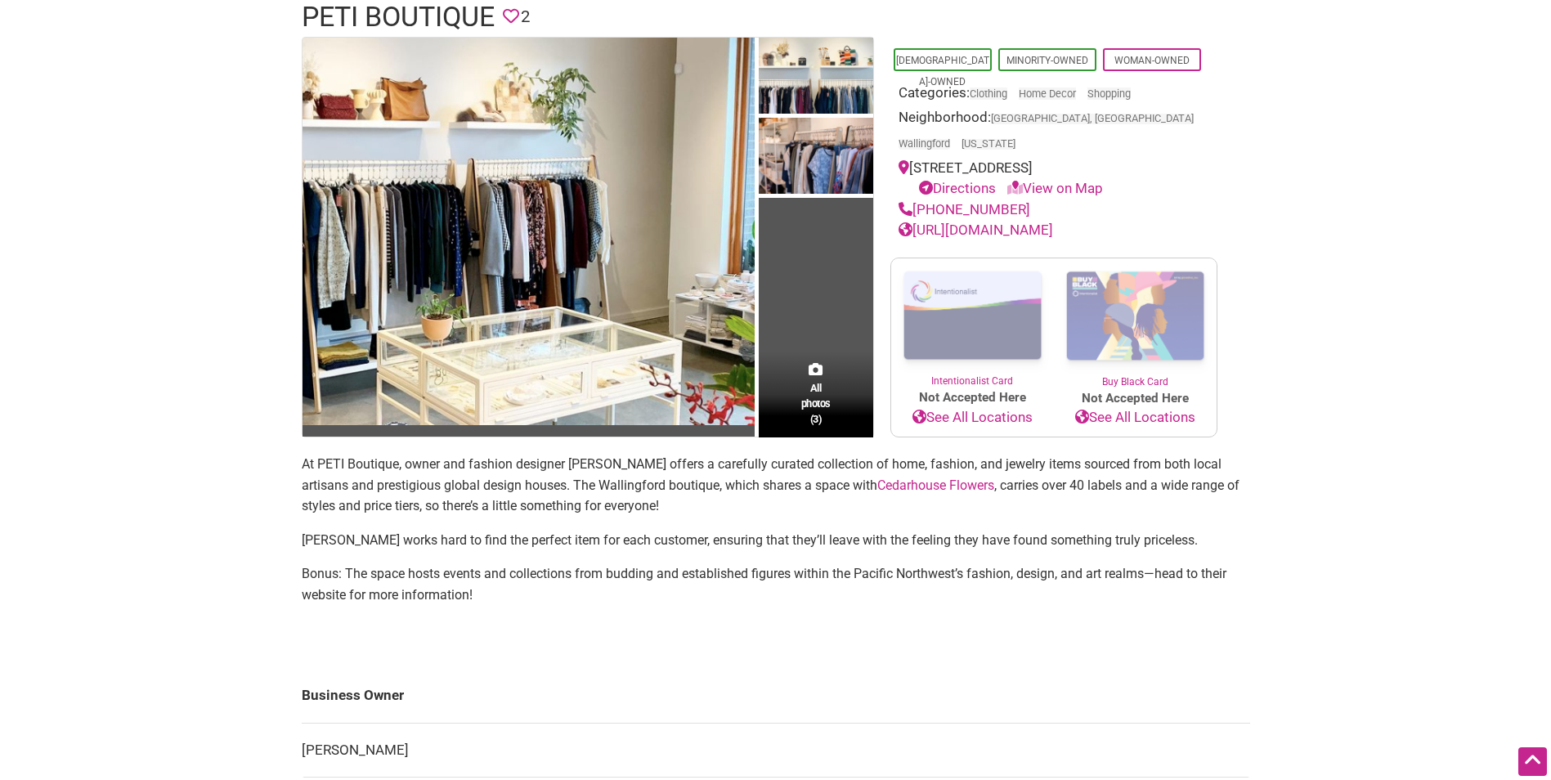
scroll to position [82, 0]
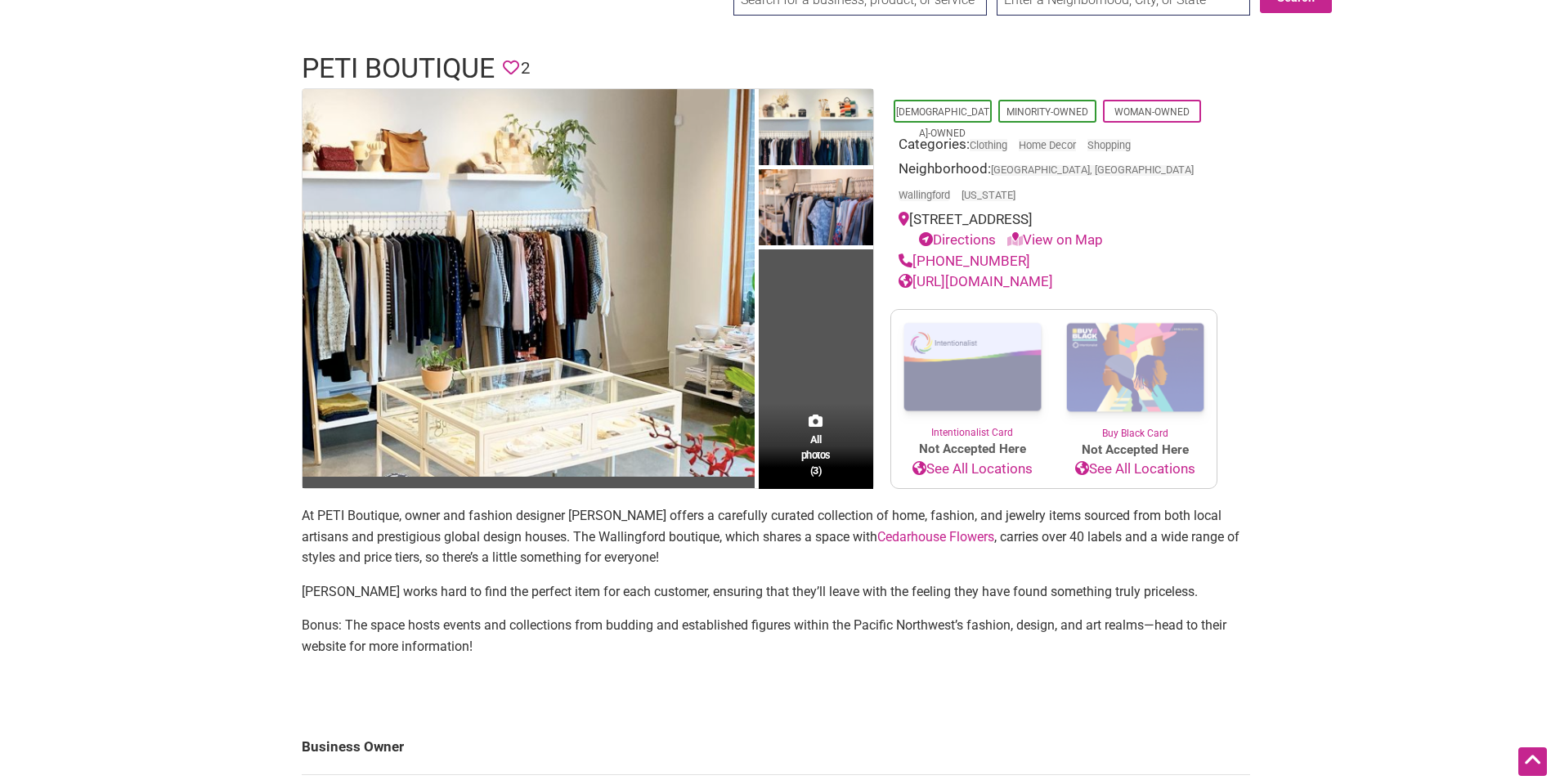
drag, startPoint x: 1035, startPoint y: 239, endPoint x: 918, endPoint y: 242, distance: 117.0
click at [918, 251] on div "[PHONE_NUMBER]" at bounding box center [1054, 261] width 311 height 21
copy link "[PHONE_NUMBER]"
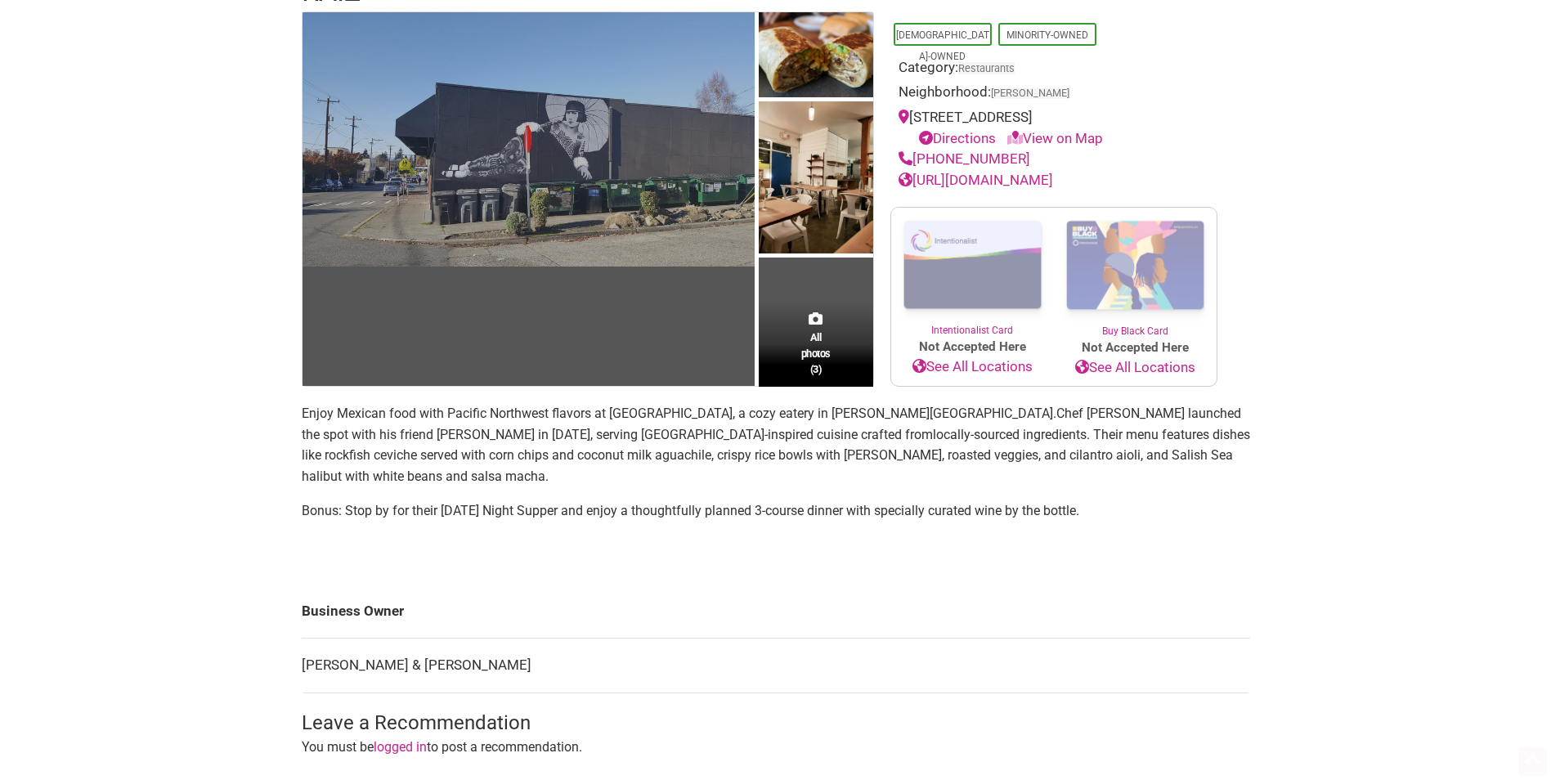
scroll to position [164, 0]
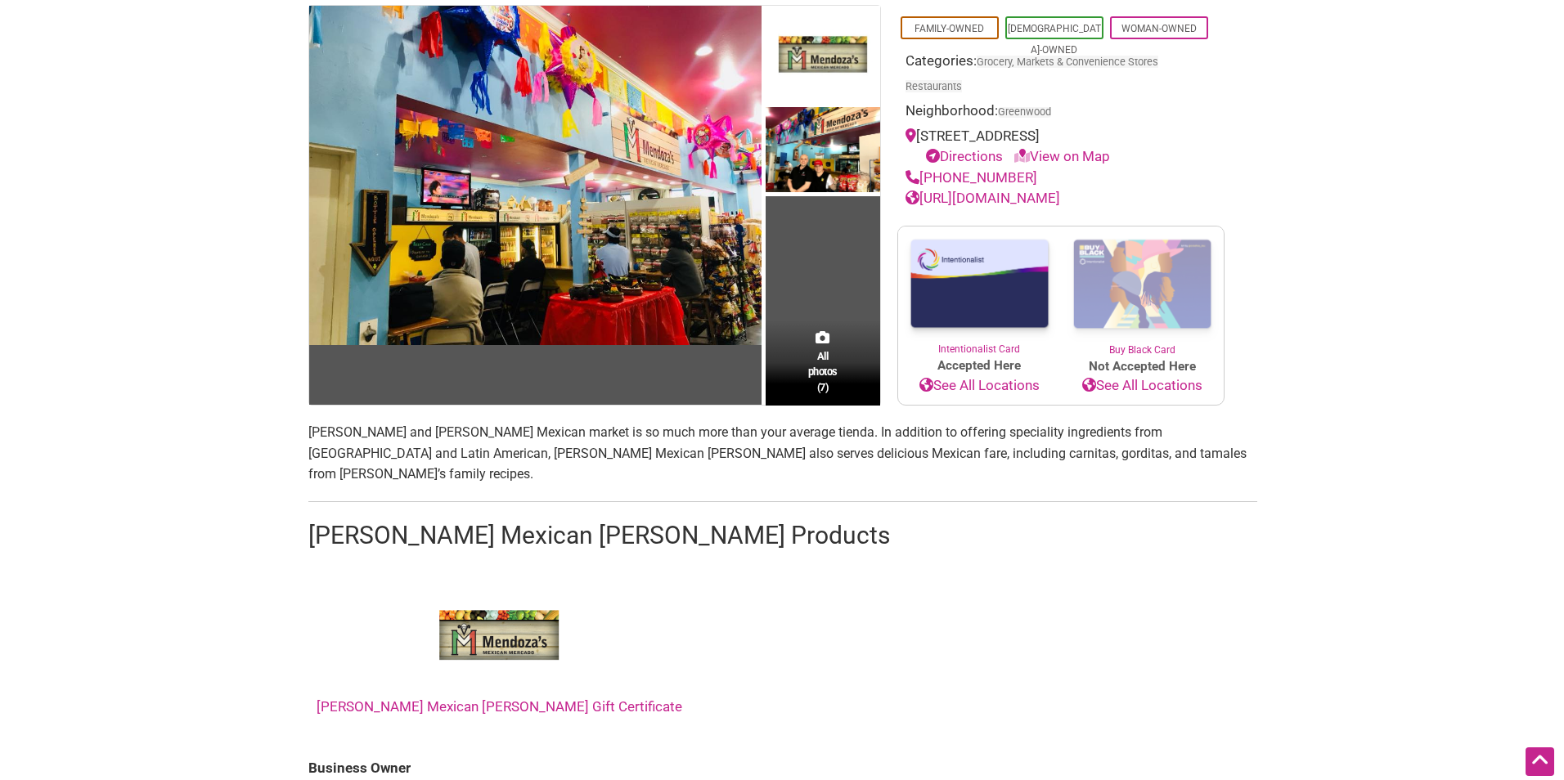
scroll to position [164, 0]
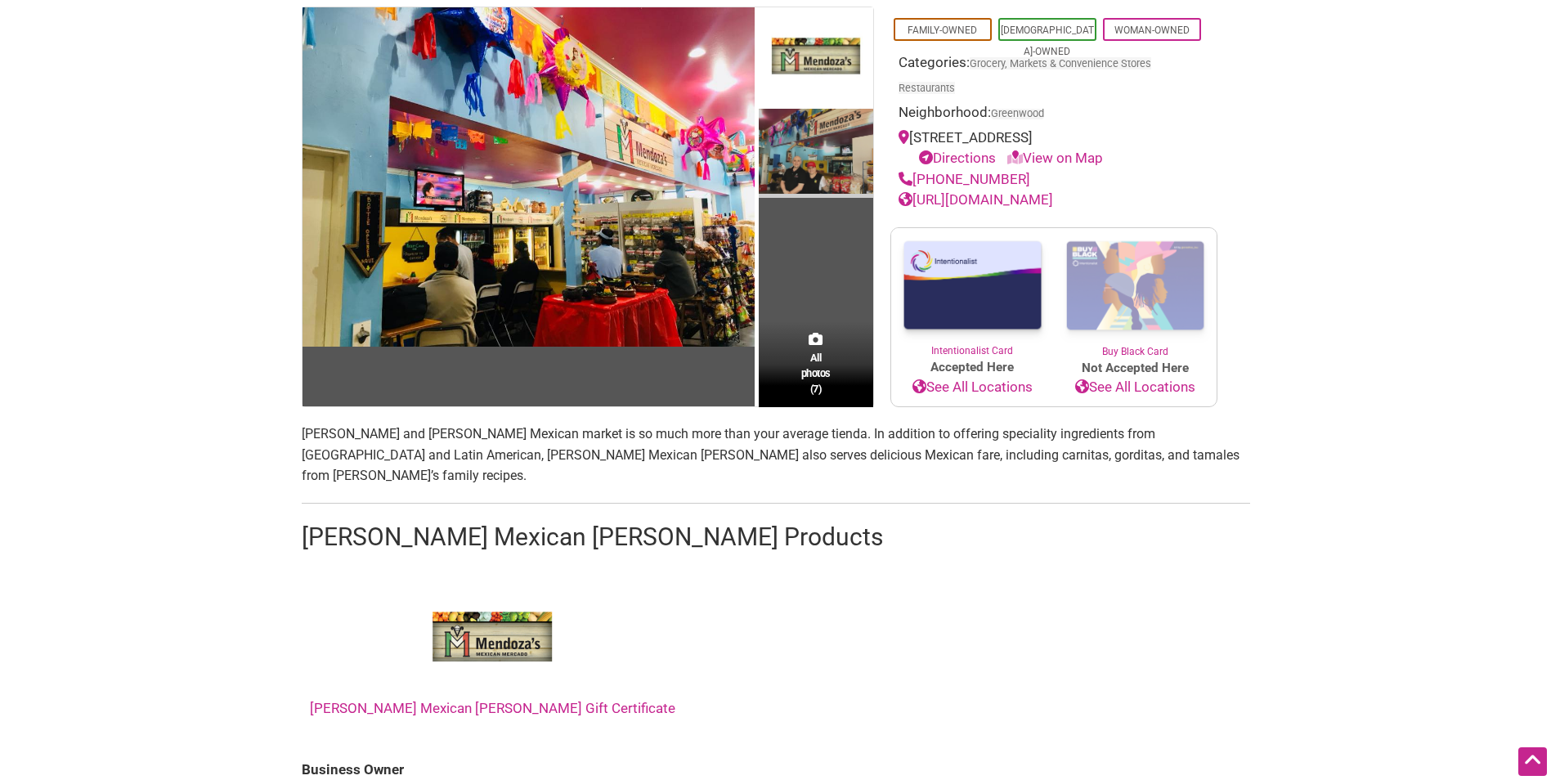
click at [798, 135] on img at bounding box center [816, 154] width 114 height 90
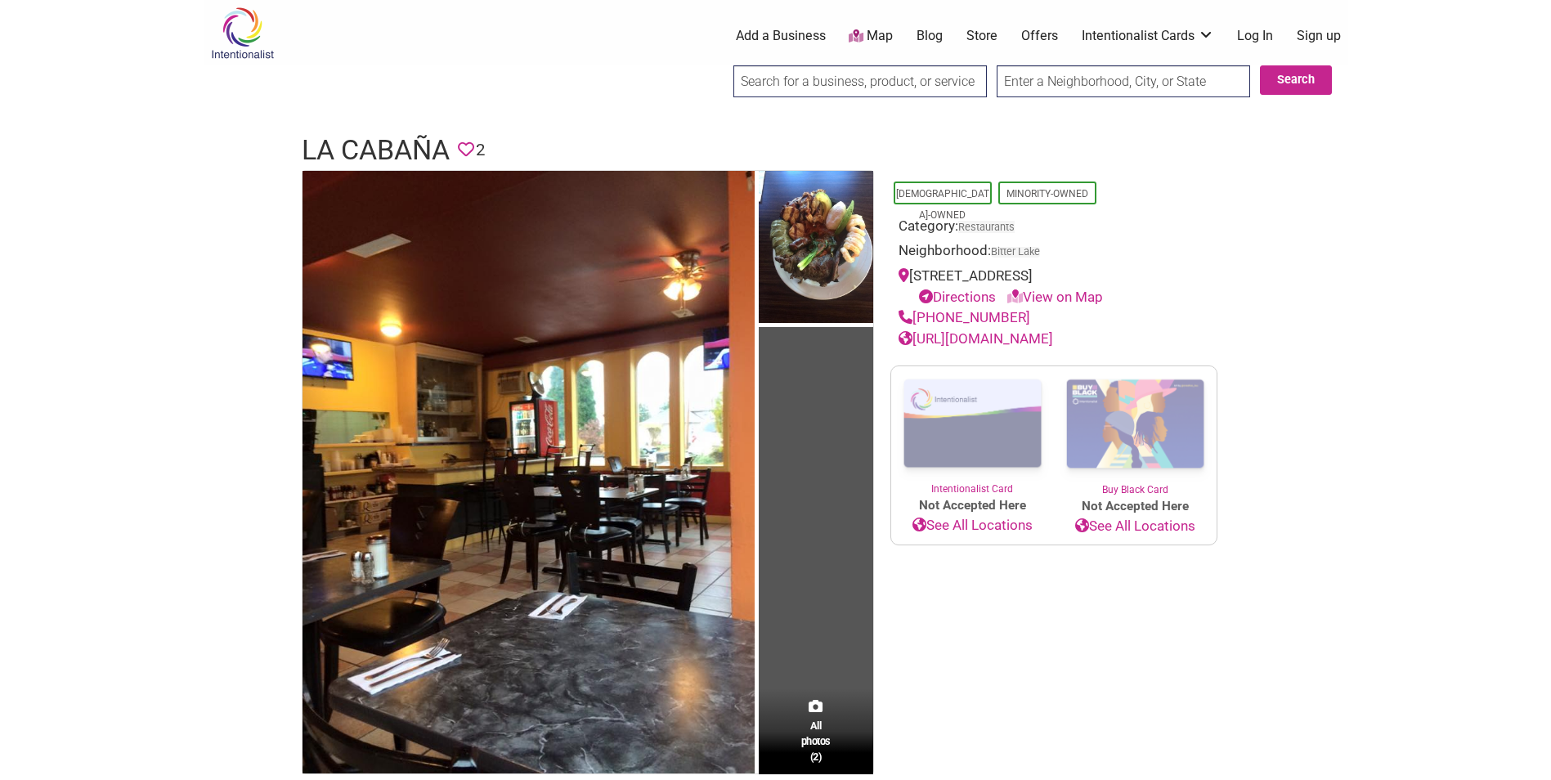
click at [1053, 338] on link "[URL][DOMAIN_NAME]" at bounding box center [976, 338] width 155 height 16
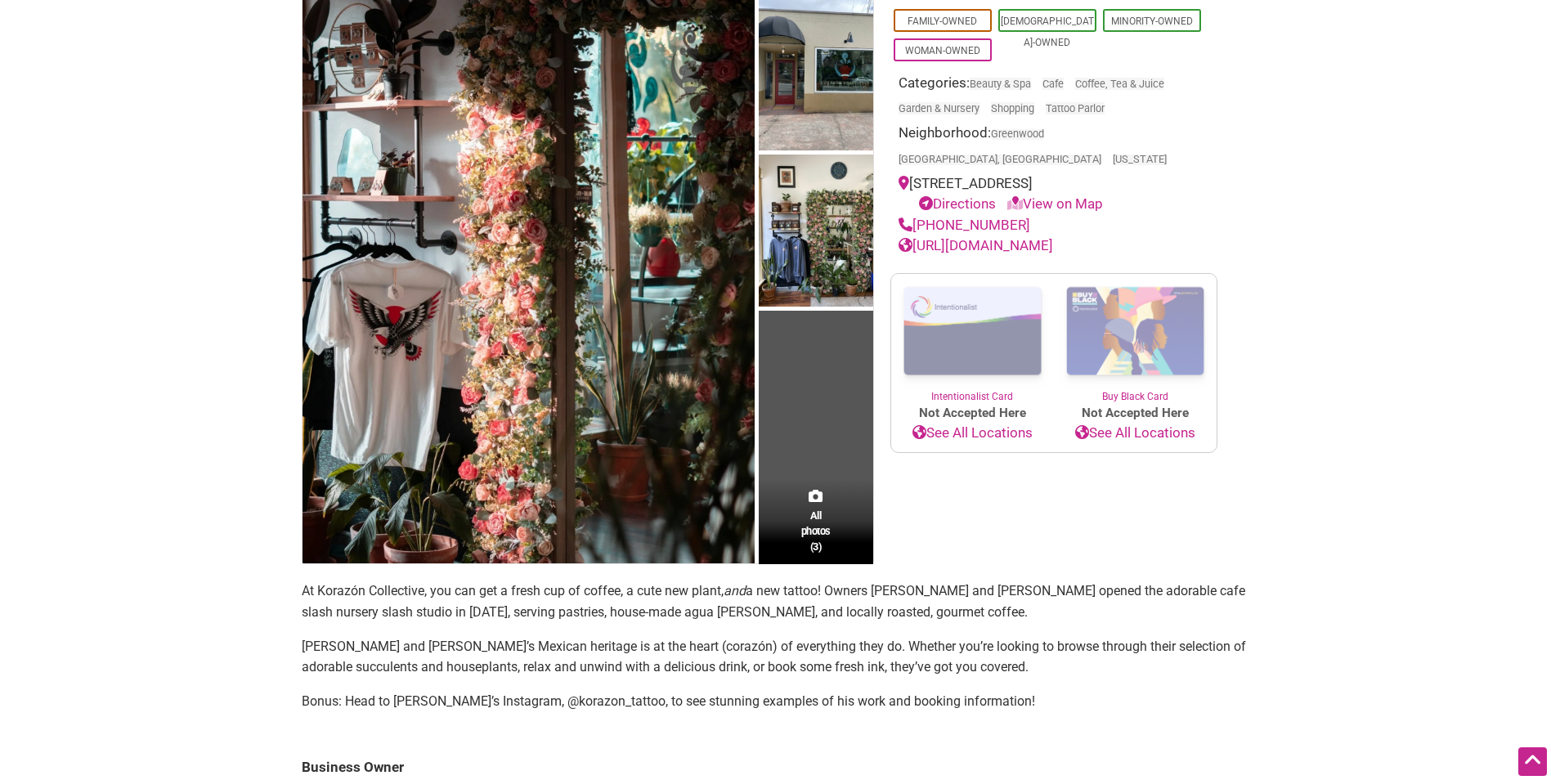
scroll to position [82, 0]
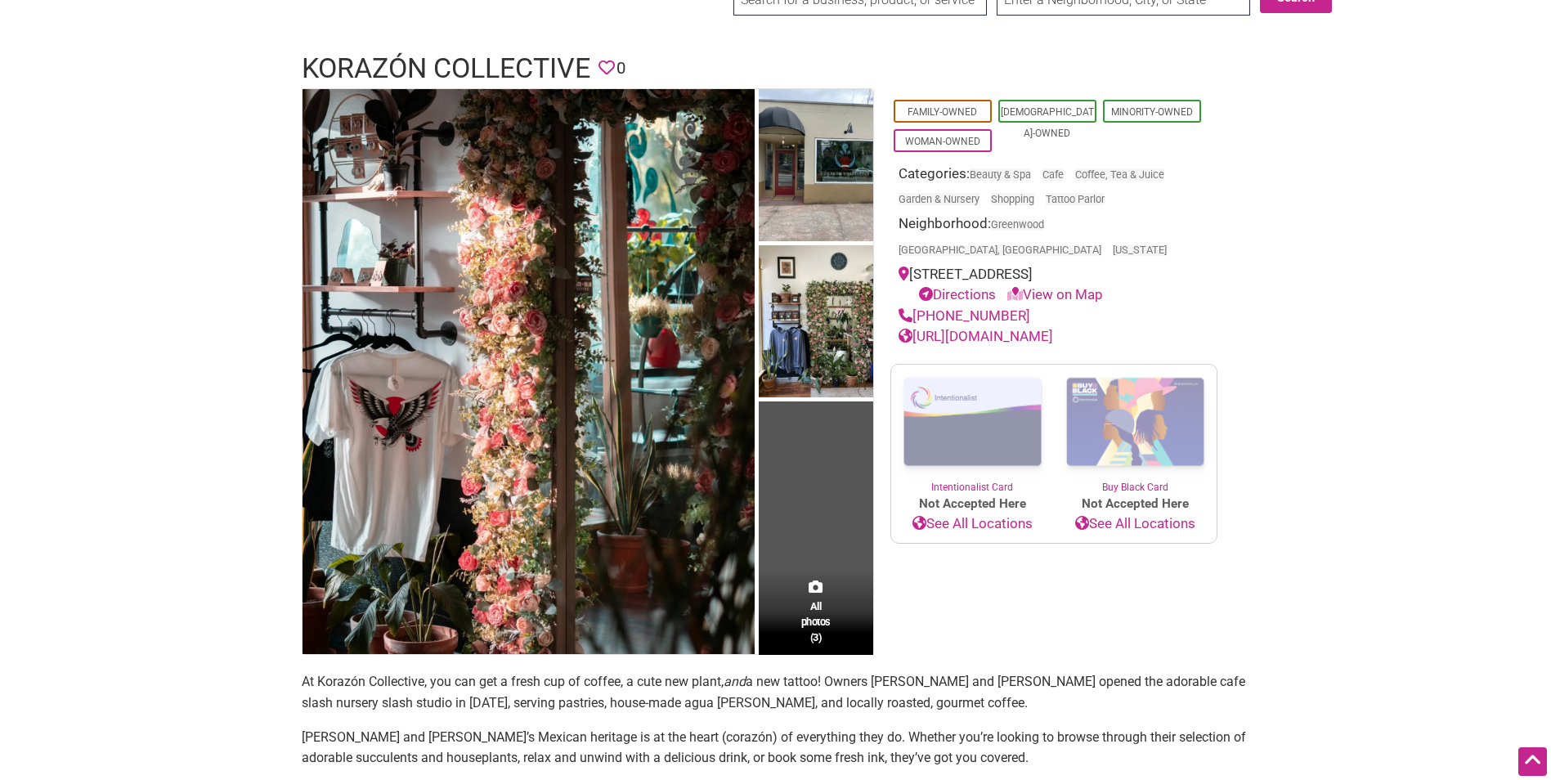
drag, startPoint x: 1029, startPoint y: 290, endPoint x: 918, endPoint y: 294, distance: 111.3
click at [918, 306] on div "[PHONE_NUMBER]" at bounding box center [1054, 316] width 311 height 21
copy link "[PHONE_NUMBER]"
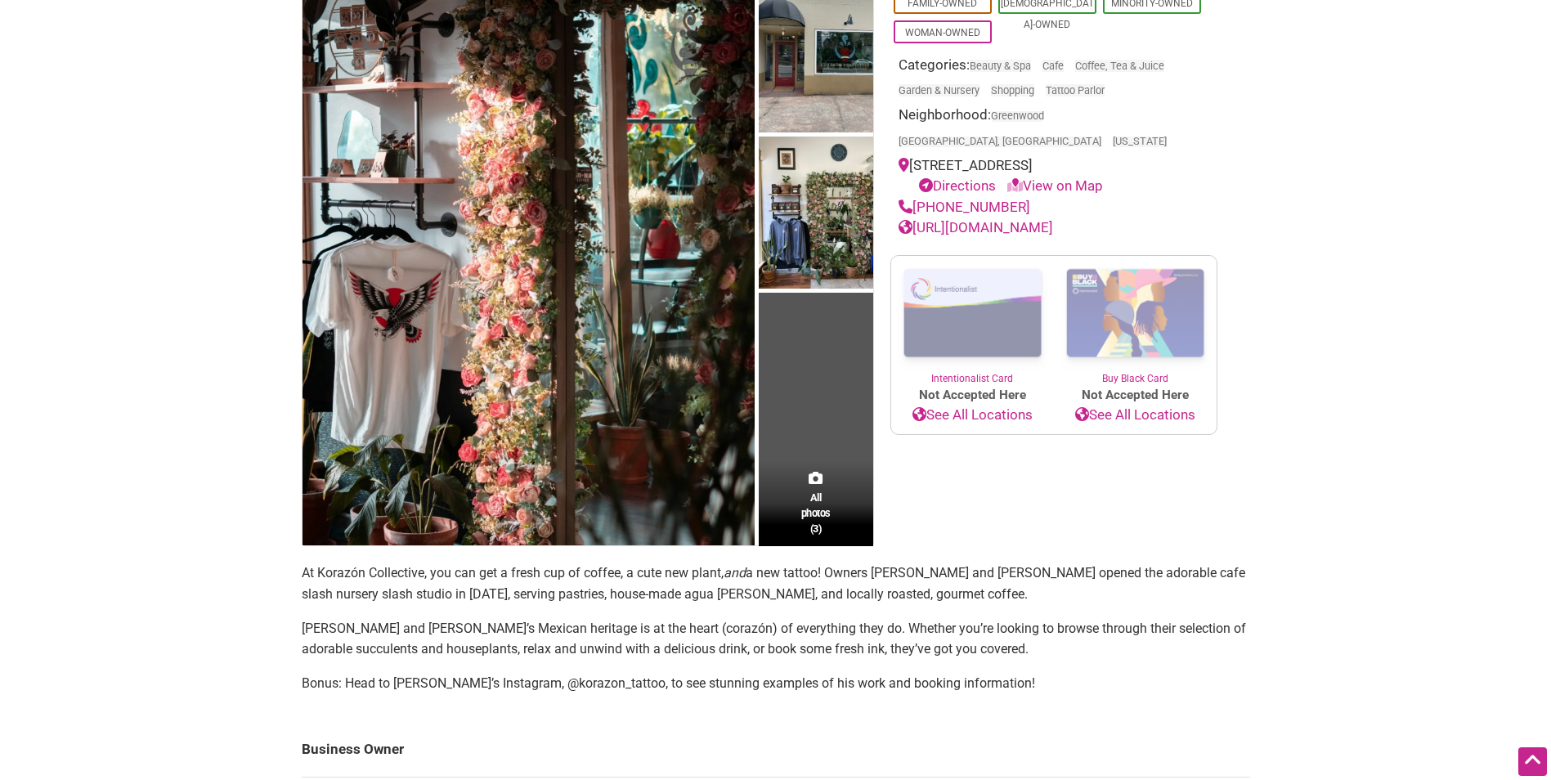
scroll to position [164, 0]
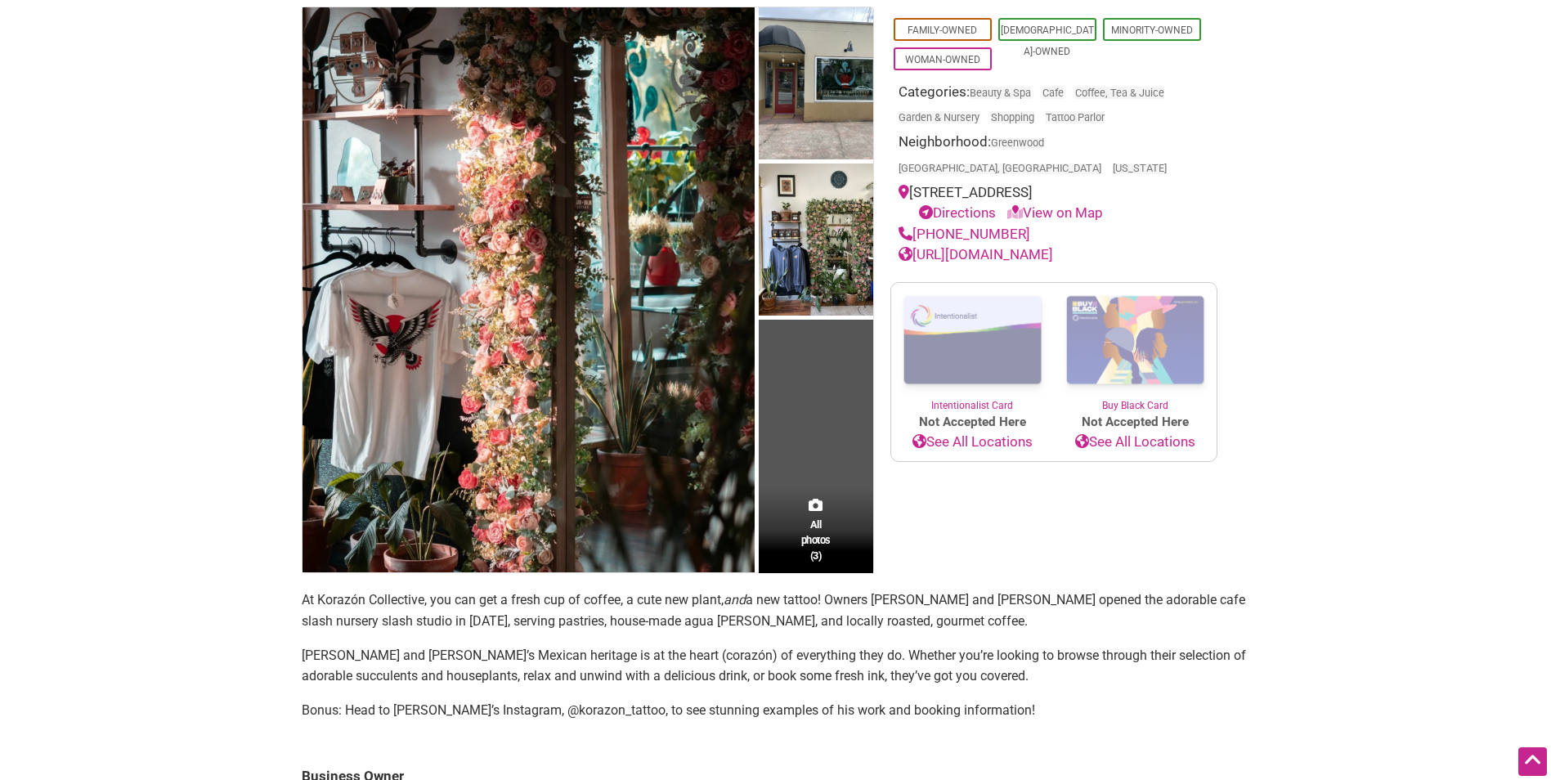
click at [1021, 224] on div "(208) 952-5253" at bounding box center [1054, 234] width 311 height 21
drag, startPoint x: 1024, startPoint y: 211, endPoint x: 917, endPoint y: 216, distance: 107.2
click at [917, 224] on div "(208) 952-5253" at bounding box center [1054, 234] width 311 height 21
copy link "(208) 952-5253"
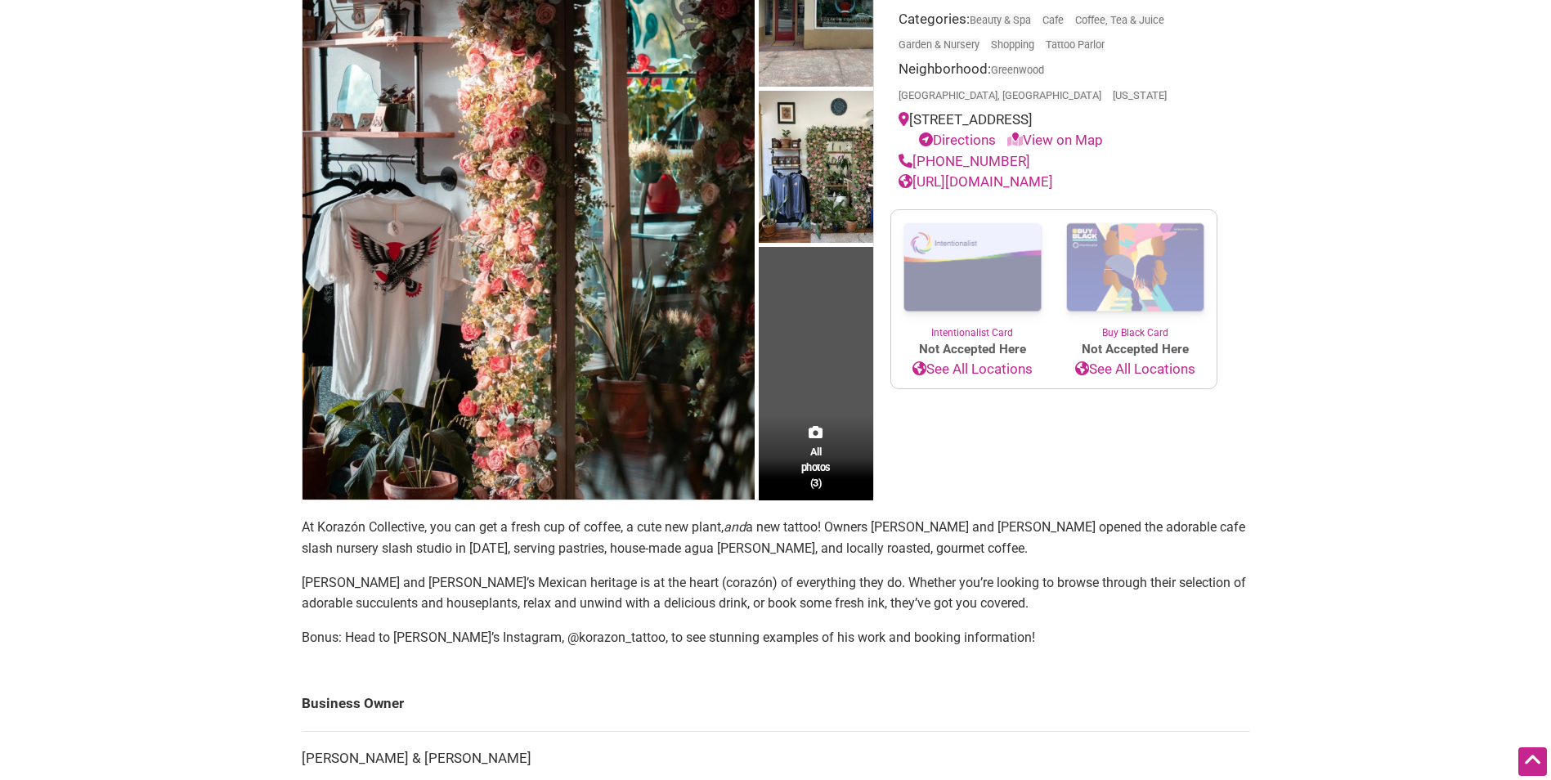
scroll to position [327, 0]
